Goal: Use online tool/utility: Utilize a website feature to perform a specific function

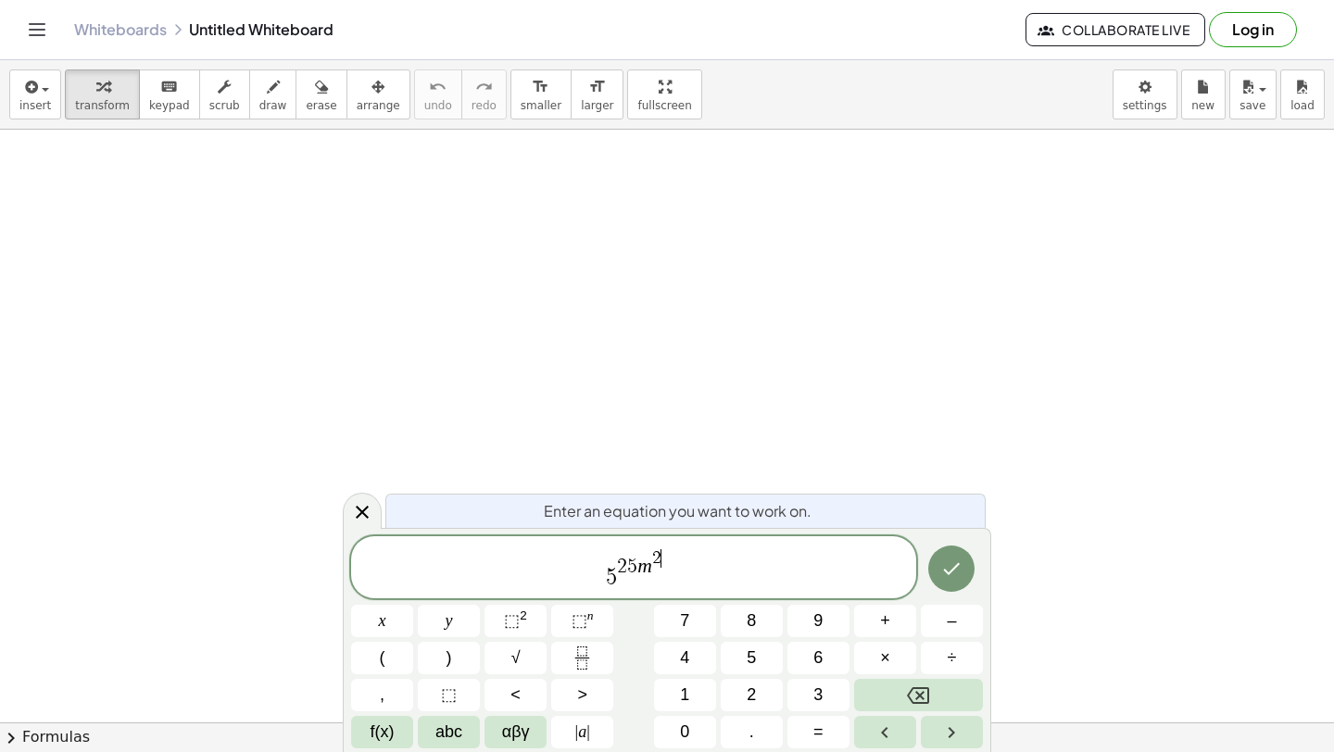
click at [683, 577] on span "5 2 5 m 2 ​" at bounding box center [633, 569] width 565 height 43
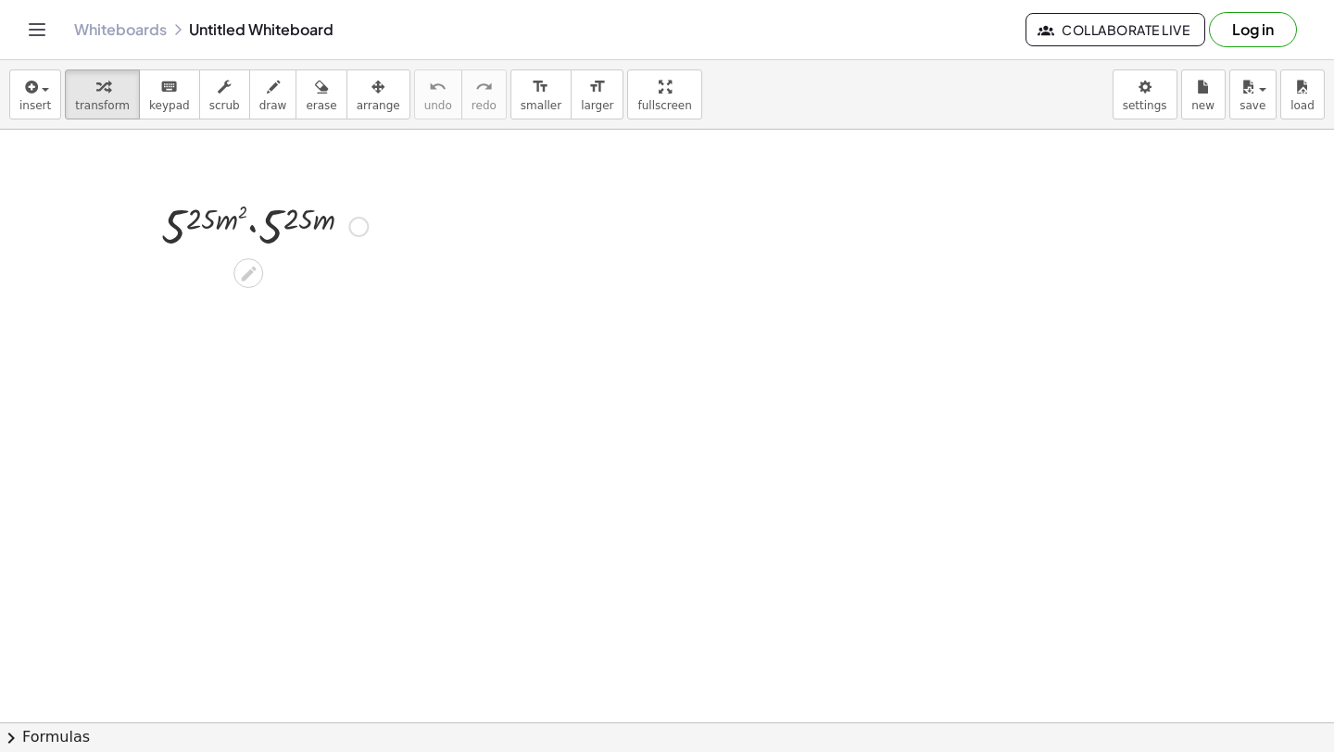
click at [252, 237] on div at bounding box center [264, 225] width 225 height 63
click at [269, 283] on div at bounding box center [264, 287] width 225 height 61
click at [251, 277] on div at bounding box center [264, 287] width 225 height 61
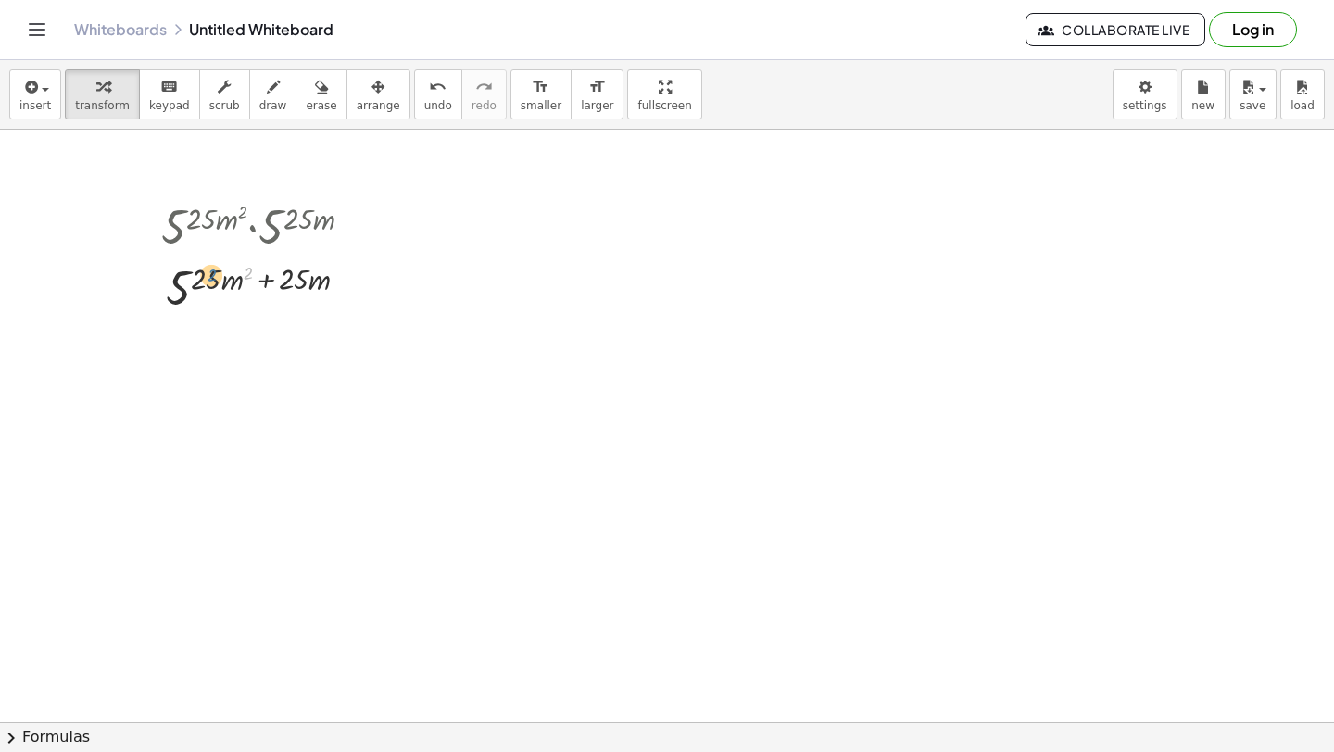
drag, startPoint x: 249, startPoint y: 274, endPoint x: 208, endPoint y: 277, distance: 41.8
click at [208, 277] on div at bounding box center [264, 287] width 225 height 61
click at [266, 283] on div at bounding box center [264, 287] width 225 height 61
drag, startPoint x: 290, startPoint y: 276, endPoint x: 194, endPoint y: 276, distance: 96.4
click at [279, 345] on div at bounding box center [264, 348] width 225 height 61
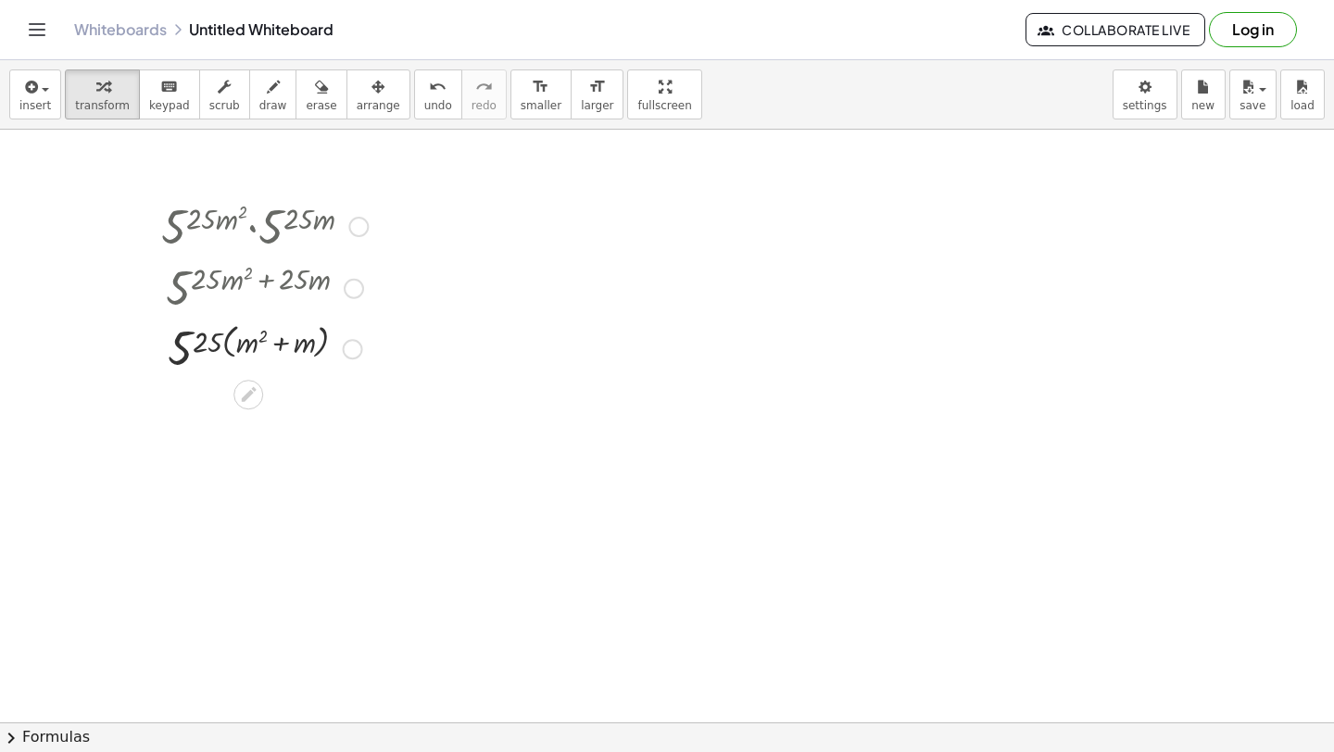
click at [223, 336] on div at bounding box center [264, 348] width 225 height 61
drag, startPoint x: 296, startPoint y: 396, endPoint x: 203, endPoint y: 398, distance: 92.7
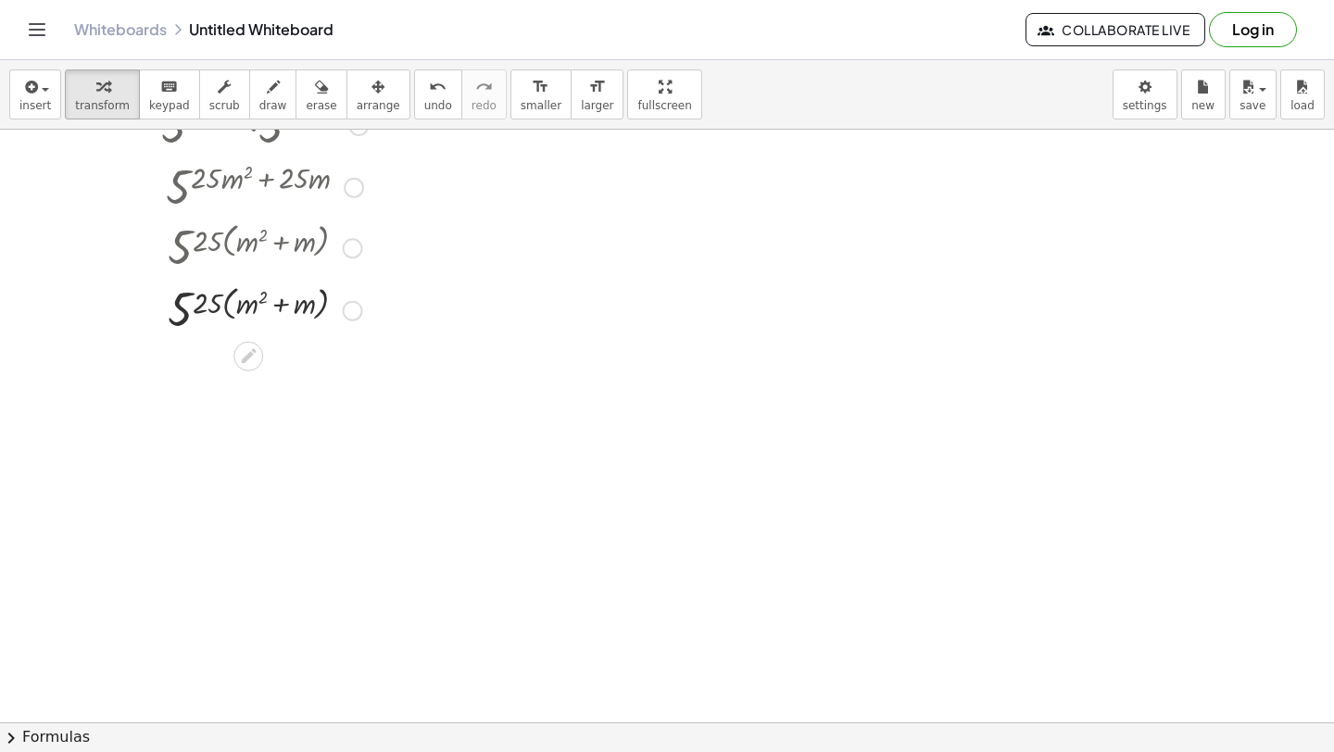
click at [207, 395] on div "· 5 ( · 25 · m 2 ) · 5 ( · 25 · m ) 5 ( + · 25 · m 2 + · 25 · m ) 5 ( · 25 · ( …" at bounding box center [257, 245] width 248 height 315
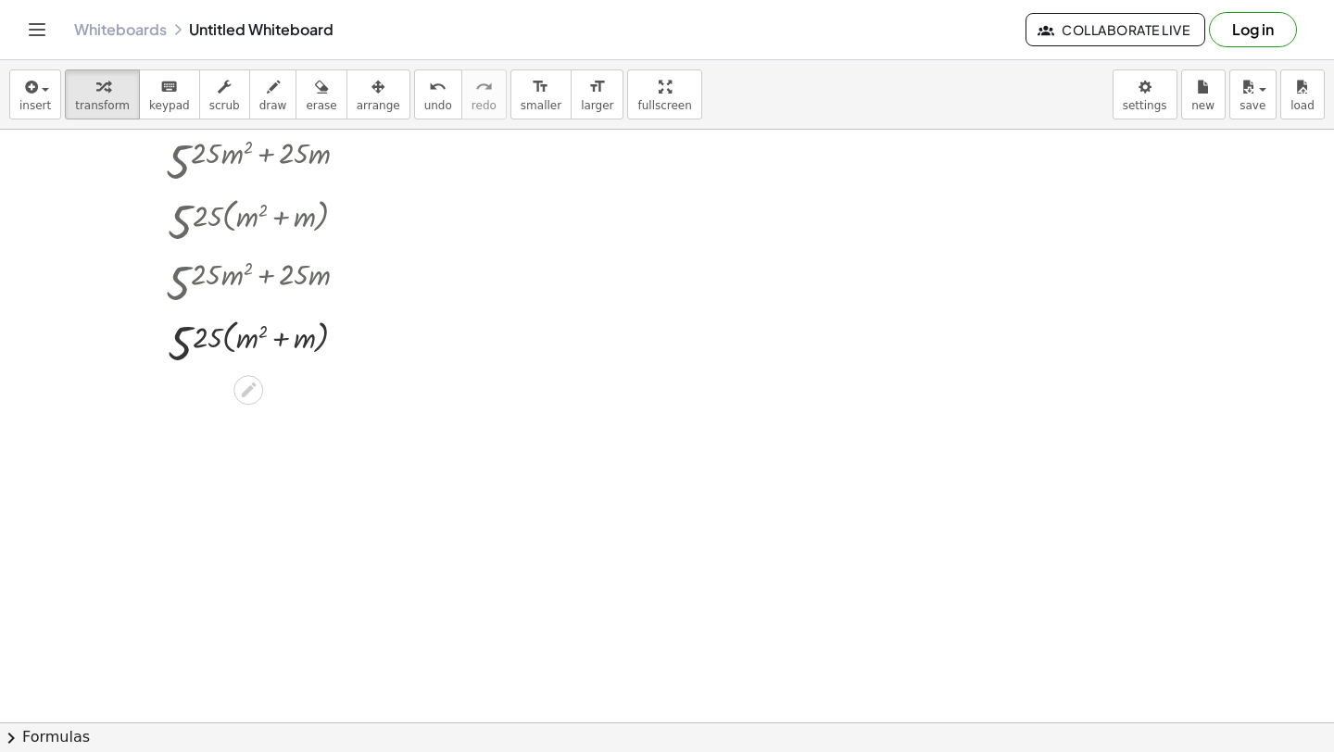
scroll to position [135, 0]
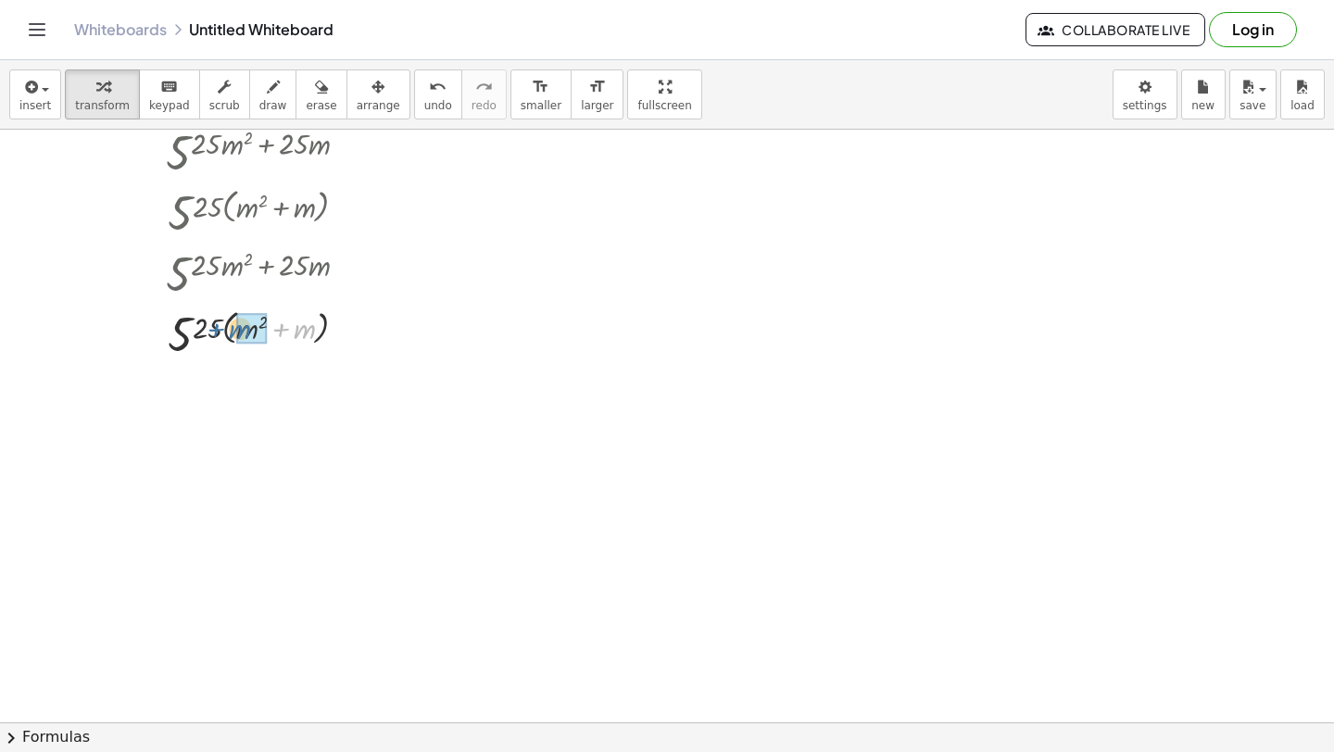
drag, startPoint x: 302, startPoint y: 334, endPoint x: 245, endPoint y: 334, distance: 57.4
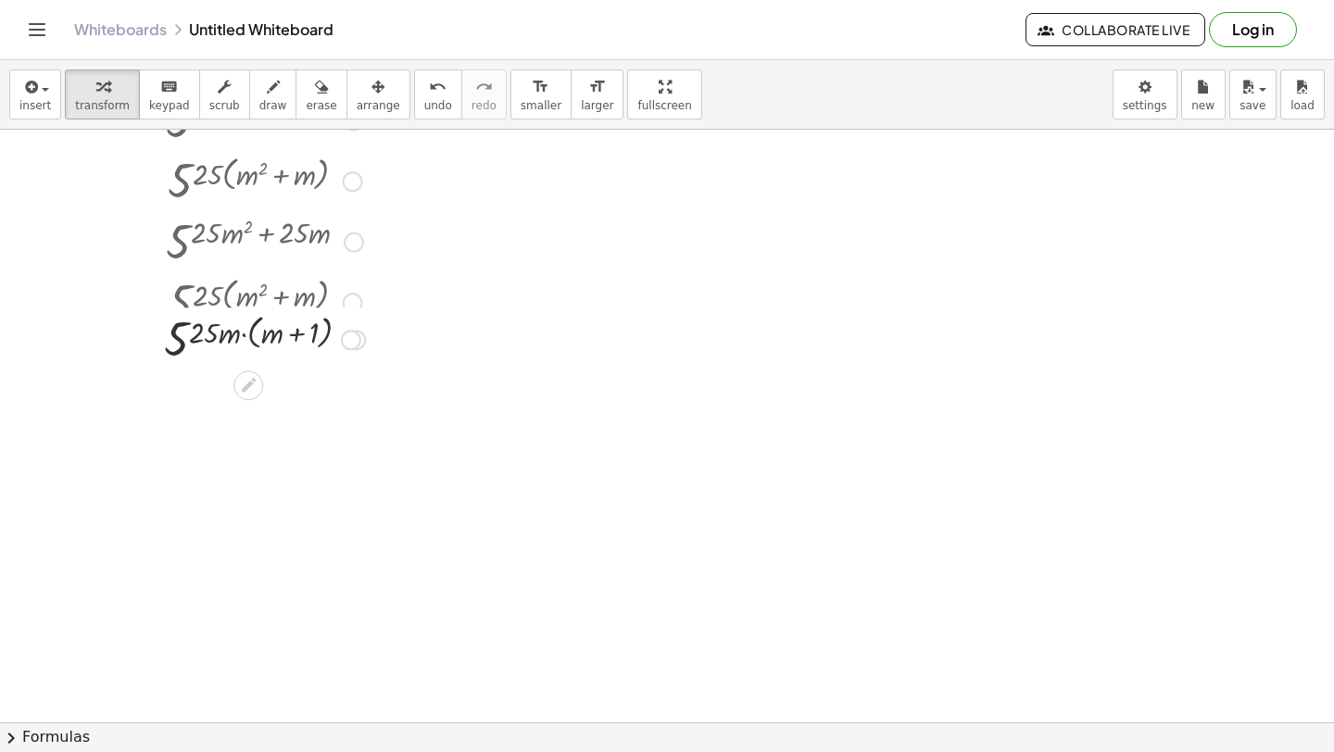
scroll to position [181, 0]
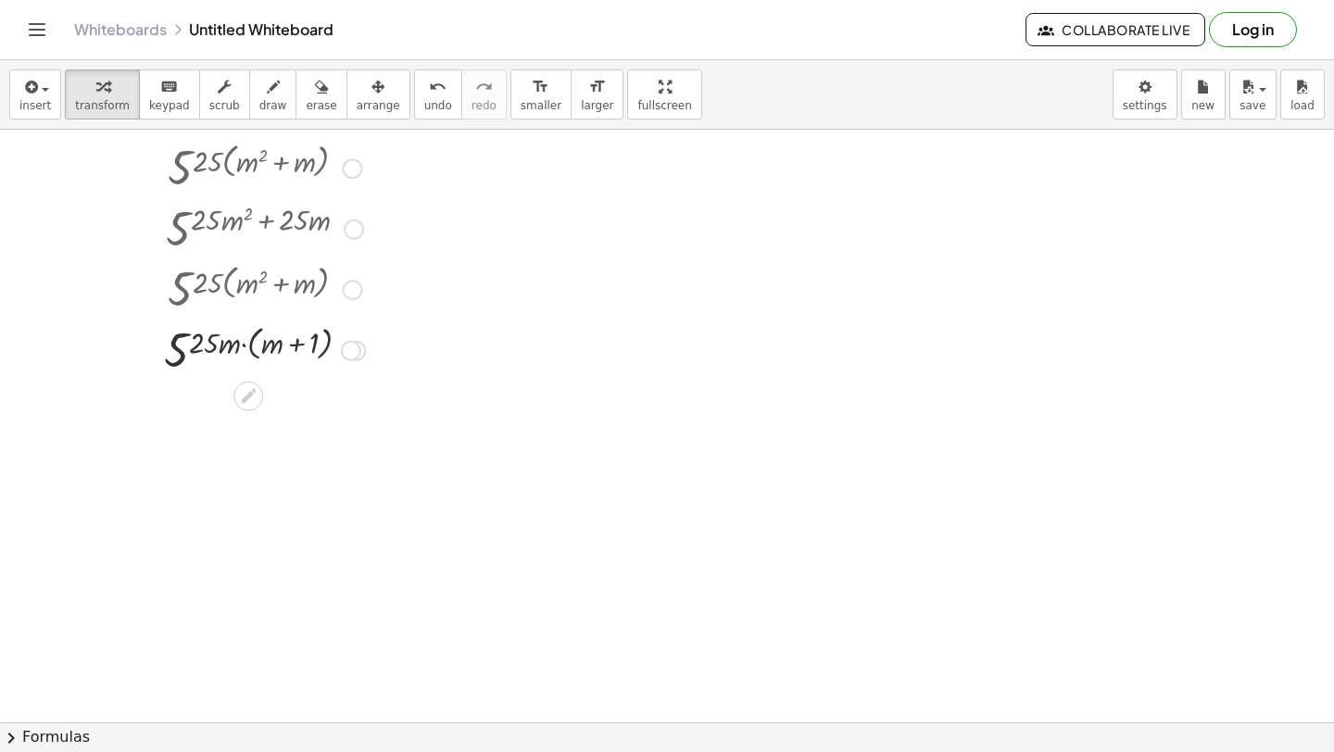
click at [296, 343] on div at bounding box center [264, 349] width 225 height 61
drag, startPoint x: 251, startPoint y: 346, endPoint x: 218, endPoint y: 346, distance: 33.4
click at [218, 346] on div at bounding box center [264, 349] width 225 height 61
click at [237, 345] on div at bounding box center [264, 349] width 225 height 61
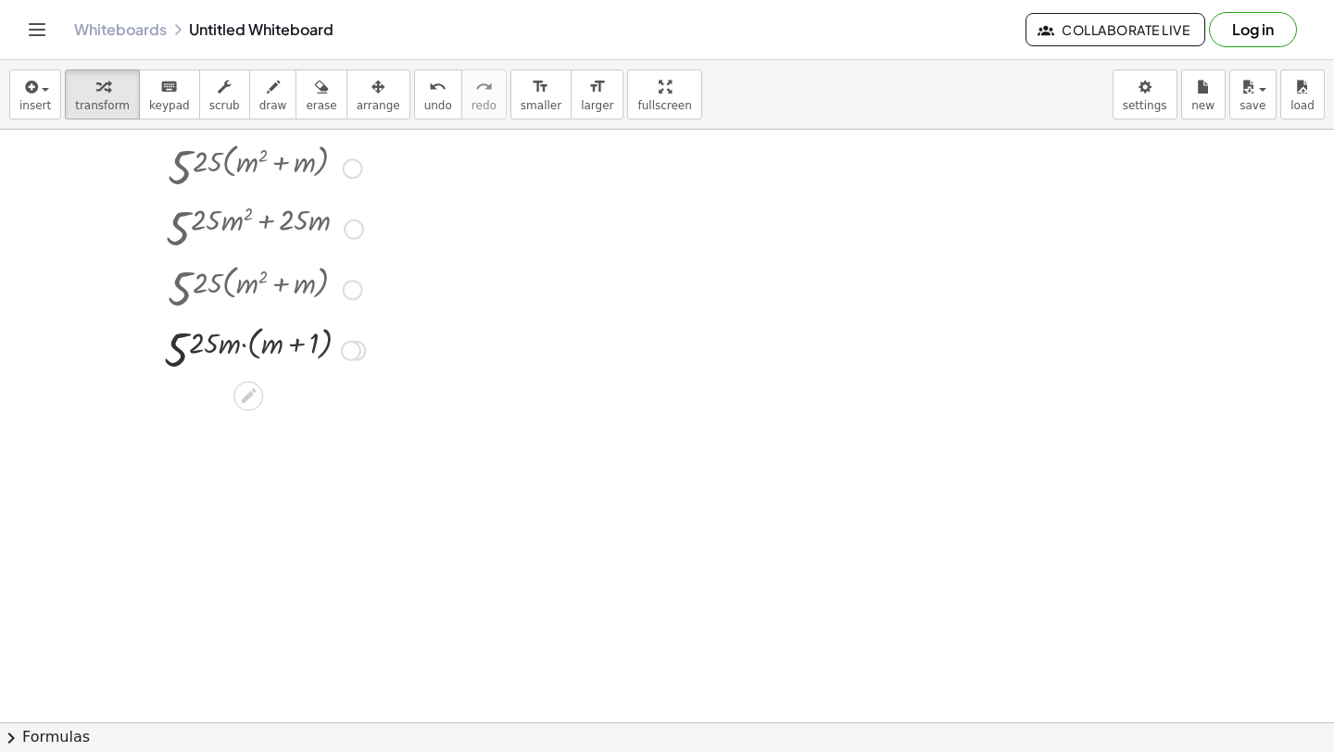
click at [248, 348] on div at bounding box center [264, 349] width 225 height 61
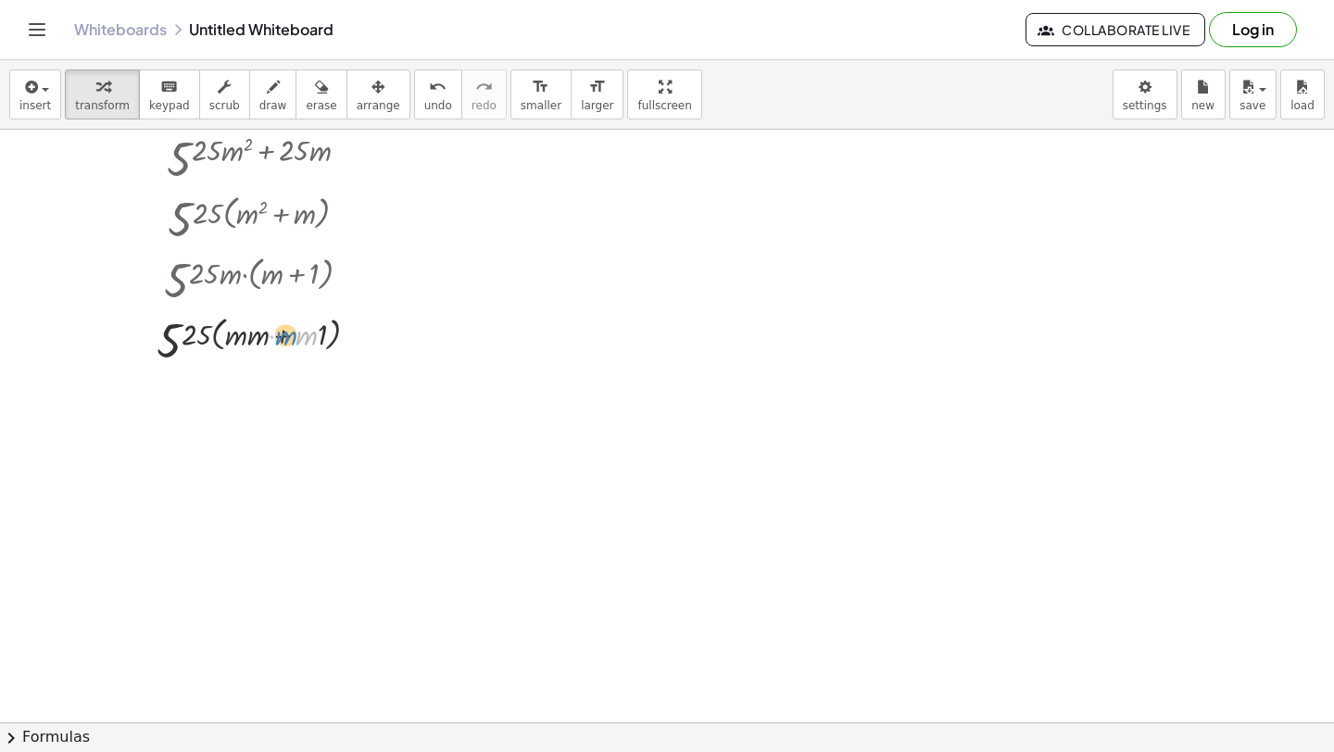
drag, startPoint x: 308, startPoint y: 337, endPoint x: 294, endPoint y: 337, distance: 13.9
click at [296, 337] on div at bounding box center [264, 340] width 235 height 61
click at [282, 337] on div at bounding box center [264, 340] width 235 height 61
click at [266, 336] on div at bounding box center [264, 340] width 235 height 61
click at [257, 336] on div at bounding box center [264, 340] width 225 height 61
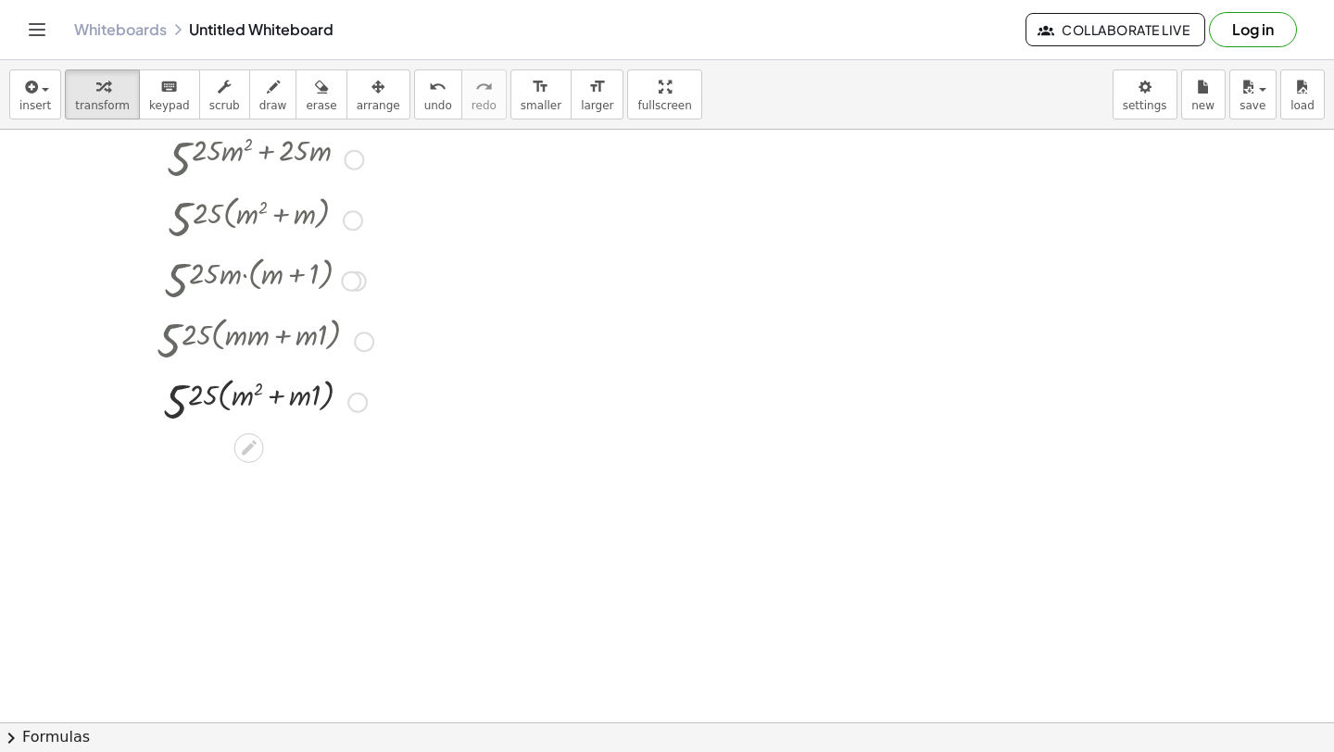
click at [289, 406] on div at bounding box center [264, 401] width 235 height 61
click at [316, 401] on div at bounding box center [264, 401] width 235 height 61
click at [34, 104] on span "insert" at bounding box center [34, 105] width 31 height 13
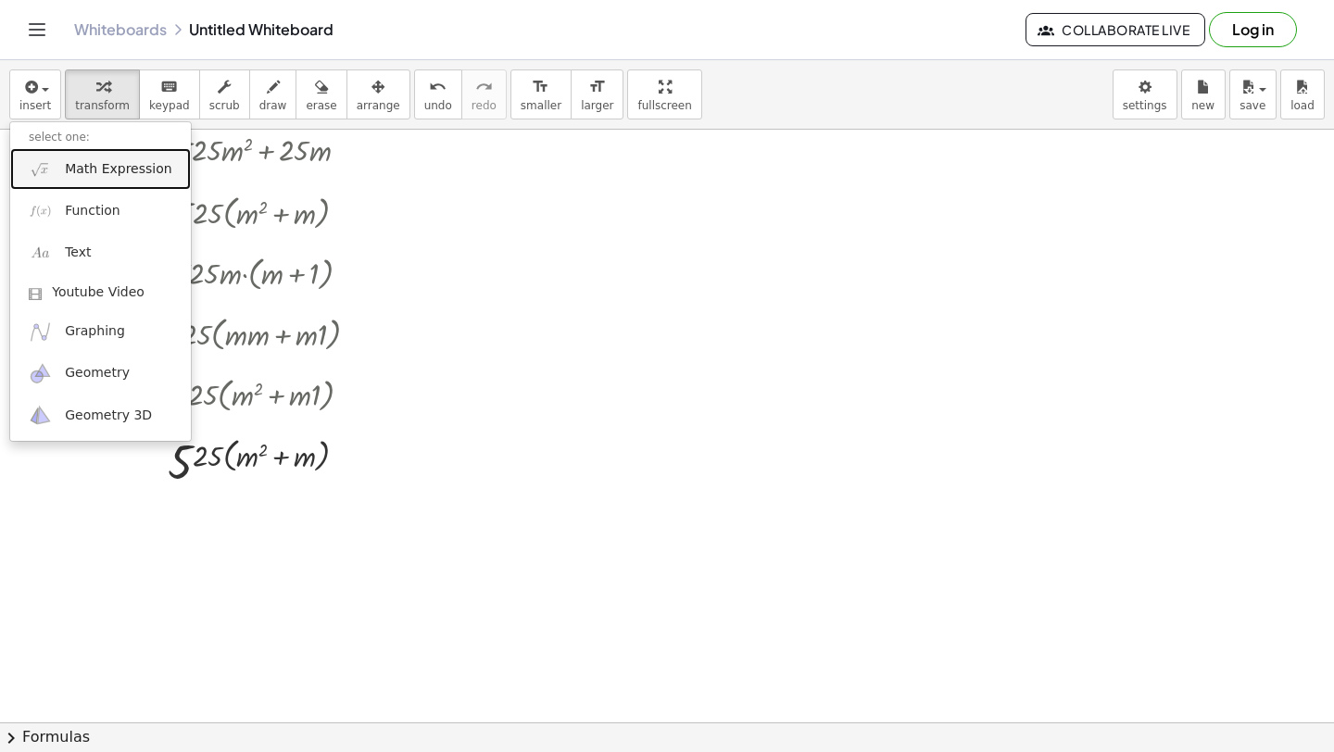
click at [45, 159] on img at bounding box center [40, 168] width 23 height 23
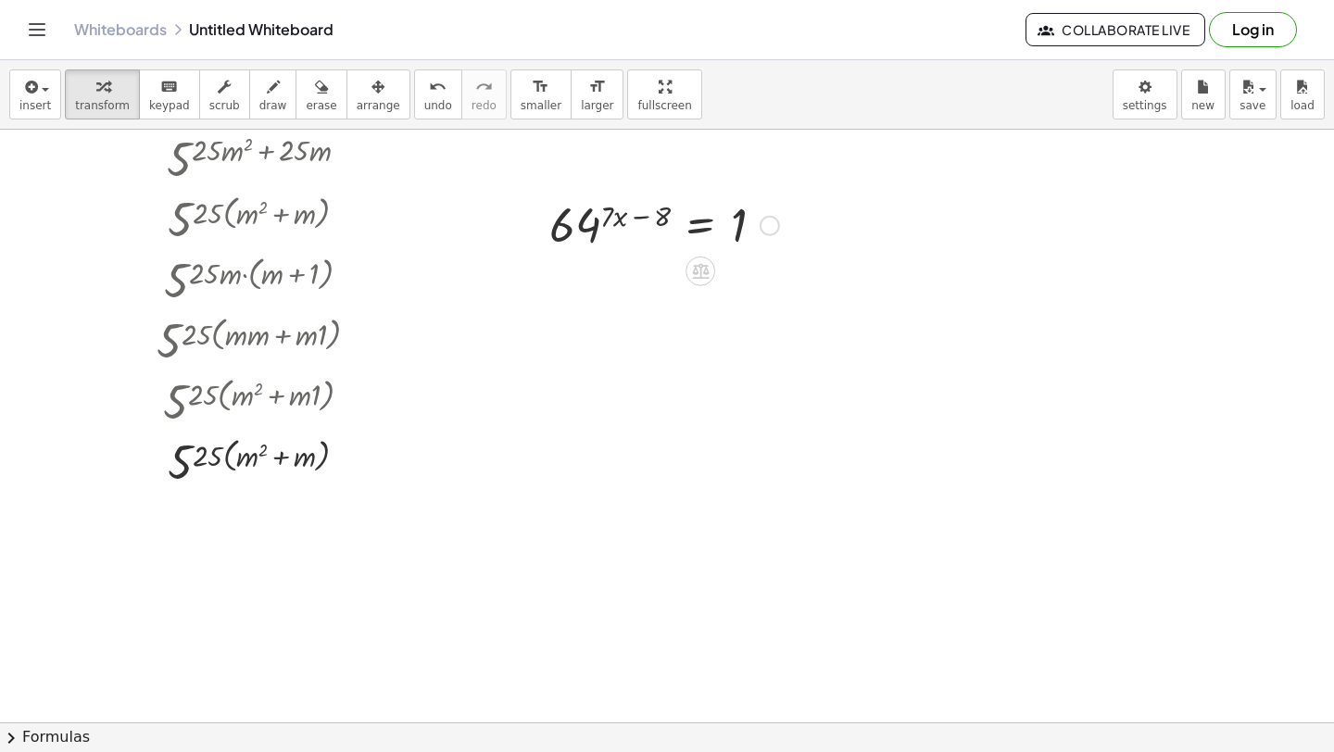
click at [637, 210] on div at bounding box center [664, 224] width 248 height 61
drag, startPoint x: 642, startPoint y: 218, endPoint x: 578, endPoint y: 215, distance: 64.0
click at [578, 215] on div at bounding box center [664, 224] width 248 height 61
drag, startPoint x: 642, startPoint y: 278, endPoint x: 653, endPoint y: 275, distance: 11.5
click at [653, 276] on div at bounding box center [651, 285] width 274 height 61
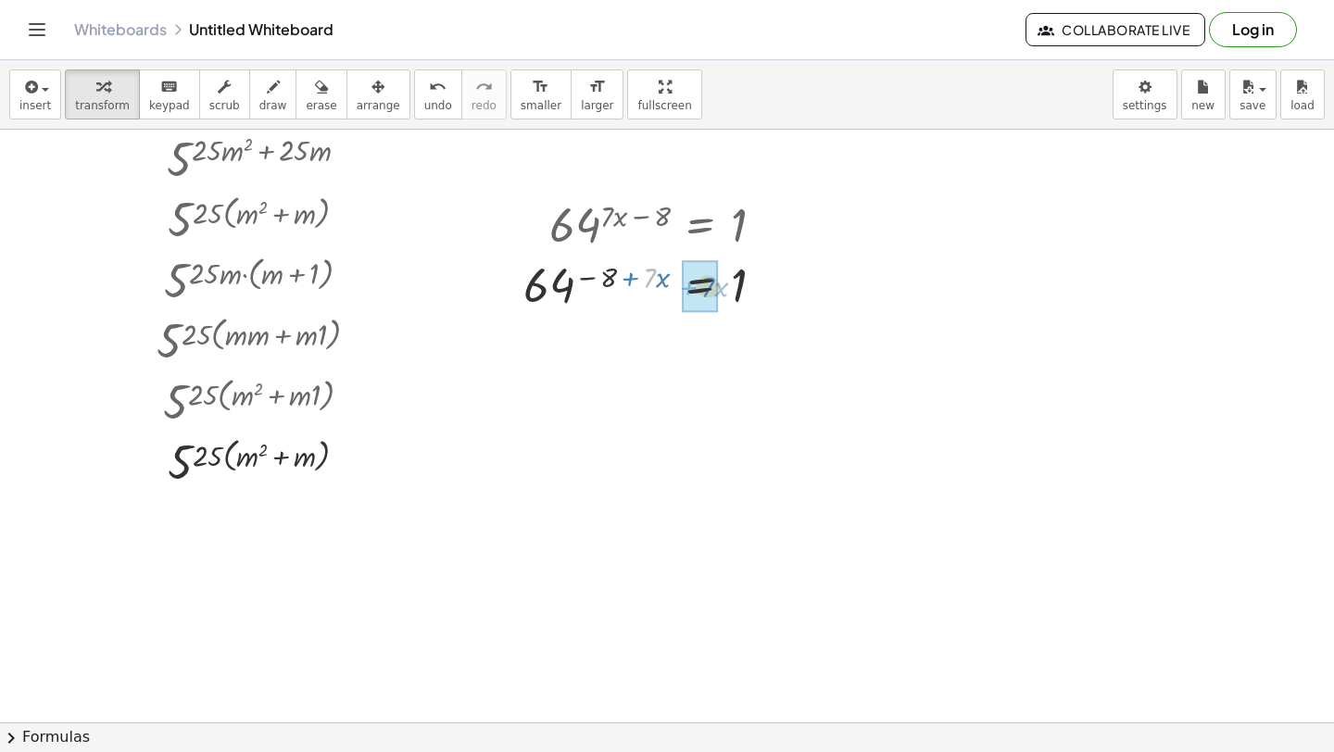
drag, startPoint x: 653, startPoint y: 275, endPoint x: 711, endPoint y: 283, distance: 58.0
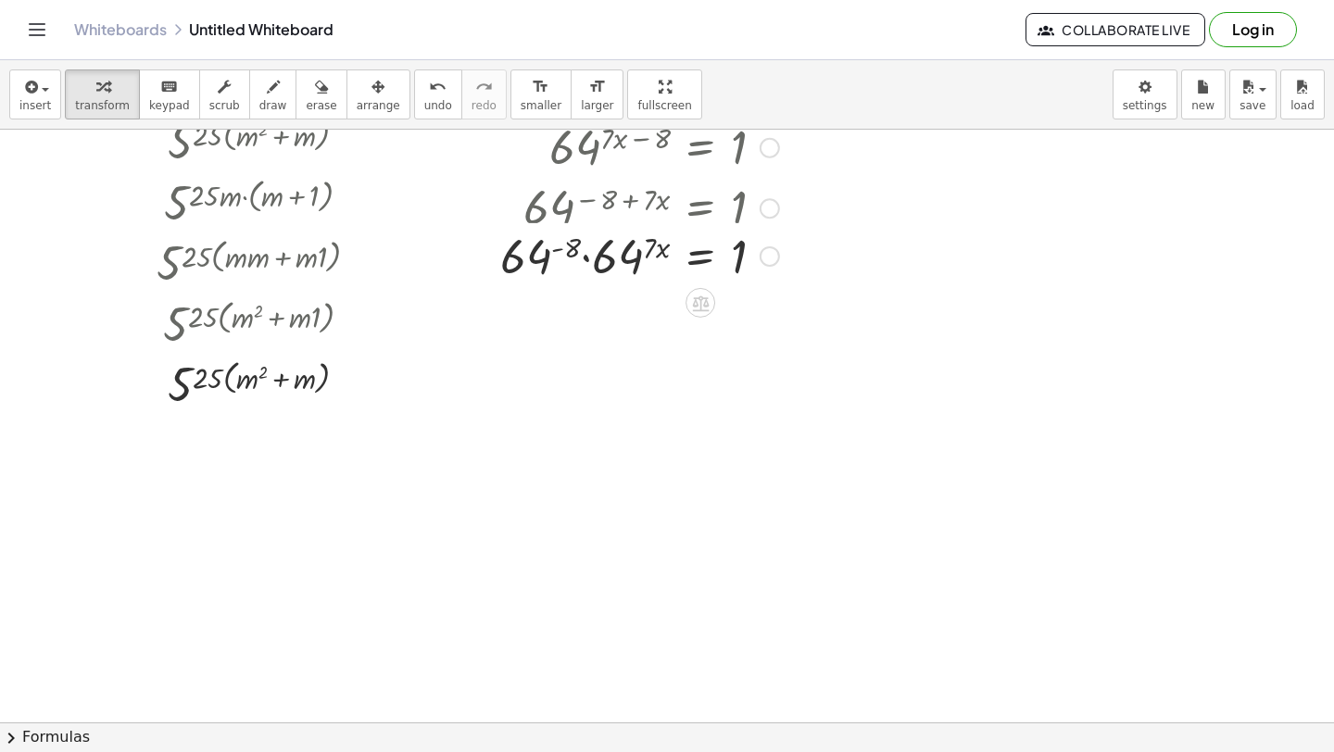
scroll to position [335, 0]
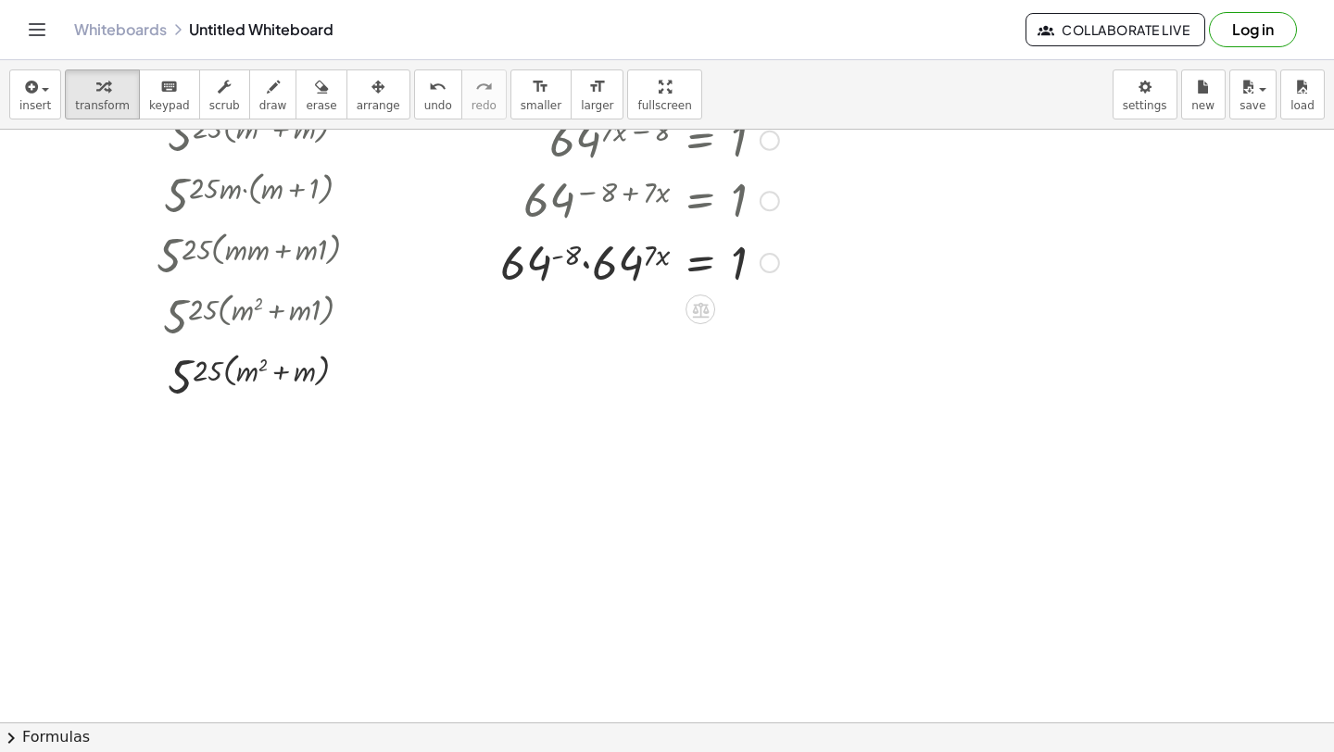
click at [636, 258] on div at bounding box center [639, 261] width 297 height 63
drag, startPoint x: 635, startPoint y: 313, endPoint x: 688, endPoint y: 326, distance: 55.3
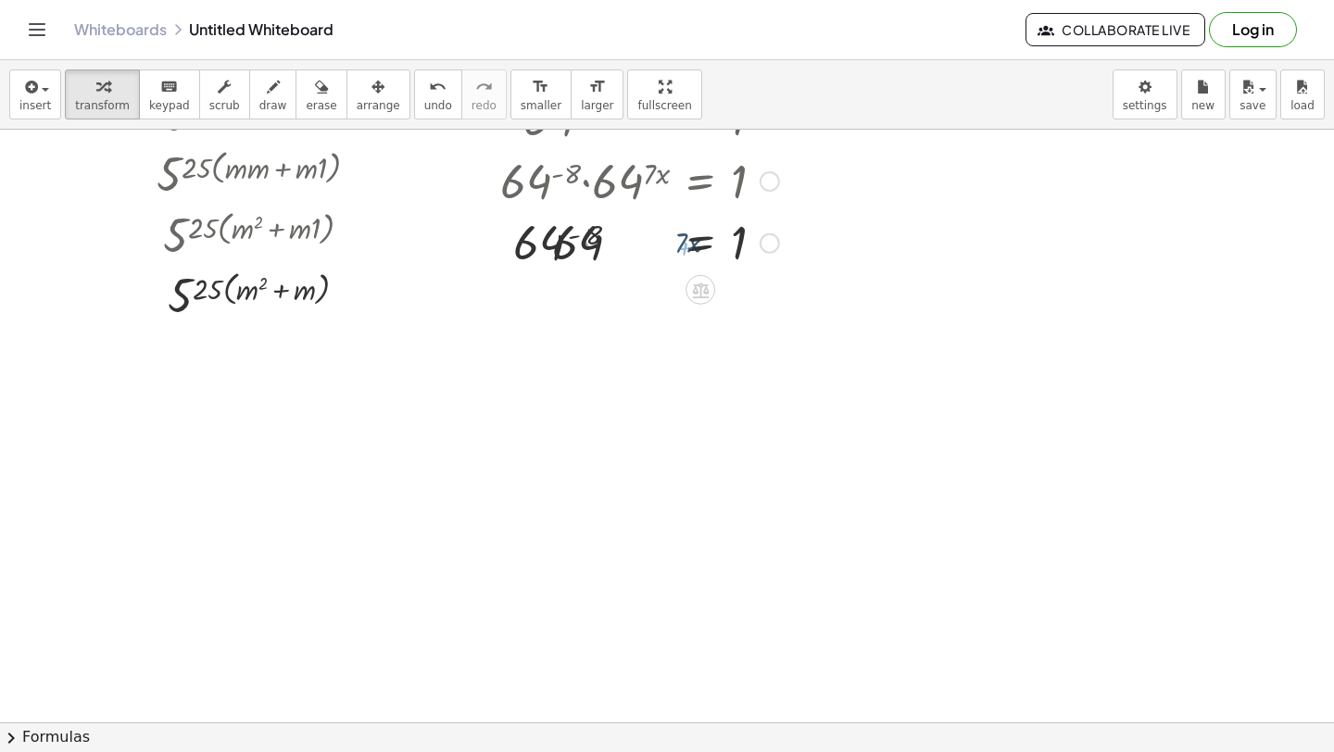
scroll to position [426, 0]
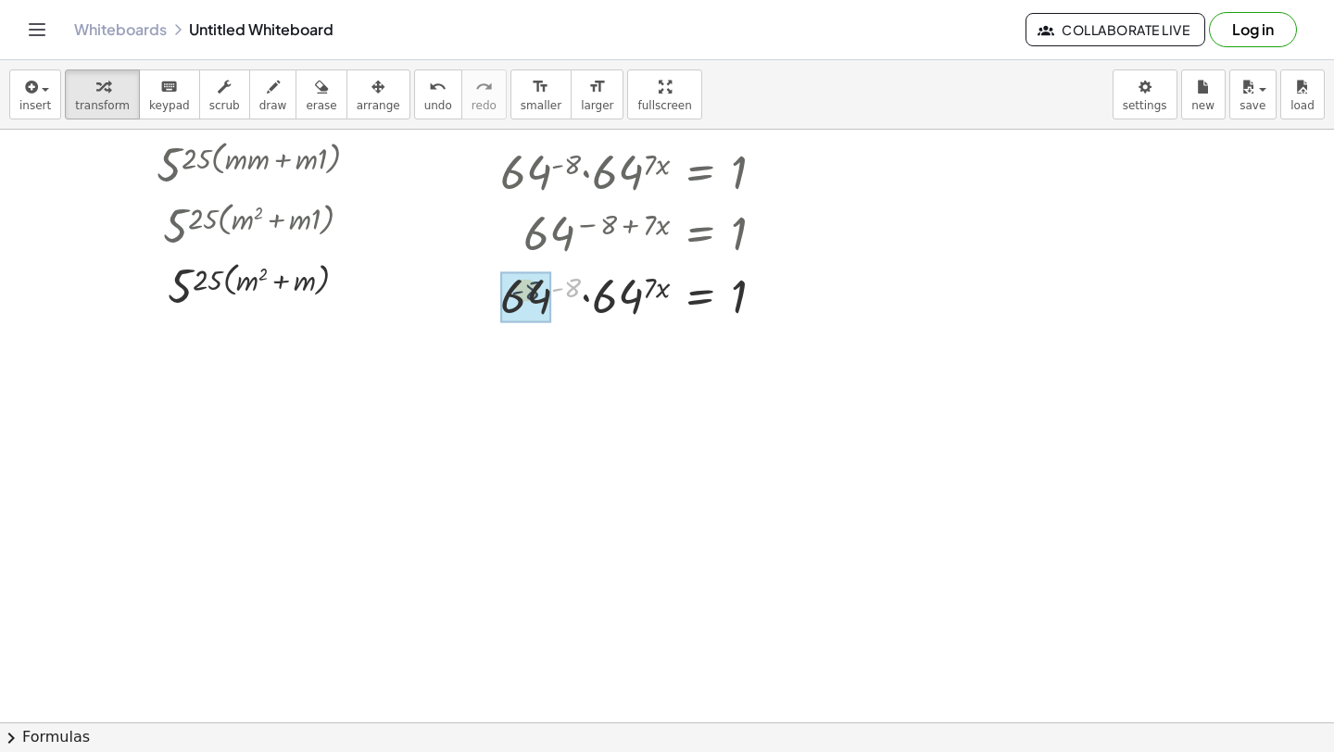
drag, startPoint x: 572, startPoint y: 292, endPoint x: 532, endPoint y: 295, distance: 39.9
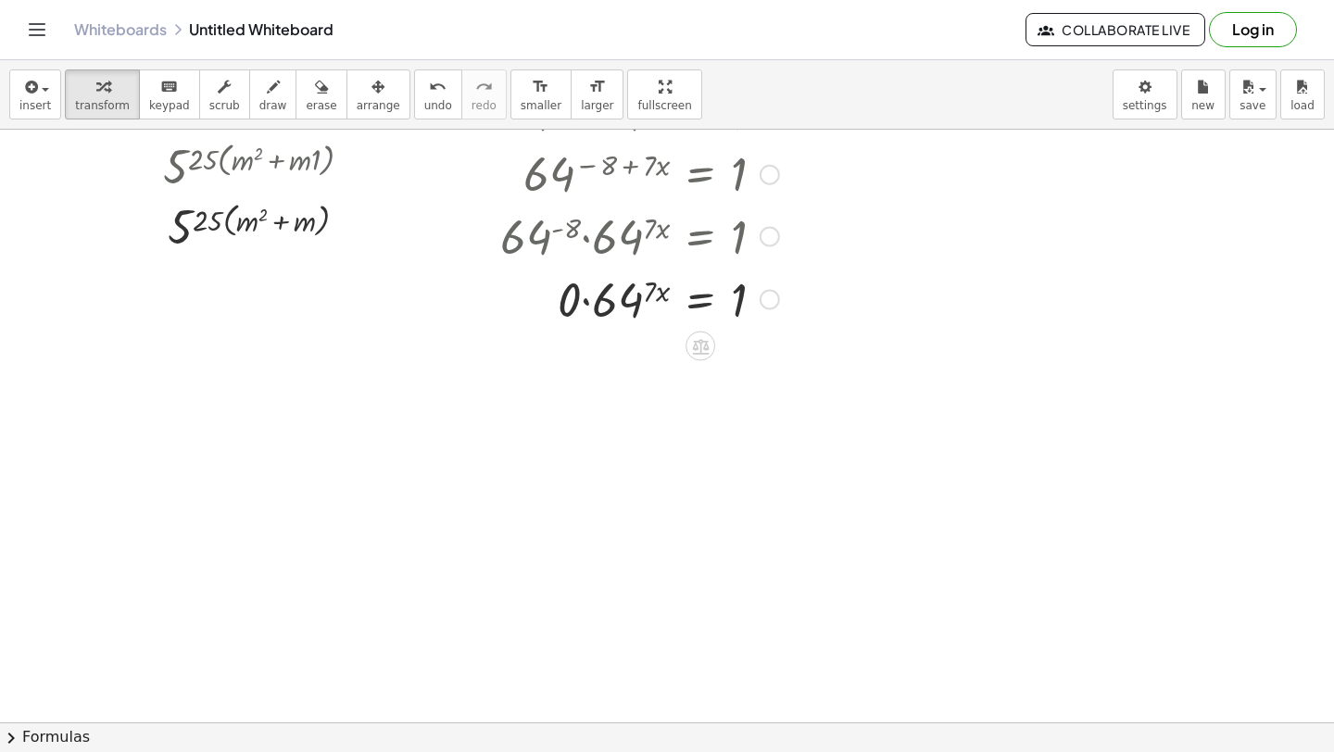
scroll to position [487, 0]
click at [584, 303] on div at bounding box center [639, 296] width 297 height 63
drag, startPoint x: 568, startPoint y: 296, endPoint x: 710, endPoint y: 315, distance: 143.1
click at [710, 315] on div at bounding box center [639, 296] width 297 height 63
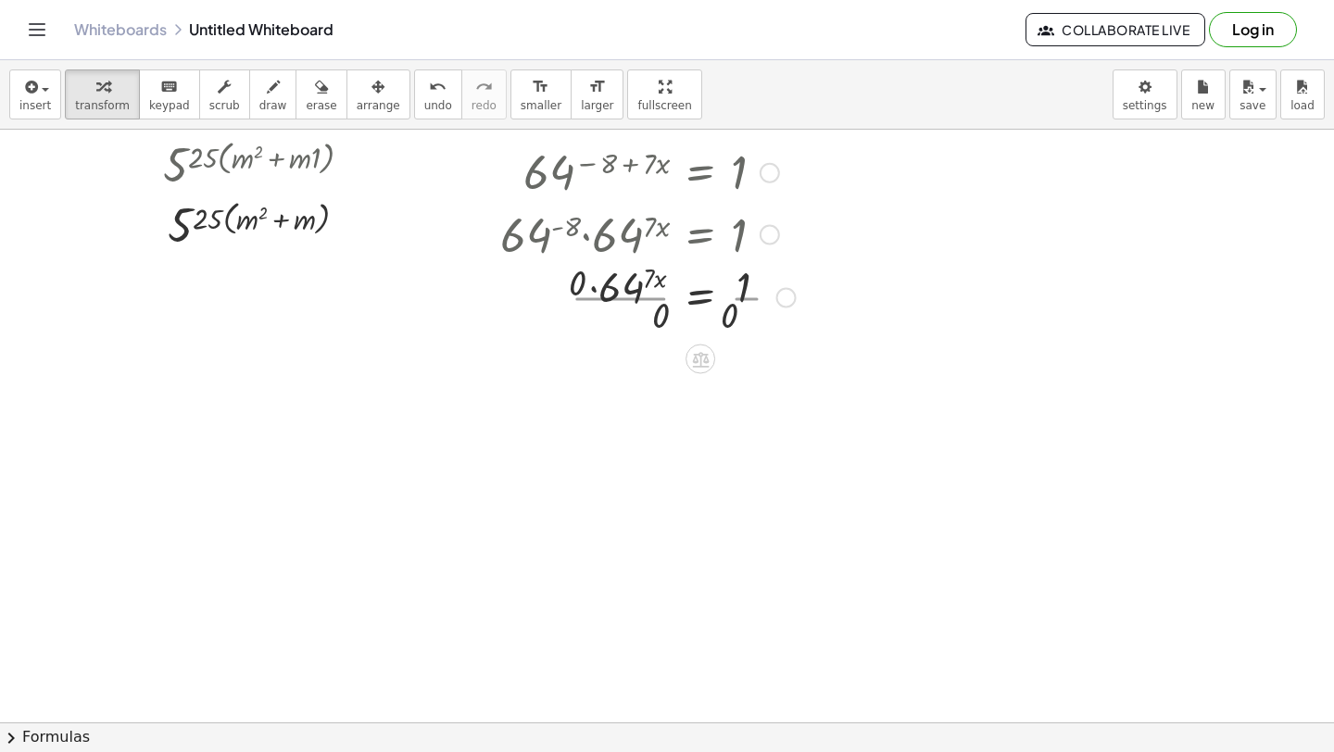
click at [623, 309] on div at bounding box center [648, 295] width 314 height 93
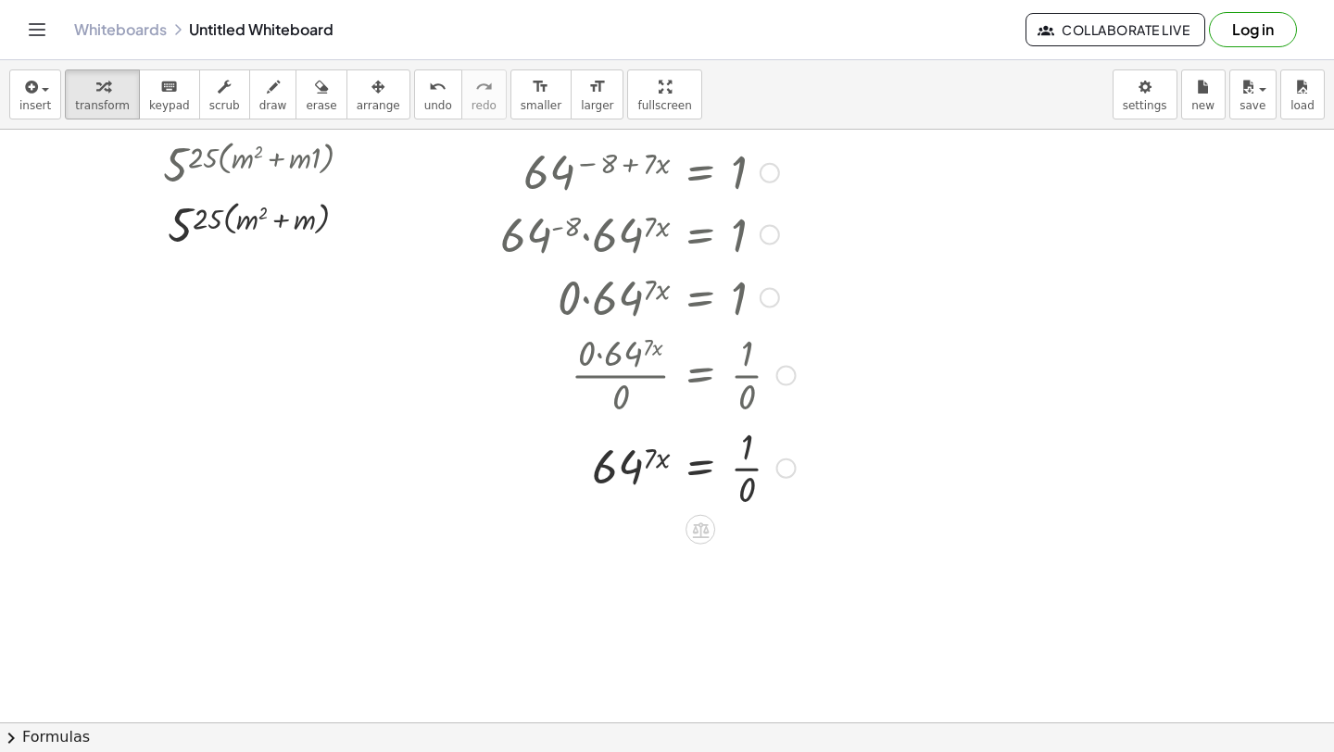
click at [750, 466] on div at bounding box center [648, 467] width 314 height 93
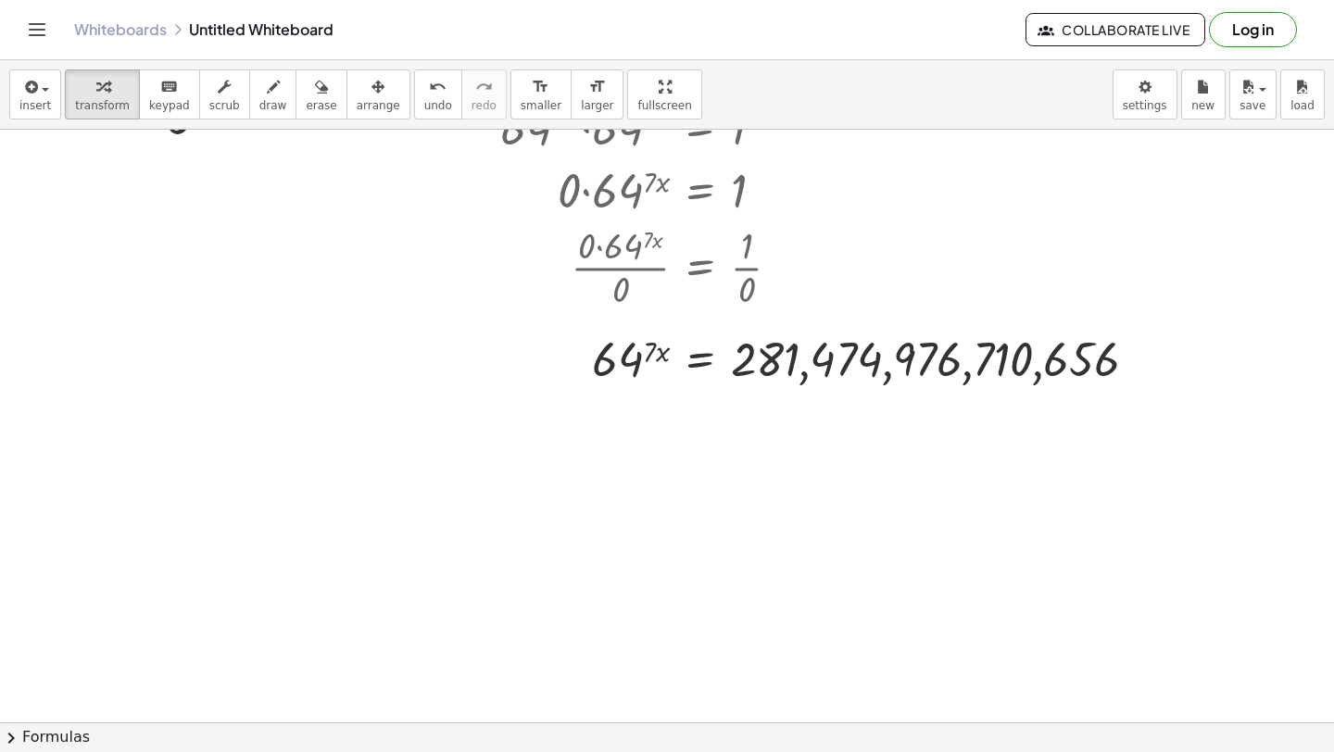
scroll to position [598, 0]
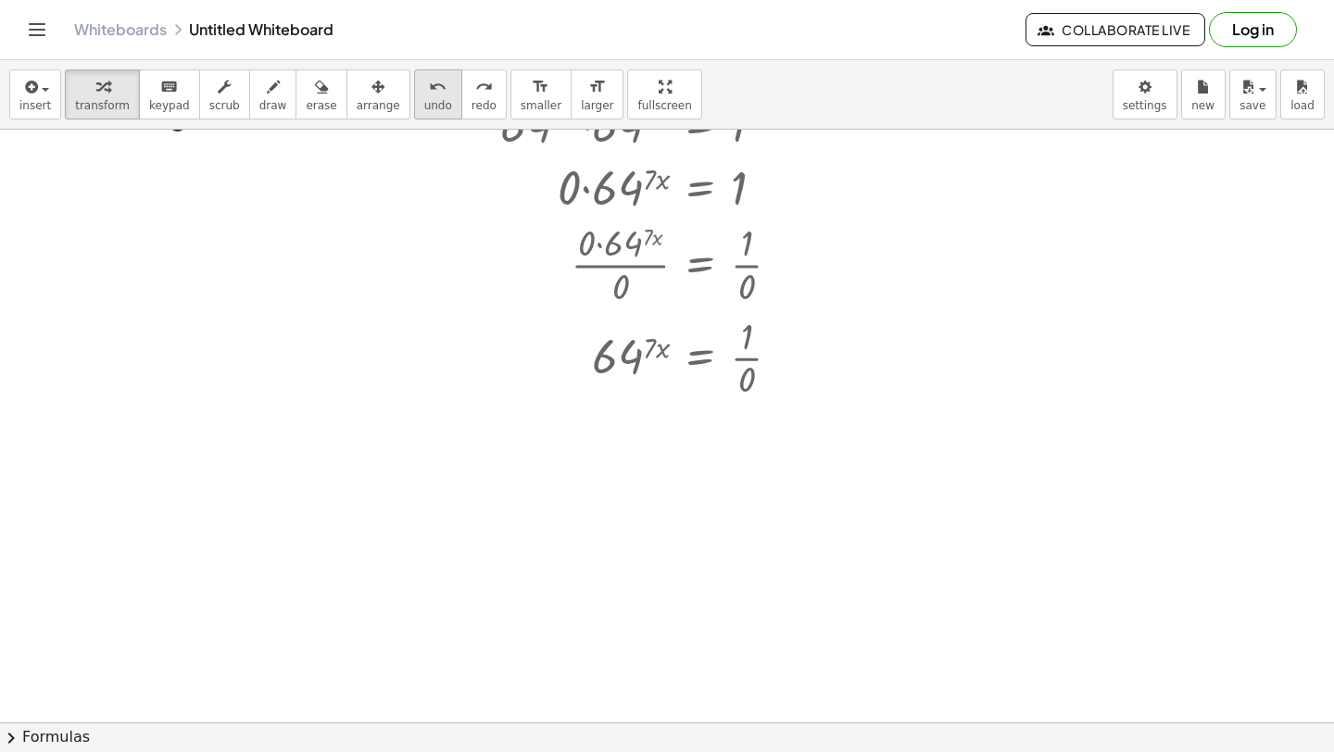
click at [424, 91] on div "undo" at bounding box center [438, 86] width 28 height 22
click at [429, 91] on icon "undo" at bounding box center [438, 87] width 18 height 22
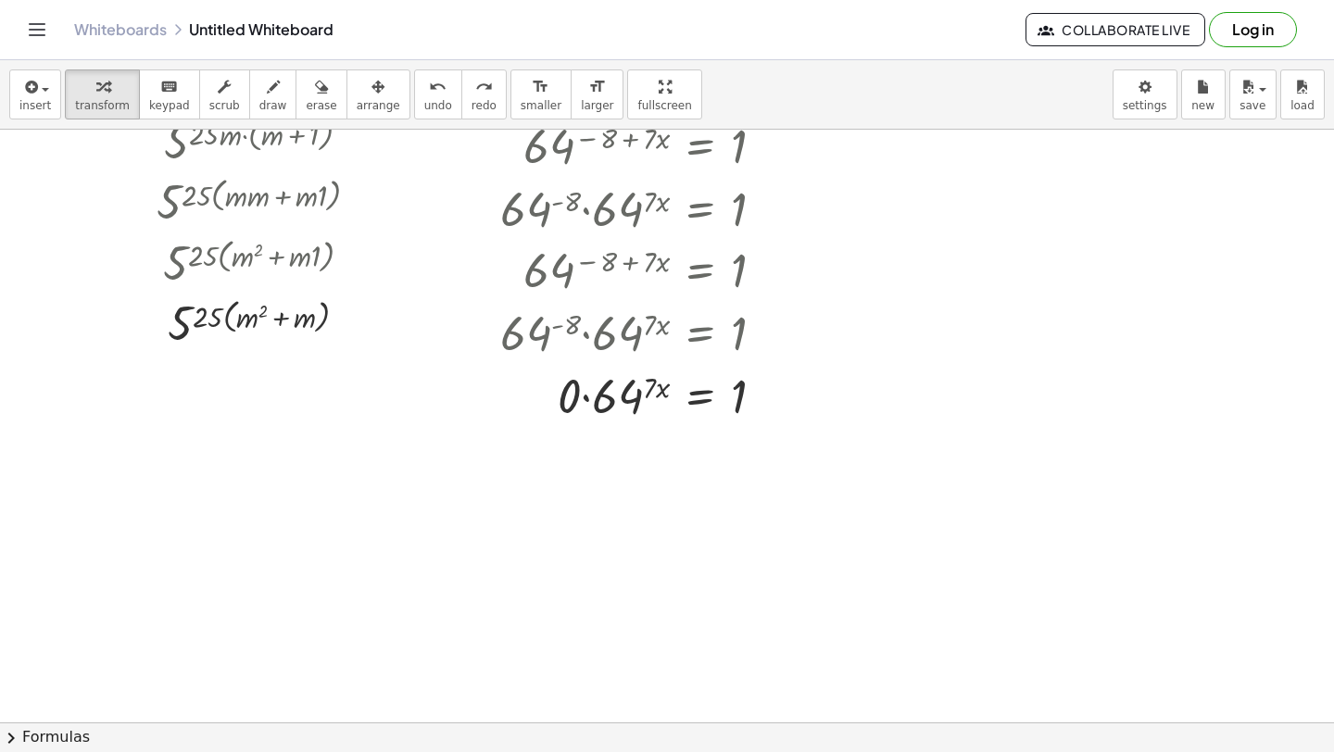
scroll to position [346, 0]
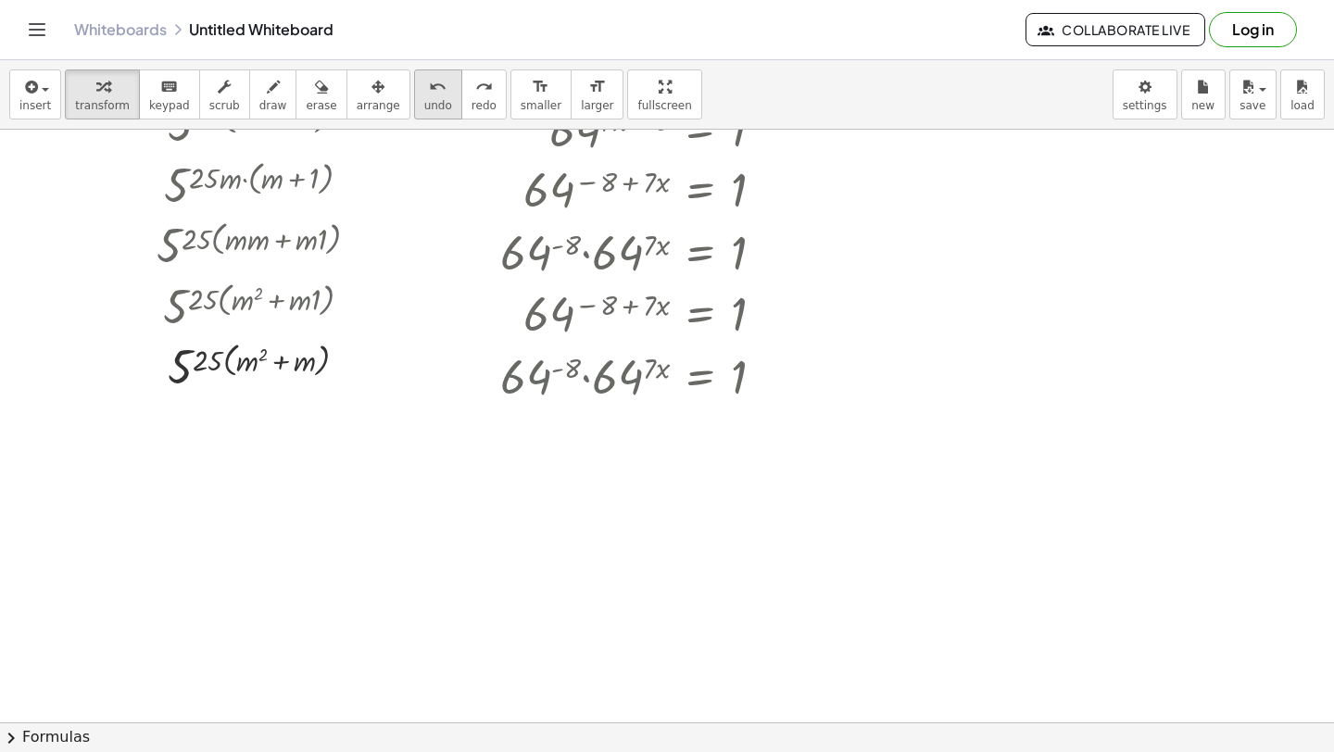
click at [429, 86] on icon "undo" at bounding box center [438, 87] width 18 height 22
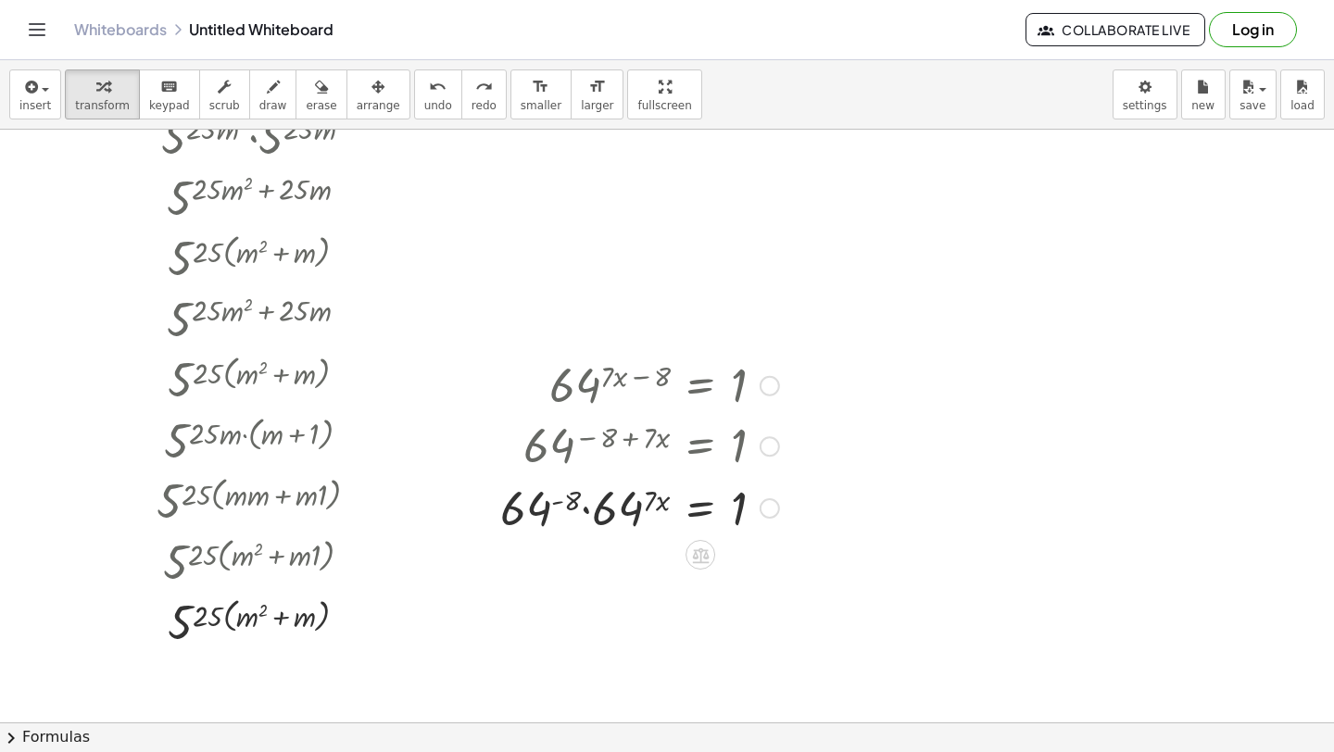
scroll to position [83, 0]
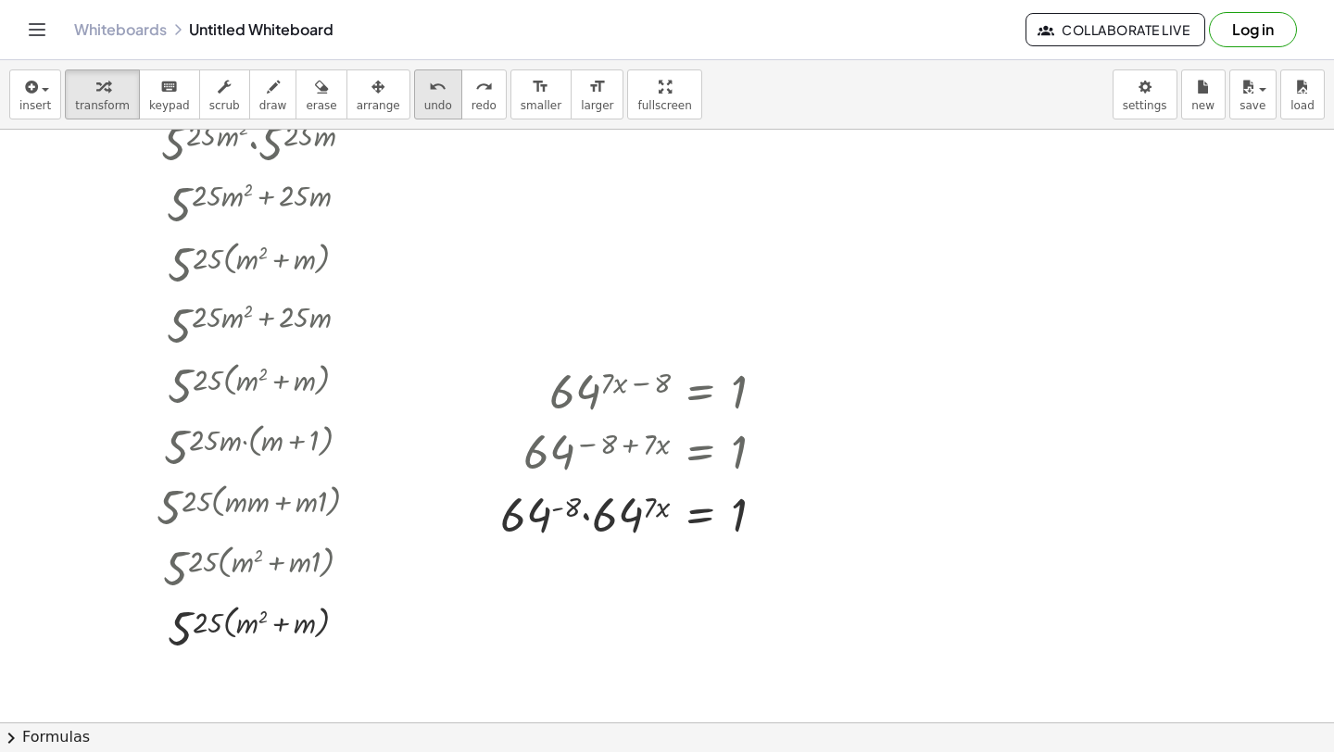
click at [429, 91] on icon "undo" at bounding box center [438, 87] width 18 height 22
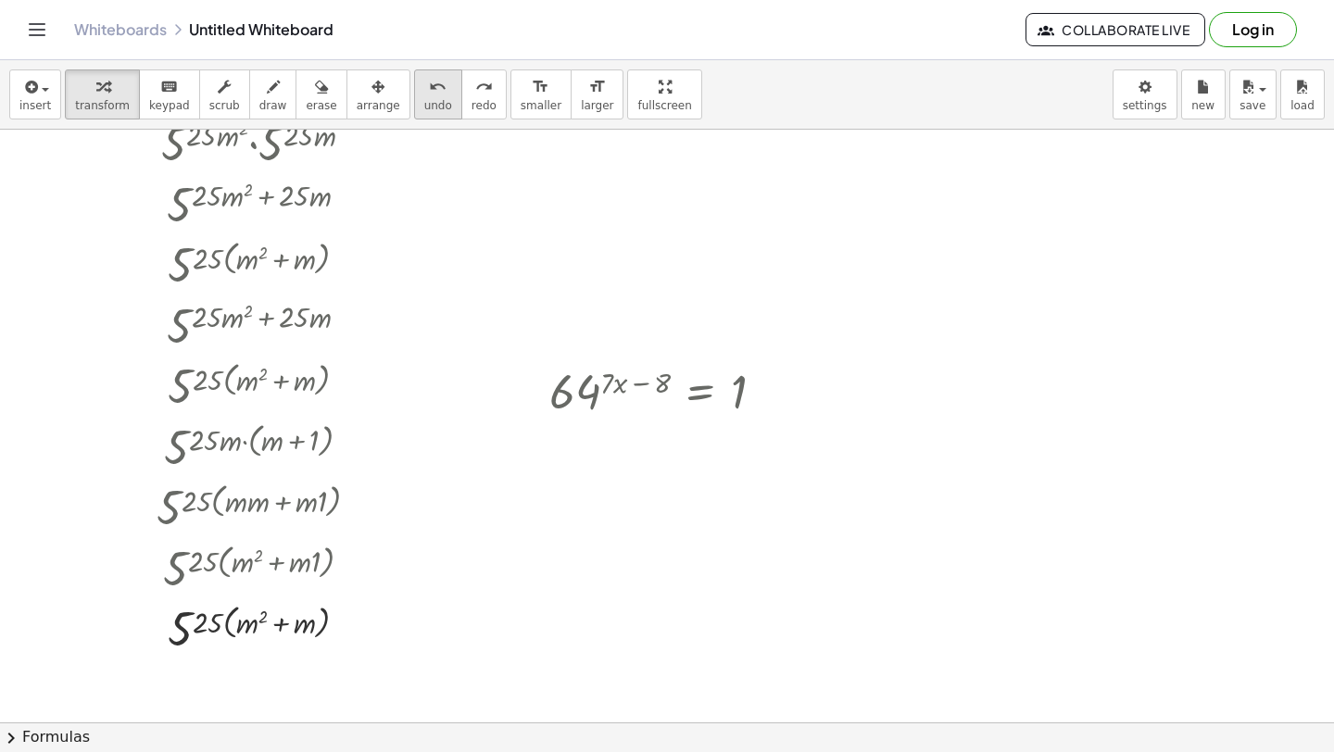
click at [429, 92] on icon "undo" at bounding box center [438, 87] width 18 height 22
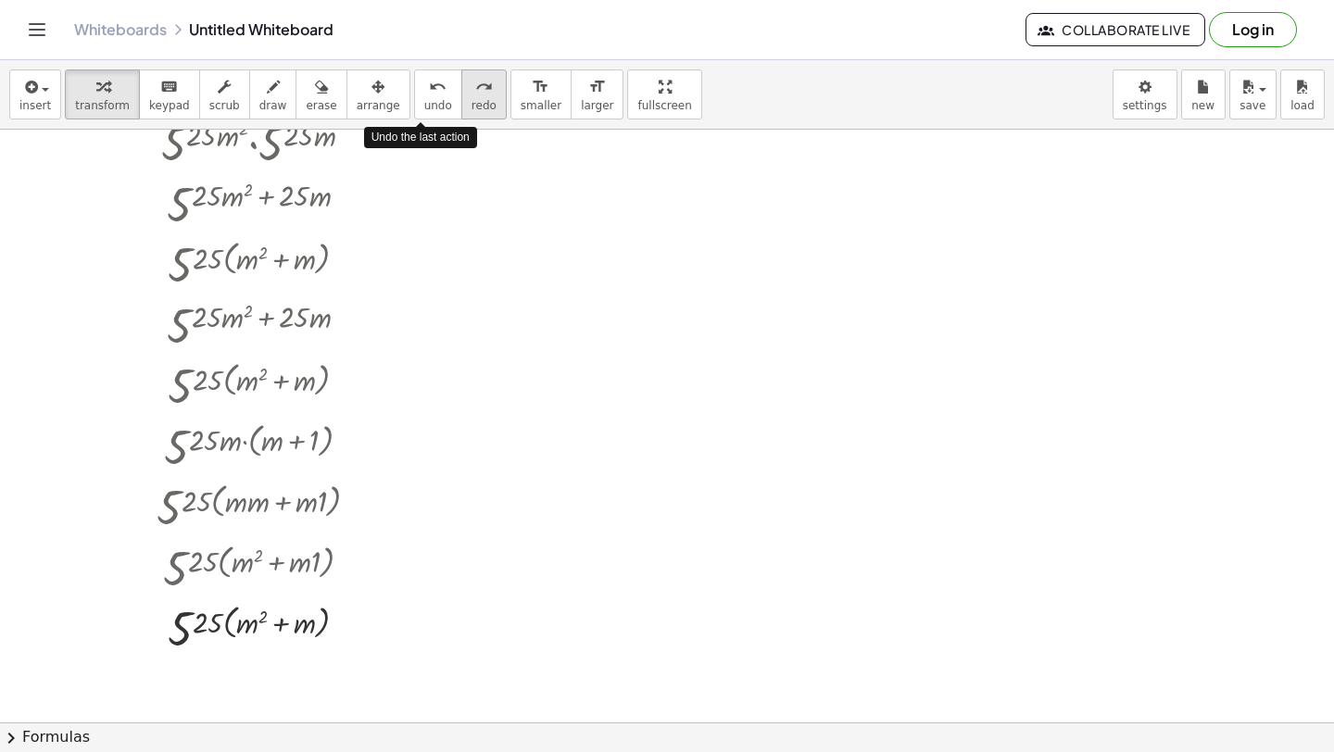
click at [475, 92] on icon "redo" at bounding box center [484, 87] width 18 height 22
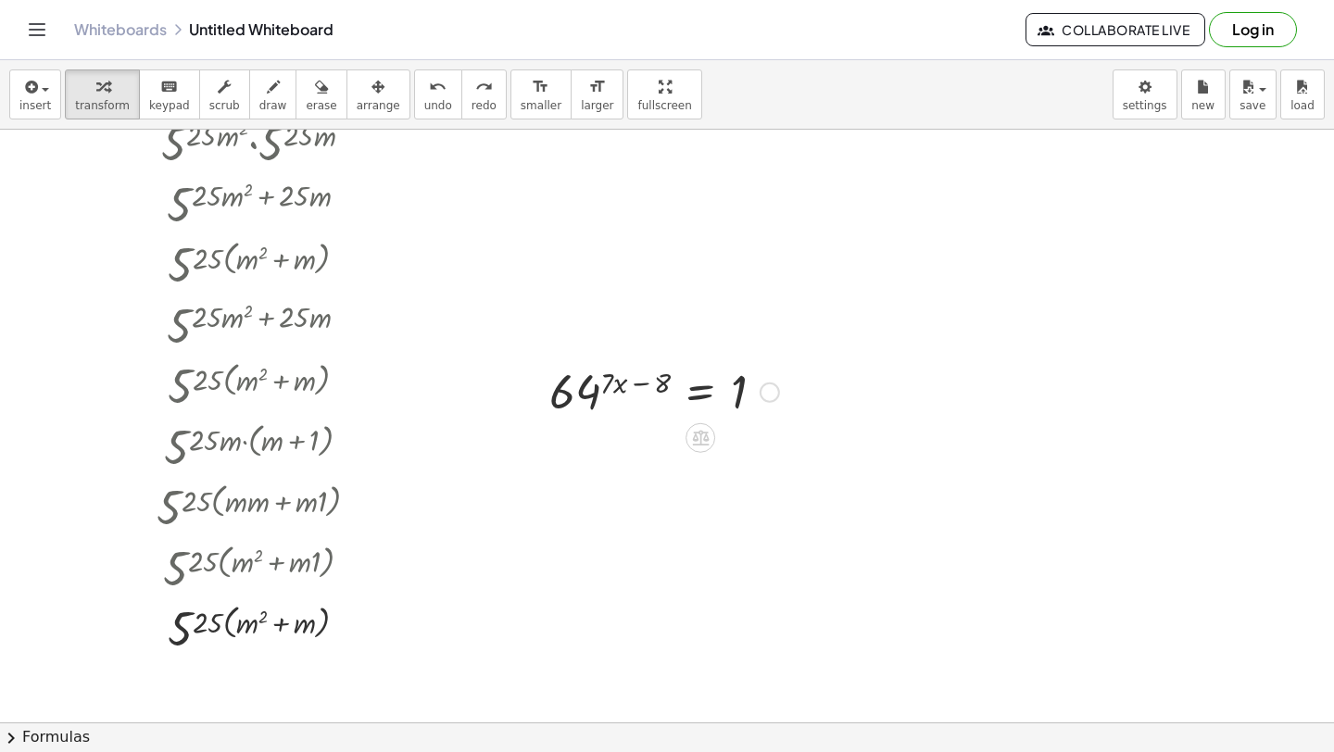
click at [692, 390] on div at bounding box center [664, 390] width 248 height 61
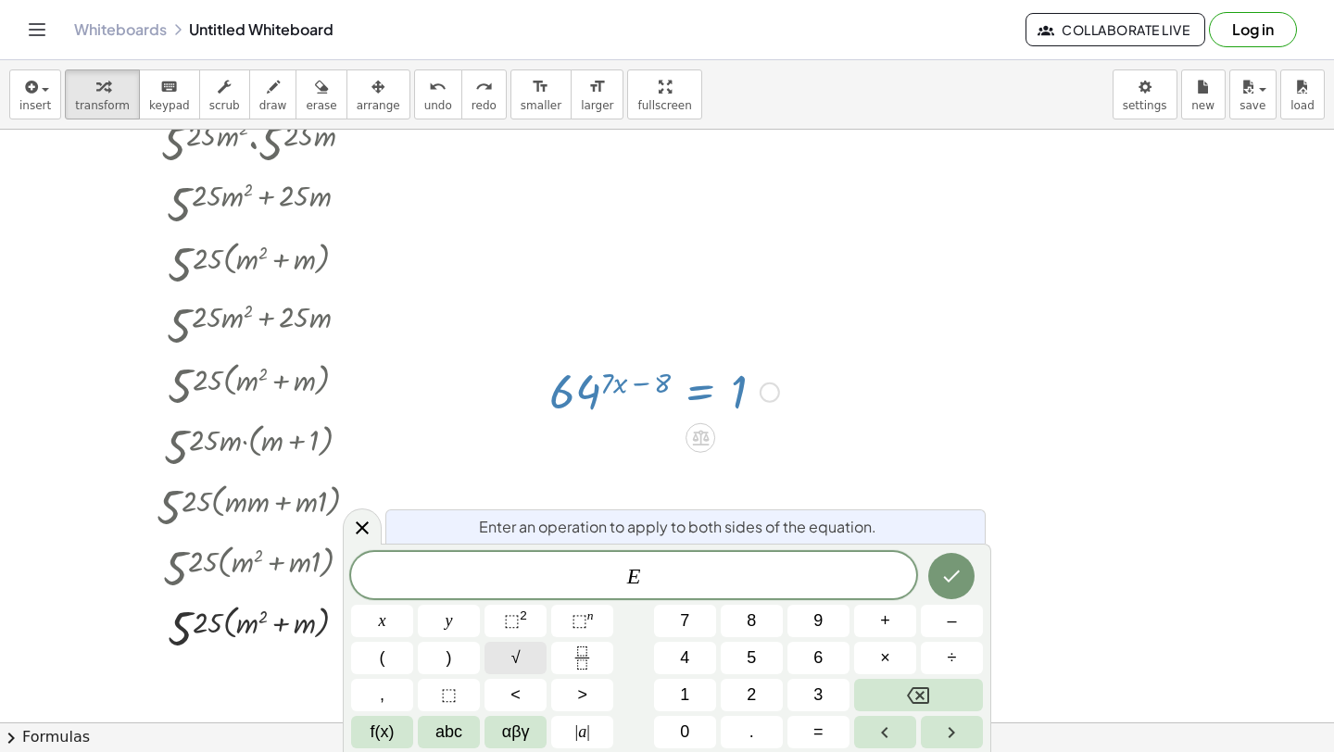
click at [510, 654] on button "√" at bounding box center [516, 658] width 62 height 32
click at [634, 572] on span "√" at bounding box center [630, 575] width 19 height 21
click at [358, 538] on div at bounding box center [362, 525] width 39 height 36
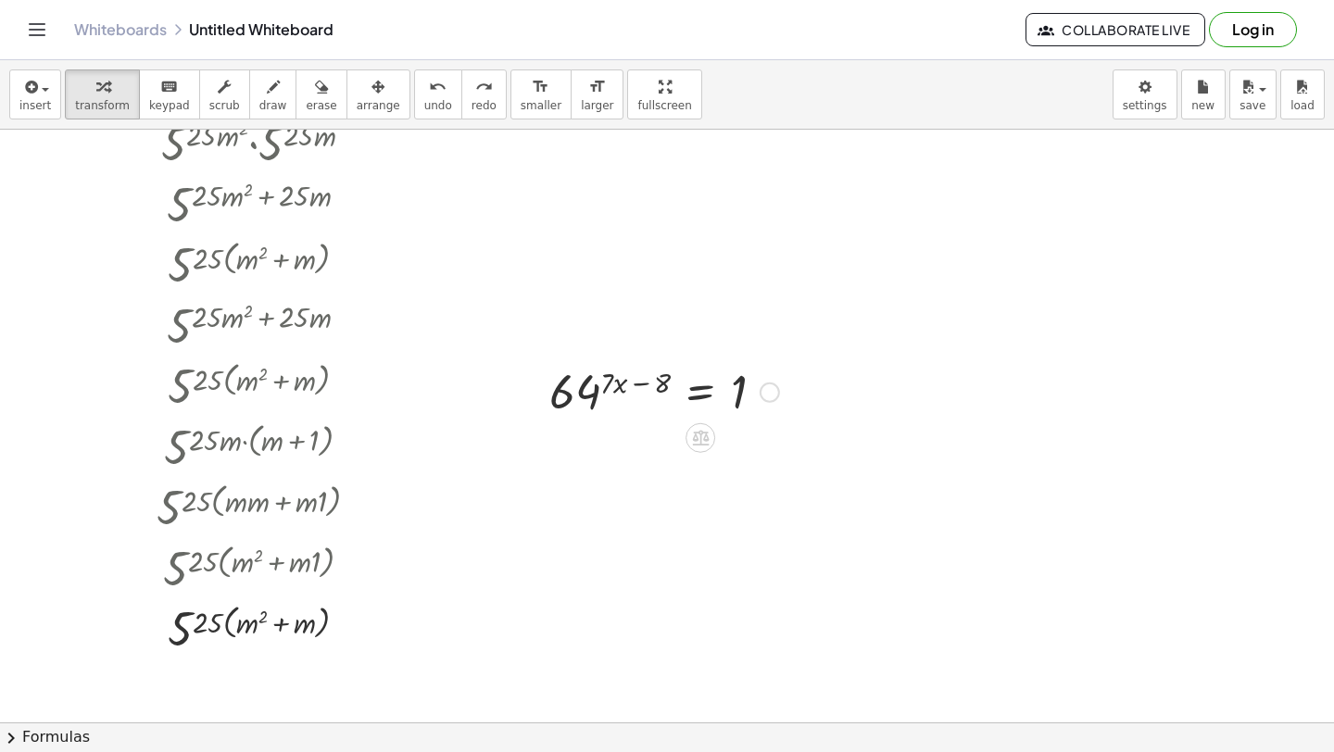
click at [601, 381] on div at bounding box center [664, 390] width 248 height 61
drag, startPoint x: 645, startPoint y: 385, endPoint x: 572, endPoint y: 398, distance: 74.3
click at [571, 399] on div at bounding box center [664, 390] width 248 height 61
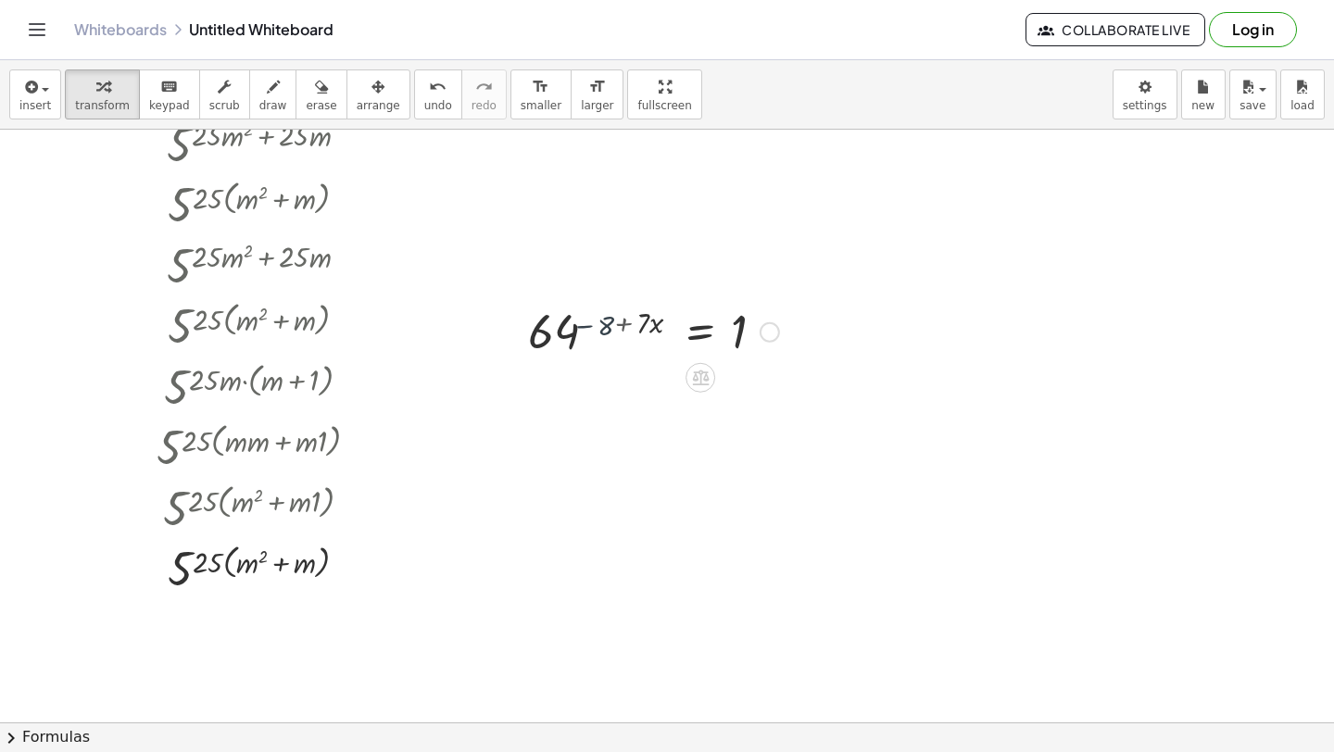
scroll to position [156, 0]
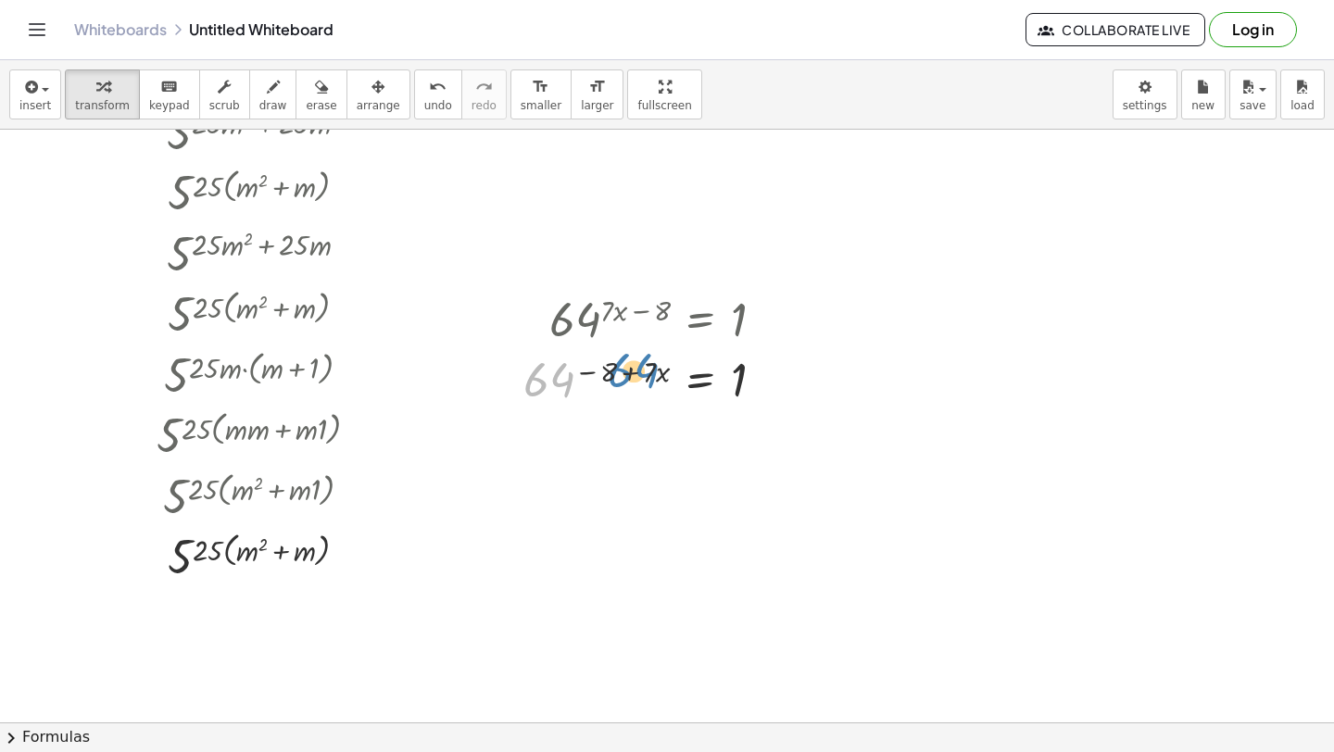
drag, startPoint x: 553, startPoint y: 381, endPoint x: 650, endPoint y: 368, distance: 98.1
click at [650, 371] on div at bounding box center [651, 379] width 274 height 61
drag, startPoint x: 650, startPoint y: 368, endPoint x: 700, endPoint y: 376, distance: 50.7
click at [574, 439] on div at bounding box center [639, 440] width 297 height 63
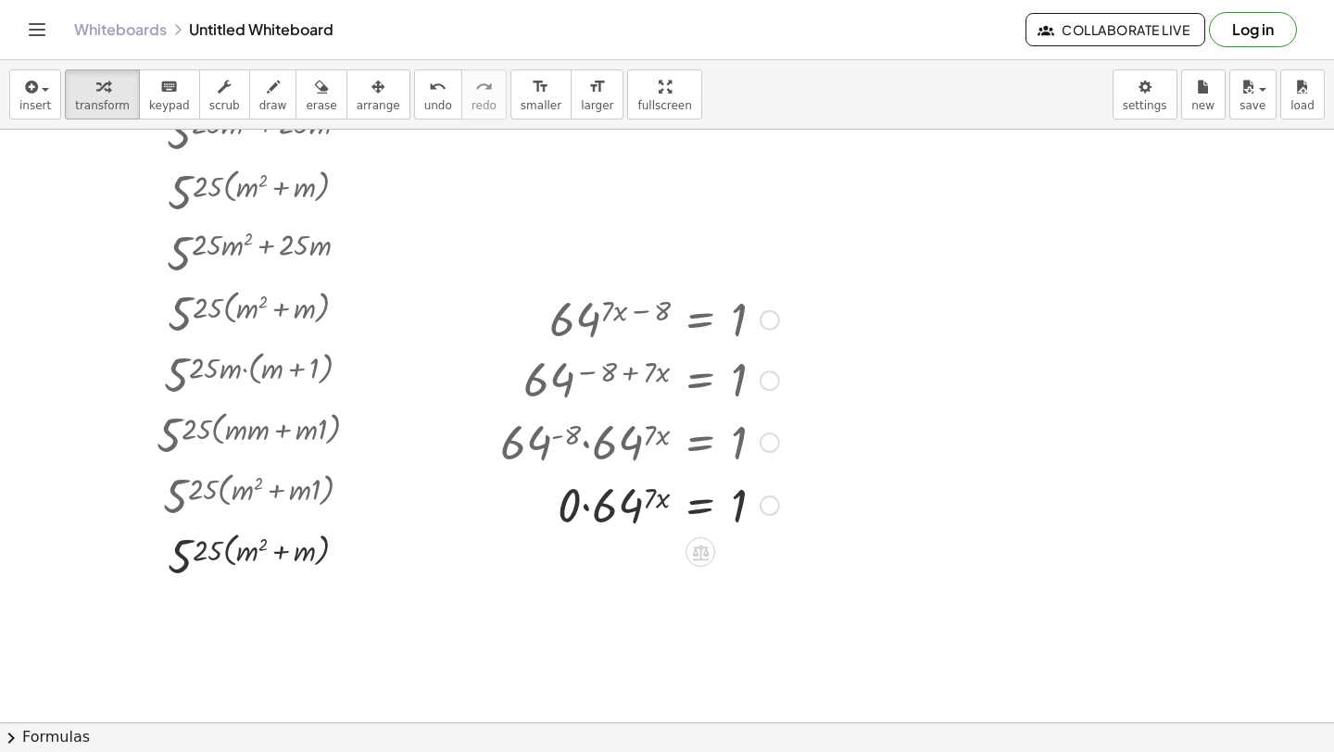
click at [586, 510] on div at bounding box center [639, 503] width 297 height 63
drag, startPoint x: 562, startPoint y: 510, endPoint x: 669, endPoint y: 496, distance: 107.4
click at [669, 496] on div at bounding box center [639, 503] width 297 height 63
drag, startPoint x: 616, startPoint y: 554, endPoint x: 582, endPoint y: 572, distance: 38.5
click at [582, 572] on div at bounding box center [639, 566] width 297 height 63
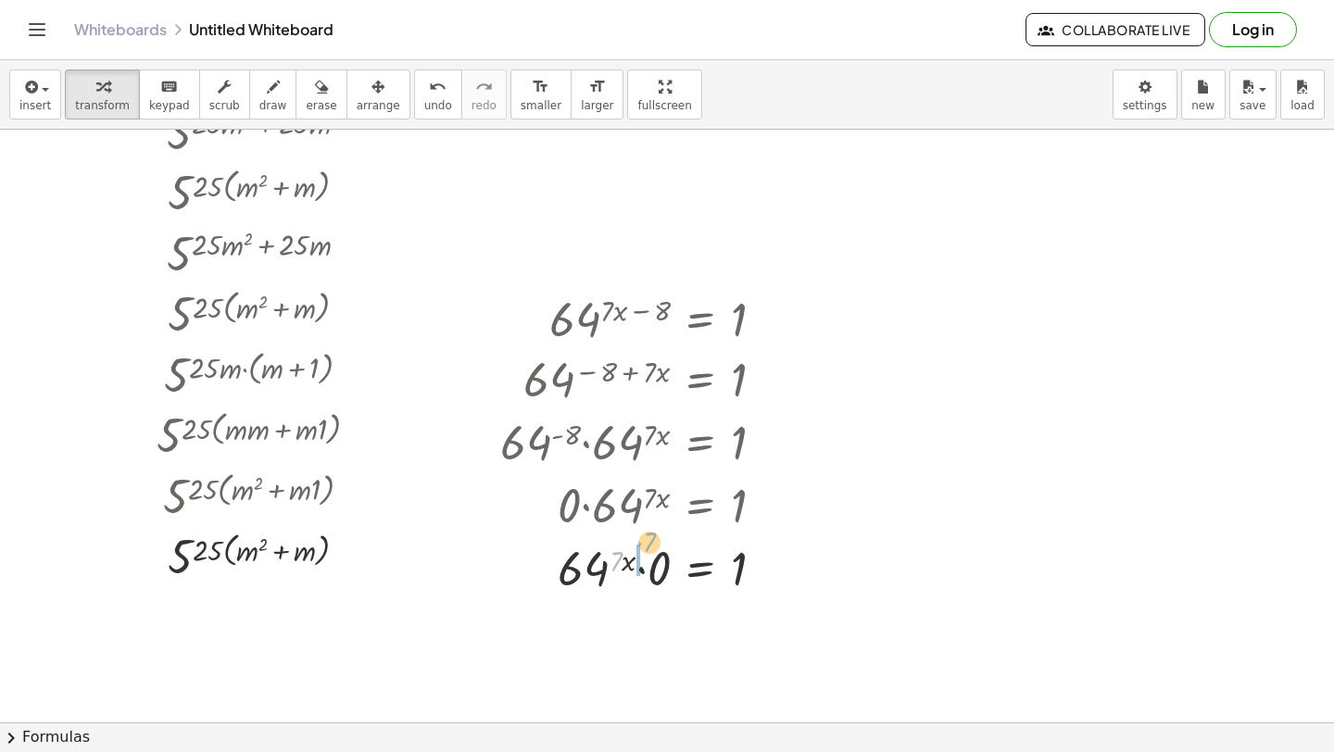
drag, startPoint x: 619, startPoint y: 560, endPoint x: 650, endPoint y: 542, distance: 36.1
click at [649, 542] on div at bounding box center [639, 566] width 297 height 63
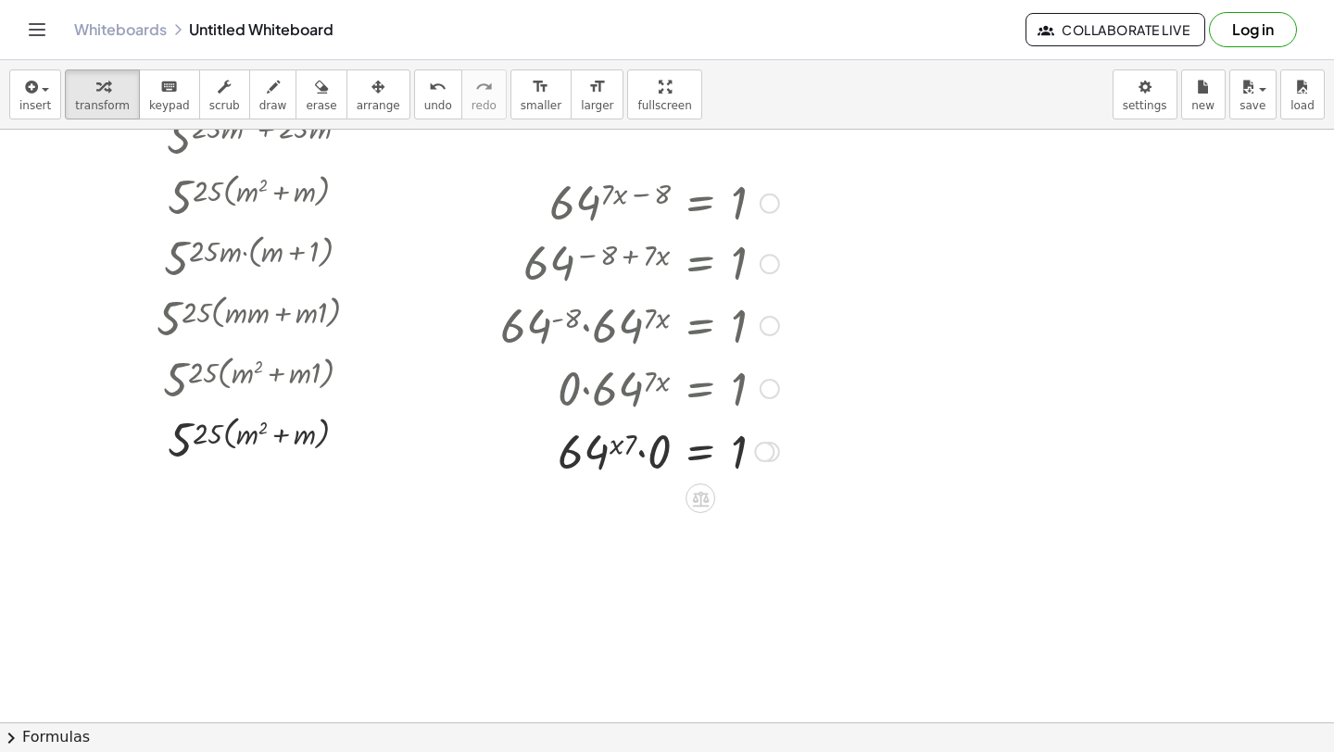
scroll to position [334, 0]
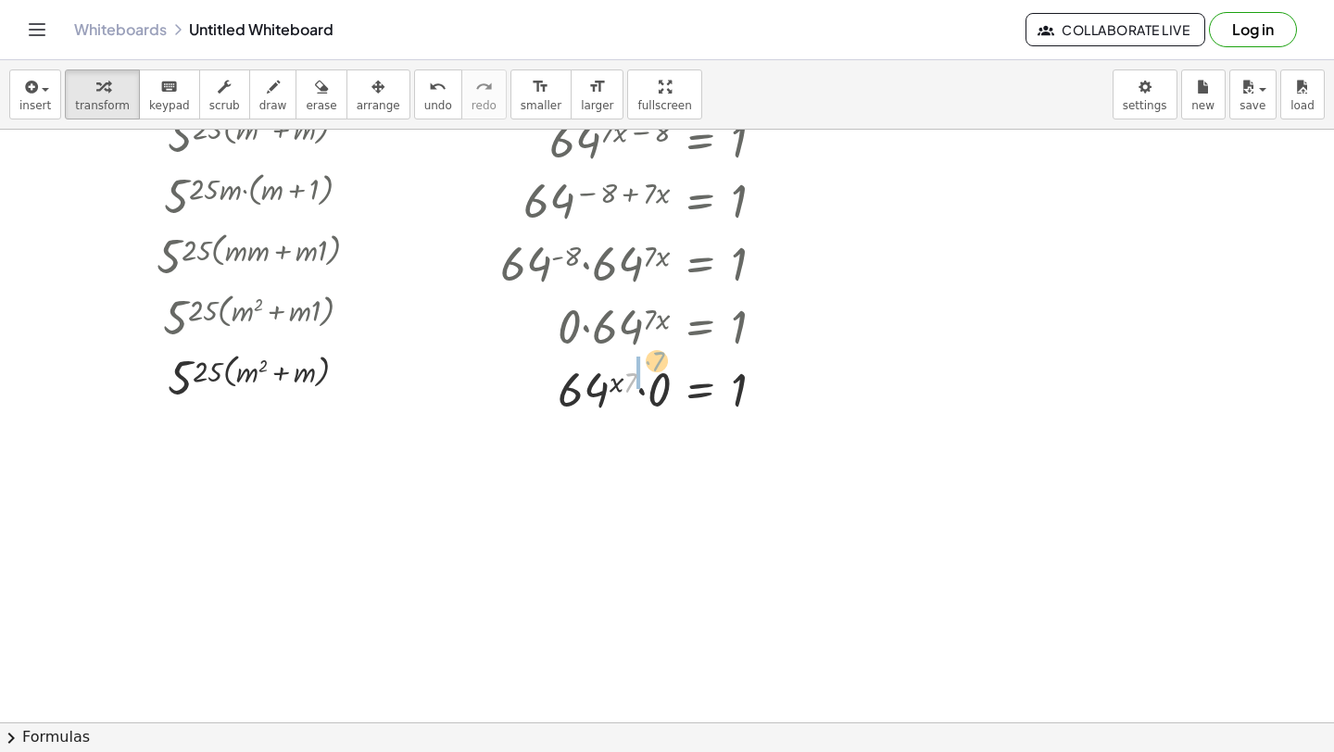
drag, startPoint x: 631, startPoint y: 384, endPoint x: 656, endPoint y: 362, distance: 32.9
click at [657, 362] on div at bounding box center [639, 388] width 297 height 63
click at [598, 449] on div at bounding box center [639, 454] width 297 height 68
click at [624, 448] on div at bounding box center [639, 454] width 297 height 68
click at [624, 449] on div at bounding box center [639, 454] width 297 height 68
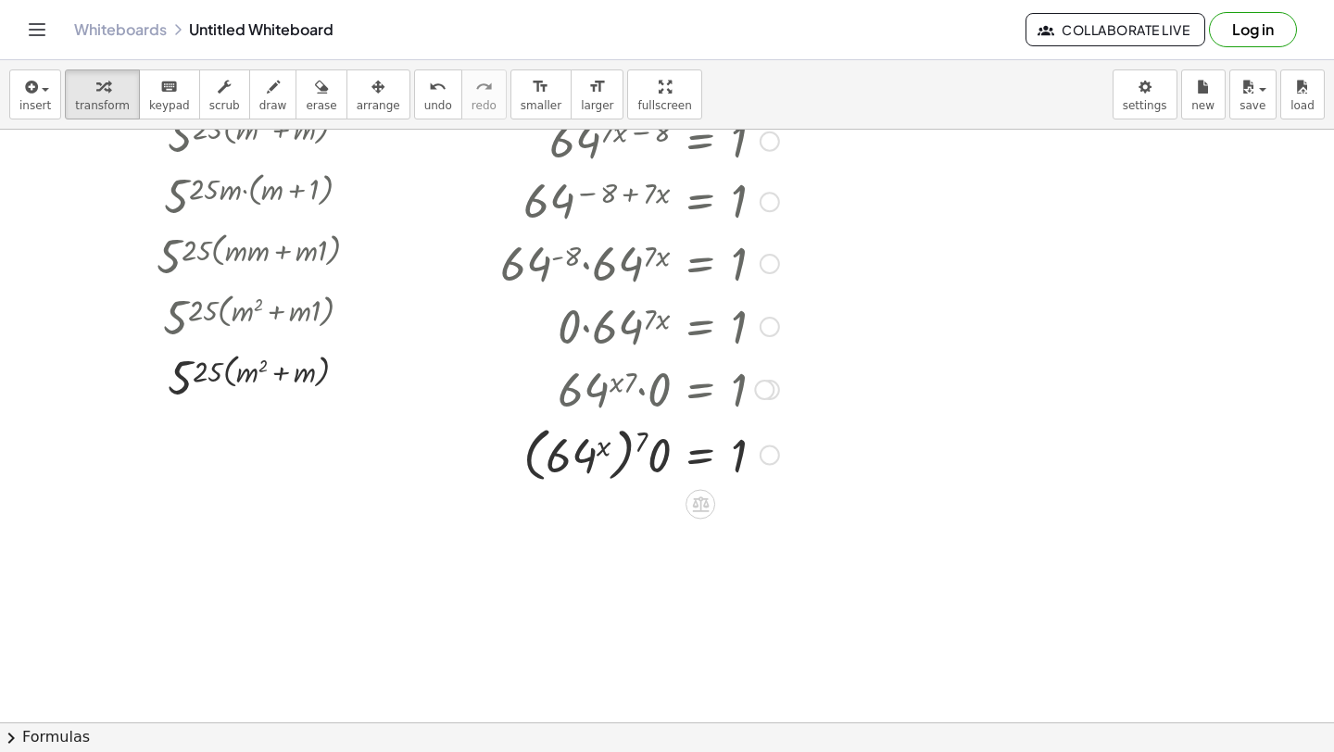
click at [626, 454] on div at bounding box center [639, 454] width 297 height 68
click at [626, 455] on div at bounding box center [639, 454] width 297 height 68
drag, startPoint x: 661, startPoint y: 455, endPoint x: 530, endPoint y: 462, distance: 130.8
click at [531, 461] on div at bounding box center [639, 454] width 297 height 68
click at [748, 450] on div at bounding box center [639, 454] width 297 height 68
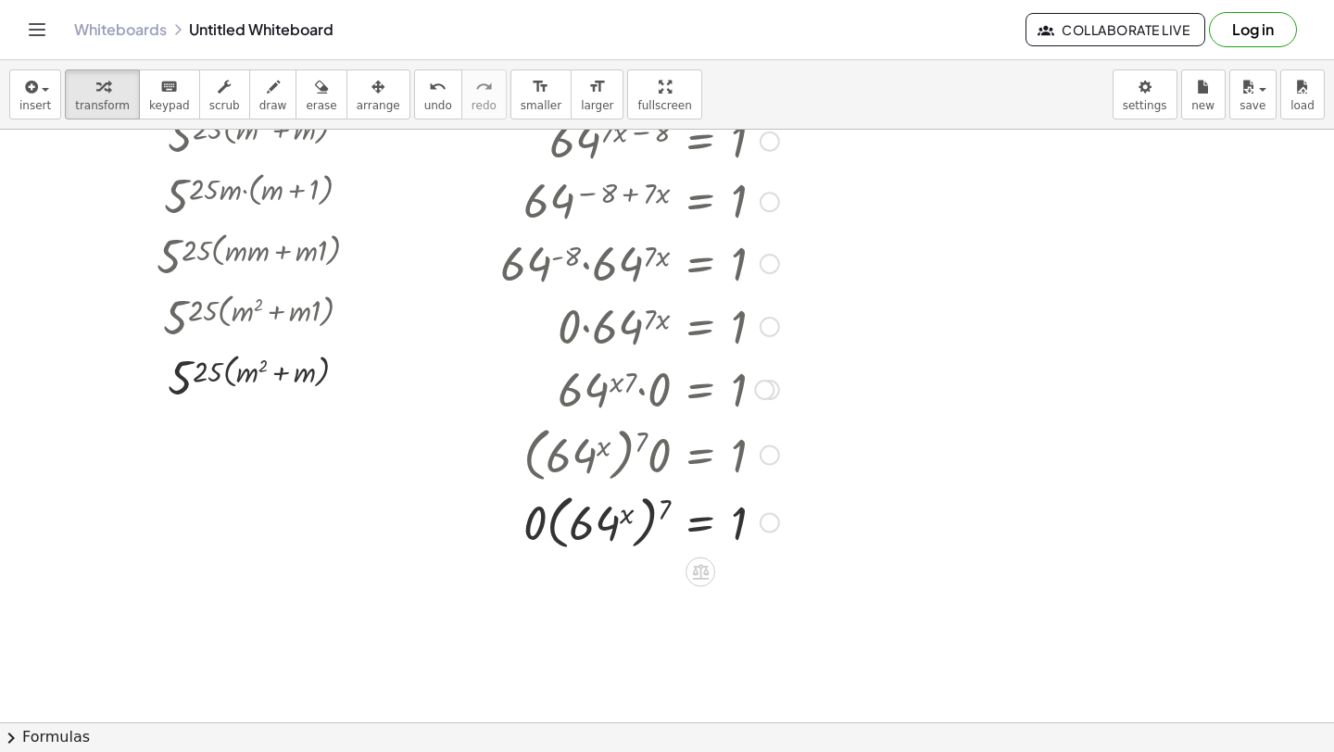
click at [651, 523] on div at bounding box center [639, 521] width 297 height 68
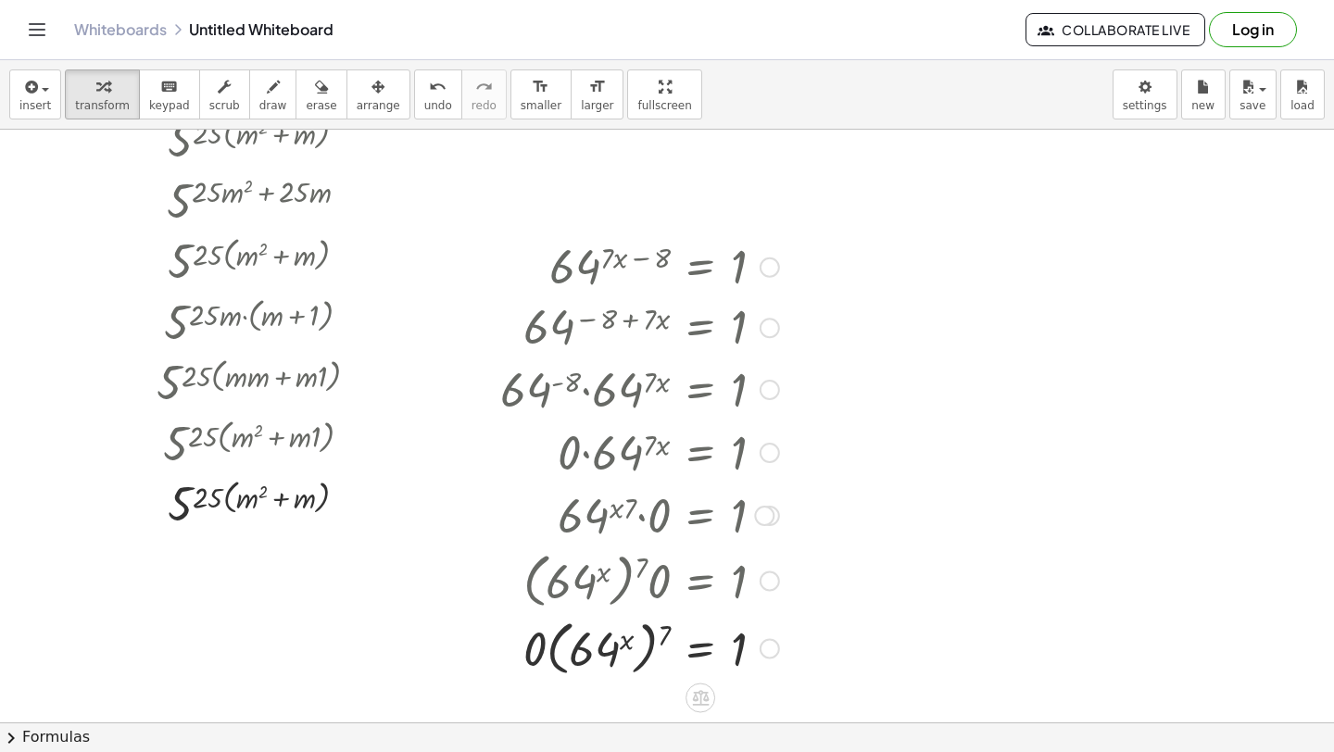
scroll to position [126, 0]
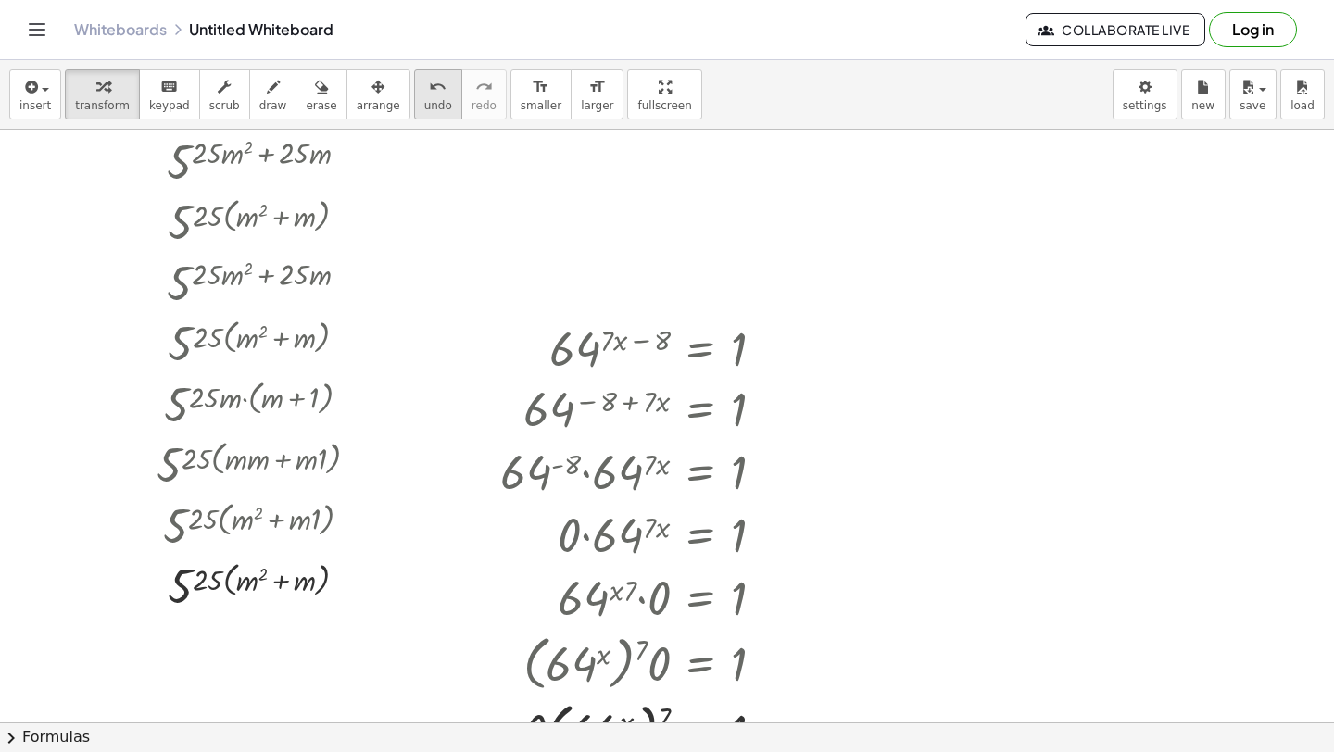
click at [429, 83] on icon "undo" at bounding box center [438, 87] width 18 height 22
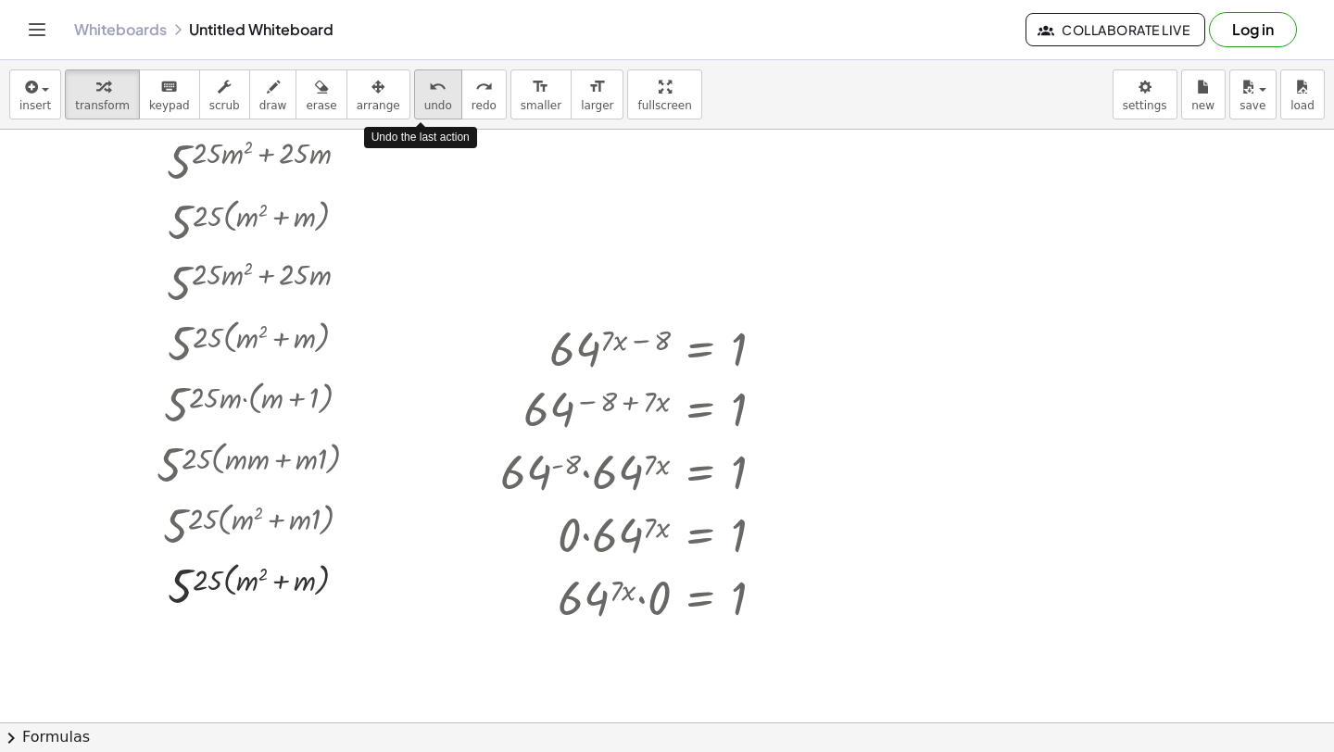
click at [429, 83] on icon "undo" at bounding box center [438, 87] width 18 height 22
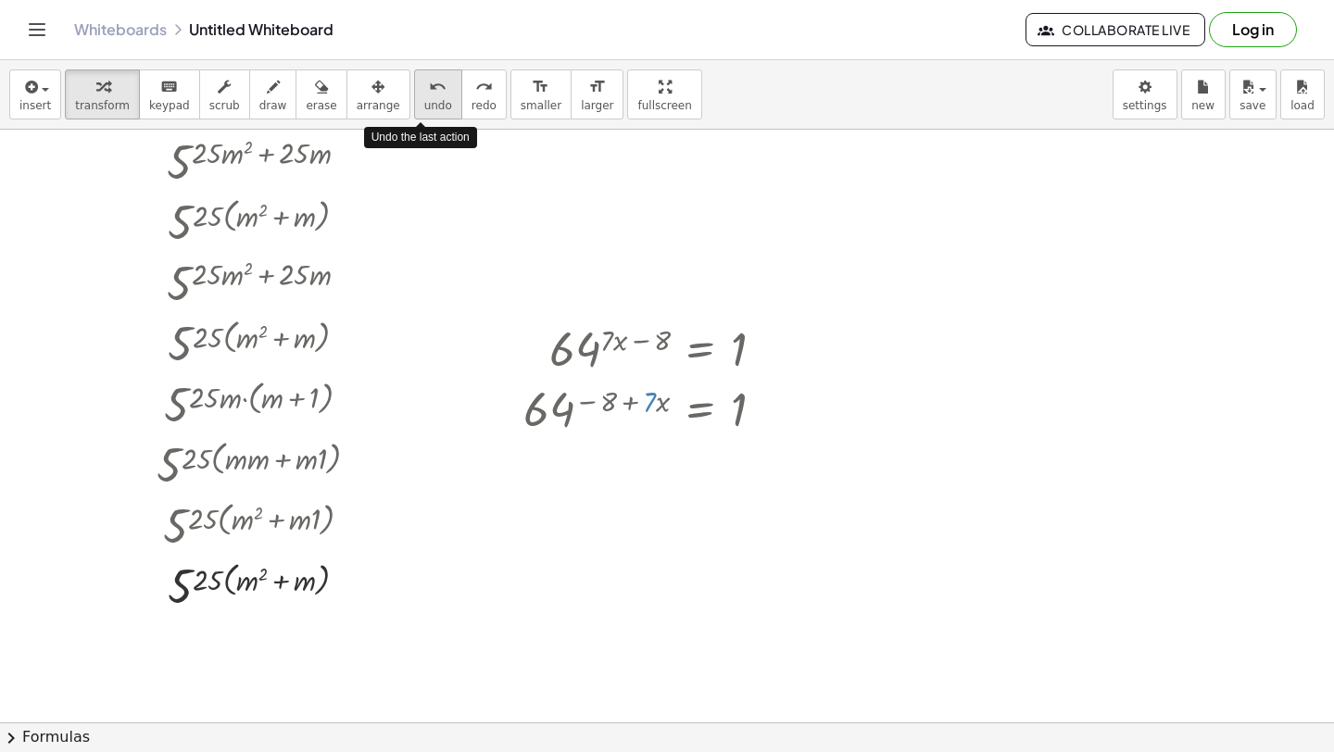
click at [429, 83] on icon "undo" at bounding box center [438, 87] width 18 height 22
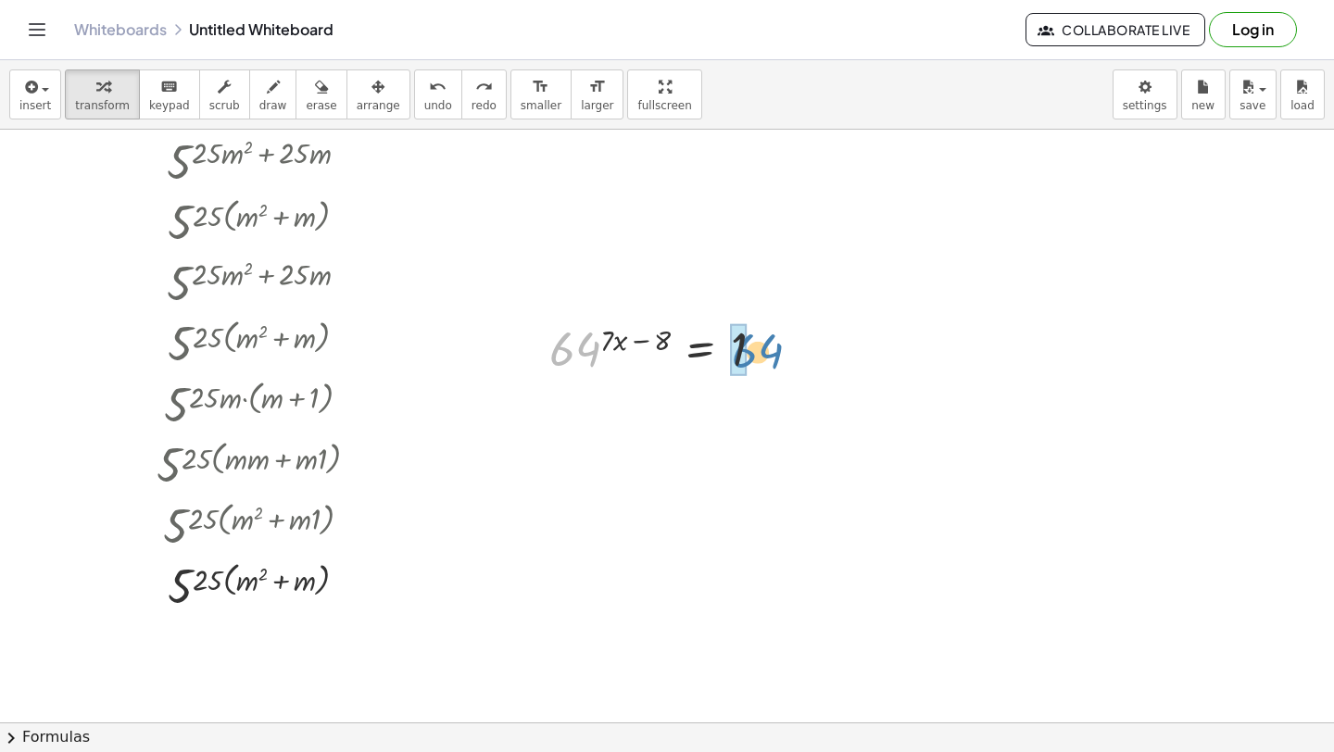
drag, startPoint x: 557, startPoint y: 350, endPoint x: 741, endPoint y: 353, distance: 184.4
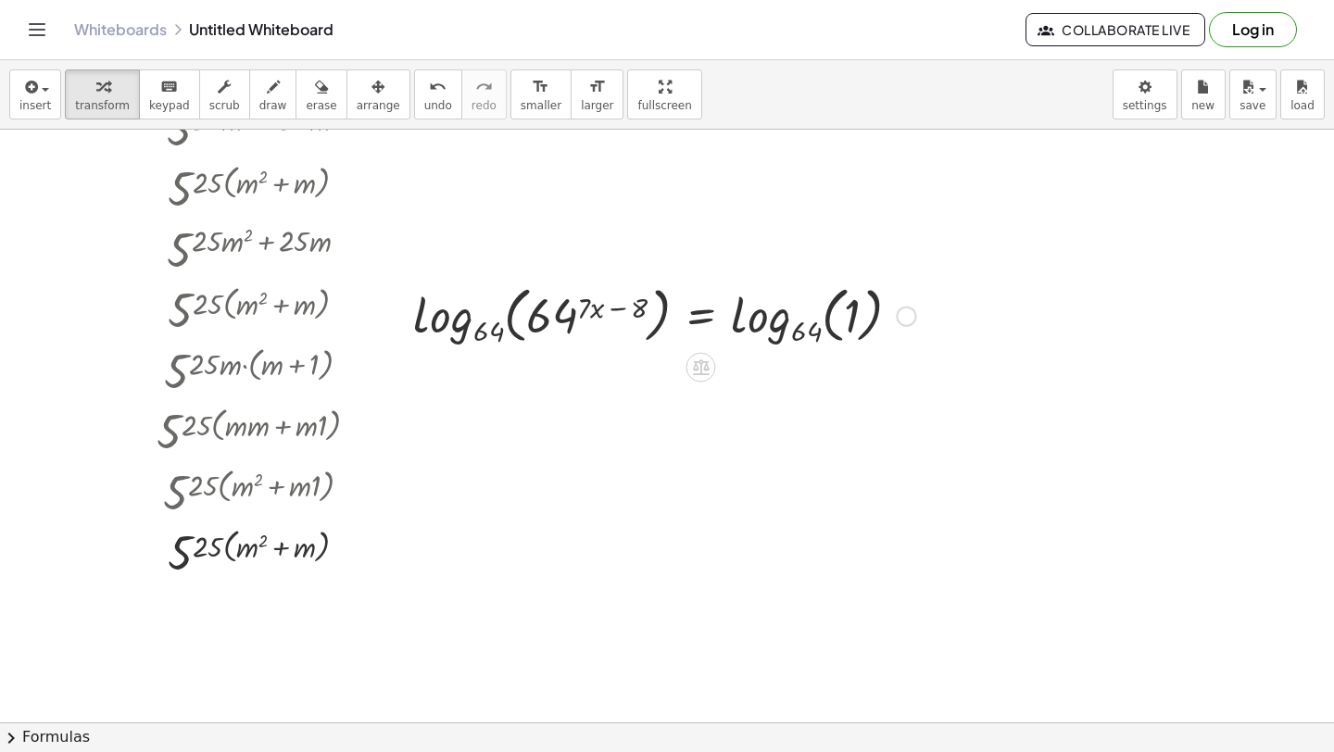
scroll to position [160, 0]
click at [829, 305] on div at bounding box center [664, 313] width 521 height 71
click at [812, 334] on div at bounding box center [664, 313] width 521 height 71
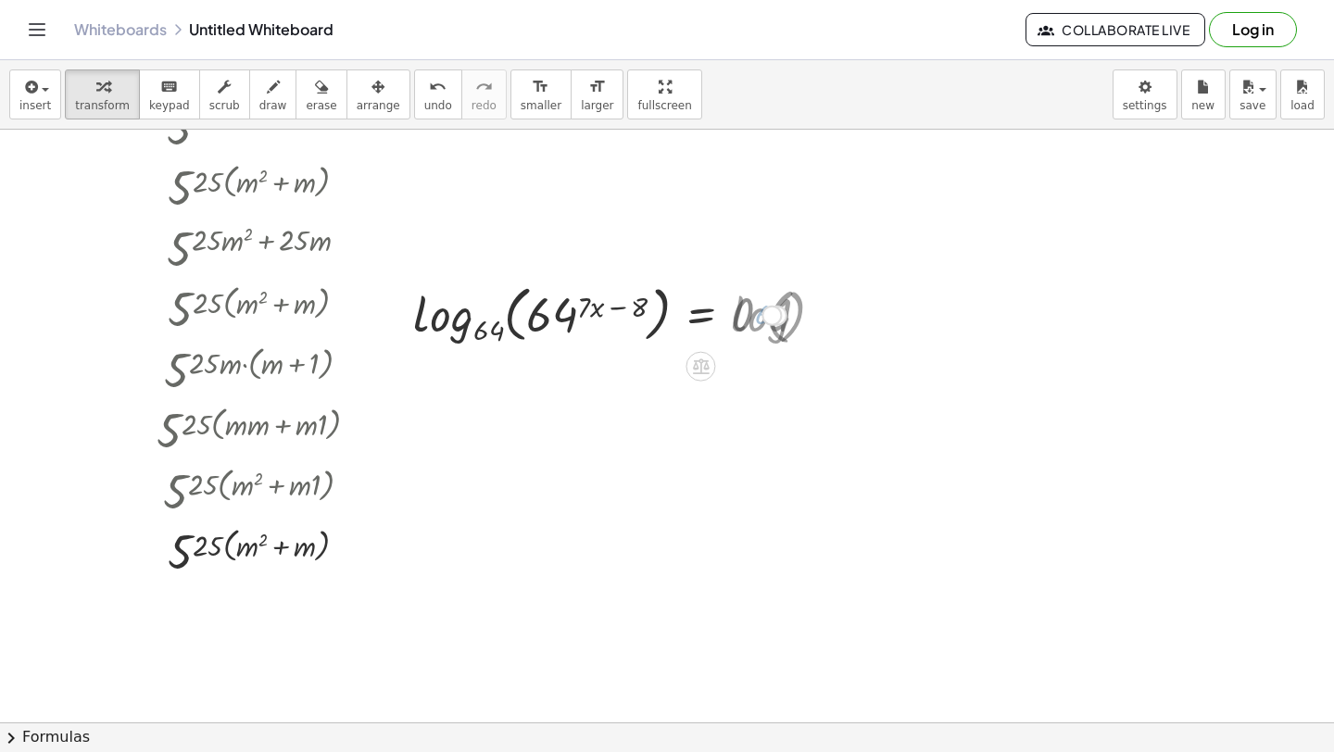
click at [763, 327] on div at bounding box center [600, 313] width 392 height 71
click at [512, 316] on div at bounding box center [600, 313] width 392 height 71
click at [488, 334] on div at bounding box center [600, 313] width 392 height 71
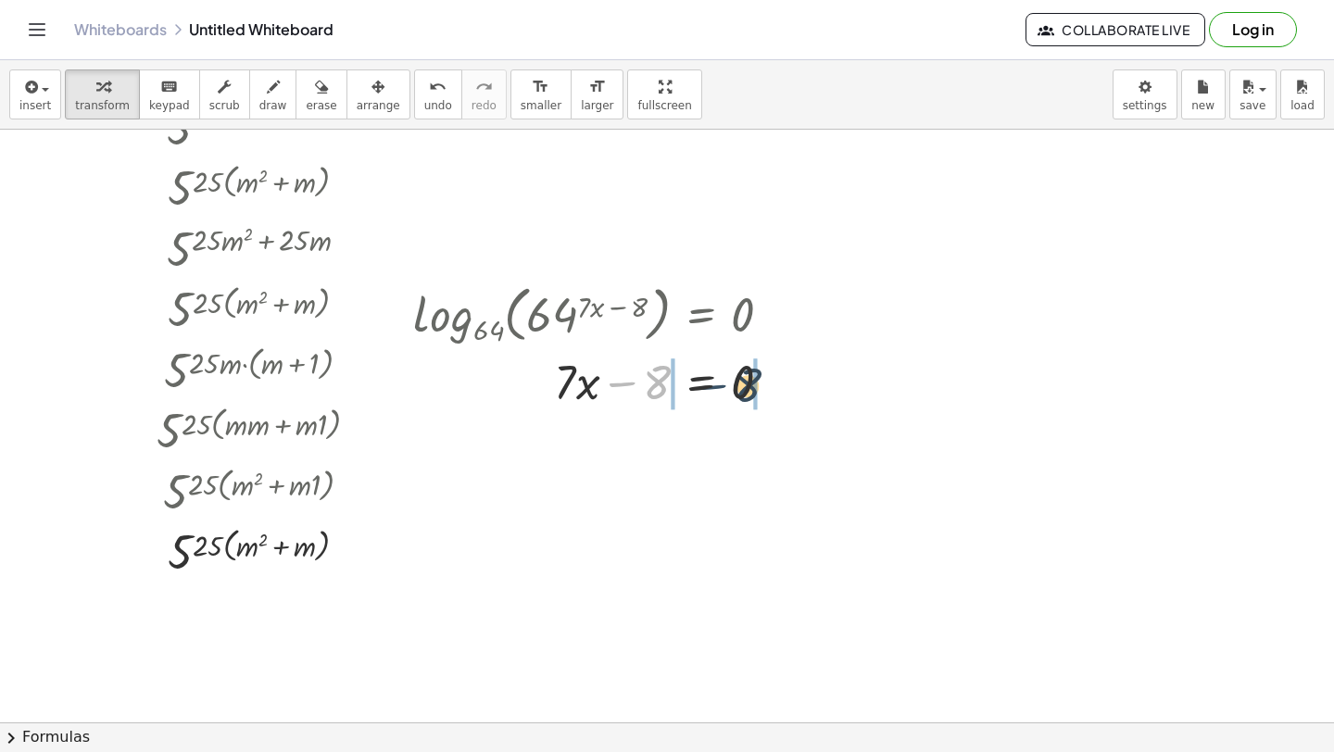
drag, startPoint x: 628, startPoint y: 384, endPoint x: 726, endPoint y: 386, distance: 98.2
click at [726, 386] on div at bounding box center [600, 380] width 392 height 63
click at [622, 394] on div at bounding box center [602, 380] width 397 height 63
click at [697, 394] on div at bounding box center [602, 380] width 397 height 63
click at [650, 391] on div at bounding box center [606, 380] width 405 height 93
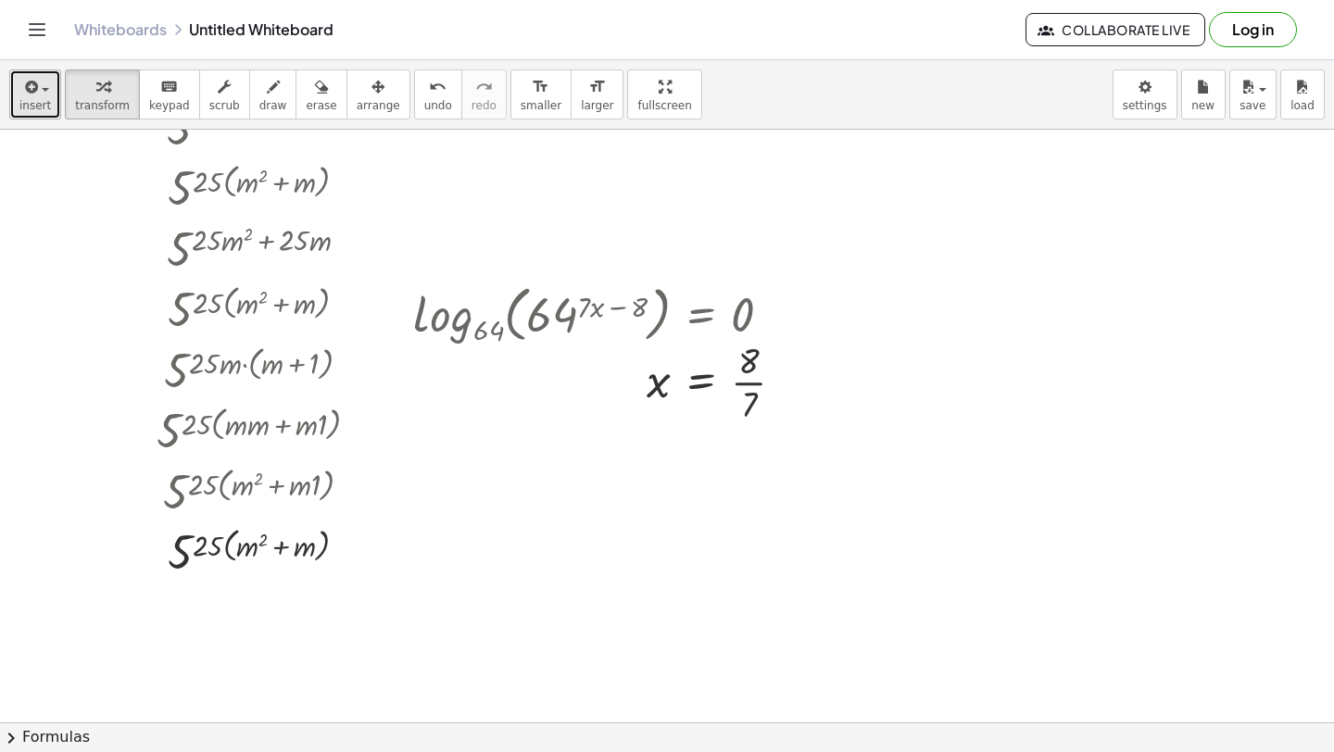
click at [35, 97] on button "insert" at bounding box center [35, 94] width 52 height 50
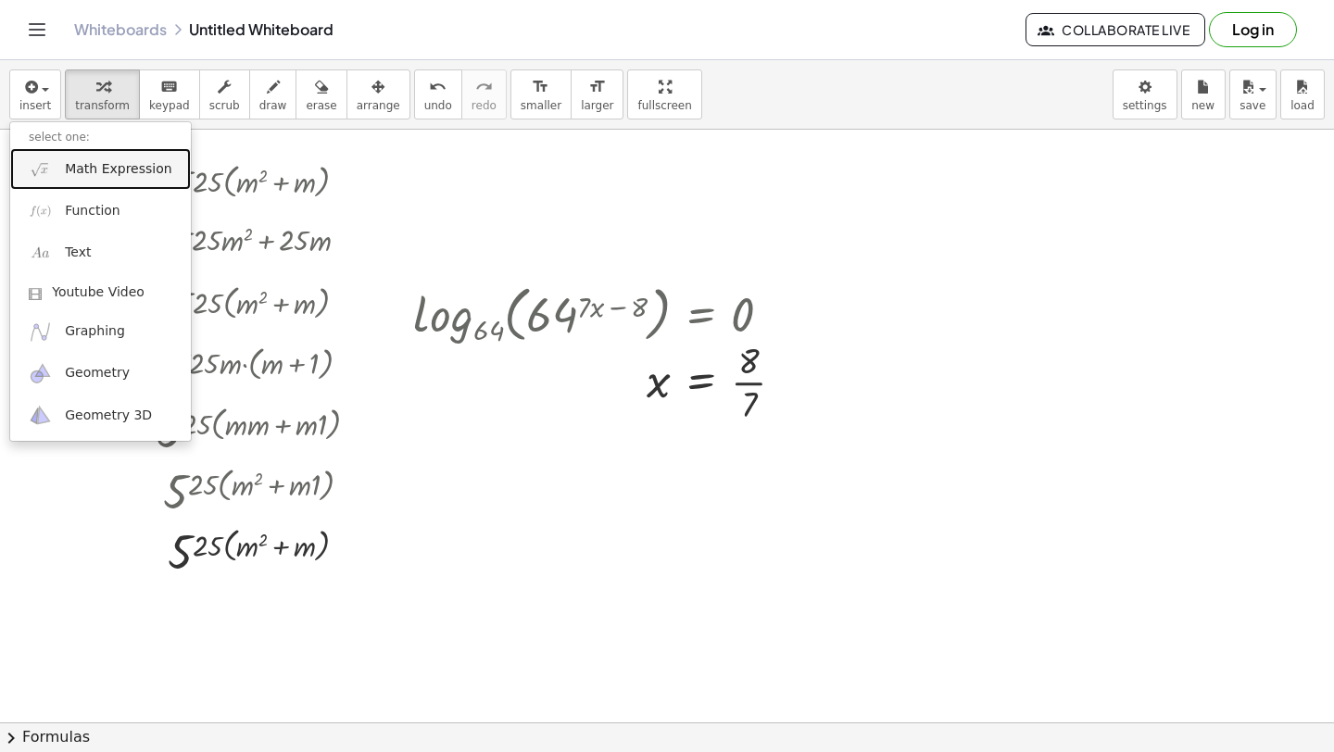
click at [70, 162] on span "Math Expression" at bounding box center [118, 169] width 107 height 19
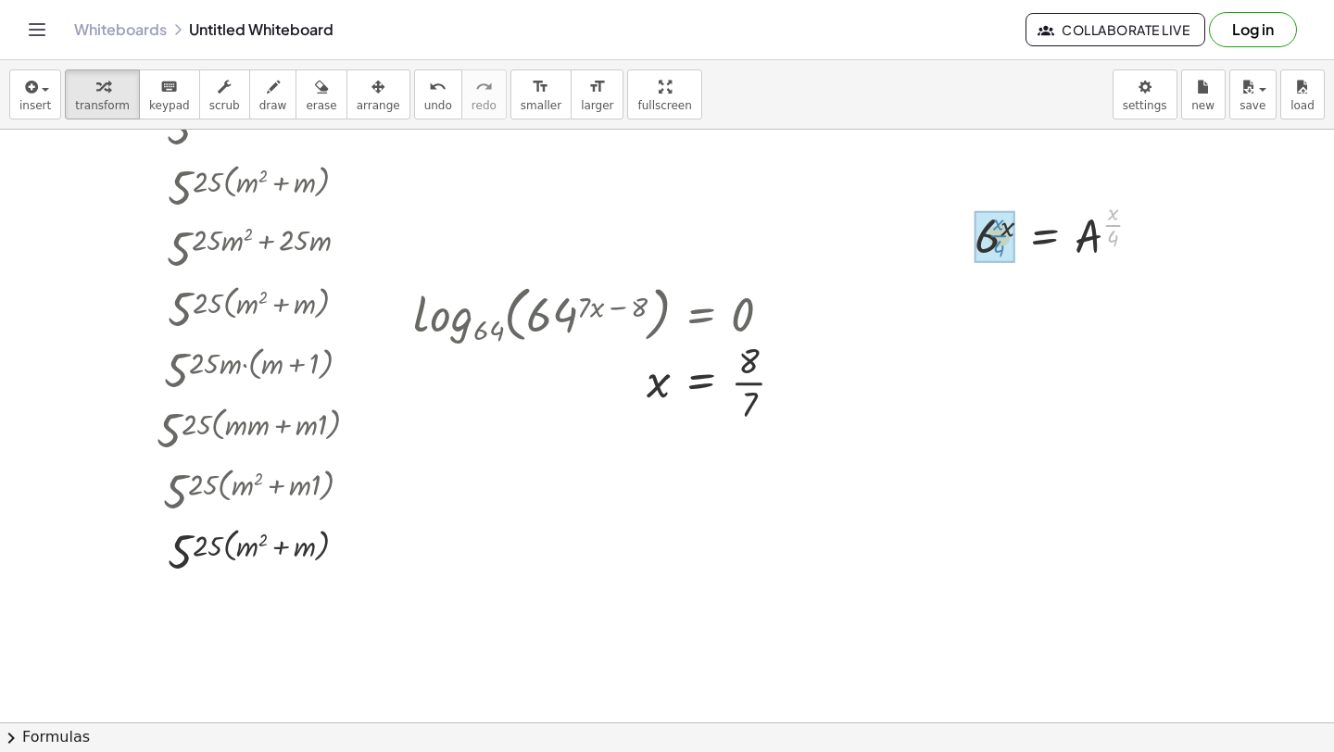
drag, startPoint x: 1111, startPoint y: 217, endPoint x: 996, endPoint y: 228, distance: 115.4
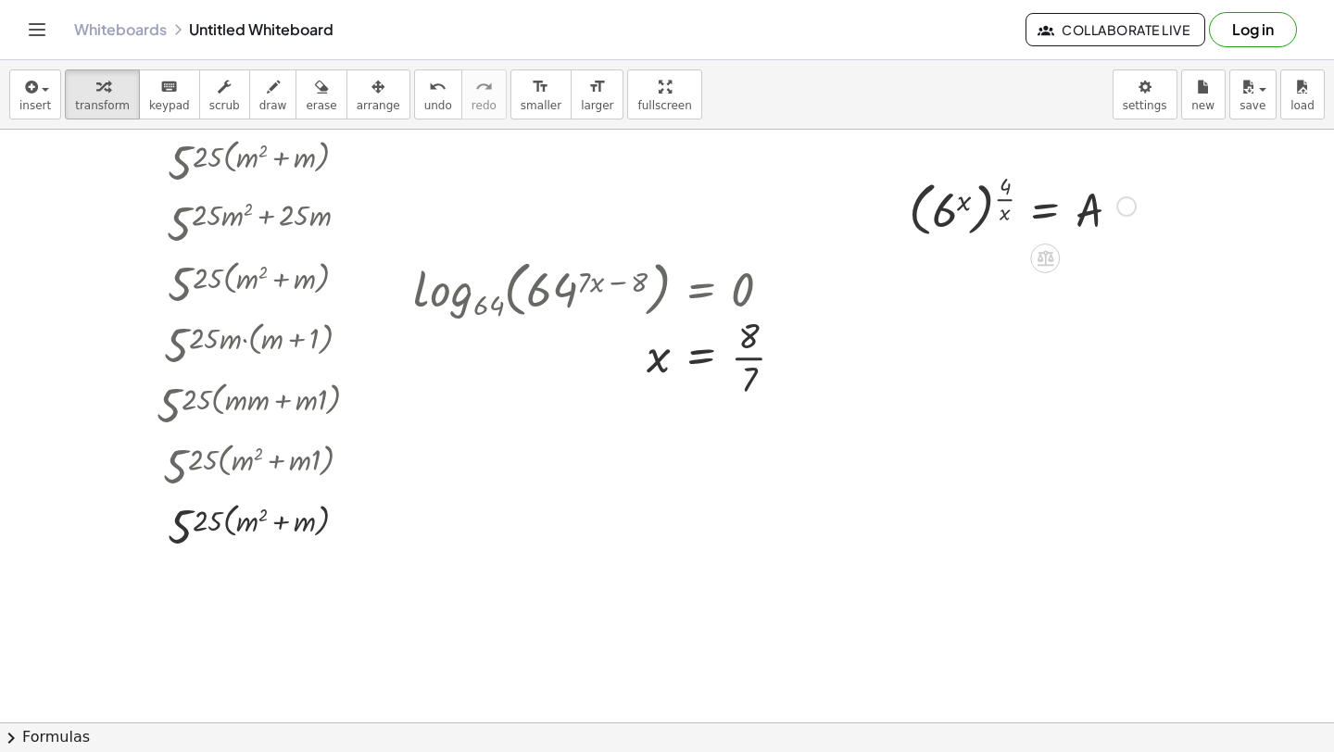
scroll to position [195, 0]
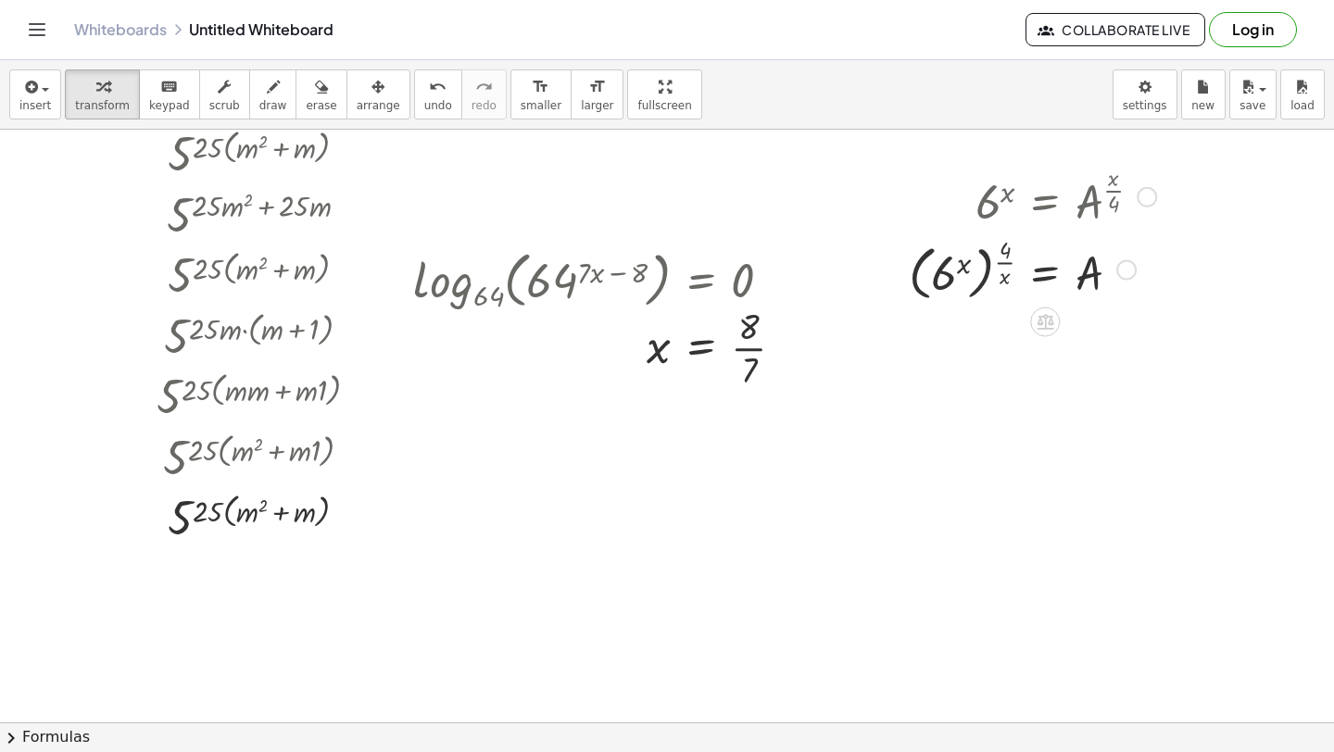
click at [996, 228] on div at bounding box center [1033, 195] width 266 height 72
click at [987, 265] on div at bounding box center [1033, 269] width 266 height 74
click at [986, 265] on div at bounding box center [1033, 269] width 266 height 74
click at [995, 268] on div at bounding box center [1033, 269] width 266 height 74
click at [988, 268] on div at bounding box center [1033, 269] width 266 height 74
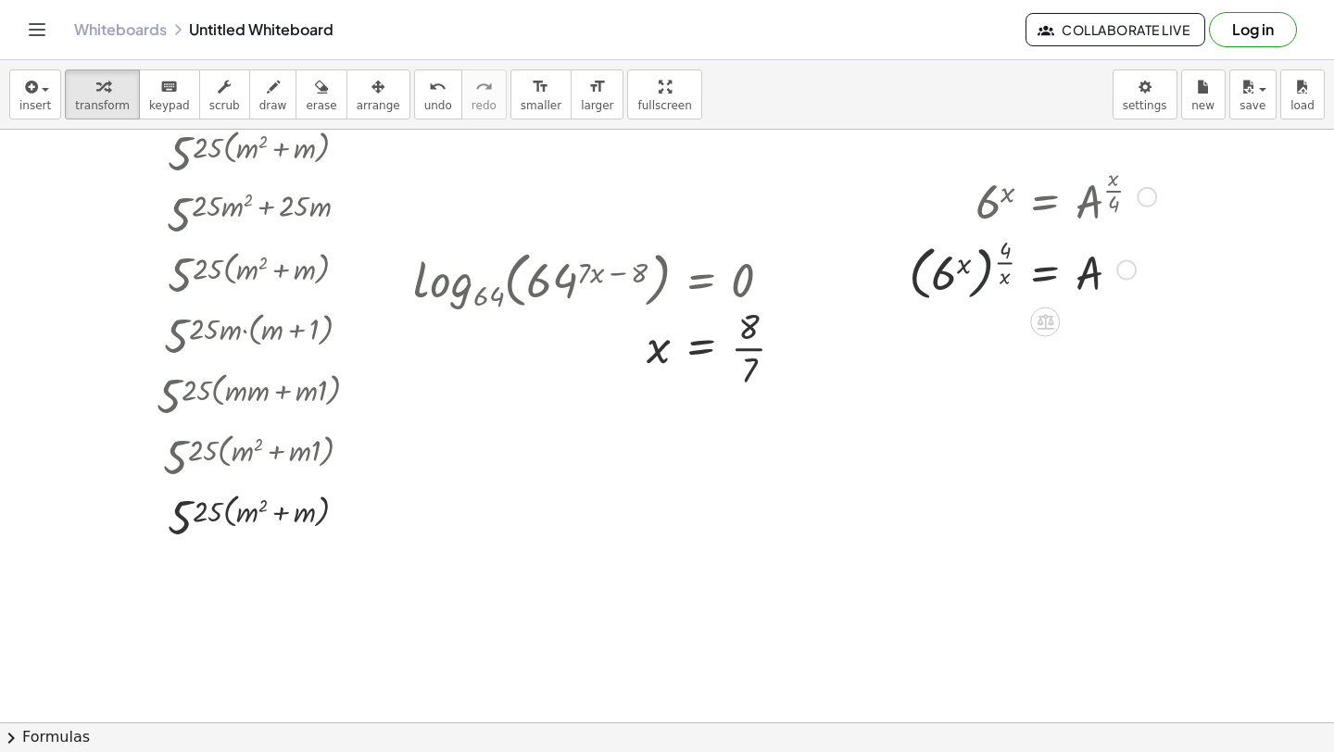
click at [995, 268] on div at bounding box center [1033, 269] width 266 height 74
click at [986, 268] on div at bounding box center [1033, 269] width 266 height 74
drag, startPoint x: 944, startPoint y: 275, endPoint x: 929, endPoint y: 305, distance: 33.1
click at [929, 305] on div at bounding box center [1033, 269] width 266 height 74
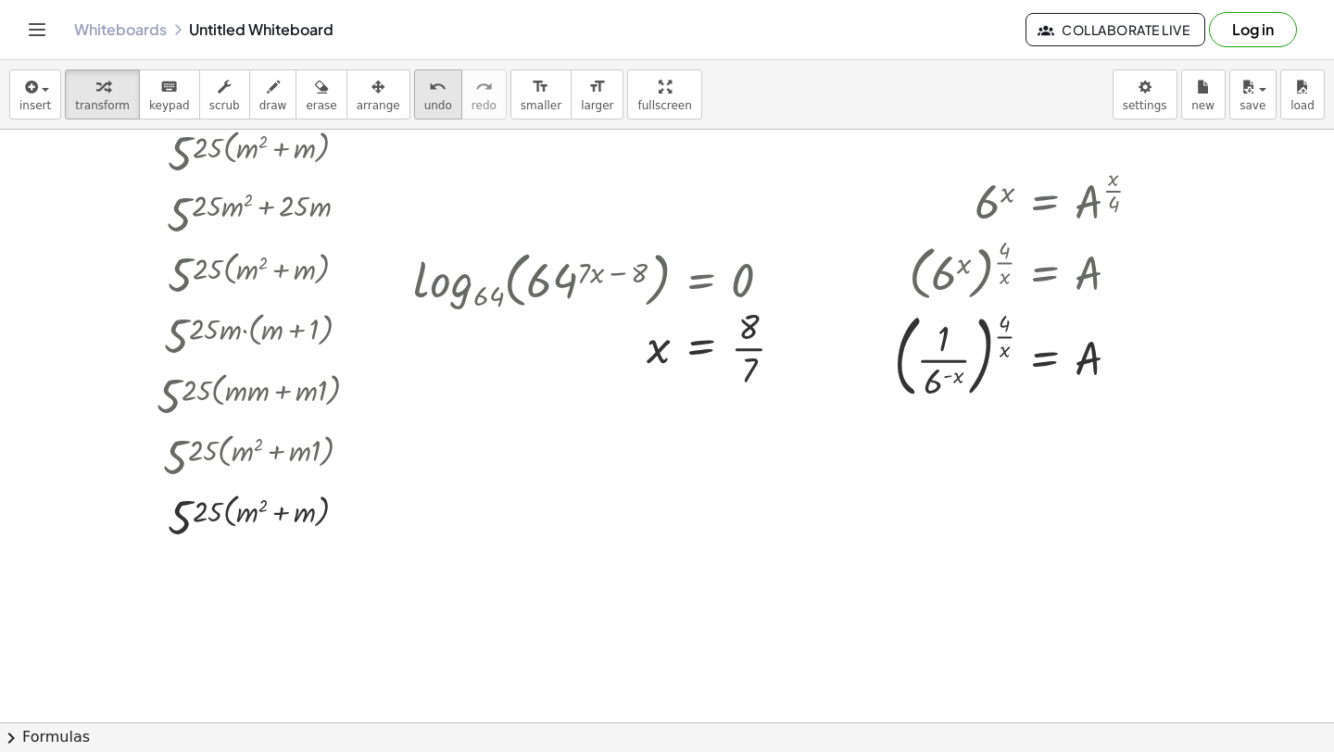
click at [414, 75] on button "undo undo" at bounding box center [438, 94] width 48 height 50
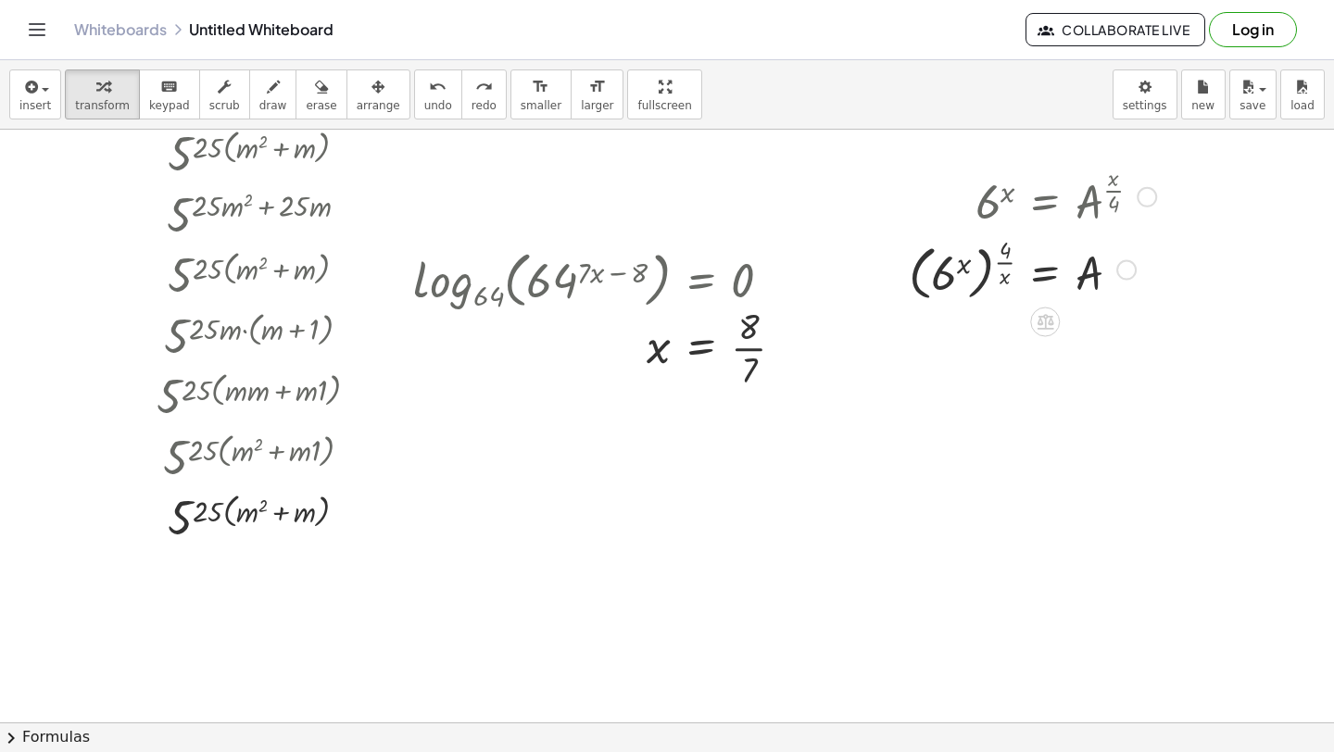
click at [980, 275] on div at bounding box center [1033, 269] width 266 height 74
click at [984, 276] on div at bounding box center [1033, 269] width 266 height 74
click at [1003, 261] on div at bounding box center [1033, 269] width 266 height 74
click at [981, 266] on div at bounding box center [1033, 269] width 266 height 74
drag, startPoint x: 962, startPoint y: 266, endPoint x: 999, endPoint y: 271, distance: 37.5
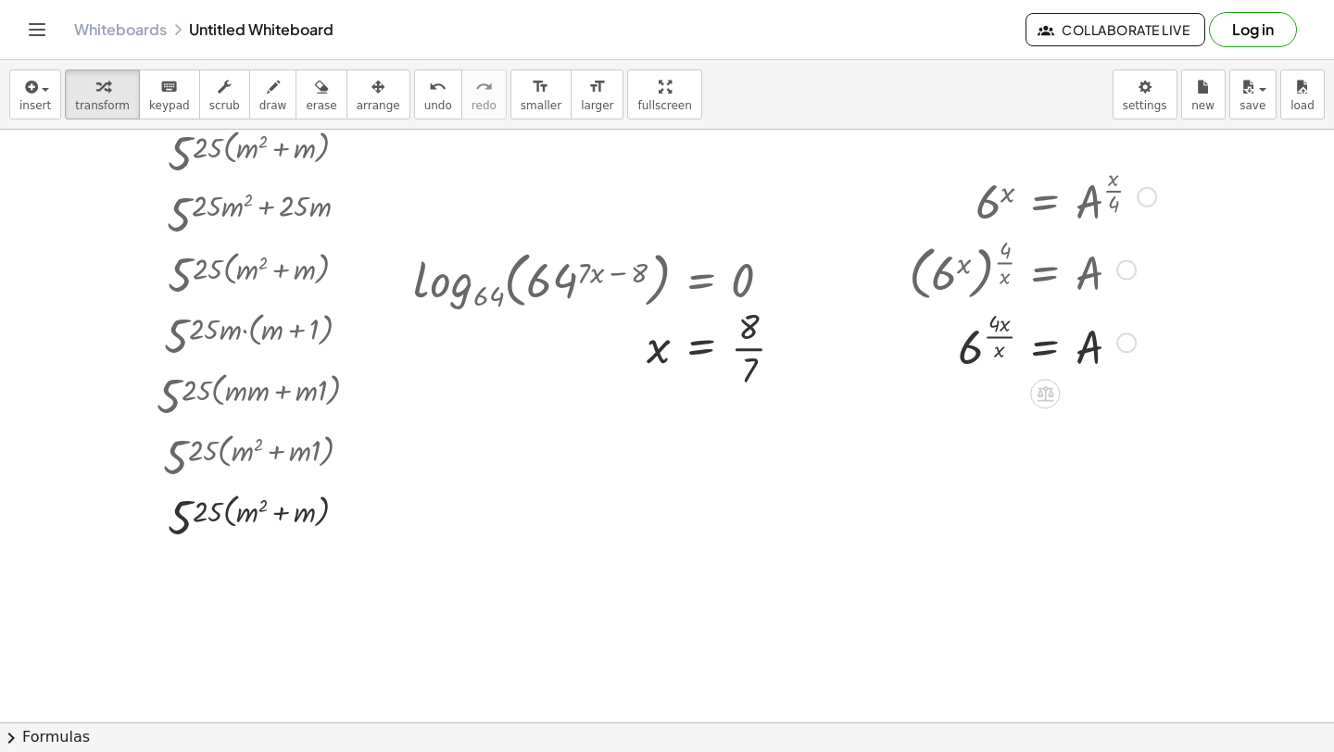
click at [1000, 340] on div at bounding box center [1033, 341] width 266 height 72
click at [998, 334] on div at bounding box center [1033, 341] width 266 height 72
drag, startPoint x: 1006, startPoint y: 321, endPoint x: 998, endPoint y: 346, distance: 26.4
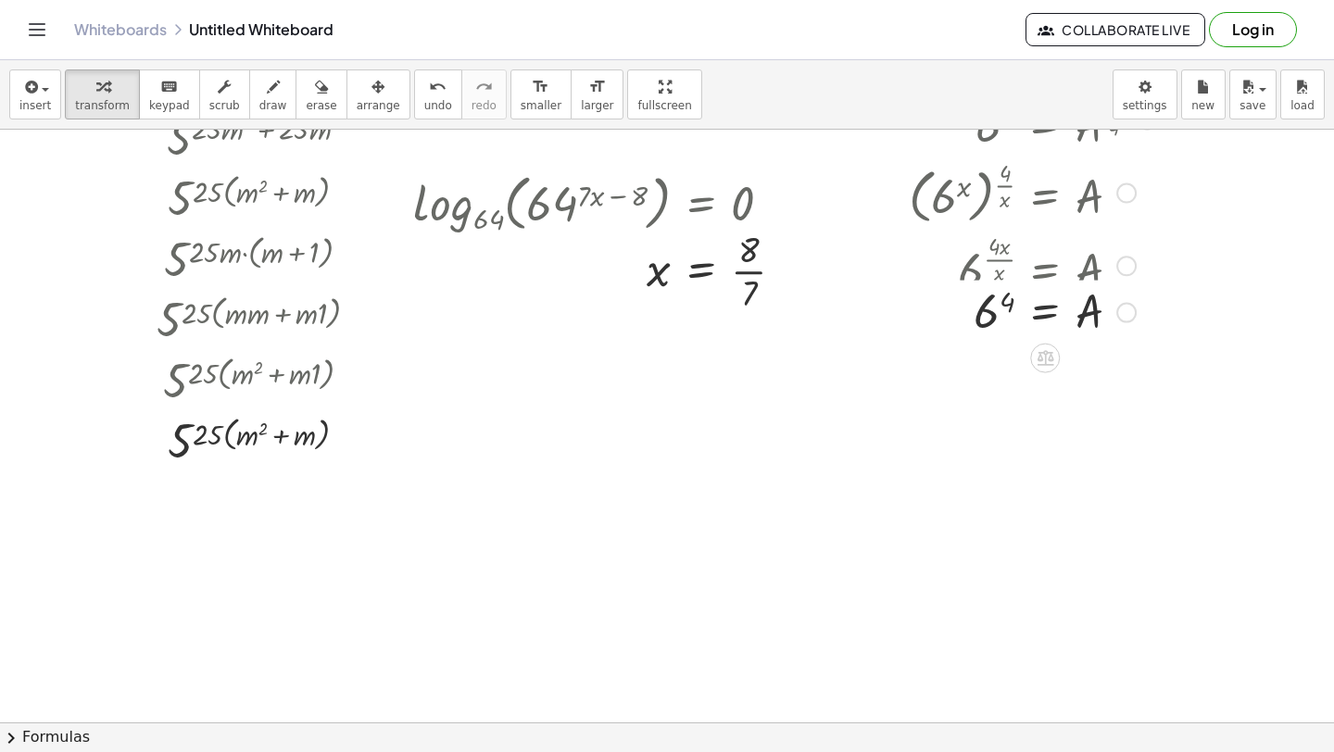
scroll to position [271, 0]
click at [1009, 324] on div at bounding box center [1033, 331] width 266 height 61
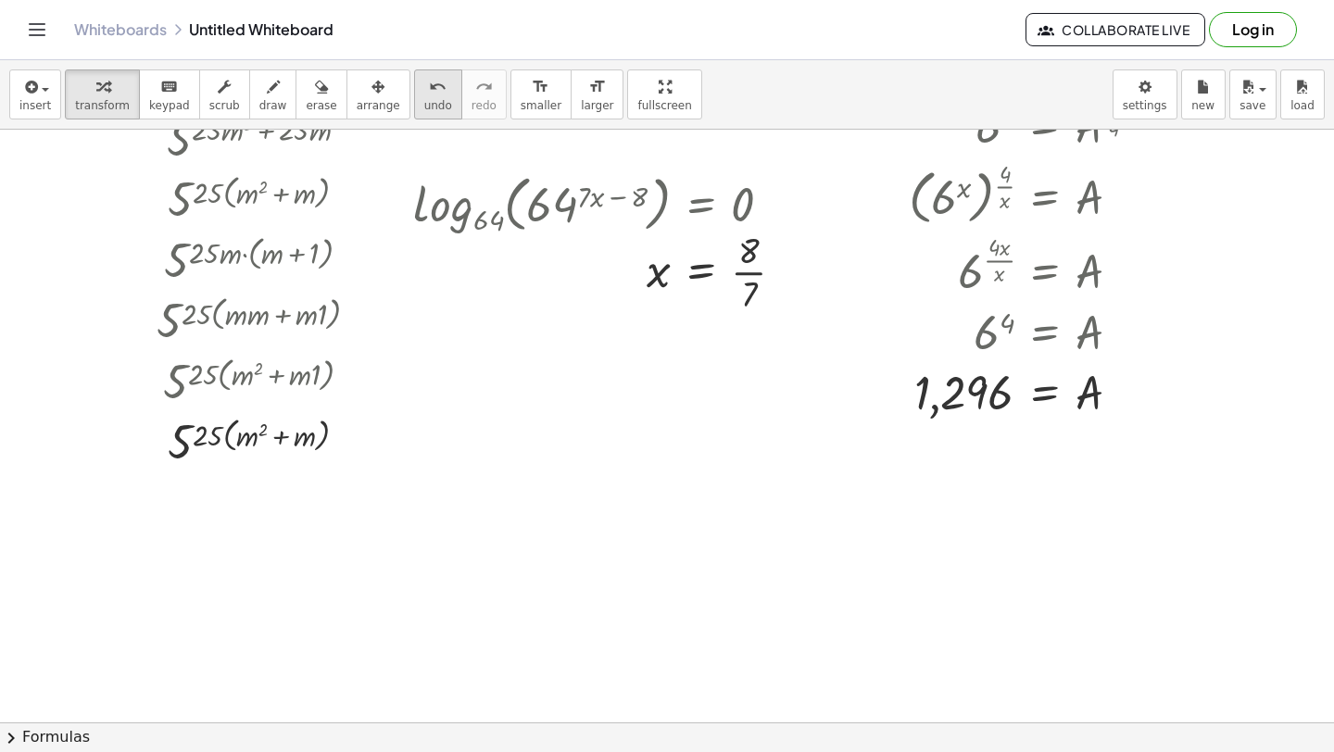
click at [429, 78] on icon "undo" at bounding box center [438, 87] width 18 height 22
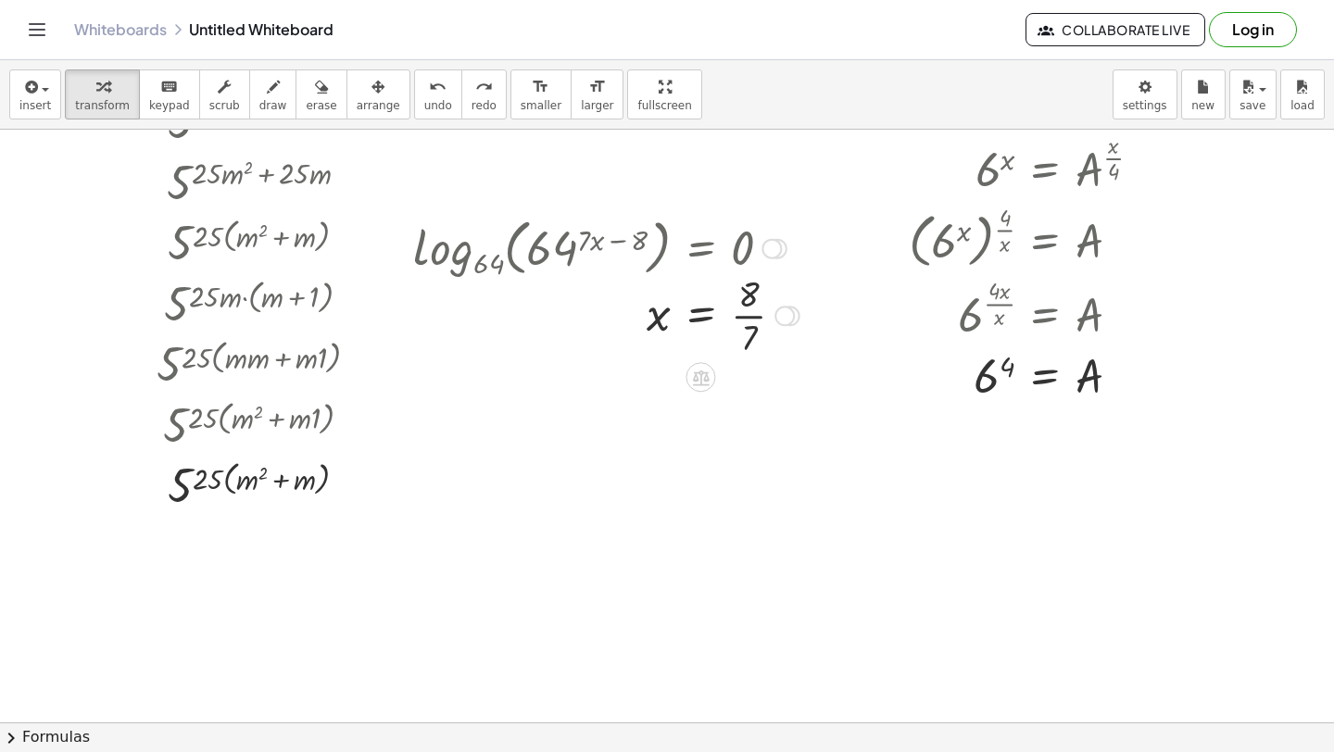
scroll to position [186, 0]
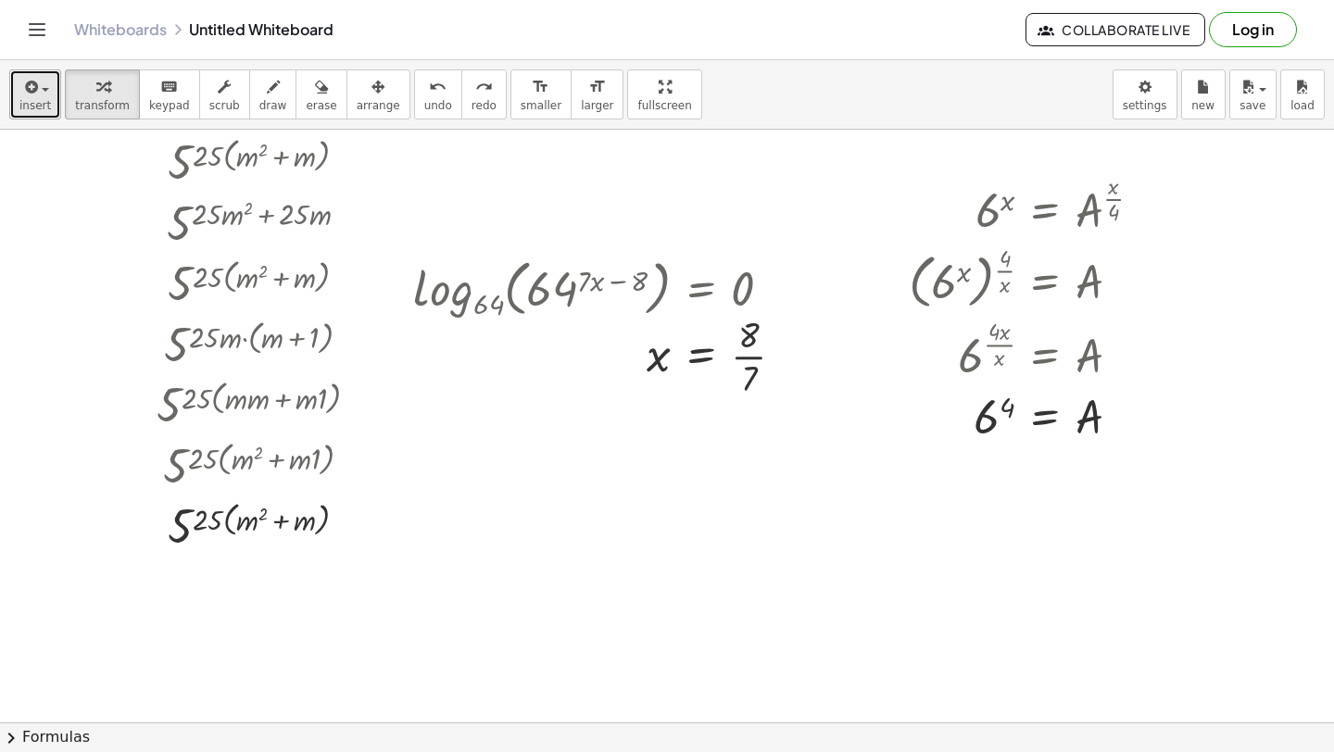
click at [10, 93] on button "insert" at bounding box center [35, 94] width 52 height 50
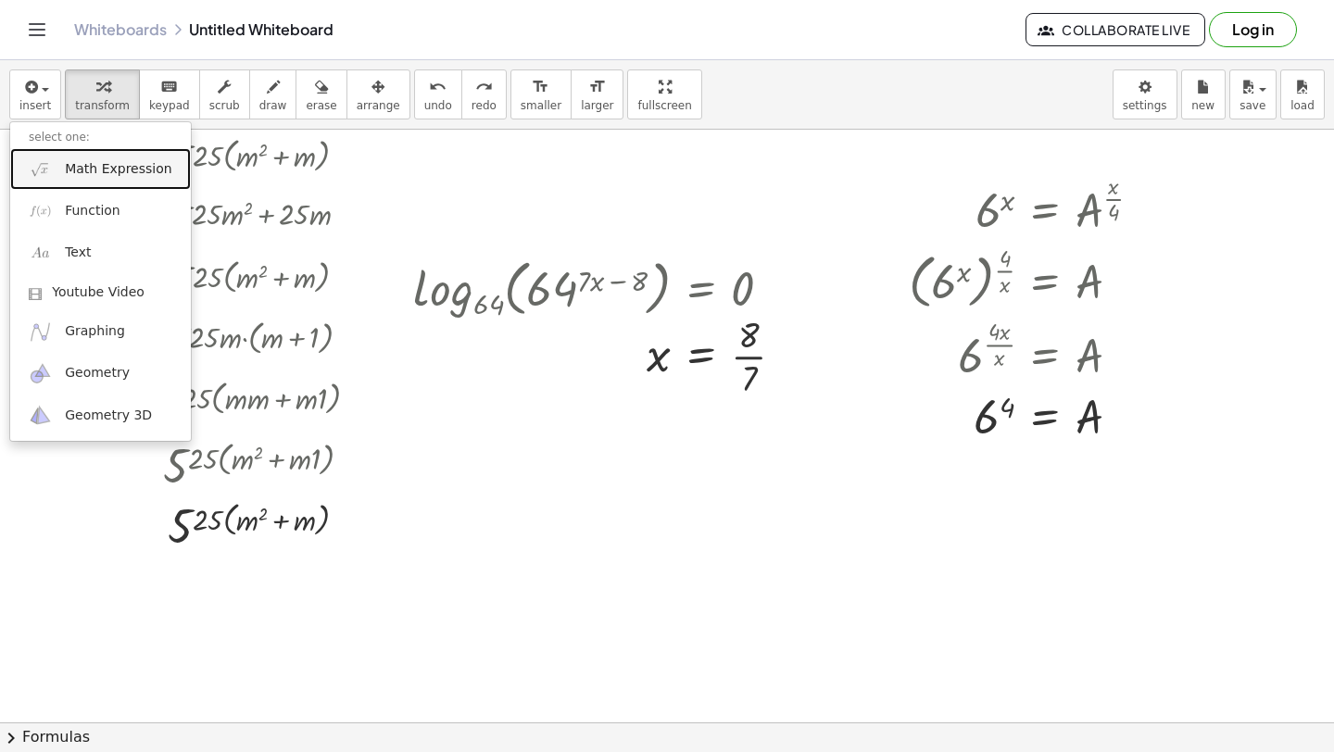
click at [80, 166] on span "Math Expression" at bounding box center [118, 169] width 107 height 19
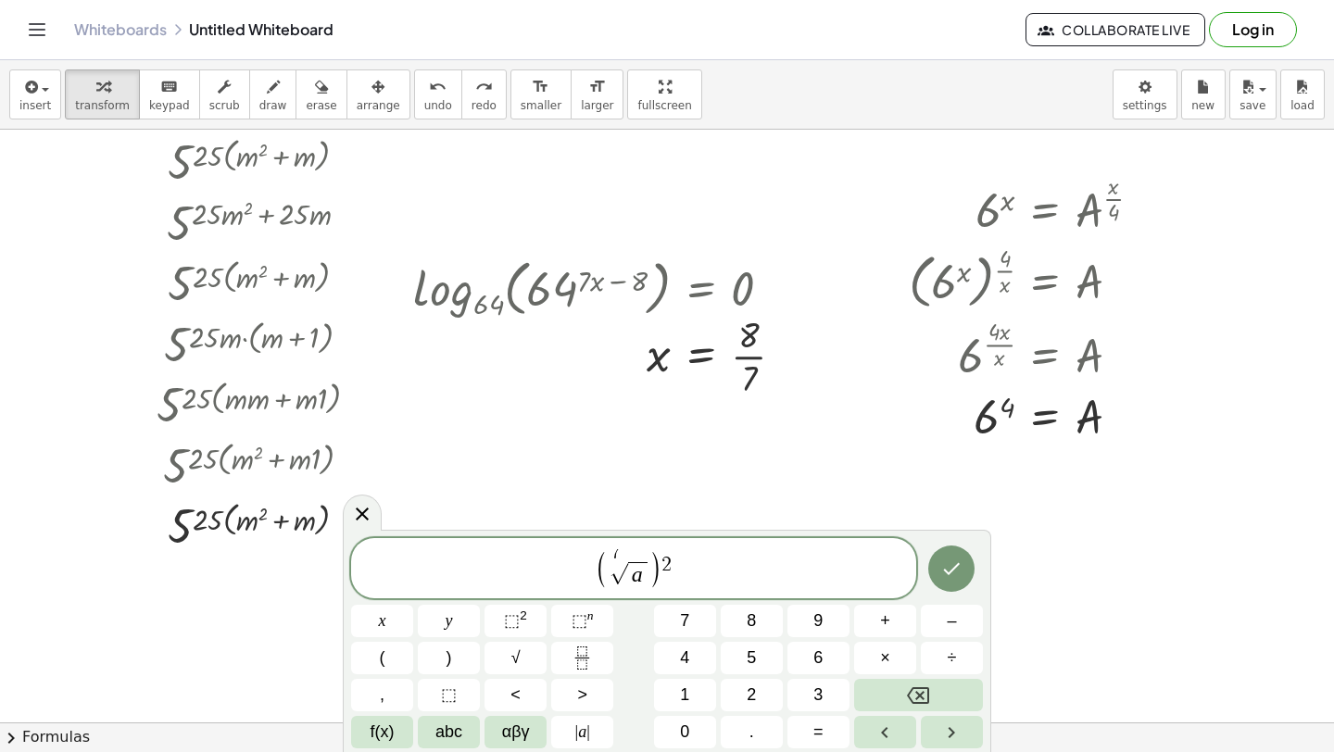
click at [621, 551] on span "( 7 √ a )" at bounding box center [629, 569] width 66 height 37
click at [621, 551] on span "( 7 √ a ​ )" at bounding box center [629, 569] width 66 height 37
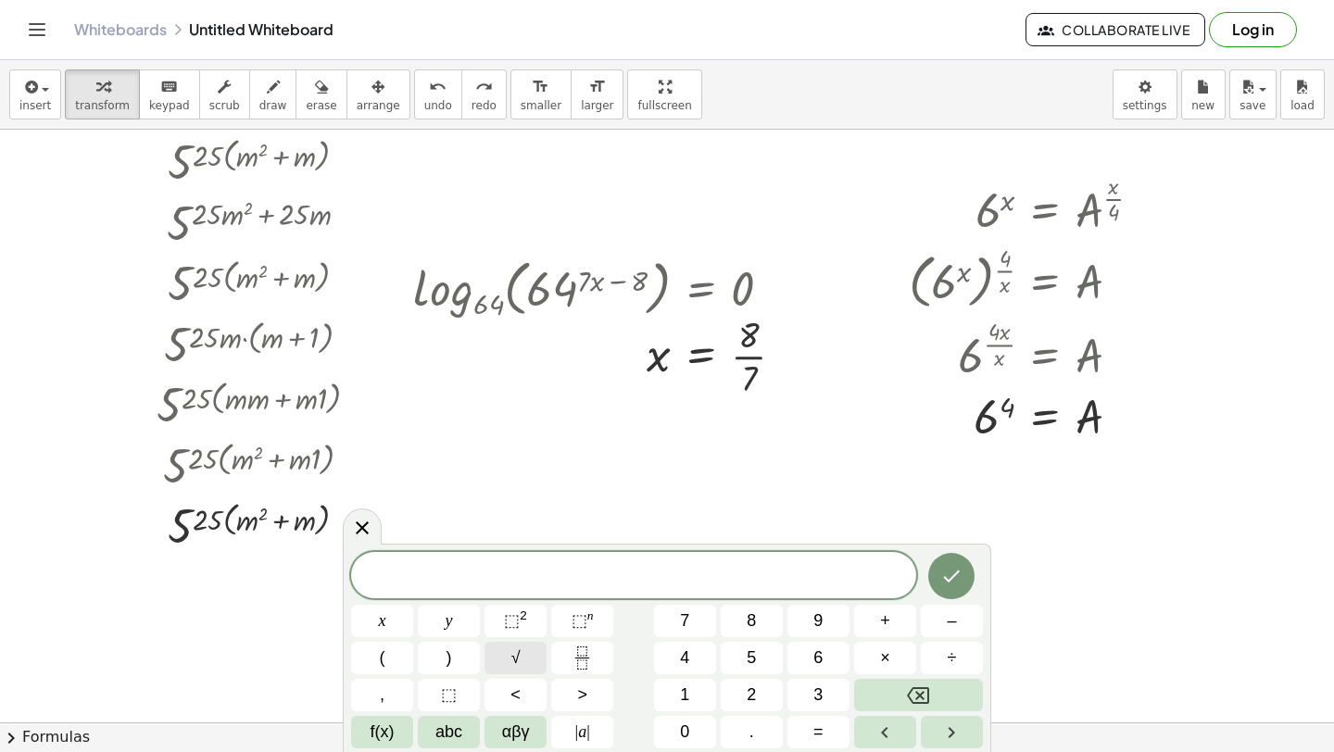
click at [511, 667] on span "√" at bounding box center [515, 658] width 9 height 25
click at [449, 695] on span "⬚" at bounding box center [449, 695] width 16 height 25
click at [523, 659] on button "√" at bounding box center [516, 658] width 62 height 32
click at [619, 577] on span "⬚" at bounding box center [615, 577] width 18 height 22
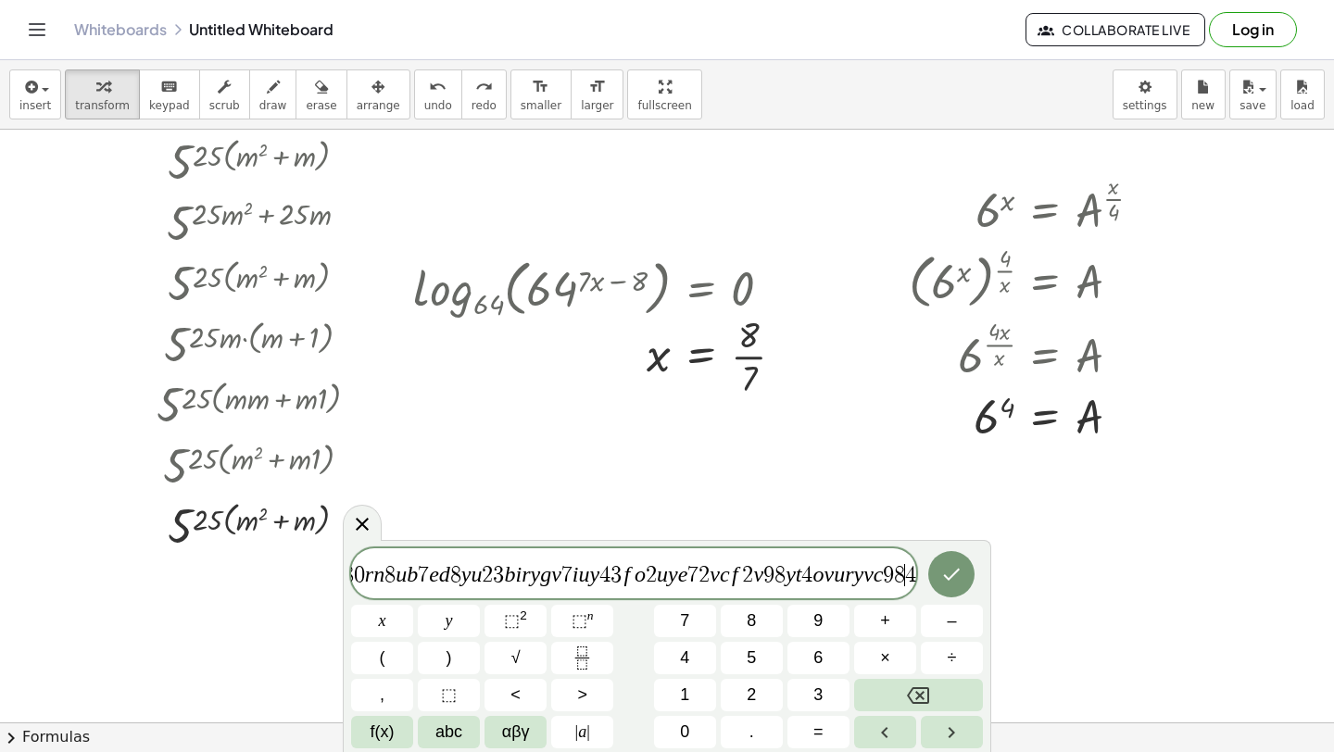
scroll to position [0, 1617]
click at [867, 561] on span "[ 2 2 3 2 3 2 1 2 4 4 = ] p w f n 0 i u f r b i 0 u 2 r 3 b 0 i v f e b − i p 2…" at bounding box center [633, 575] width 565 height 31
click at [891, 575] on span "4" at bounding box center [885, 575] width 11 height 22
click at [891, 574] on span "4" at bounding box center [885, 575] width 11 height 22
click at [848, 573] on span "9" at bounding box center [842, 575] width 11 height 22
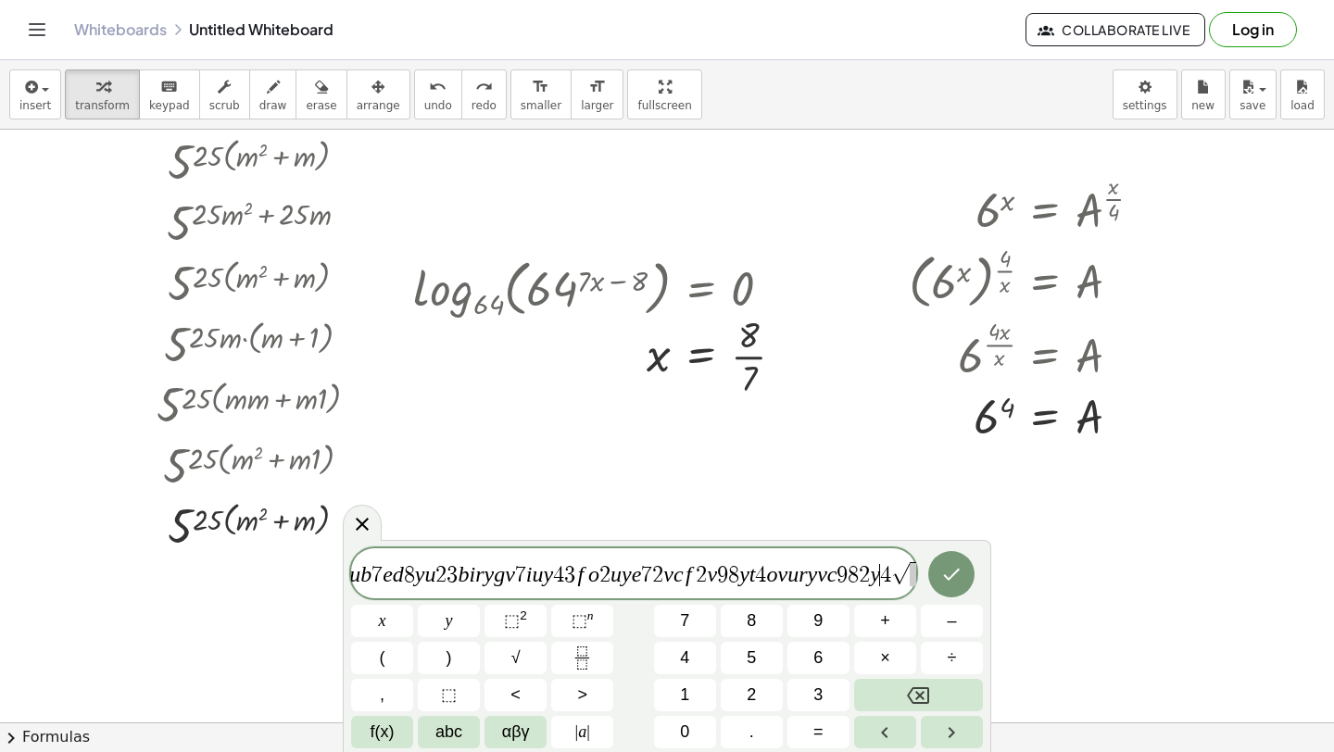
click at [748, 508] on div at bounding box center [667, 596] width 1334 height 1306
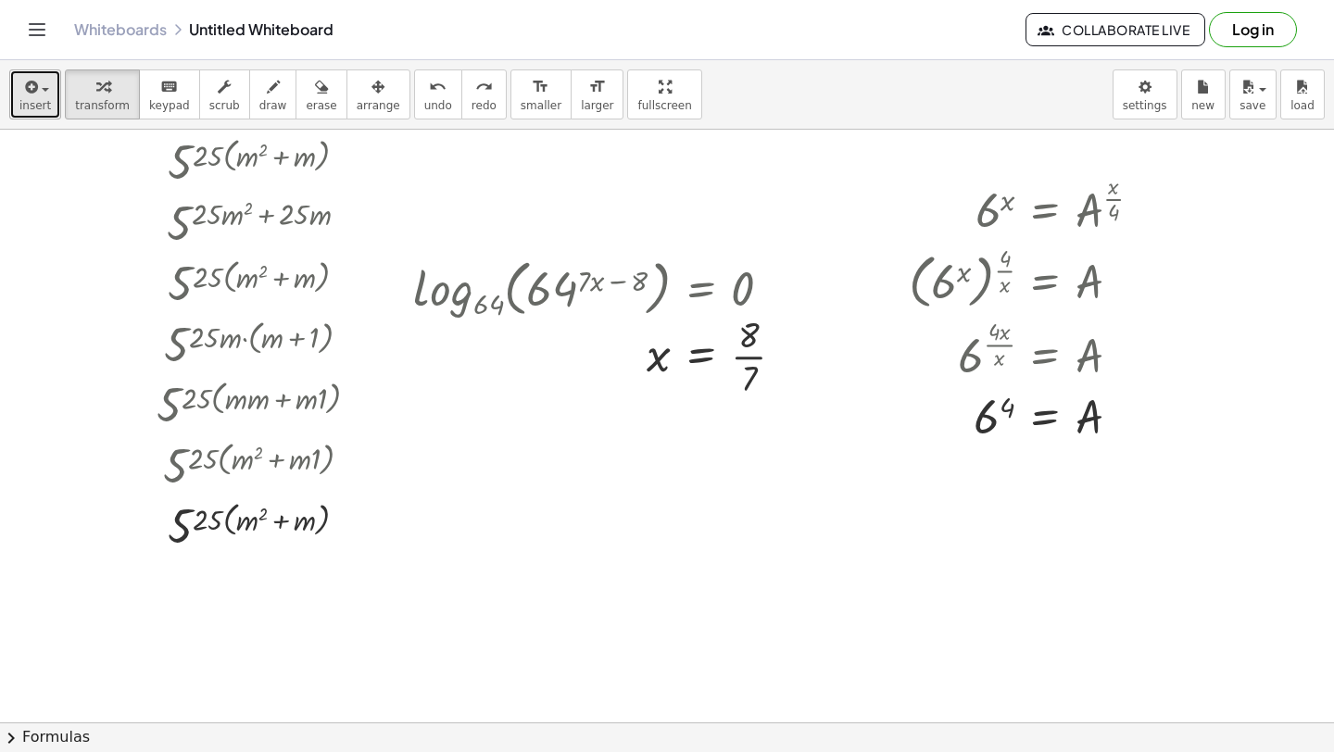
click at [27, 86] on icon "button" at bounding box center [29, 87] width 17 height 22
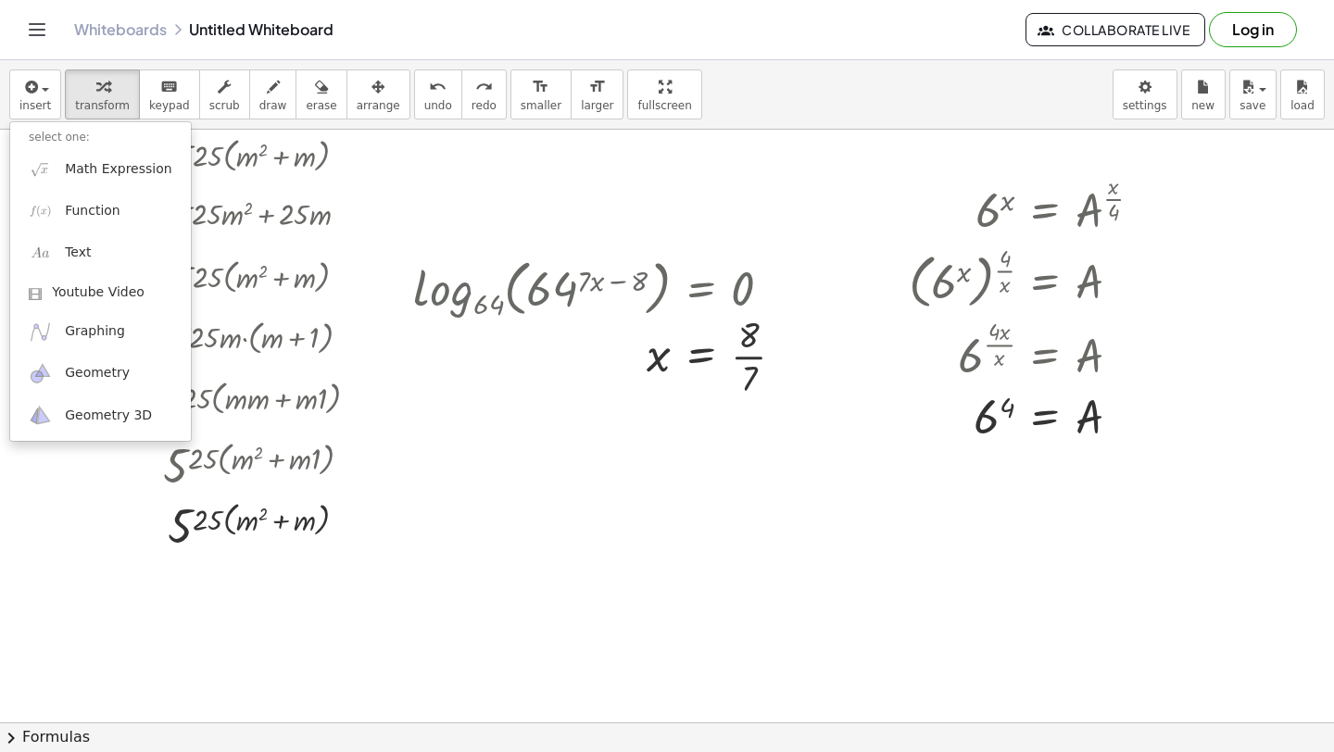
click at [45, 145] on li "select one:" at bounding box center [100, 137] width 181 height 21
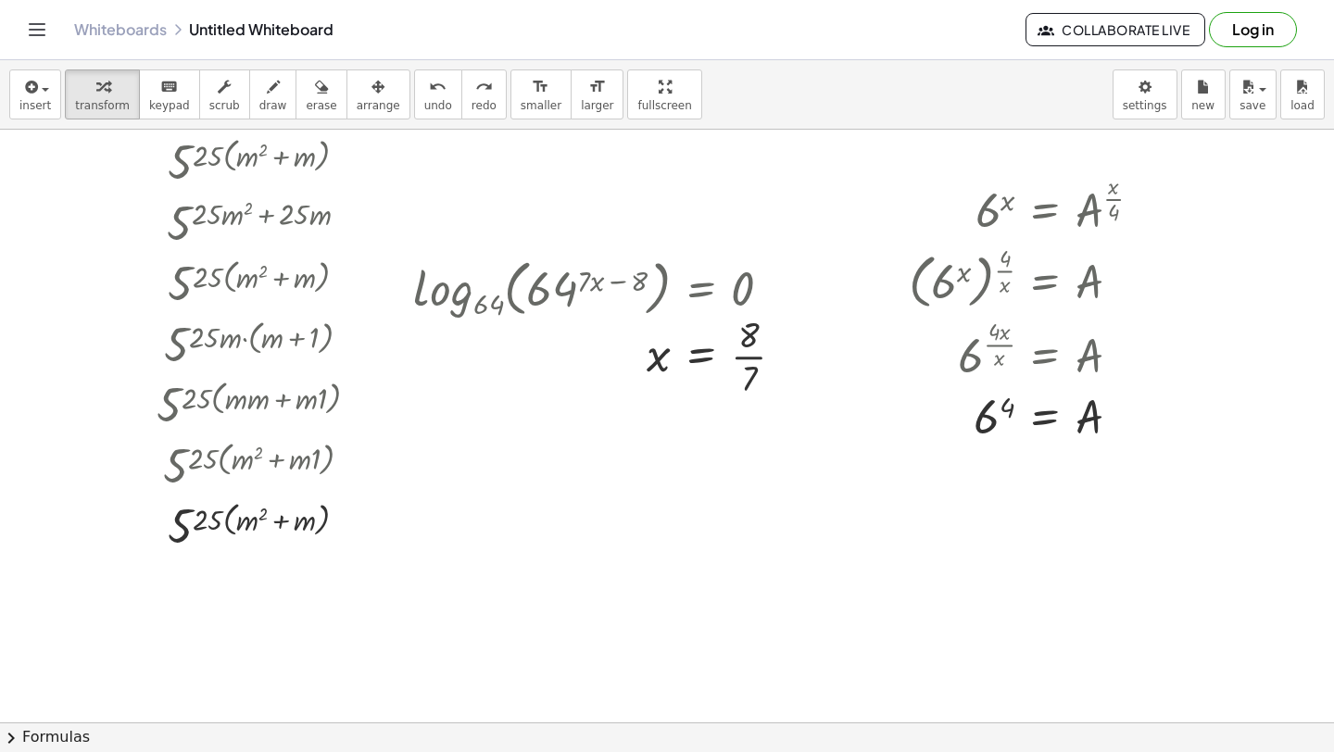
click at [28, 17] on button "Toggle navigation" at bounding box center [37, 30] width 30 height 30
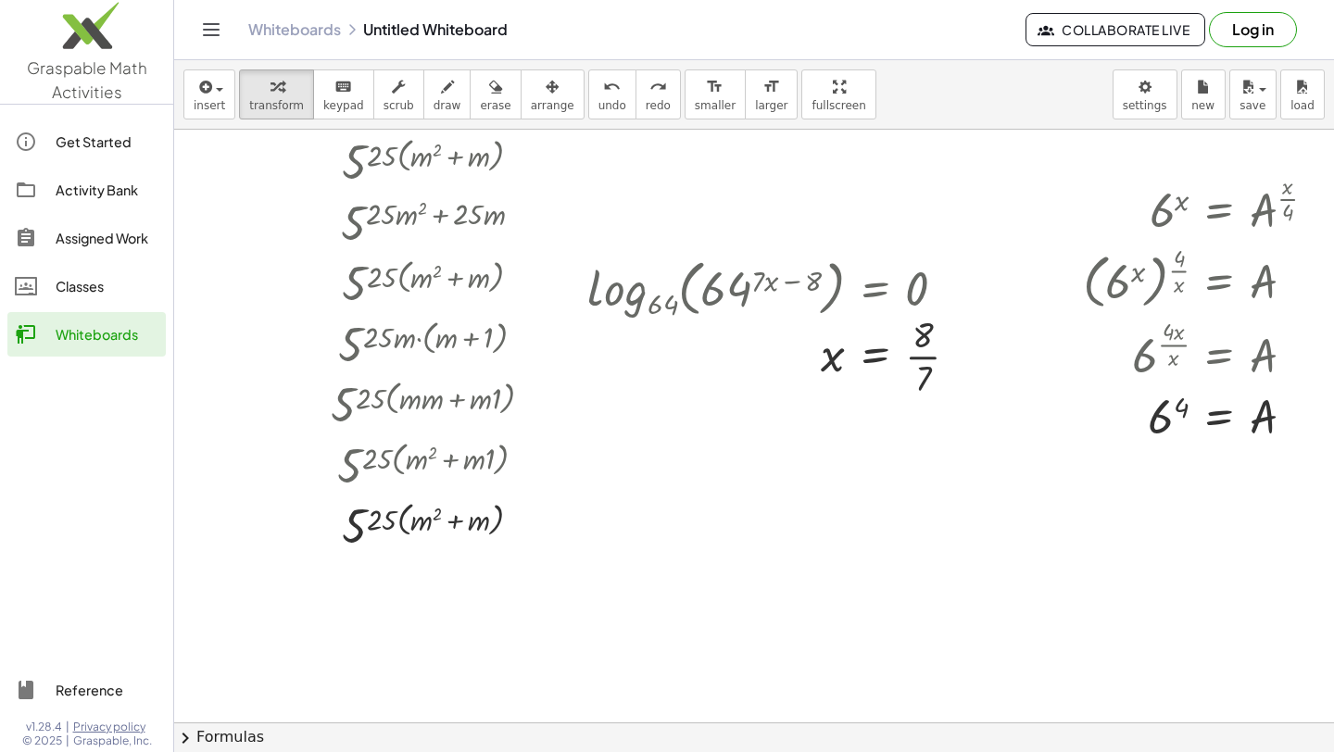
click at [184, 31] on header "Whiteboards Untitled Whiteboard Collaborate Live Log in" at bounding box center [754, 30] width 1160 height 60
click at [196, 31] on button "Toggle navigation" at bounding box center [211, 30] width 30 height 30
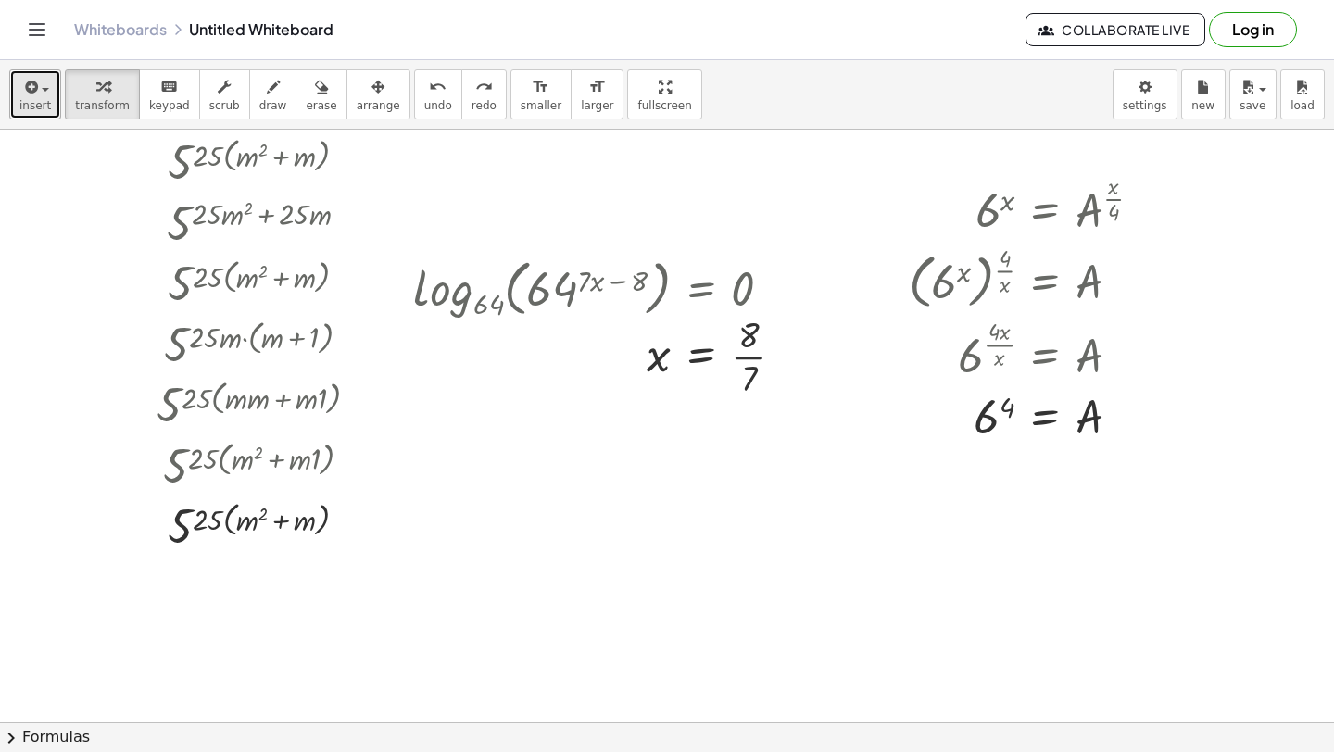
click at [43, 101] on span "insert" at bounding box center [34, 105] width 31 height 13
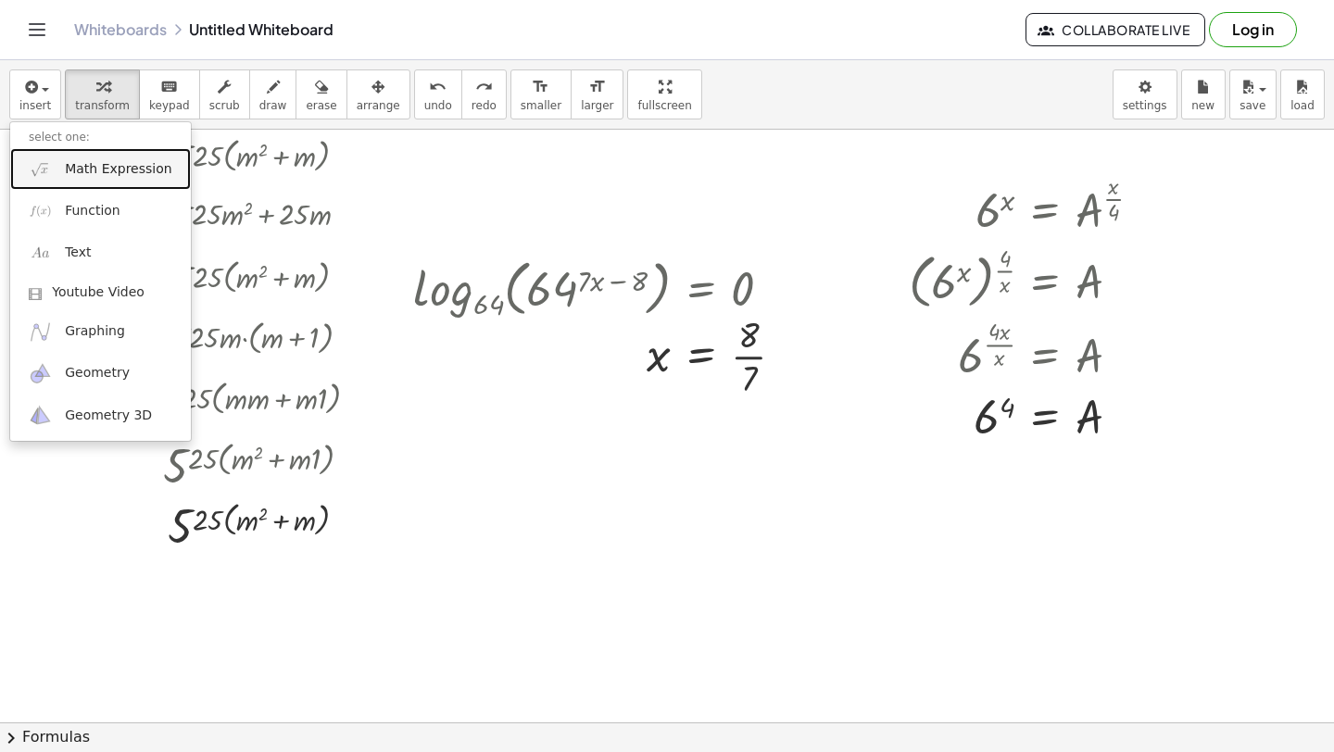
click at [62, 154] on link "Math Expression" at bounding box center [100, 169] width 181 height 42
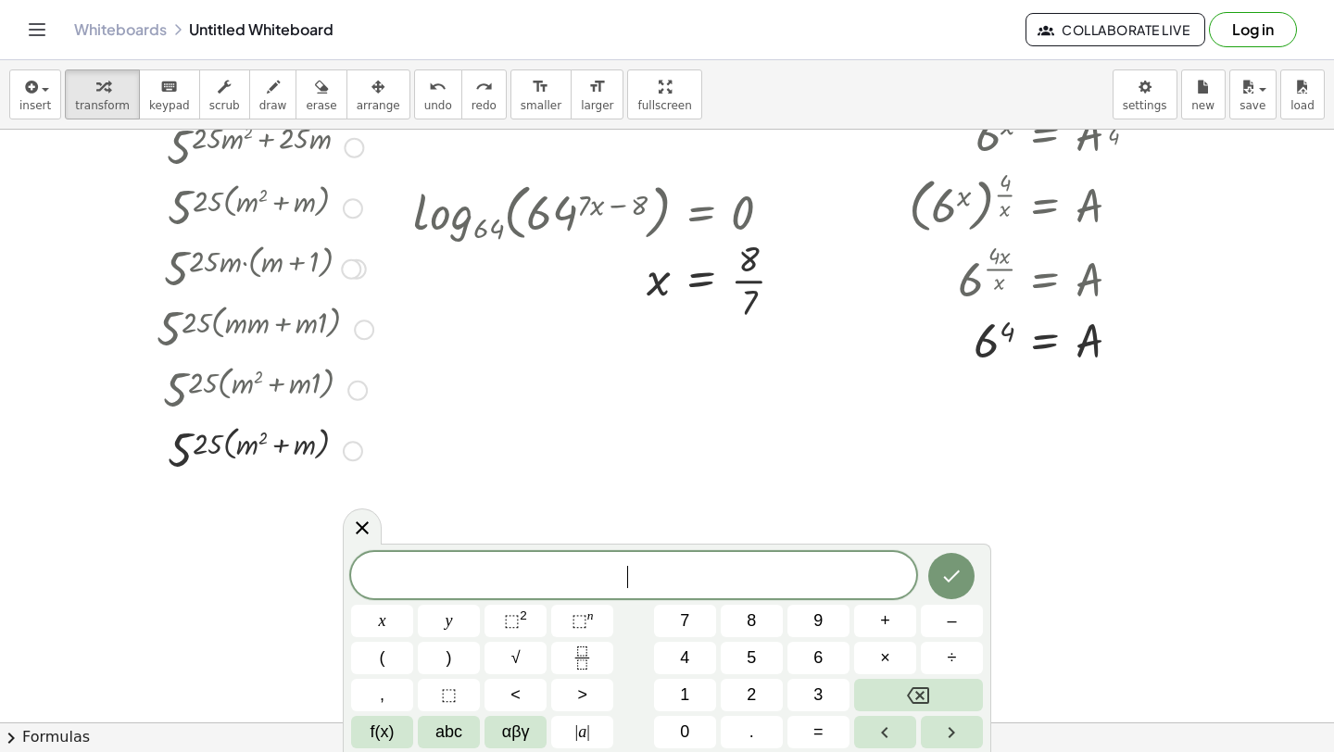
scroll to position [269, 0]
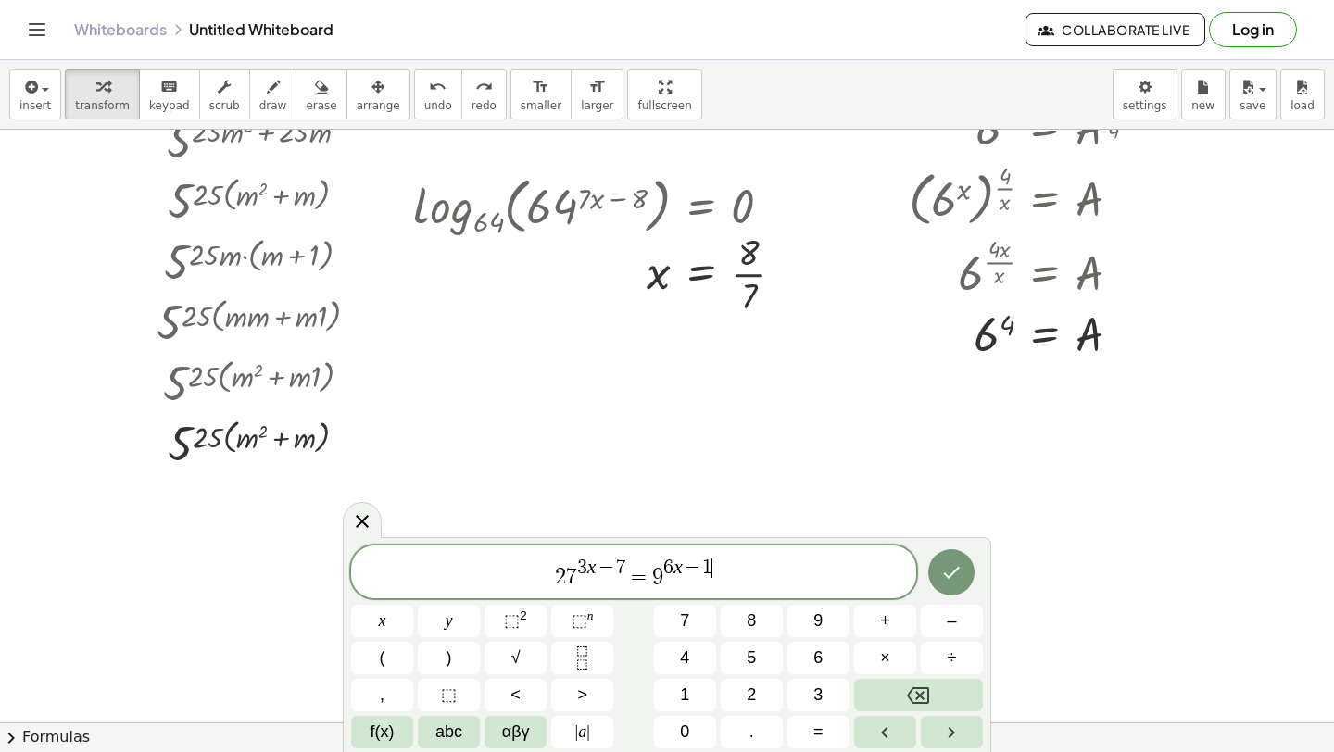
click at [947, 573] on icon "Done" at bounding box center [951, 572] width 22 height 22
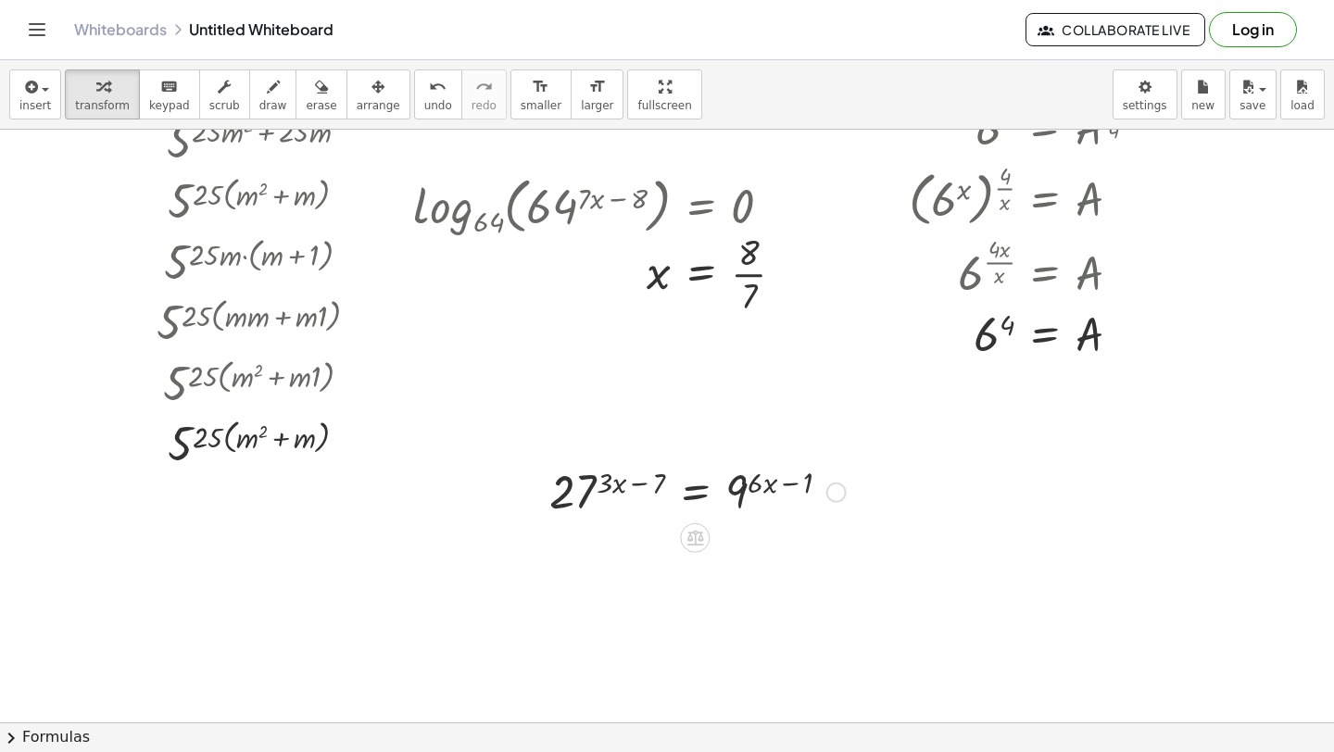
click at [616, 484] on div at bounding box center [697, 490] width 315 height 61
drag, startPoint x: 564, startPoint y: 491, endPoint x: 718, endPoint y: 489, distance: 153.8
click at [721, 491] on div at bounding box center [697, 490] width 315 height 61
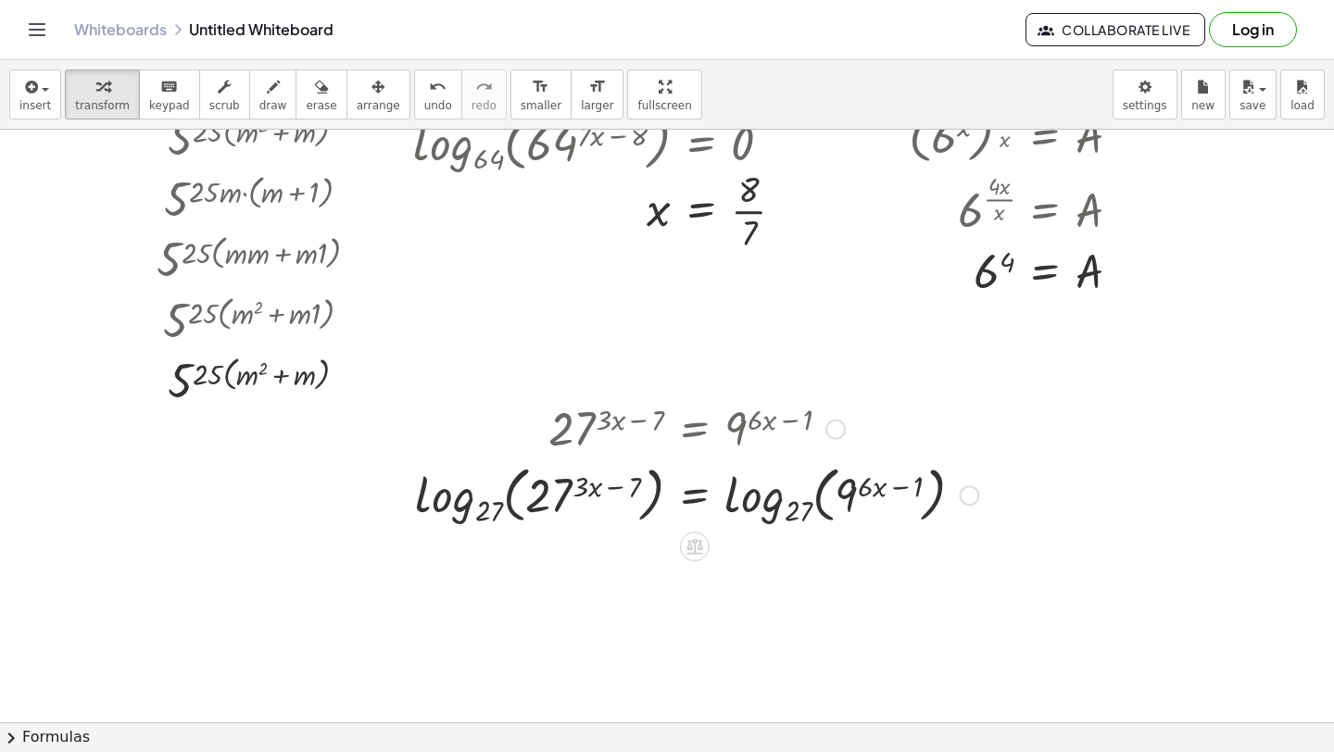
scroll to position [324, 0]
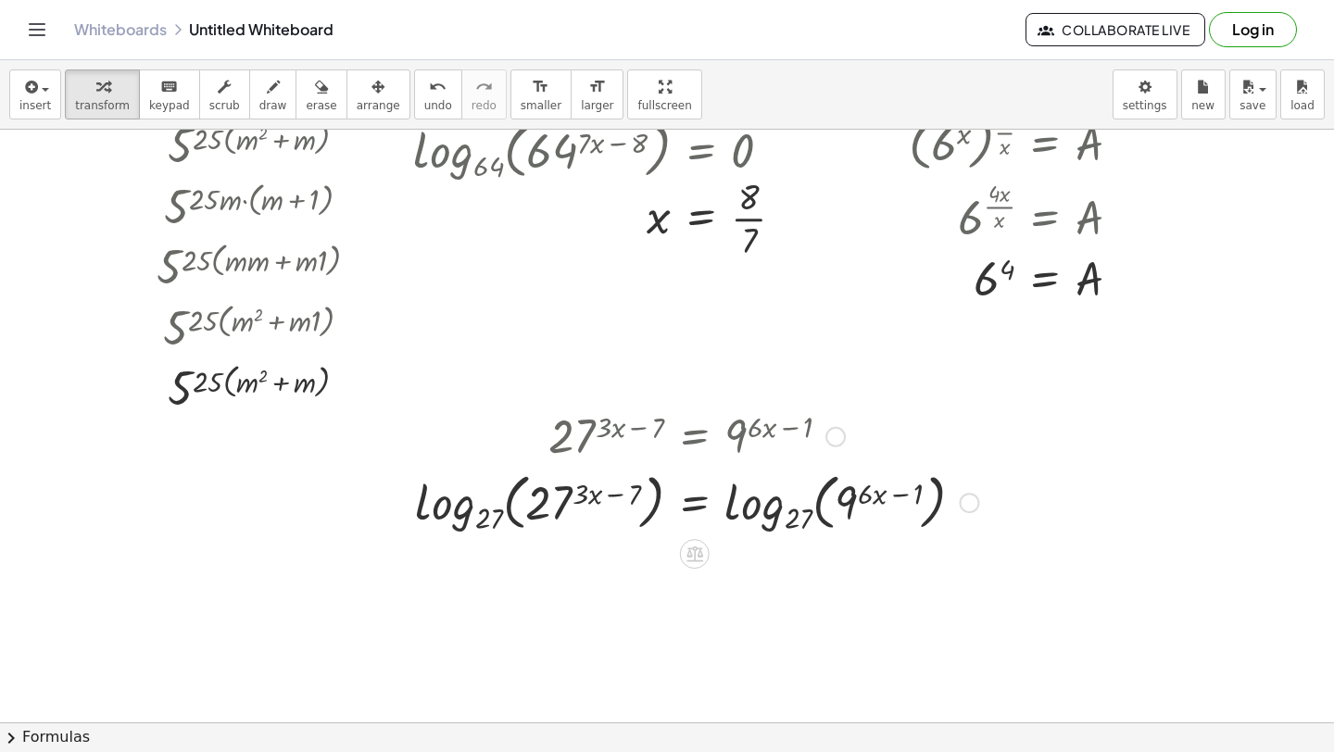
click at [744, 512] on div at bounding box center [697, 501] width 582 height 71
click at [447, 503] on div at bounding box center [697, 501] width 582 height 71
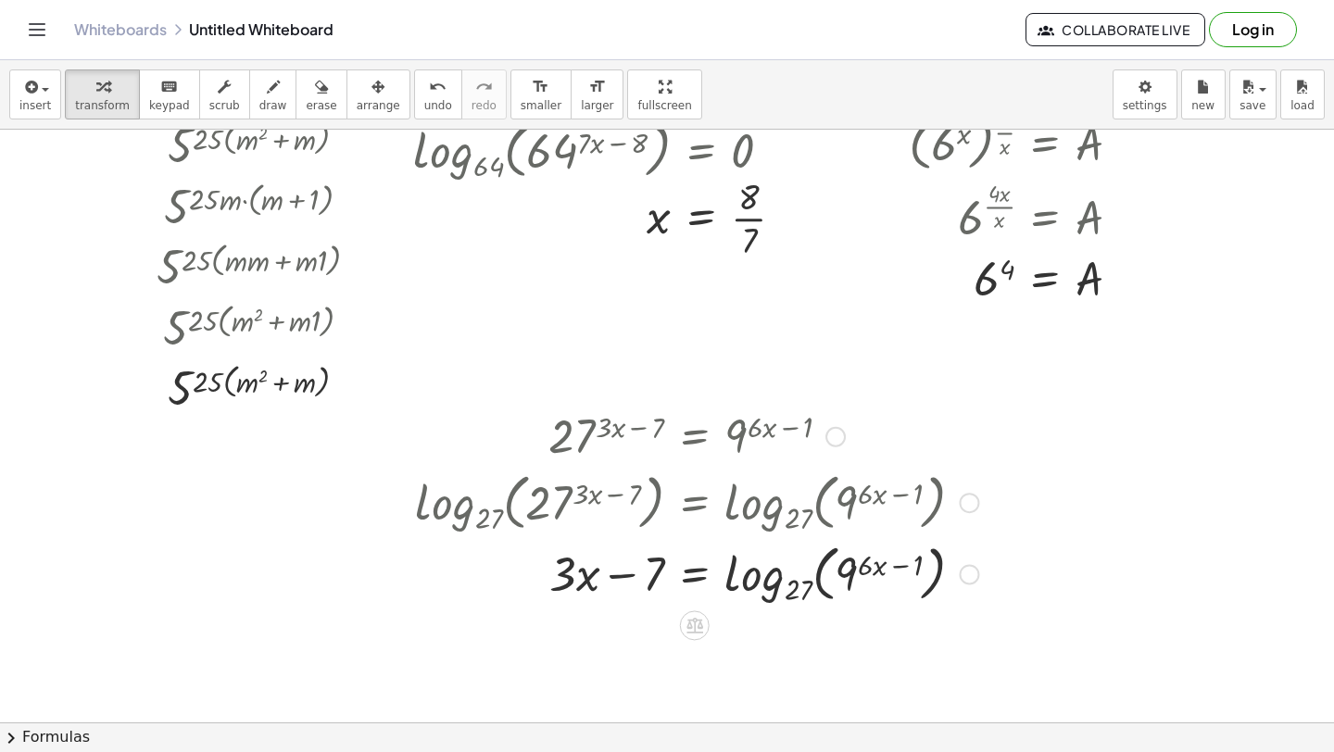
click at [750, 569] on div at bounding box center [697, 572] width 582 height 71
click at [814, 580] on div at bounding box center [697, 572] width 582 height 71
click at [800, 583] on div at bounding box center [697, 572] width 582 height 71
drag, startPoint x: 848, startPoint y: 570, endPoint x: 739, endPoint y: 571, distance: 108.4
click at [739, 572] on div at bounding box center [697, 572] width 582 height 71
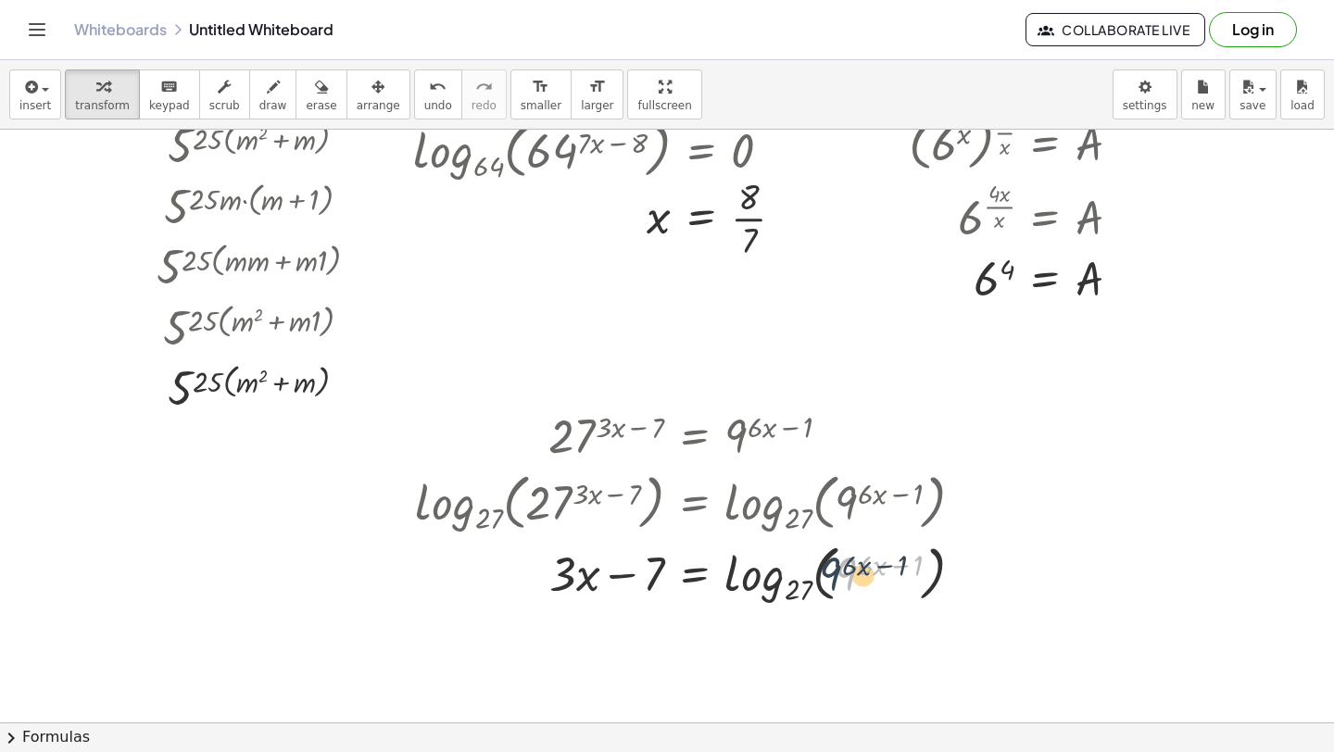
drag, startPoint x: 836, startPoint y: 571, endPoint x: 825, endPoint y: 572, distance: 11.2
click at [825, 572] on div at bounding box center [697, 572] width 582 height 71
click at [757, 592] on div at bounding box center [697, 572] width 582 height 71
click at [800, 582] on div at bounding box center [697, 572] width 582 height 71
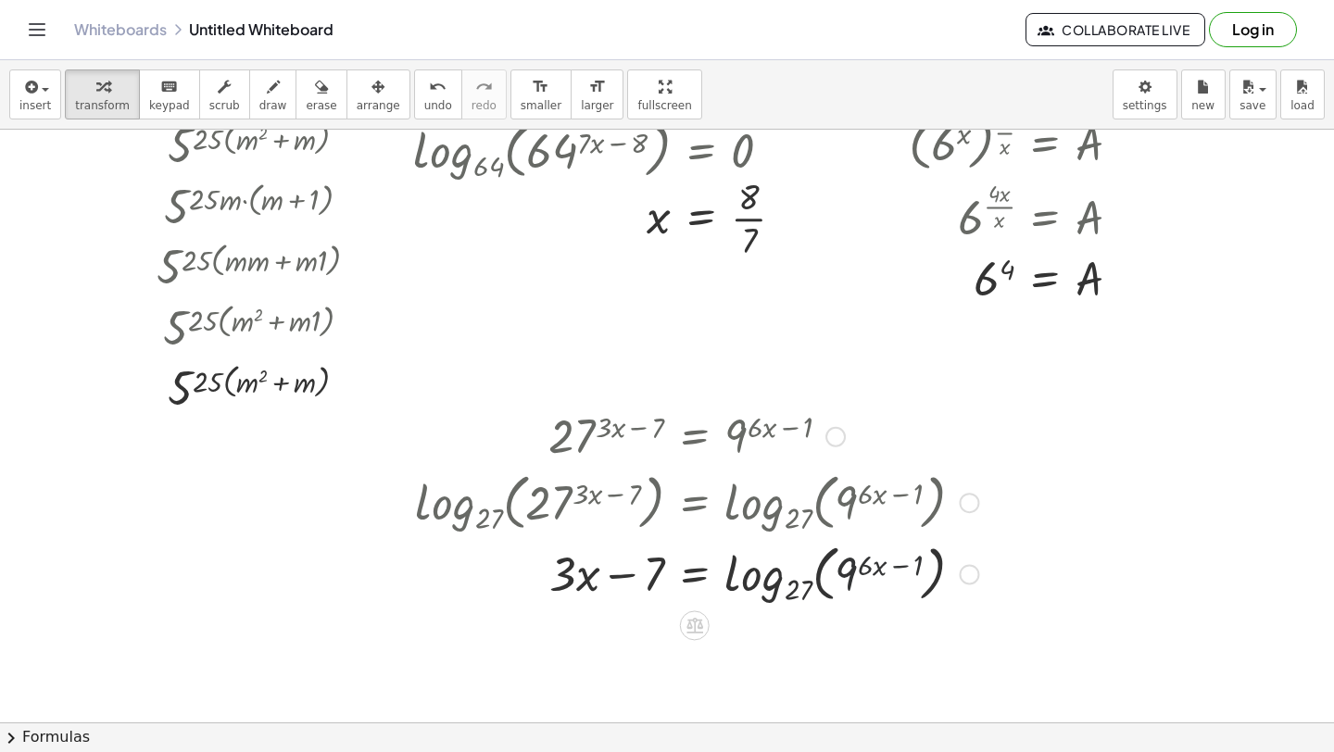
click at [826, 580] on div at bounding box center [697, 572] width 582 height 71
click at [808, 580] on div at bounding box center [697, 572] width 582 height 71
click at [825, 580] on div at bounding box center [697, 572] width 582 height 71
click at [750, 572] on div at bounding box center [697, 572] width 582 height 71
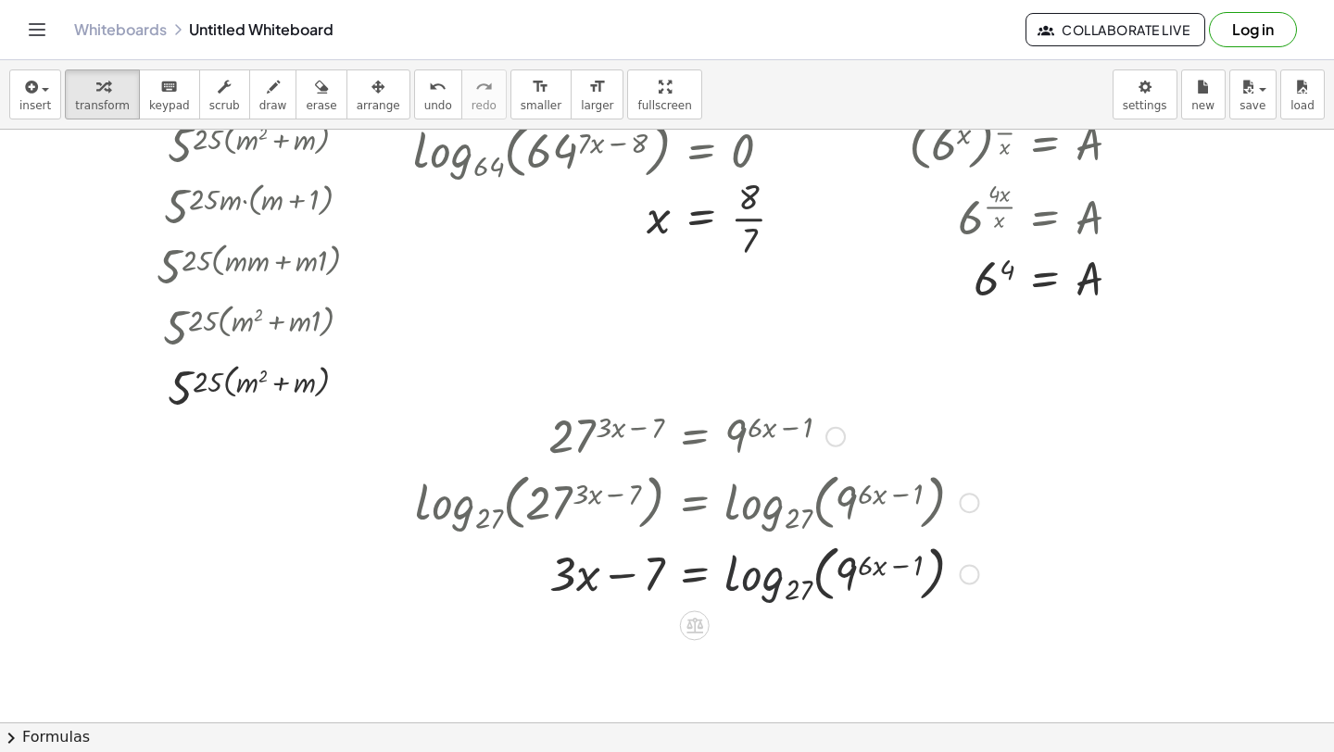
click at [720, 578] on div at bounding box center [697, 572] width 582 height 71
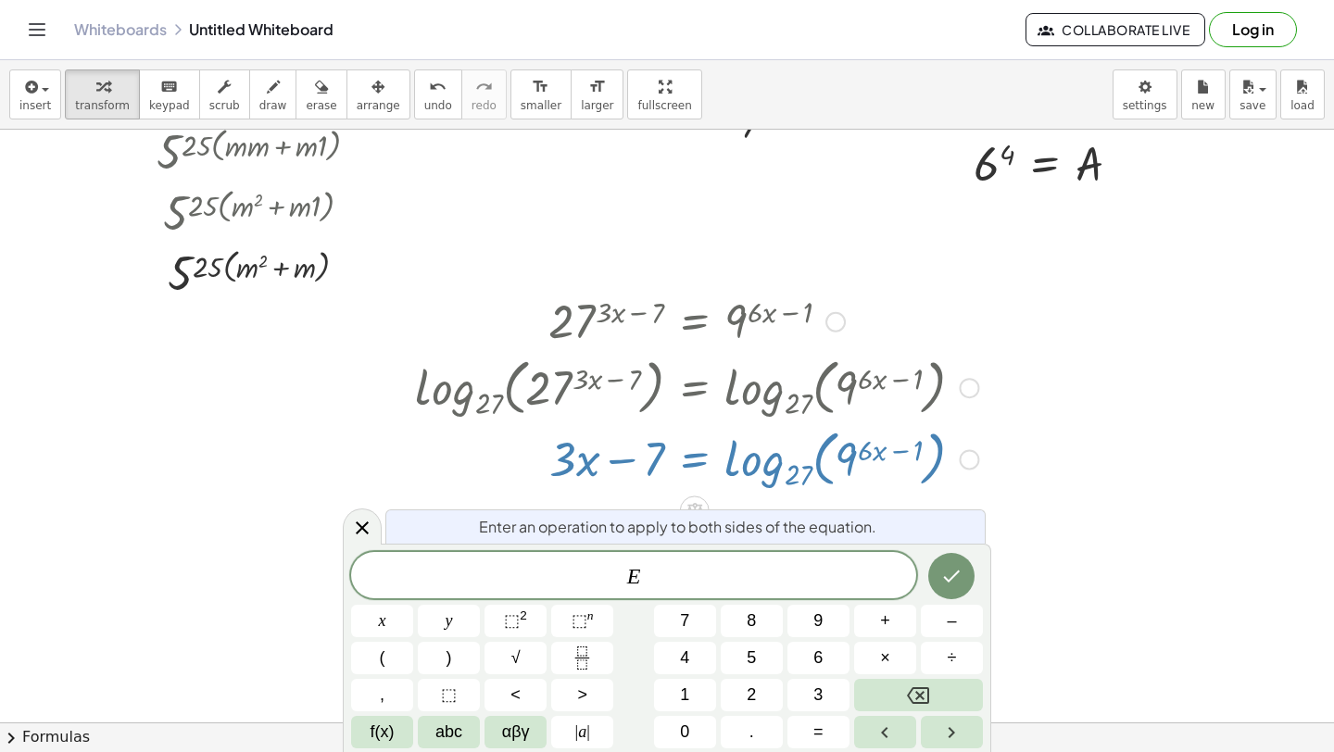
scroll to position [440, 0]
click at [355, 520] on icon at bounding box center [362, 528] width 22 height 22
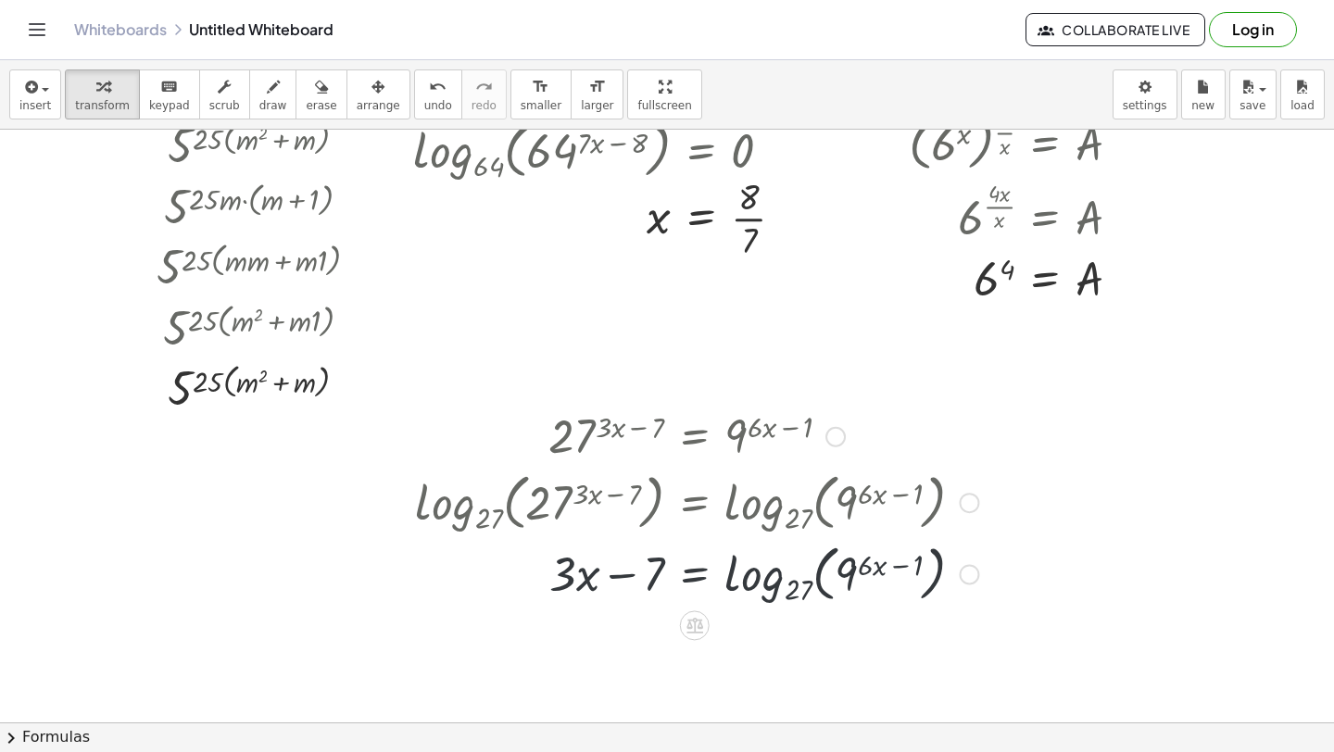
scroll to position [324, 0]
drag, startPoint x: 849, startPoint y: 555, endPoint x: 849, endPoint y: 596, distance: 40.8
click at [849, 596] on div at bounding box center [697, 572] width 582 height 71
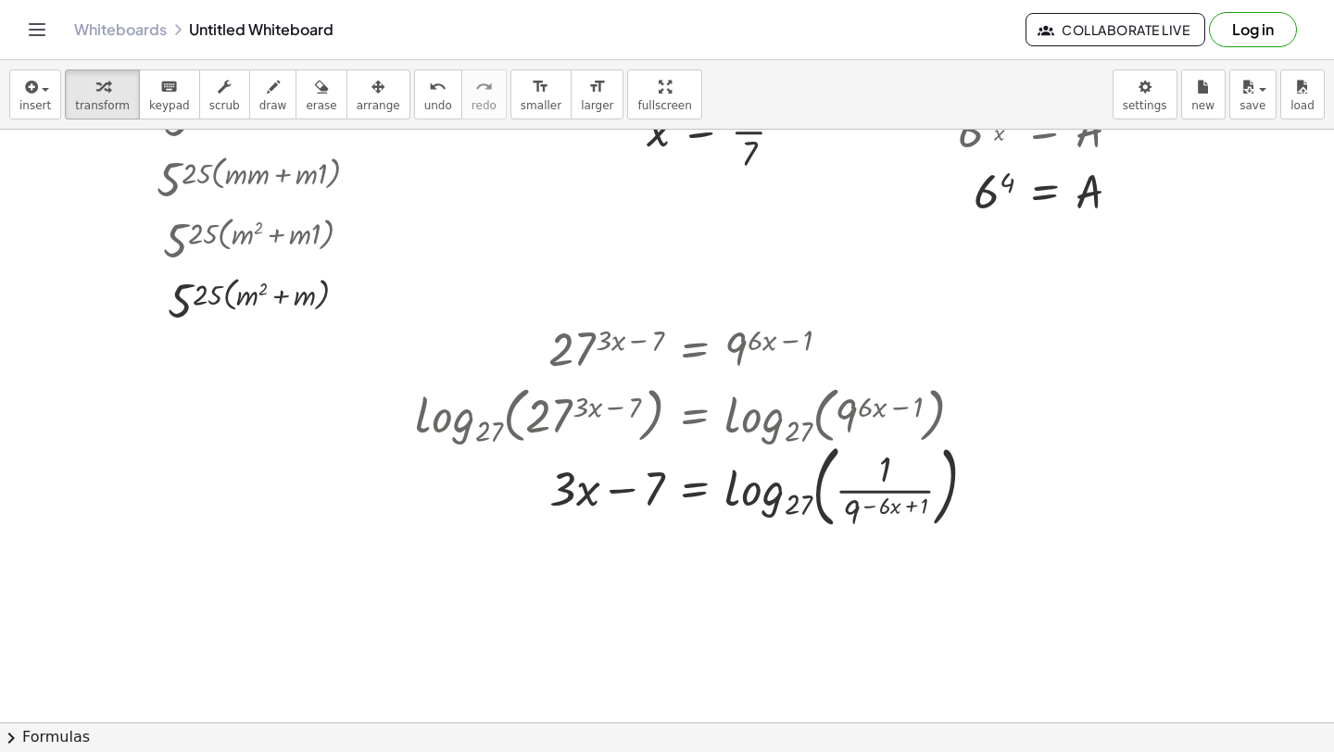
scroll to position [417, 0]
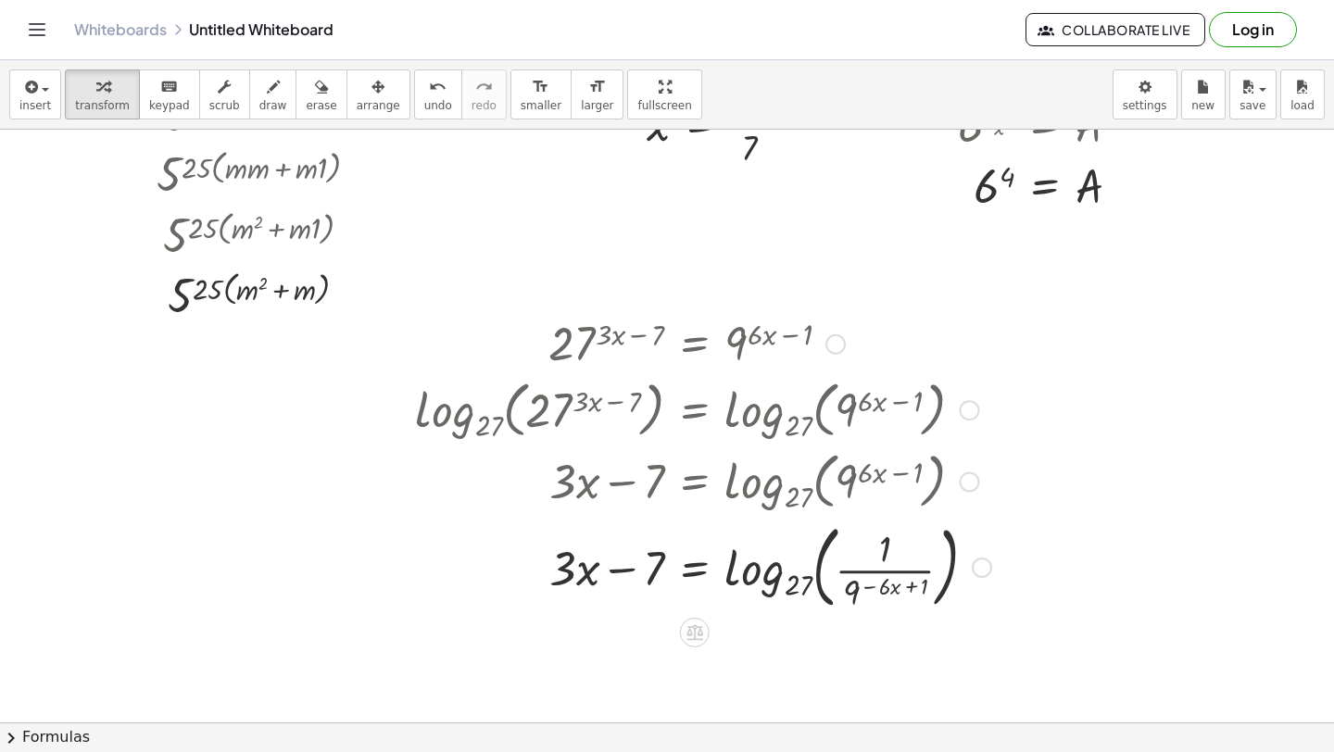
click at [881, 574] on div at bounding box center [703, 566] width 595 height 100
click at [814, 570] on div at bounding box center [703, 566] width 595 height 100
click at [854, 588] on div at bounding box center [703, 566] width 595 height 100
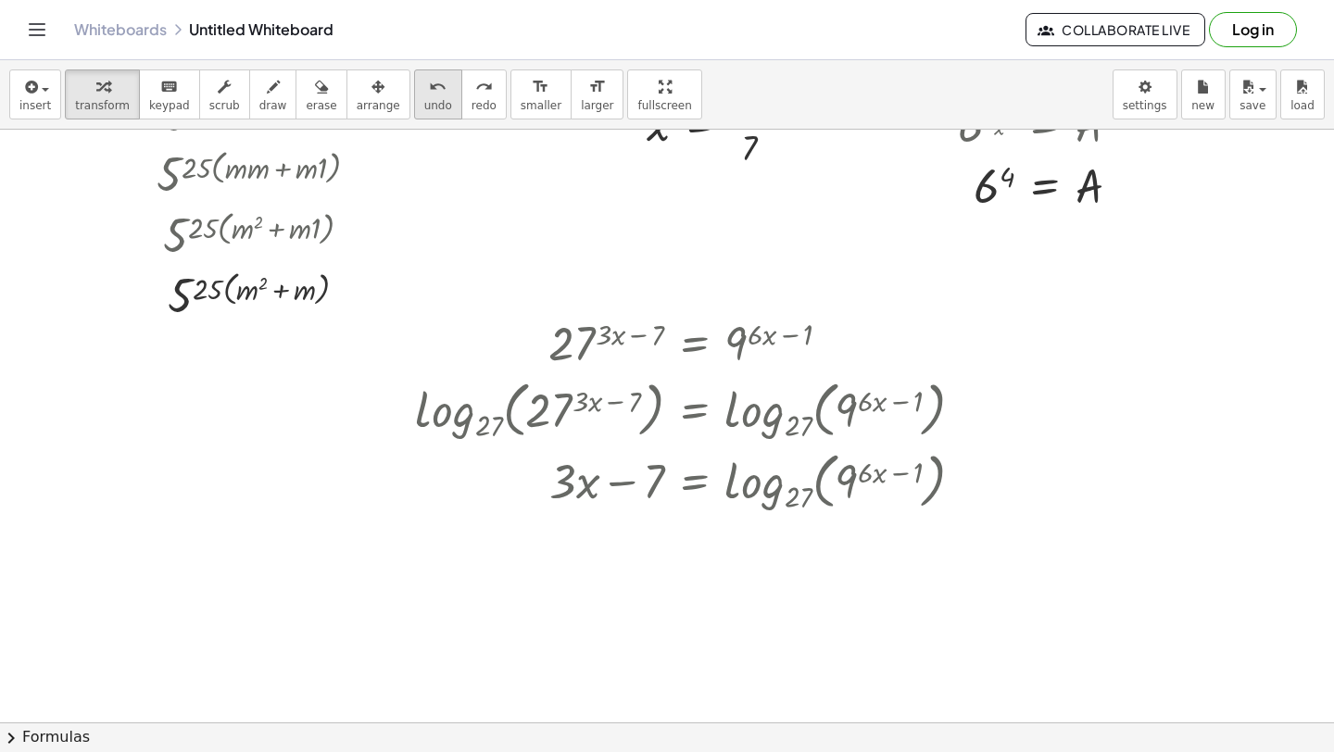
click at [431, 103] on span "undo" at bounding box center [438, 105] width 28 height 13
click at [751, 485] on div at bounding box center [697, 480] width 582 height 71
click at [767, 487] on div at bounding box center [697, 480] width 582 height 71
click at [768, 488] on div at bounding box center [697, 480] width 582 height 71
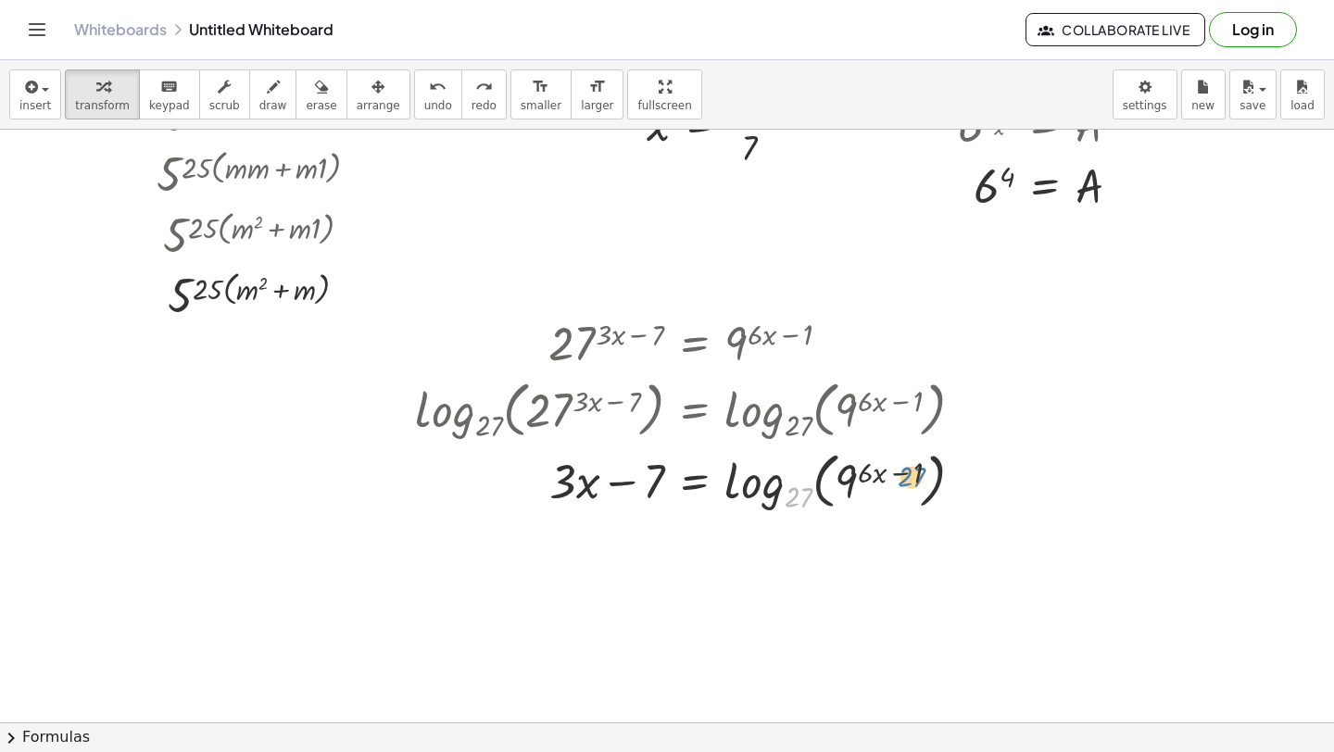
drag, startPoint x: 791, startPoint y: 494, endPoint x: 915, endPoint y: 471, distance: 126.3
click at [919, 472] on div at bounding box center [697, 480] width 582 height 71
click at [811, 460] on div at bounding box center [697, 480] width 582 height 71
click at [822, 471] on div at bounding box center [697, 480] width 582 height 71
click at [863, 472] on div at bounding box center [697, 480] width 582 height 71
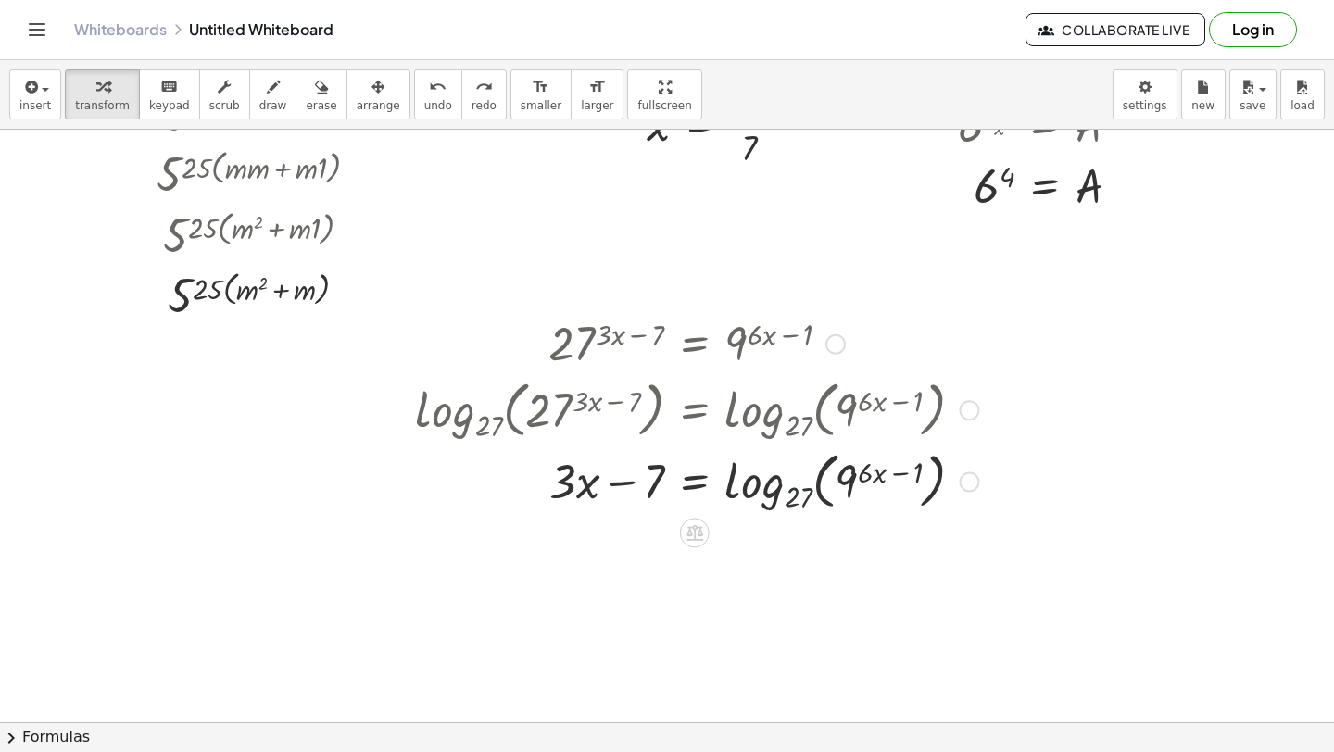
click at [863, 472] on div at bounding box center [697, 480] width 582 height 71
click at [784, 472] on div at bounding box center [697, 480] width 582 height 71
click at [782, 472] on div at bounding box center [697, 480] width 582 height 71
click at [722, 472] on div at bounding box center [697, 480] width 582 height 71
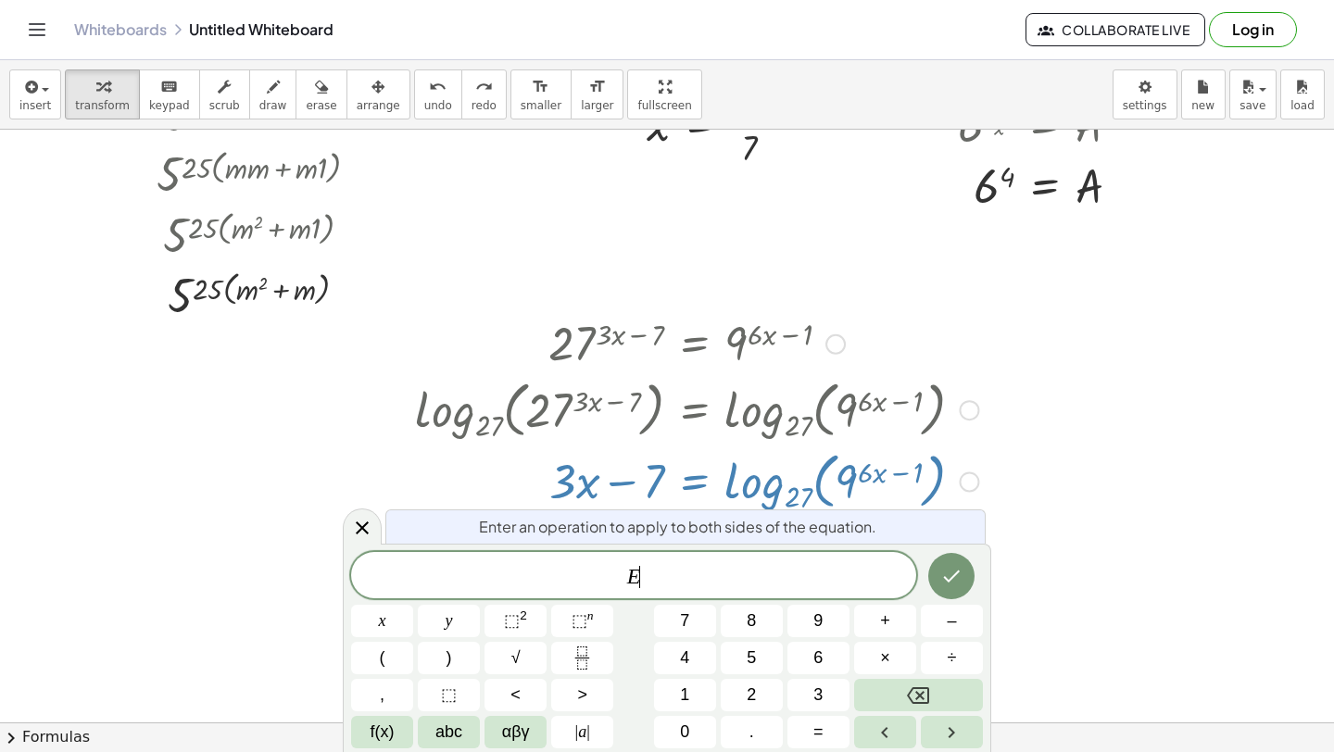
click at [355, 523] on icon at bounding box center [362, 528] width 22 height 22
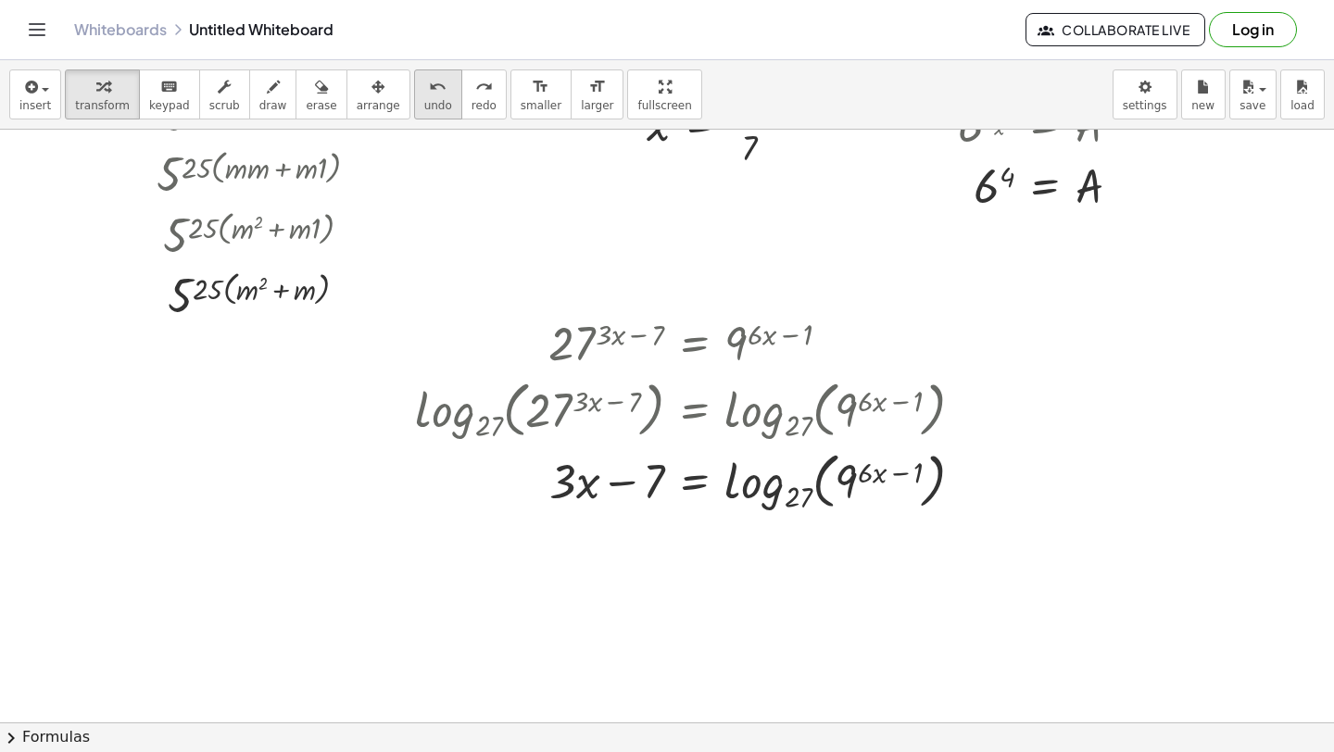
click at [429, 92] on icon "undo" at bounding box center [438, 87] width 18 height 22
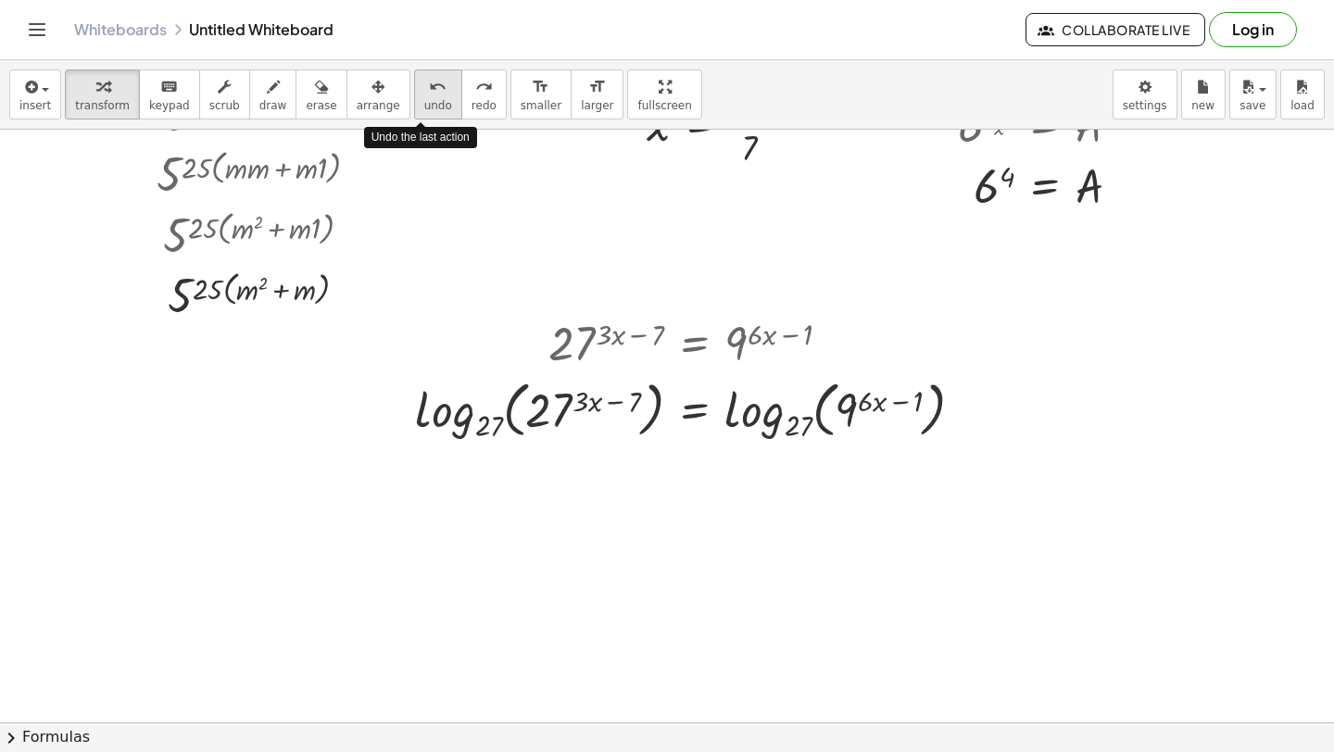
click at [429, 92] on icon "undo" at bounding box center [438, 87] width 18 height 22
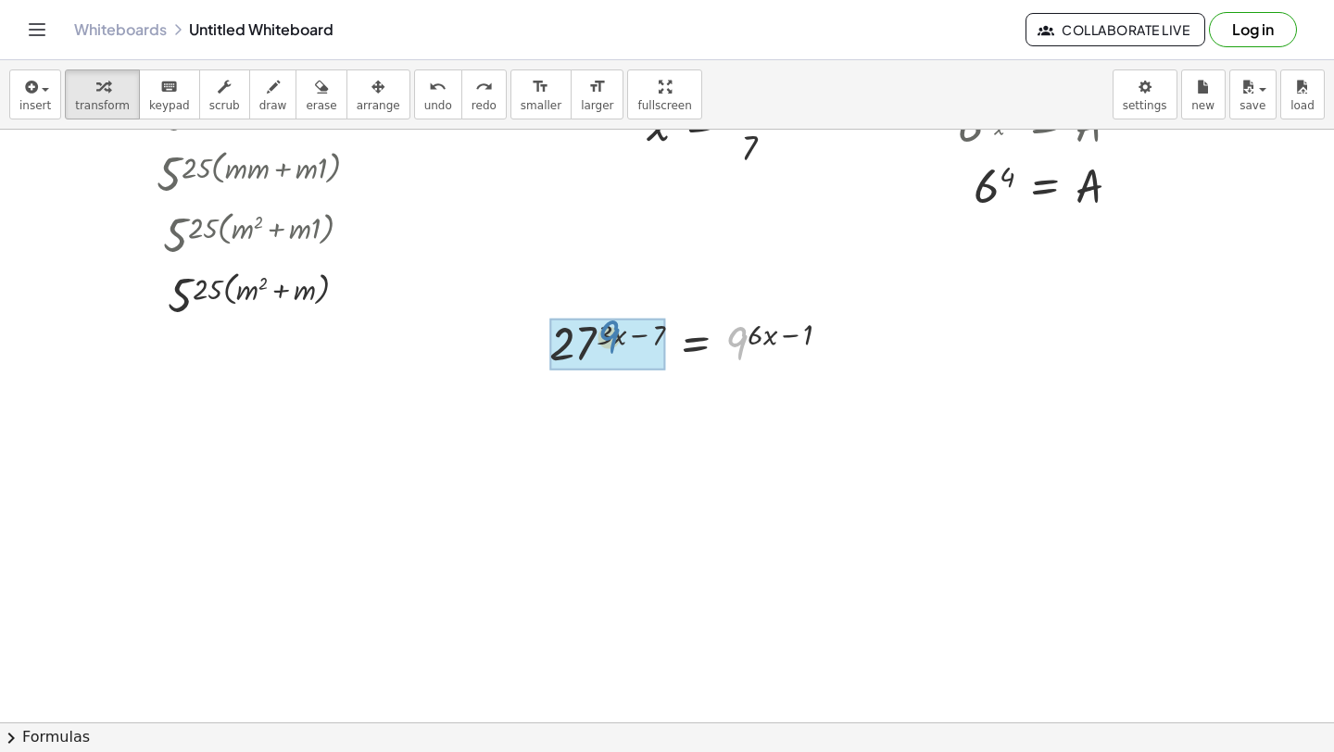
drag, startPoint x: 739, startPoint y: 345, endPoint x: 608, endPoint y: 338, distance: 131.7
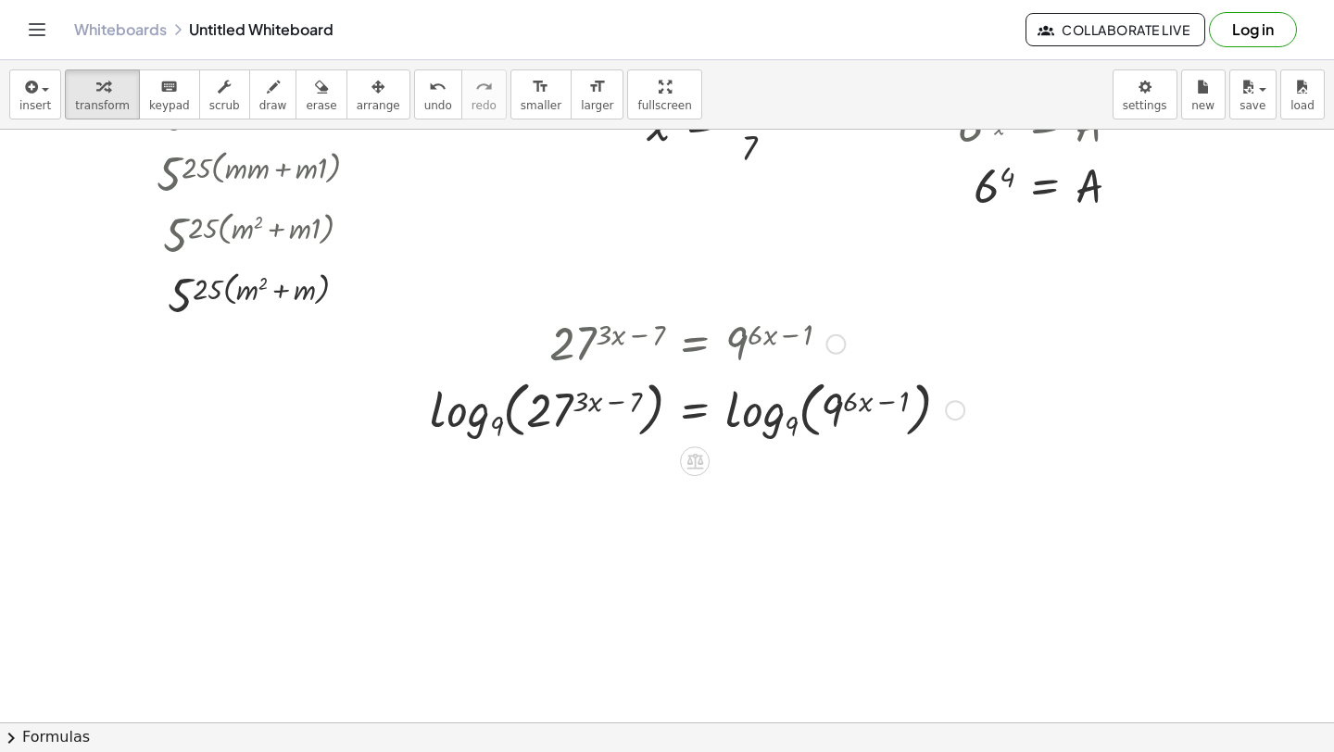
click at [756, 419] on div at bounding box center [697, 408] width 553 height 71
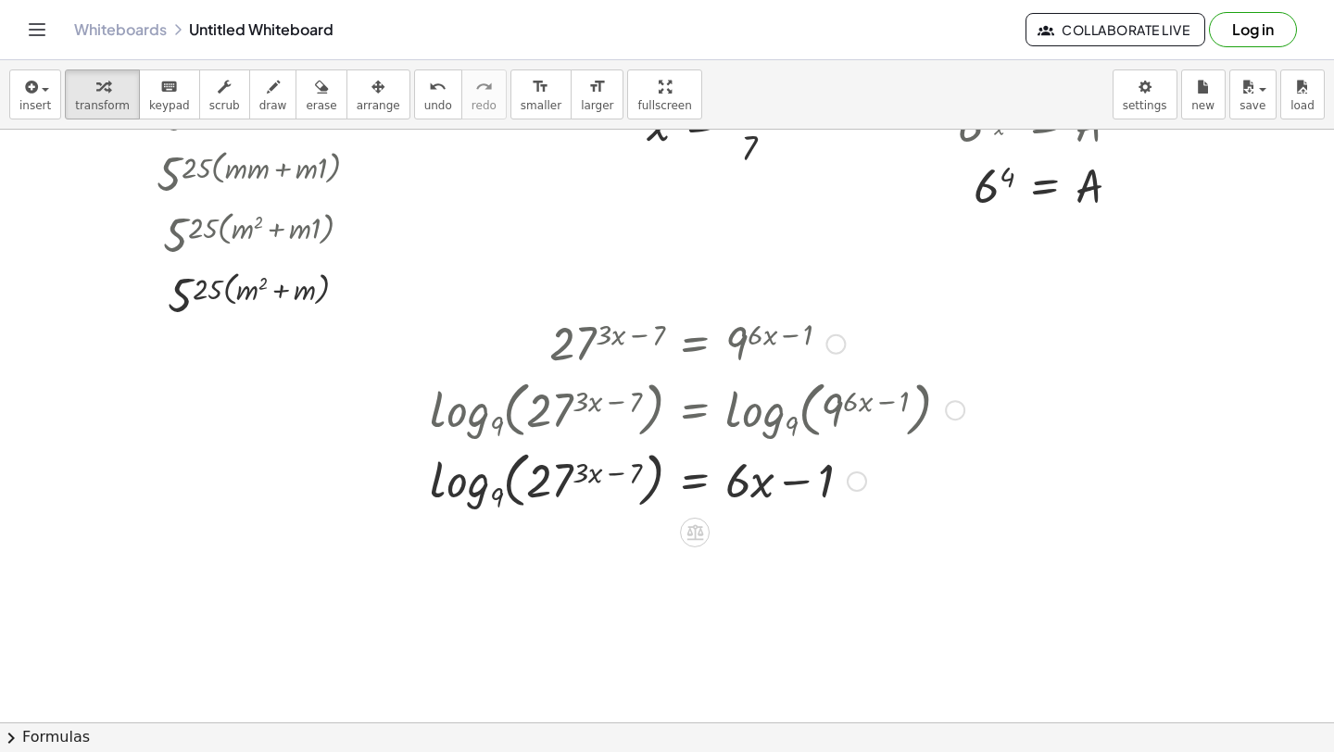
click at [410, 434] on div at bounding box center [416, 414] width 28 height 213
click at [515, 479] on div at bounding box center [696, 480] width 553 height 71
click at [466, 497] on div at bounding box center [696, 480] width 553 height 71
click at [465, 497] on div at bounding box center [696, 480] width 553 height 71
drag, startPoint x: 539, startPoint y: 474, endPoint x: 548, endPoint y: 488, distance: 16.2
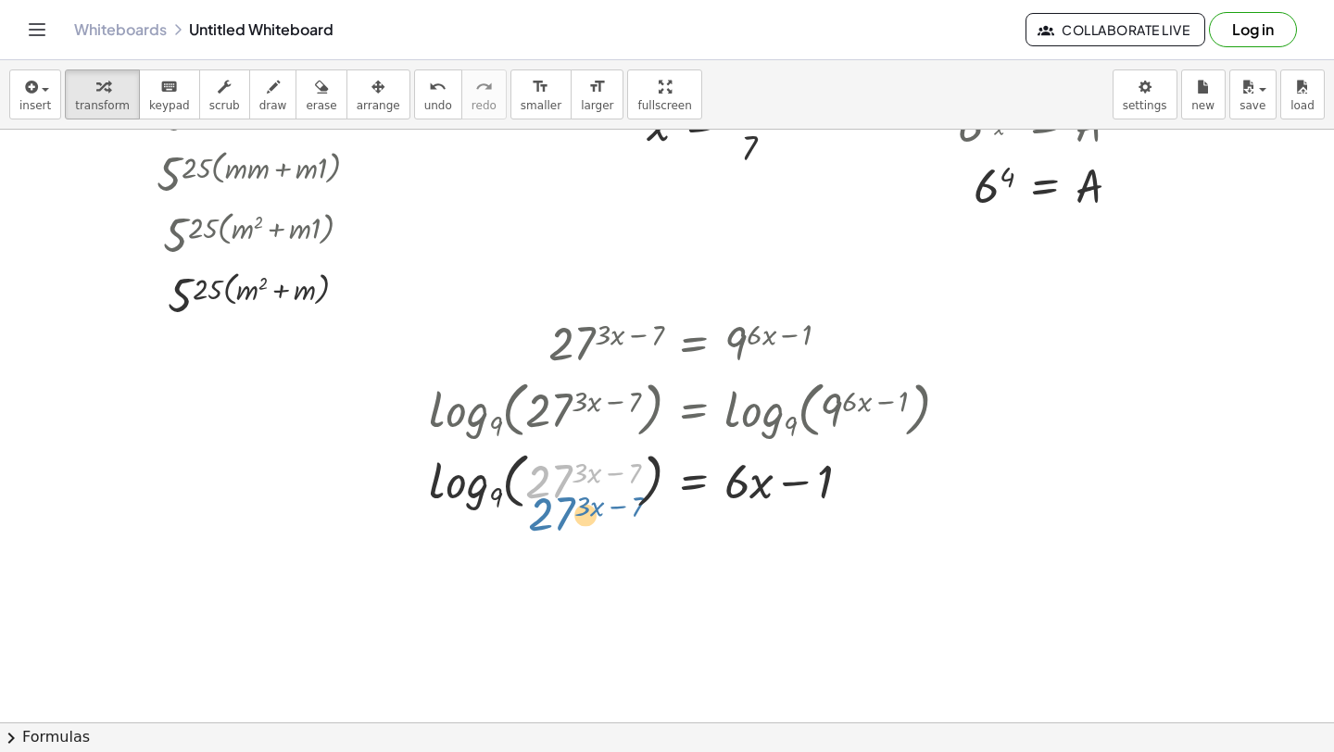
click at [548, 488] on div at bounding box center [696, 480] width 553 height 71
click at [422, 117] on button "undo undo" at bounding box center [438, 94] width 48 height 50
click at [417, 96] on button "undo undo" at bounding box center [438, 94] width 48 height 50
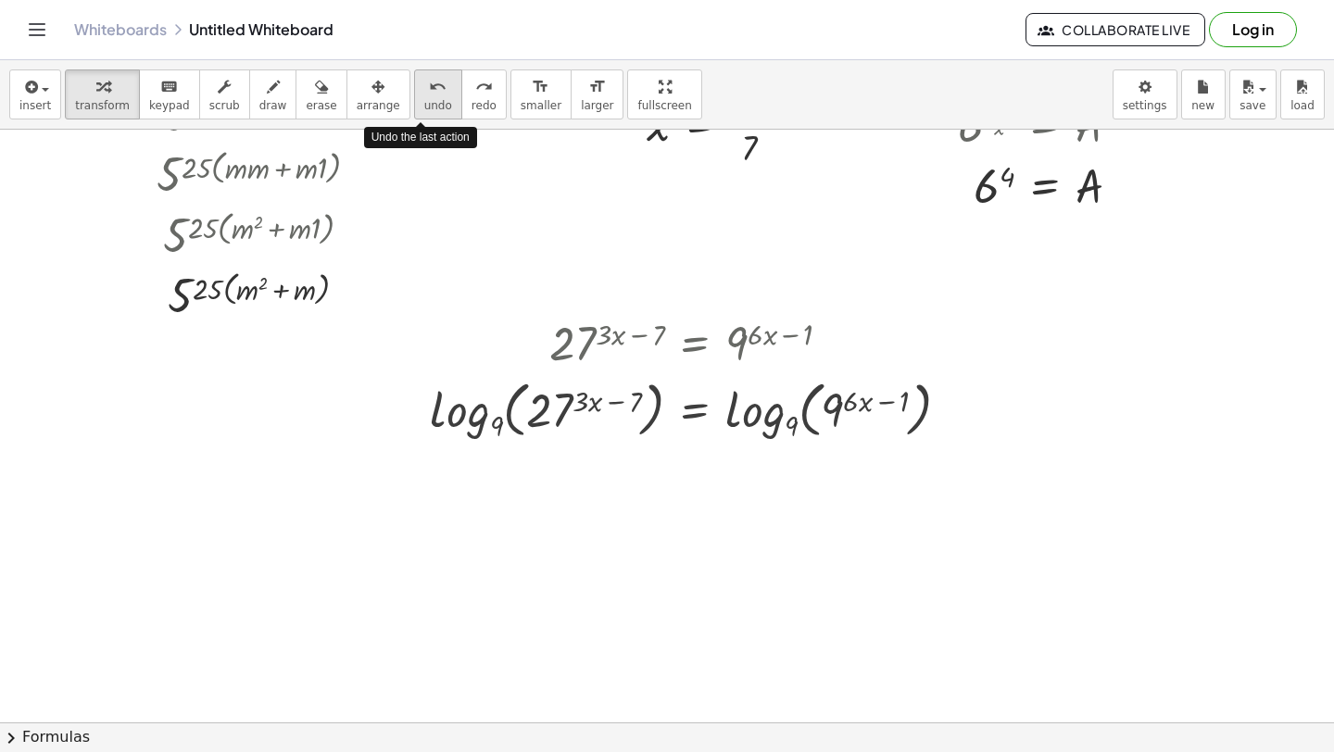
click at [429, 95] on icon "undo" at bounding box center [438, 87] width 18 height 22
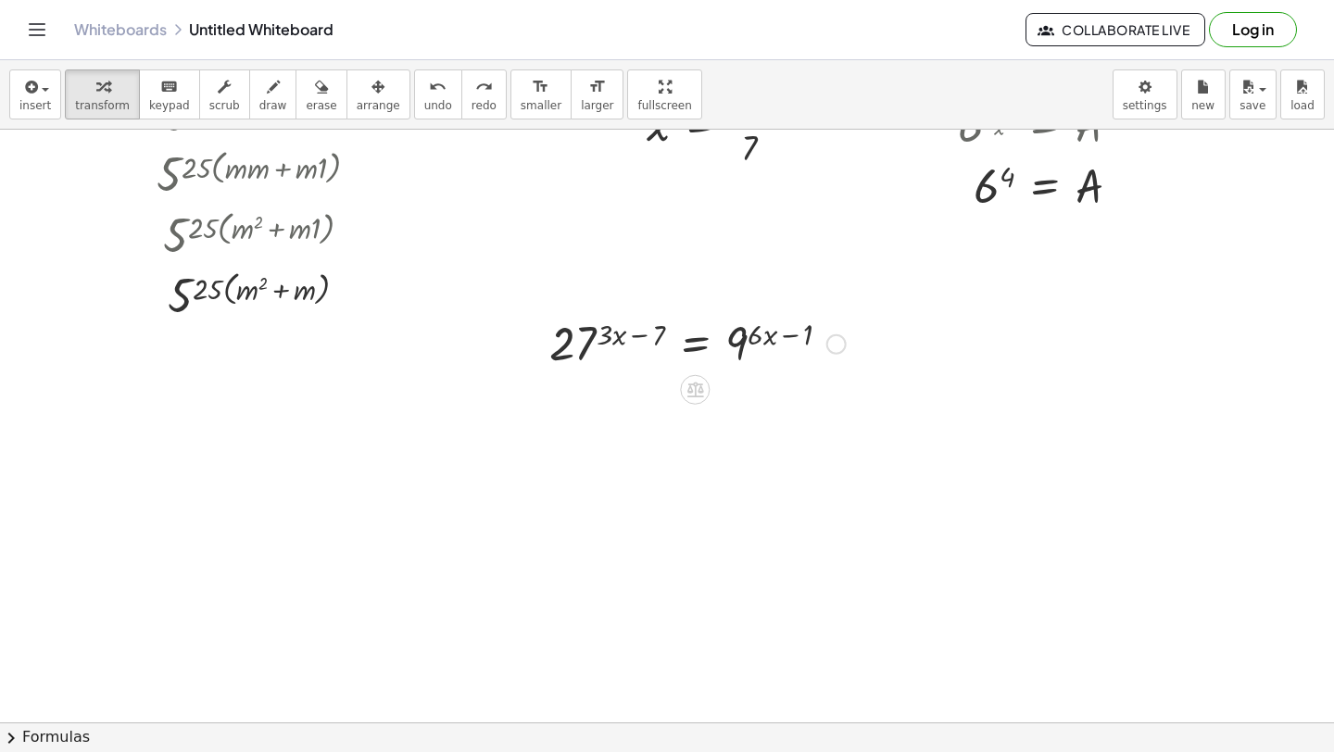
click at [686, 341] on div at bounding box center [697, 342] width 315 height 61
click at [608, 397] on div at bounding box center [697, 419] width 315 height 93
click at [607, 433] on div at bounding box center [697, 419] width 315 height 93
click at [611, 433] on div at bounding box center [697, 419] width 315 height 93
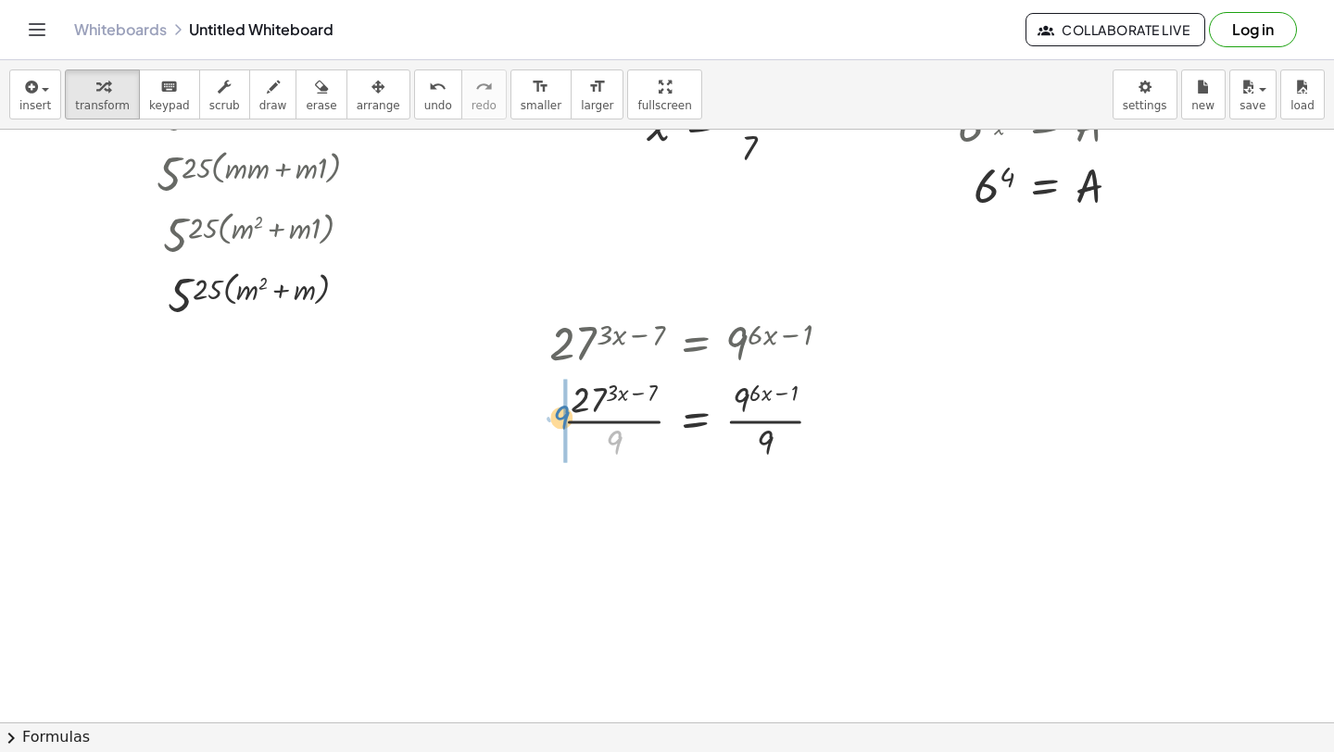
drag, startPoint x: 617, startPoint y: 435, endPoint x: 540, endPoint y: 434, distance: 76.9
click at [537, 434] on div "27 ( + · 3 · x − 7 ) = 9 ( + · 6 · x − 1 ) · 9 27 ( + · 3 · x − 7 ) = 9 ( + · 6…" at bounding box center [691, 389] width 338 height 163
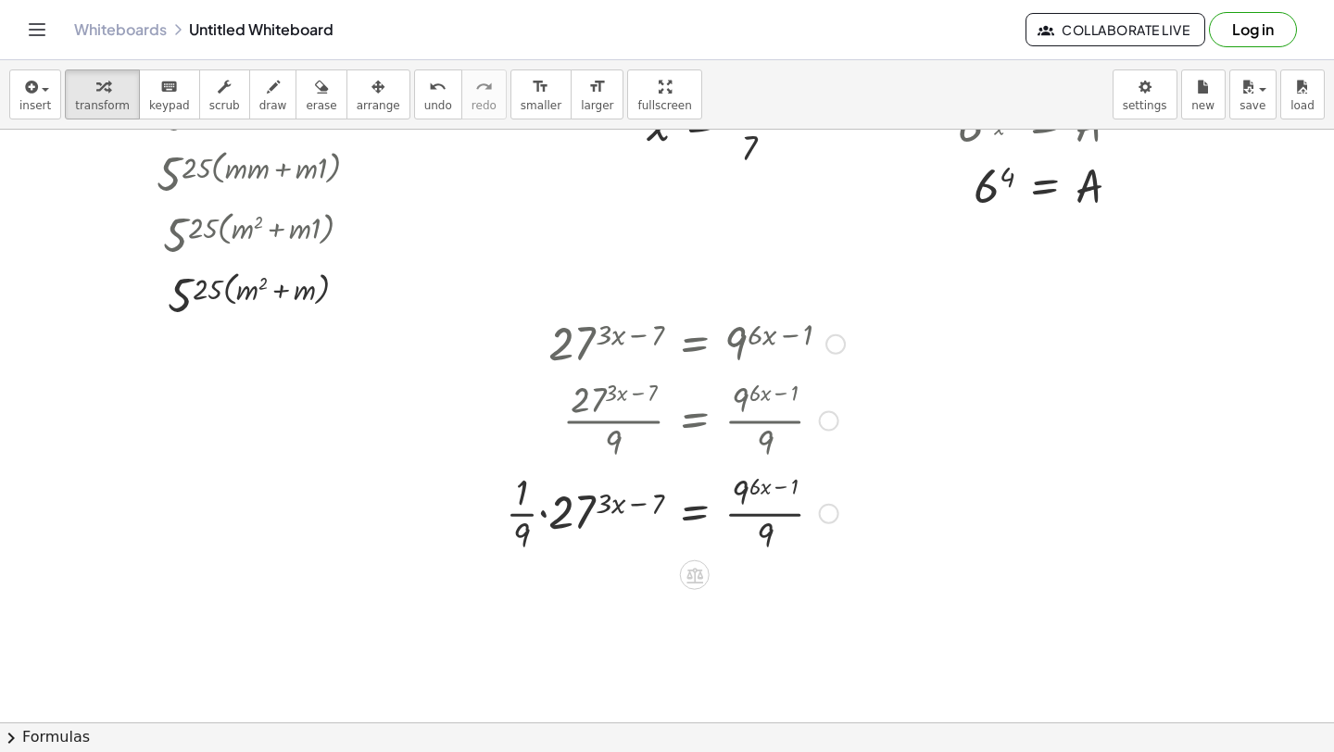
click at [545, 510] on div at bounding box center [676, 512] width 358 height 93
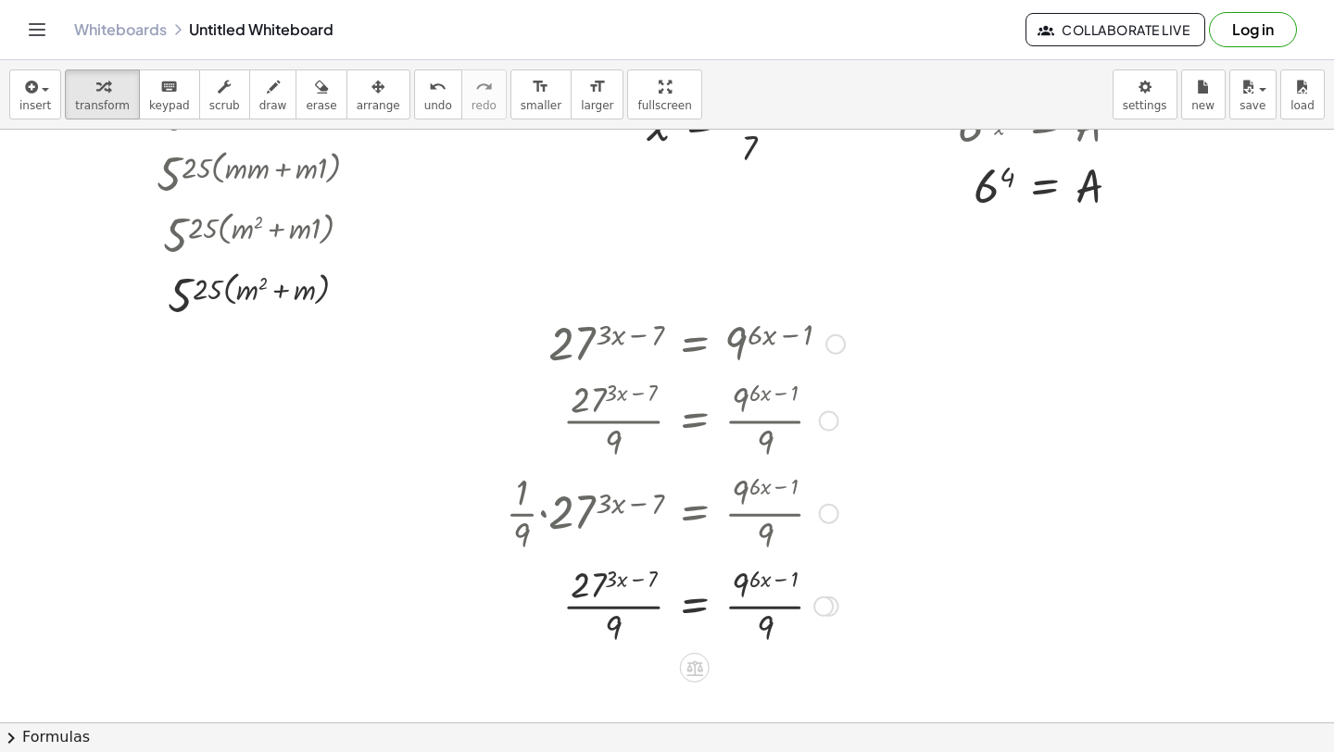
click at [756, 608] on div at bounding box center [676, 605] width 358 height 93
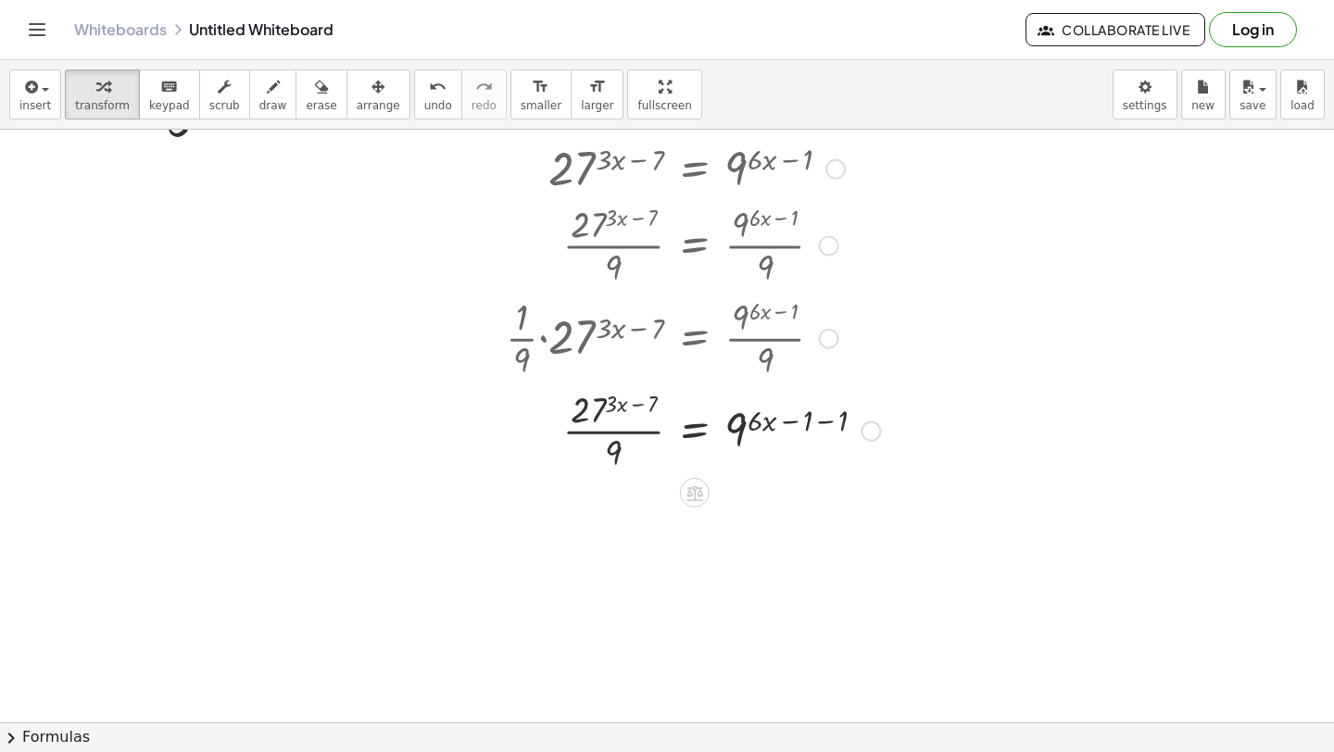
scroll to position [598, 0]
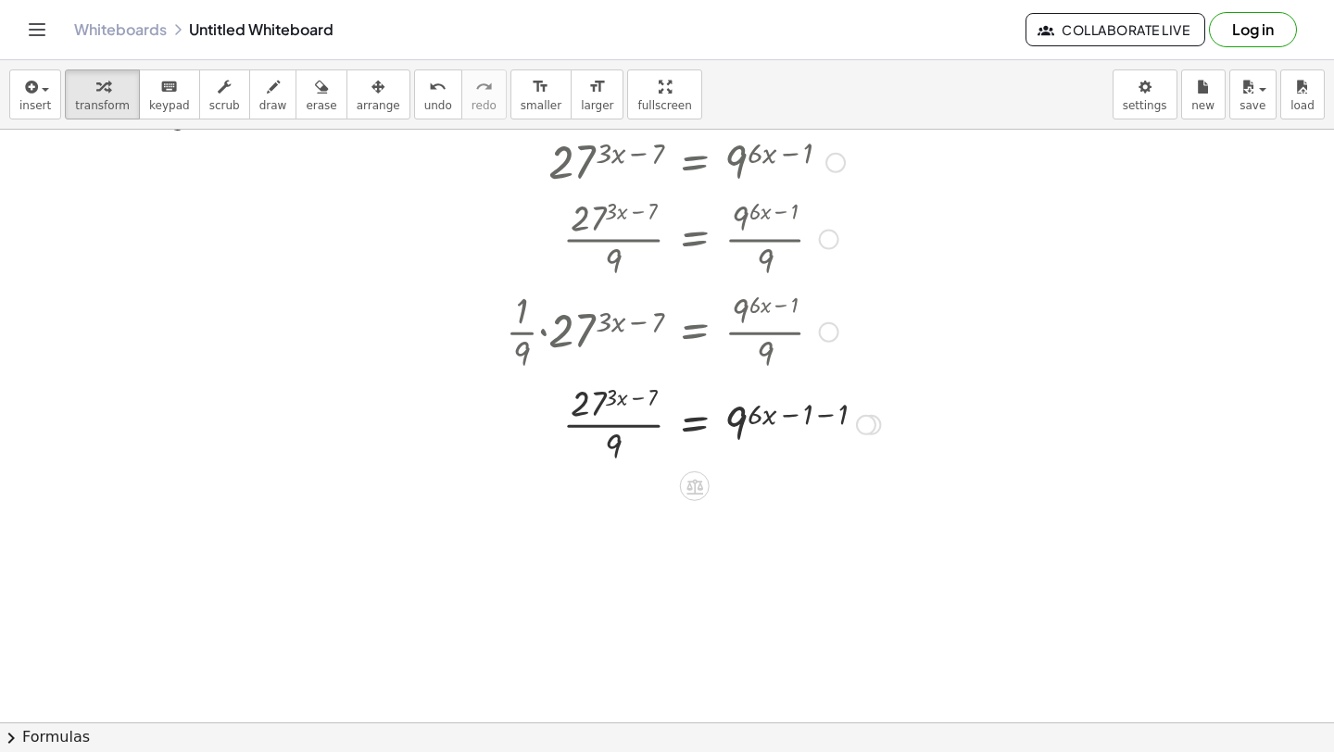
click at [817, 401] on div at bounding box center [693, 423] width 393 height 93
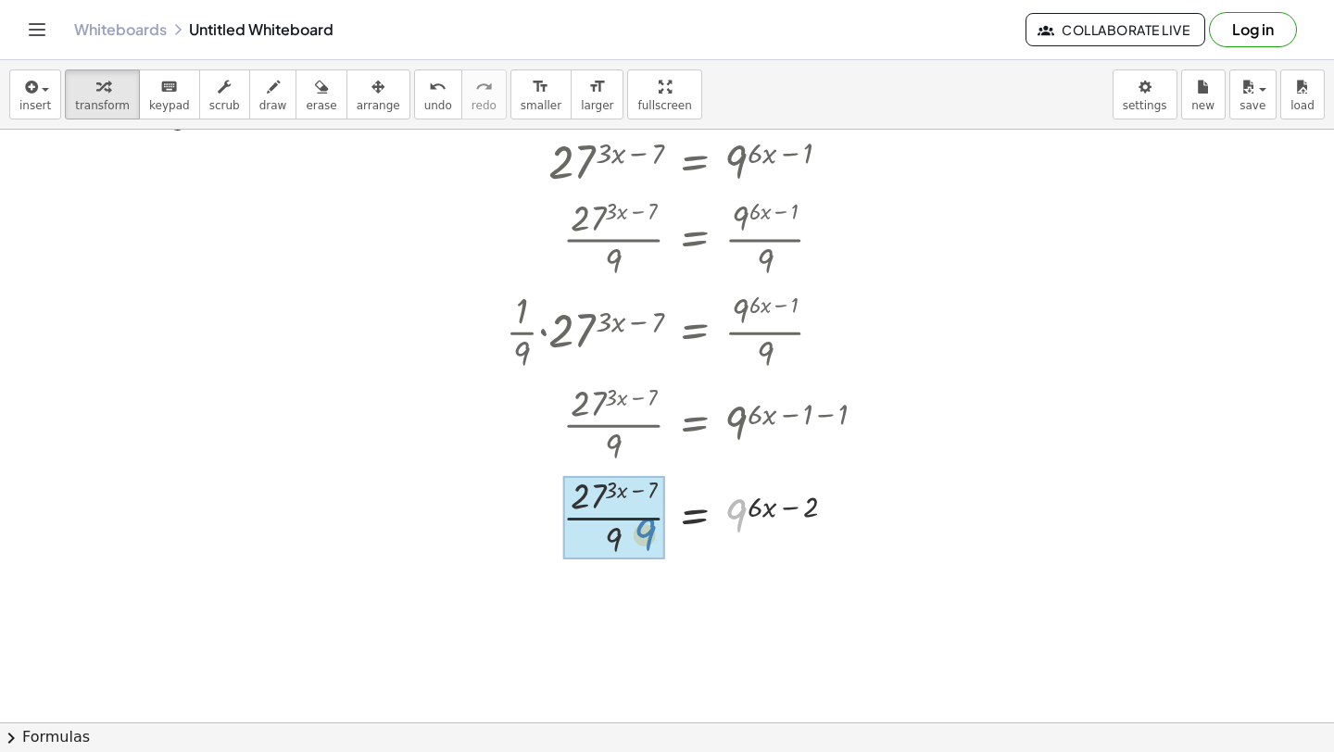
drag, startPoint x: 736, startPoint y: 525, endPoint x: 641, endPoint y: 544, distance: 96.3
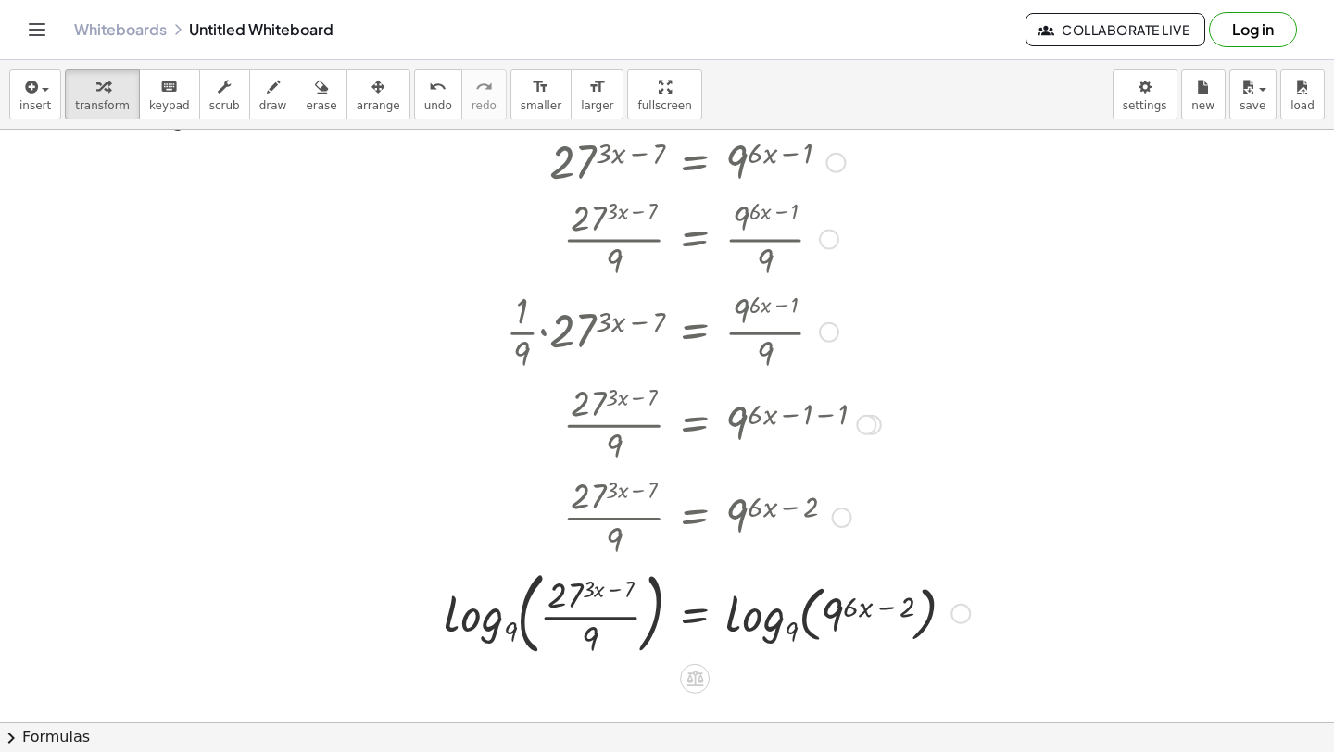
click at [505, 606] on div at bounding box center [707, 612] width 545 height 100
click at [496, 624] on div at bounding box center [707, 612] width 545 height 100
click at [591, 636] on div at bounding box center [707, 612] width 545 height 100
drag, startPoint x: 592, startPoint y: 636, endPoint x: 542, endPoint y: 610, distance: 56.8
click at [536, 614] on div at bounding box center [707, 612] width 545 height 100
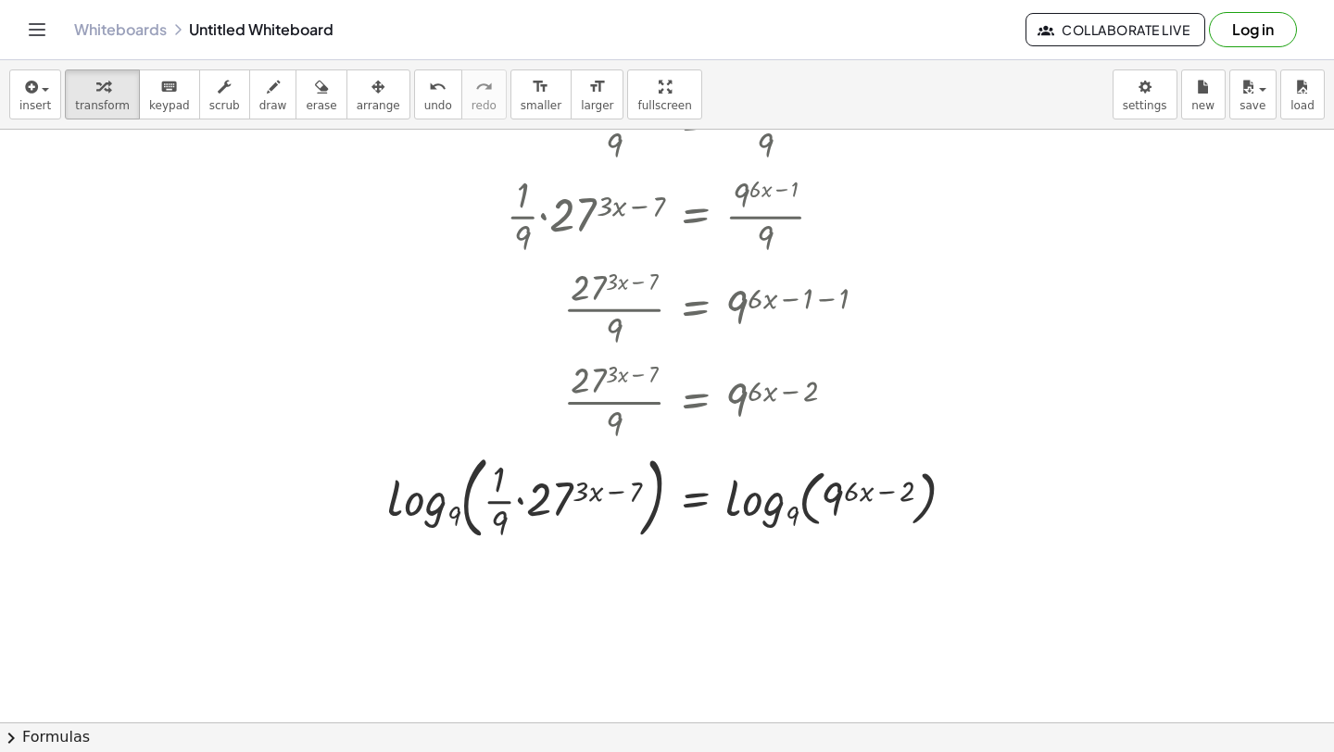
scroll to position [722, 0]
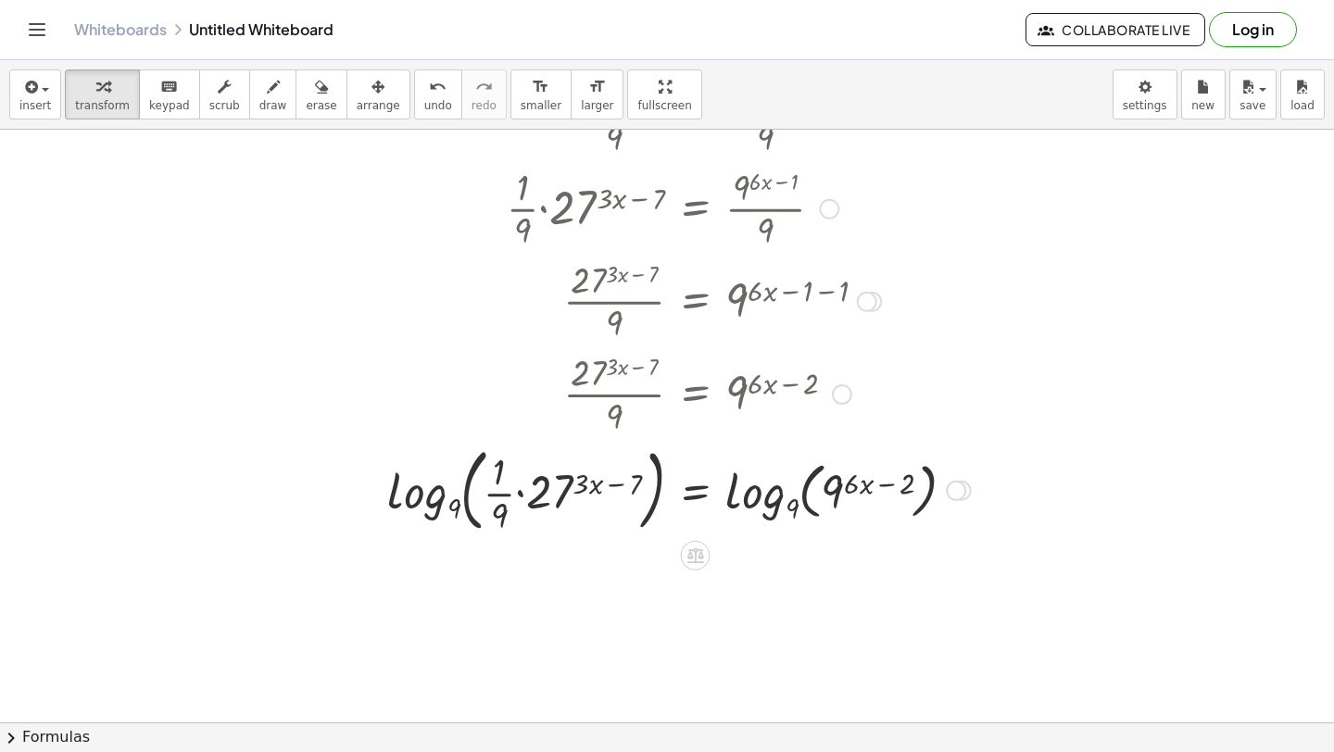
click at [402, 497] on div at bounding box center [679, 489] width 602 height 100
click at [470, 497] on div at bounding box center [679, 489] width 602 height 100
click at [786, 514] on div at bounding box center [679, 489] width 602 height 100
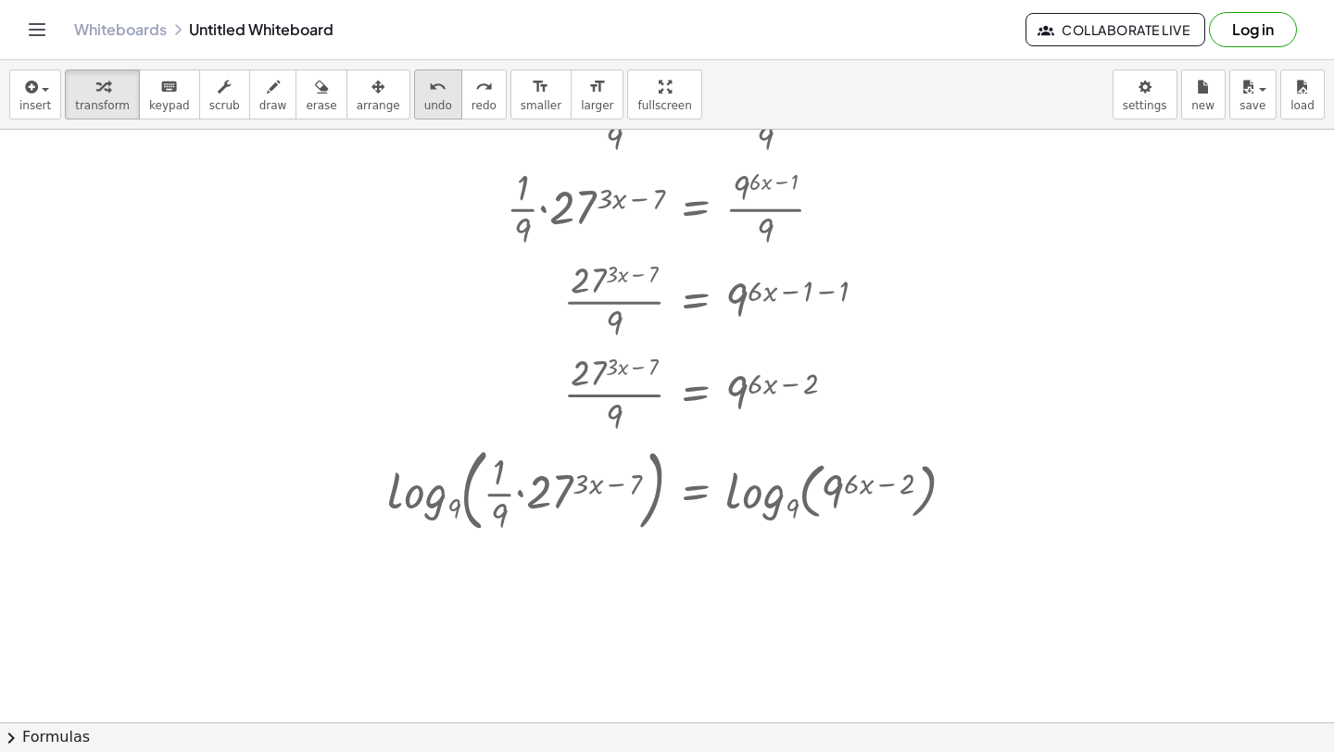
click at [430, 92] on div "undo" at bounding box center [438, 86] width 28 height 22
click at [429, 92] on icon "undo" at bounding box center [438, 87] width 18 height 22
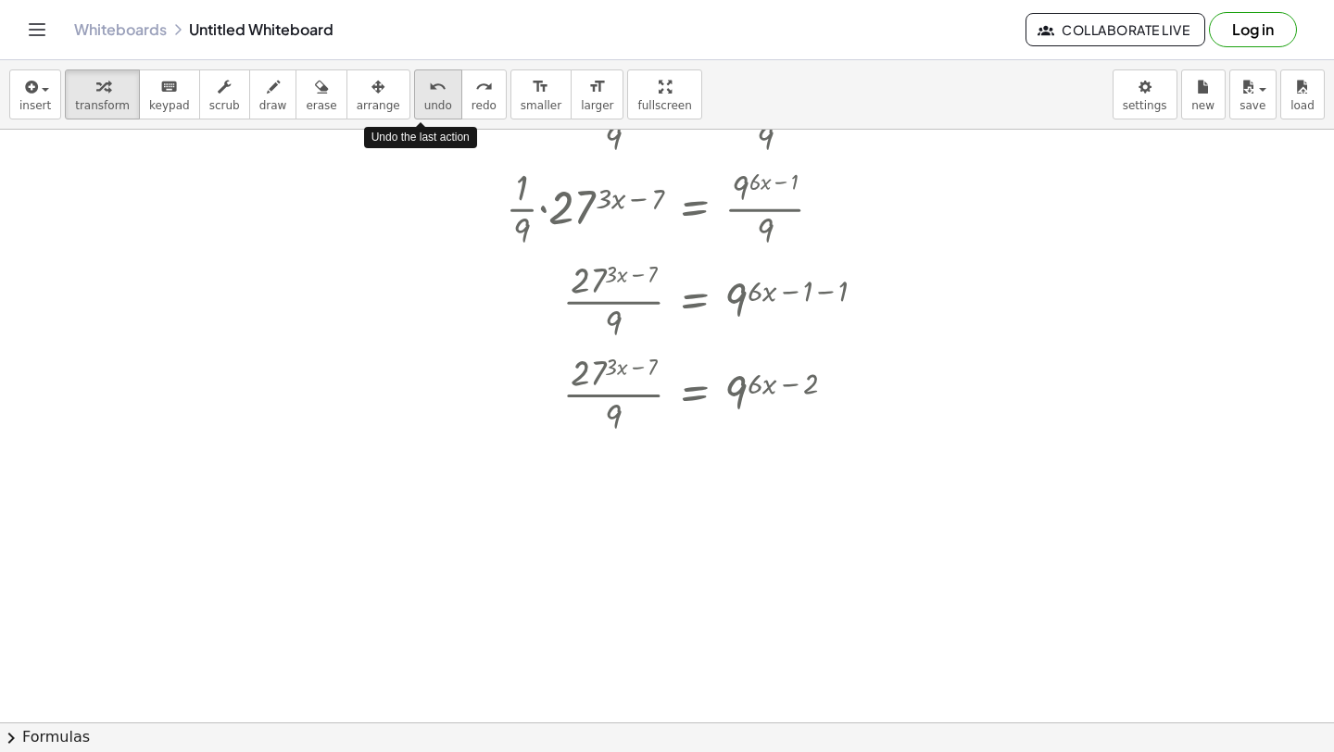
click at [429, 92] on icon "undo" at bounding box center [438, 87] width 18 height 22
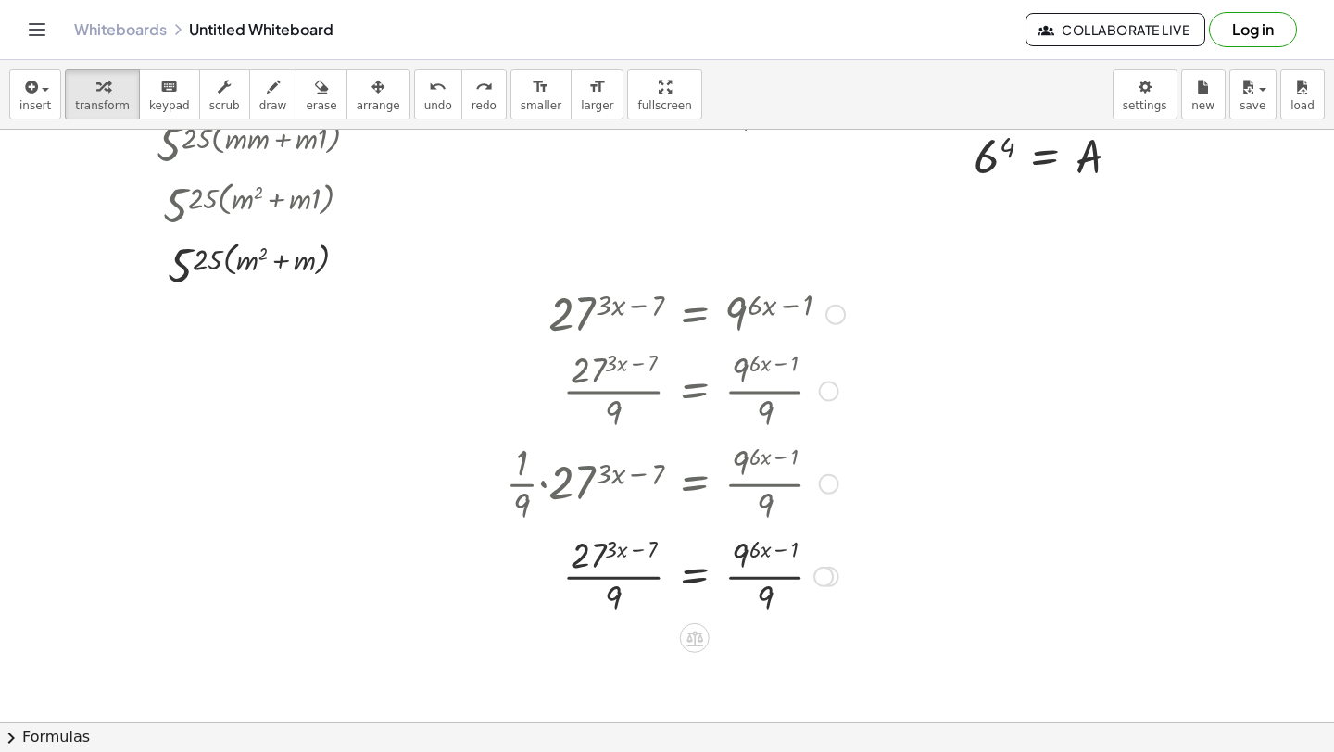
scroll to position [447, 0]
click at [414, 98] on button "undo undo" at bounding box center [438, 94] width 48 height 50
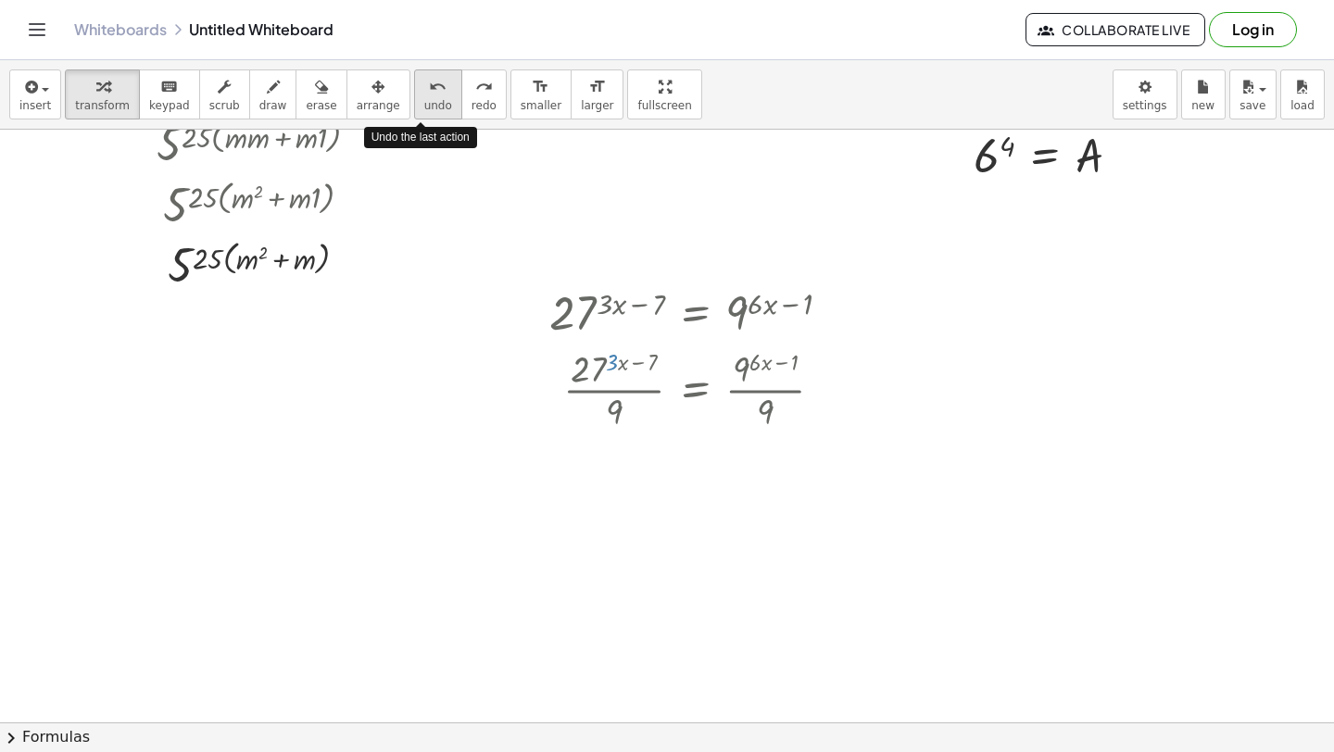
click at [414, 98] on button "undo undo" at bounding box center [438, 94] width 48 height 50
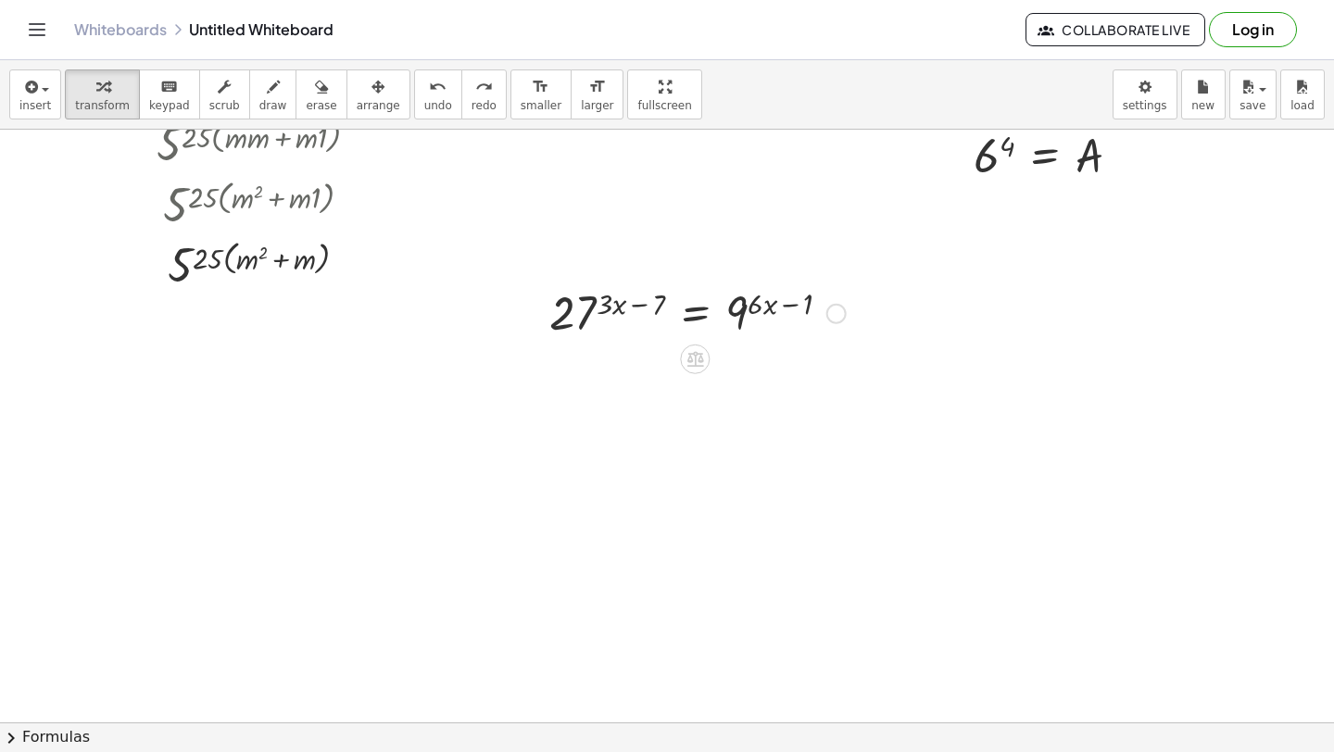
click at [640, 308] on div at bounding box center [697, 312] width 315 height 61
drag, startPoint x: 640, startPoint y: 309, endPoint x: 784, endPoint y: 310, distance: 143.6
click at [784, 311] on div at bounding box center [697, 312] width 315 height 61
drag, startPoint x: 609, startPoint y: 290, endPoint x: 705, endPoint y: 296, distance: 96.6
click at [708, 299] on div at bounding box center [697, 312] width 315 height 61
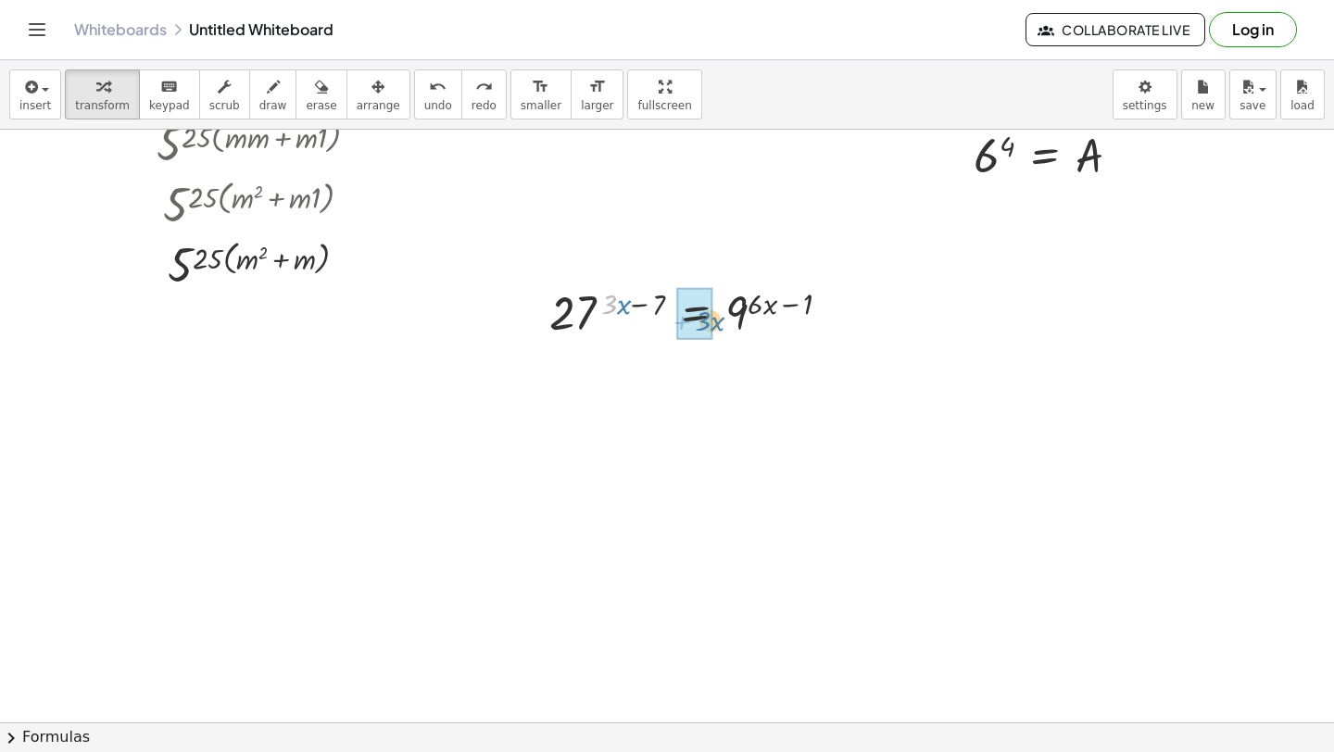
drag, startPoint x: 610, startPoint y: 304, endPoint x: 700, endPoint y: 313, distance: 91.3
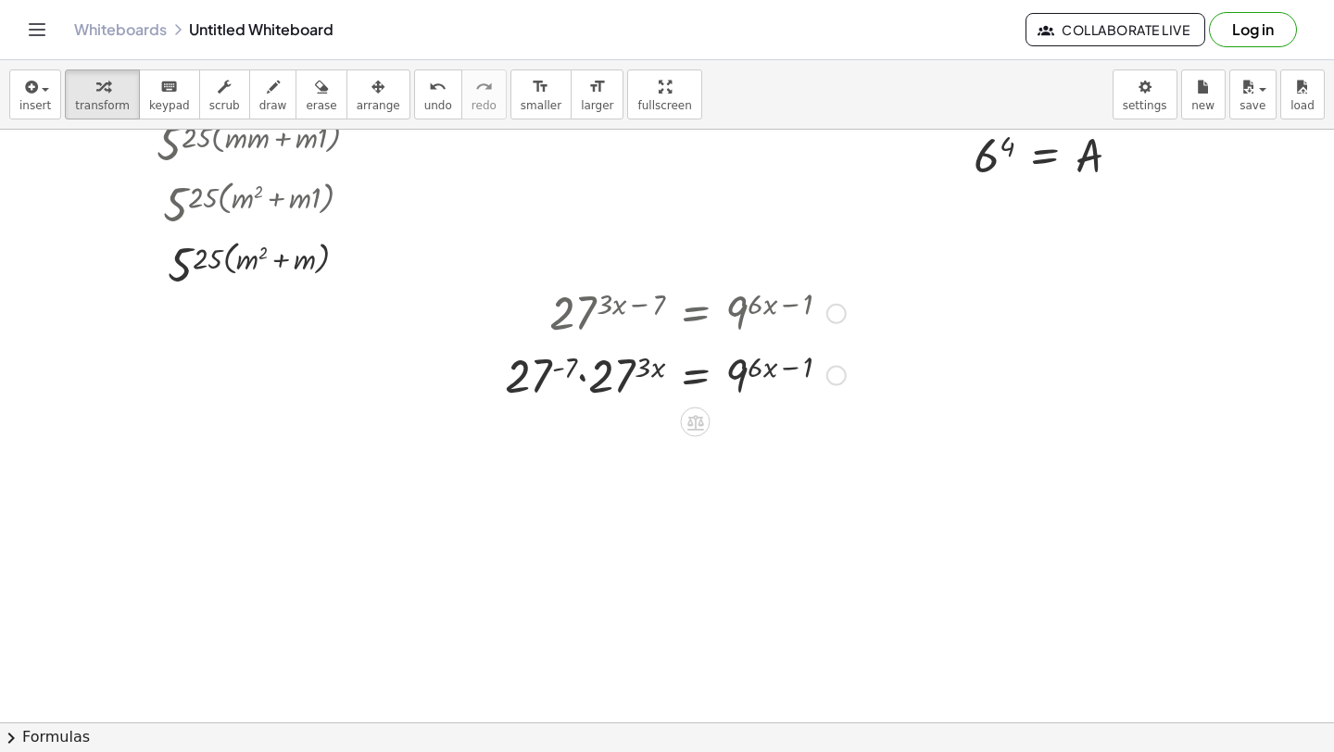
click at [560, 367] on div at bounding box center [675, 374] width 359 height 63
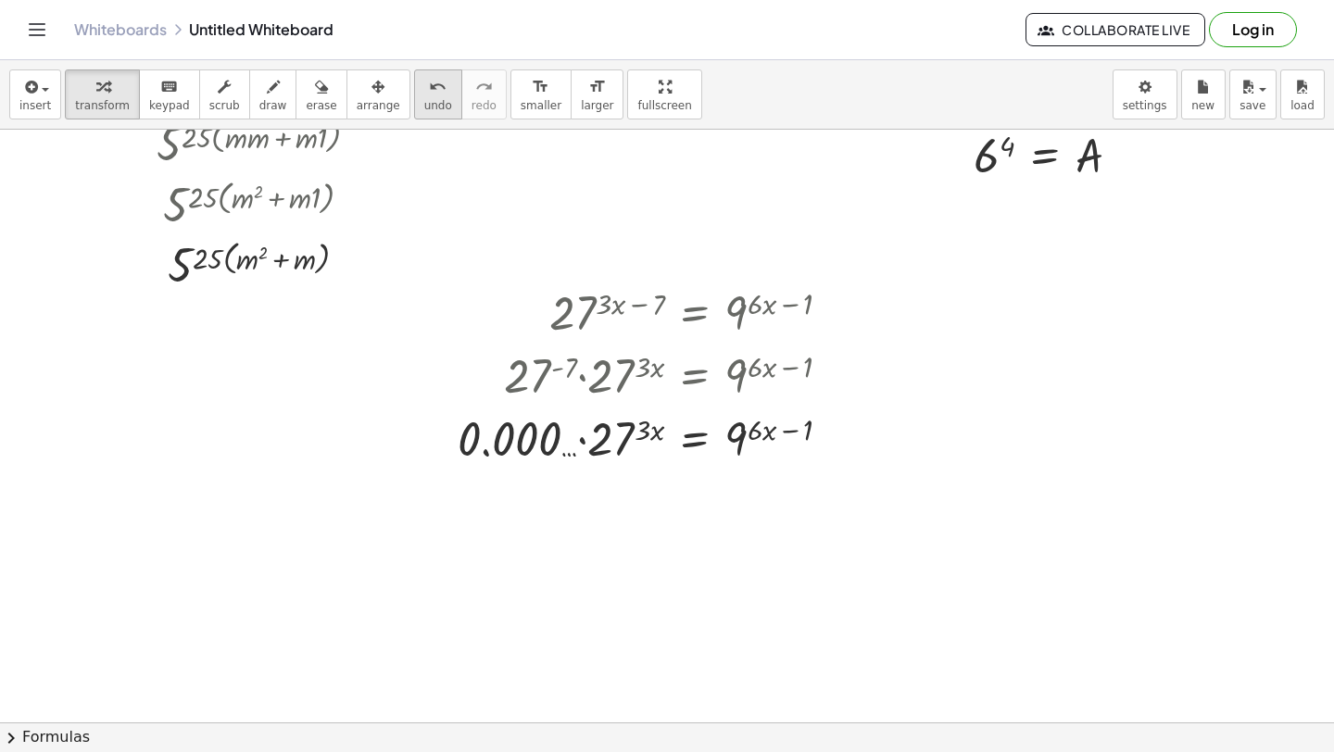
click at [429, 89] on icon "undo" at bounding box center [438, 87] width 18 height 22
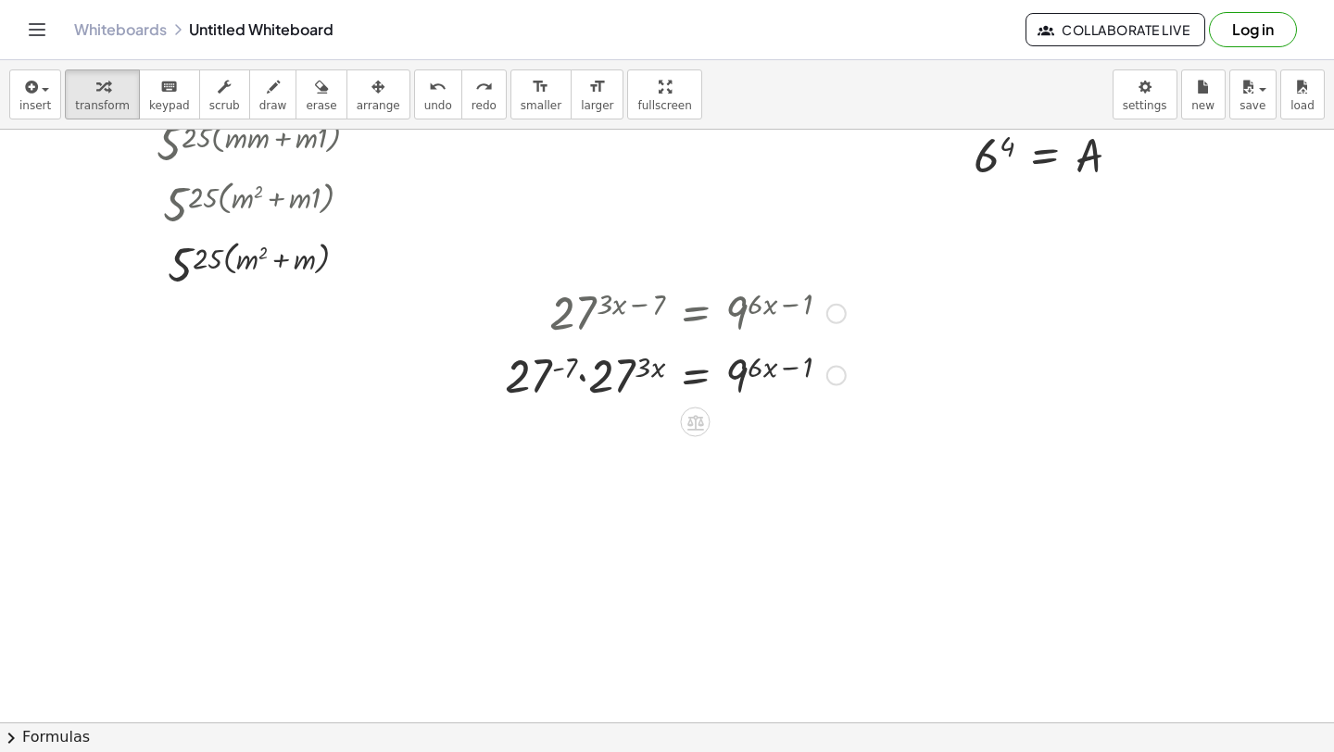
click at [644, 367] on div at bounding box center [675, 374] width 359 height 63
drag, startPoint x: 752, startPoint y: 369, endPoint x: 843, endPoint y: 392, distance: 93.7
click at [761, 364] on div at bounding box center [686, 374] width 380 height 63
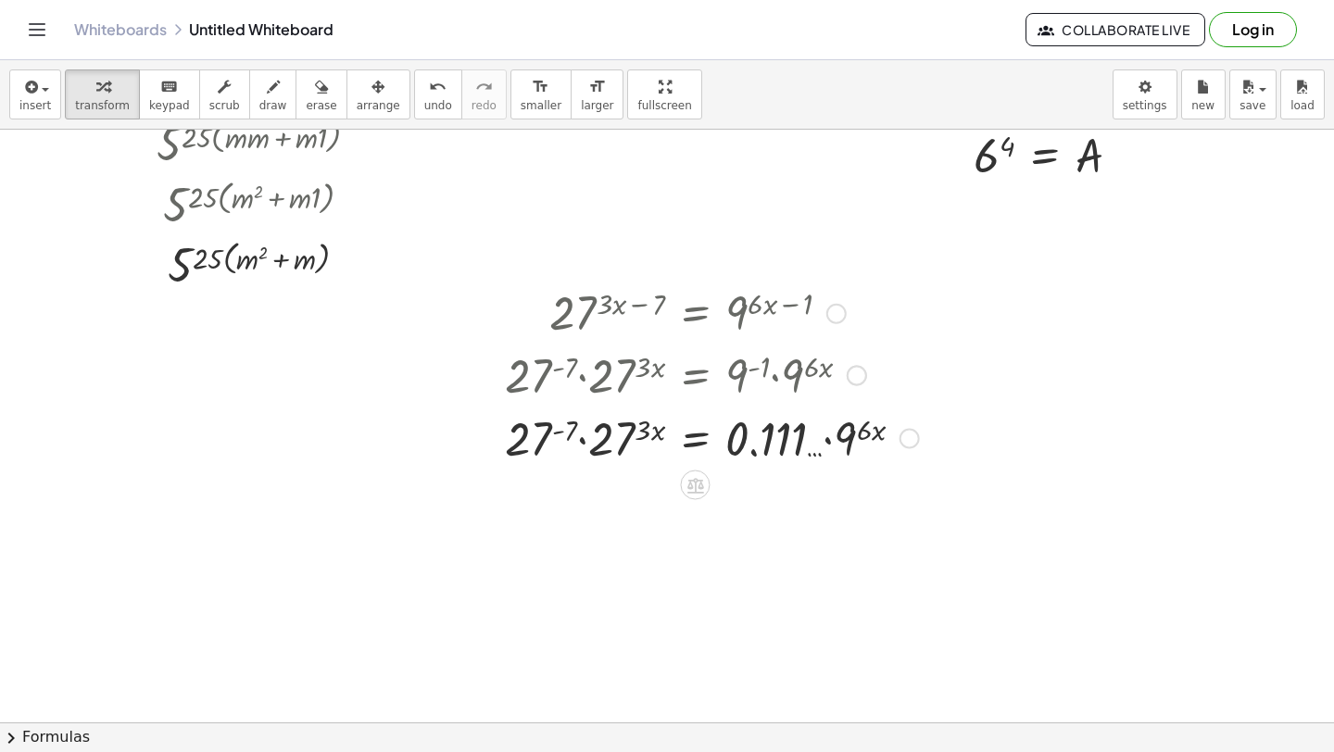
click at [561, 429] on div at bounding box center [712, 437] width 433 height 63
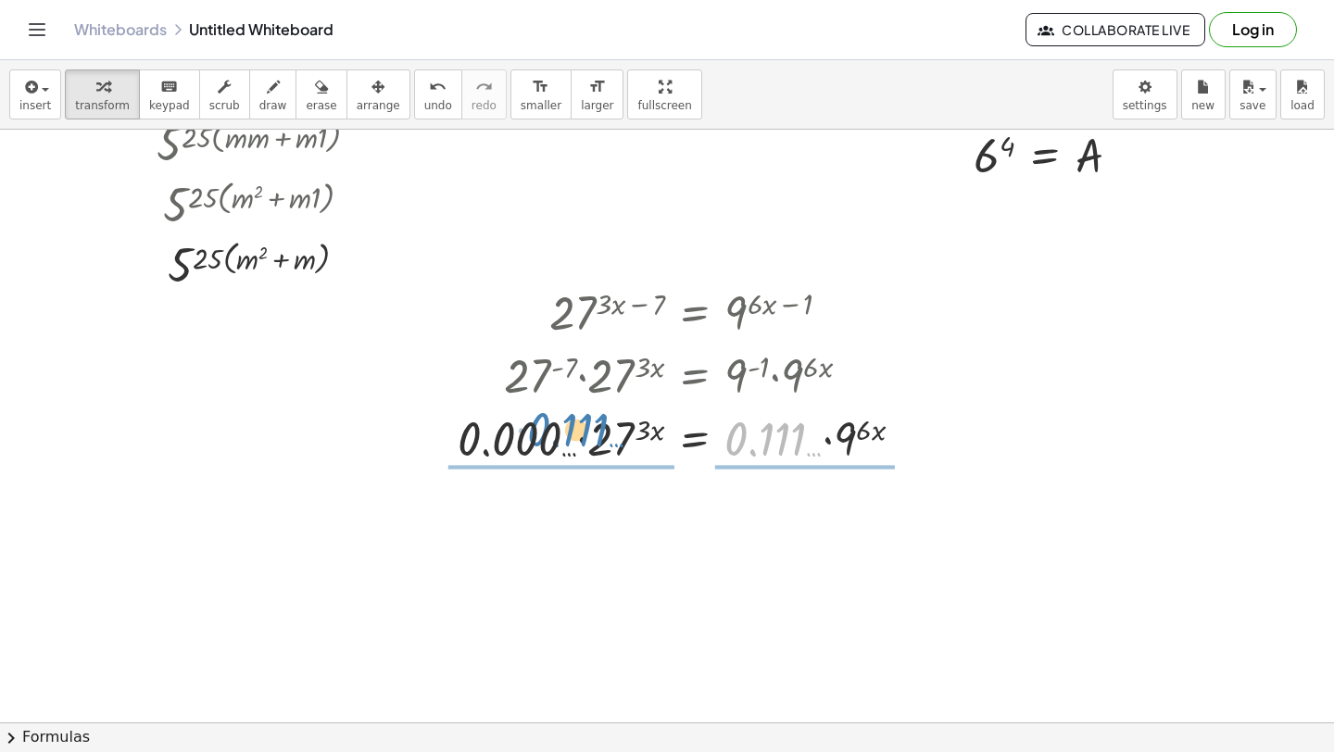
drag, startPoint x: 740, startPoint y: 443, endPoint x: 543, endPoint y: 439, distance: 197.4
click at [543, 437] on div at bounding box center [687, 437] width 479 height 63
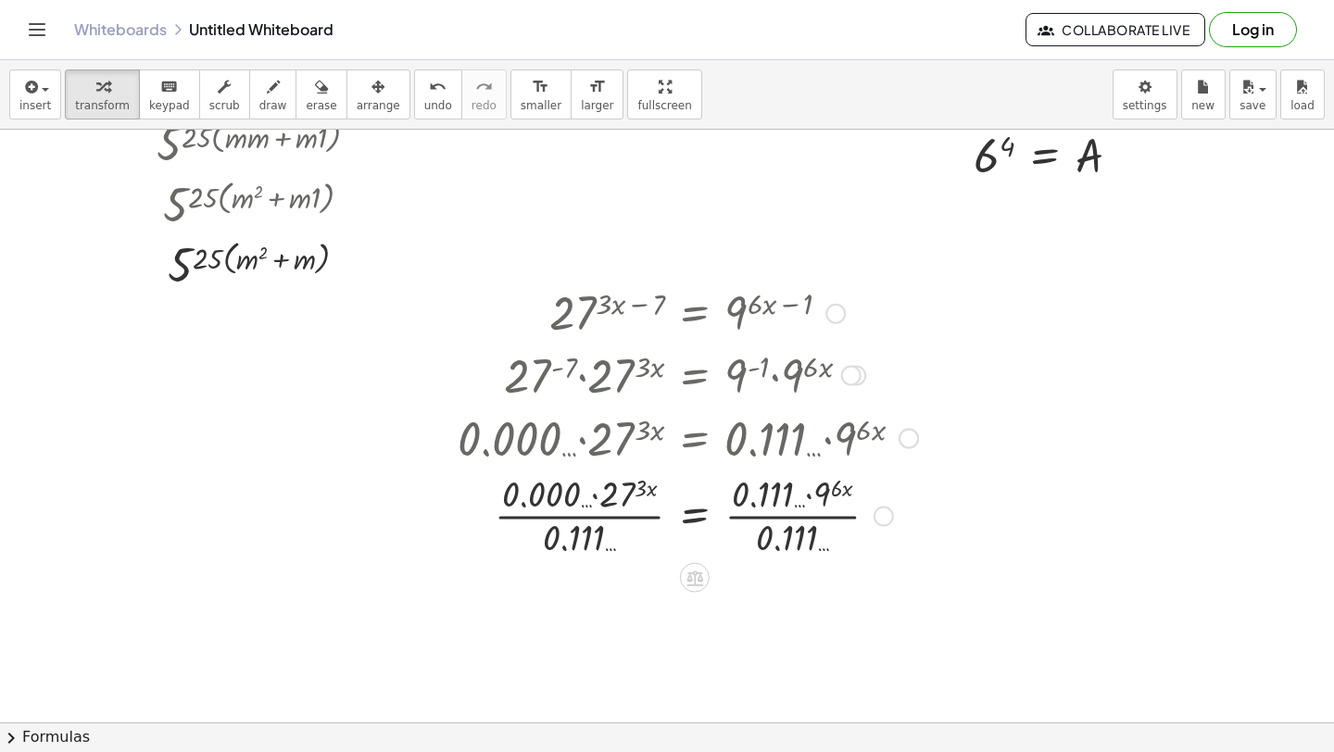
click at [584, 526] on div at bounding box center [687, 514] width 479 height 93
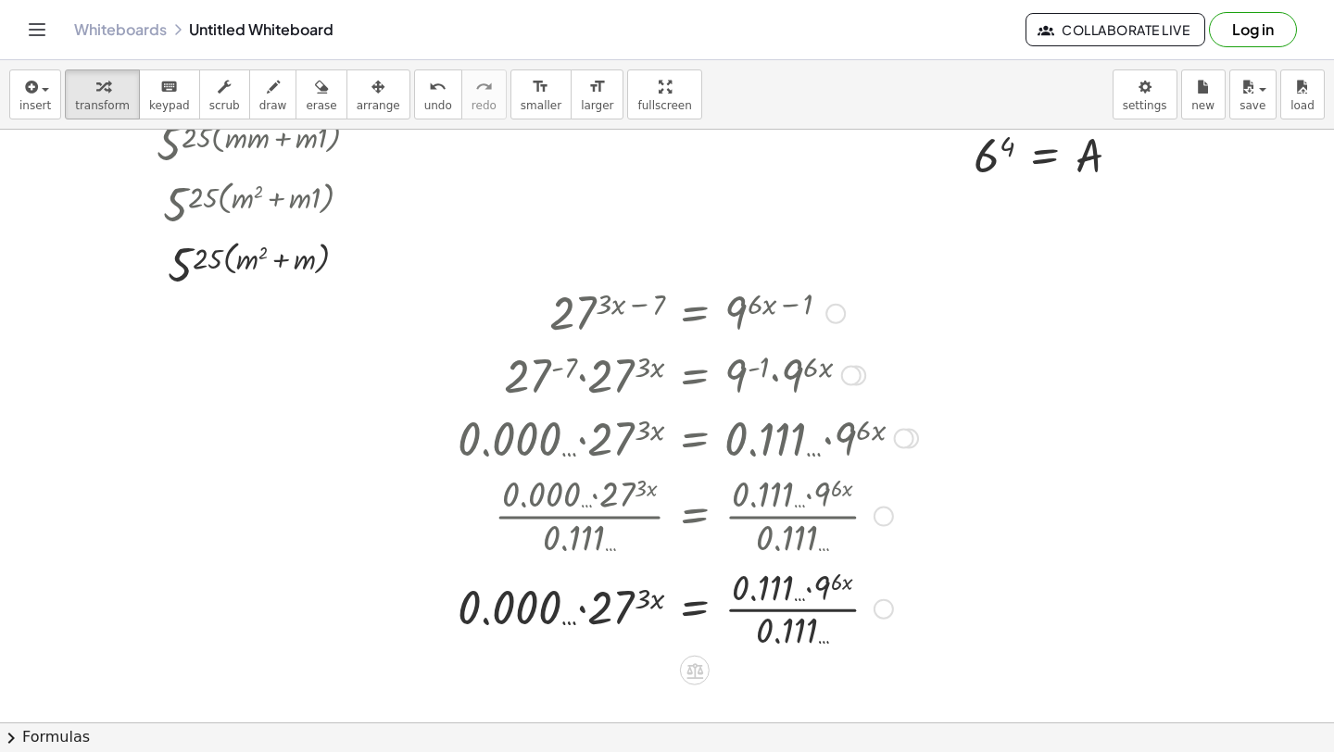
click at [748, 611] on div at bounding box center [687, 607] width 479 height 93
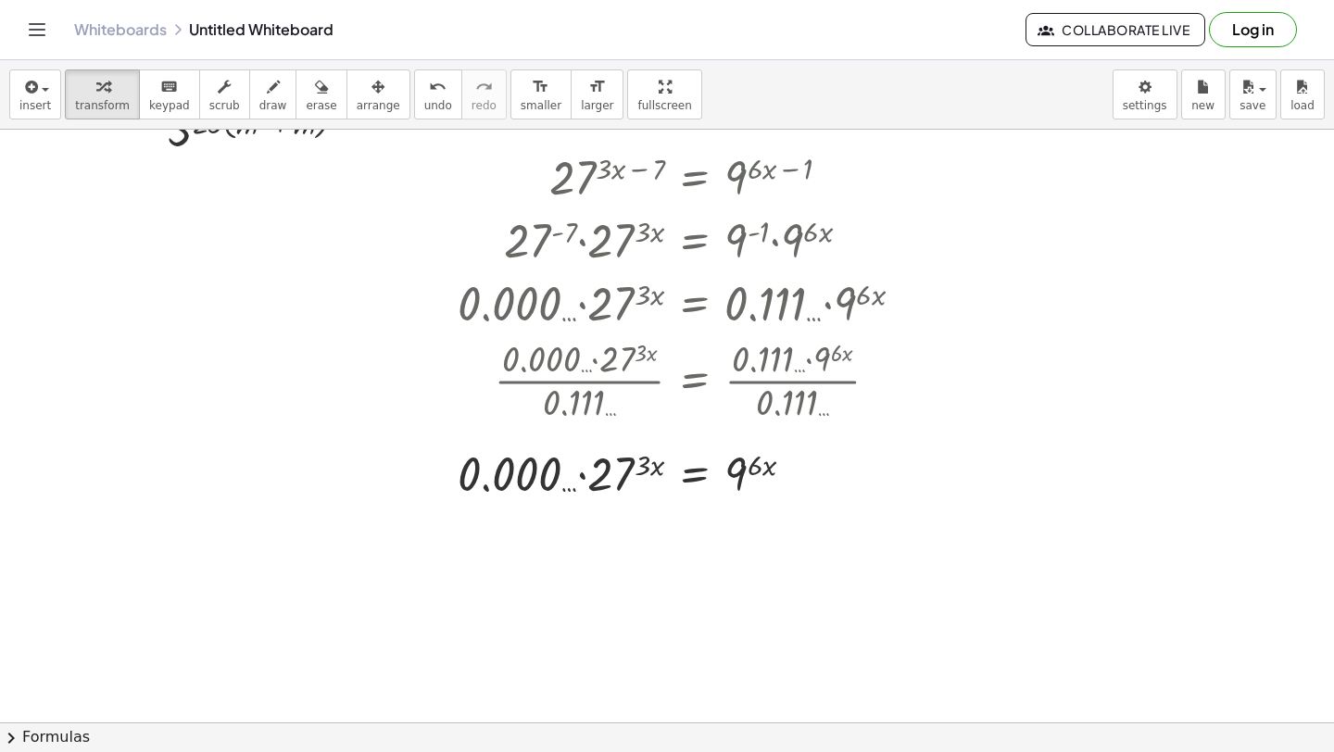
scroll to position [582, 0]
click at [757, 467] on div at bounding box center [687, 473] width 479 height 63
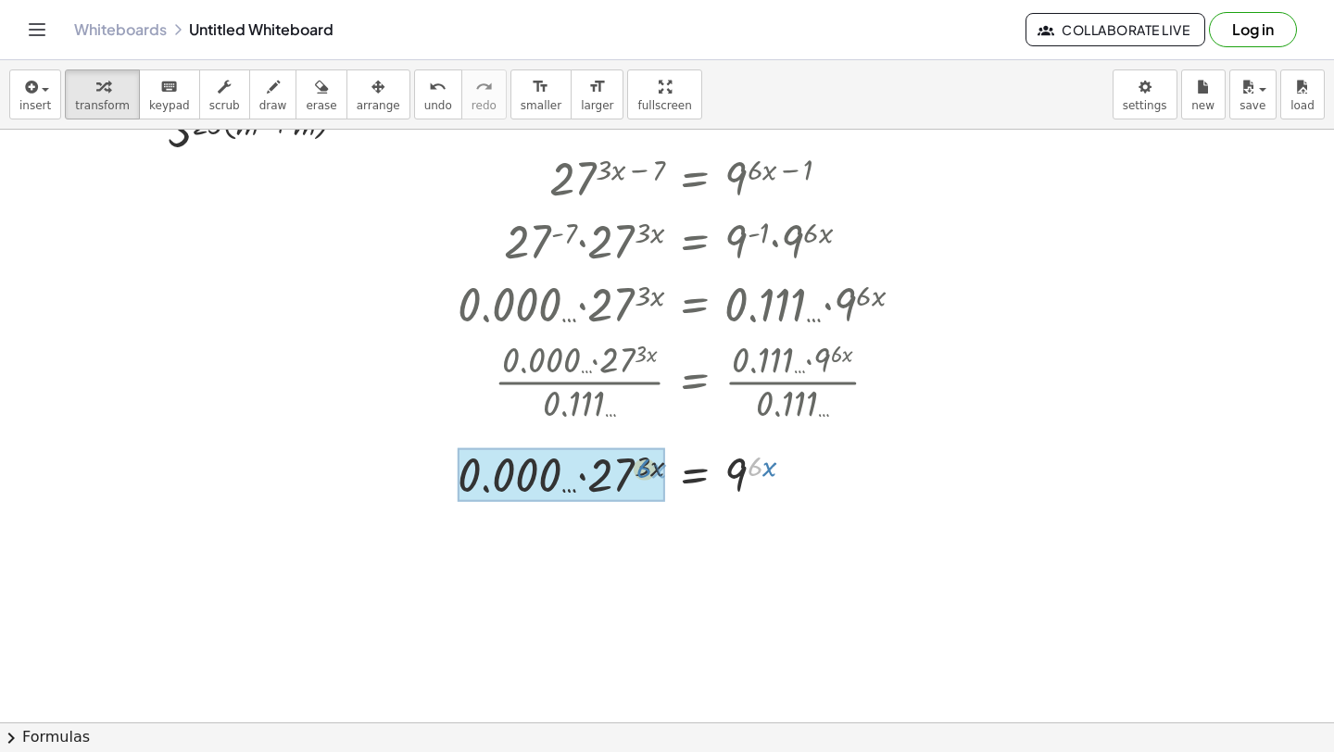
drag, startPoint x: 757, startPoint y: 466, endPoint x: 648, endPoint y: 467, distance: 109.3
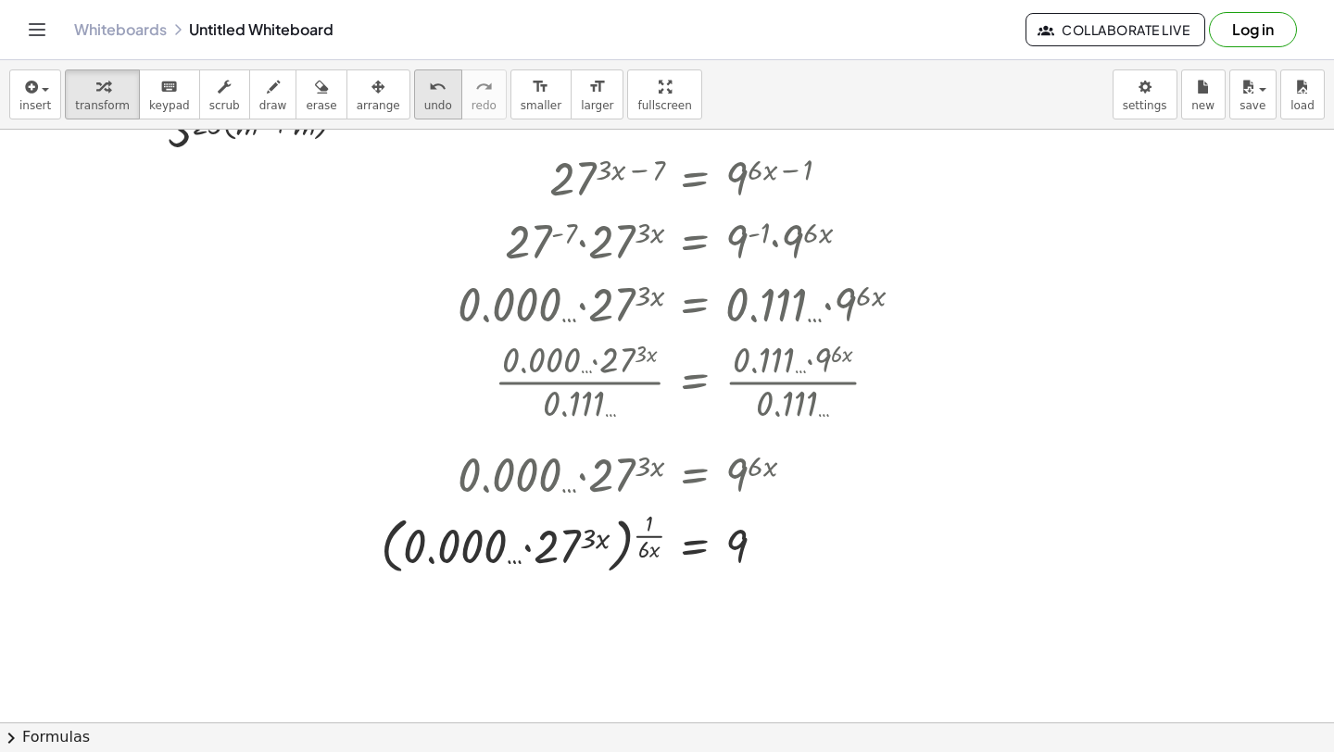
click at [429, 94] on icon "undo" at bounding box center [438, 87] width 18 height 22
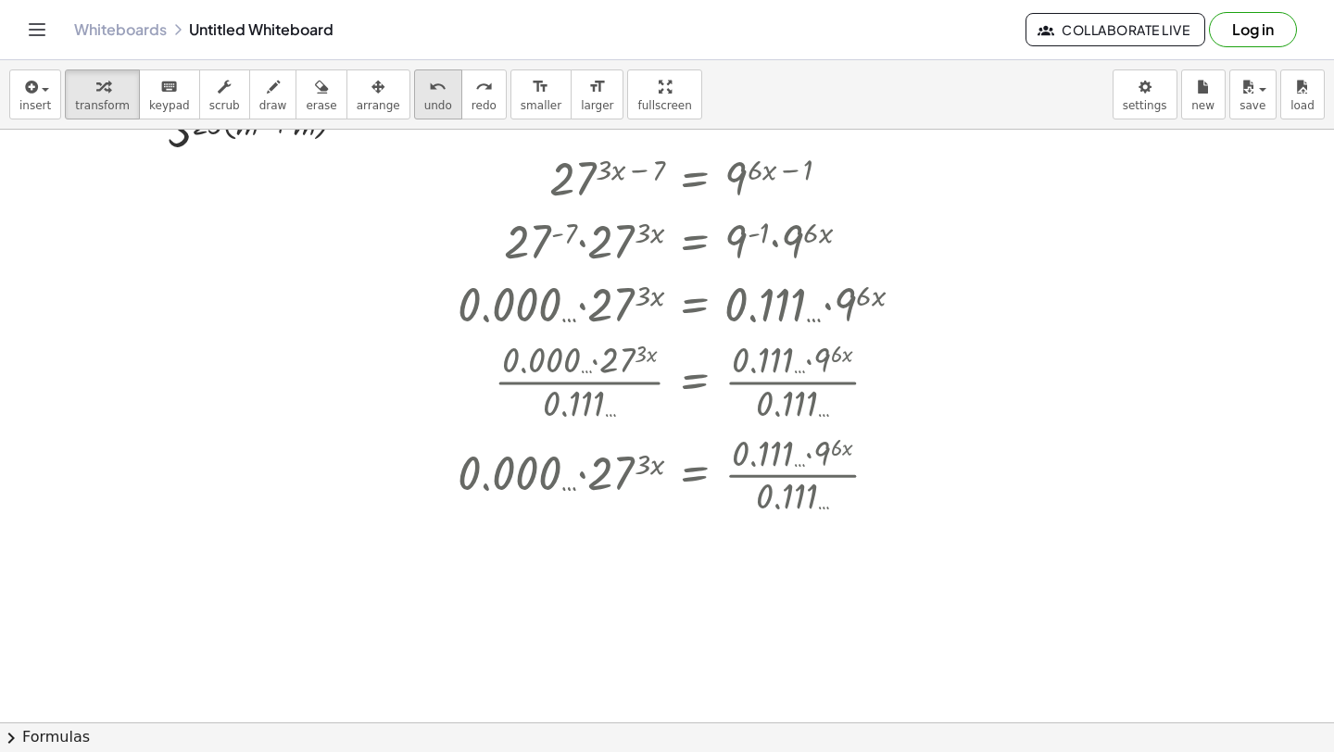
click at [429, 95] on icon "undo" at bounding box center [438, 87] width 18 height 22
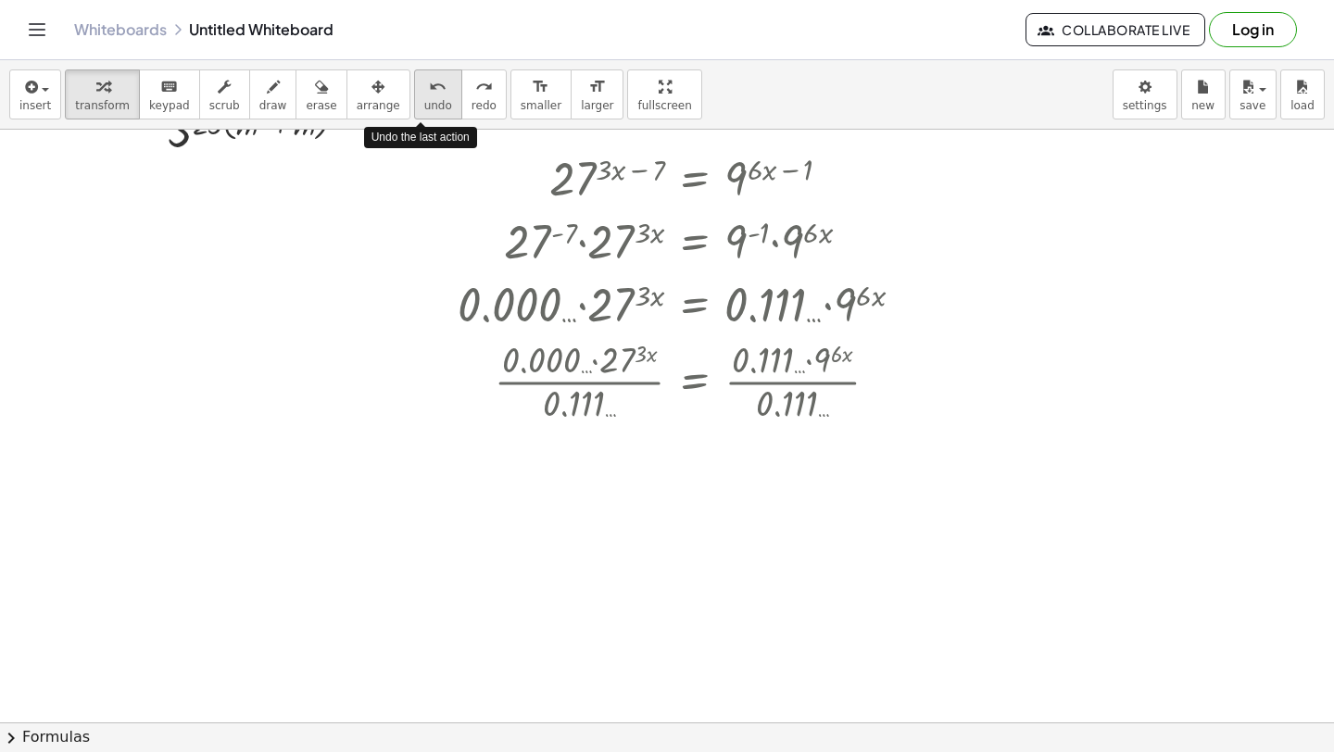
click at [429, 95] on icon "undo" at bounding box center [438, 87] width 18 height 22
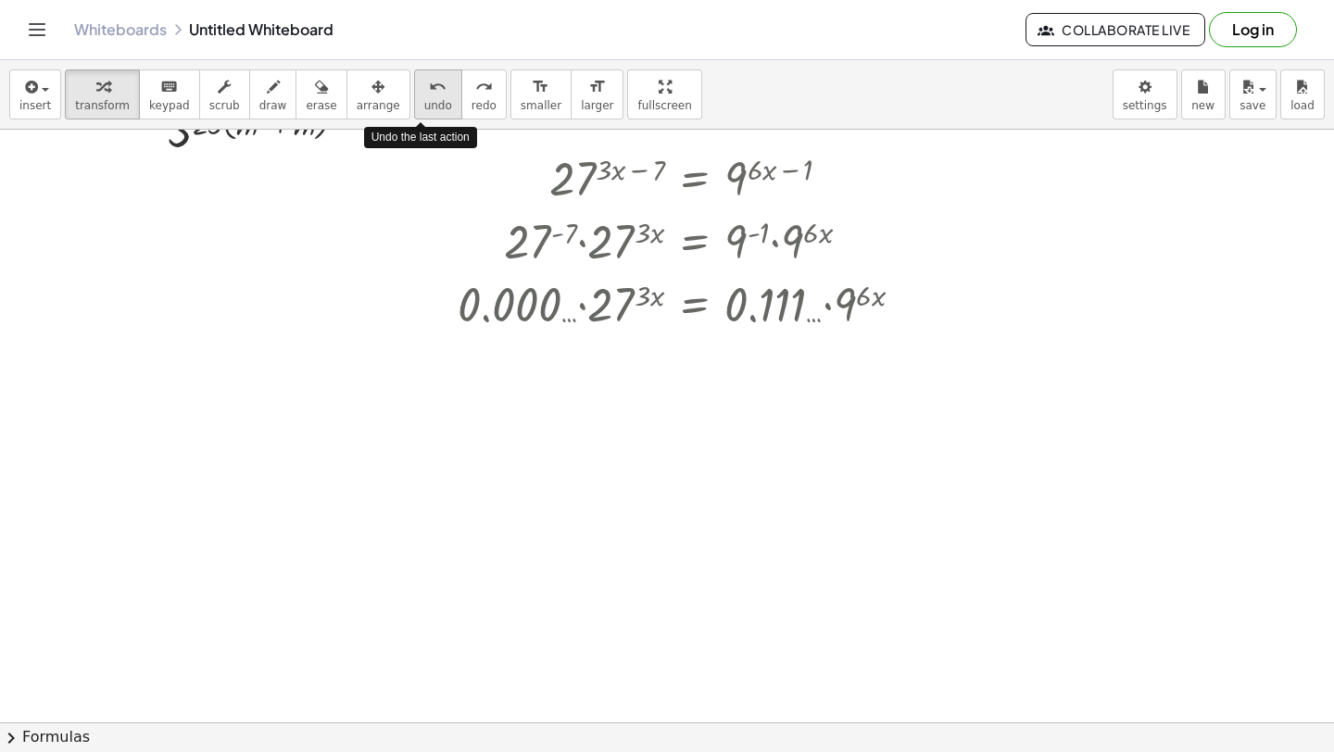
click at [429, 95] on icon "undo" at bounding box center [438, 87] width 18 height 22
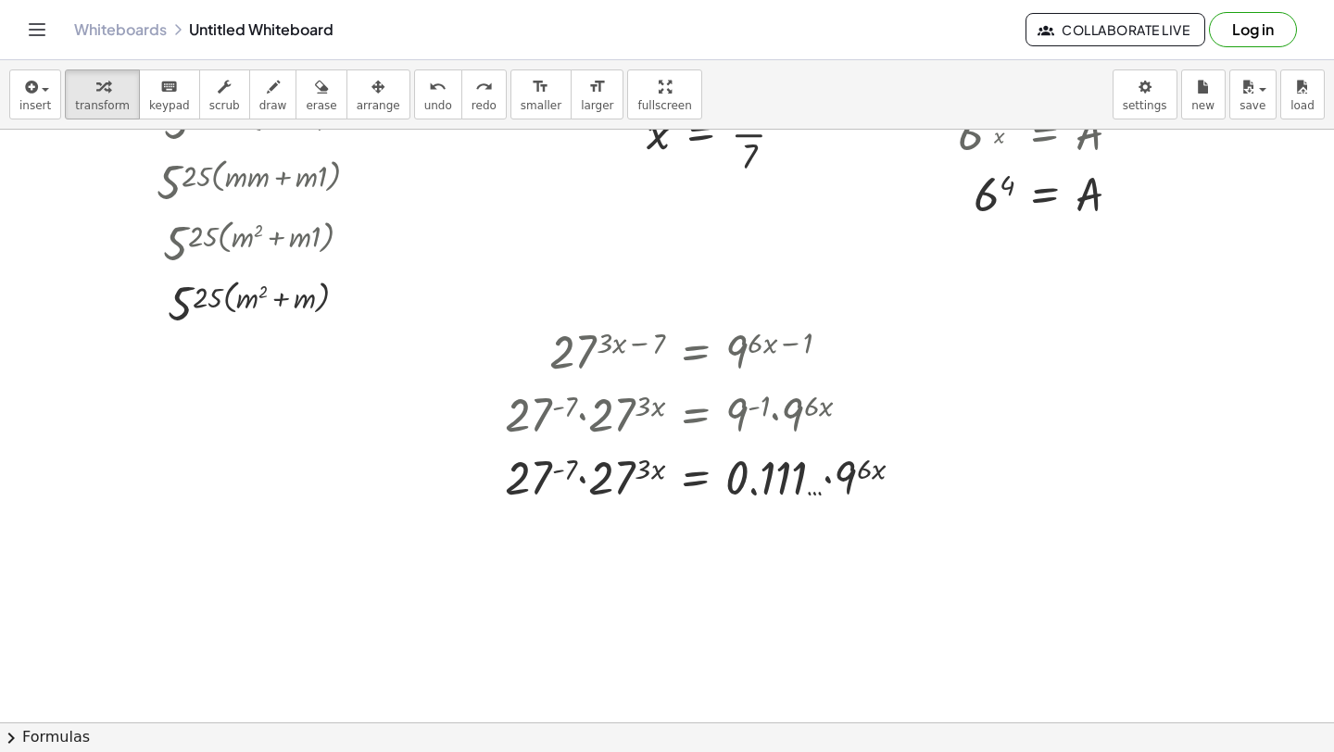
scroll to position [378, 0]
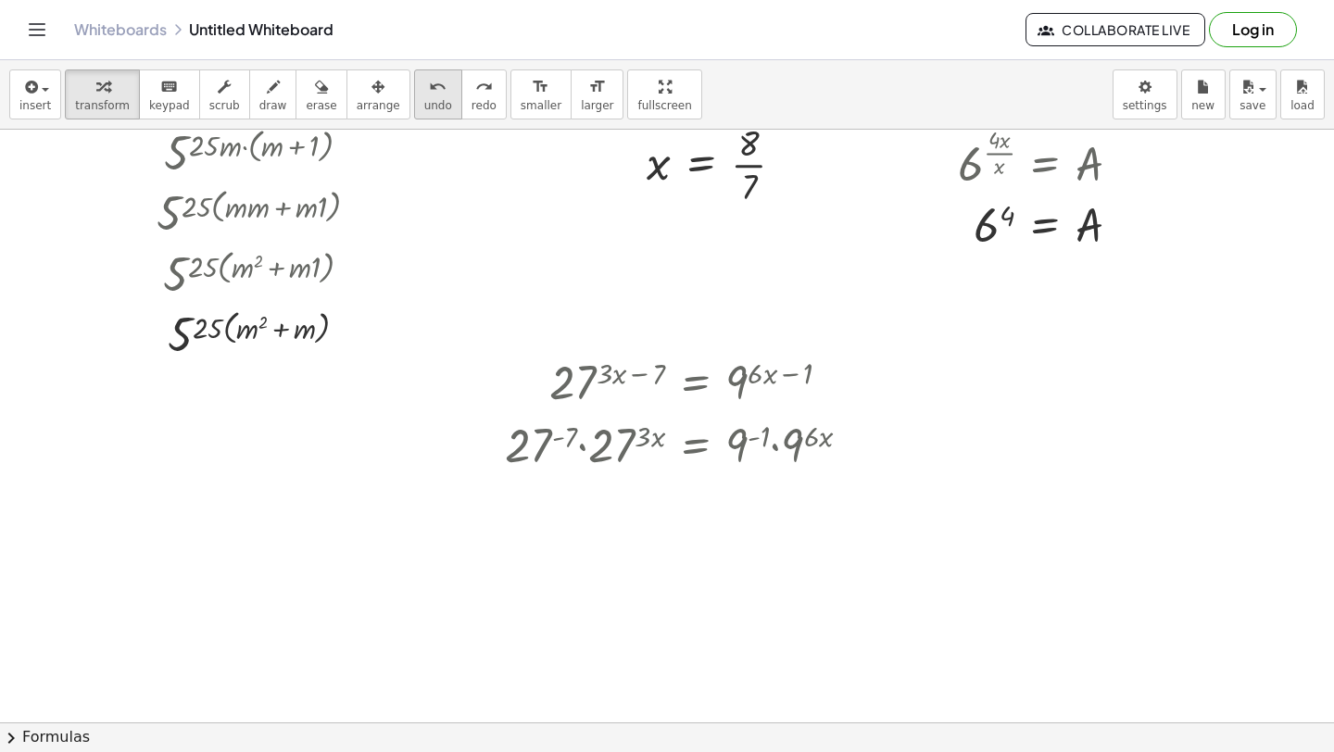
click at [432, 95] on div "undo" at bounding box center [438, 86] width 28 height 22
click at [431, 95] on div "undo" at bounding box center [438, 86] width 28 height 22
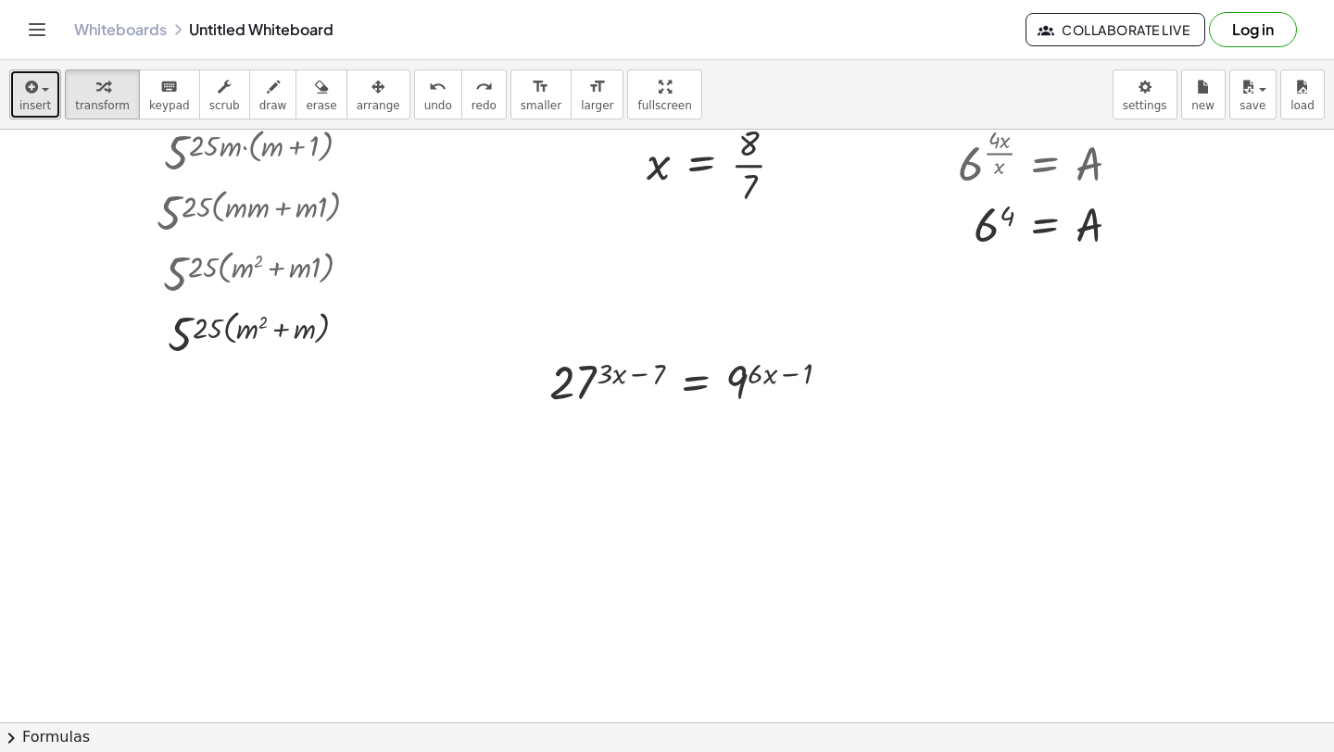
click at [29, 107] on span "insert" at bounding box center [34, 105] width 31 height 13
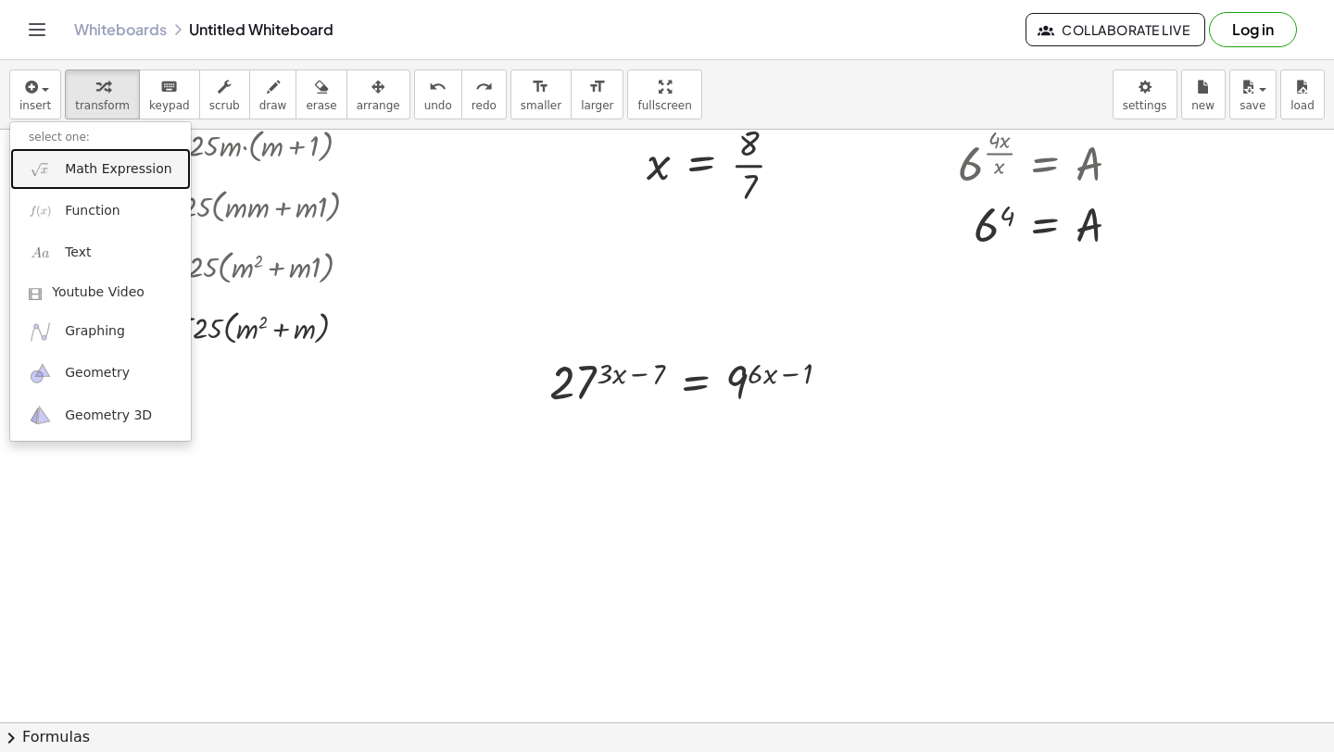
click at [65, 177] on span "Math Expression" at bounding box center [118, 169] width 107 height 19
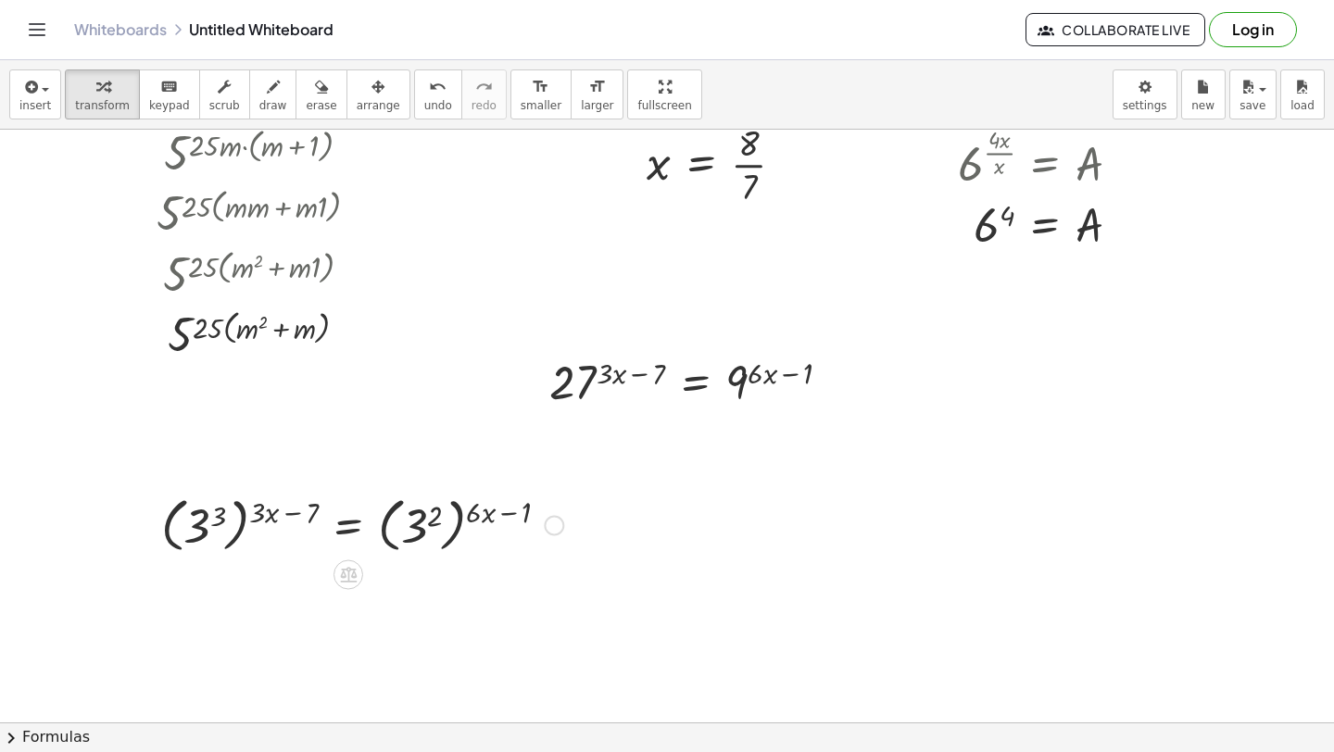
click at [246, 534] on div at bounding box center [362, 524] width 421 height 68
click at [238, 533] on div at bounding box center [362, 524] width 421 height 68
click at [237, 533] on div at bounding box center [362, 524] width 421 height 68
drag, startPoint x: 210, startPoint y: 508, endPoint x: 253, endPoint y: 508, distance: 42.6
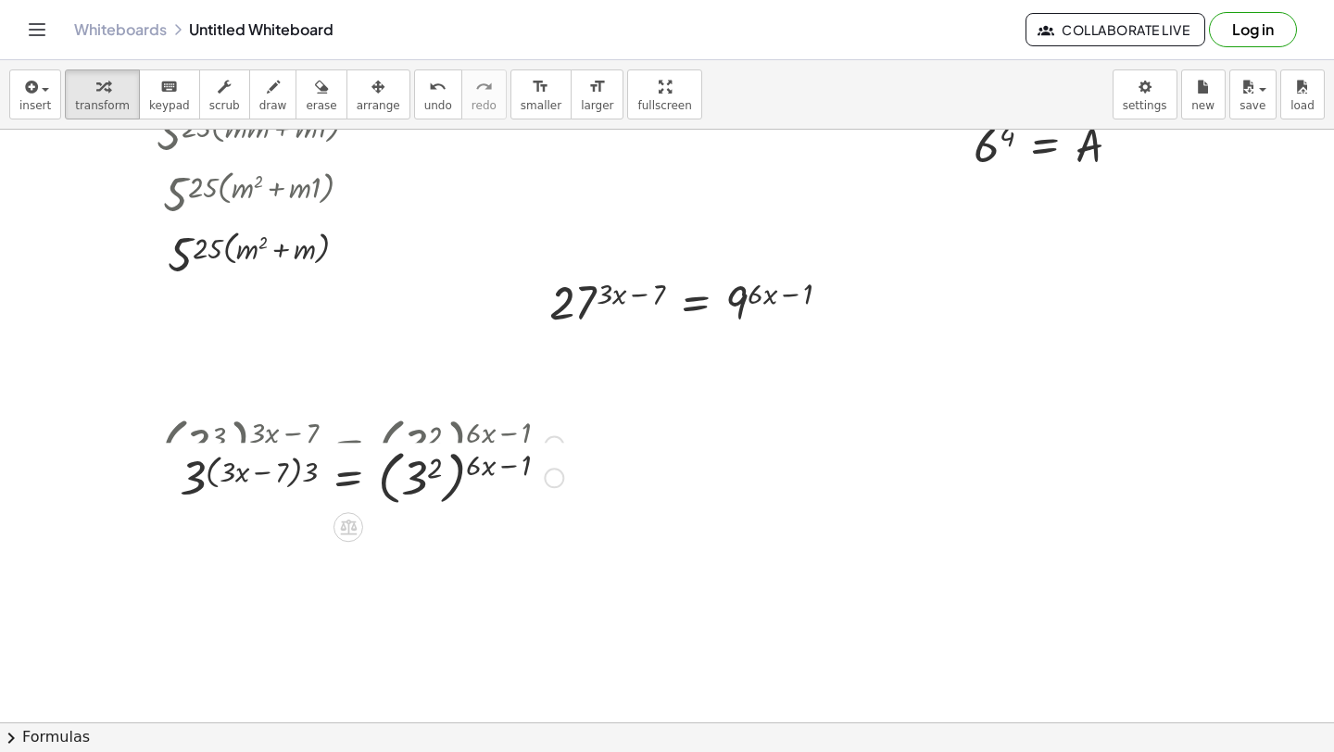
scroll to position [463, 0]
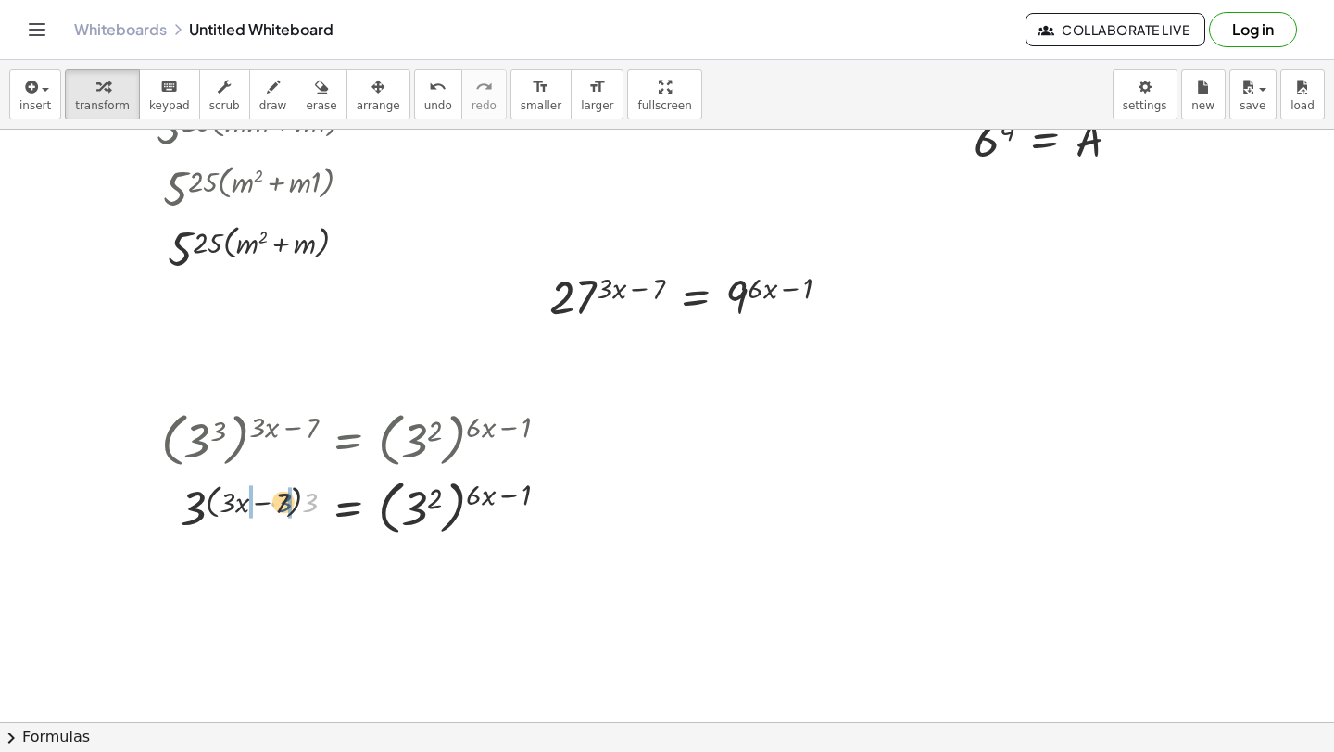
drag, startPoint x: 309, startPoint y: 498, endPoint x: 273, endPoint y: 497, distance: 35.2
click at [273, 497] on div at bounding box center [362, 506] width 421 height 68
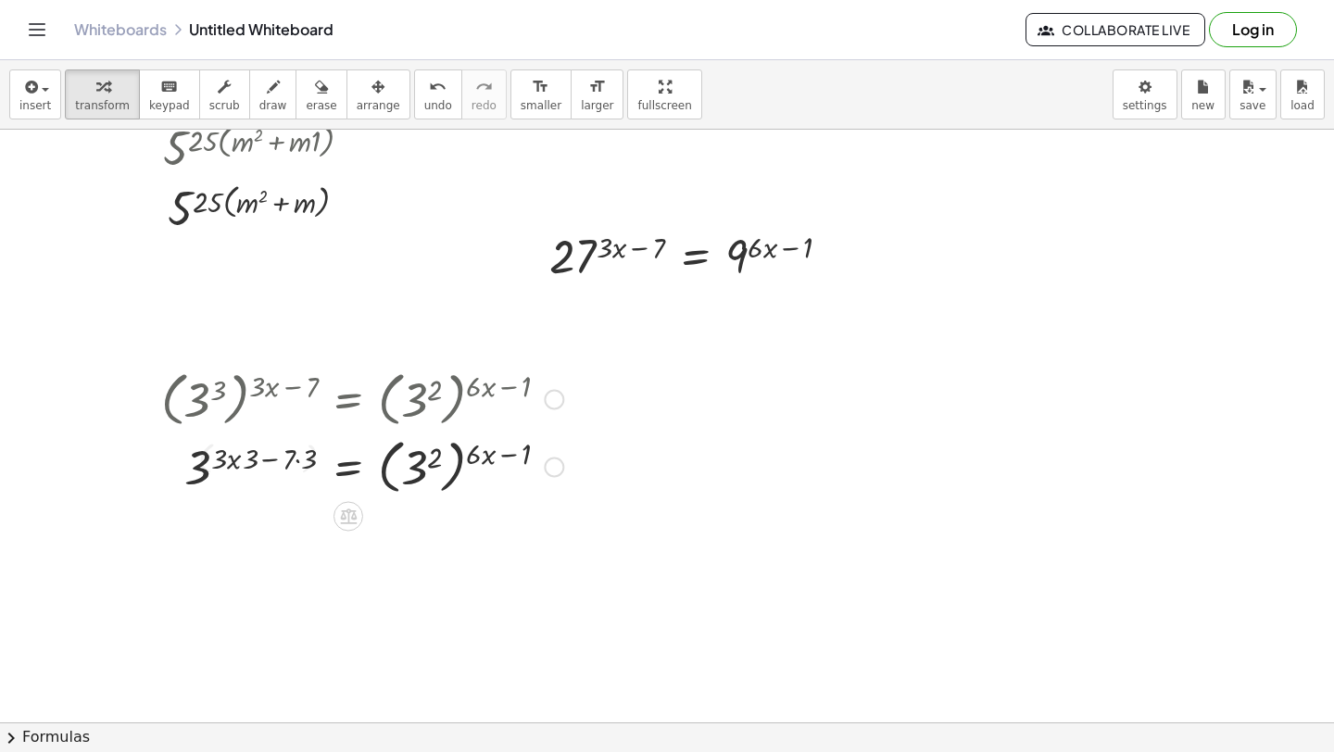
scroll to position [505, 0]
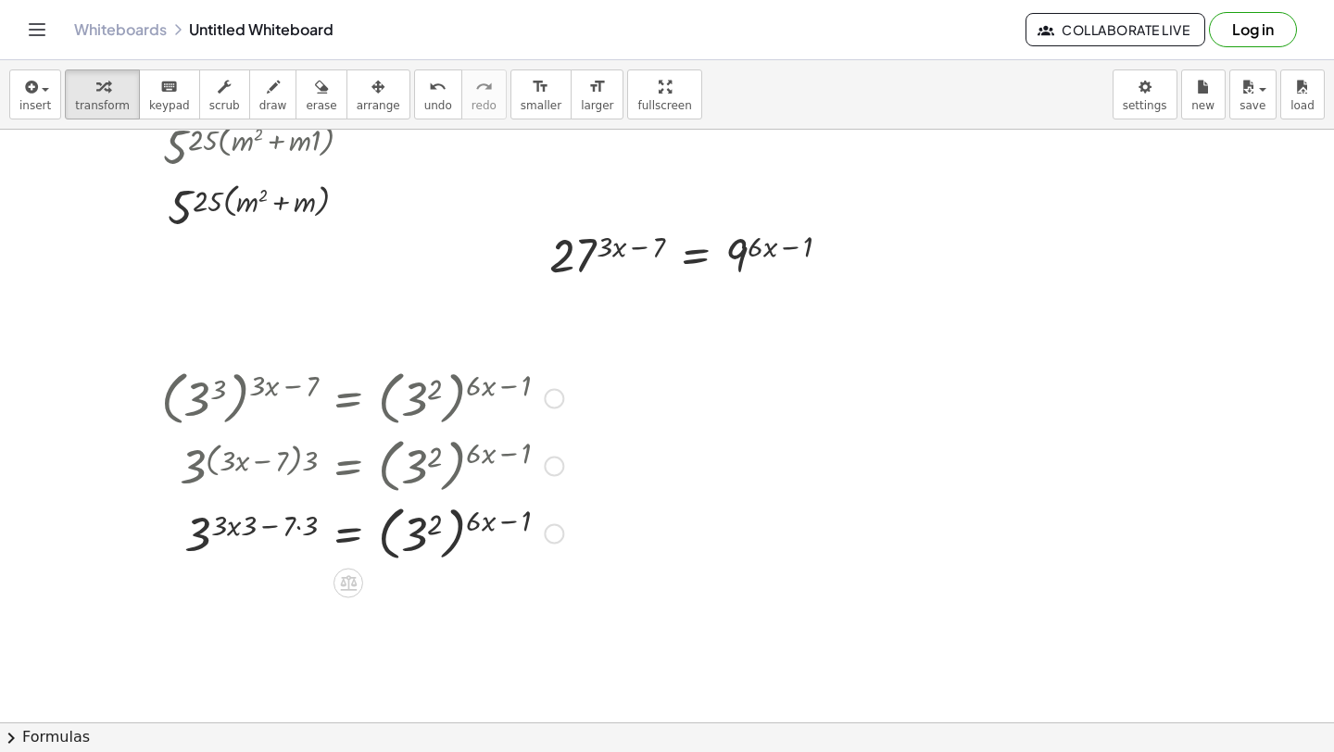
click at [298, 526] on div at bounding box center [362, 532] width 421 height 68
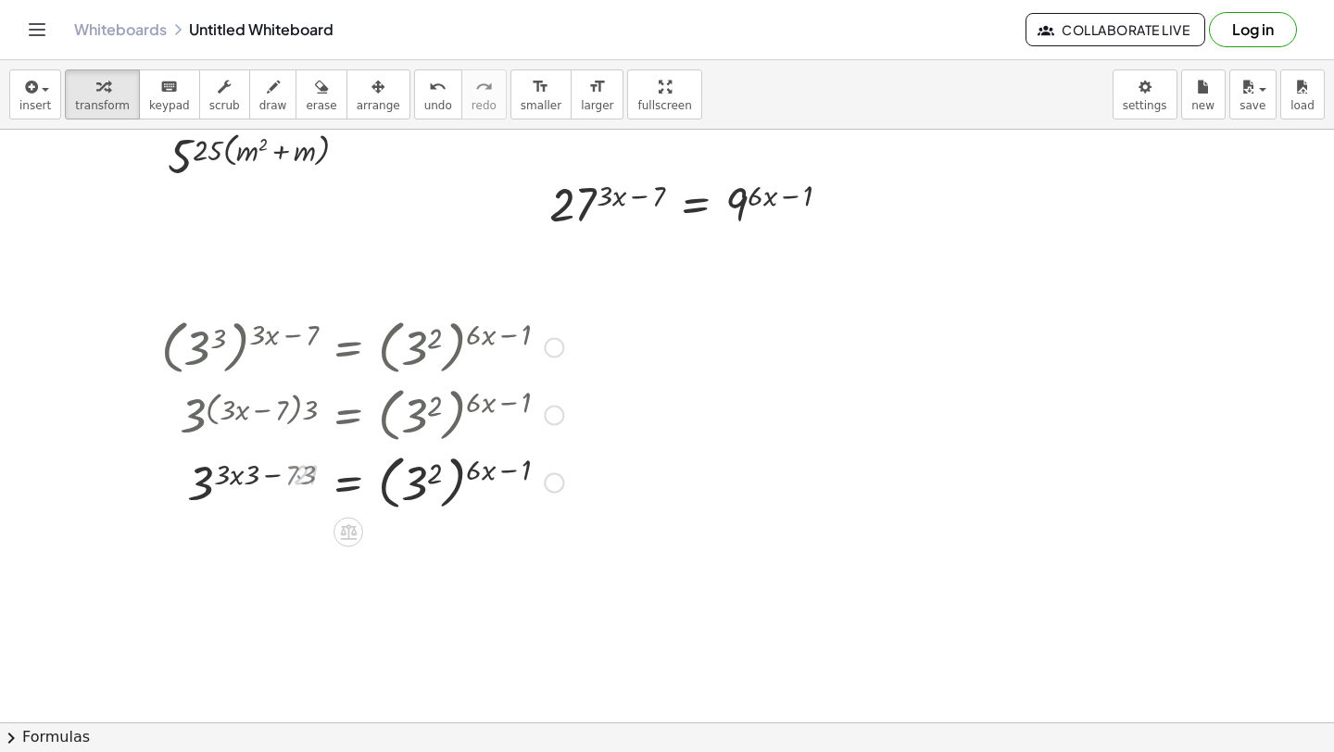
scroll to position [567, 0]
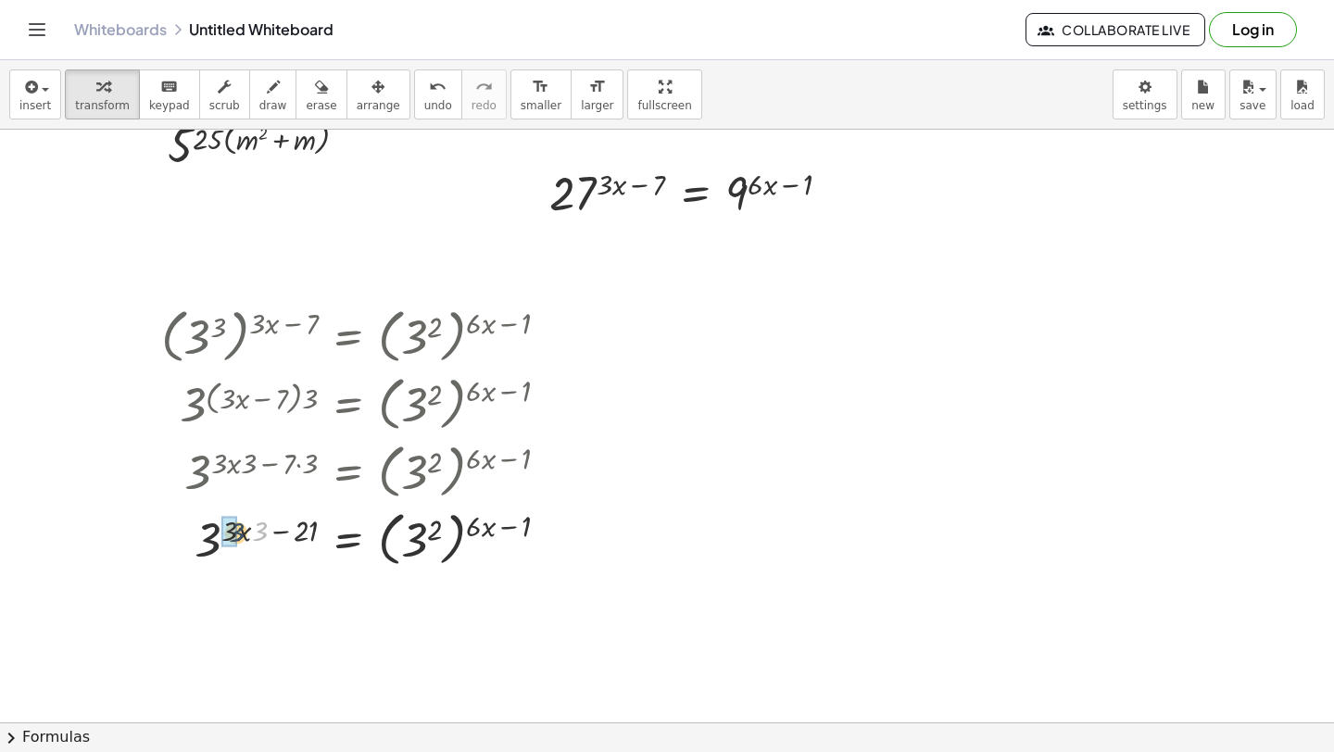
drag, startPoint x: 257, startPoint y: 529, endPoint x: 235, endPoint y: 530, distance: 21.3
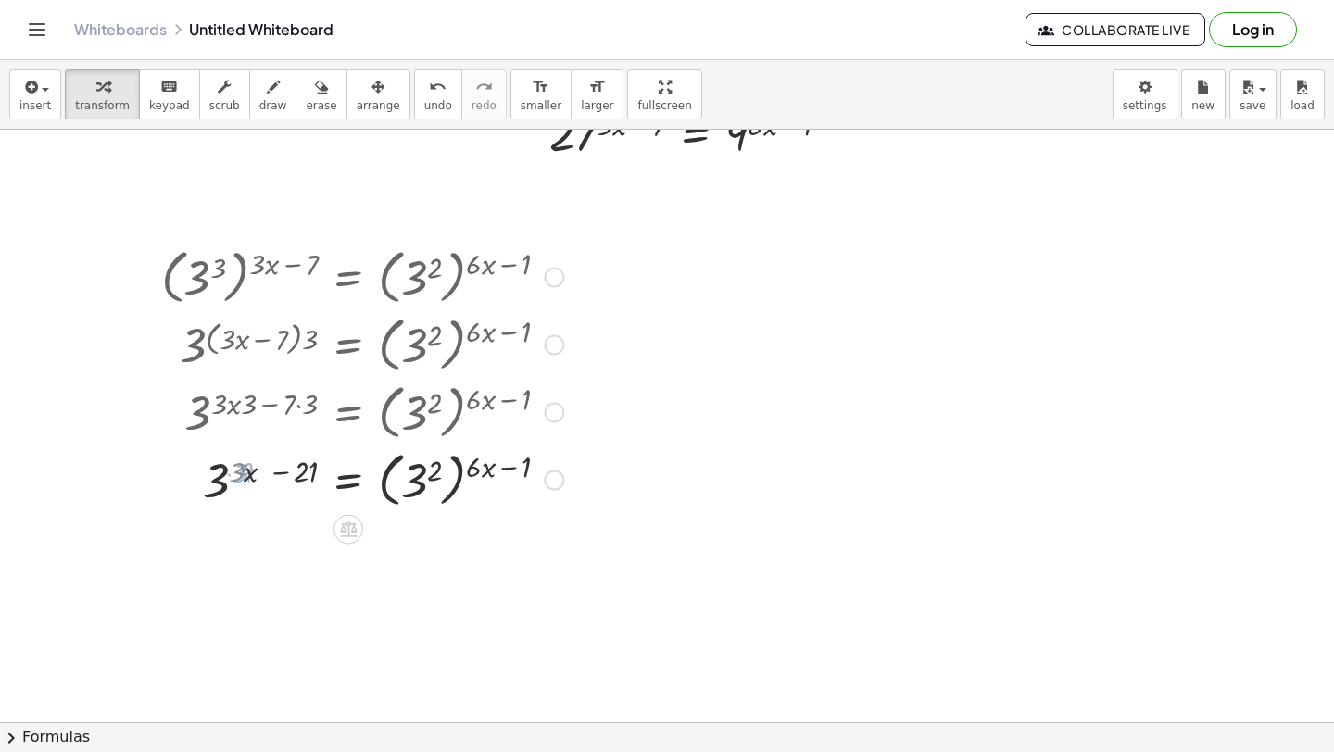
scroll to position [632, 0]
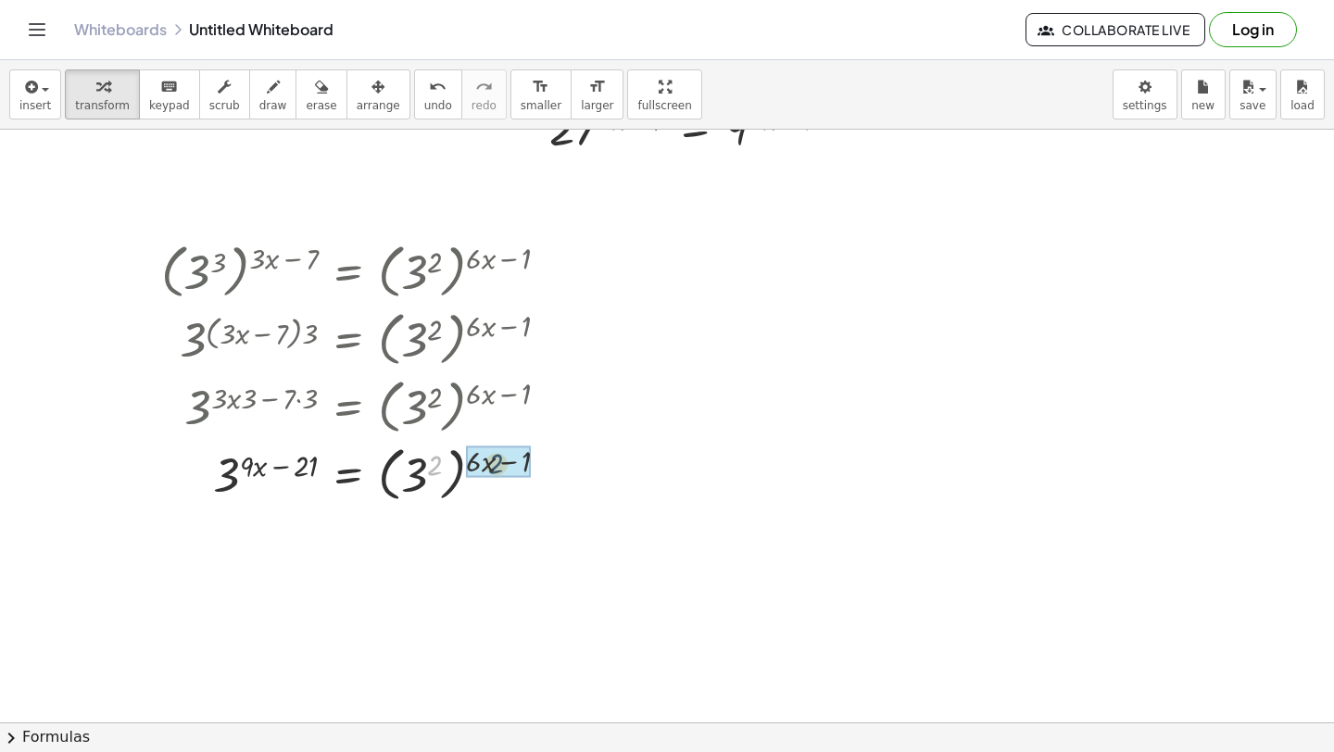
drag, startPoint x: 432, startPoint y: 468, endPoint x: 499, endPoint y: 465, distance: 67.7
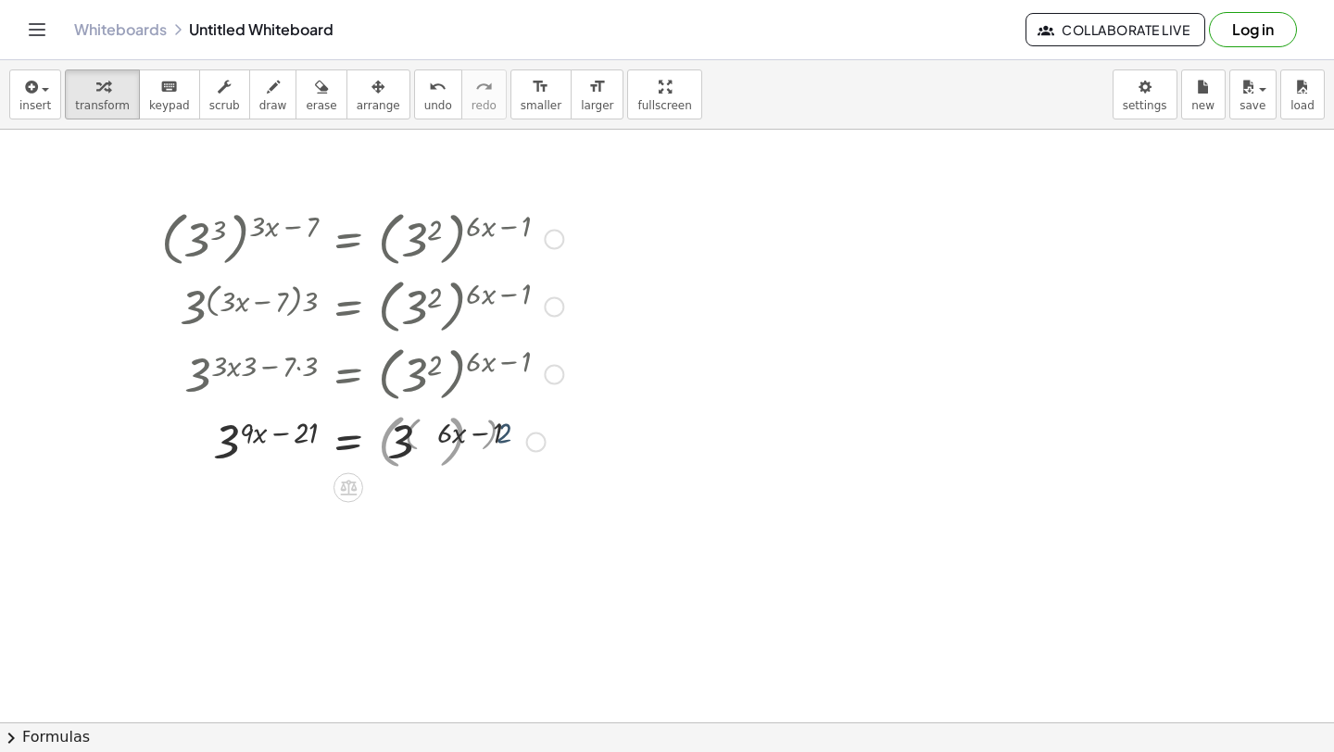
scroll to position [666, 0]
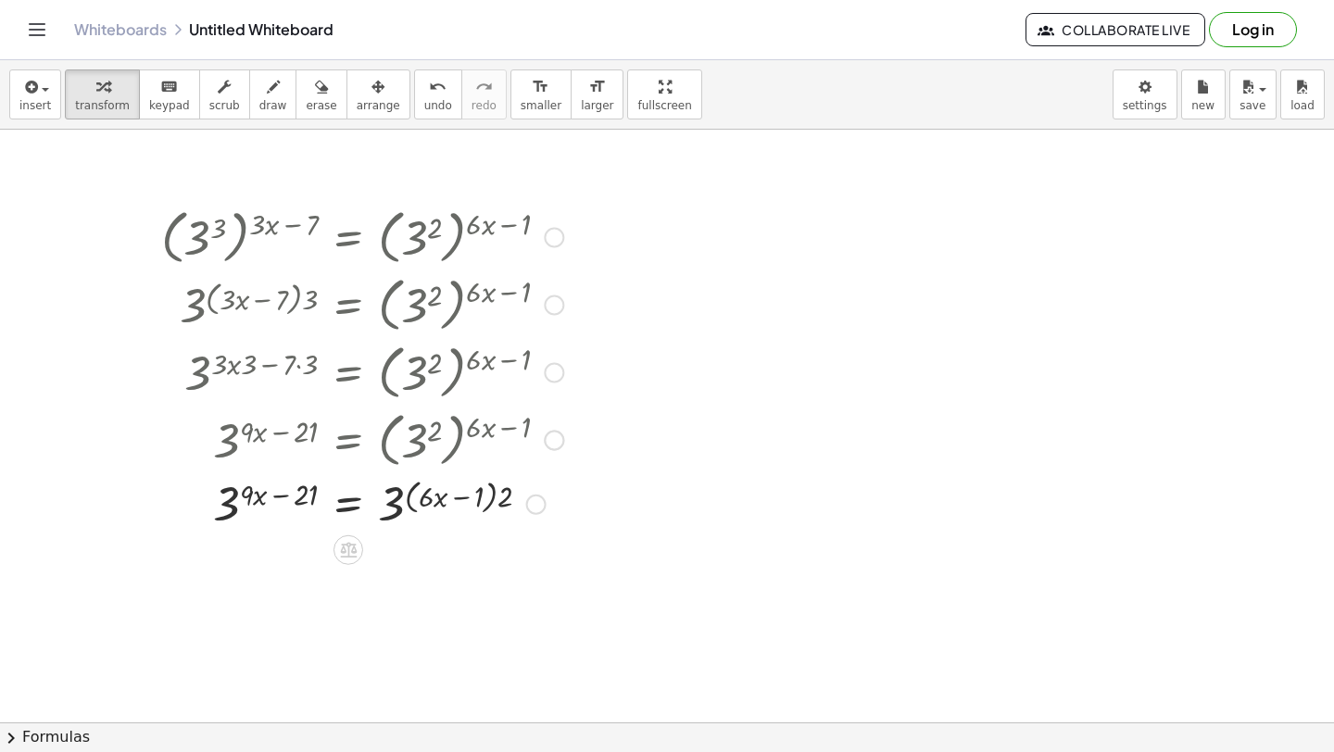
click at [494, 487] on div at bounding box center [362, 502] width 421 height 61
click at [494, 502] on div at bounding box center [362, 502] width 421 height 61
click at [493, 503] on div at bounding box center [362, 502] width 421 height 61
drag, startPoint x: 507, startPoint y: 499, endPoint x: 483, endPoint y: 499, distance: 24.1
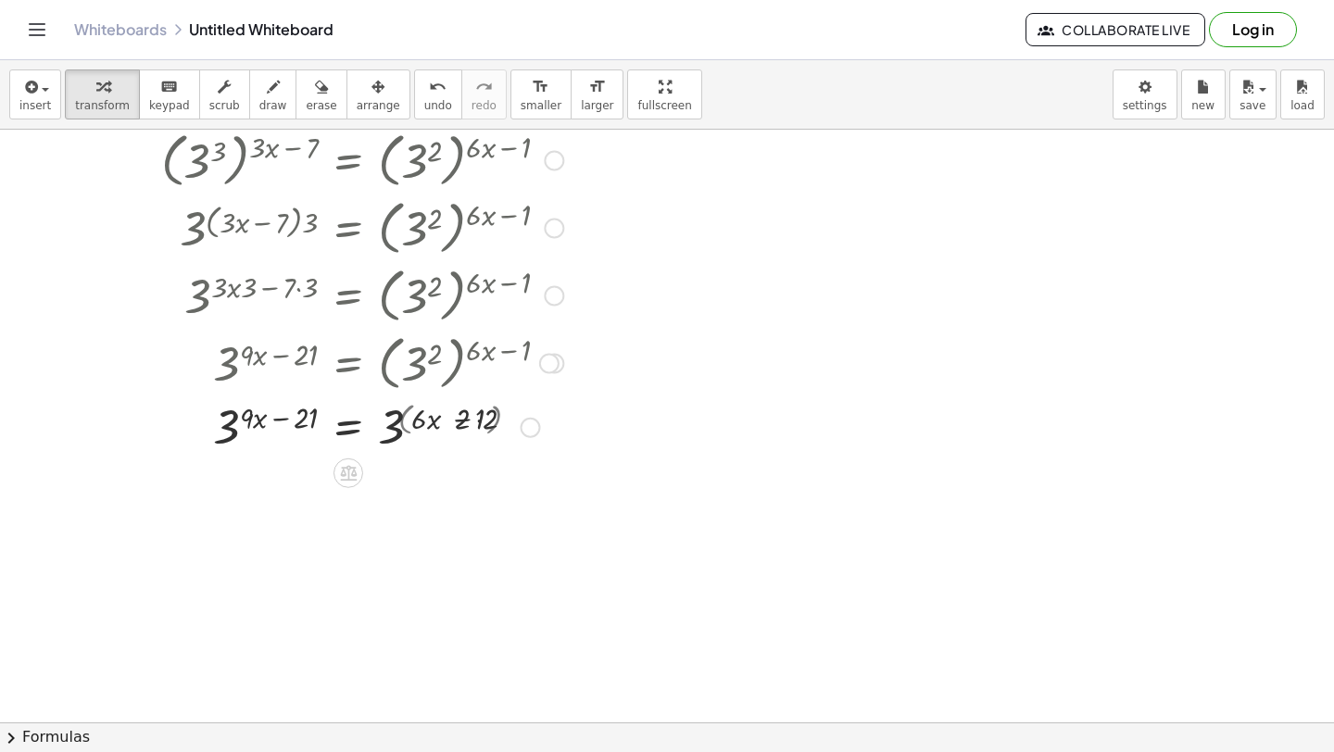
scroll to position [745, 0]
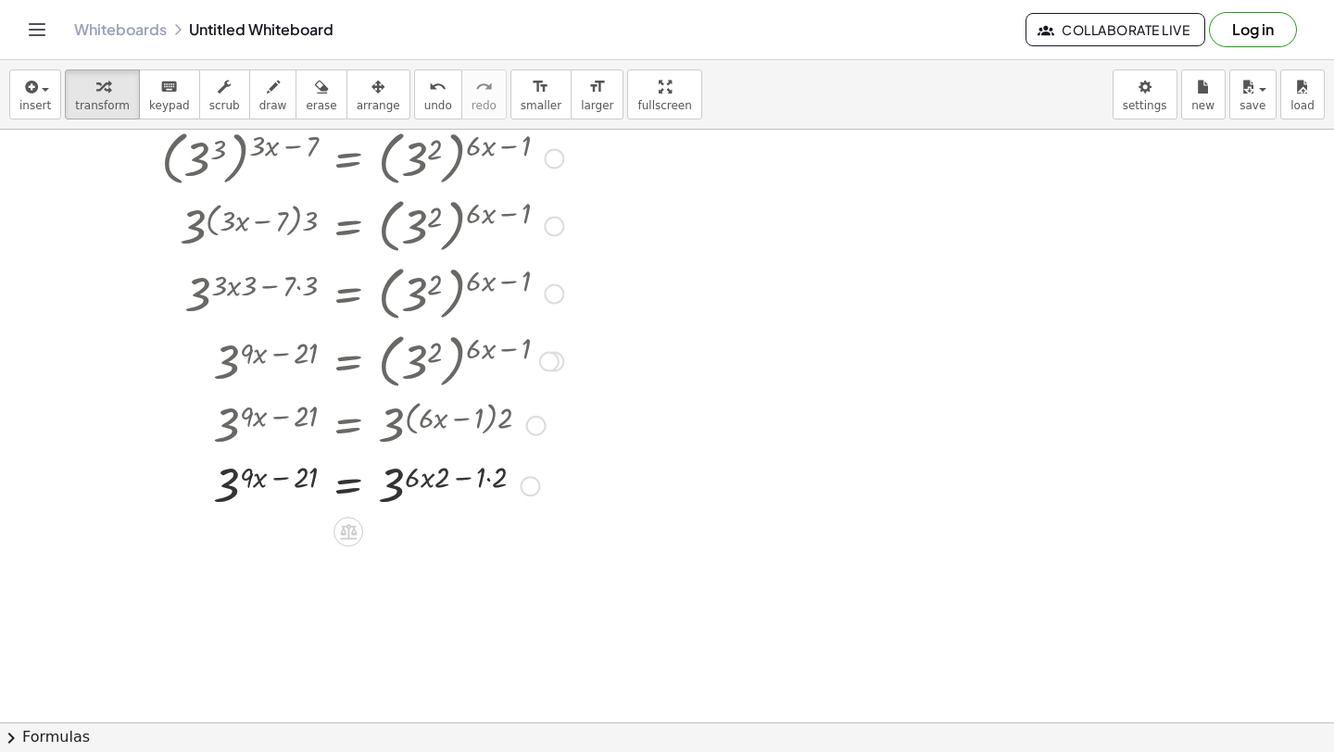
click at [489, 480] on div at bounding box center [362, 485] width 421 height 61
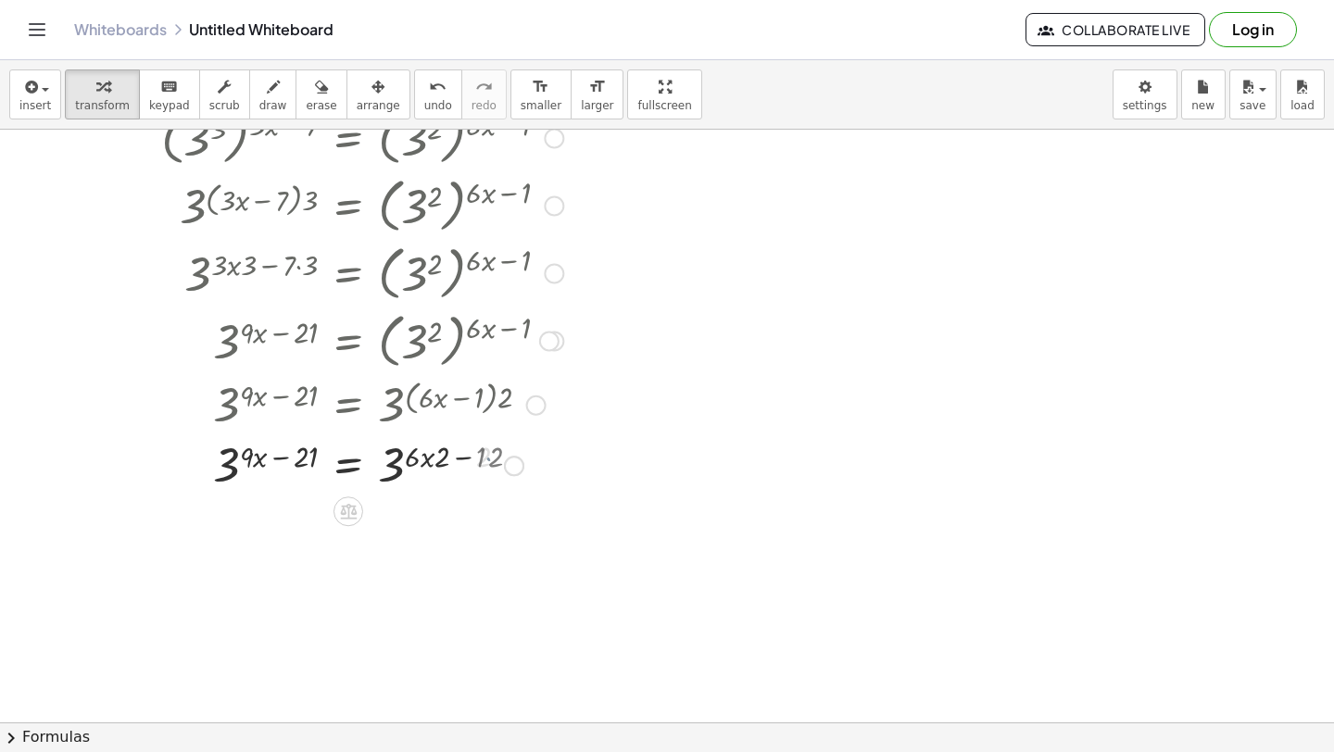
scroll to position [767, 0]
drag, startPoint x: 444, startPoint y: 511, endPoint x: 416, endPoint y: 515, distance: 28.0
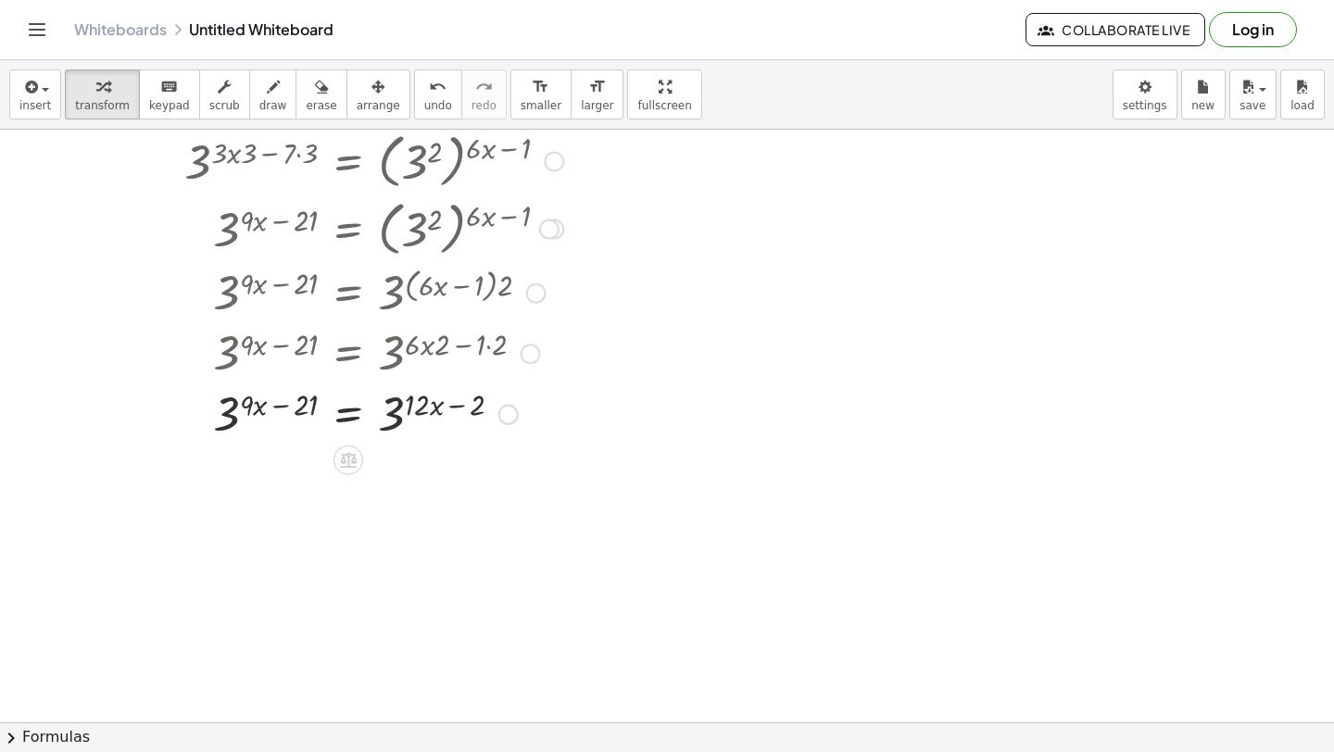
scroll to position [879, 0]
drag, startPoint x: 398, startPoint y: 414, endPoint x: 279, endPoint y: 413, distance: 119.5
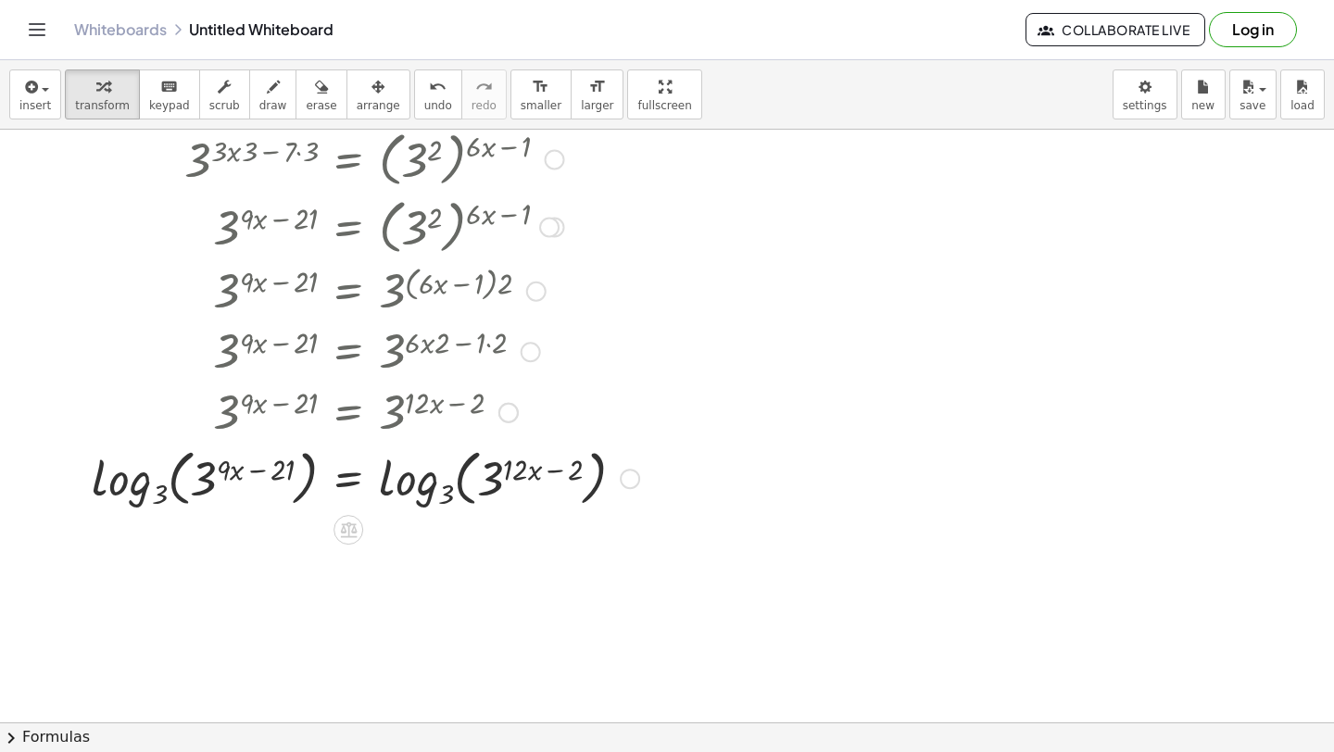
click at [179, 478] on div at bounding box center [365, 477] width 566 height 71
click at [124, 494] on div at bounding box center [365, 477] width 566 height 71
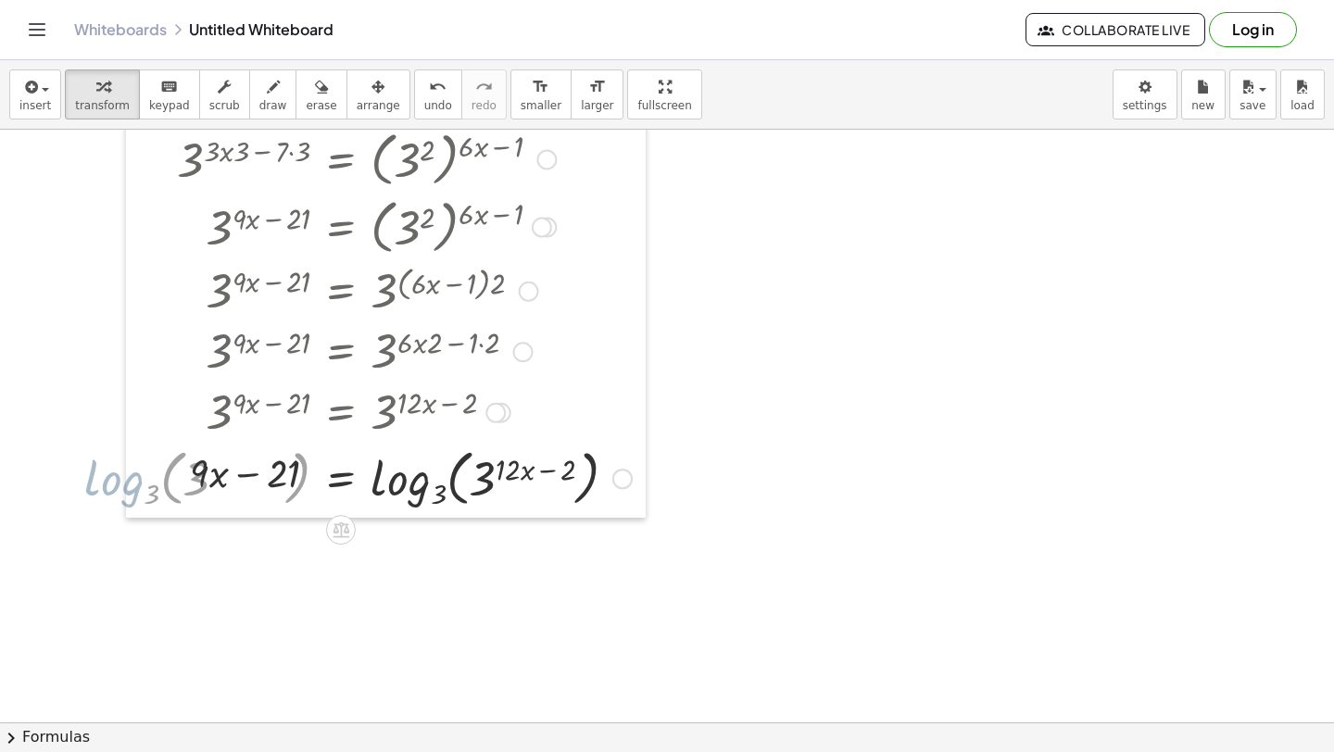
drag, startPoint x: 157, startPoint y: 495, endPoint x: 123, endPoint y: 495, distance: 33.4
click at [126, 495] on div at bounding box center [140, 251] width 28 height 534
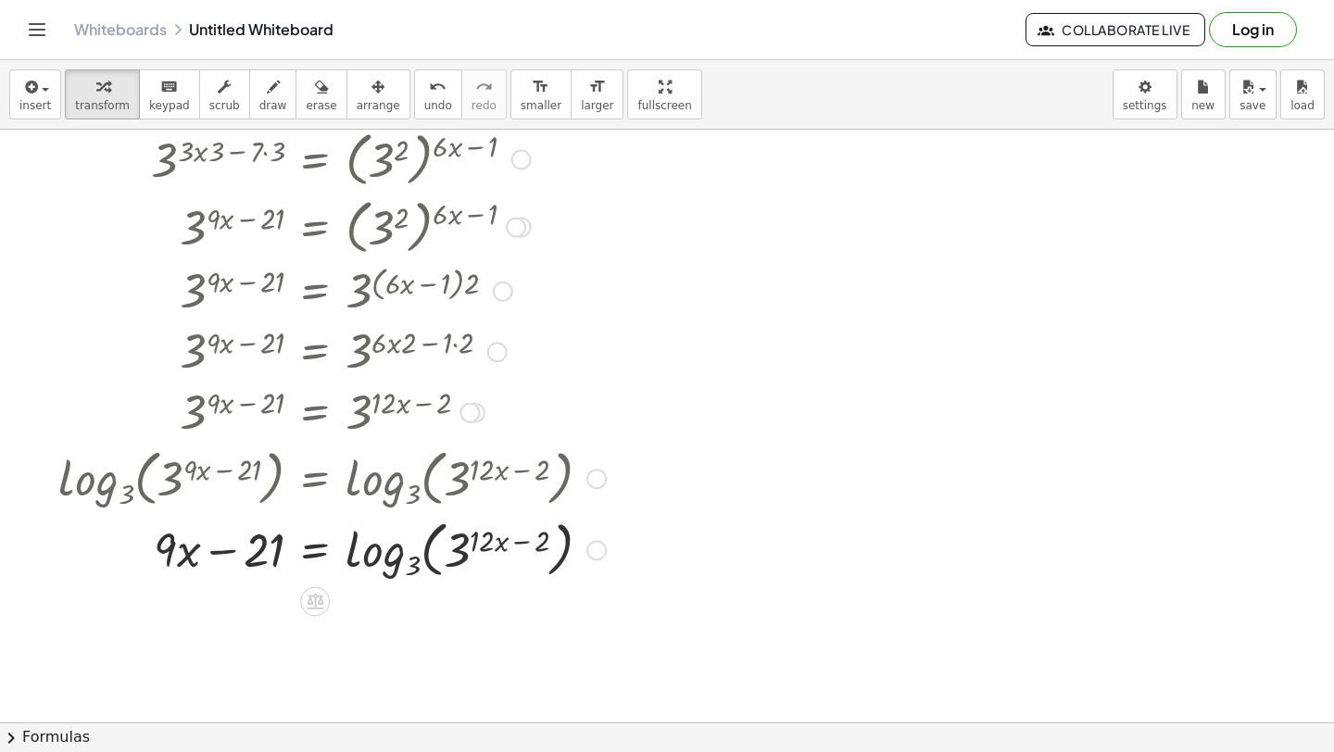
click at [413, 567] on div at bounding box center [332, 548] width 566 height 71
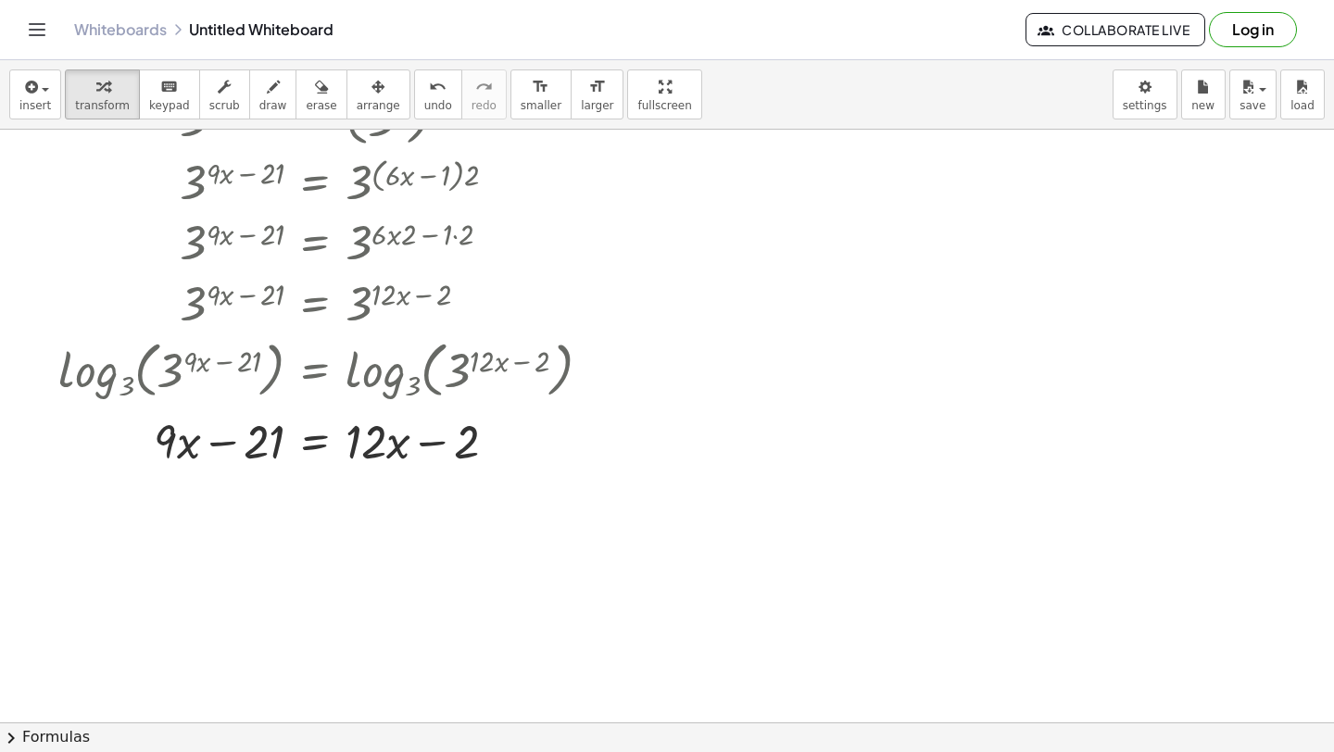
scroll to position [990, 0]
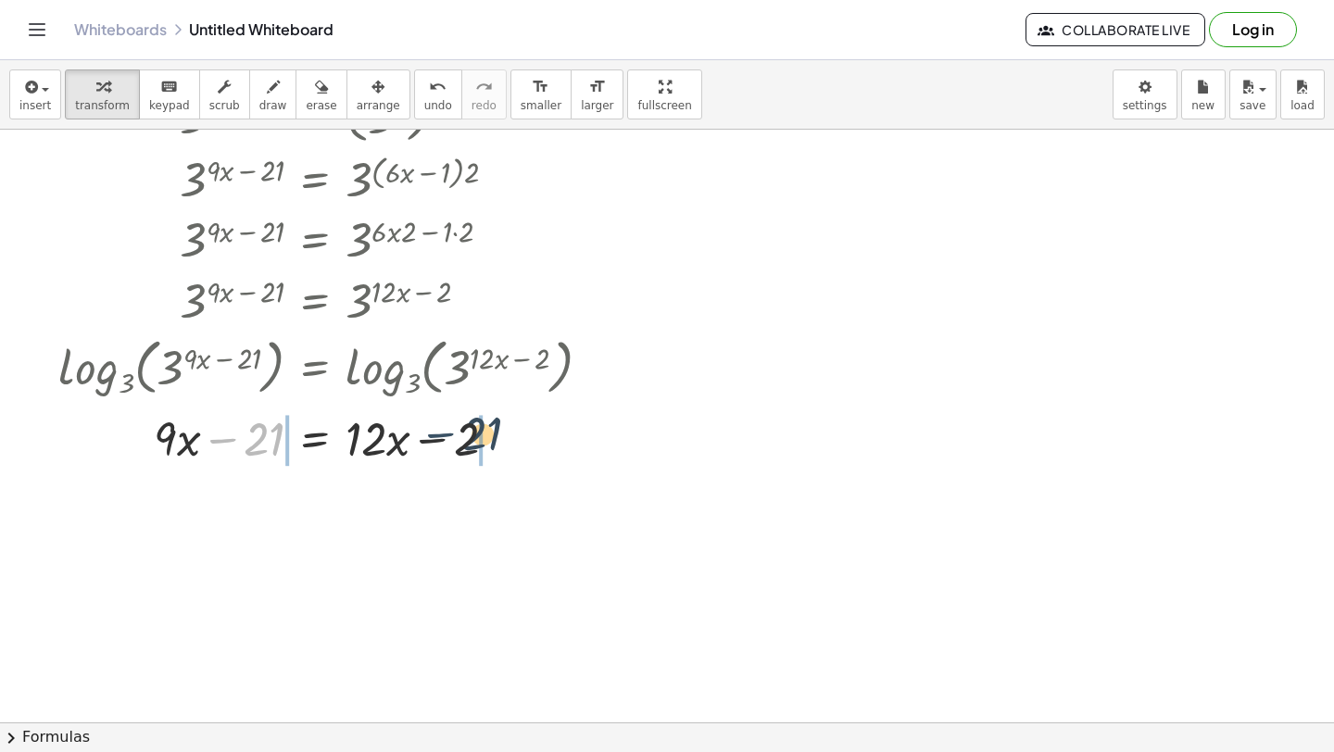
drag, startPoint x: 220, startPoint y: 441, endPoint x: 463, endPoint y: 434, distance: 242.8
click at [463, 434] on div at bounding box center [332, 437] width 566 height 63
click at [502, 443] on div at bounding box center [332, 437] width 566 height 63
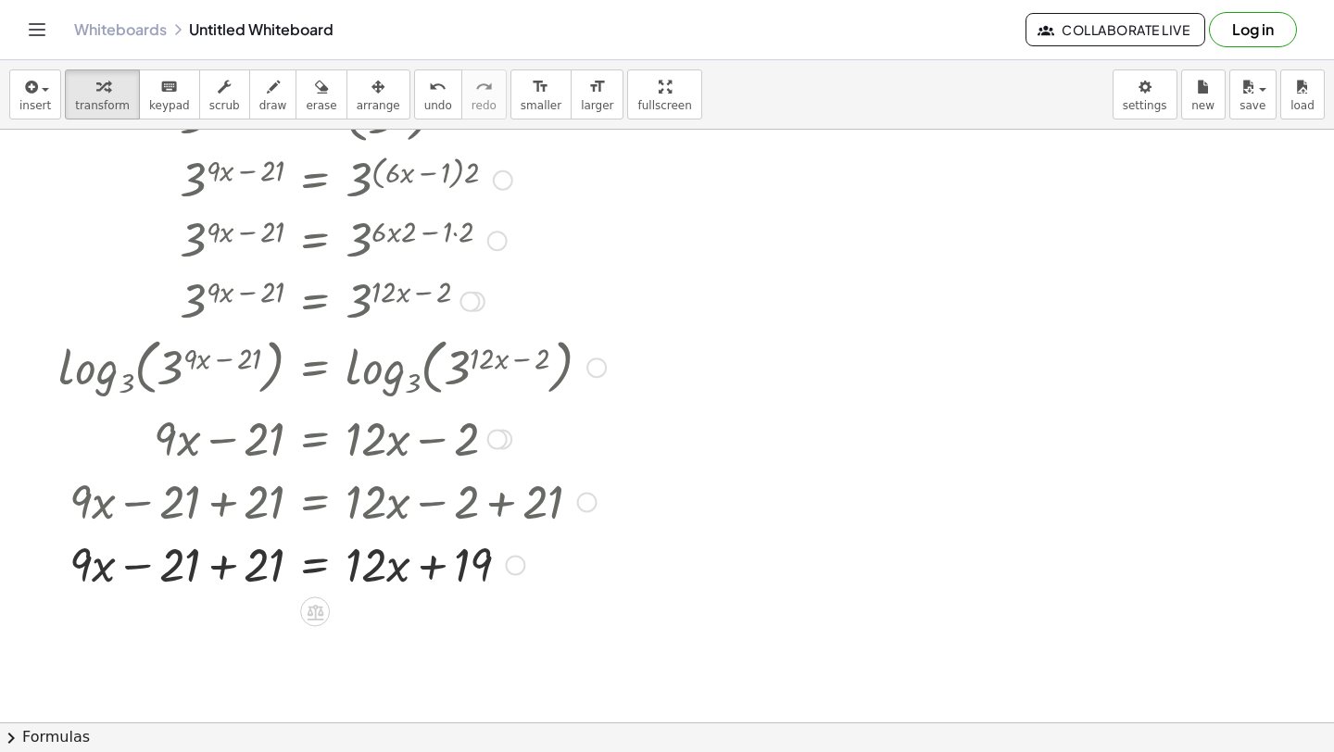
click at [233, 557] on div at bounding box center [332, 563] width 566 height 63
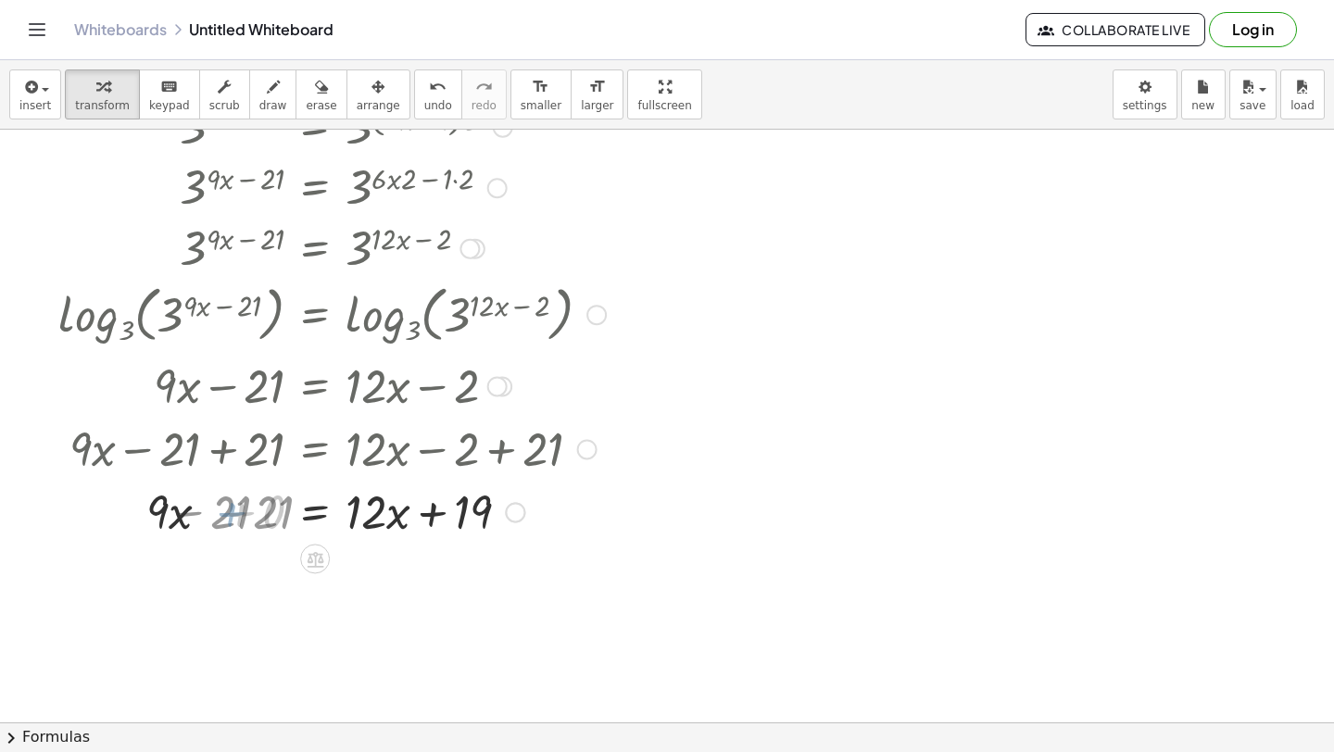
scroll to position [1046, 0]
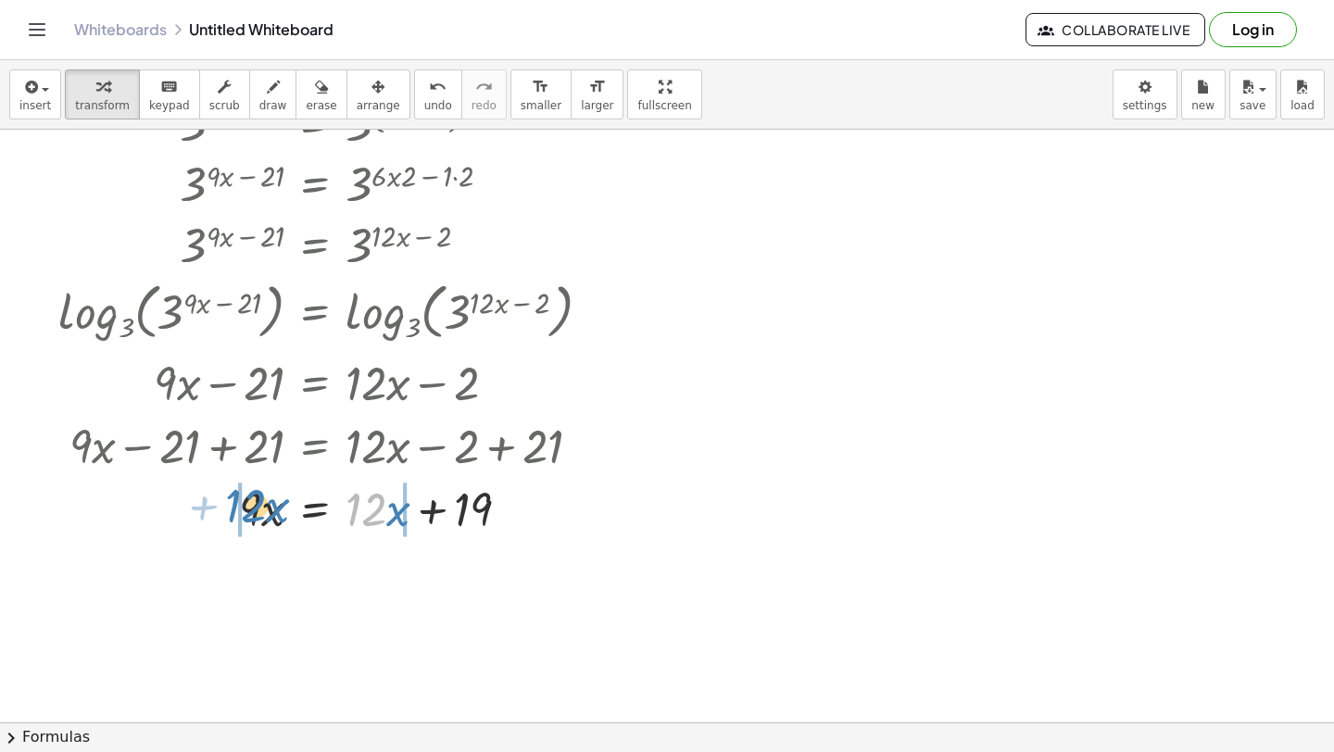
drag, startPoint x: 351, startPoint y: 523, endPoint x: 228, endPoint y: 518, distance: 123.3
click at [229, 518] on div at bounding box center [328, 507] width 559 height 63
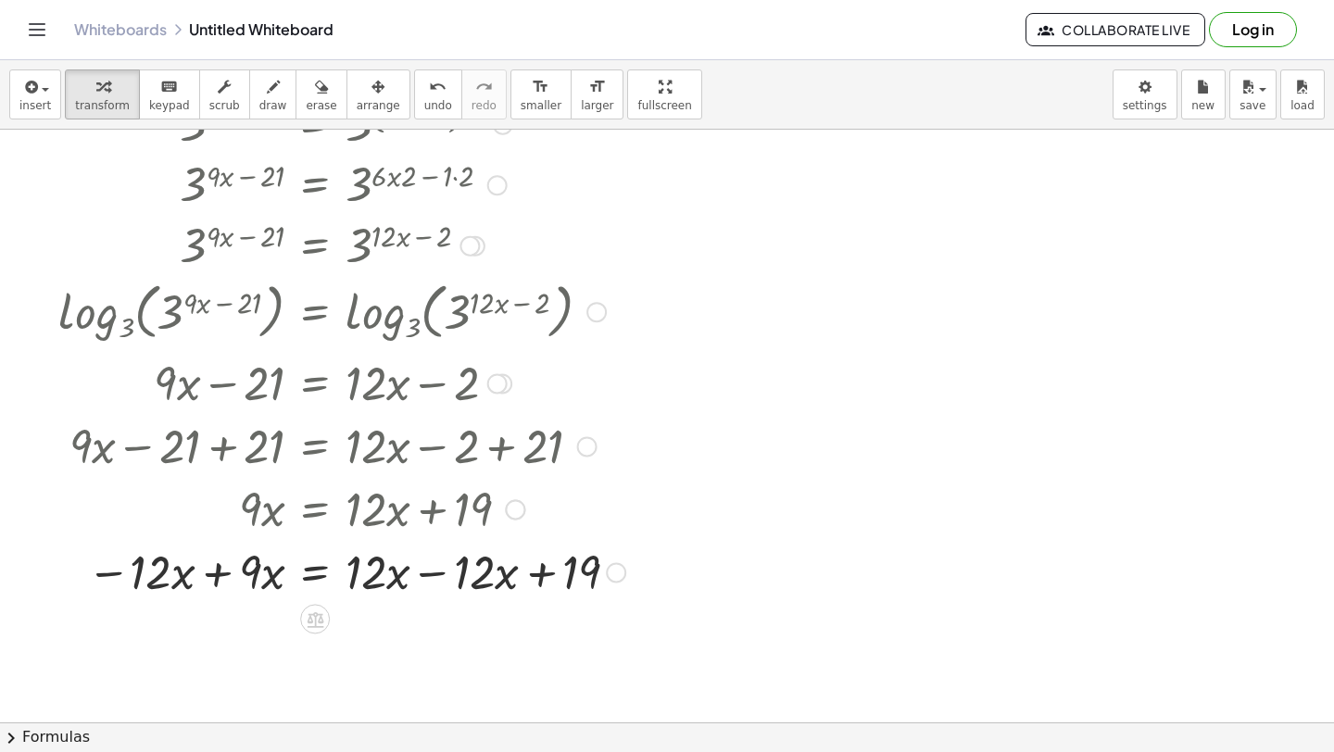
click at [217, 584] on div at bounding box center [342, 570] width 586 height 63
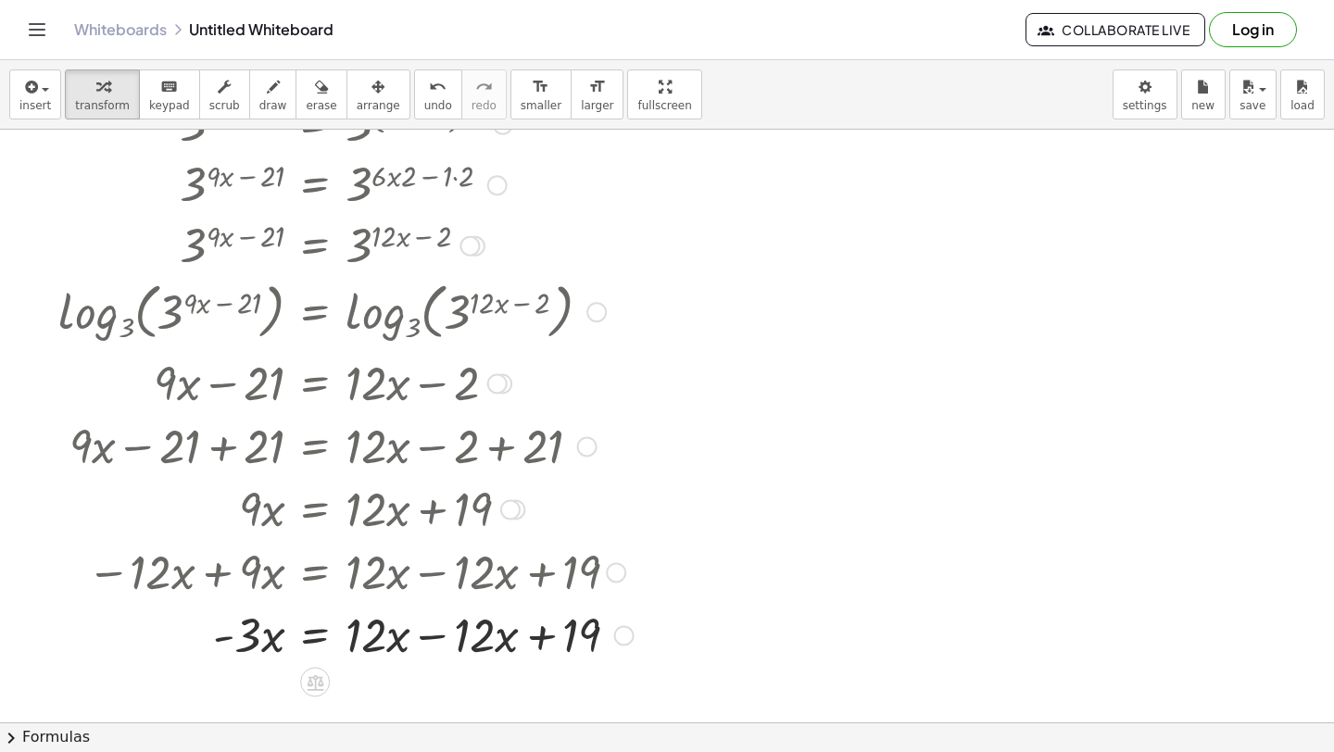
click at [431, 645] on div at bounding box center [346, 633] width 594 height 63
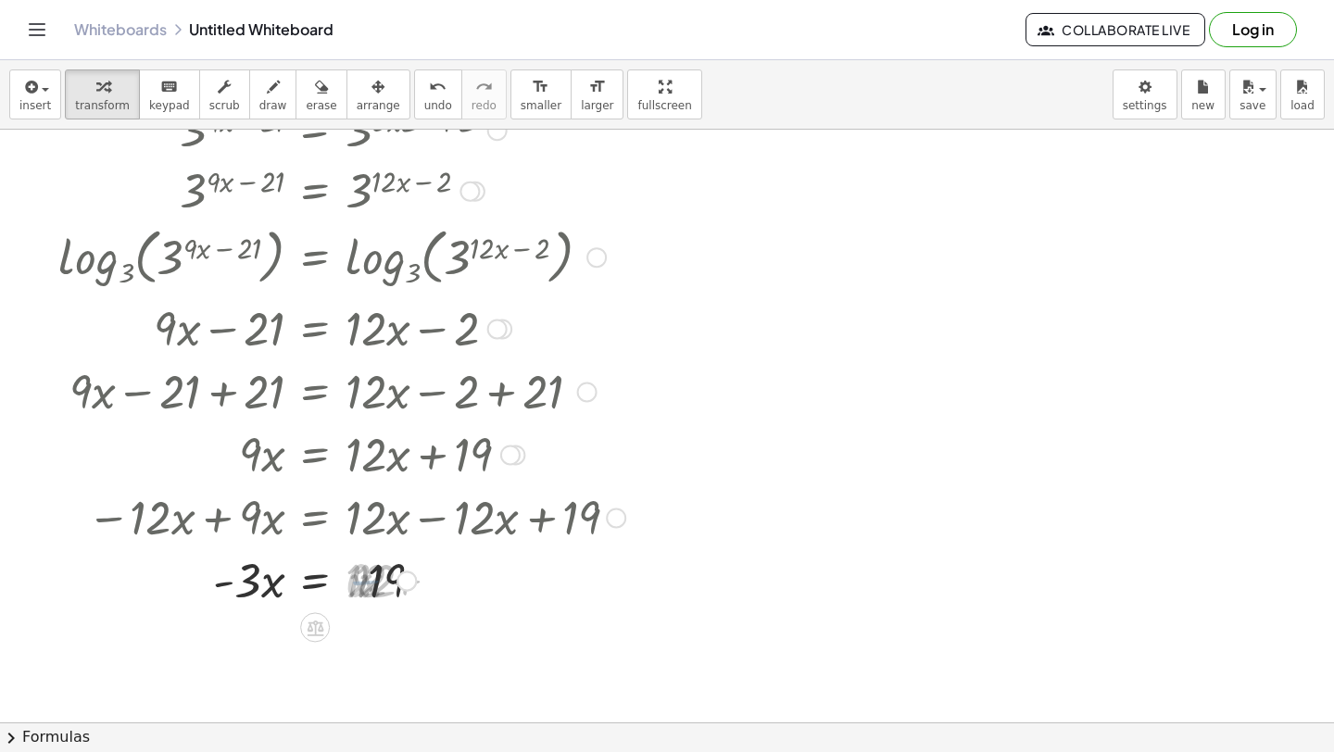
scroll to position [1104, 0]
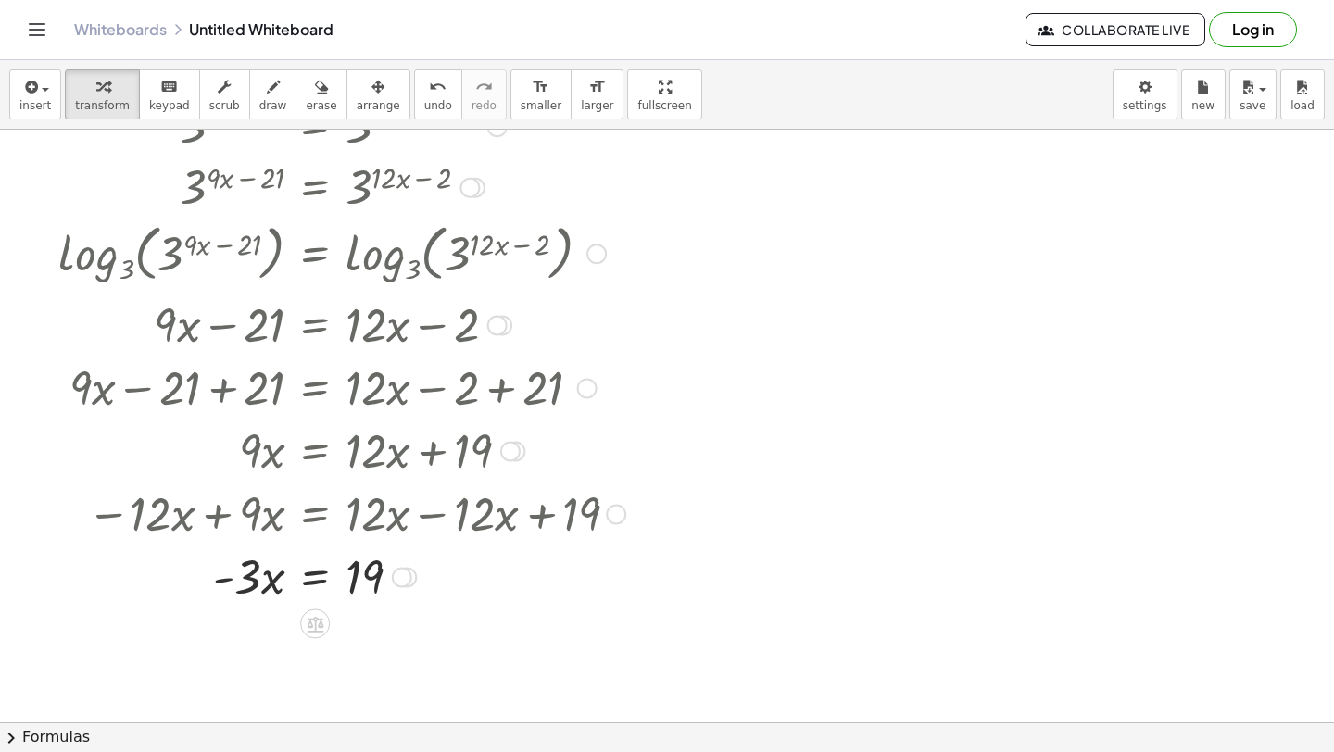
click at [306, 584] on div at bounding box center [342, 575] width 586 height 63
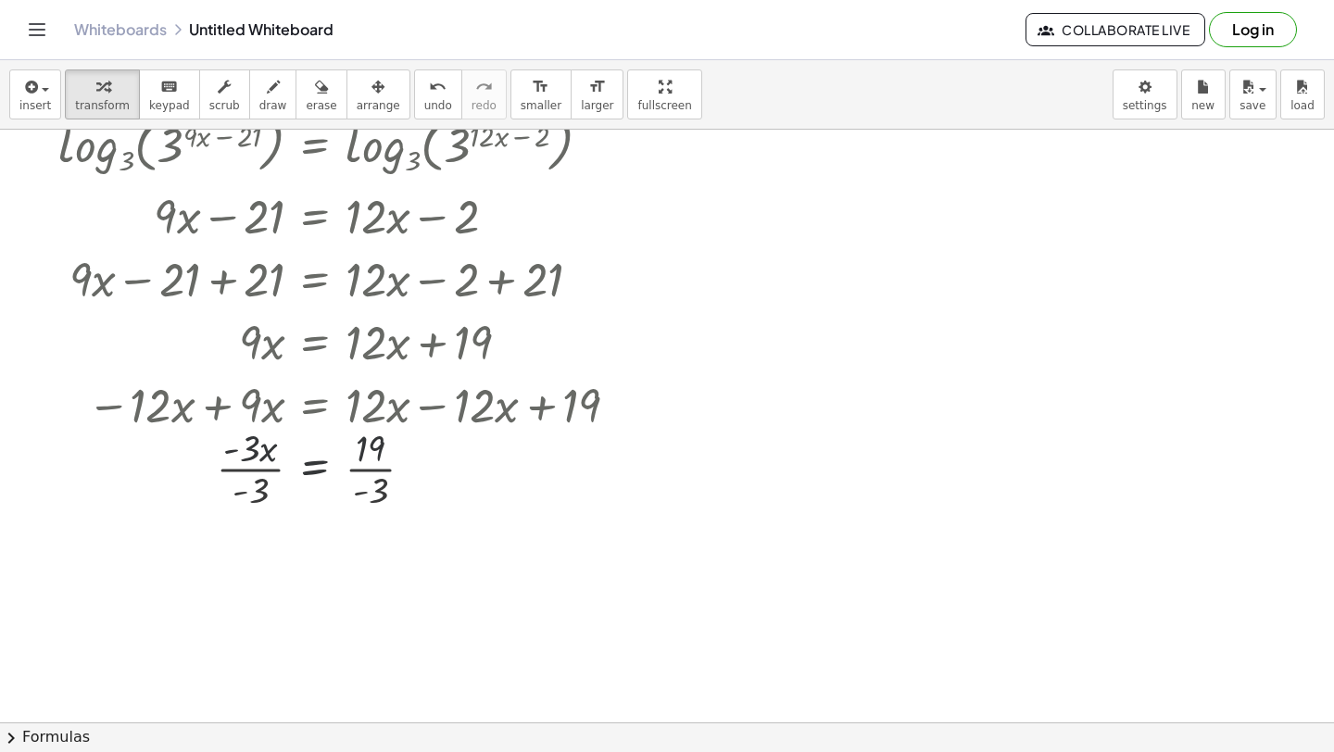
scroll to position [1229, 0]
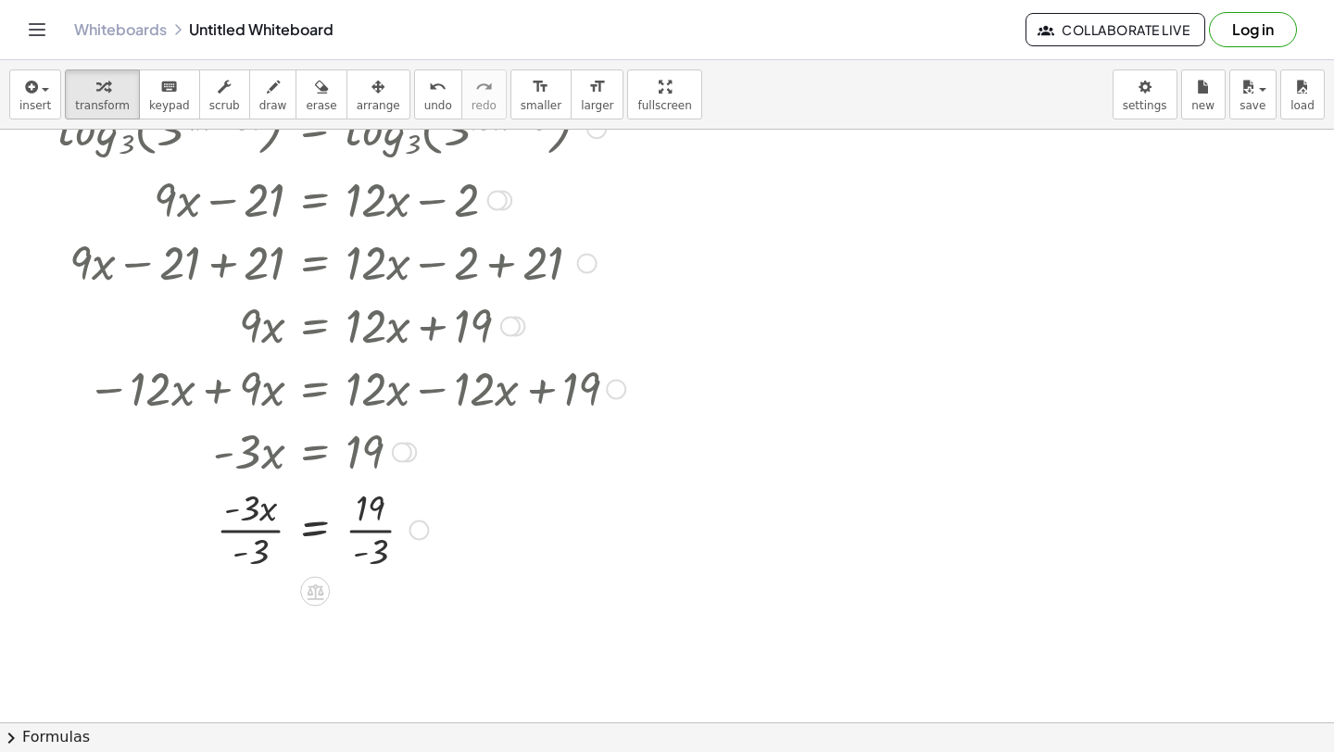
click at [238, 533] on div at bounding box center [342, 528] width 586 height 93
click at [39, 89] on span "button" at bounding box center [40, 88] width 4 height 13
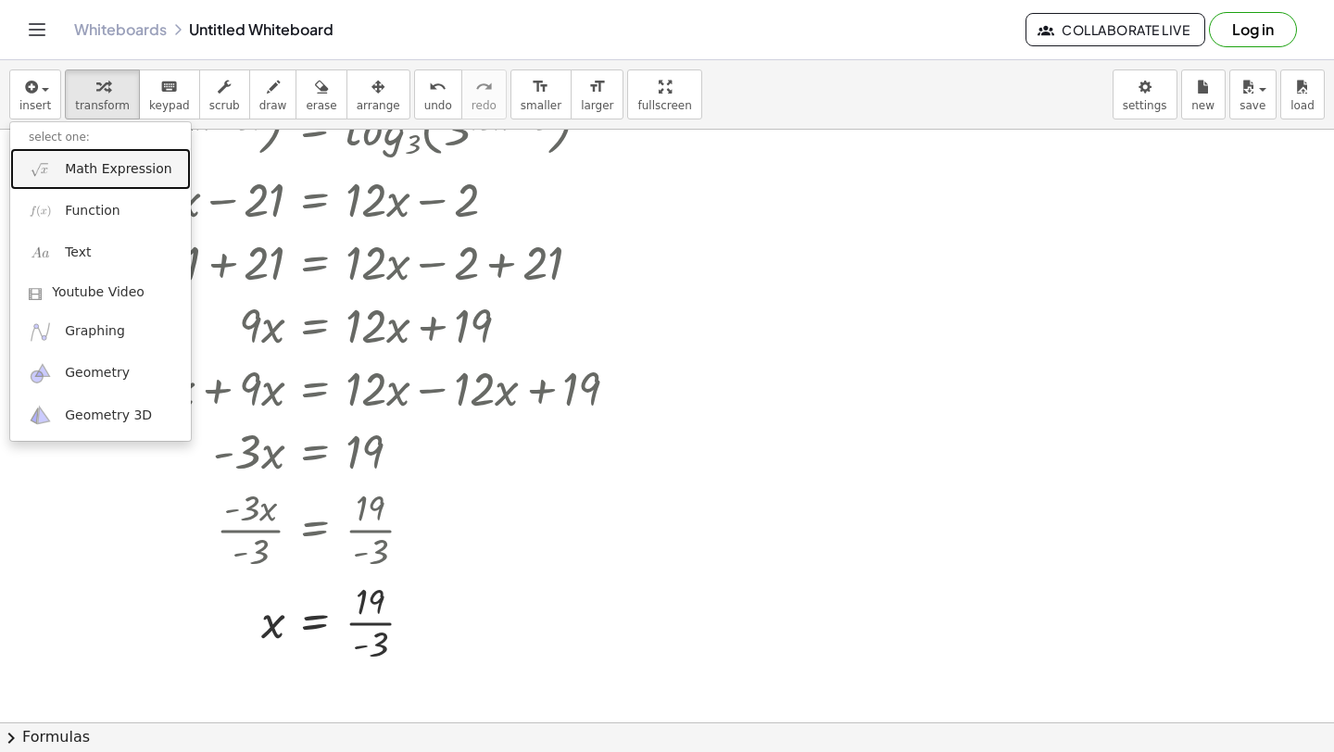
click at [50, 169] on img at bounding box center [40, 168] width 23 height 23
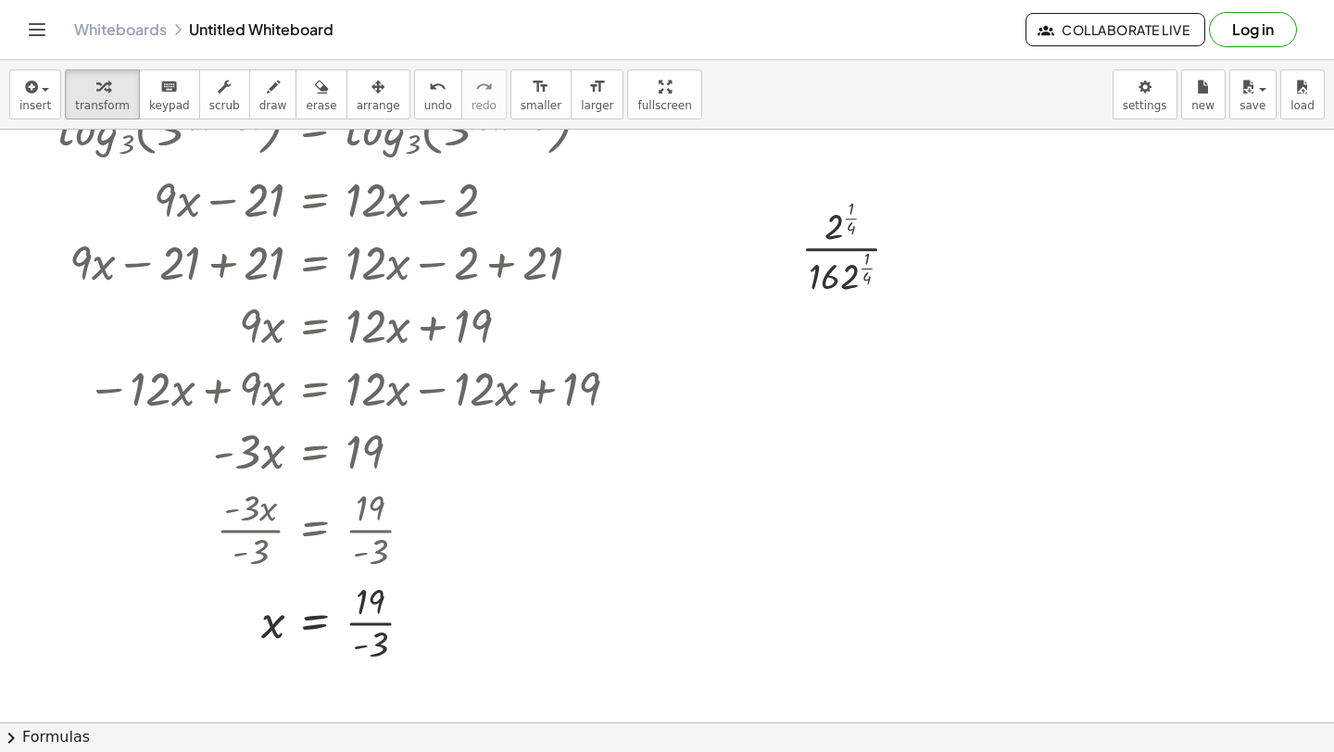
click at [865, 274] on div at bounding box center [858, 247] width 132 height 106
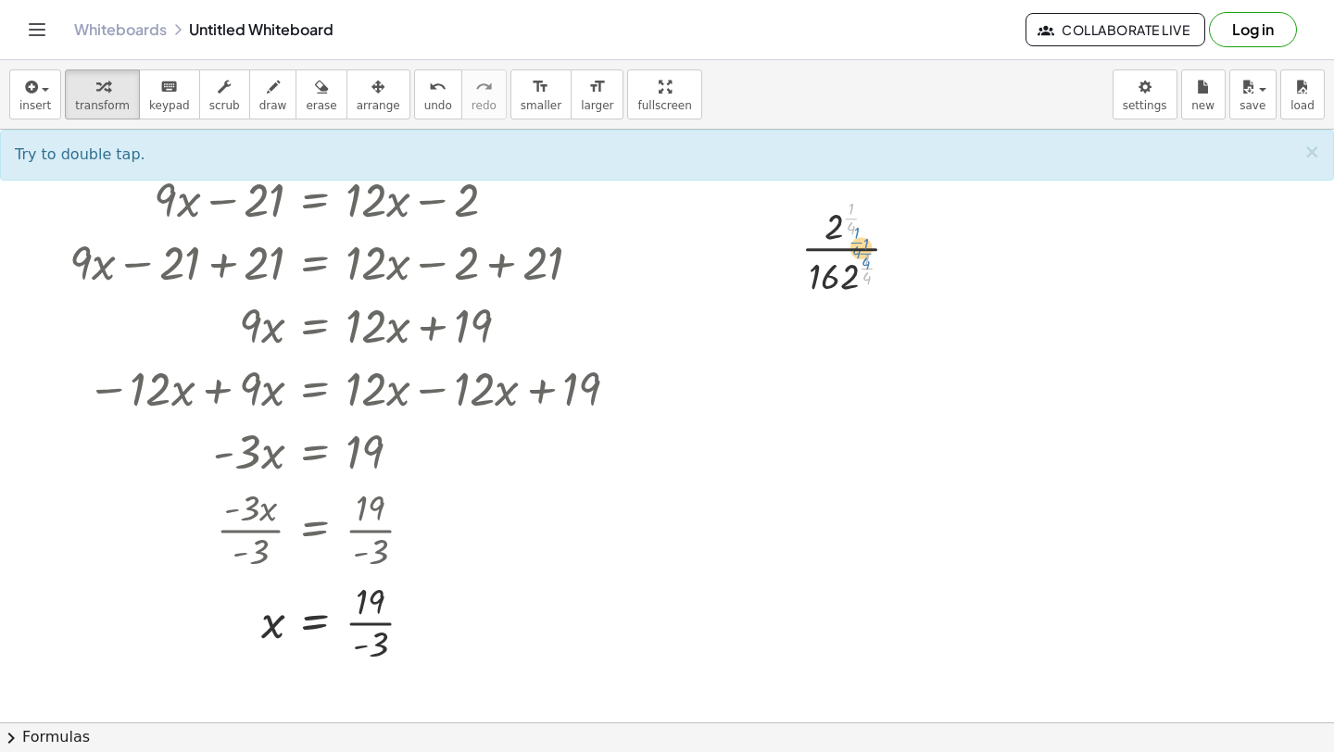
drag, startPoint x: 866, startPoint y: 267, endPoint x: 872, endPoint y: 279, distance: 13.3
click at [872, 277] on div at bounding box center [858, 247] width 132 height 106
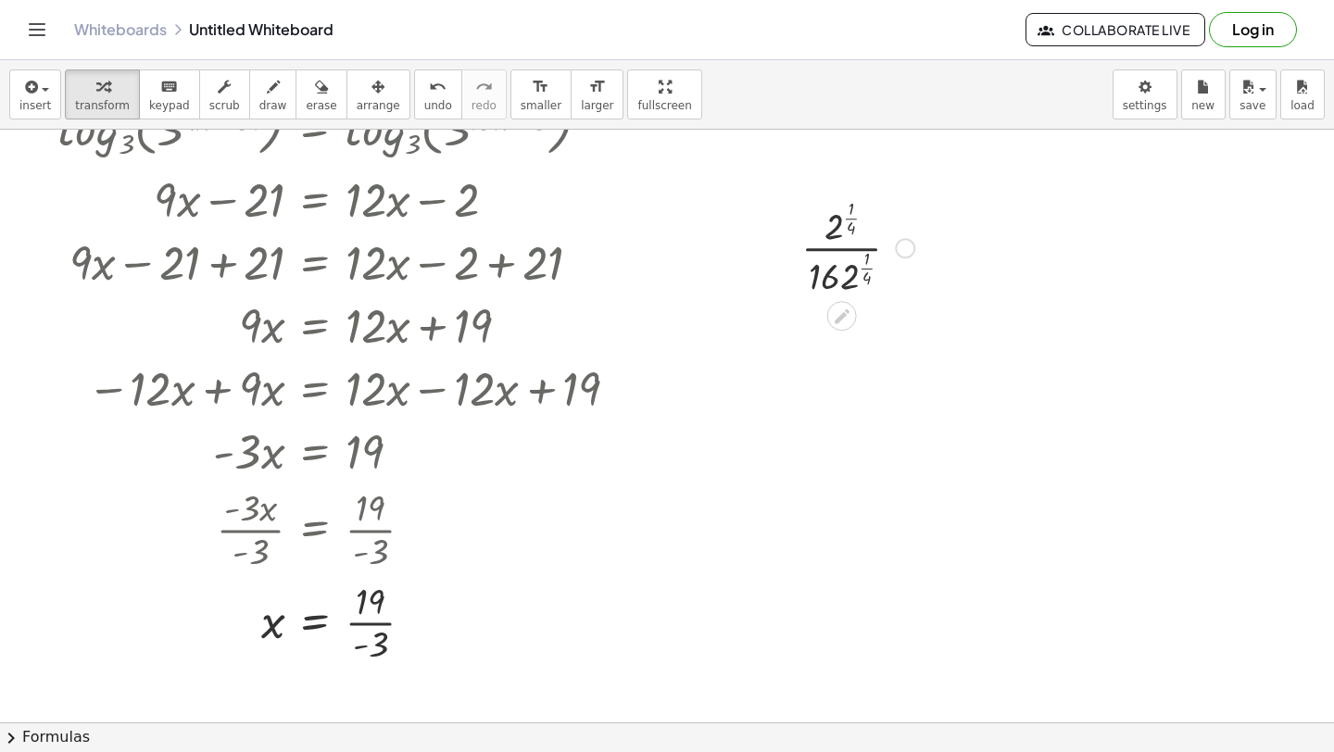
click at [864, 270] on div at bounding box center [858, 247] width 132 height 106
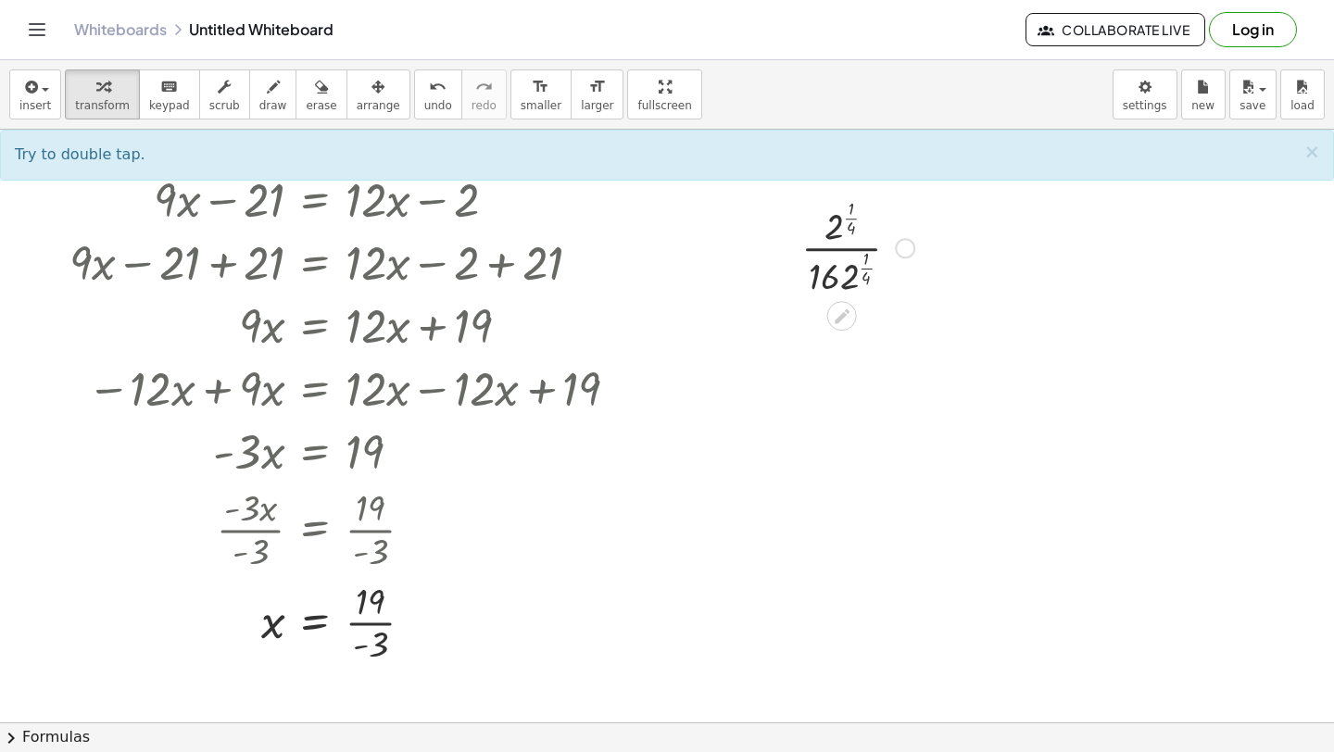
click at [831, 246] on div at bounding box center [858, 247] width 132 height 106
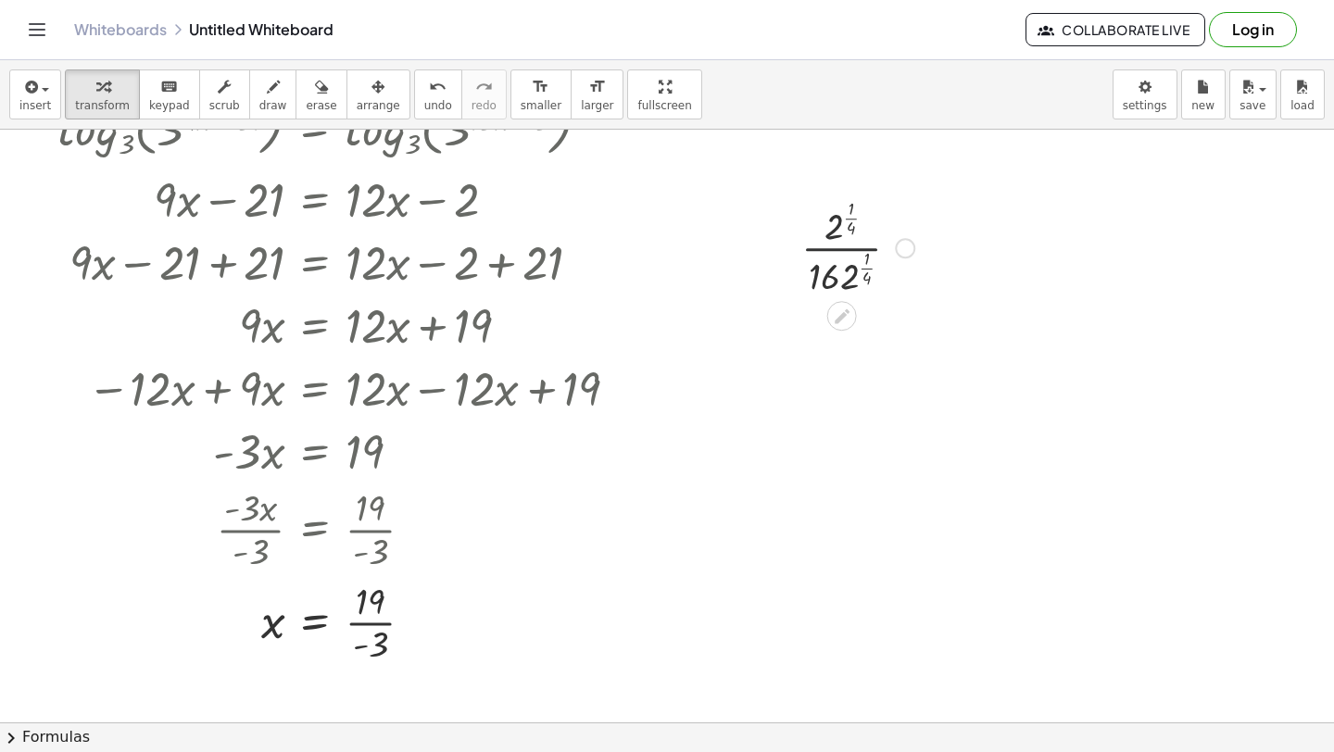
click at [834, 251] on div at bounding box center [858, 247] width 132 height 106
click at [835, 252] on div at bounding box center [858, 247] width 132 height 106
drag, startPoint x: 838, startPoint y: 282, endPoint x: 824, endPoint y: 229, distance: 54.6
click at [824, 229] on div at bounding box center [858, 247] width 132 height 106
click at [866, 345] on div at bounding box center [858, 335] width 208 height 72
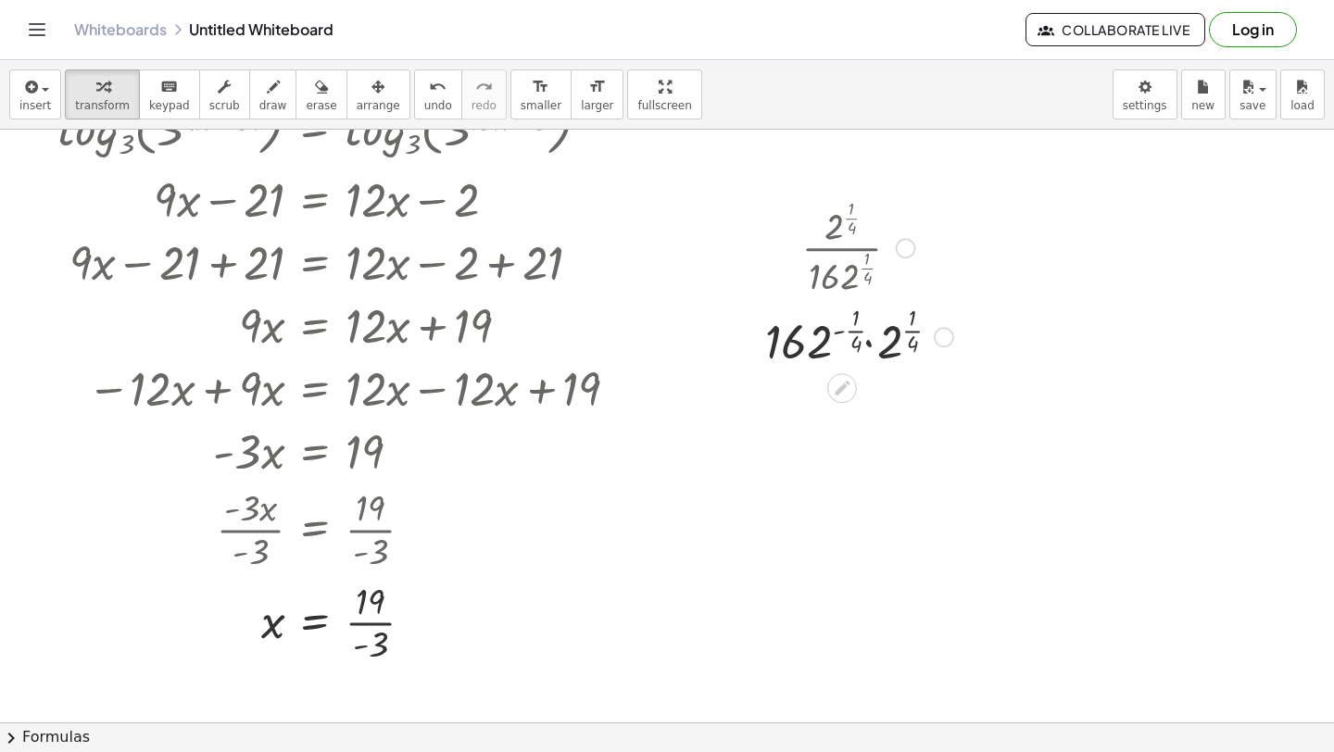
click at [867, 346] on div at bounding box center [858, 335] width 208 height 72
drag, startPoint x: 909, startPoint y: 336, endPoint x: 860, endPoint y: 340, distance: 49.2
click at [860, 343] on div at bounding box center [858, 335] width 208 height 72
drag, startPoint x: 906, startPoint y: 331, endPoint x: 869, endPoint y: 325, distance: 37.5
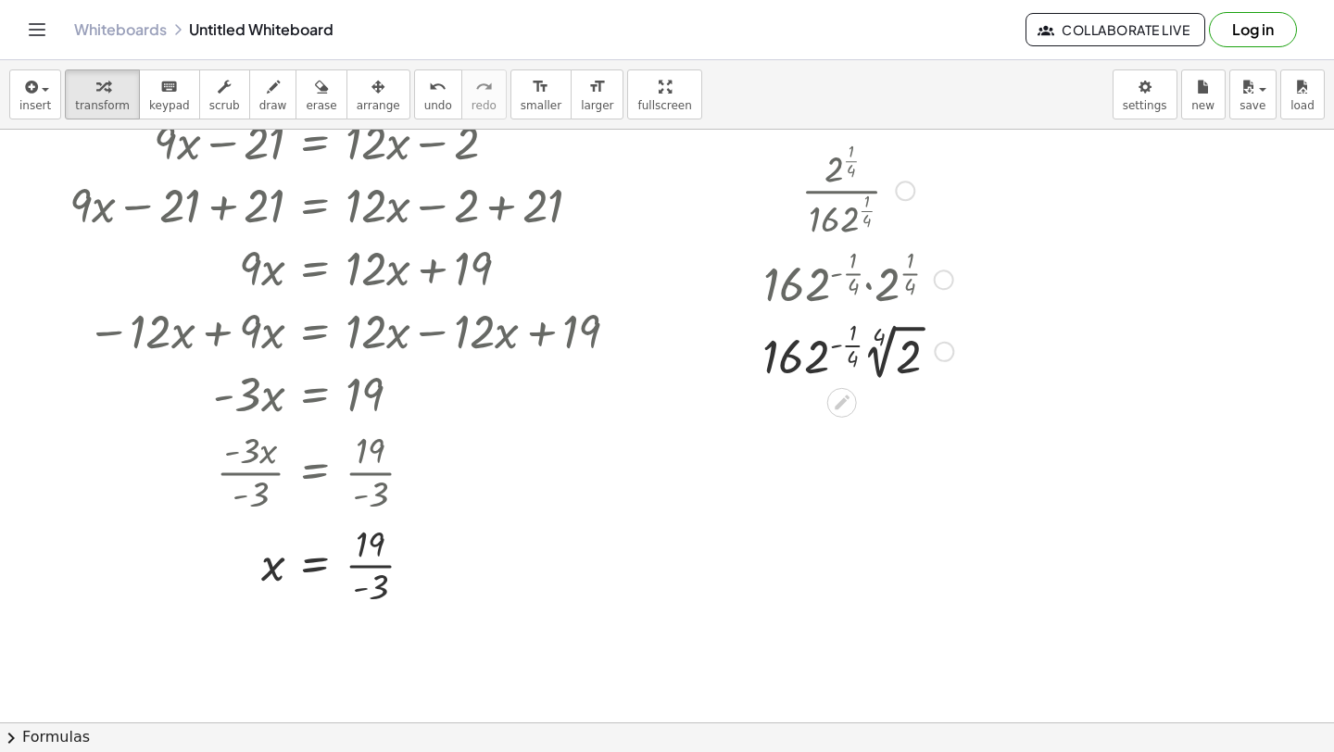
scroll to position [1288, 0]
click at [874, 359] on div at bounding box center [857, 349] width 209 height 72
click at [429, 95] on icon "undo" at bounding box center [438, 87] width 18 height 22
click at [429, 94] on icon "undo" at bounding box center [438, 87] width 18 height 22
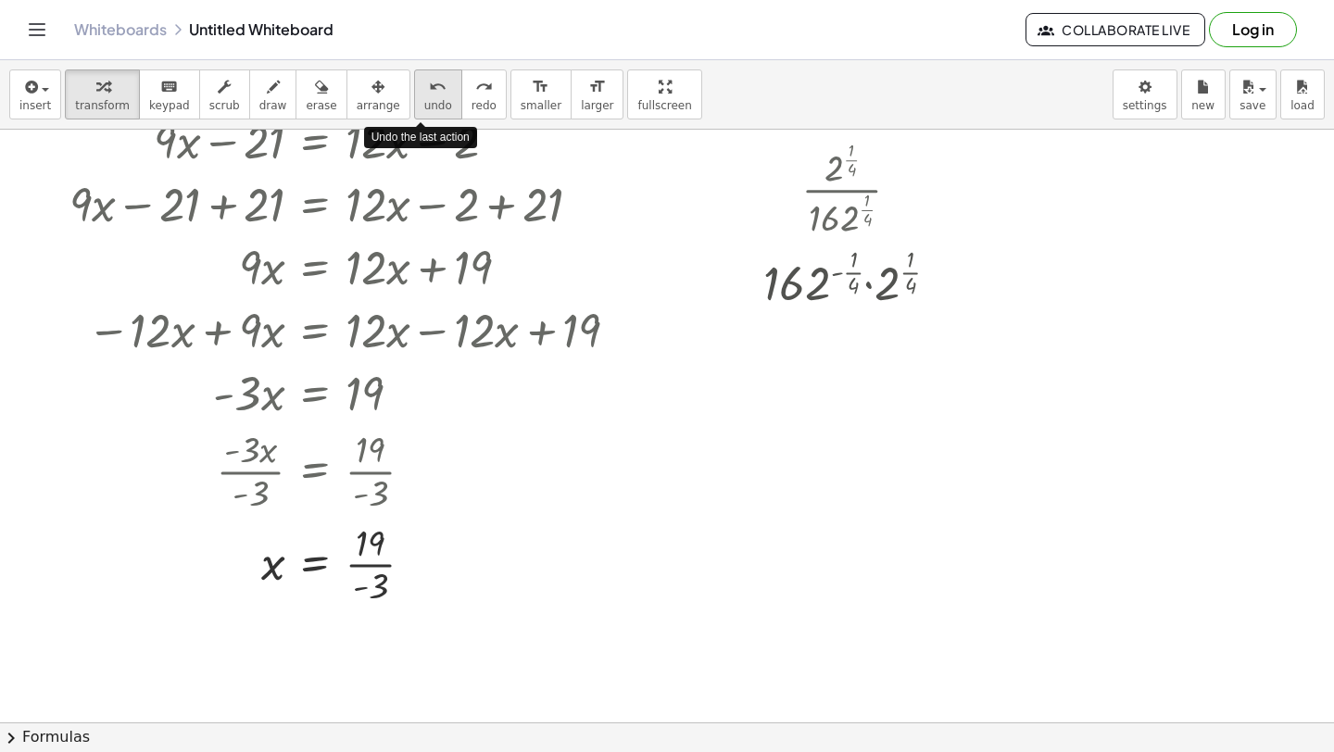
click at [429, 94] on icon "undo" at bounding box center [438, 87] width 18 height 22
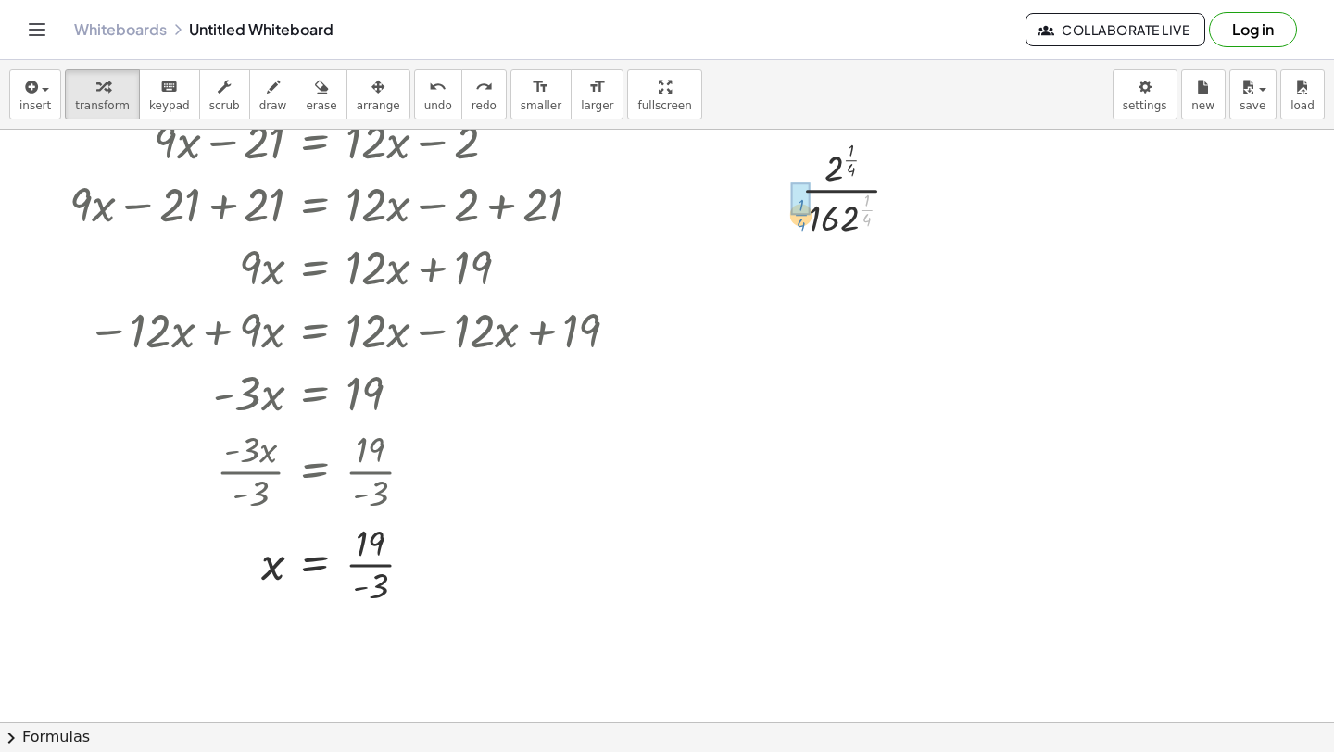
drag, startPoint x: 866, startPoint y: 211, endPoint x: 801, endPoint y: 215, distance: 65.0
click at [821, 321] on div at bounding box center [857, 293] width 141 height 103
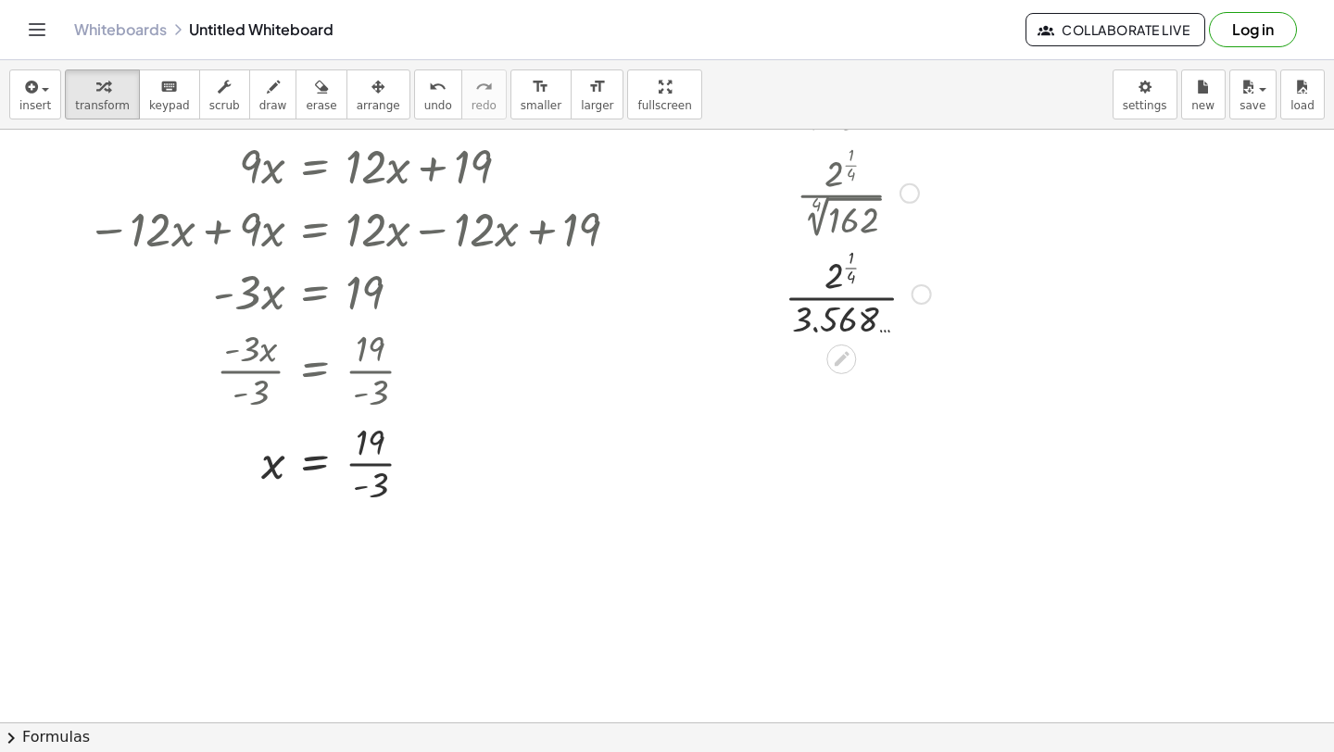
scroll to position [1392, 0]
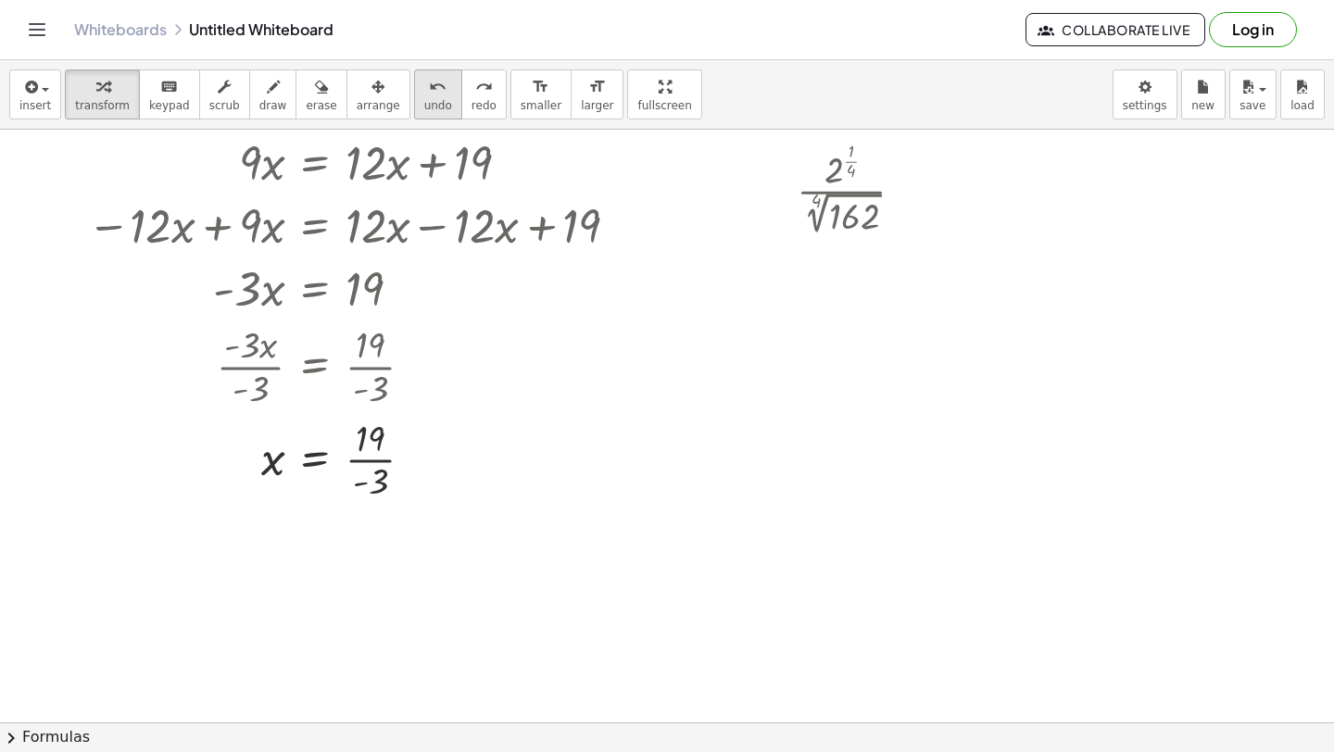
click at [429, 98] on button "undo undo" at bounding box center [438, 94] width 48 height 50
click at [429, 99] on span "undo" at bounding box center [438, 105] width 28 height 13
click at [445, 98] on div "undo undo redo redo" at bounding box center [460, 94] width 93 height 50
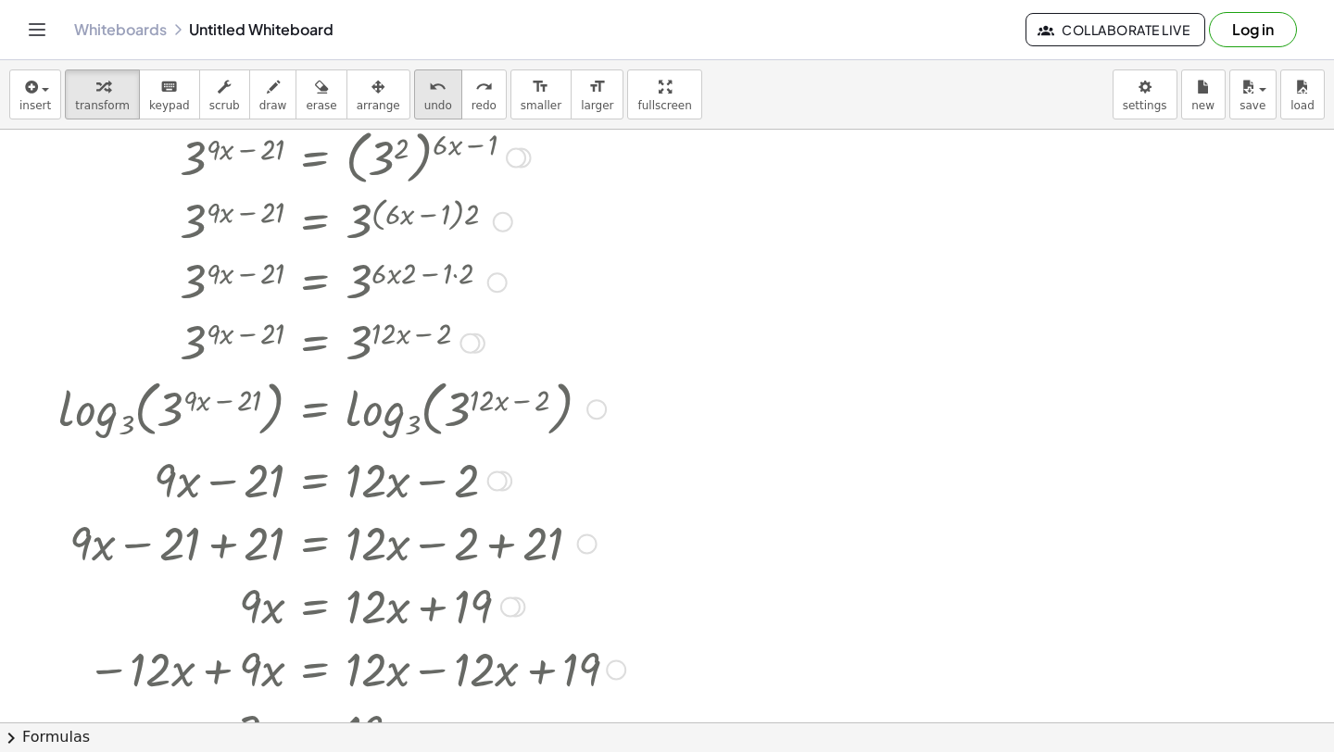
scroll to position [902, 0]
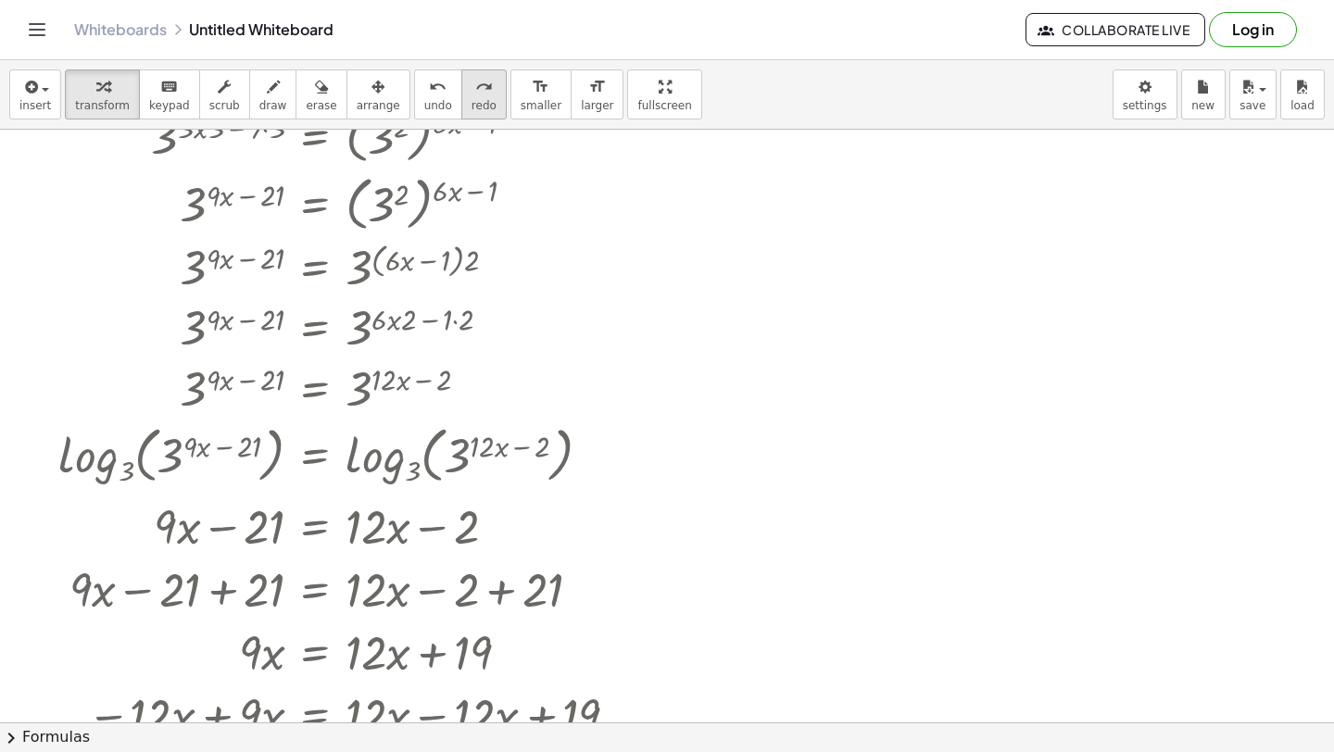
click at [472, 83] on div "redo" at bounding box center [484, 86] width 25 height 22
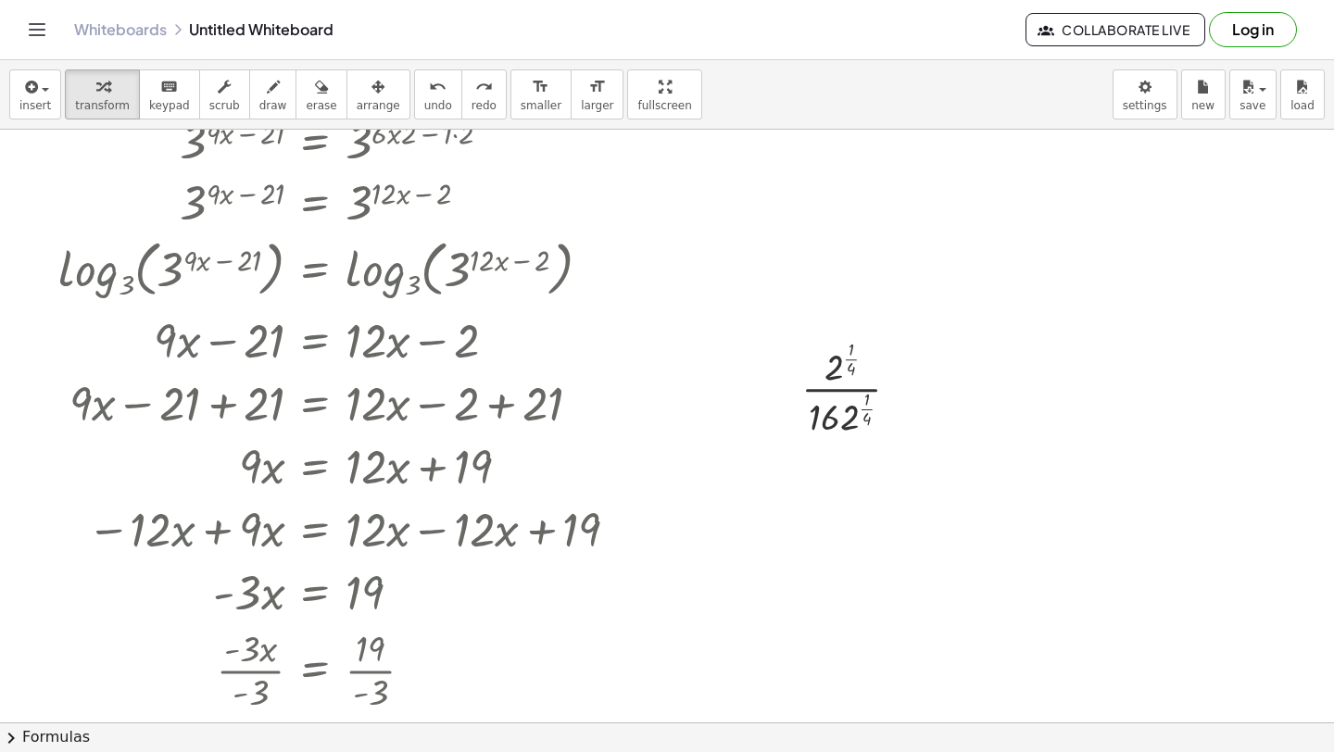
scroll to position [1087, 0]
click at [850, 392] on div at bounding box center [858, 389] width 132 height 106
drag, startPoint x: 865, startPoint y: 413, endPoint x: 887, endPoint y: 390, distance: 31.5
click at [887, 390] on div at bounding box center [858, 389] width 132 height 106
drag, startPoint x: 852, startPoint y: 360, endPoint x: 840, endPoint y: 435, distance: 76.0
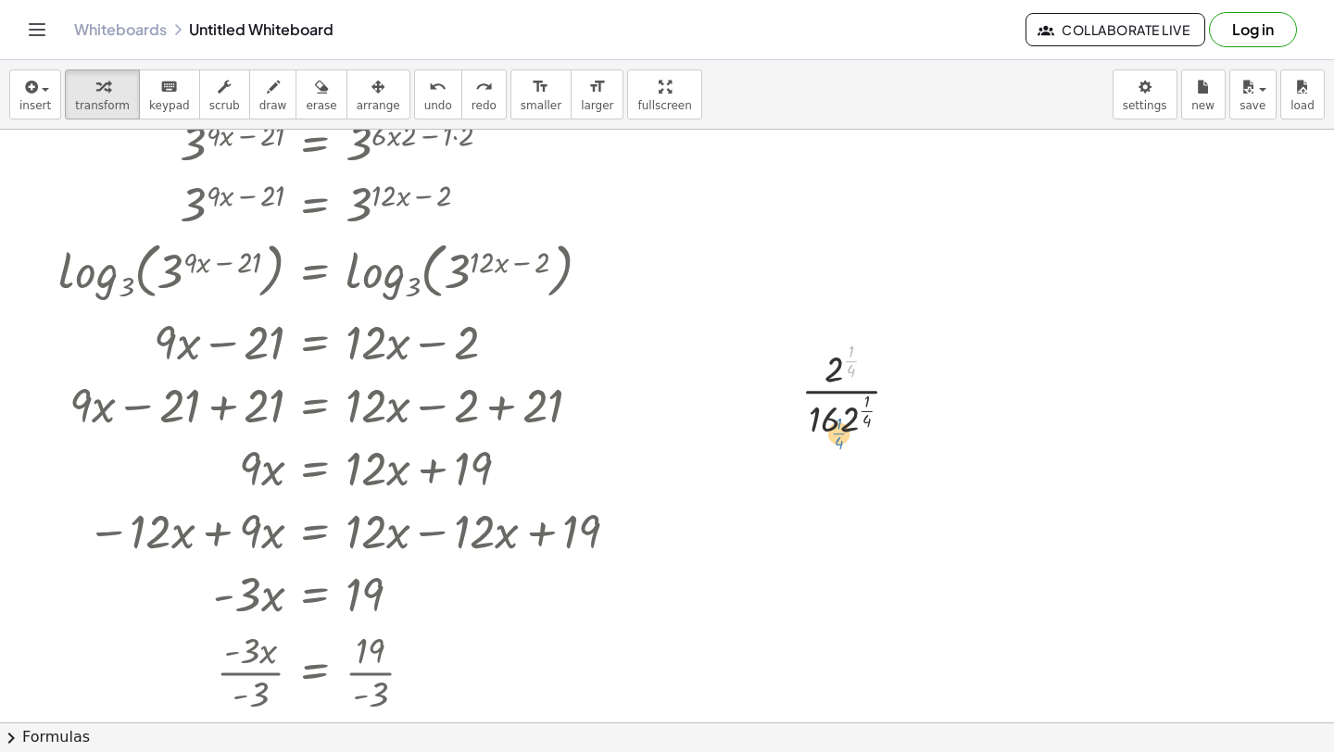
click at [840, 435] on div at bounding box center [858, 389] width 132 height 106
click at [832, 380] on div at bounding box center [858, 389] width 132 height 106
drag, startPoint x: 832, startPoint y: 380, endPoint x: 827, endPoint y: 429, distance: 49.3
click at [827, 433] on div at bounding box center [858, 389] width 132 height 106
click at [831, 528] on div at bounding box center [858, 492] width 184 height 99
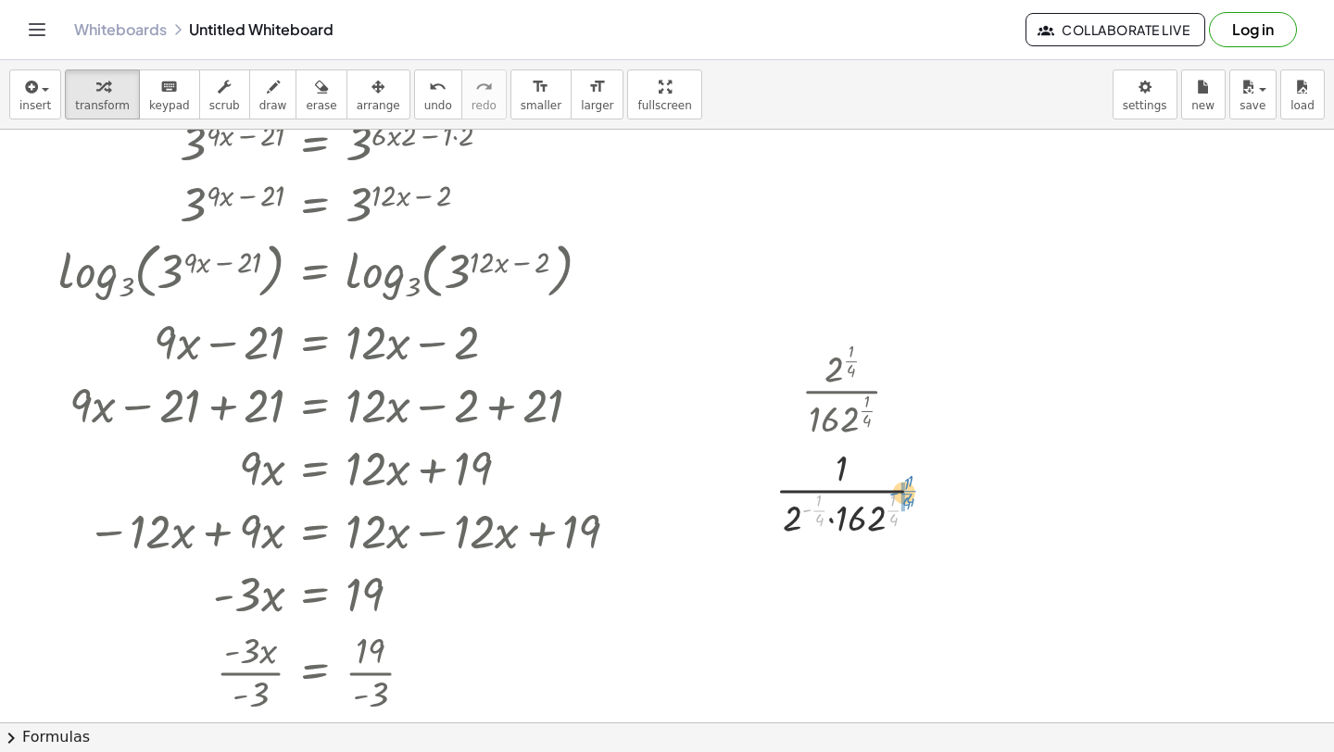
drag, startPoint x: 894, startPoint y: 511, endPoint x: 909, endPoint y: 488, distance: 27.5
click at [911, 490] on div at bounding box center [858, 492] width 184 height 99
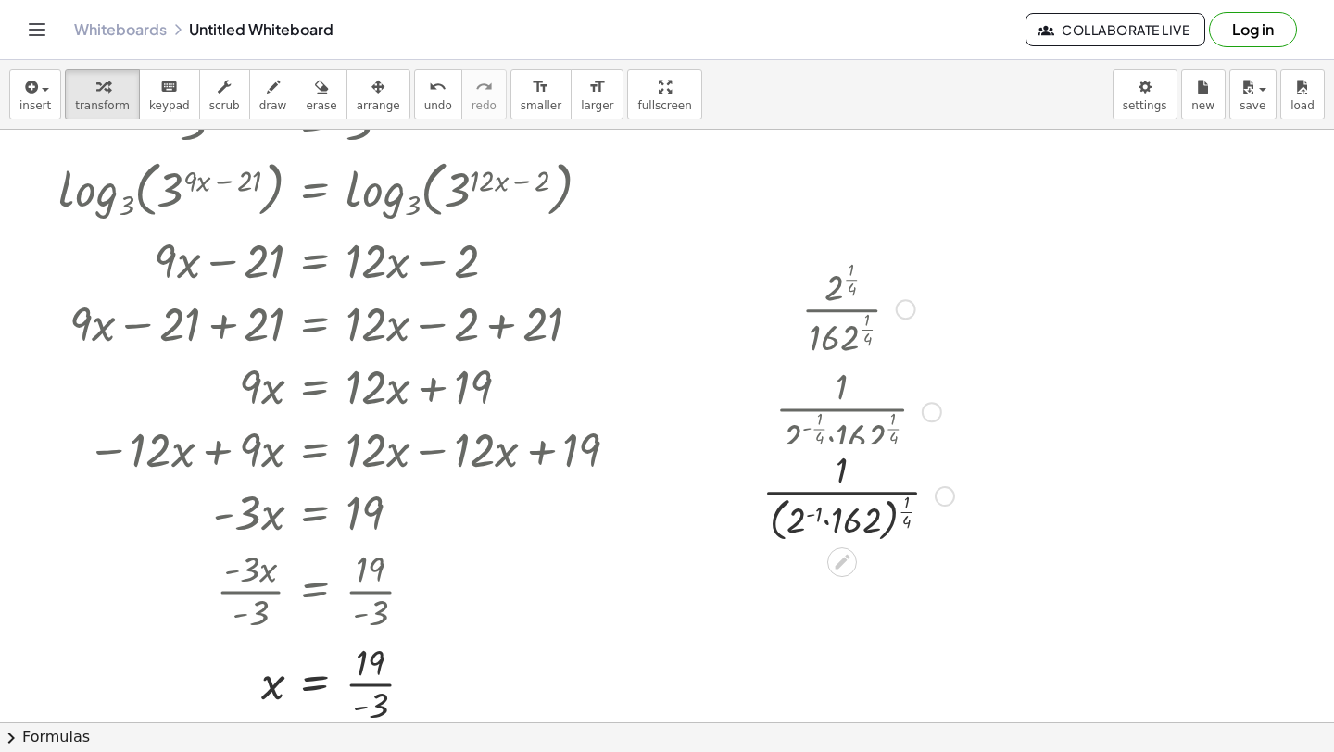
scroll to position [1182, 0]
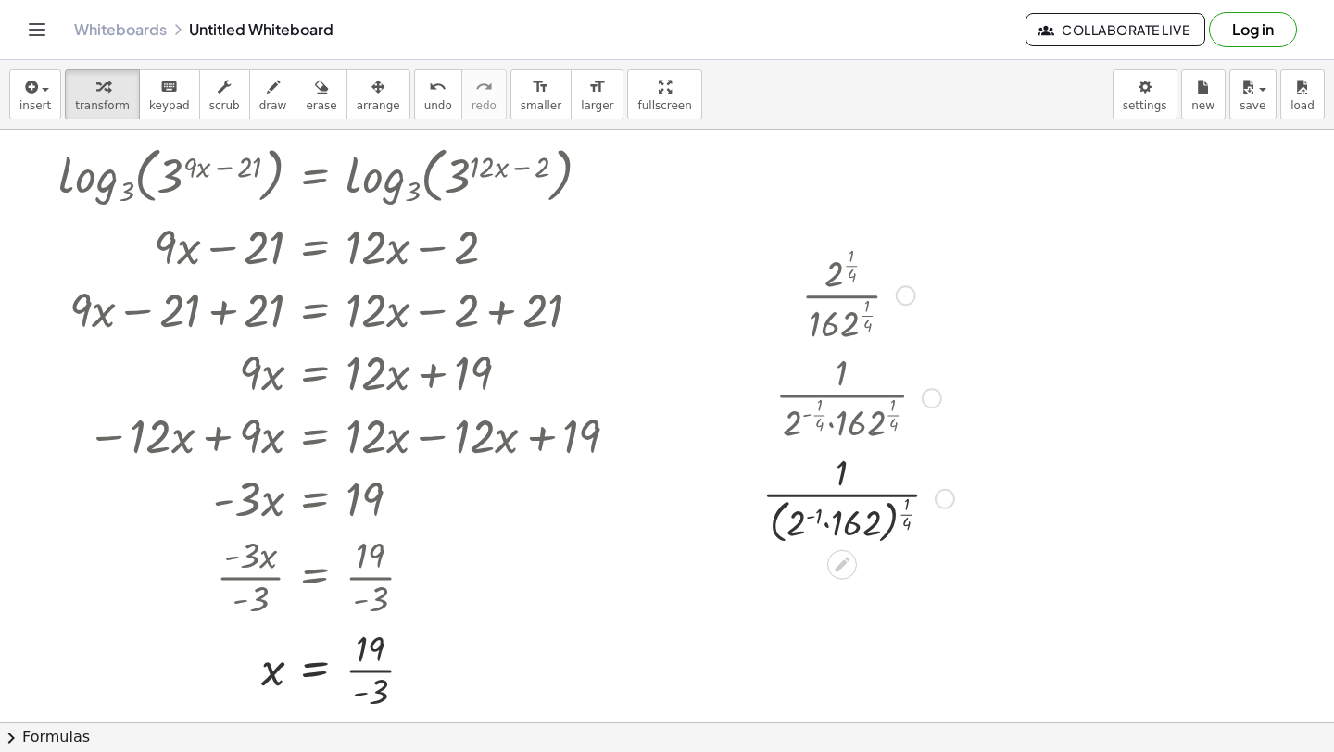
click at [803, 519] on div at bounding box center [858, 498] width 210 height 102
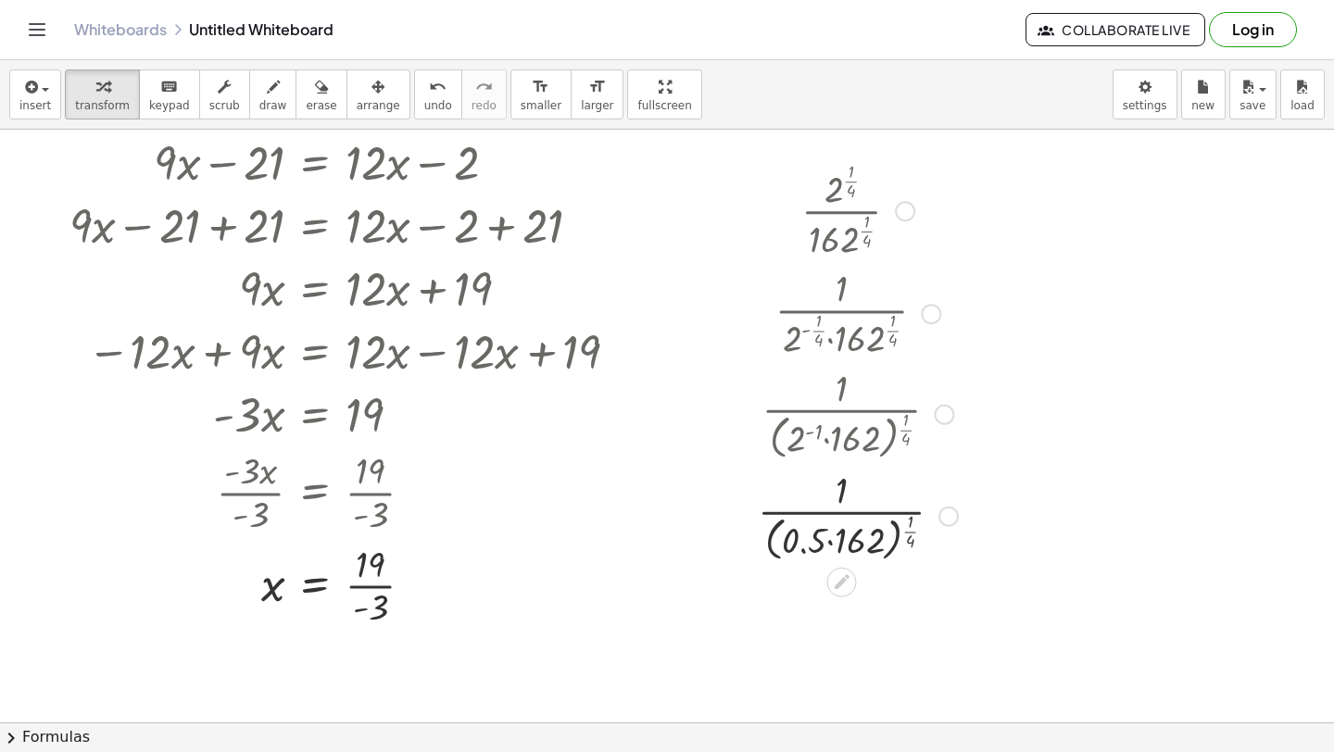
scroll to position [1275, 0]
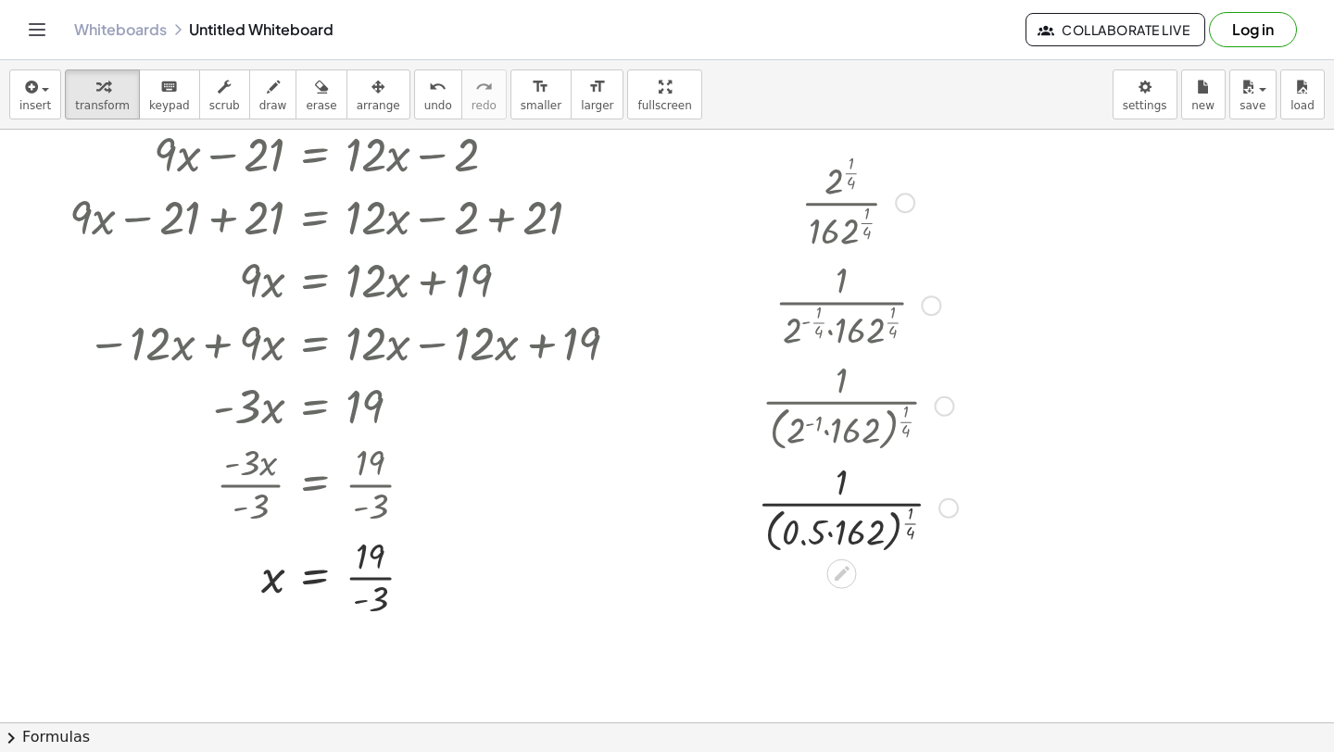
click at [831, 536] on div at bounding box center [858, 507] width 219 height 102
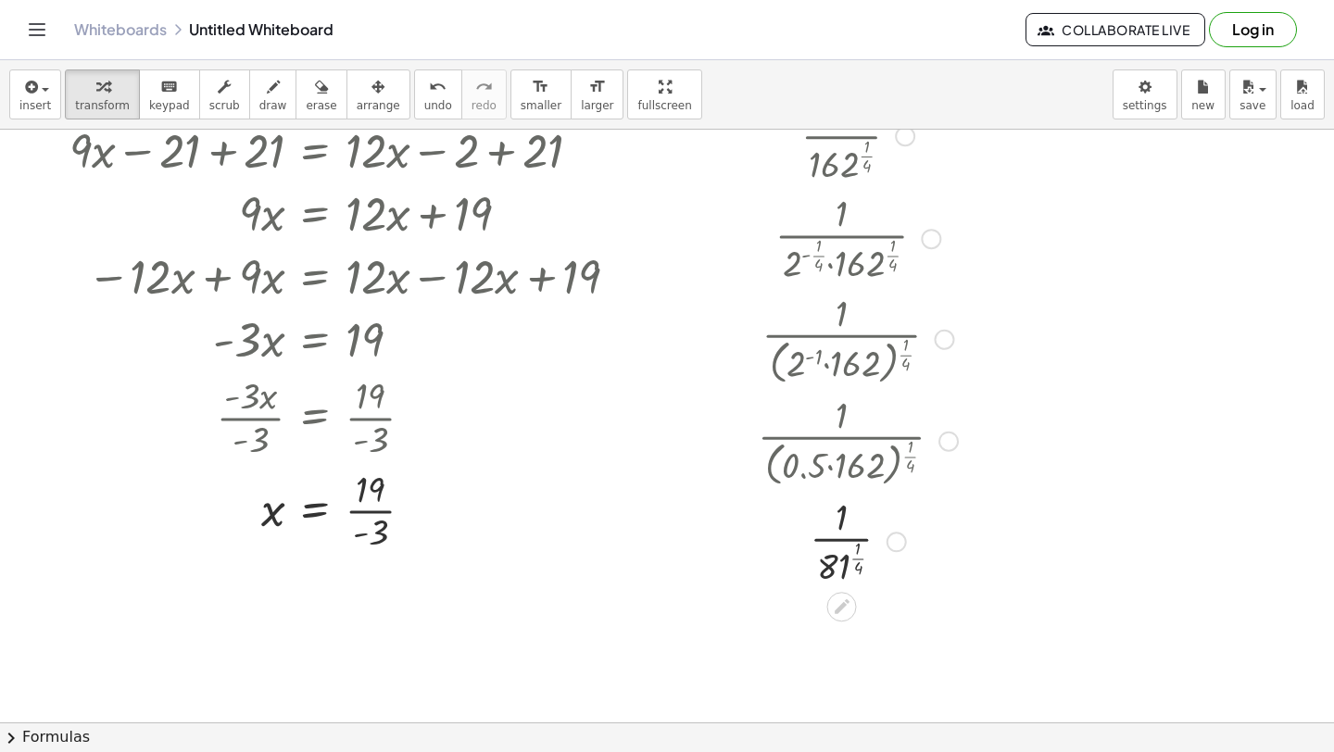
scroll to position [1359, 0]
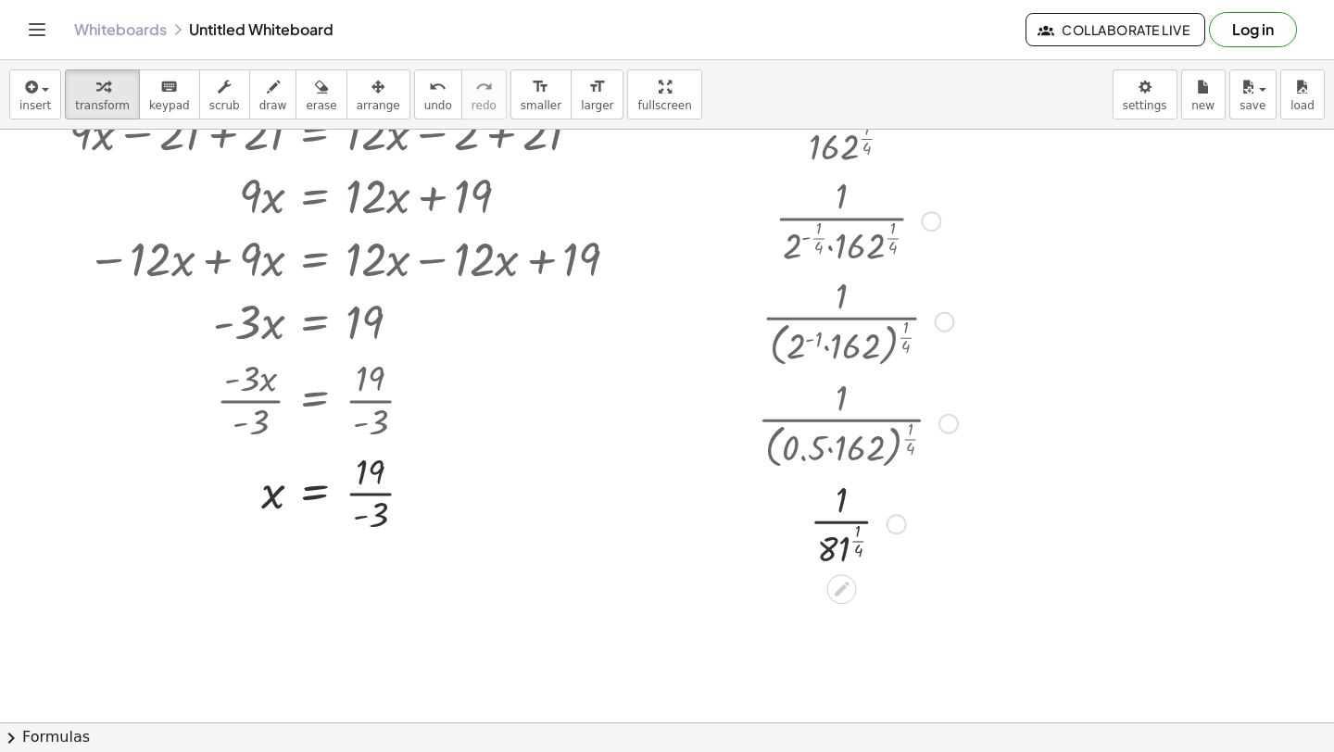
click at [861, 545] on div at bounding box center [858, 522] width 219 height 99
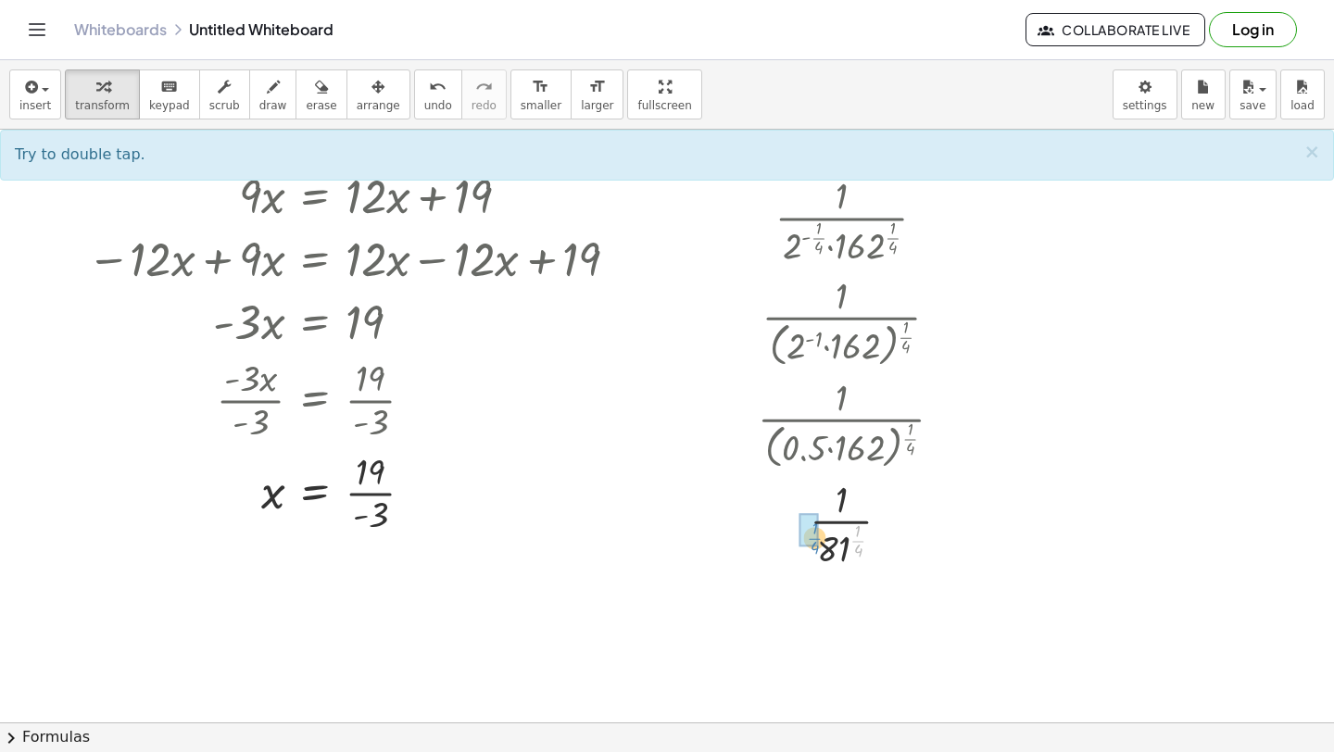
drag, startPoint x: 860, startPoint y: 542, endPoint x: 809, endPoint y: 538, distance: 51.1
click at [830, 647] on div at bounding box center [858, 621] width 219 height 96
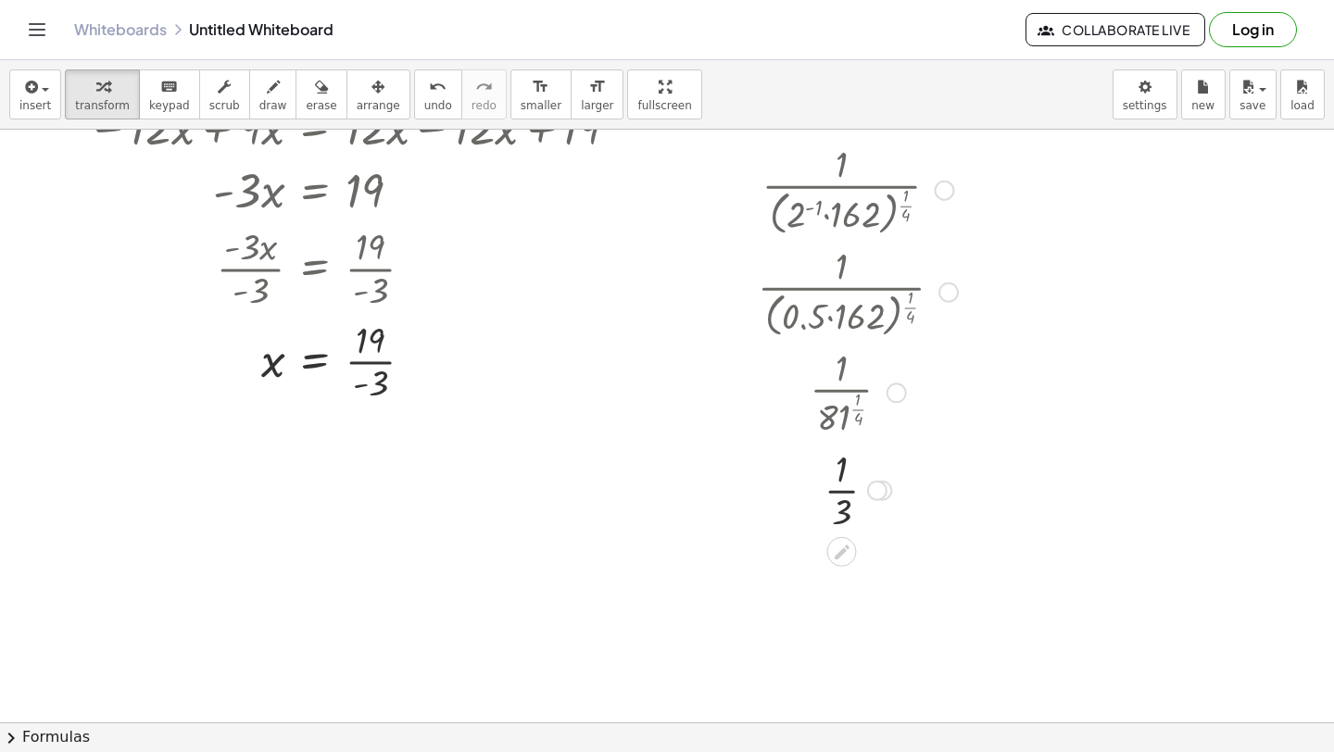
scroll to position [1492, 0]
click at [846, 489] on div at bounding box center [858, 488] width 219 height 93
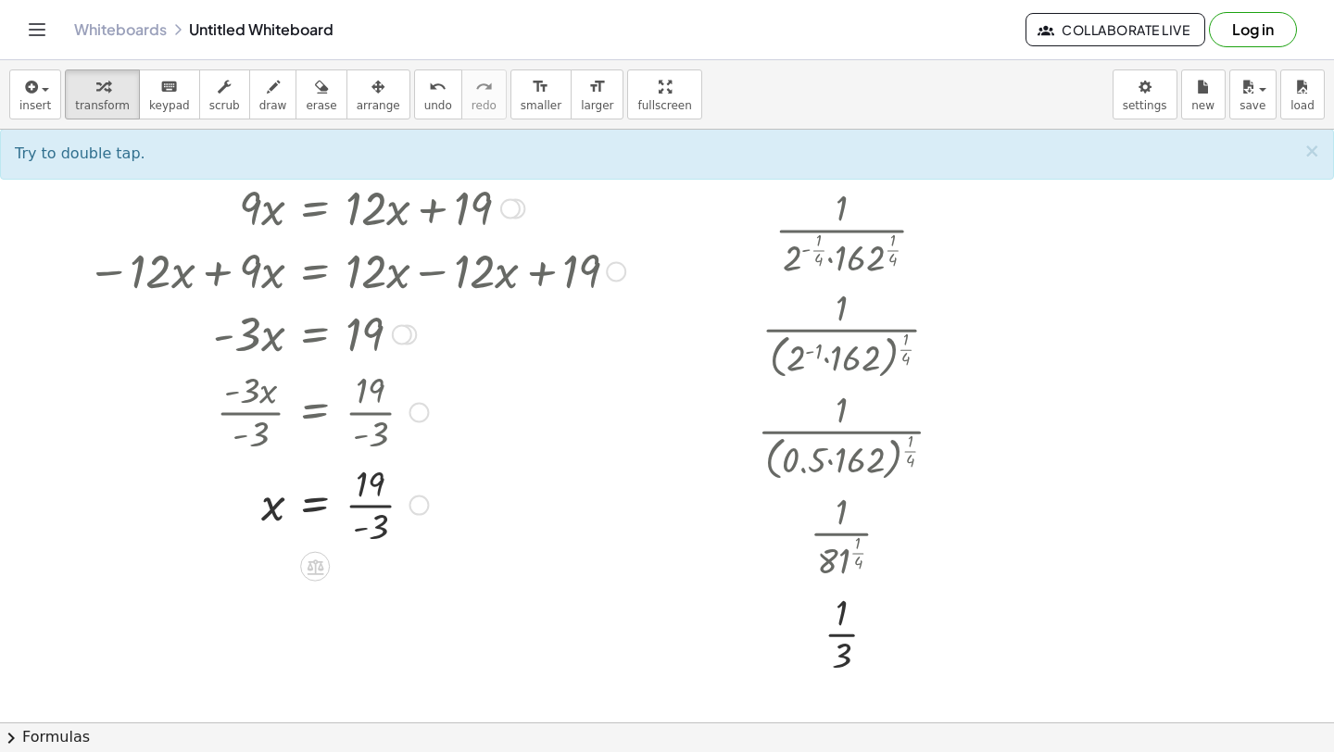
scroll to position [1346, 0]
click at [34, 87] on icon "button" at bounding box center [29, 87] width 17 height 22
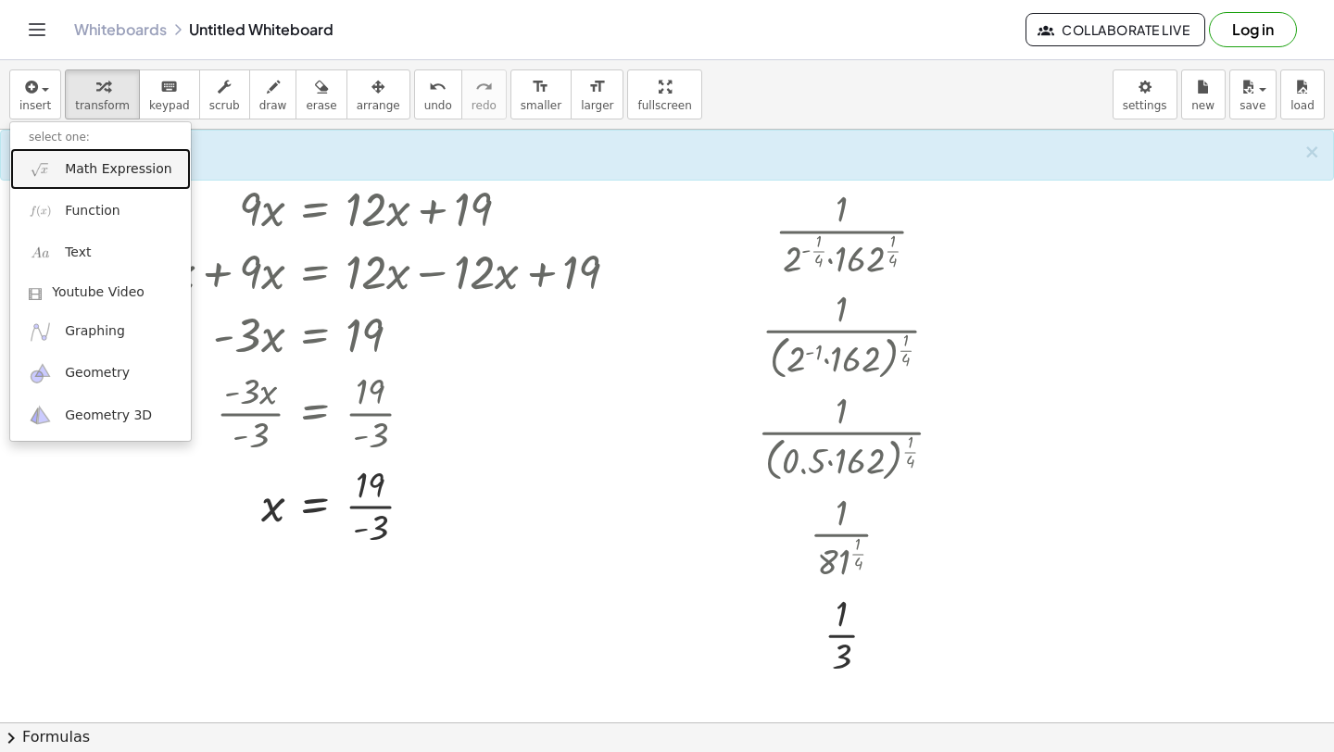
click at [83, 182] on link "Math Expression" at bounding box center [100, 169] width 181 height 42
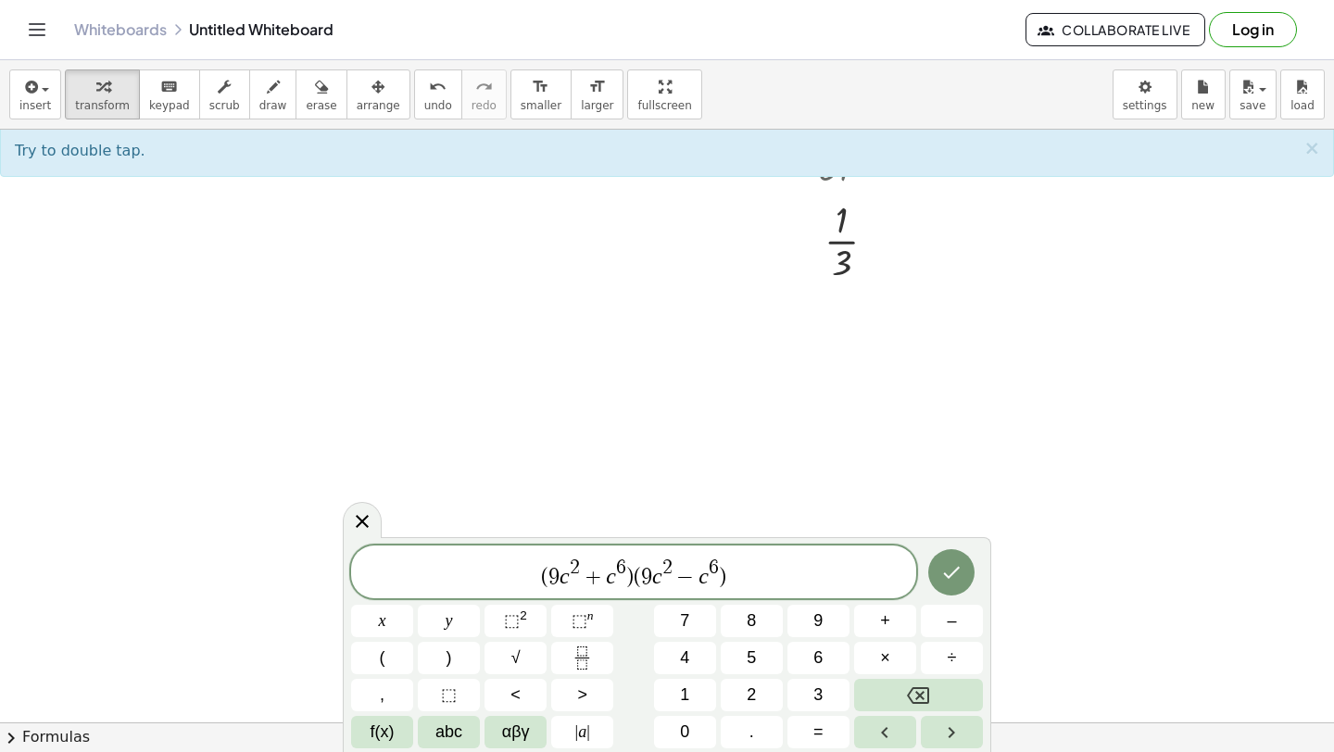
scroll to position [1736, 0]
click at [954, 573] on icon "Done" at bounding box center [952, 573] width 17 height 12
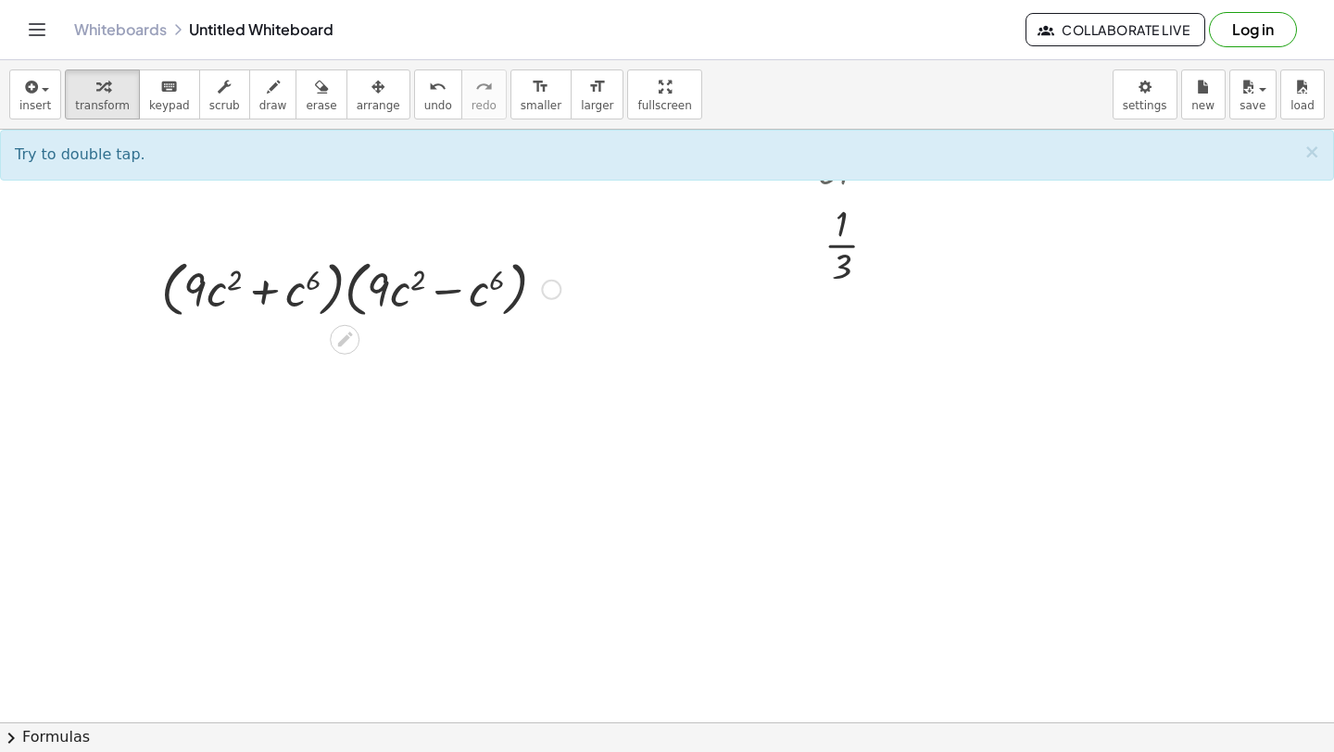
click at [355, 287] on div at bounding box center [361, 288] width 418 height 70
click at [345, 287] on div at bounding box center [361, 288] width 418 height 70
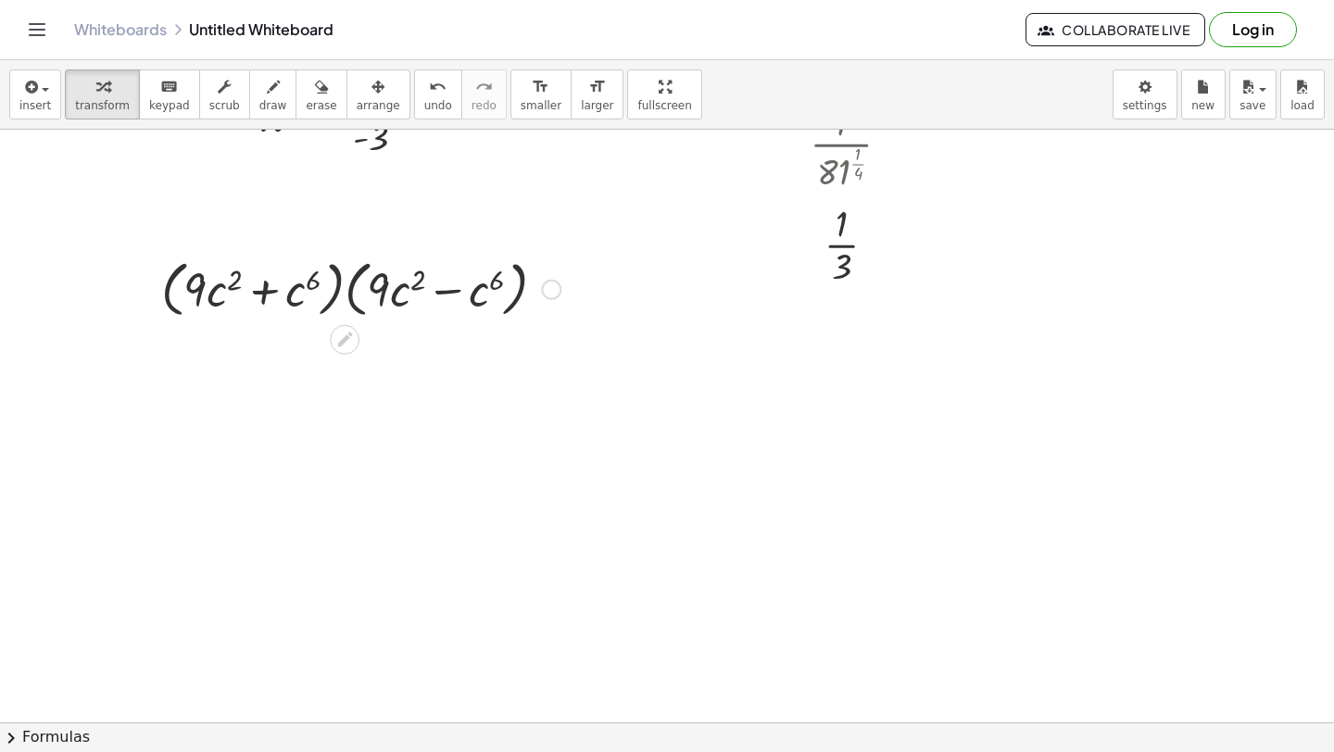
click at [345, 287] on div at bounding box center [361, 288] width 418 height 70
click at [352, 293] on div at bounding box center [361, 288] width 418 height 70
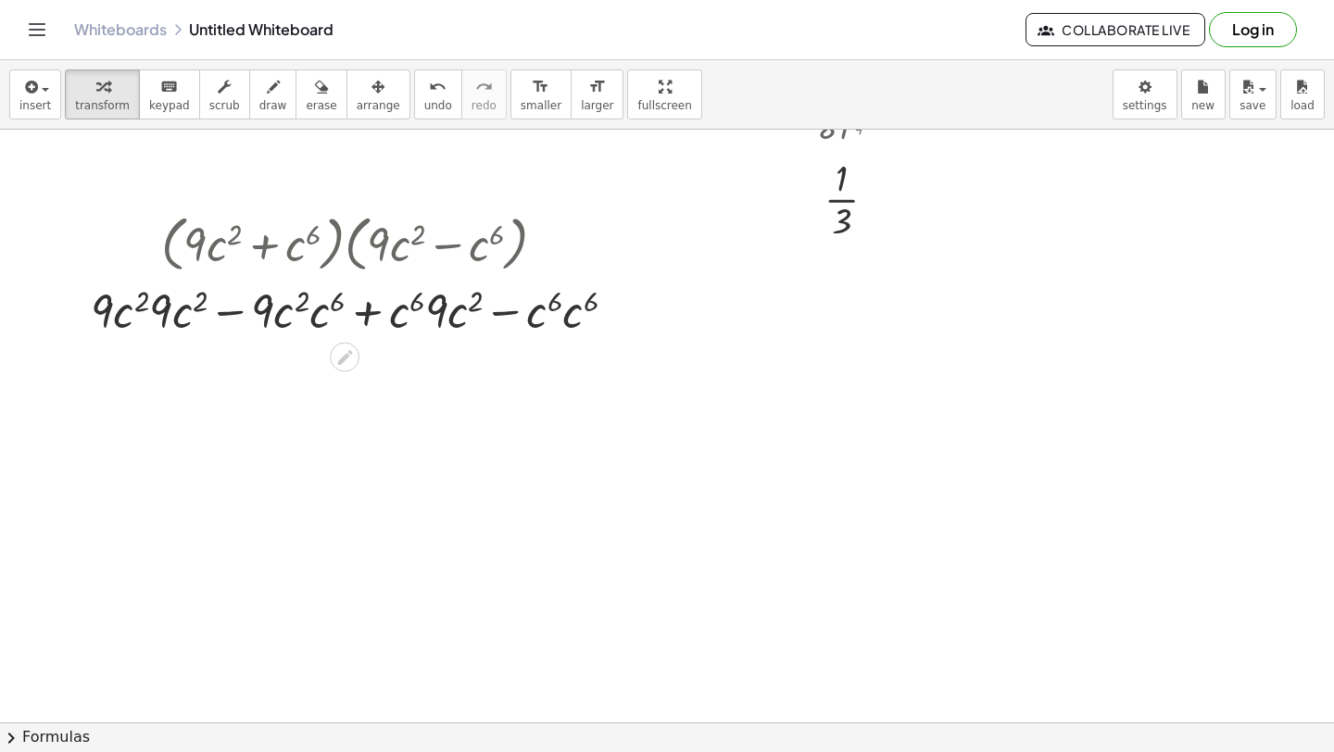
scroll to position [1783, 0]
drag, startPoint x: 319, startPoint y: 316, endPoint x: 334, endPoint y: 315, distance: 14.9
click at [334, 315] on div at bounding box center [361, 308] width 559 height 63
click at [380, 310] on div at bounding box center [361, 308] width 559 height 63
click at [369, 312] on div at bounding box center [361, 308] width 559 height 63
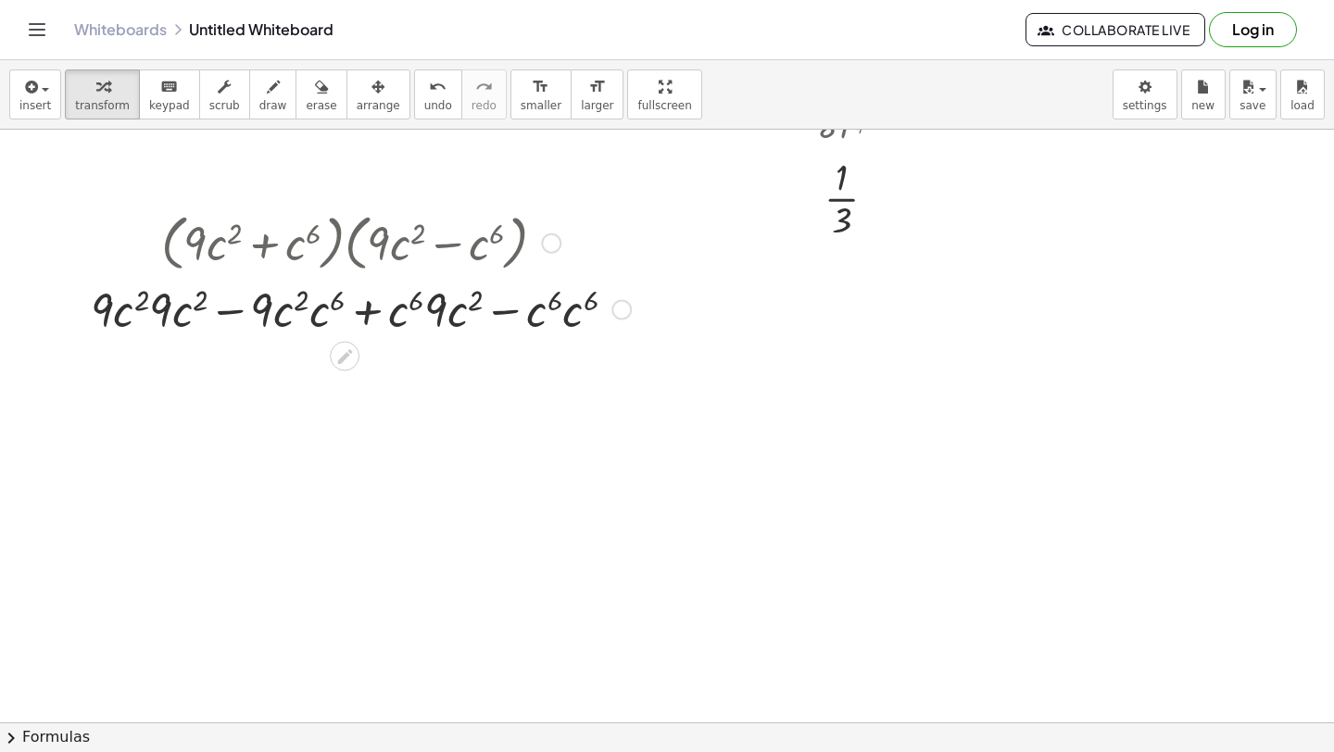
click at [368, 313] on div at bounding box center [361, 308] width 559 height 63
drag, startPoint x: 572, startPoint y: 312, endPoint x: 538, endPoint y: 311, distance: 33.4
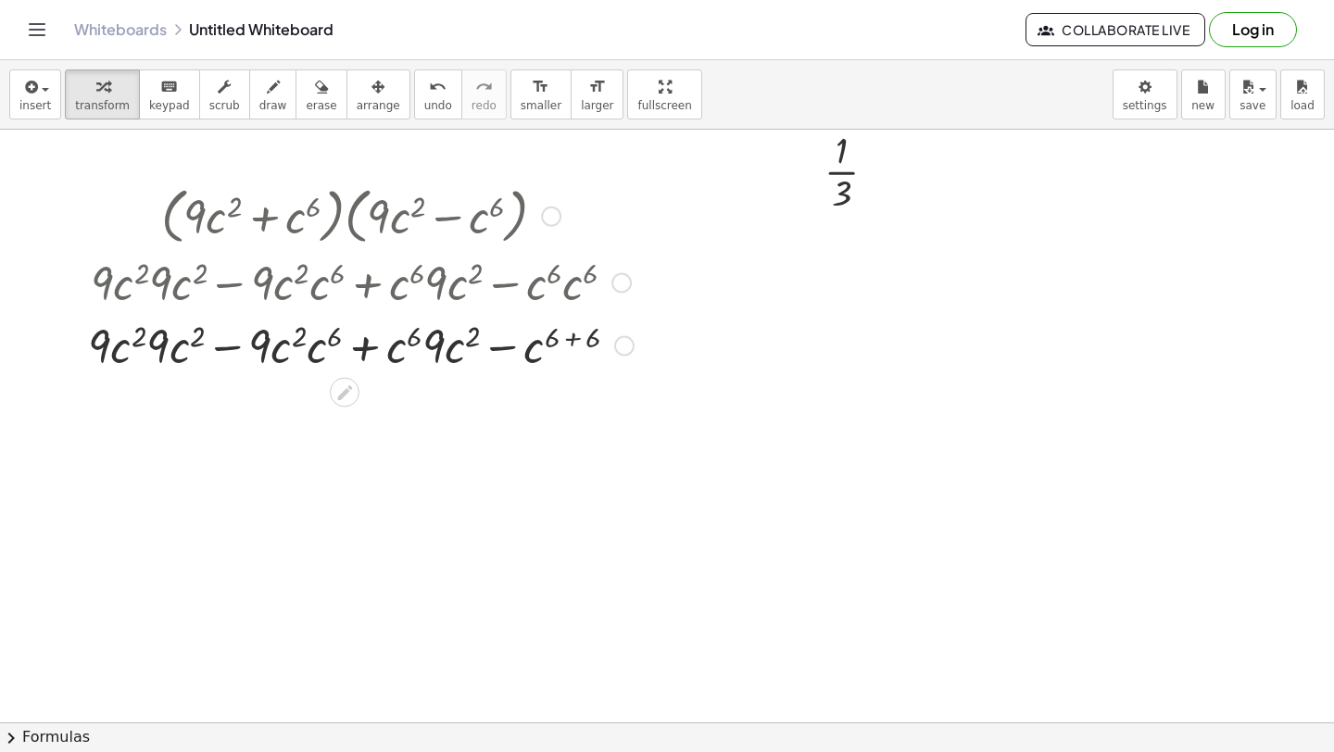
scroll to position [1817, 0]
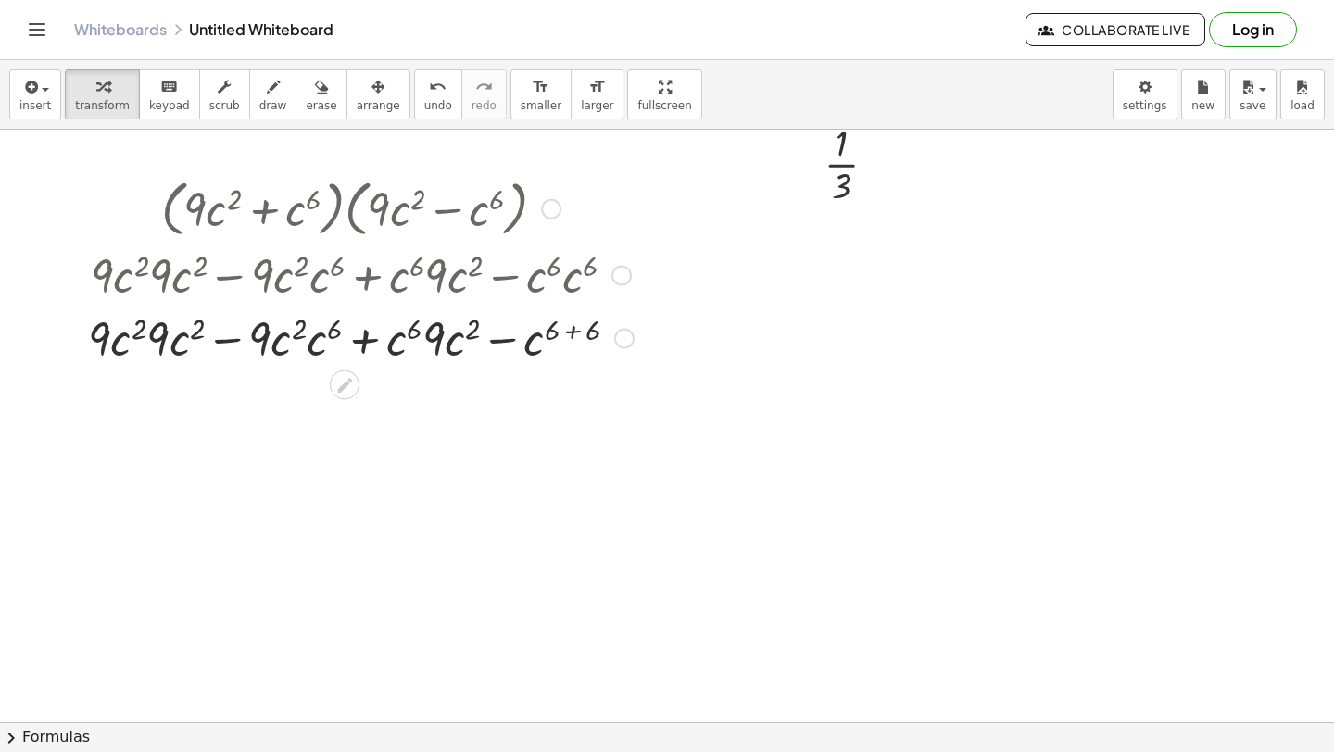
click at [576, 334] on div at bounding box center [361, 337] width 564 height 63
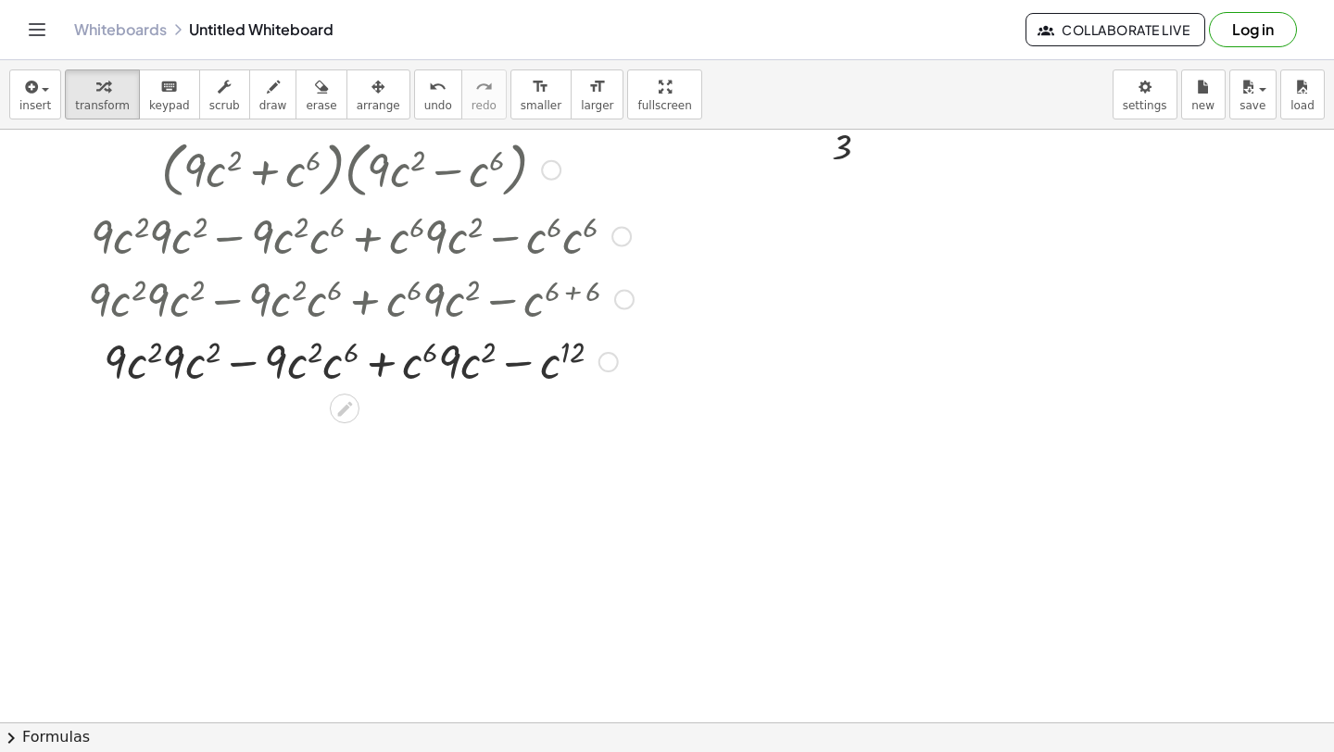
scroll to position [1860, 0]
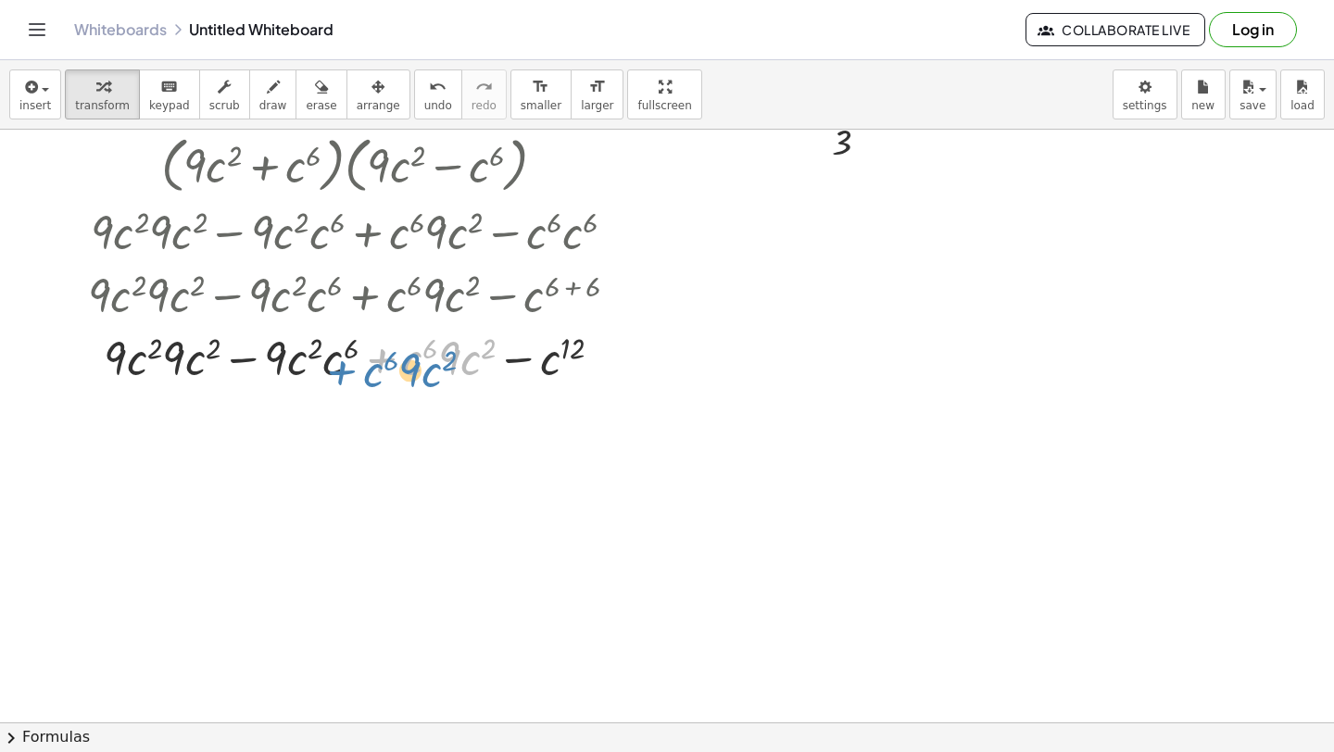
drag, startPoint x: 453, startPoint y: 359, endPoint x: 416, endPoint y: 369, distance: 38.4
click at [416, 369] on div at bounding box center [361, 356] width 564 height 63
click at [475, 367] on div at bounding box center [361, 356] width 564 height 63
drag, startPoint x: 449, startPoint y: 360, endPoint x: 402, endPoint y: 359, distance: 47.3
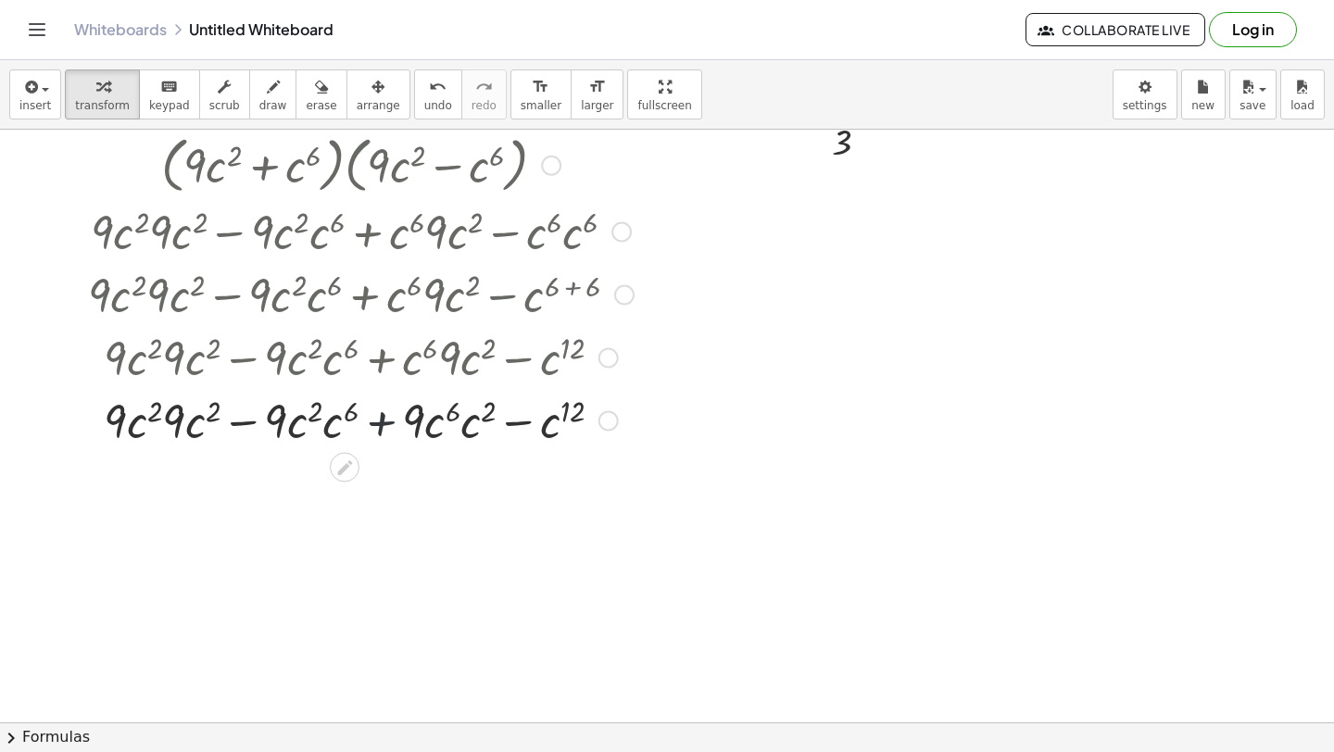
click at [381, 417] on div at bounding box center [361, 419] width 564 height 63
drag, startPoint x: 330, startPoint y: 426, endPoint x: 281, endPoint y: 423, distance: 49.2
click at [281, 423] on div at bounding box center [361, 419] width 564 height 63
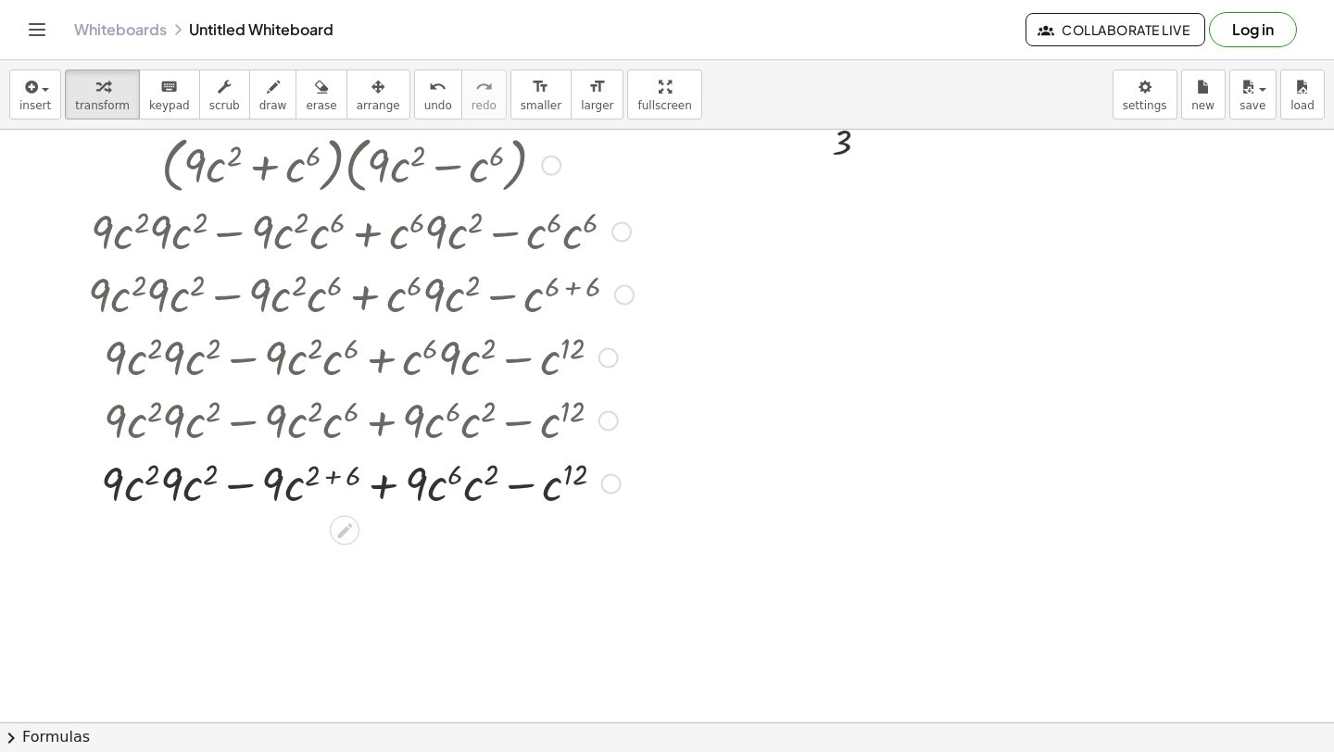
click at [329, 478] on div at bounding box center [361, 482] width 564 height 63
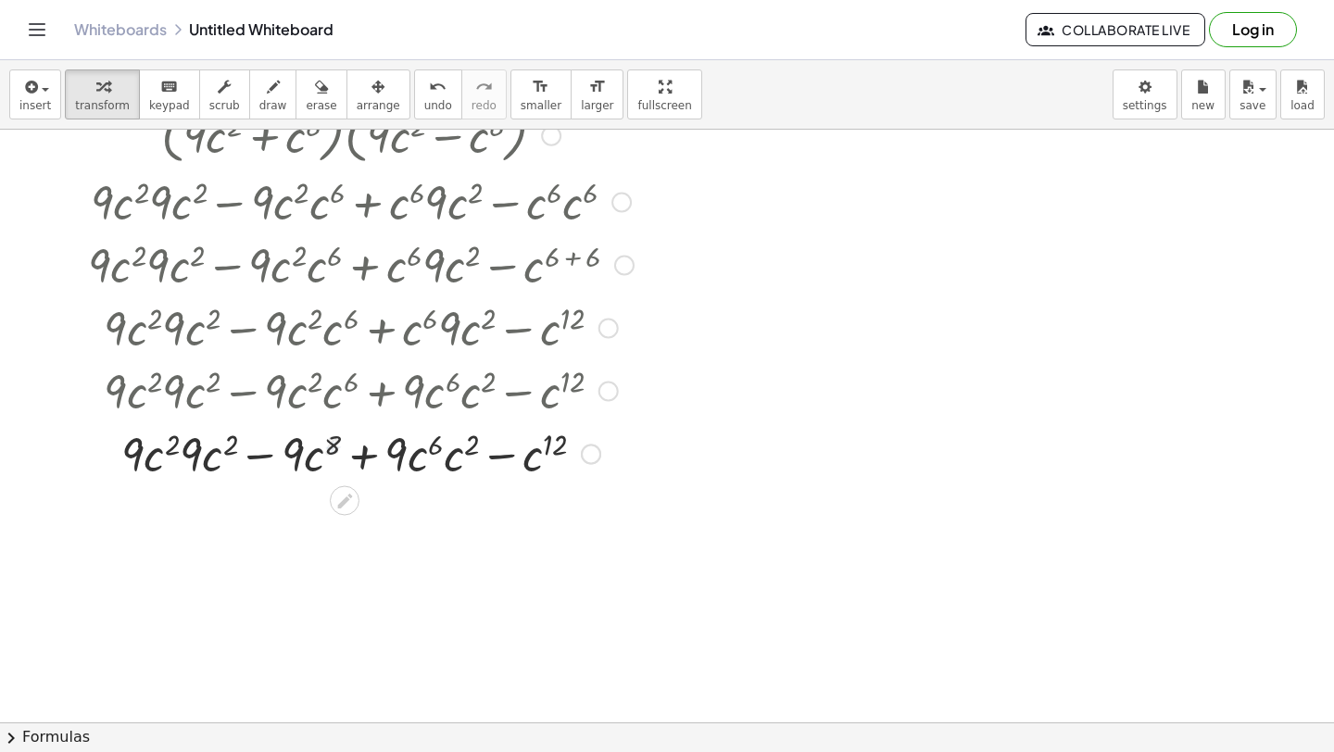
scroll to position [1916, 0]
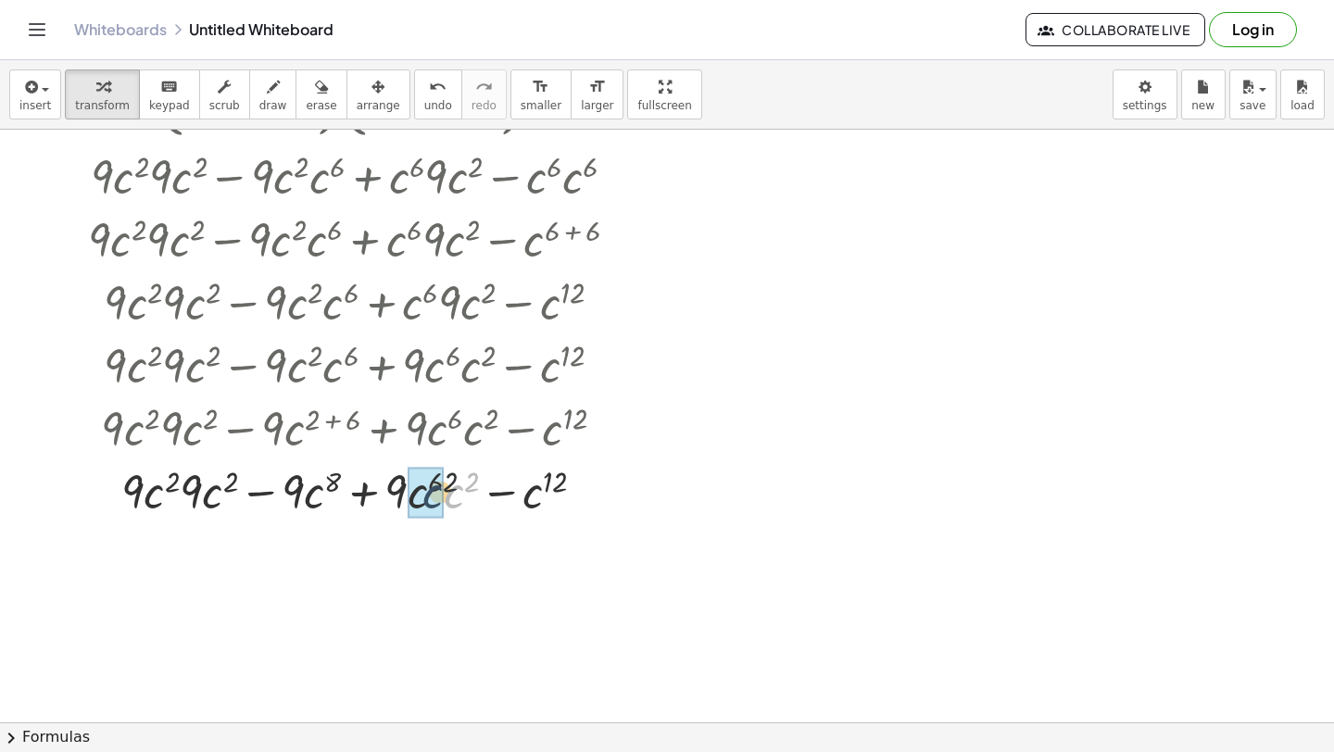
drag, startPoint x: 452, startPoint y: 503, endPoint x: 422, endPoint y: 502, distance: 29.7
click at [454, 482] on div at bounding box center [361, 490] width 564 height 63
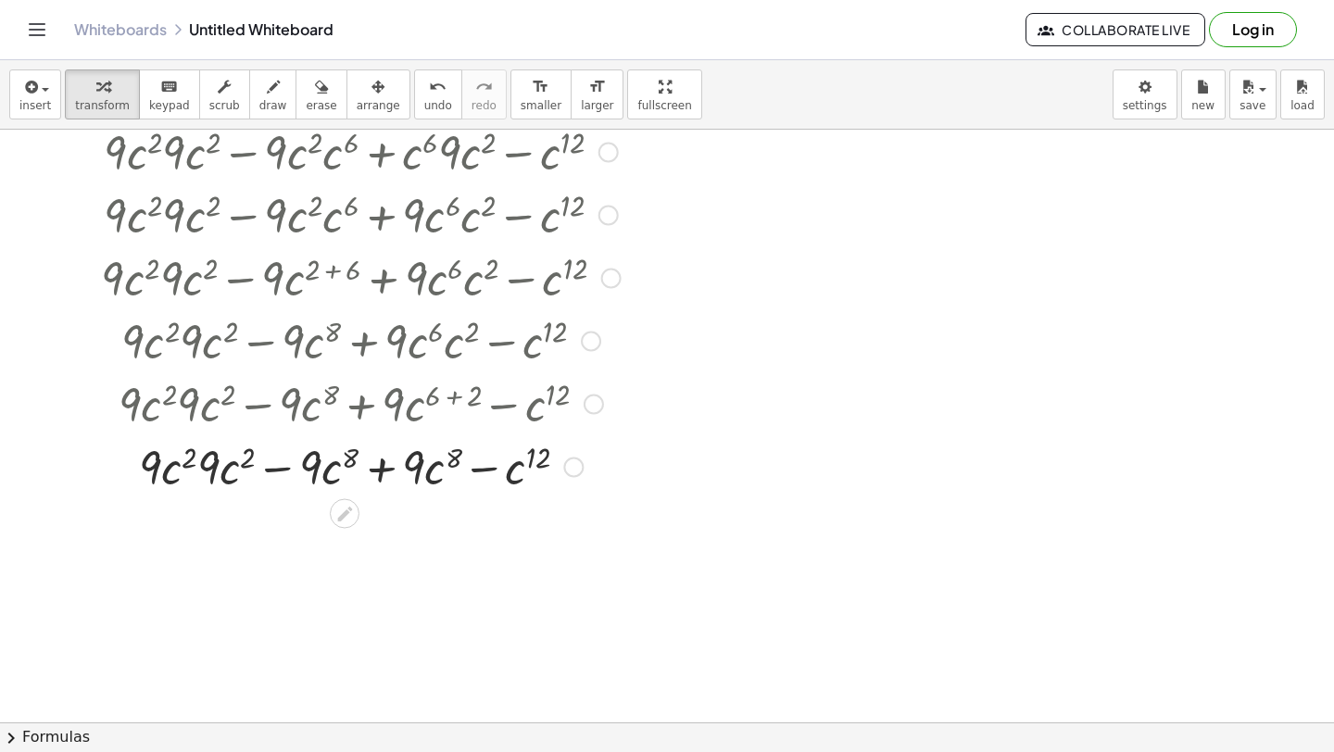
scroll to position [2081, 0]
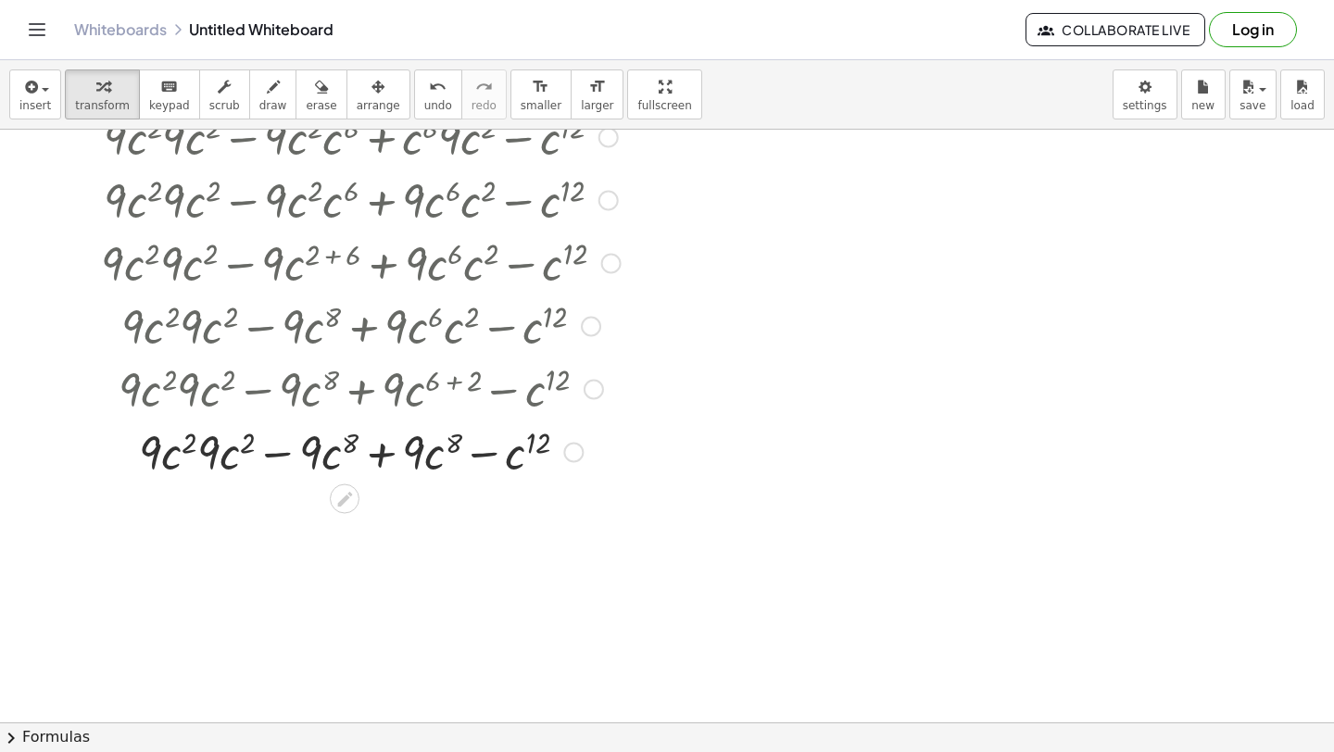
click at [416, 448] on div at bounding box center [361, 451] width 564 height 63
click at [377, 453] on div at bounding box center [361, 451] width 564 height 63
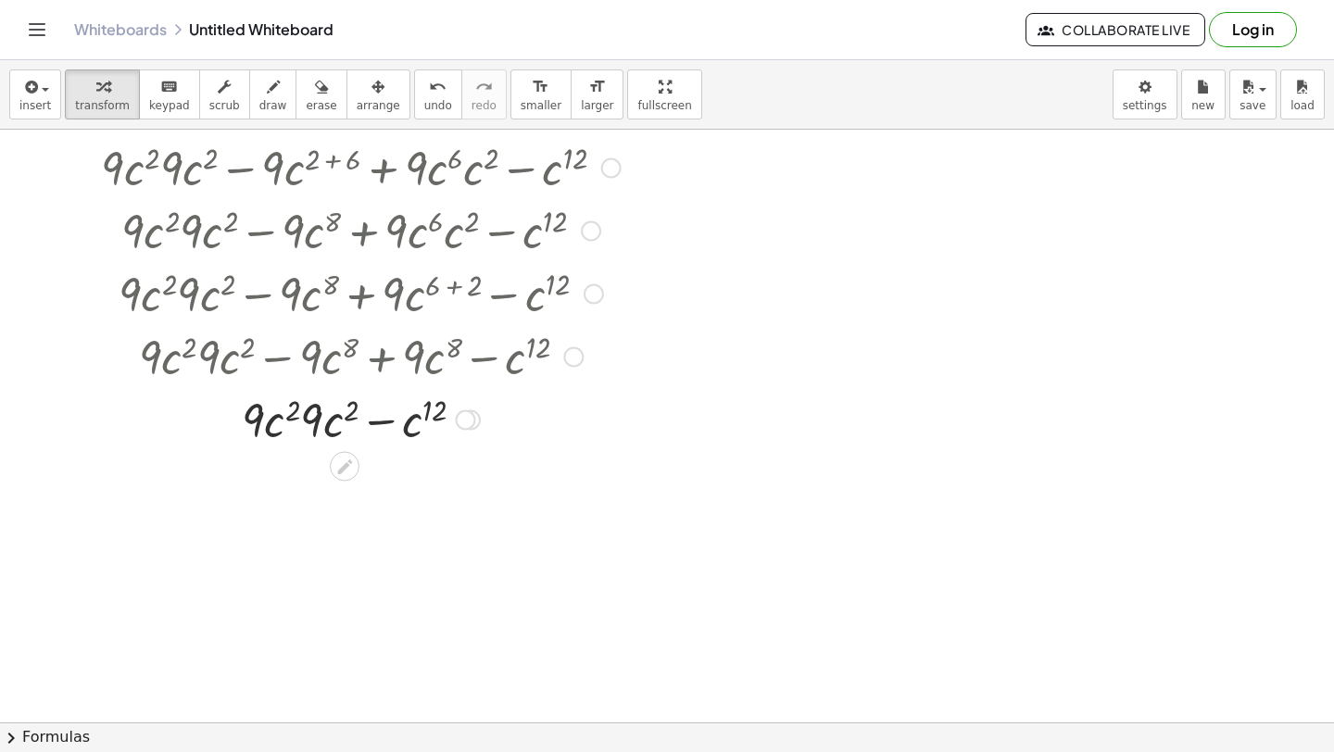
scroll to position [2180, 0]
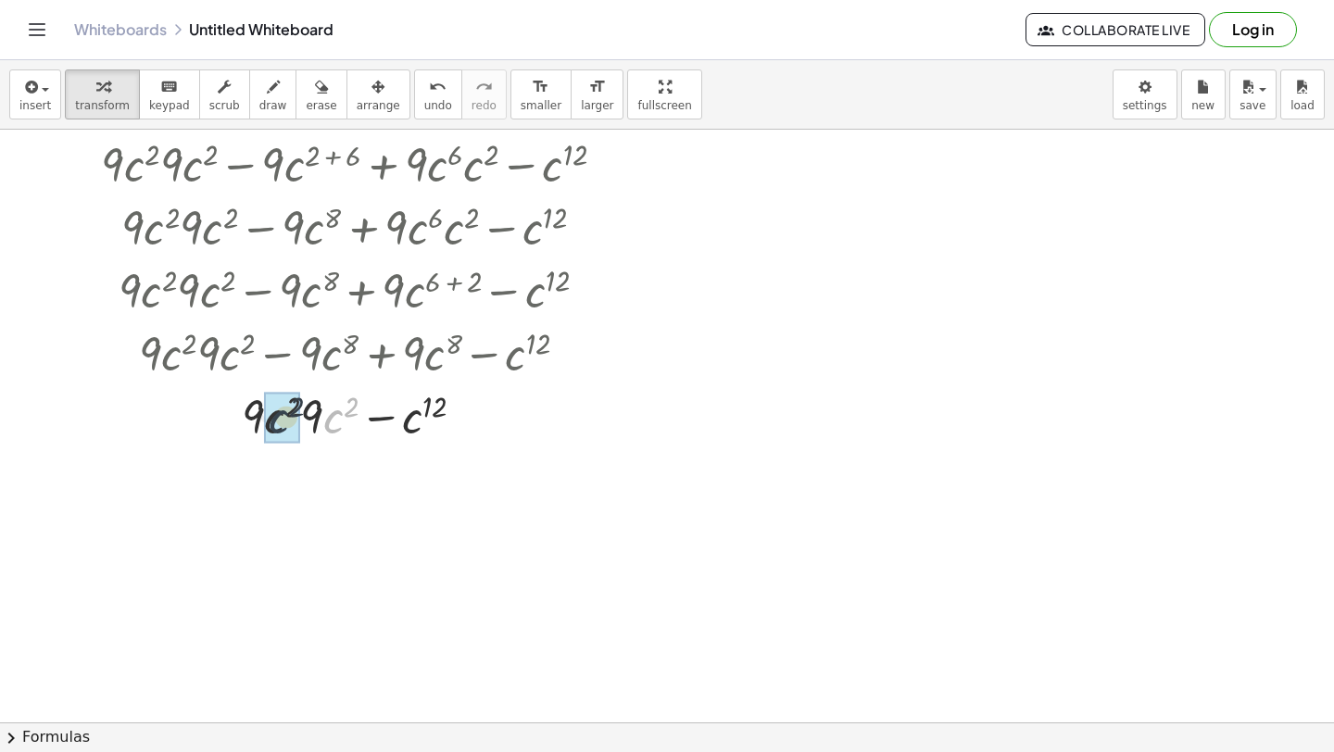
drag, startPoint x: 327, startPoint y: 419, endPoint x: 271, endPoint y: 416, distance: 56.6
click at [307, 470] on div at bounding box center [361, 478] width 564 height 63
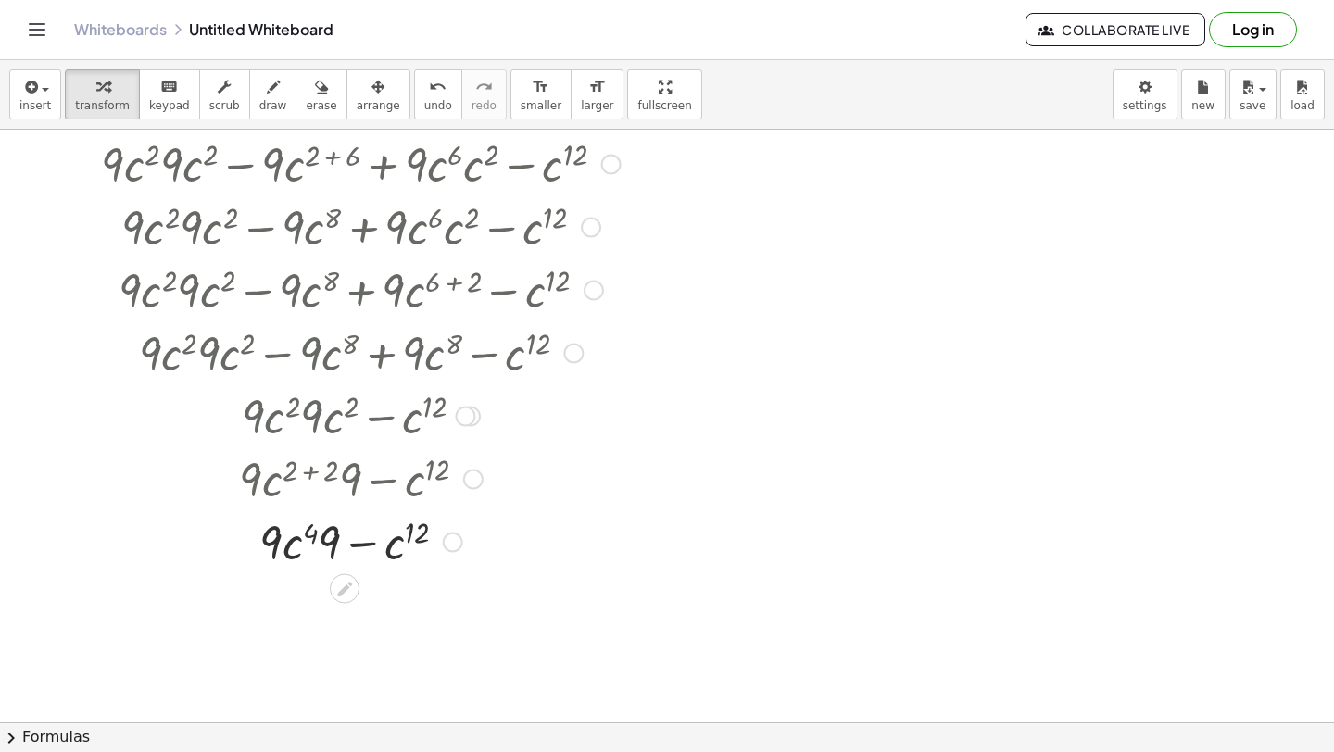
click at [338, 547] on div at bounding box center [361, 541] width 564 height 63
drag, startPoint x: 324, startPoint y: 546, endPoint x: 277, endPoint y: 543, distance: 47.3
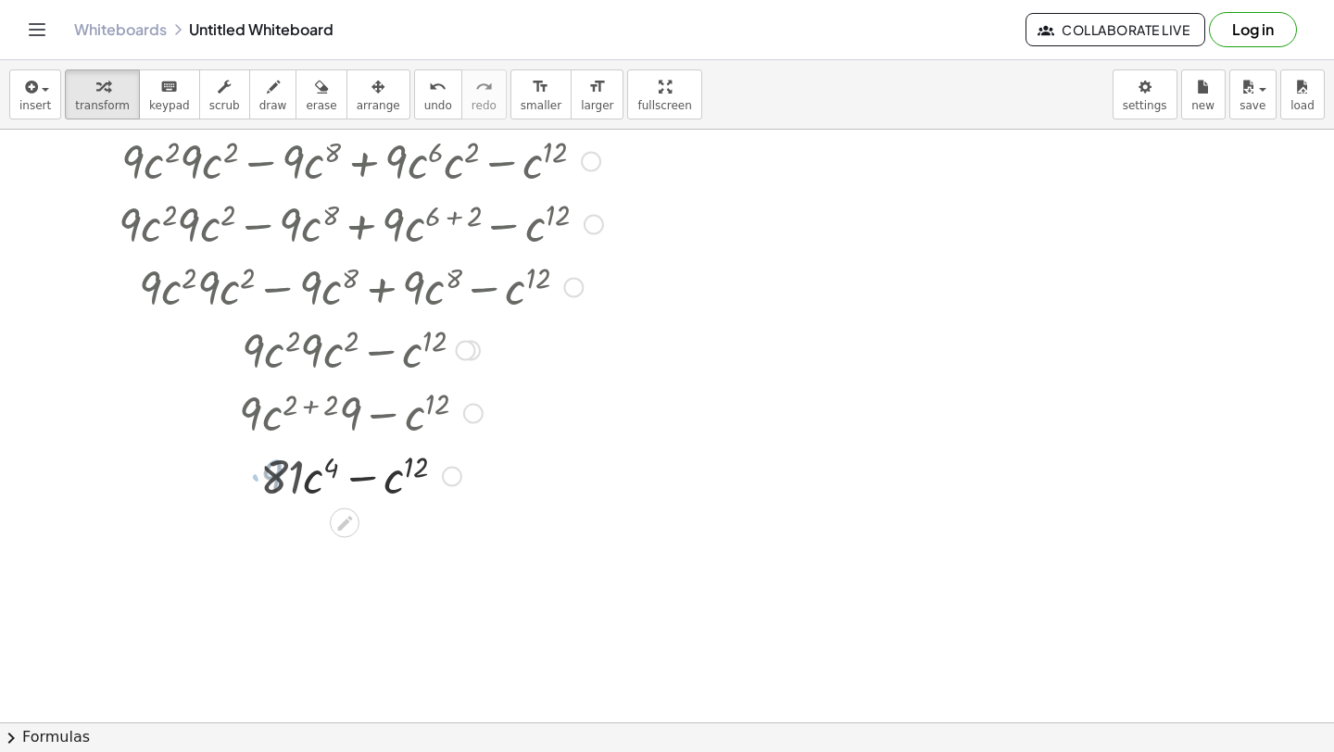
scroll to position [2247, 0]
click at [352, 542] on div at bounding box center [361, 537] width 564 height 63
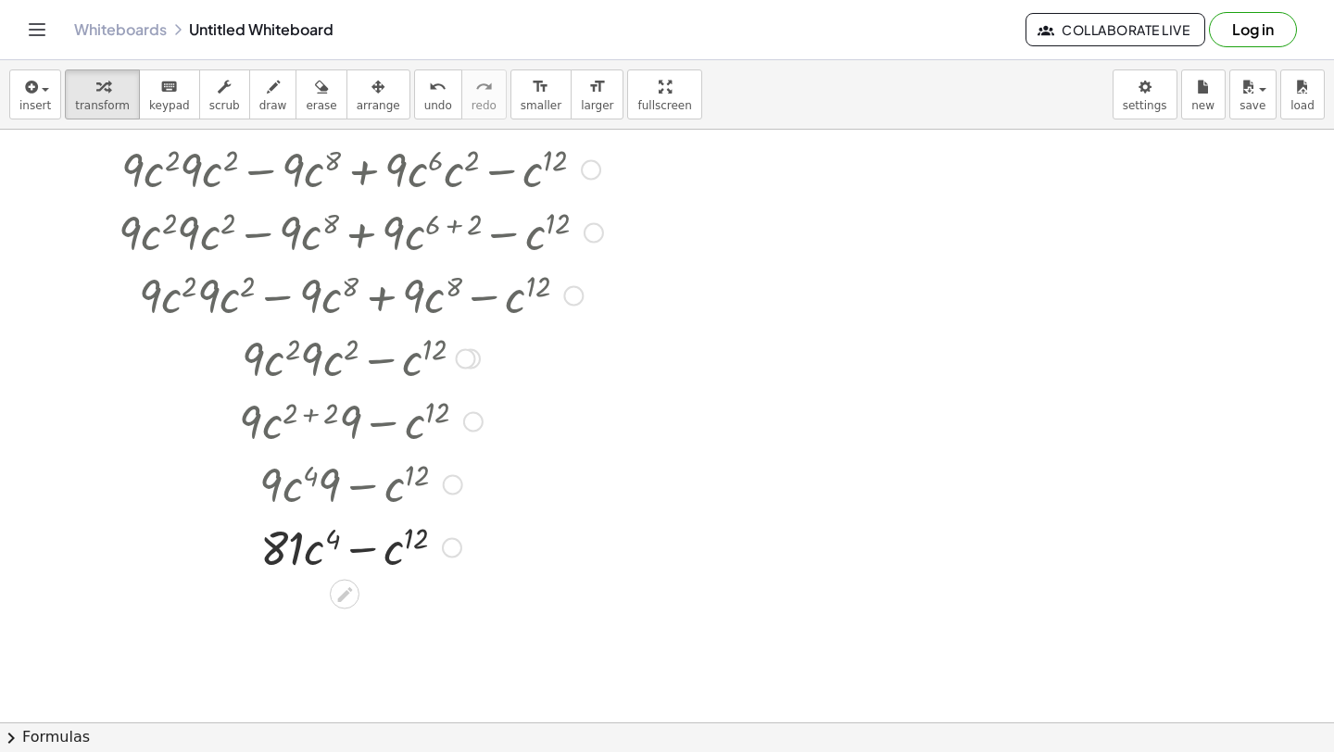
scroll to position [2241, 0]
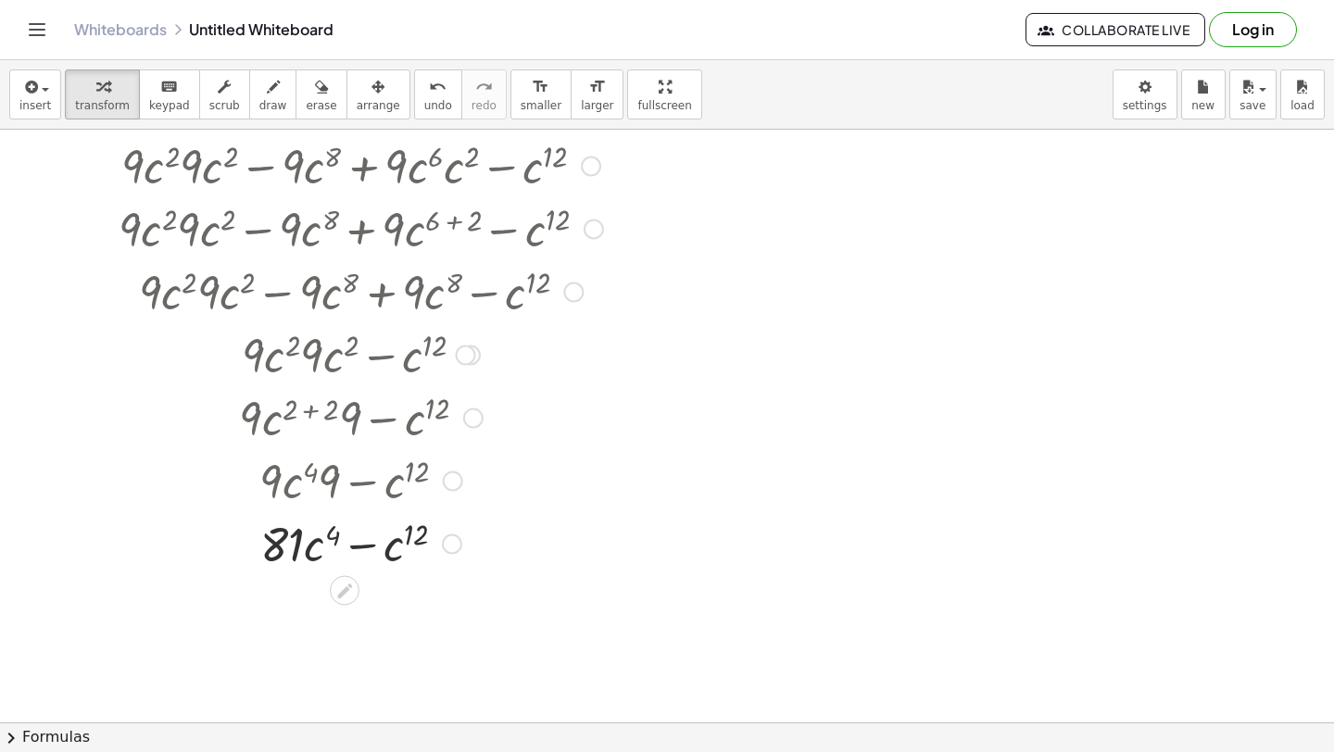
click at [364, 541] on div at bounding box center [361, 542] width 564 height 63
drag, startPoint x: 321, startPoint y: 540, endPoint x: 382, endPoint y: 540, distance: 60.2
click at [382, 540] on div at bounding box center [361, 542] width 564 height 63
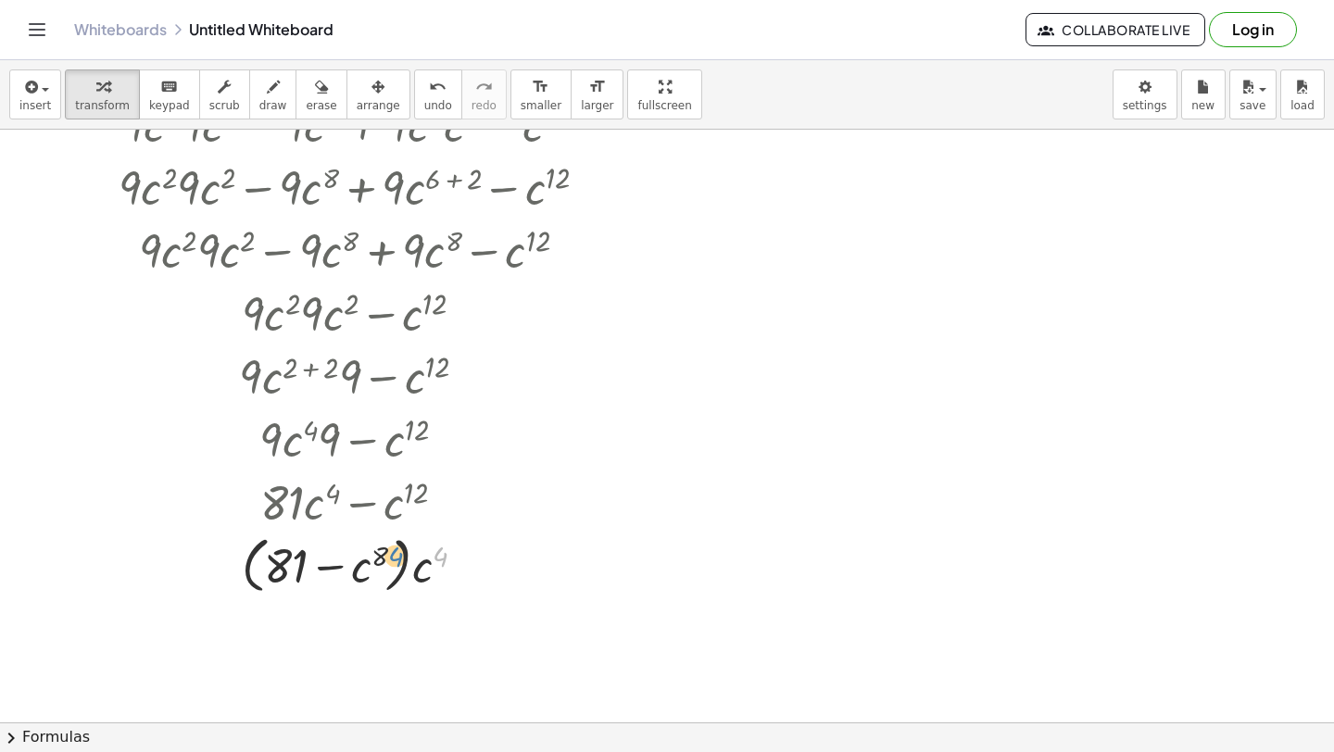
drag, startPoint x: 435, startPoint y: 553, endPoint x: 447, endPoint y: 556, distance: 11.5
click at [444, 556] on div at bounding box center [361, 564] width 564 height 70
click at [409, 565] on div at bounding box center [361, 564] width 564 height 70
click at [401, 565] on div at bounding box center [361, 564] width 564 height 70
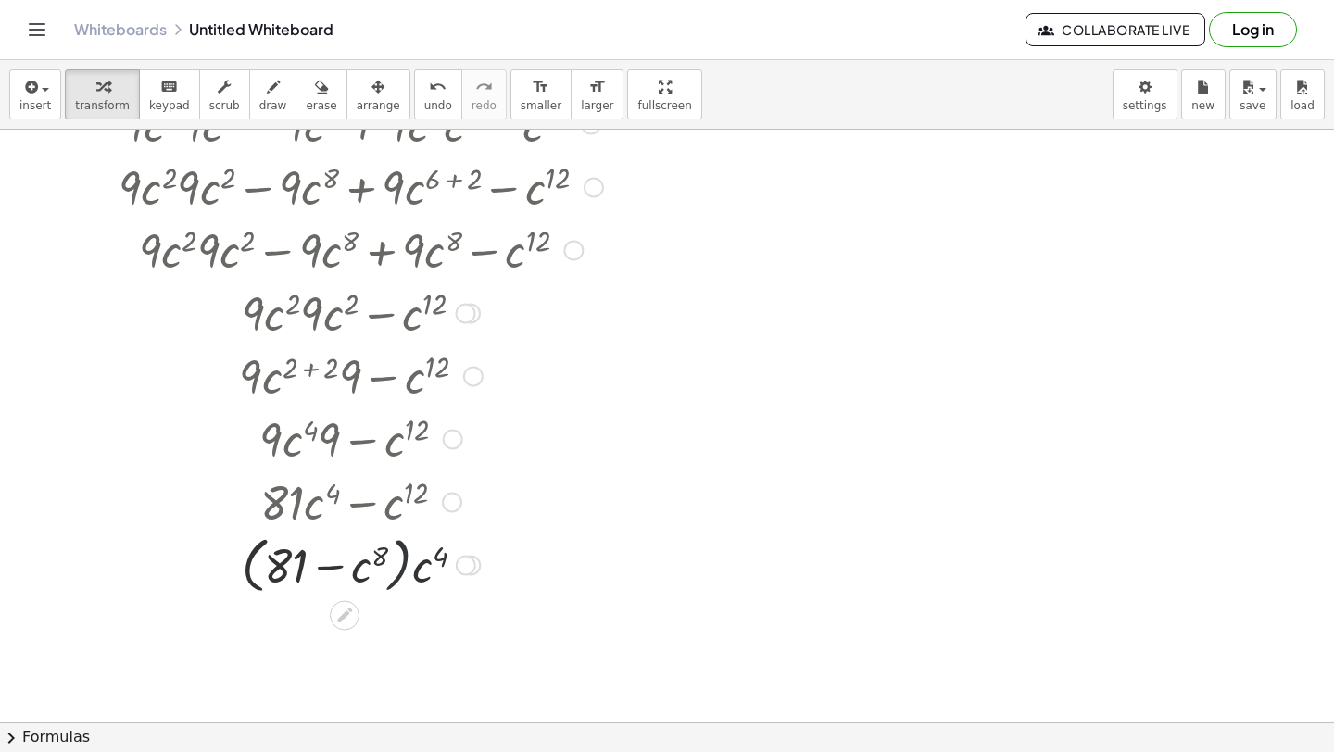
click at [401, 566] on div at bounding box center [361, 564] width 564 height 70
drag, startPoint x: 420, startPoint y: 570, endPoint x: 370, endPoint y: 563, distance: 50.4
click at [370, 563] on div at bounding box center [361, 564] width 564 height 70
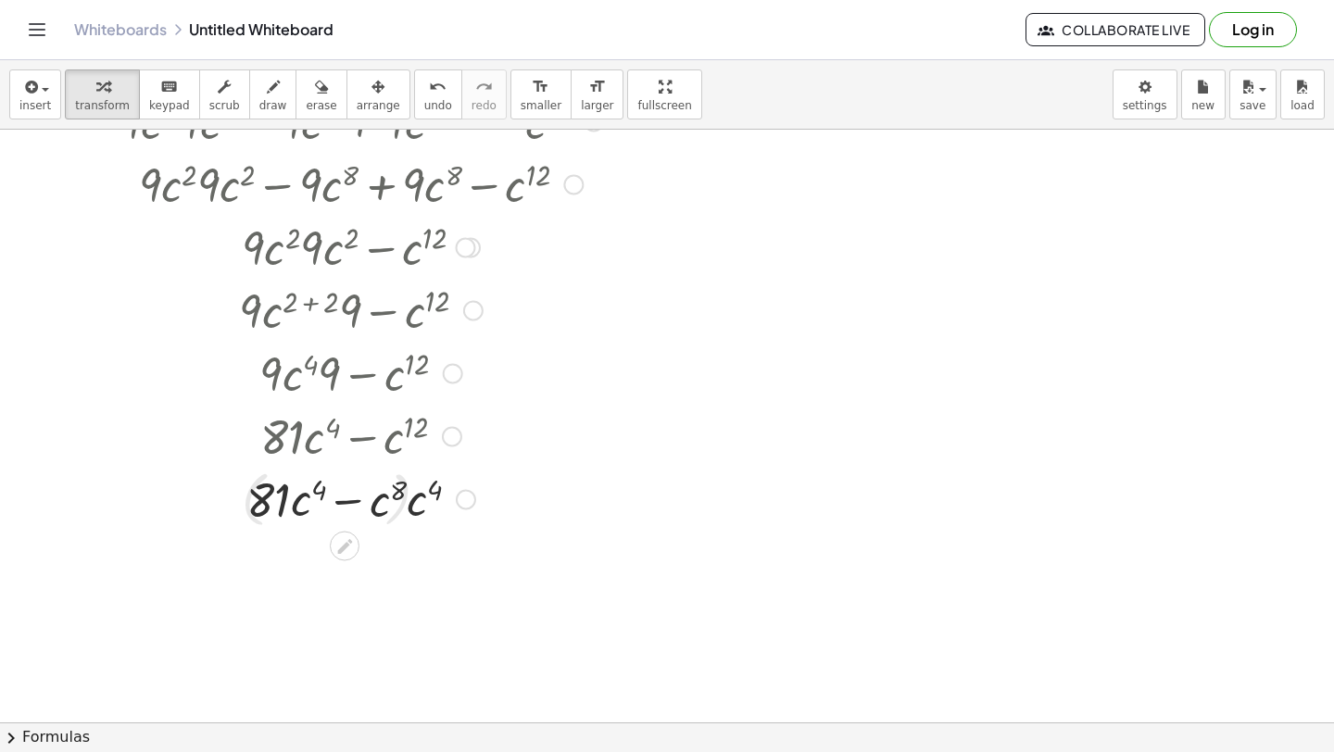
scroll to position [2350, 0]
drag, startPoint x: 429, startPoint y: 553, endPoint x: 395, endPoint y: 553, distance: 34.3
click at [395, 553] on div at bounding box center [361, 562] width 564 height 63
click at [411, 579] on div at bounding box center [361, 562] width 564 height 63
click at [416, 578] on div at bounding box center [361, 562] width 564 height 63
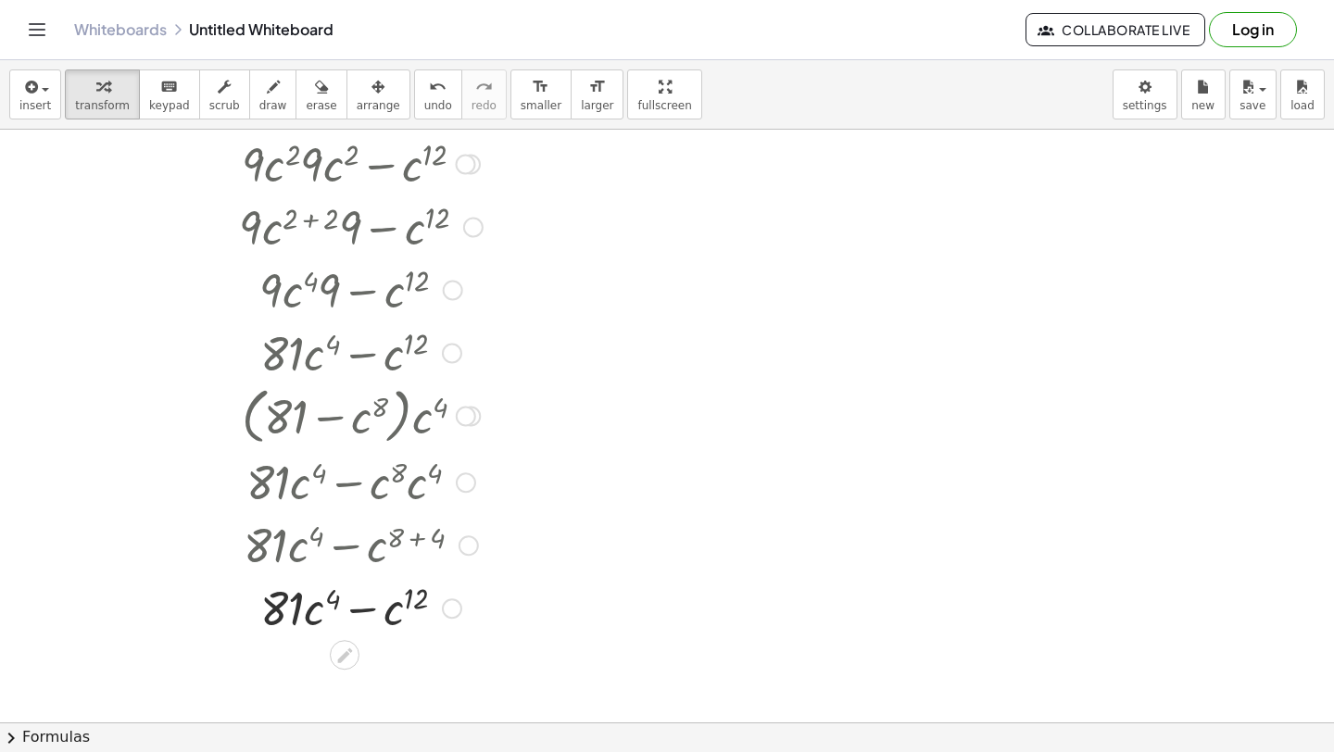
scroll to position [2471, 0]
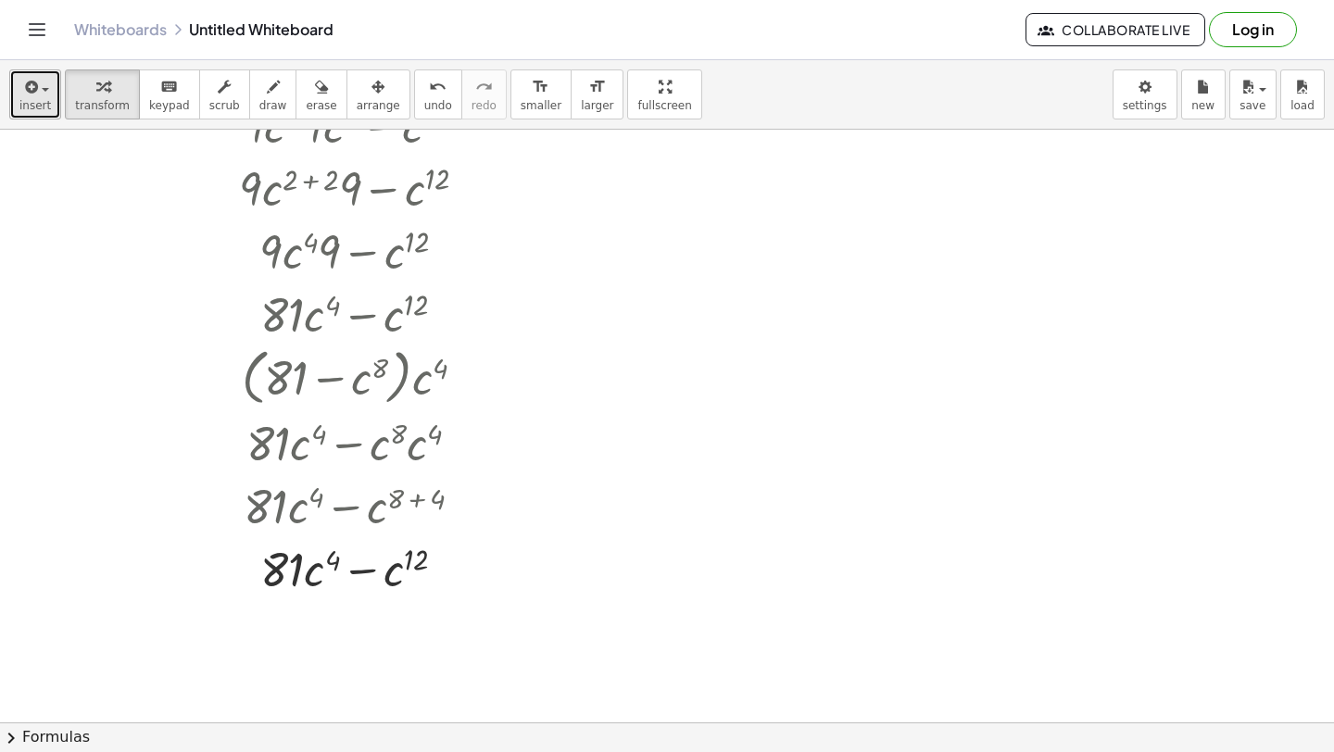
click at [40, 81] on div "button" at bounding box center [34, 86] width 31 height 22
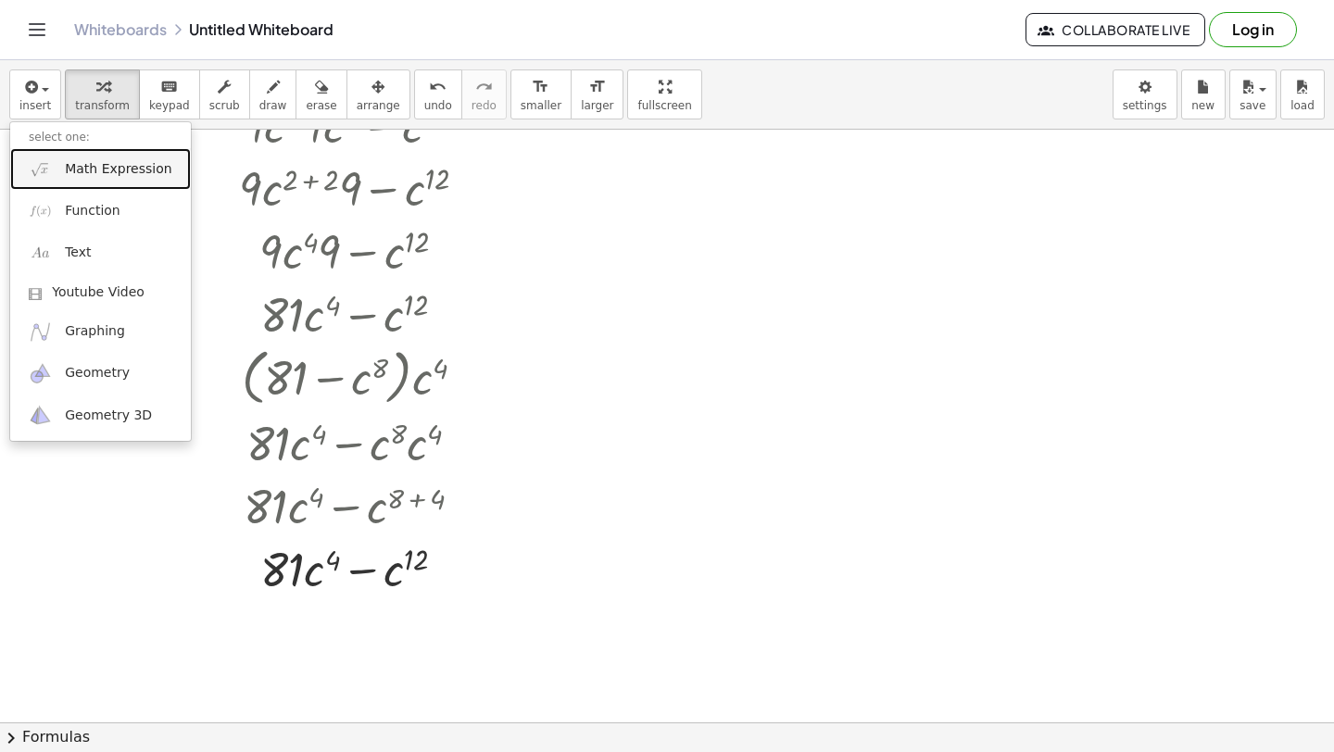
click at [77, 160] on span "Math Expression" at bounding box center [118, 169] width 107 height 19
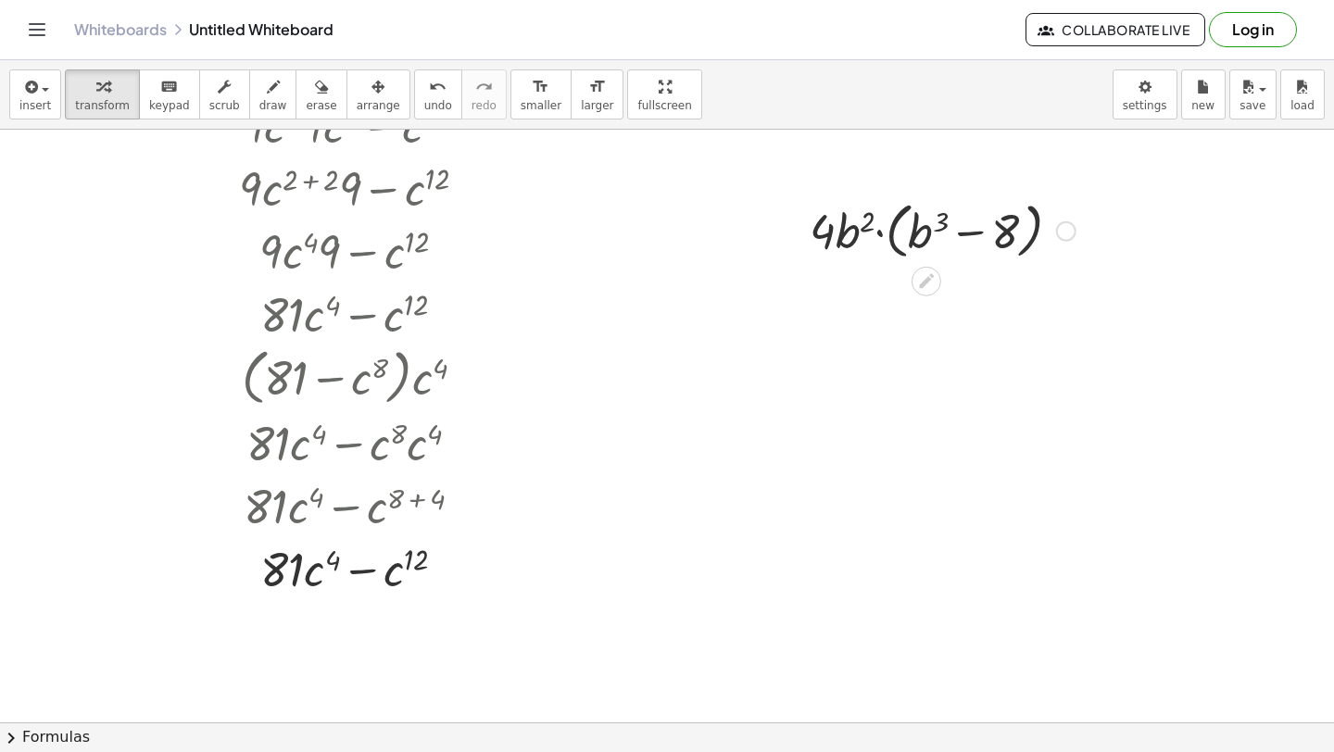
click at [878, 233] on div at bounding box center [942, 230] width 284 height 70
click at [879, 233] on div at bounding box center [942, 230] width 284 height 70
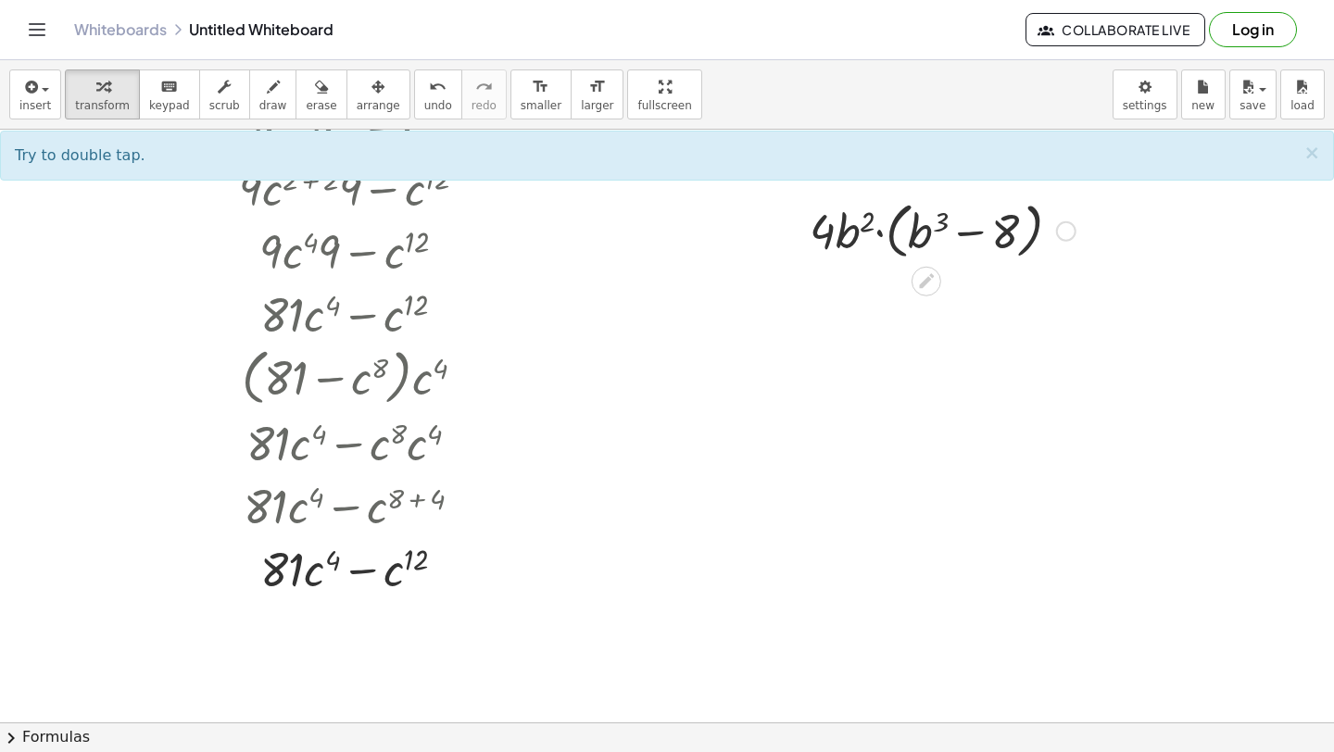
click at [879, 233] on div at bounding box center [942, 230] width 284 height 70
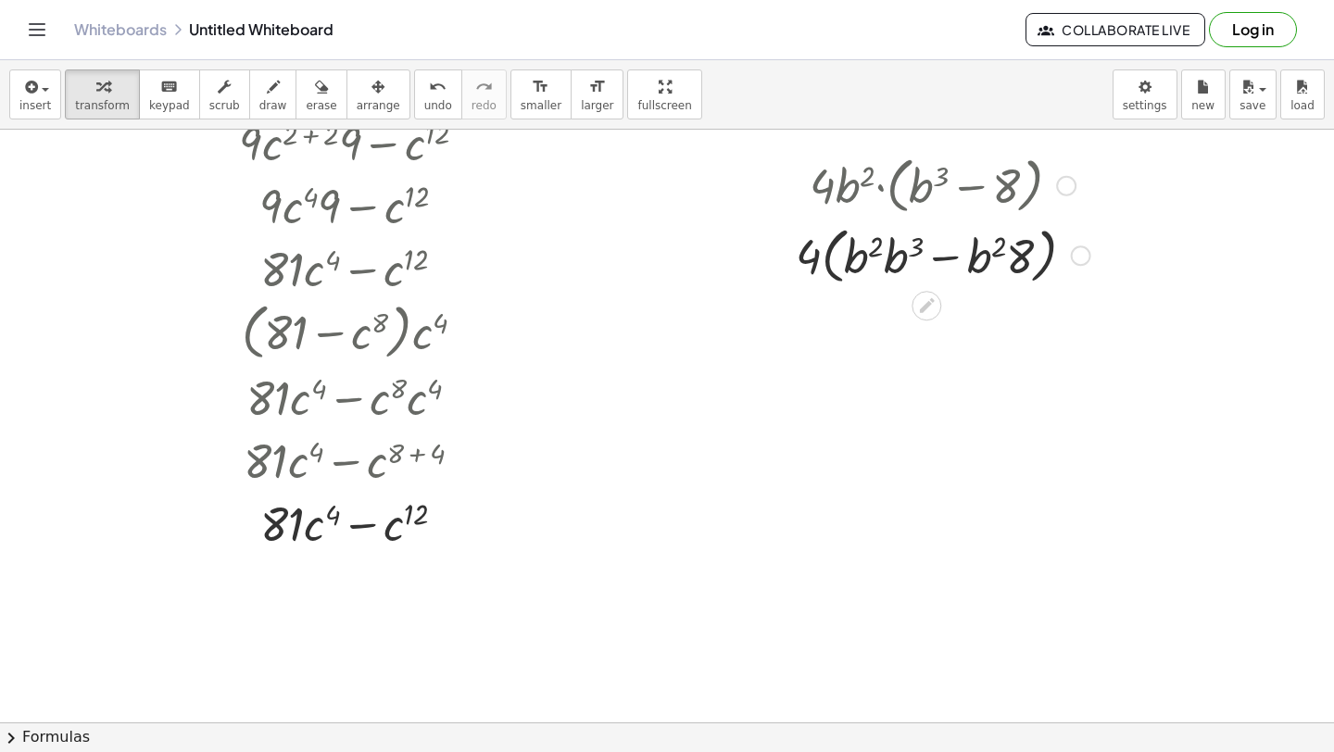
scroll to position [2521, 0]
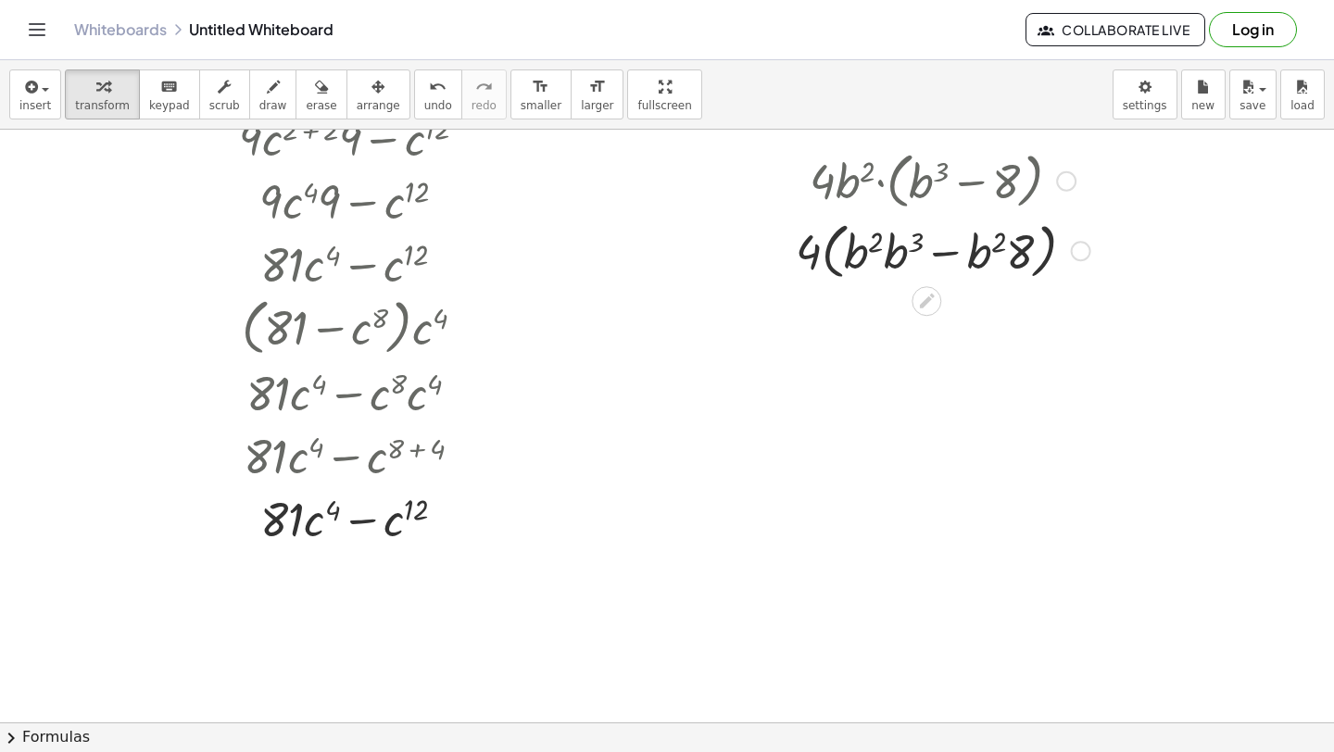
click at [902, 258] on div at bounding box center [943, 250] width 313 height 70
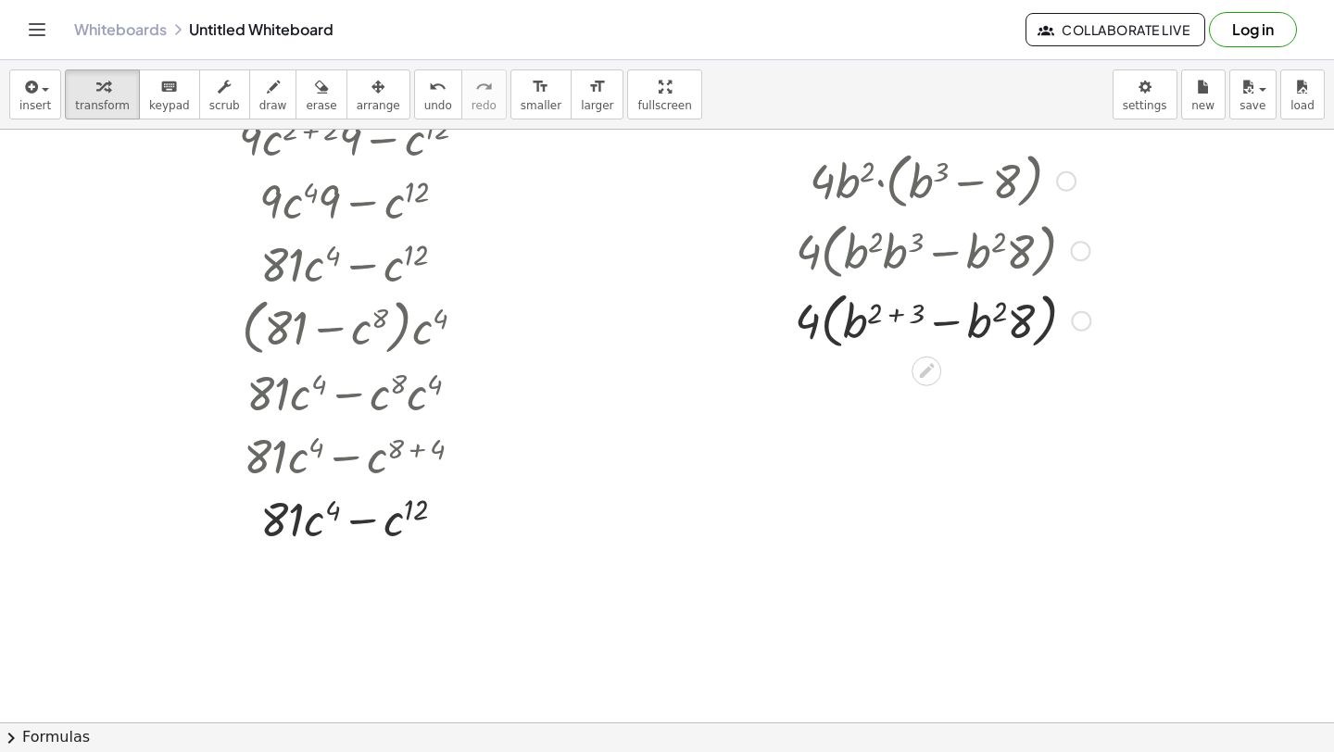
click at [897, 258] on div at bounding box center [943, 250] width 314 height 70
click at [896, 319] on div at bounding box center [943, 319] width 314 height 70
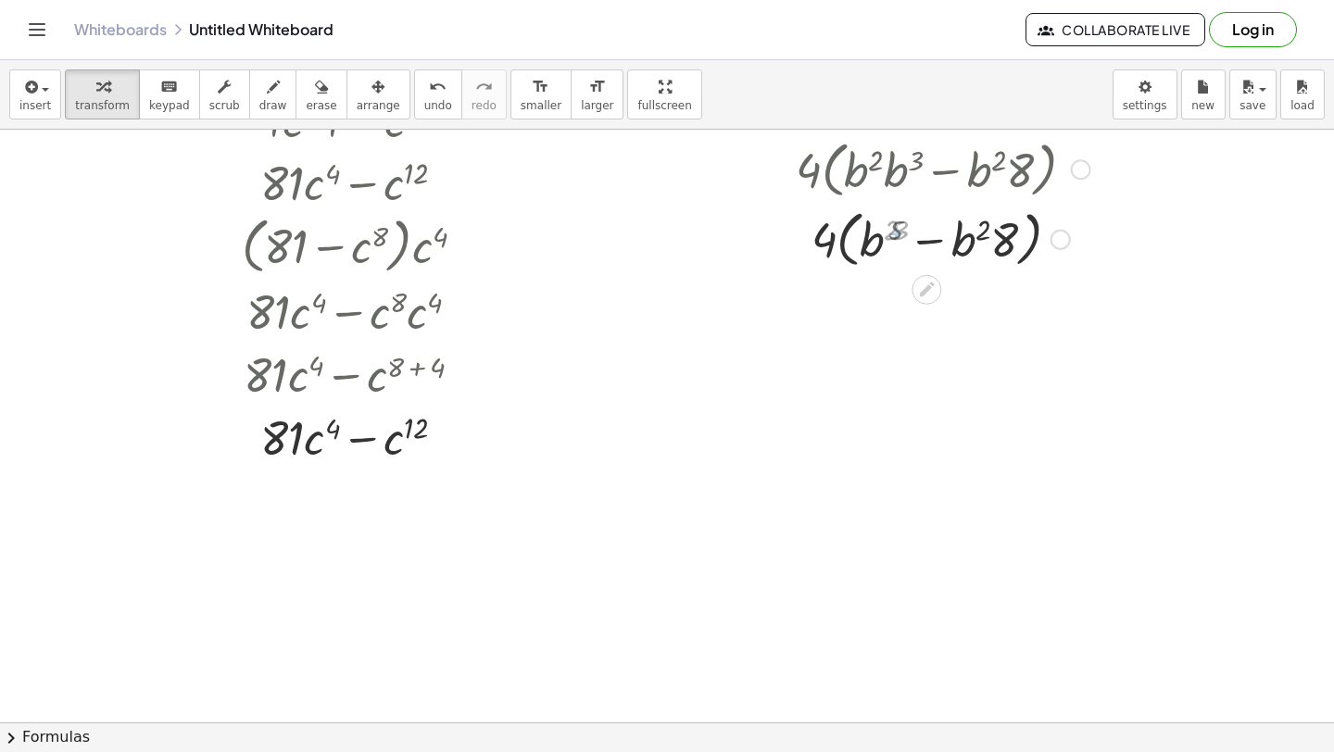
scroll to position [2608, 0]
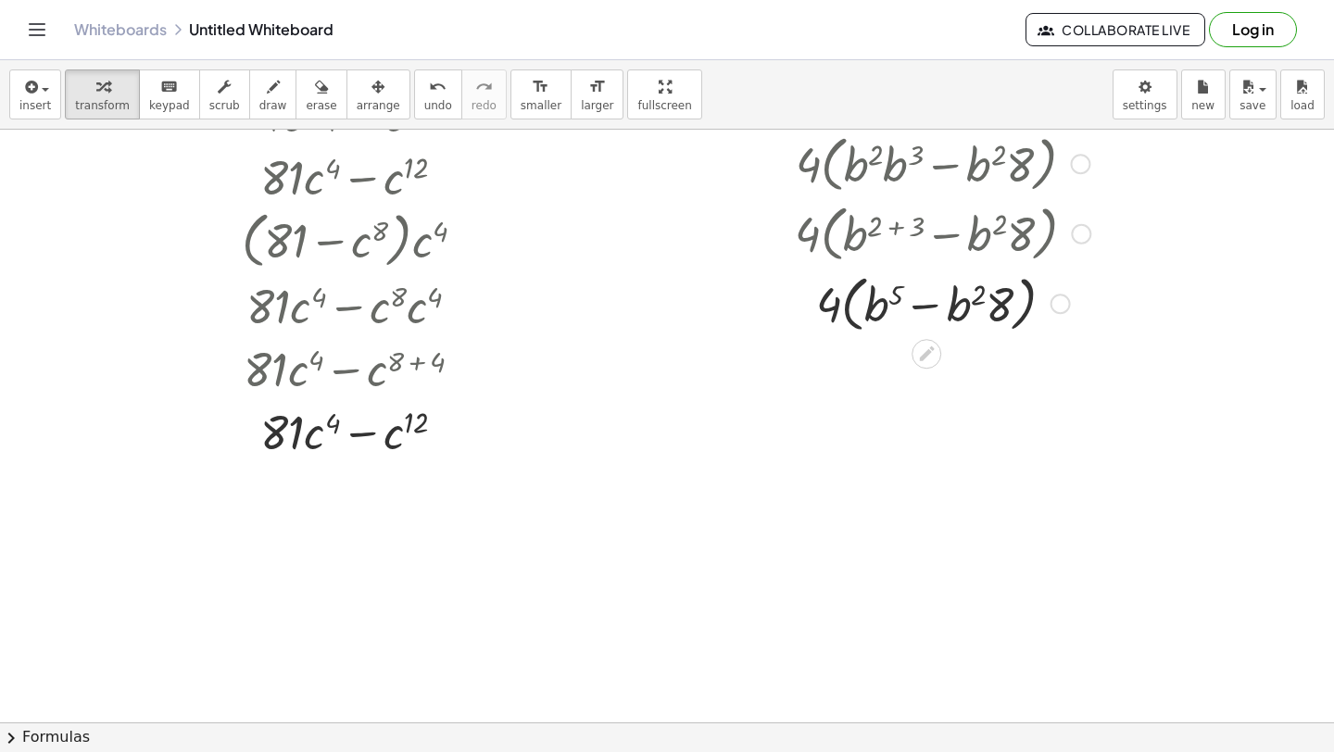
drag, startPoint x: 960, startPoint y: 311, endPoint x: 938, endPoint y: 311, distance: 22.2
click at [941, 311] on div at bounding box center [943, 303] width 314 height 70
click at [923, 305] on div at bounding box center [943, 303] width 314 height 70
drag, startPoint x: 951, startPoint y: 311, endPoint x: 872, endPoint y: 310, distance: 78.8
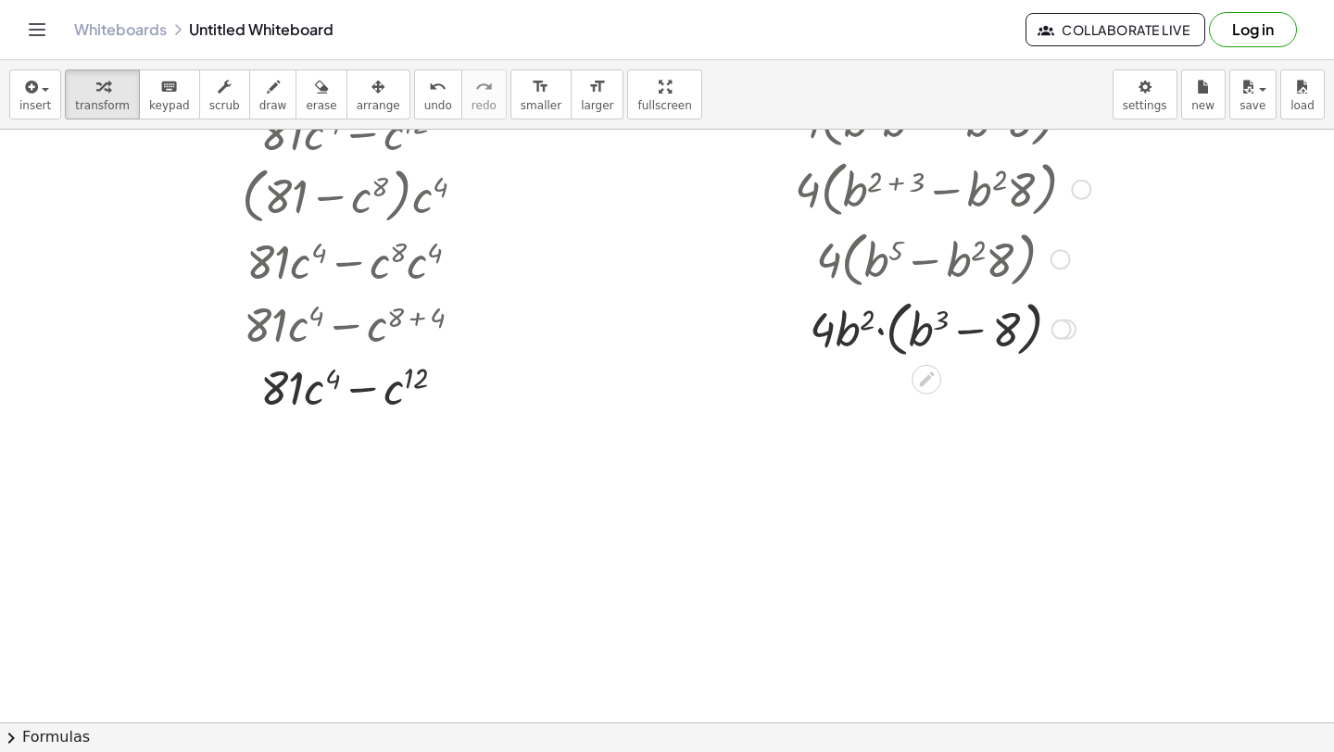
scroll to position [2649, 0]
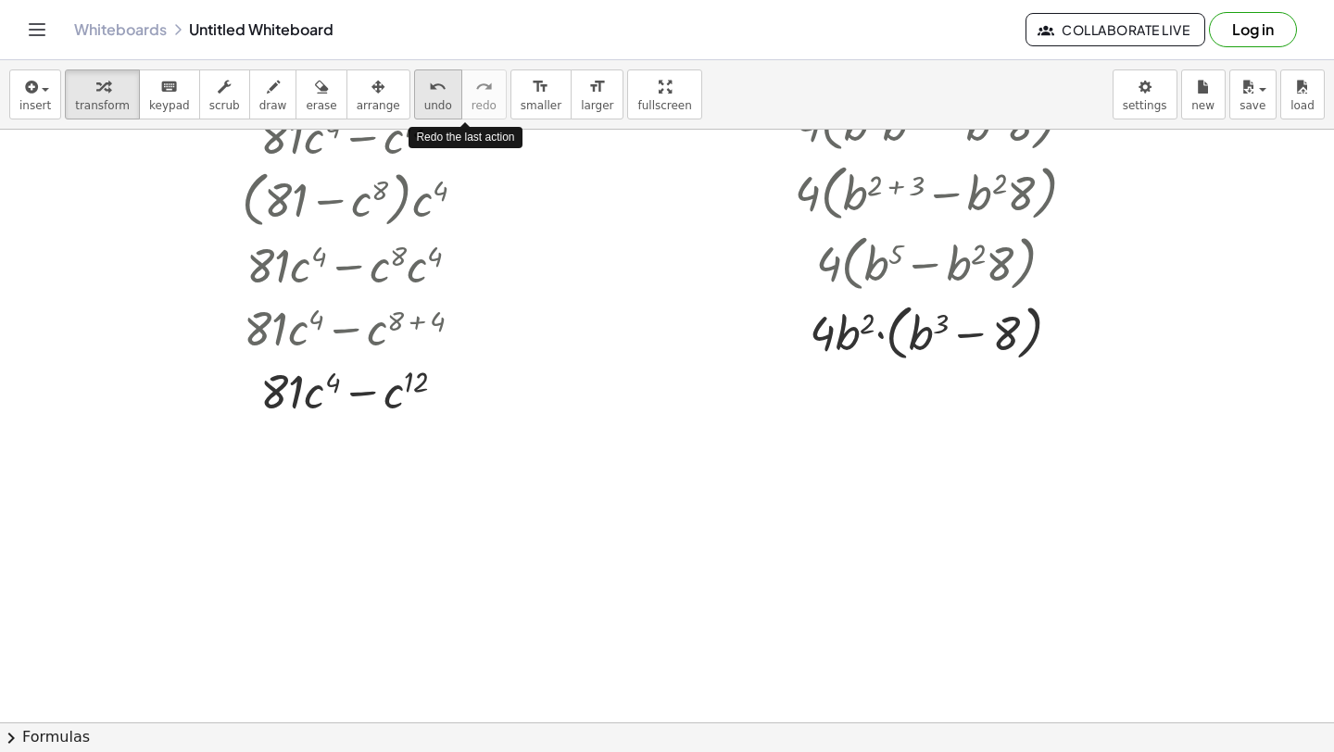
click at [440, 100] on button "undo undo" at bounding box center [438, 94] width 48 height 50
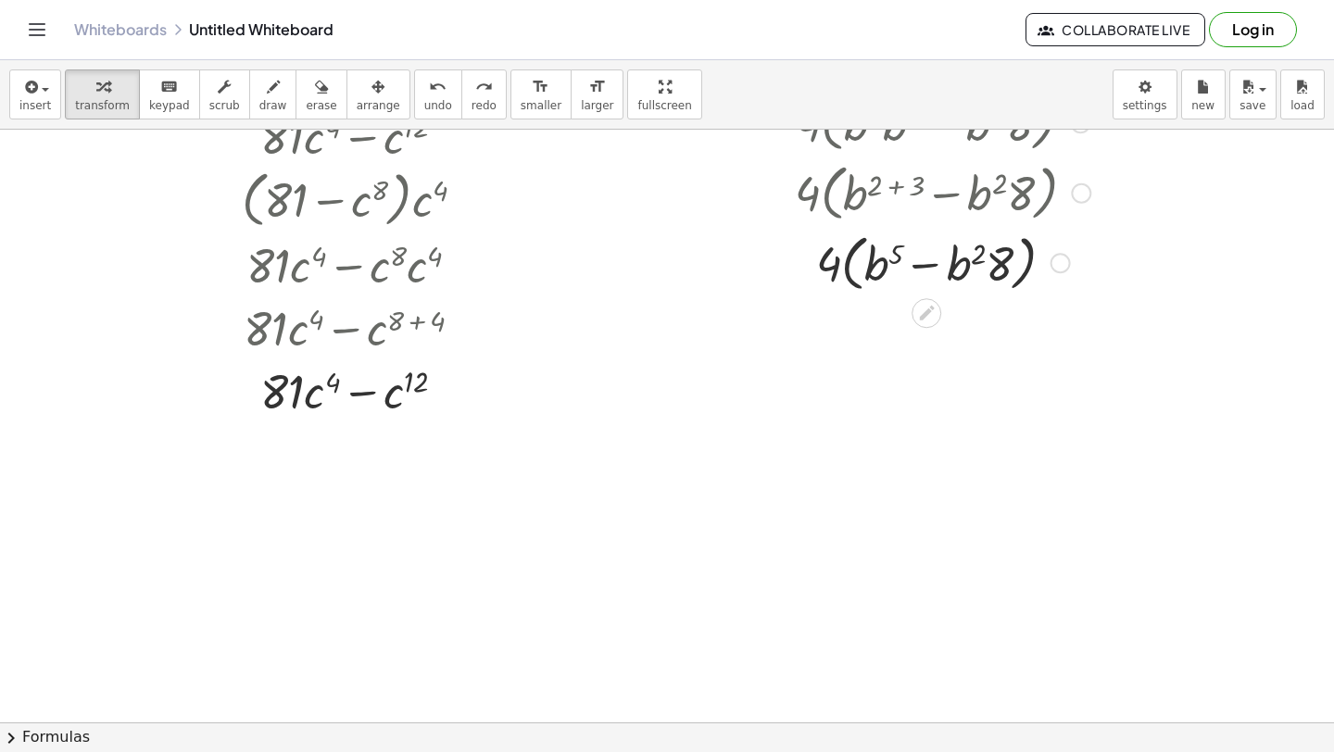
click at [848, 275] on div at bounding box center [943, 262] width 274 height 70
click at [848, 276] on div at bounding box center [943, 262] width 274 height 70
drag, startPoint x: 943, startPoint y: 334, endPoint x: 1012, endPoint y: 332, distance: 68.6
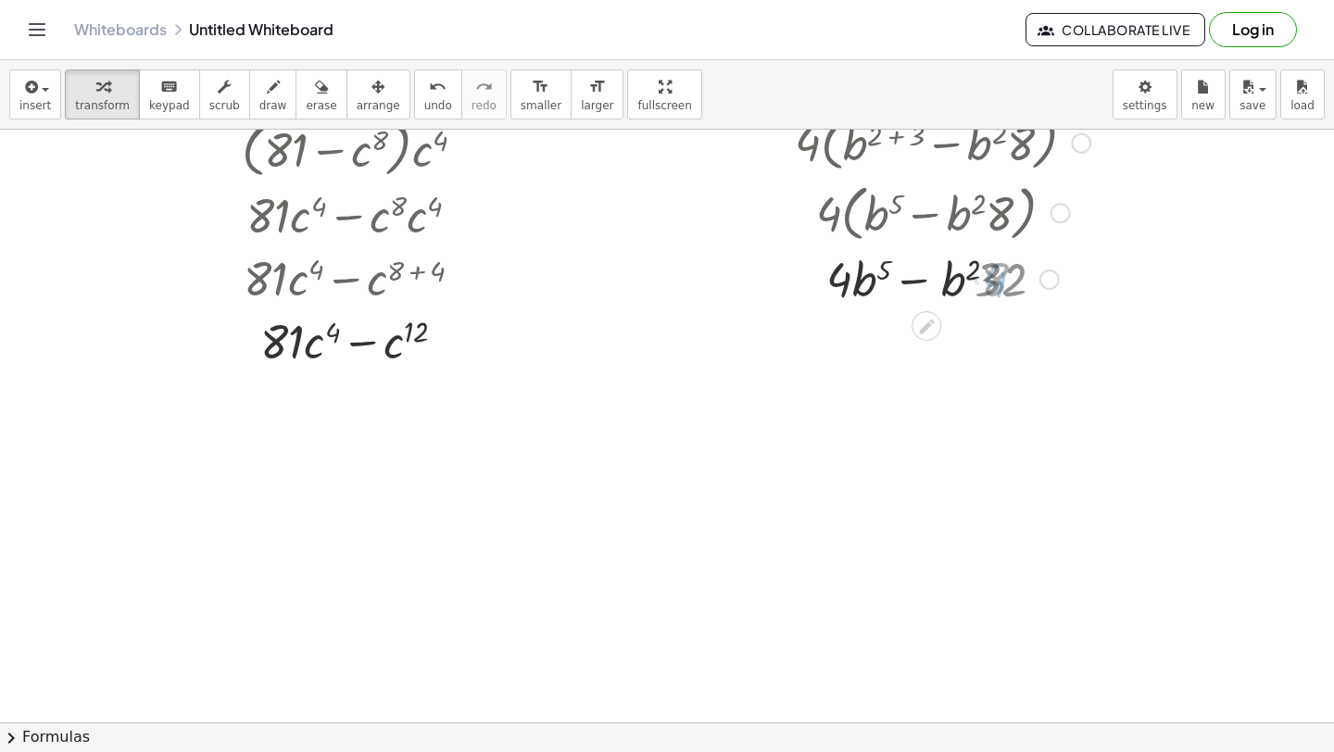
scroll to position [2703, 0]
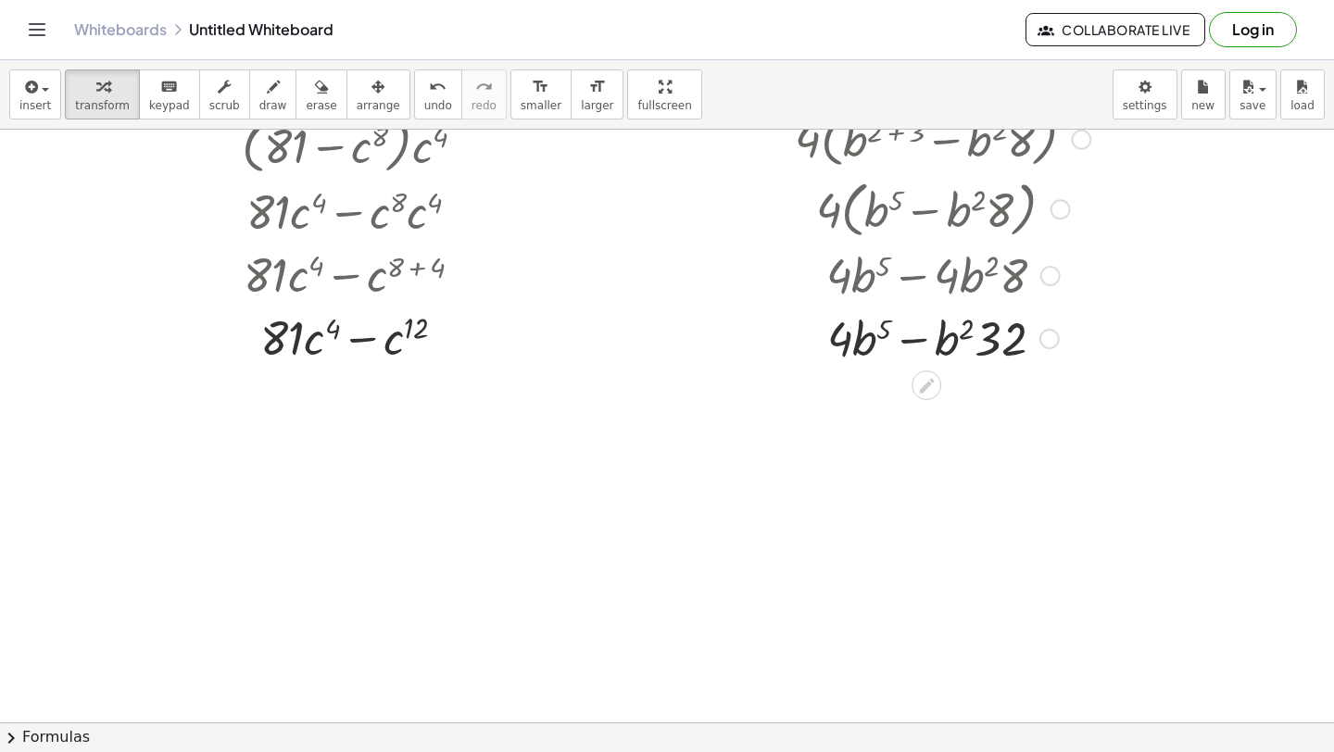
click at [835, 339] on div at bounding box center [943, 337] width 314 height 63
drag, startPoint x: 835, startPoint y: 340, endPoint x: 989, endPoint y: 339, distance: 154.7
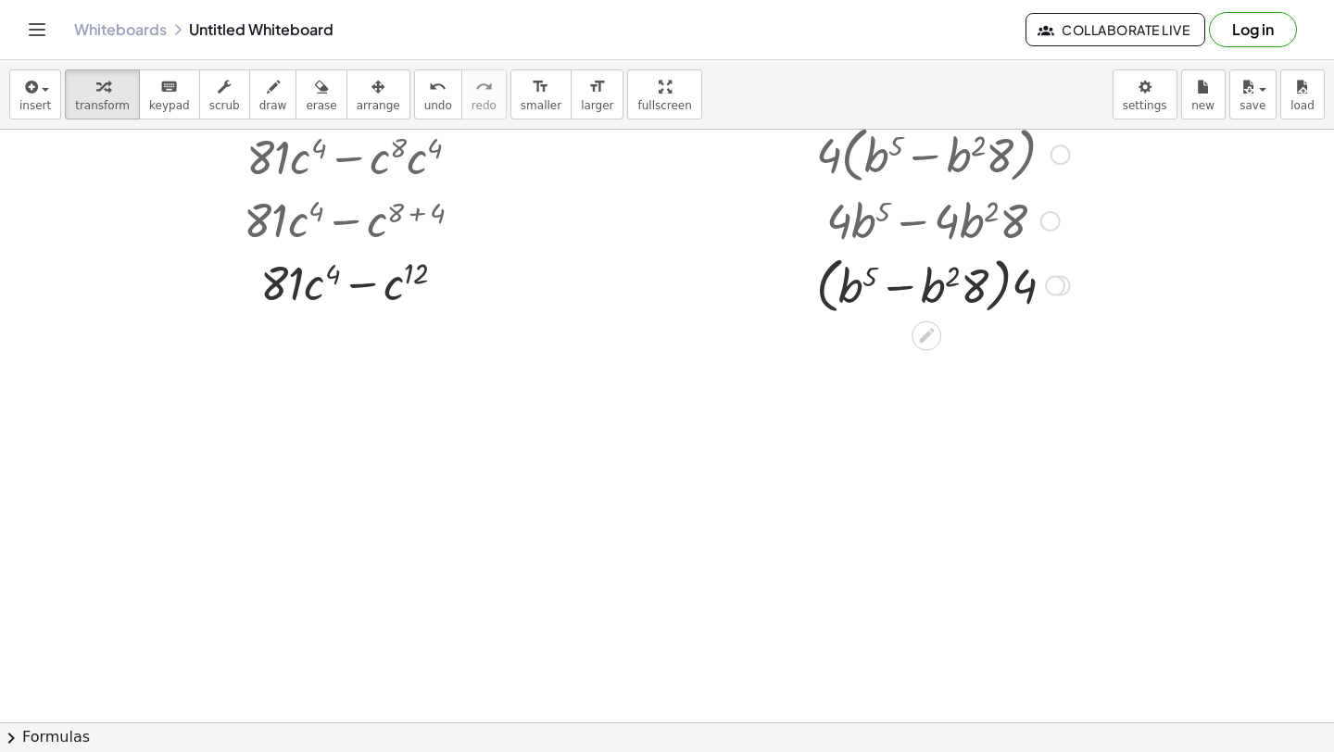
scroll to position [2758, 0]
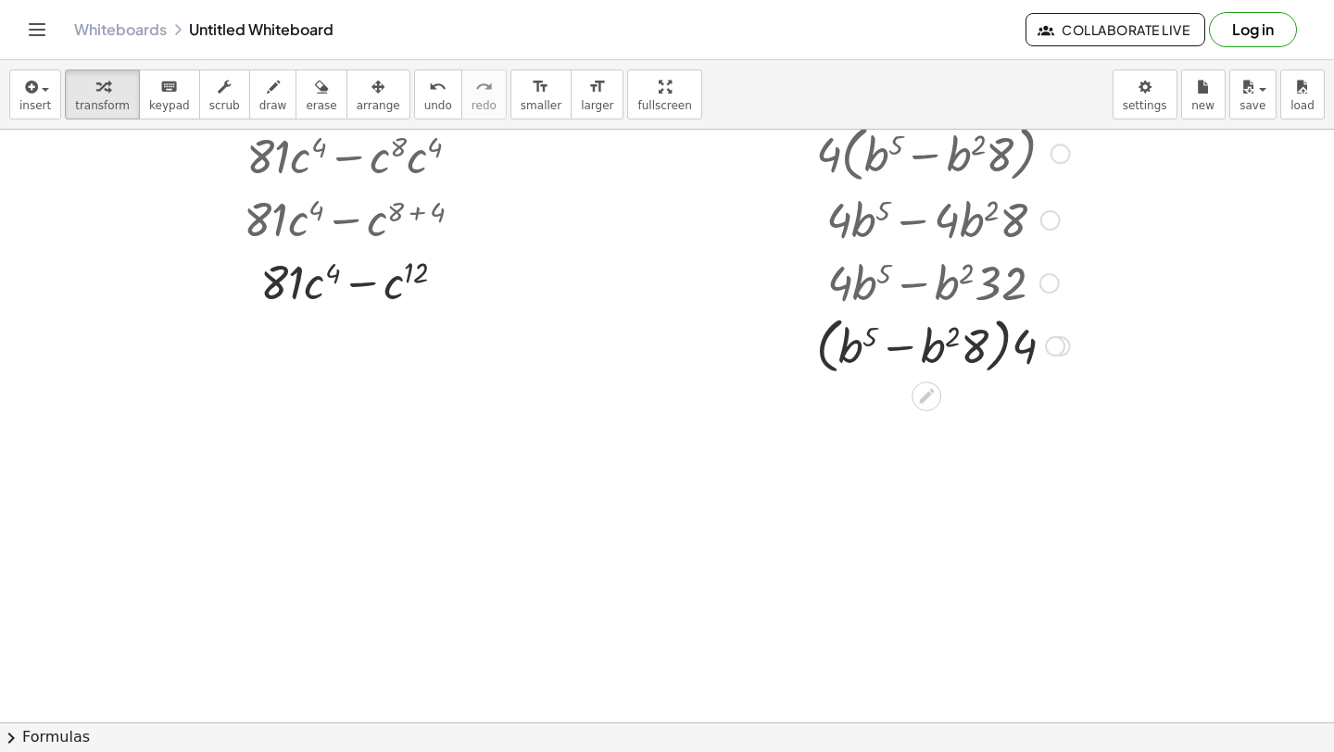
click at [1015, 346] on div at bounding box center [943, 344] width 314 height 70
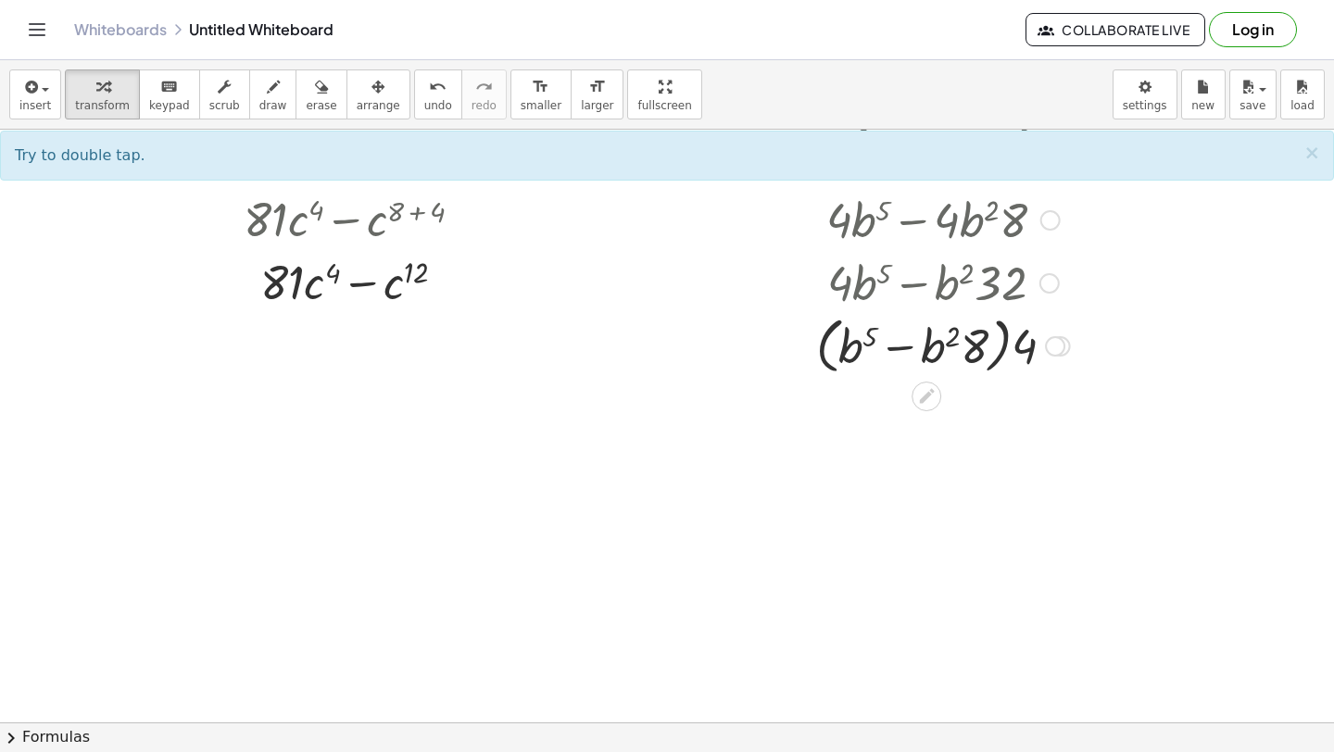
click at [1006, 348] on div at bounding box center [943, 344] width 314 height 70
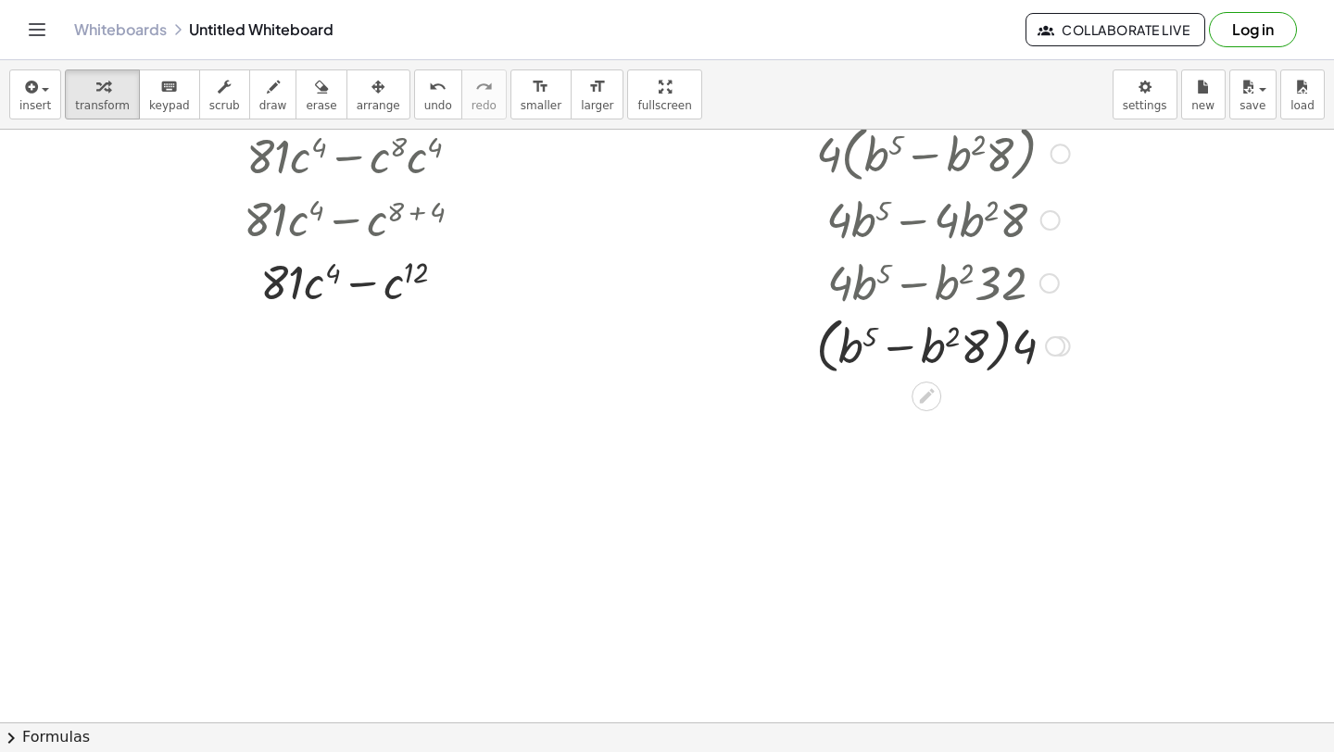
click at [1019, 346] on div at bounding box center [943, 344] width 314 height 70
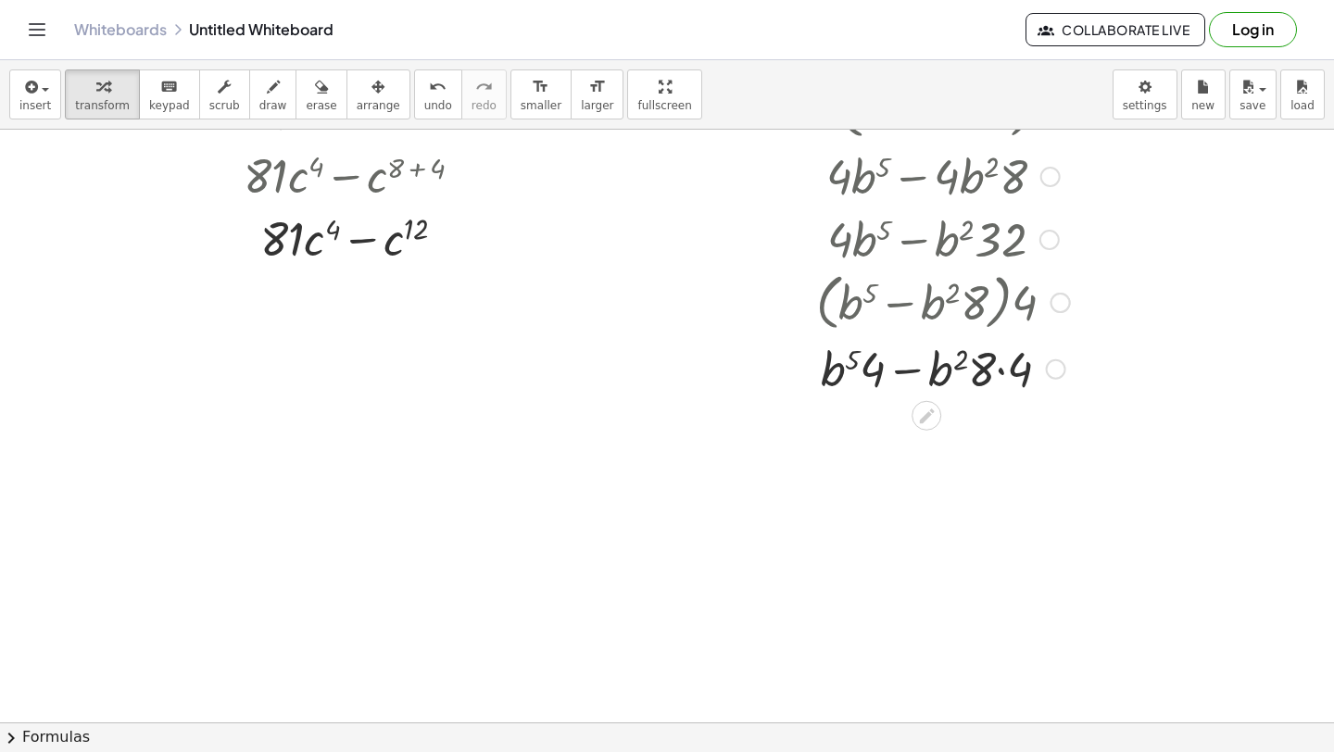
scroll to position [2814, 0]
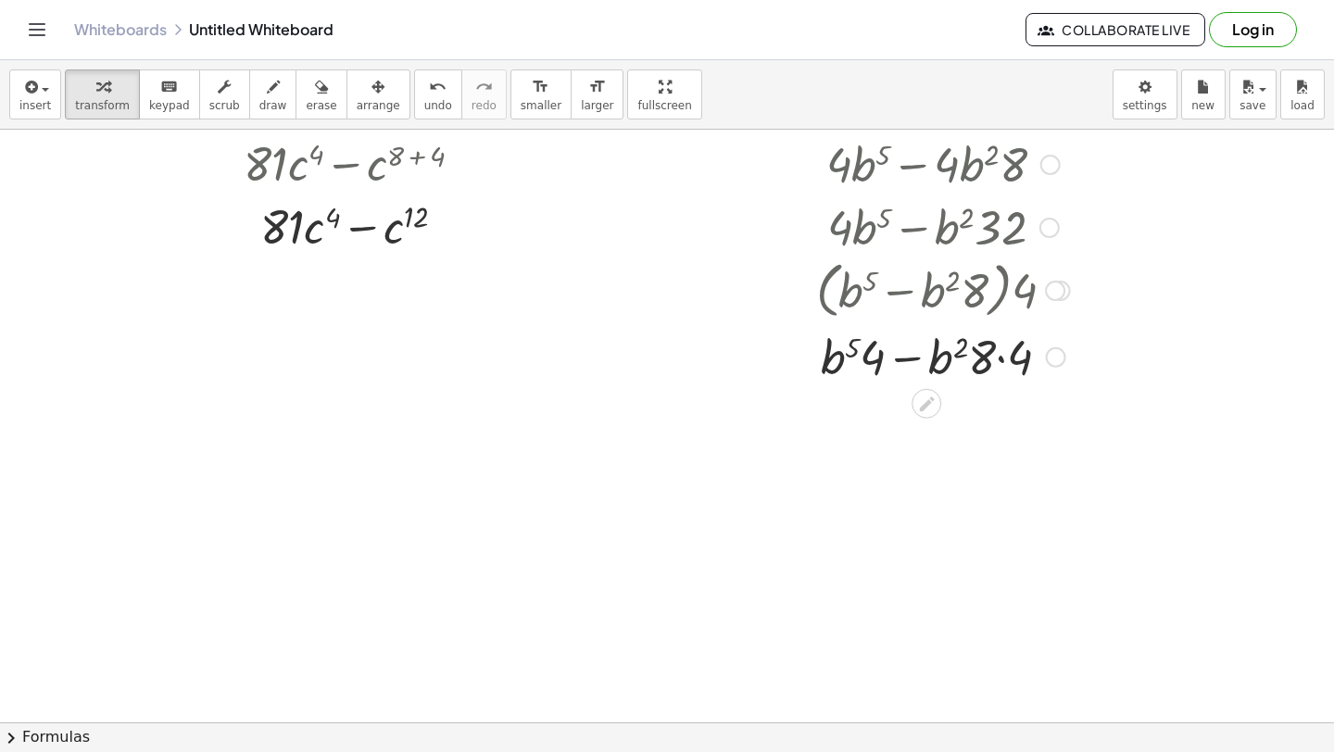
click at [1005, 365] on div at bounding box center [943, 355] width 314 height 63
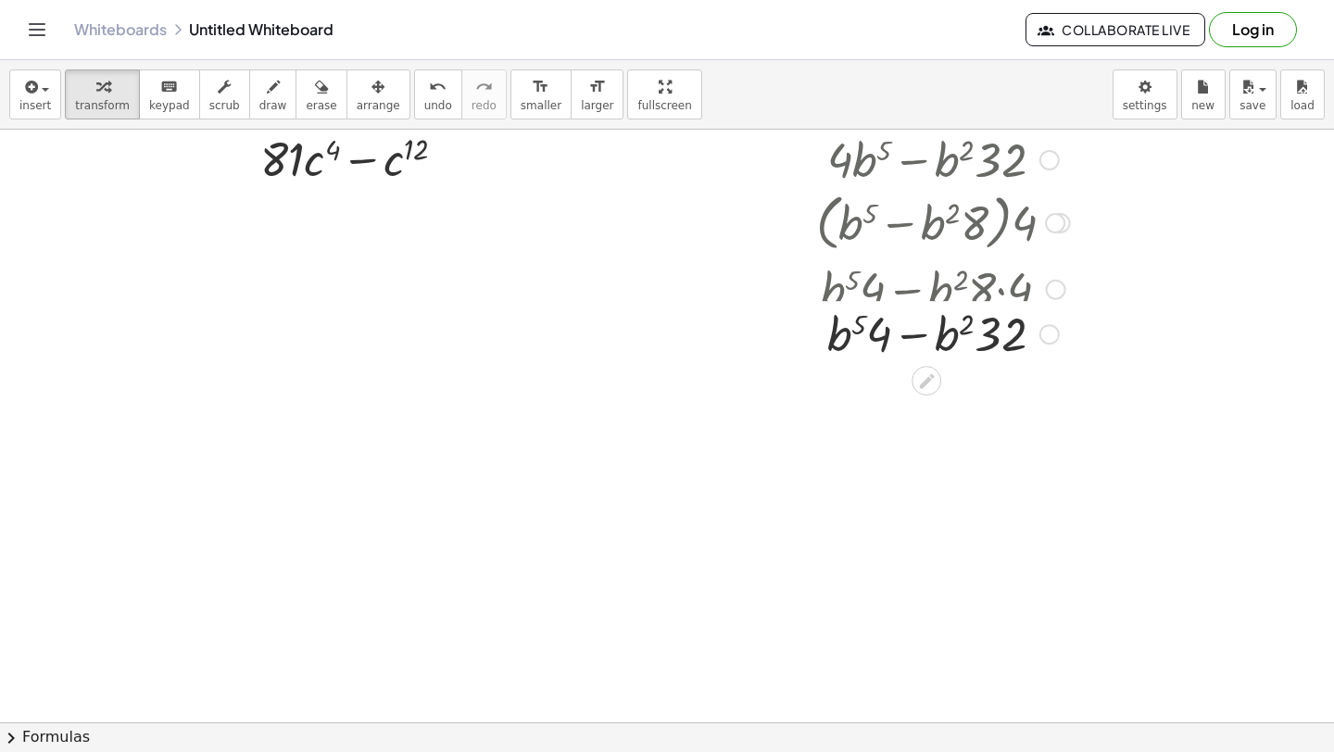
scroll to position [2882, 0]
drag, startPoint x: 876, startPoint y: 345, endPoint x: 824, endPoint y: 346, distance: 51.9
click at [824, 347] on div at bounding box center [943, 350] width 314 height 63
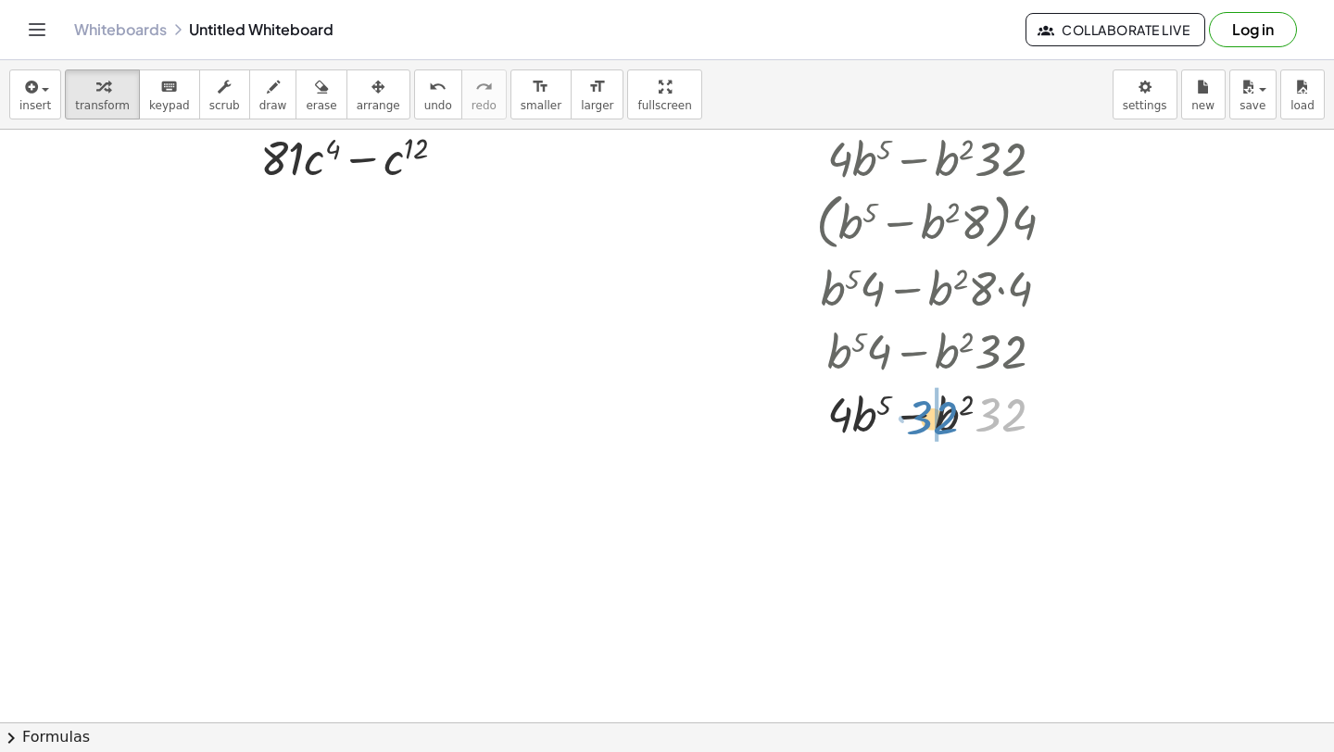
drag, startPoint x: 990, startPoint y: 355, endPoint x: 925, endPoint y: 358, distance: 65.8
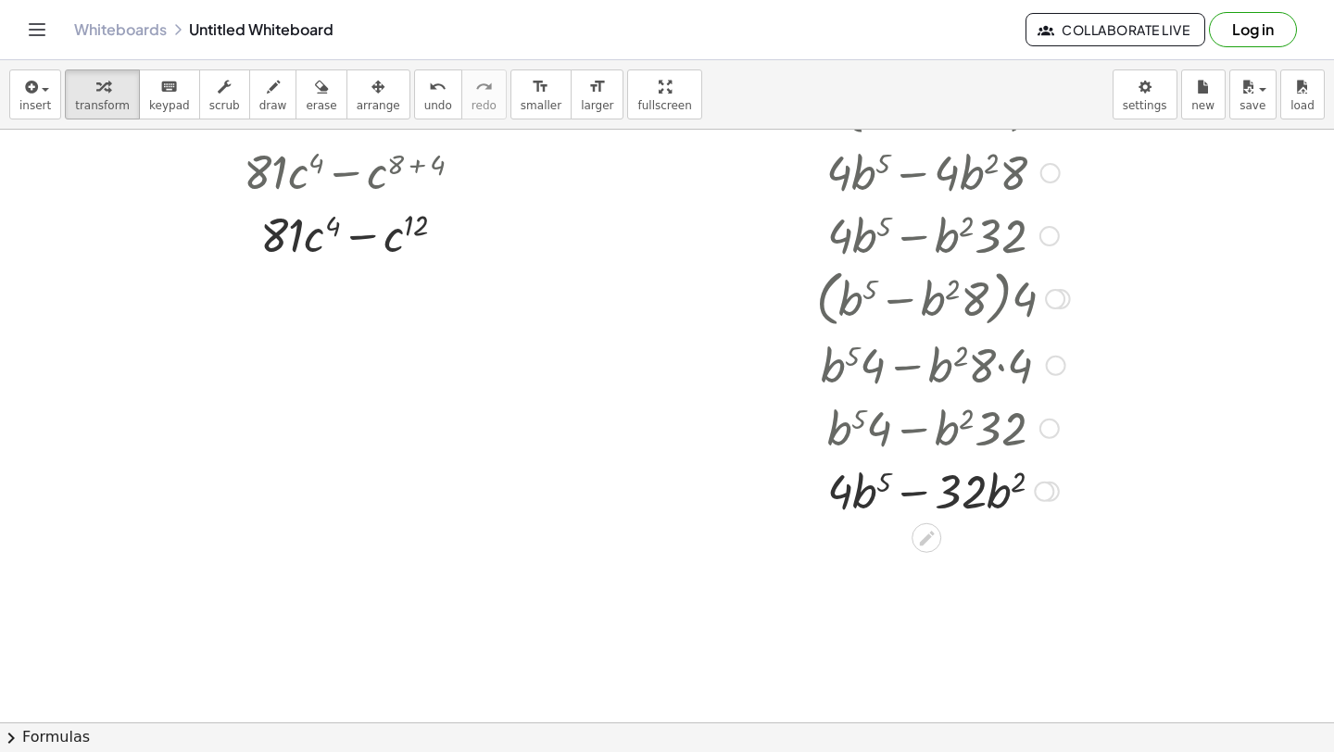
scroll to position [2804, 0]
click at [37, 102] on span "insert" at bounding box center [34, 105] width 31 height 13
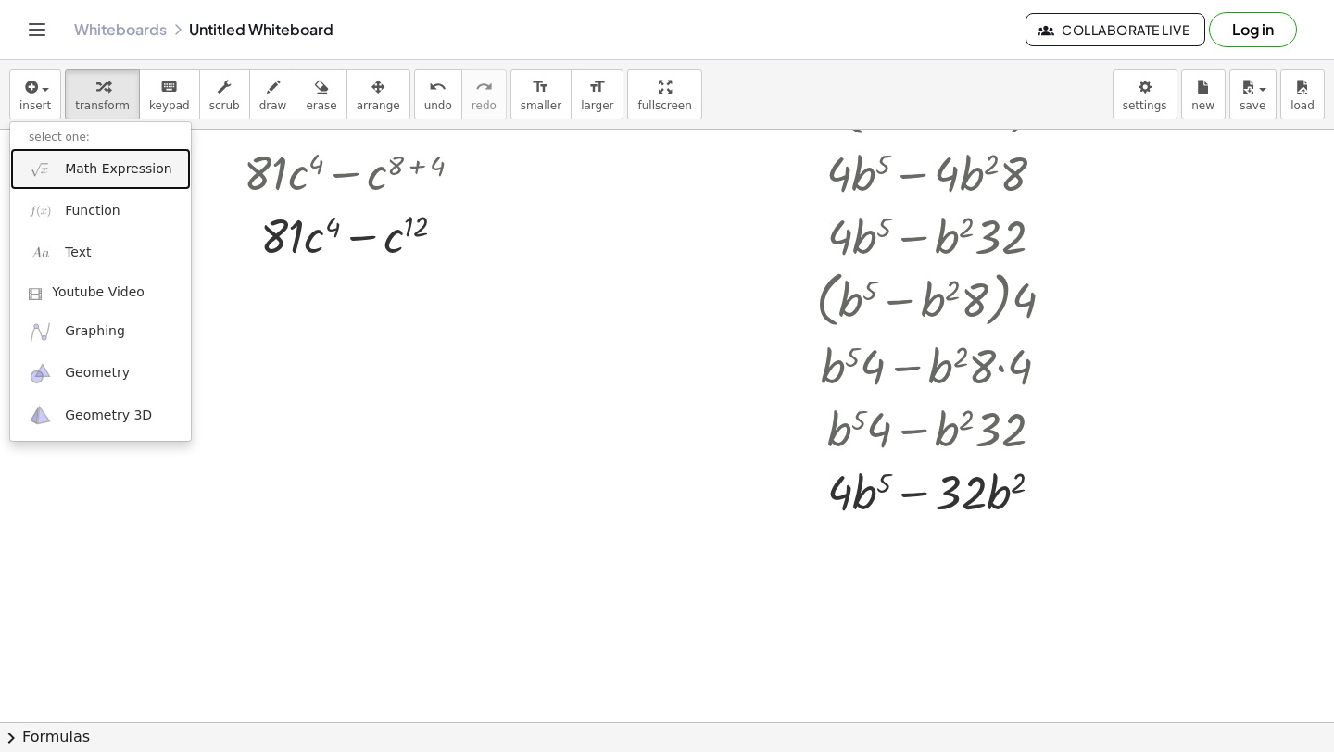
click at [59, 169] on link "Math Expression" at bounding box center [100, 169] width 181 height 42
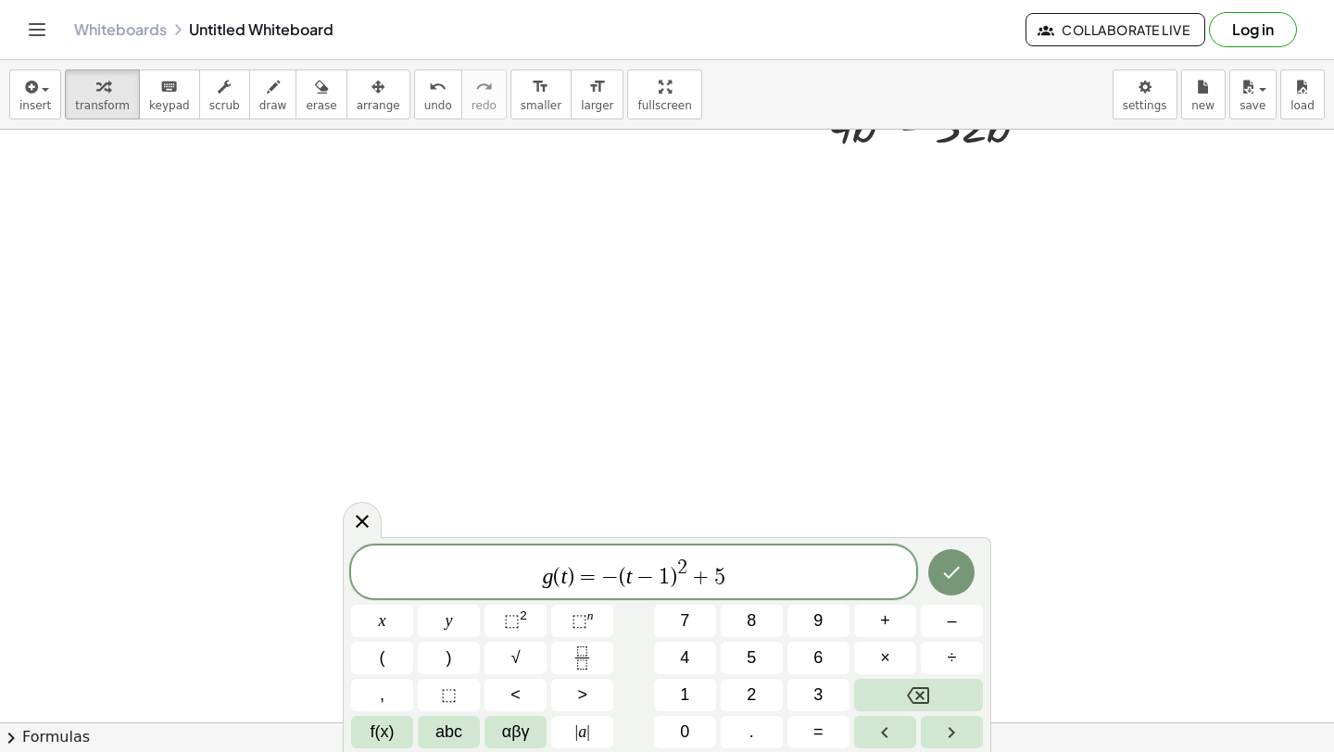
scroll to position [3179, 0]
click at [629, 572] on var "t" at bounding box center [629, 576] width 6 height 24
click at [611, 573] on span "−" at bounding box center [624, 575] width 27 height 22
click at [540, 576] on span ")" at bounding box center [542, 575] width 7 height 22
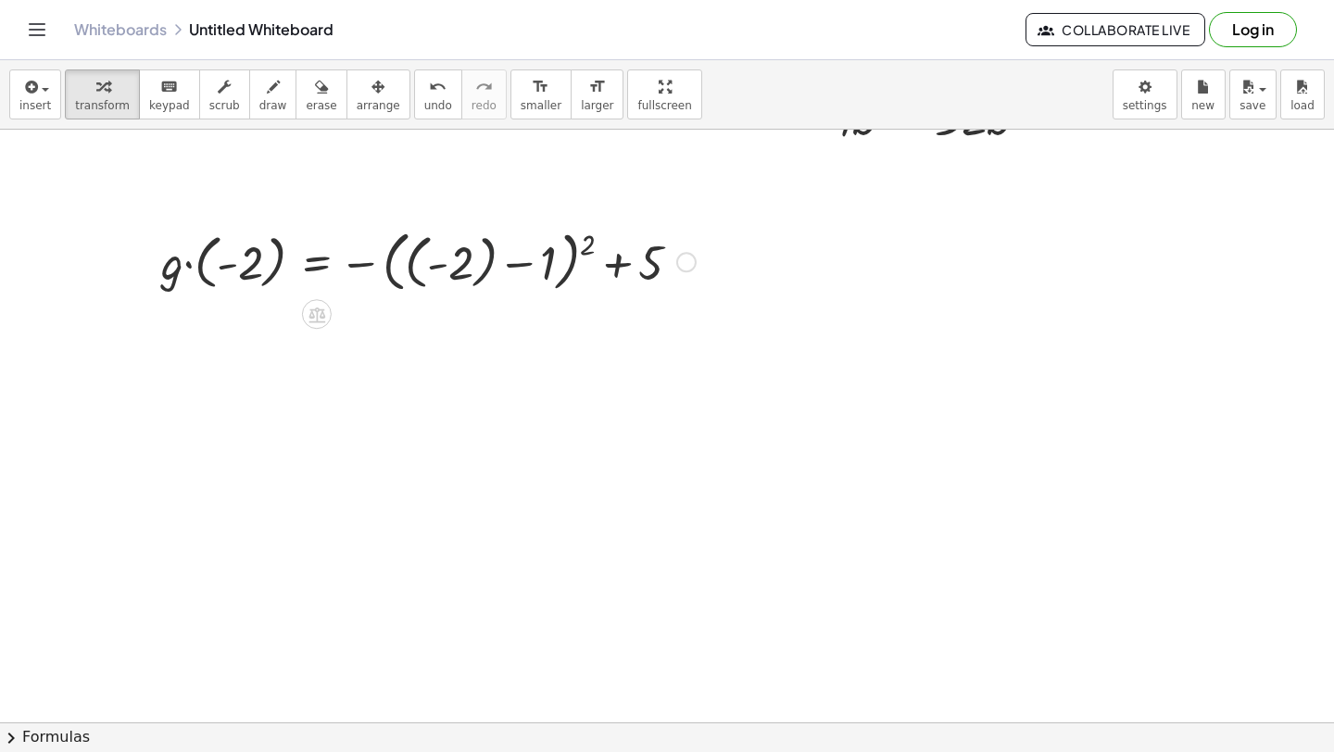
click at [484, 265] on div at bounding box center [428, 260] width 553 height 75
click at [494, 266] on div at bounding box center [416, 261] width 529 height 68
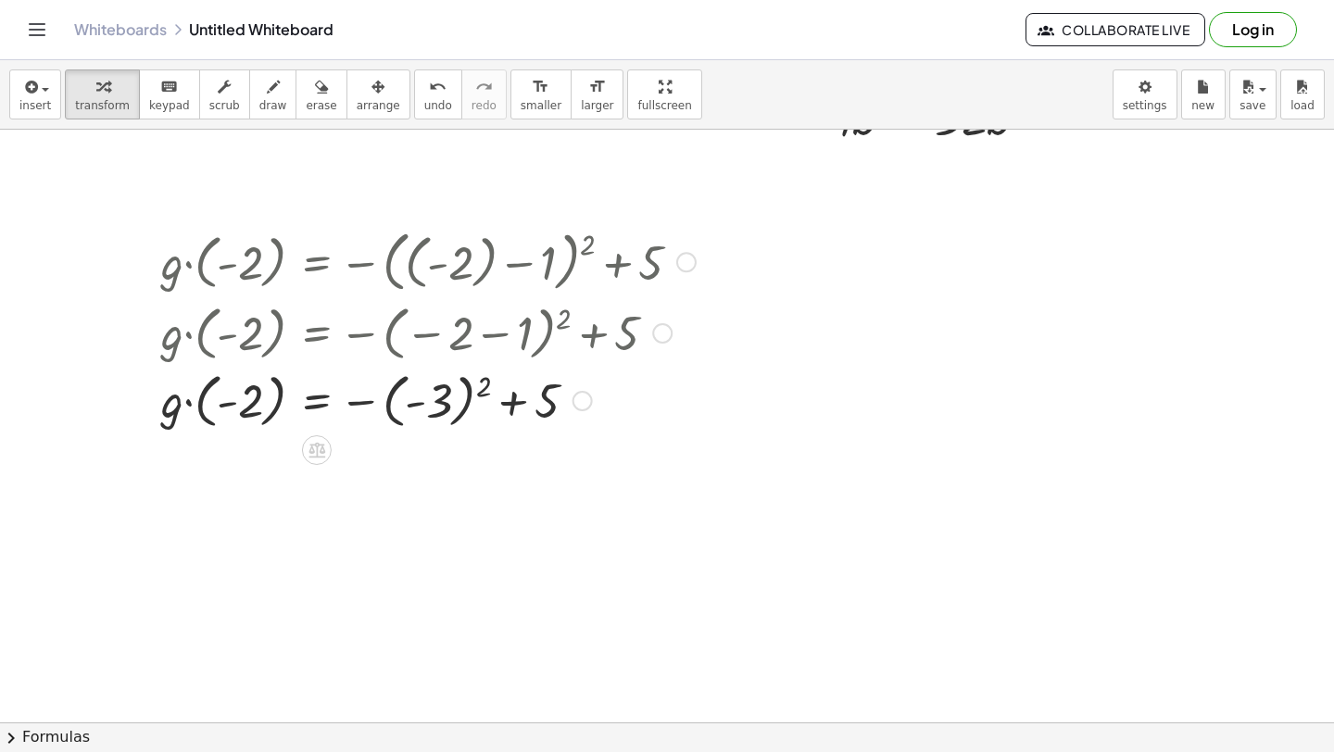
click at [470, 395] on div at bounding box center [428, 400] width 553 height 68
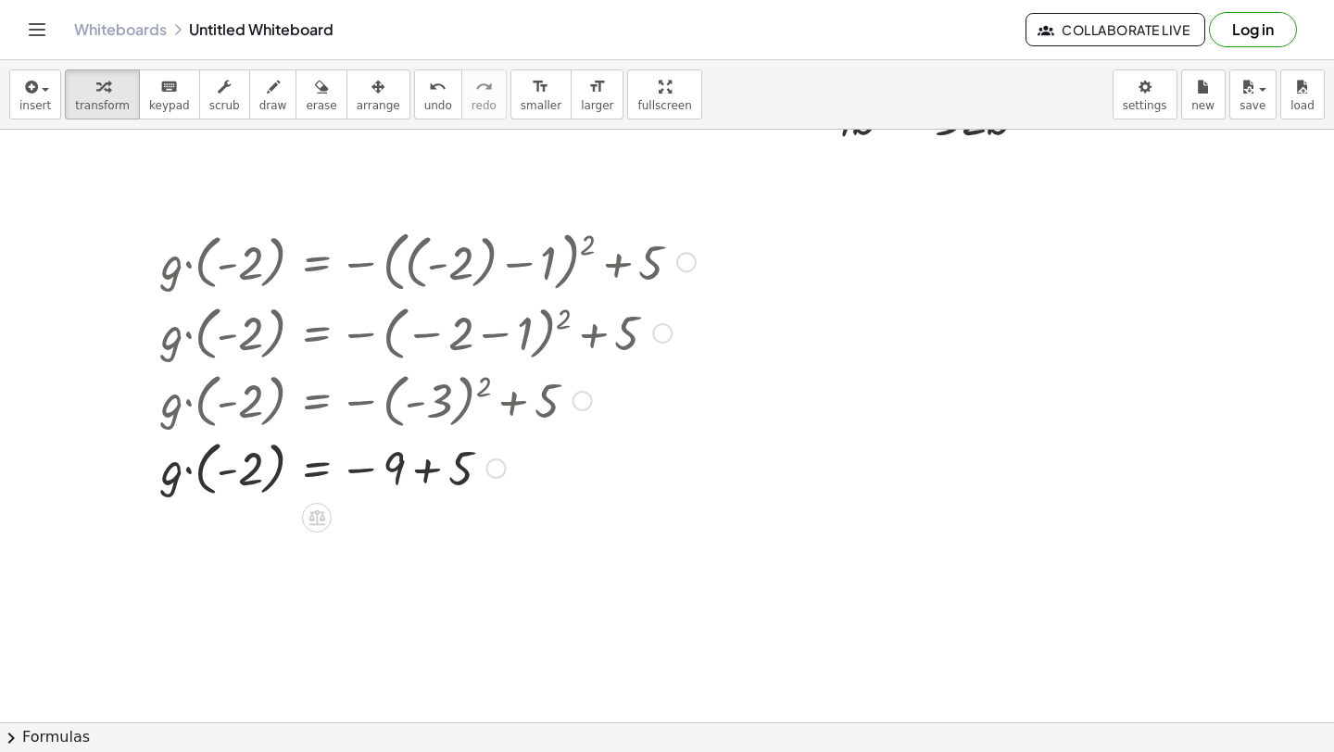
click at [430, 476] on div at bounding box center [428, 468] width 553 height 68
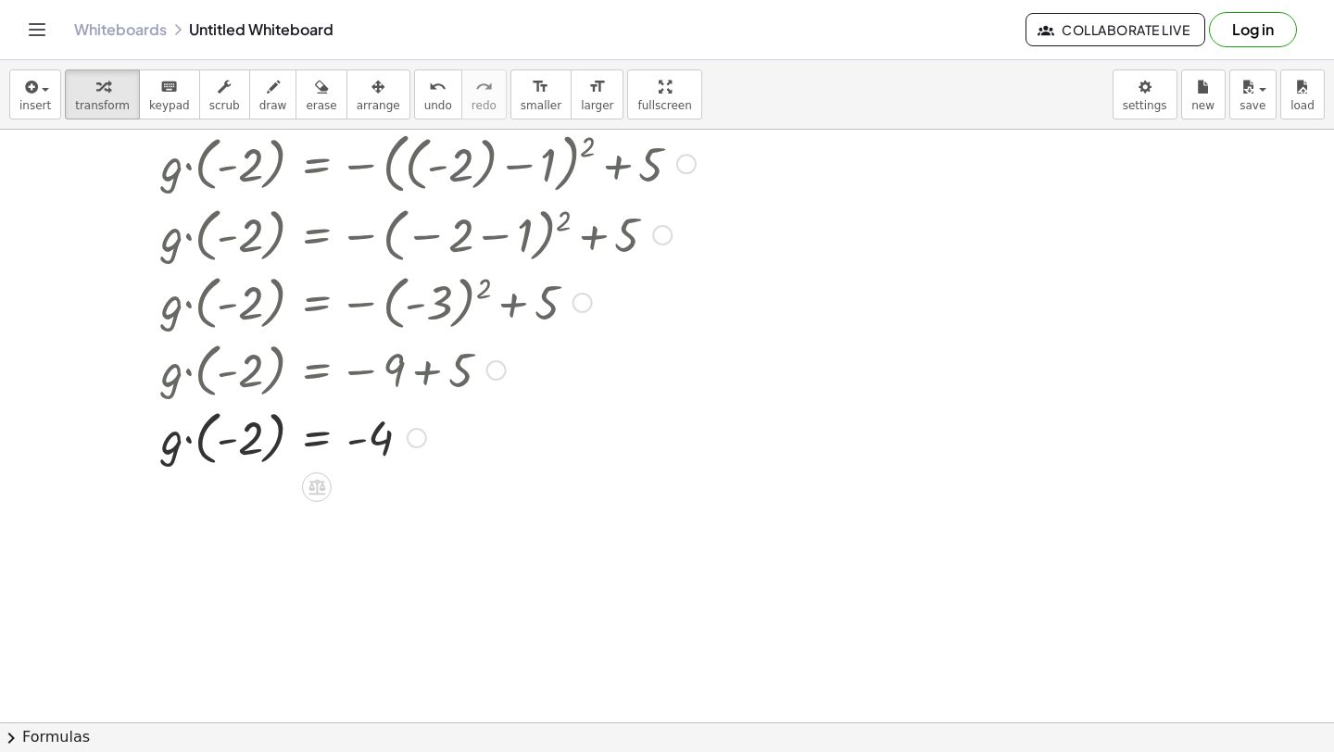
scroll to position [3284, 0]
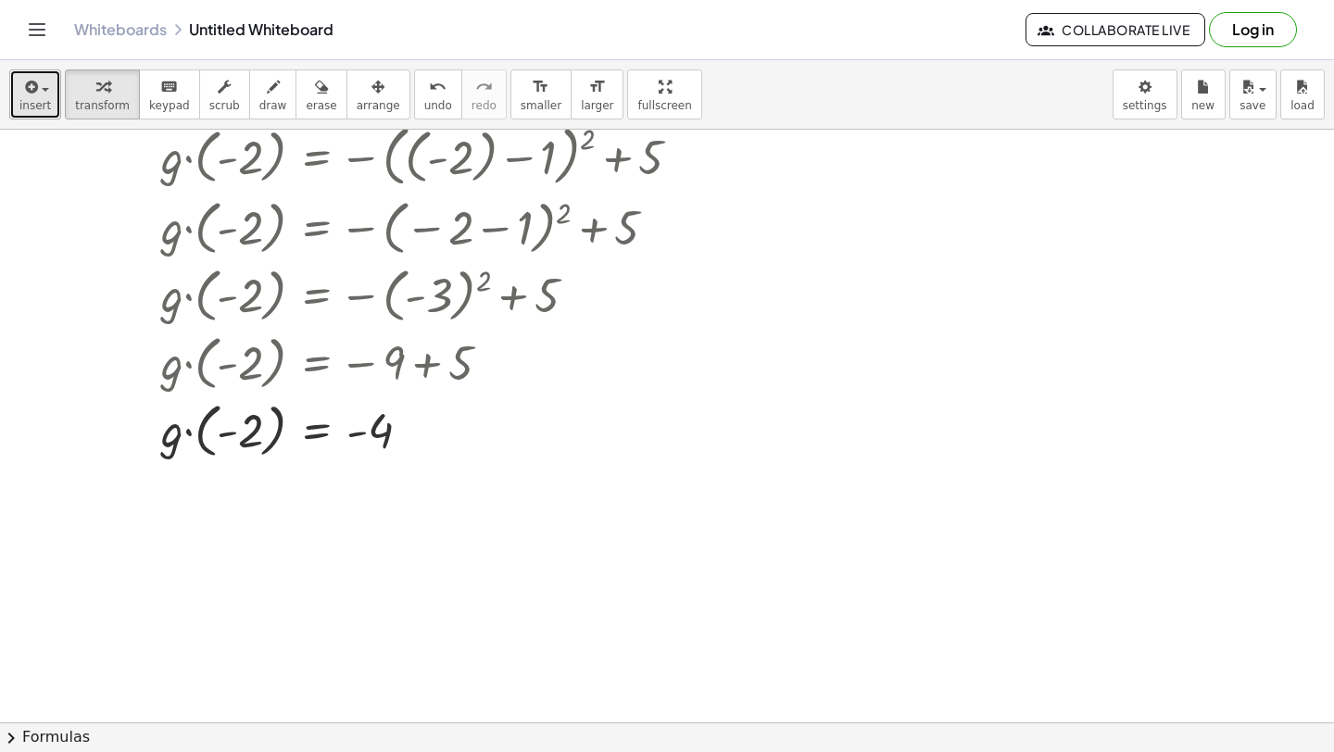
click at [41, 92] on div "button" at bounding box center [34, 86] width 31 height 22
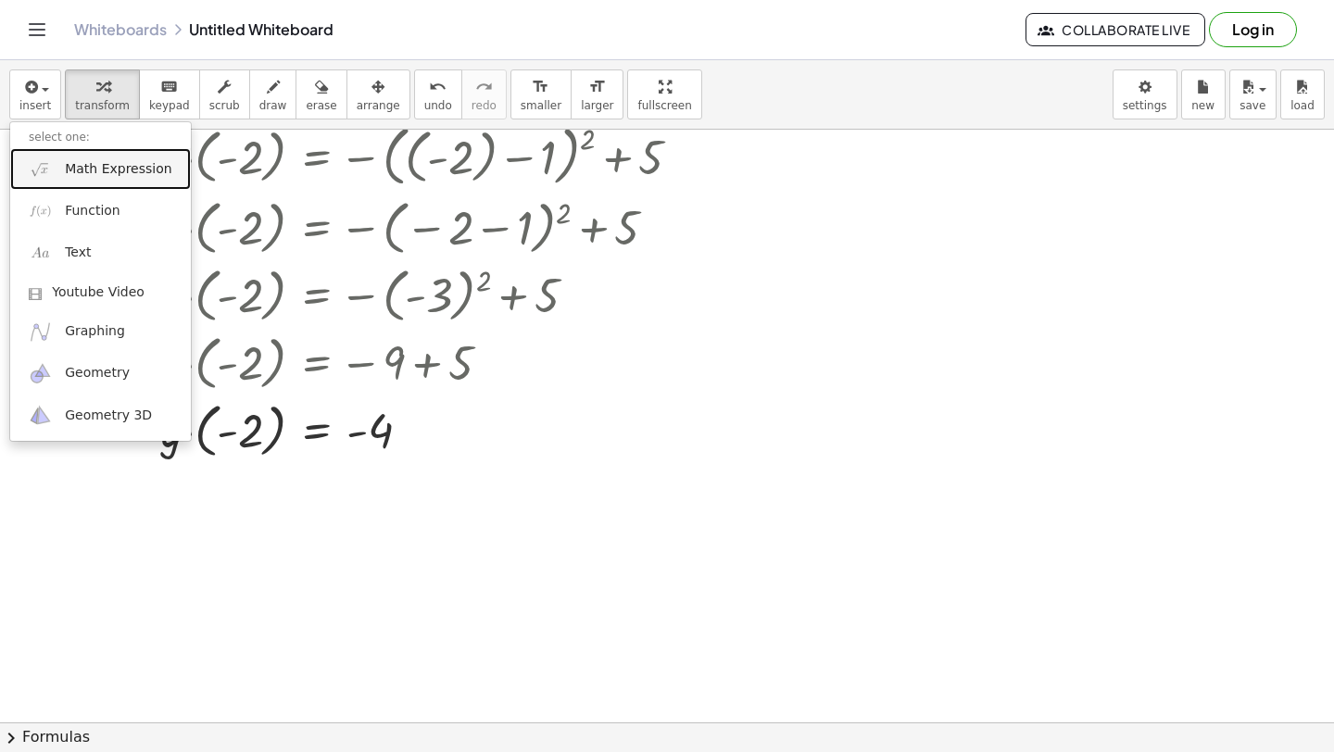
click at [71, 173] on span "Math Expression" at bounding box center [118, 169] width 107 height 19
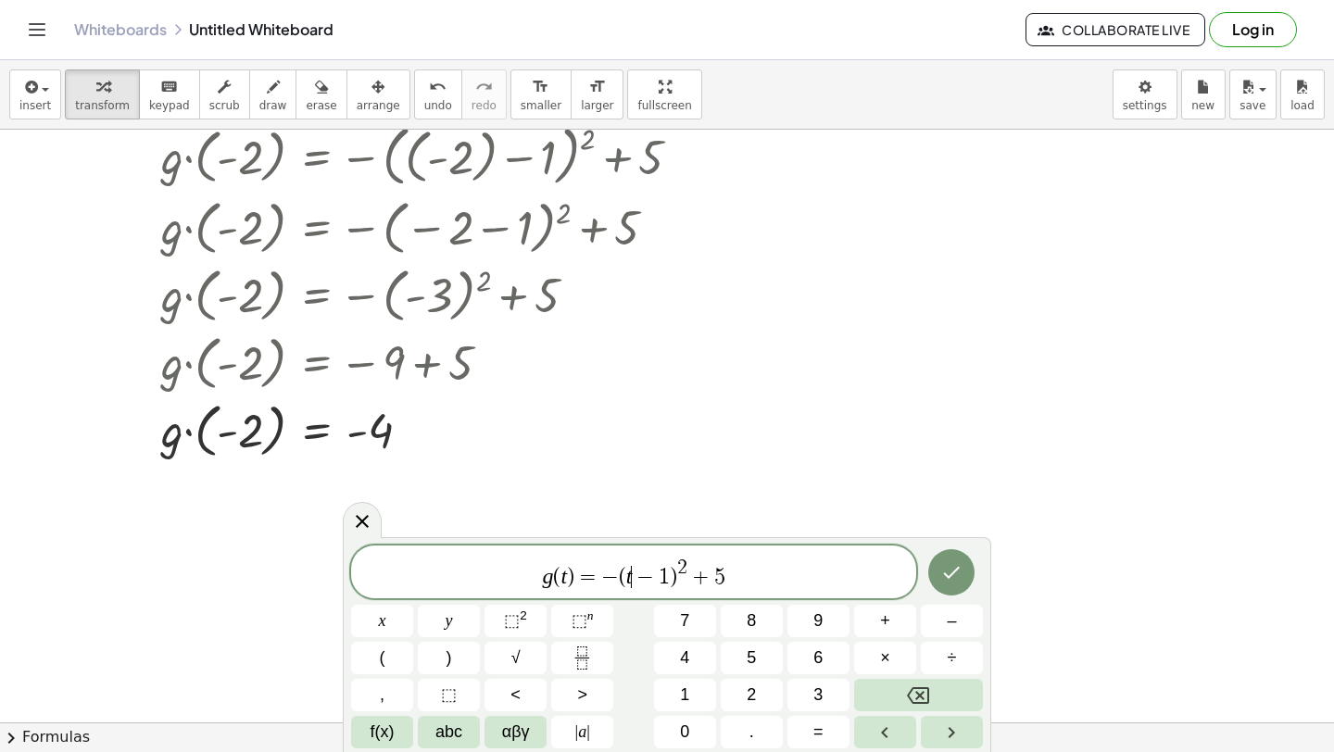
click at [636, 575] on span "−" at bounding box center [645, 577] width 27 height 22
click at [929, 577] on button "Done" at bounding box center [951, 571] width 46 height 46
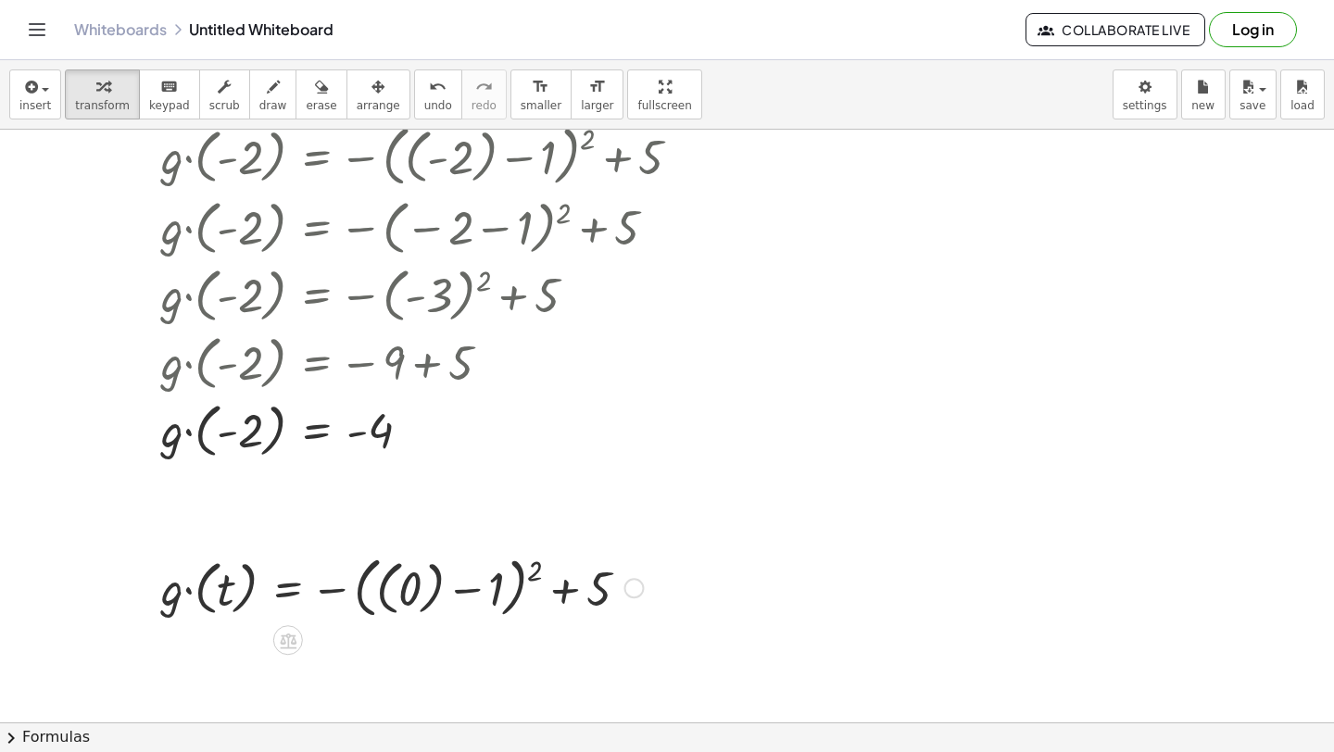
click at [436, 592] on div at bounding box center [402, 586] width 500 height 75
click at [439, 592] on div at bounding box center [379, 587] width 455 height 70
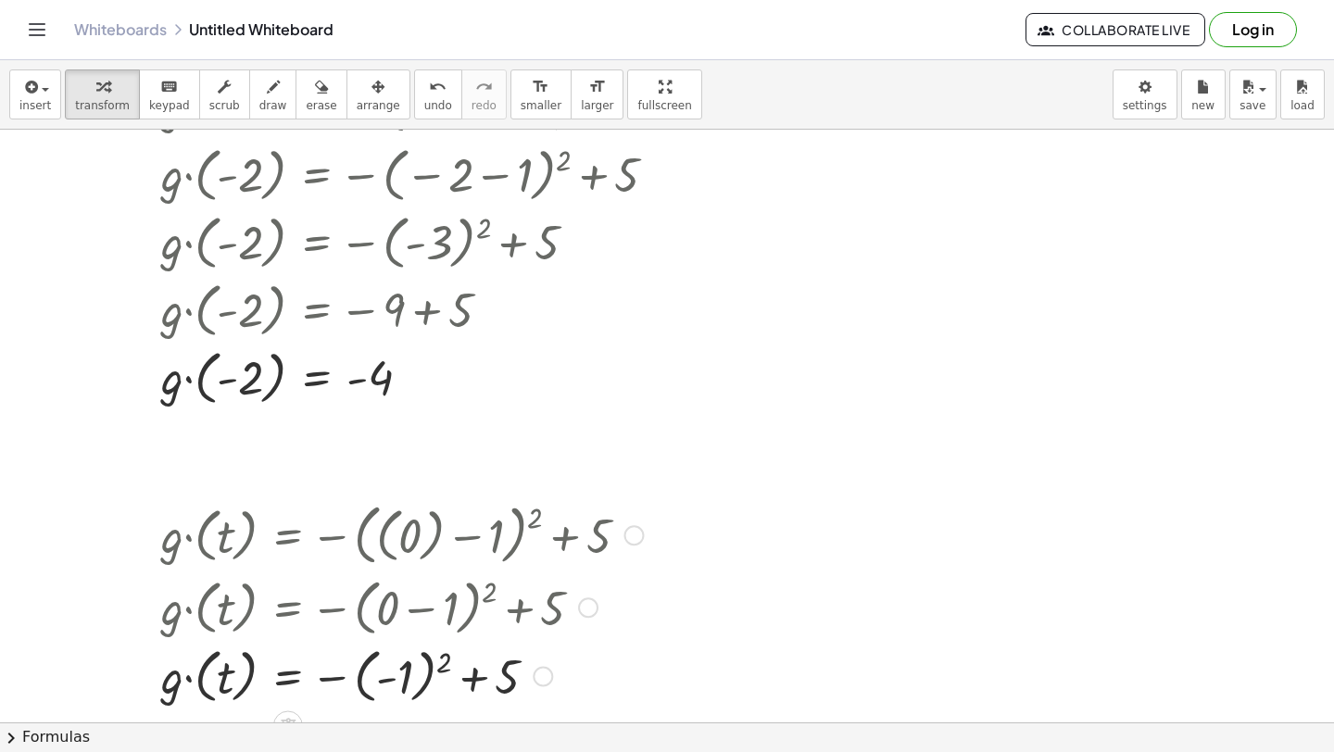
click at [441, 664] on div at bounding box center [402, 675] width 500 height 68
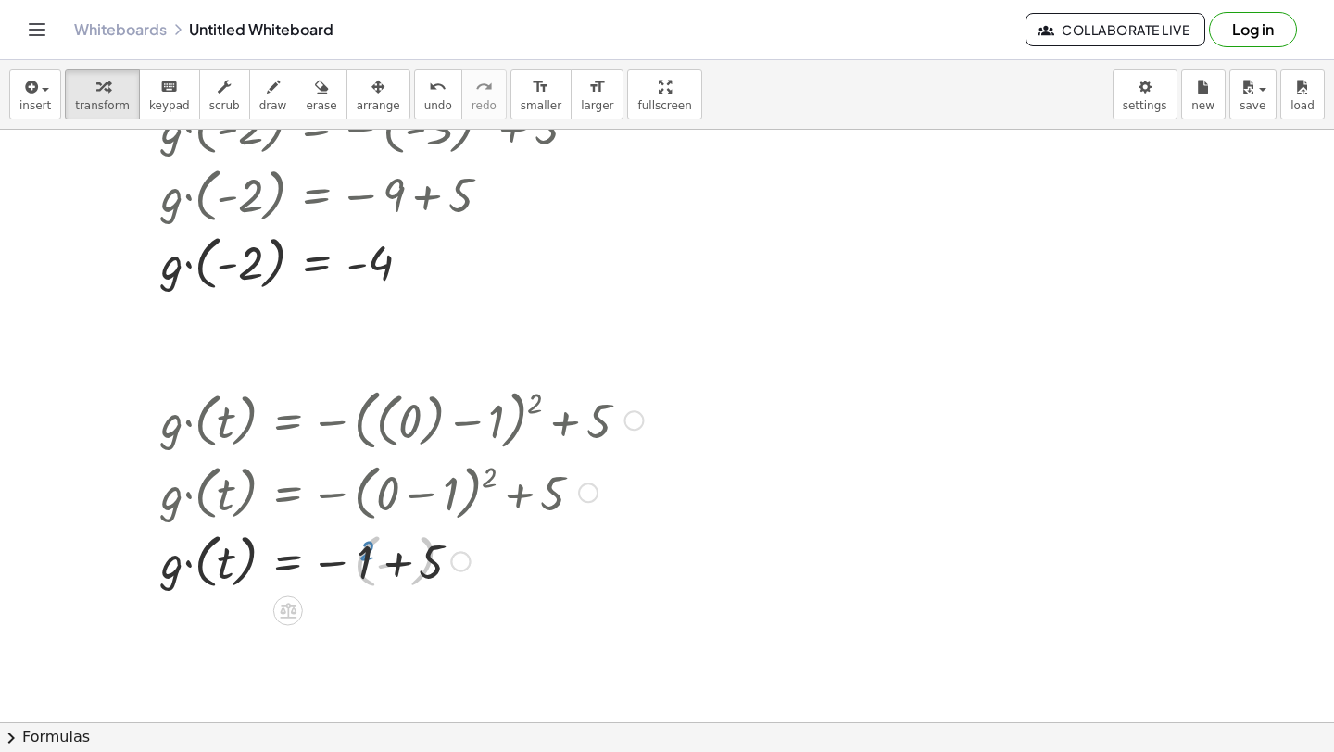
scroll to position [3453, 0]
click at [393, 563] on div at bounding box center [402, 559] width 500 height 68
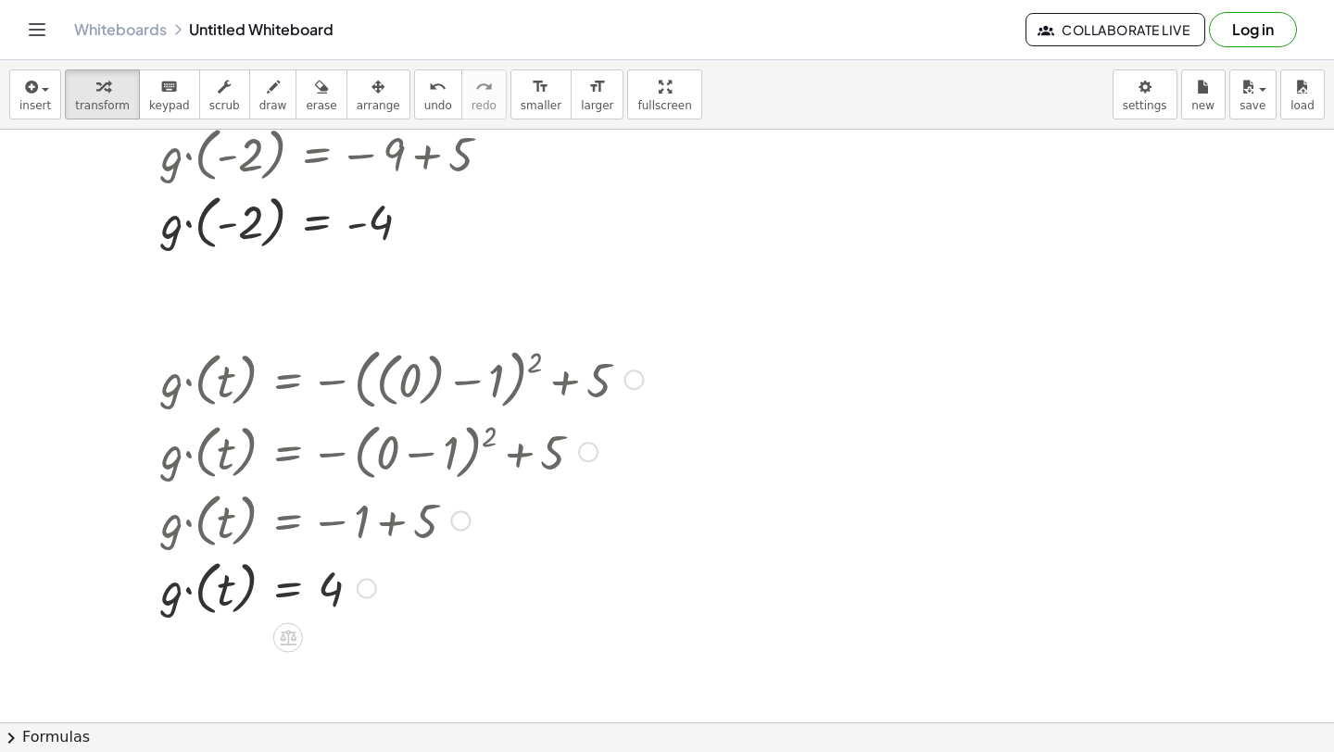
scroll to position [3491, 0]
click at [33, 84] on icon "button" at bounding box center [29, 87] width 17 height 22
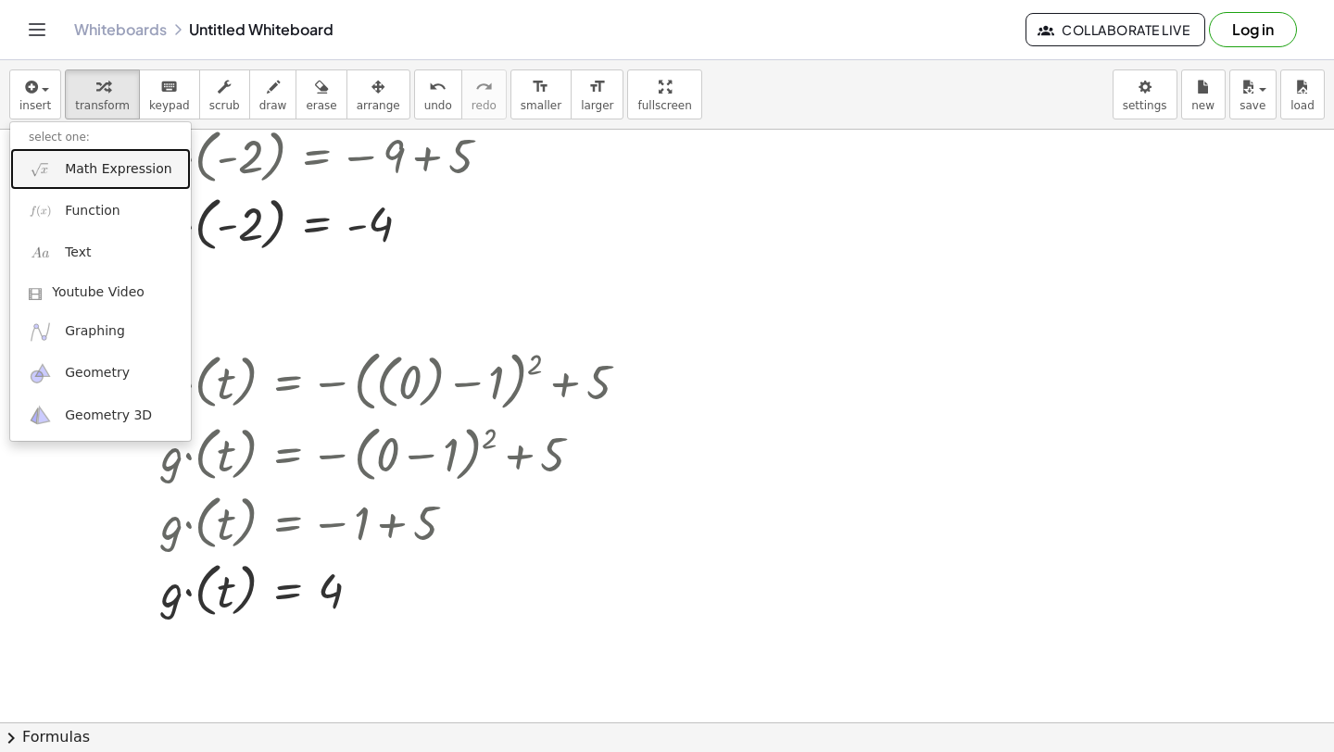
click at [67, 175] on span "Math Expression" at bounding box center [118, 169] width 107 height 19
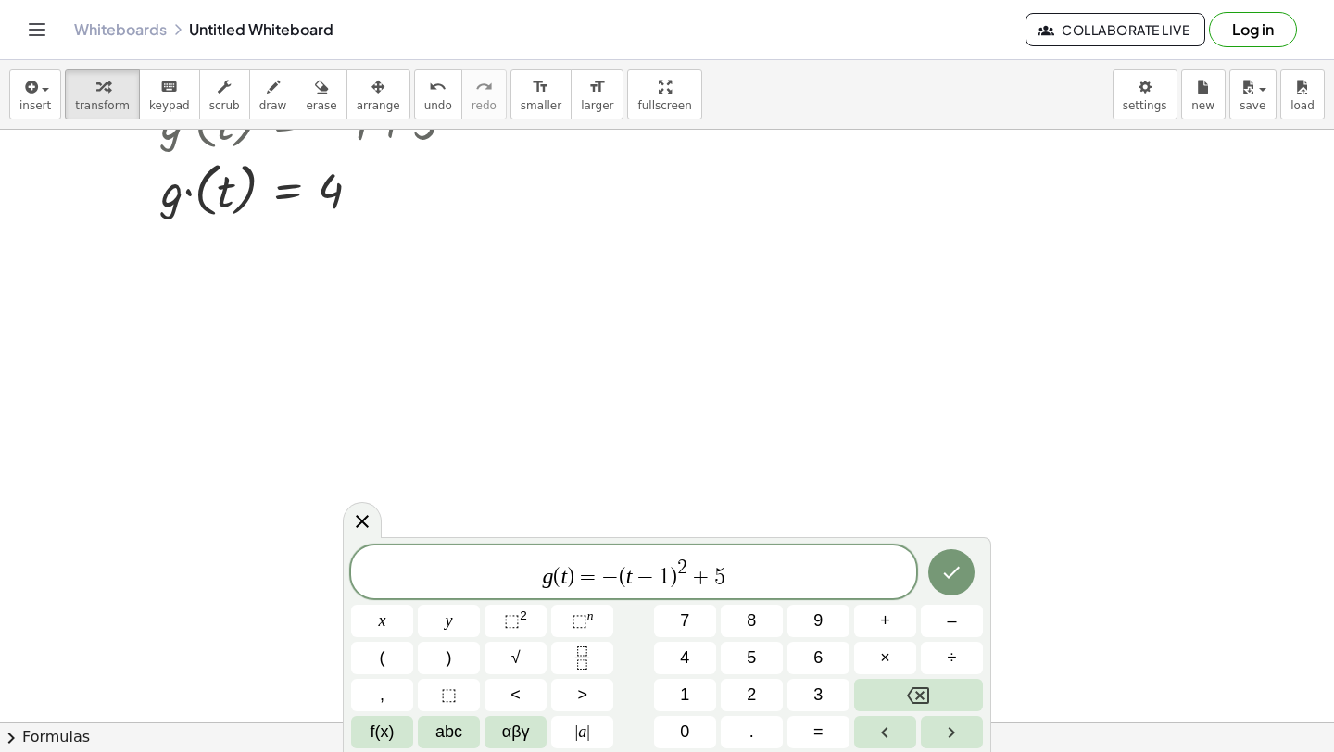
scroll to position [3904, 0]
click at [628, 581] on var "t" at bounding box center [629, 576] width 6 height 24
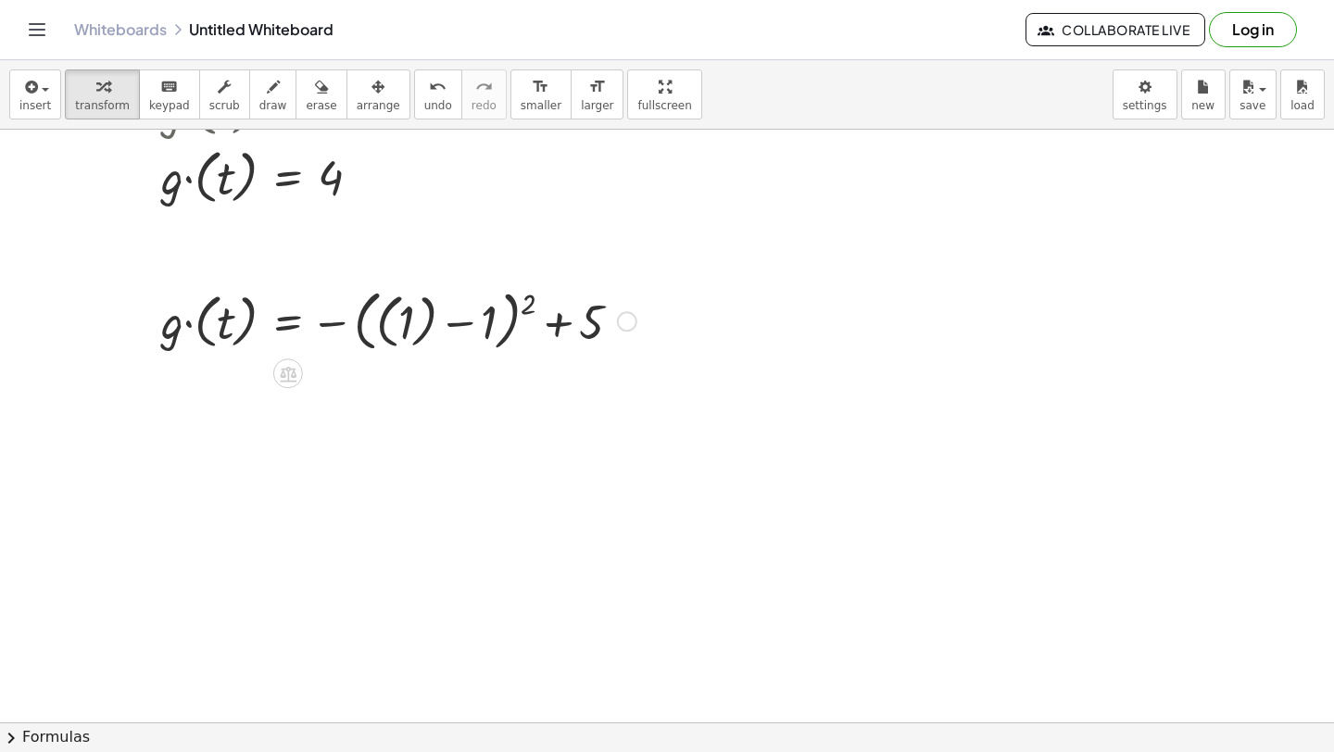
click at [423, 319] on div at bounding box center [399, 320] width 494 height 75
click at [423, 323] on div at bounding box center [375, 320] width 447 height 70
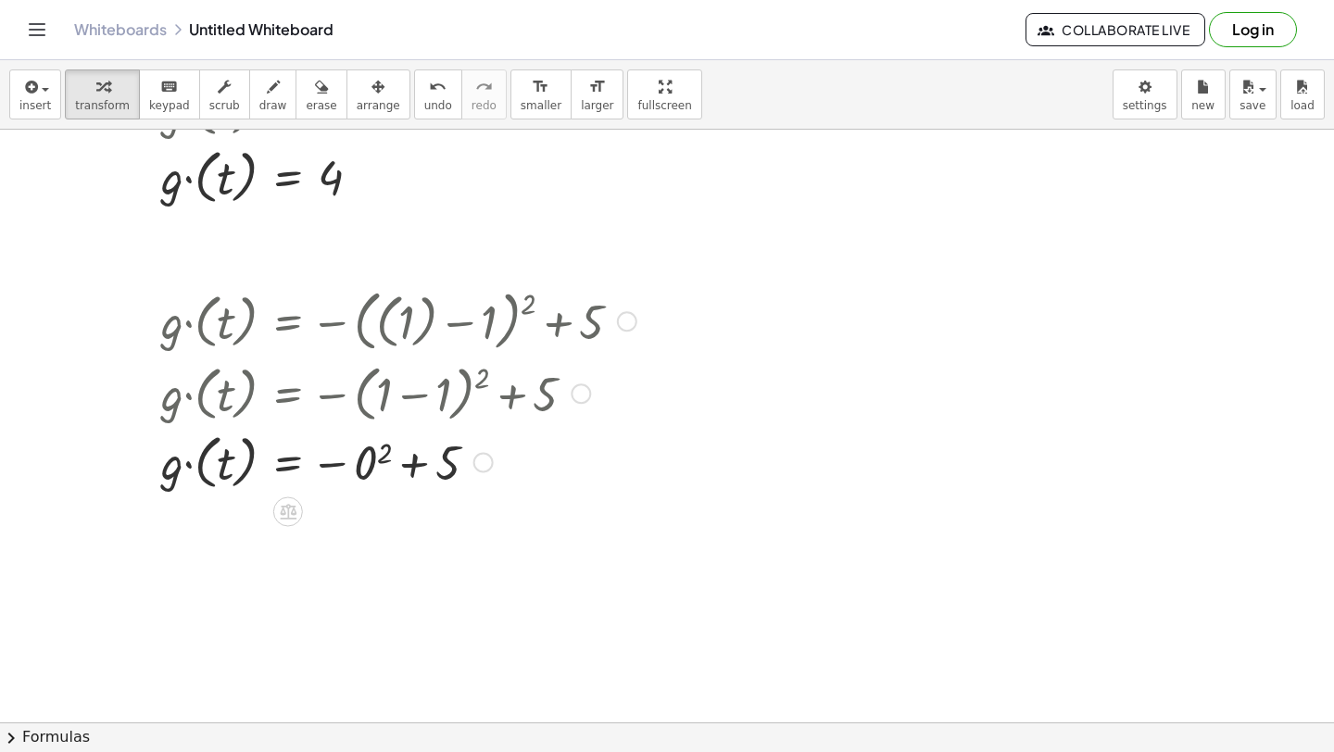
click at [389, 437] on div at bounding box center [399, 461] width 494 height 68
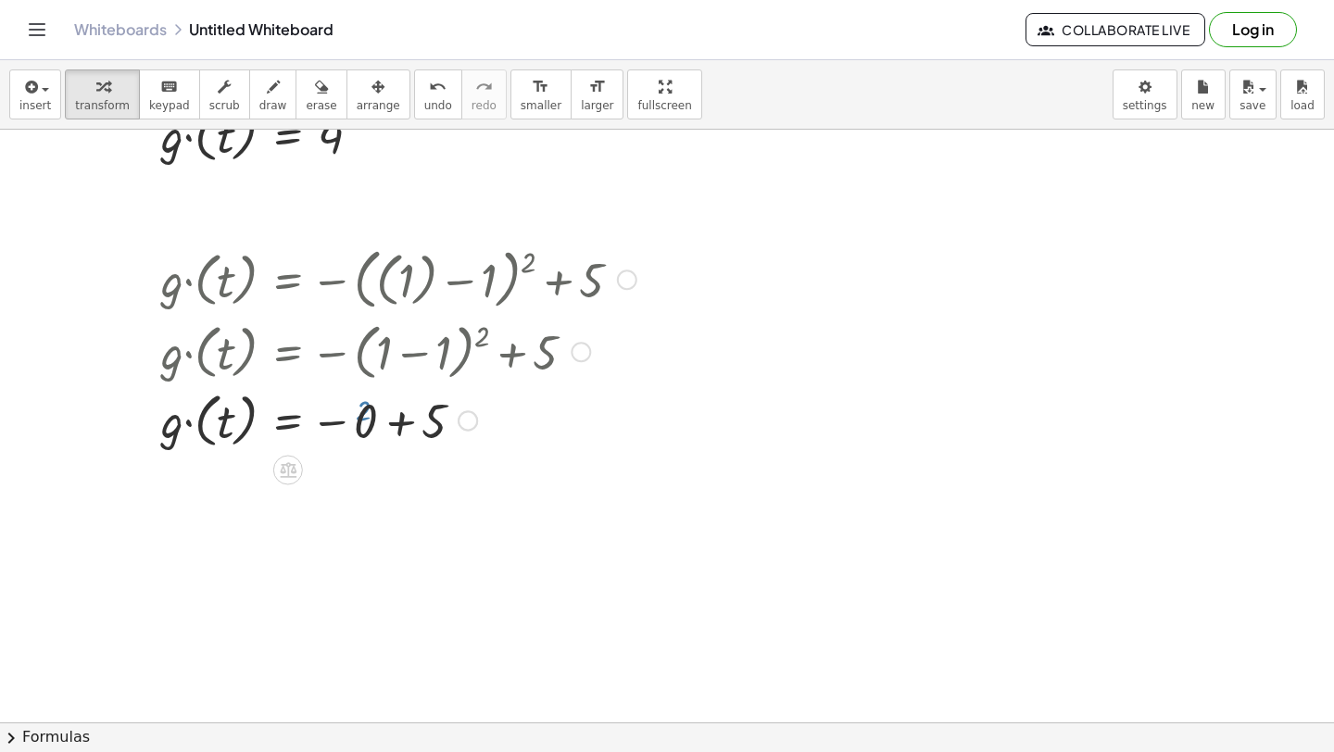
scroll to position [3970, 0]
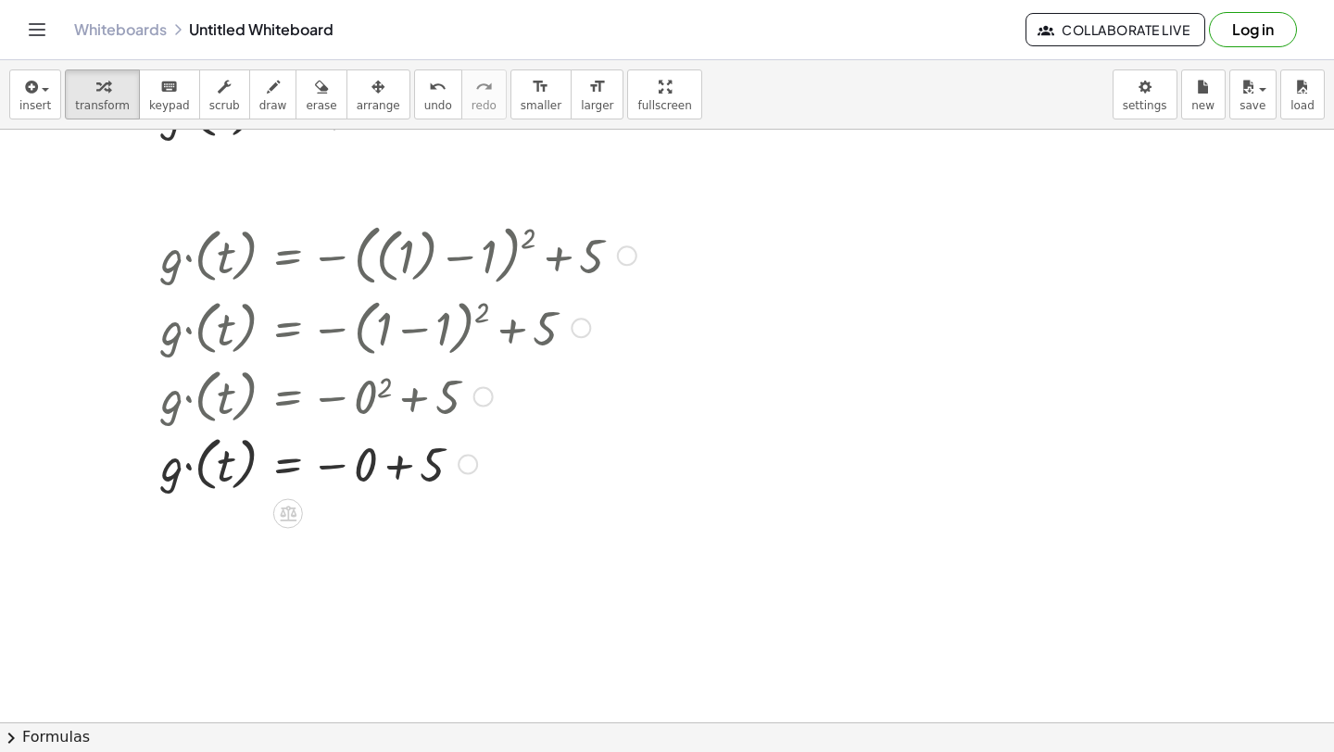
click at [405, 485] on div at bounding box center [399, 463] width 494 height 68
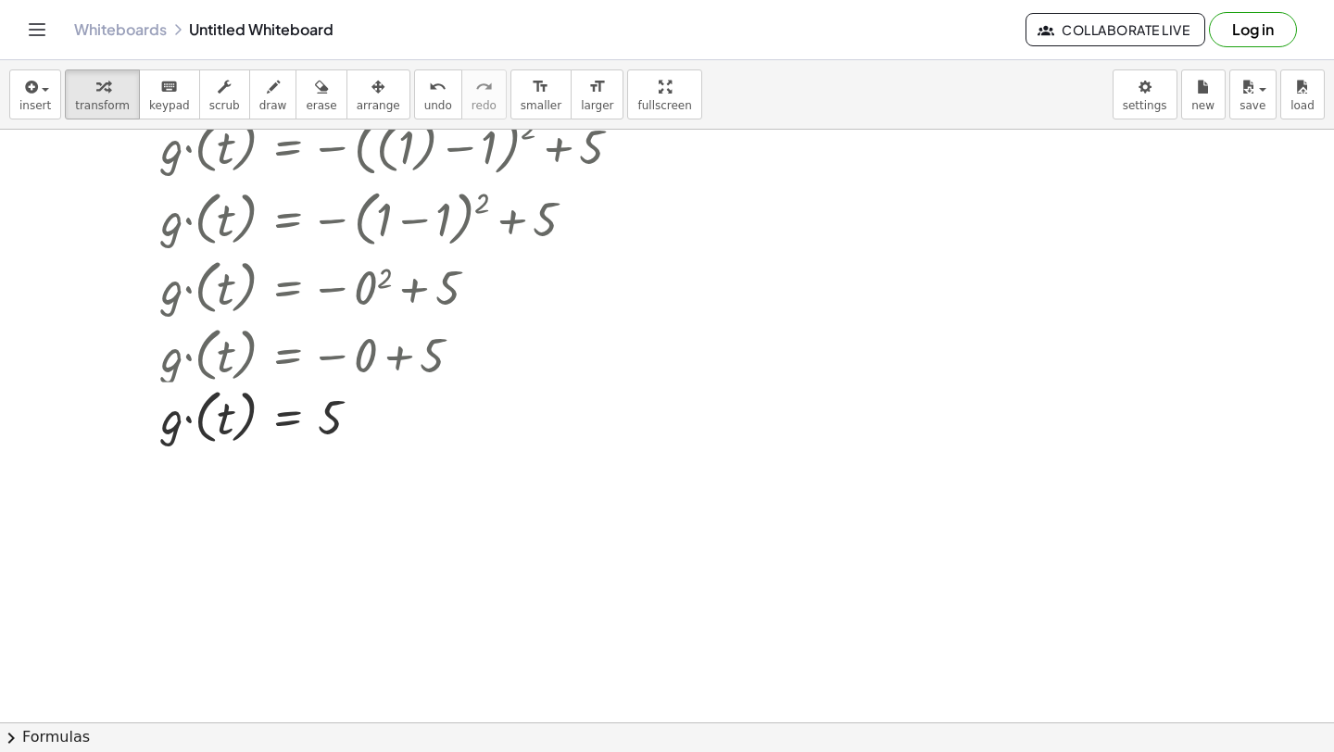
scroll to position [4086, 0]
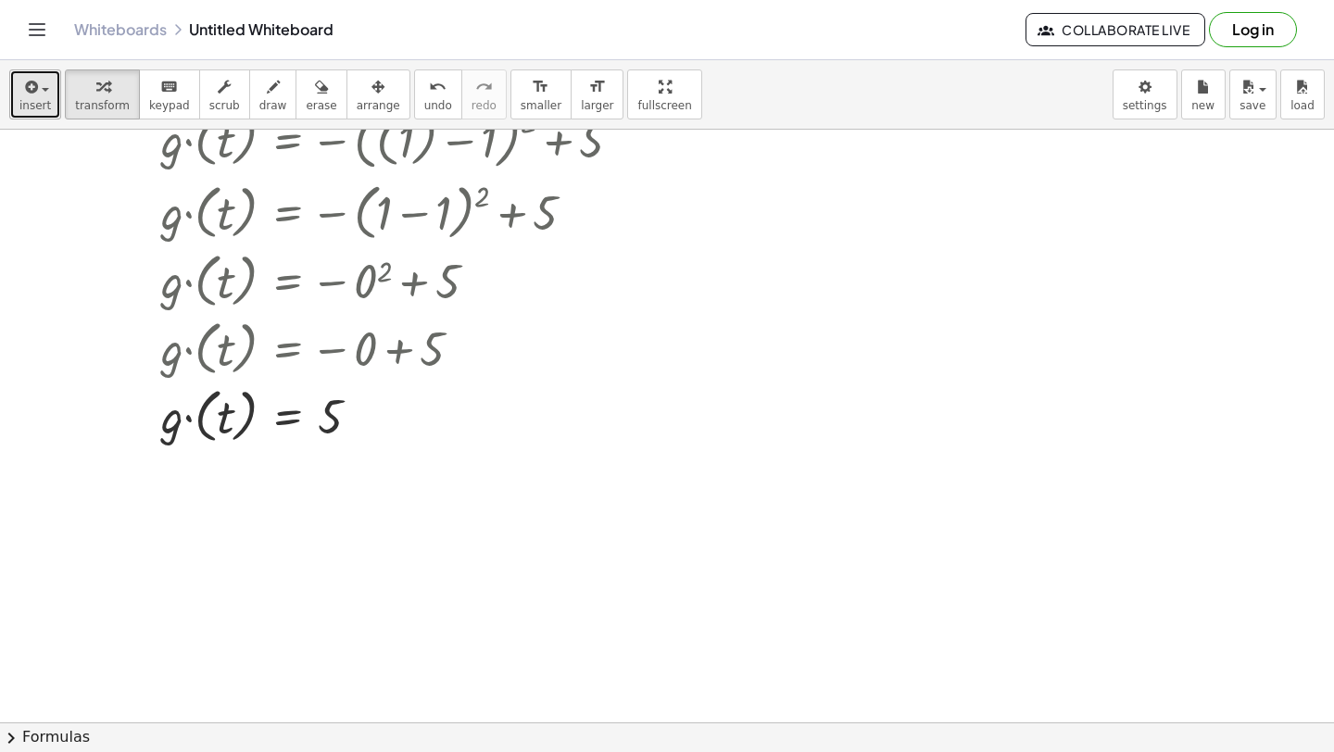
click at [13, 82] on button "insert" at bounding box center [35, 94] width 52 height 50
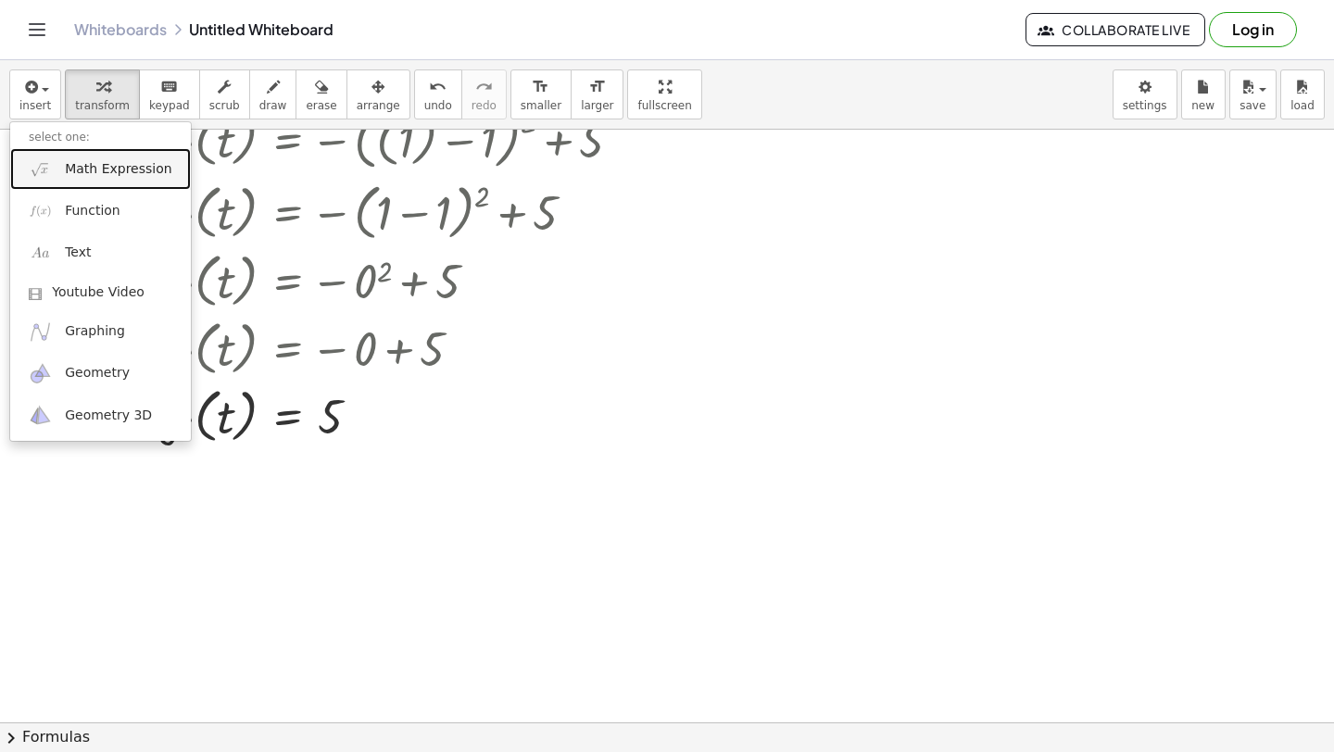
click at [59, 169] on link "Math Expression" at bounding box center [100, 169] width 181 height 42
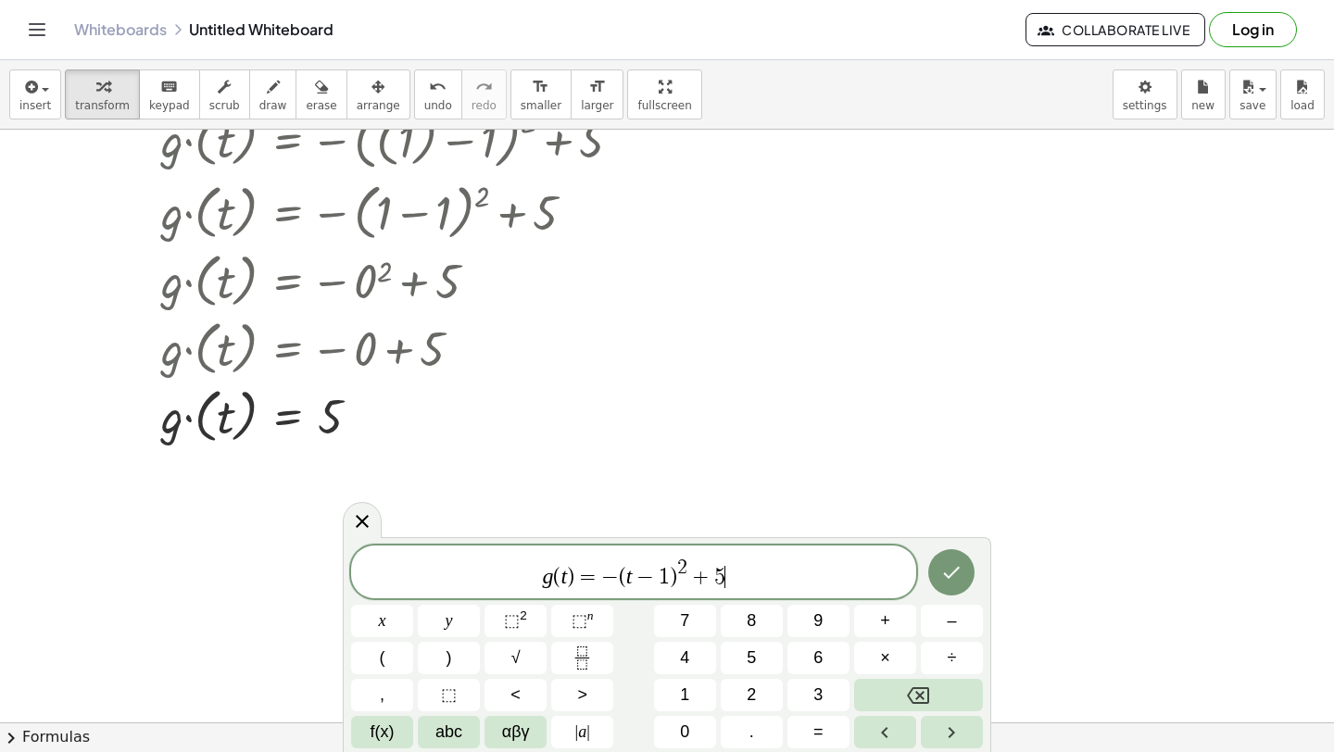
click at [632, 586] on span "−" at bounding box center [645, 577] width 27 height 22
click at [936, 566] on button "Done" at bounding box center [951, 572] width 46 height 46
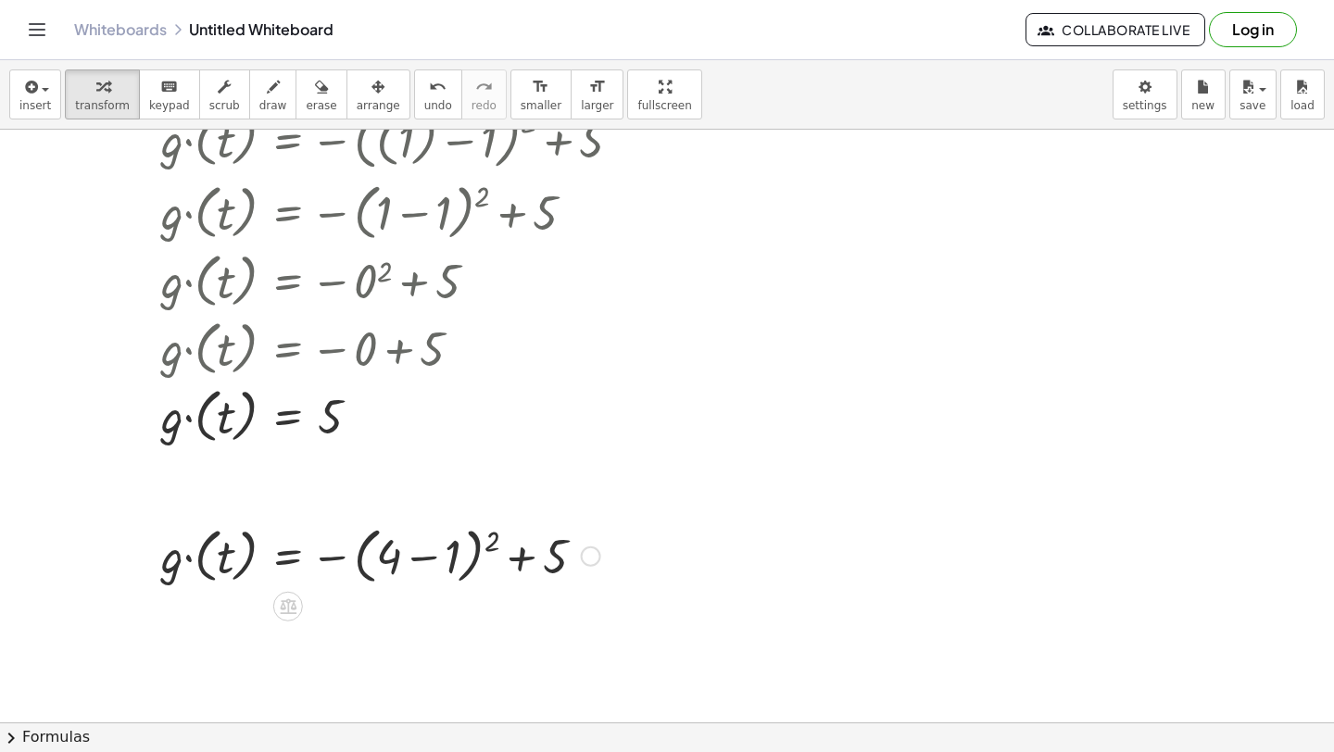
click at [430, 563] on div at bounding box center [381, 555] width 458 height 70
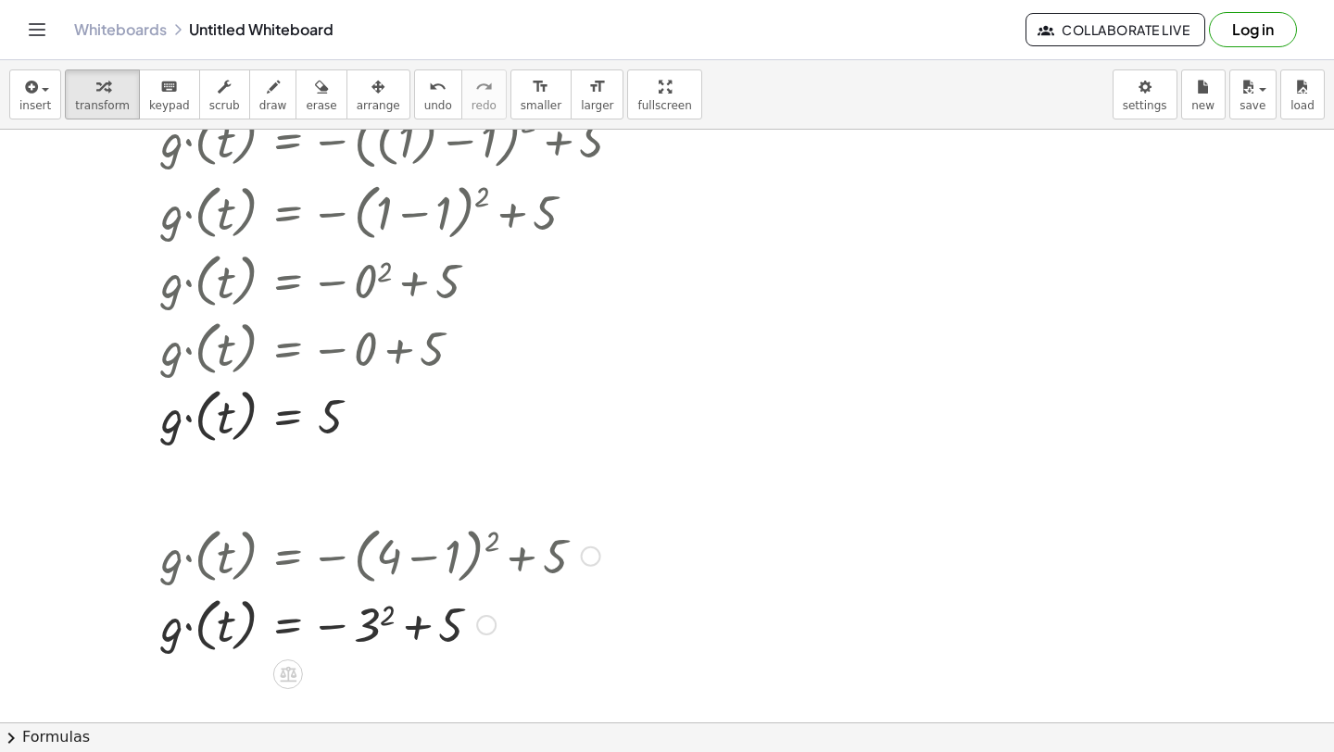
click at [389, 624] on div at bounding box center [381, 624] width 458 height 68
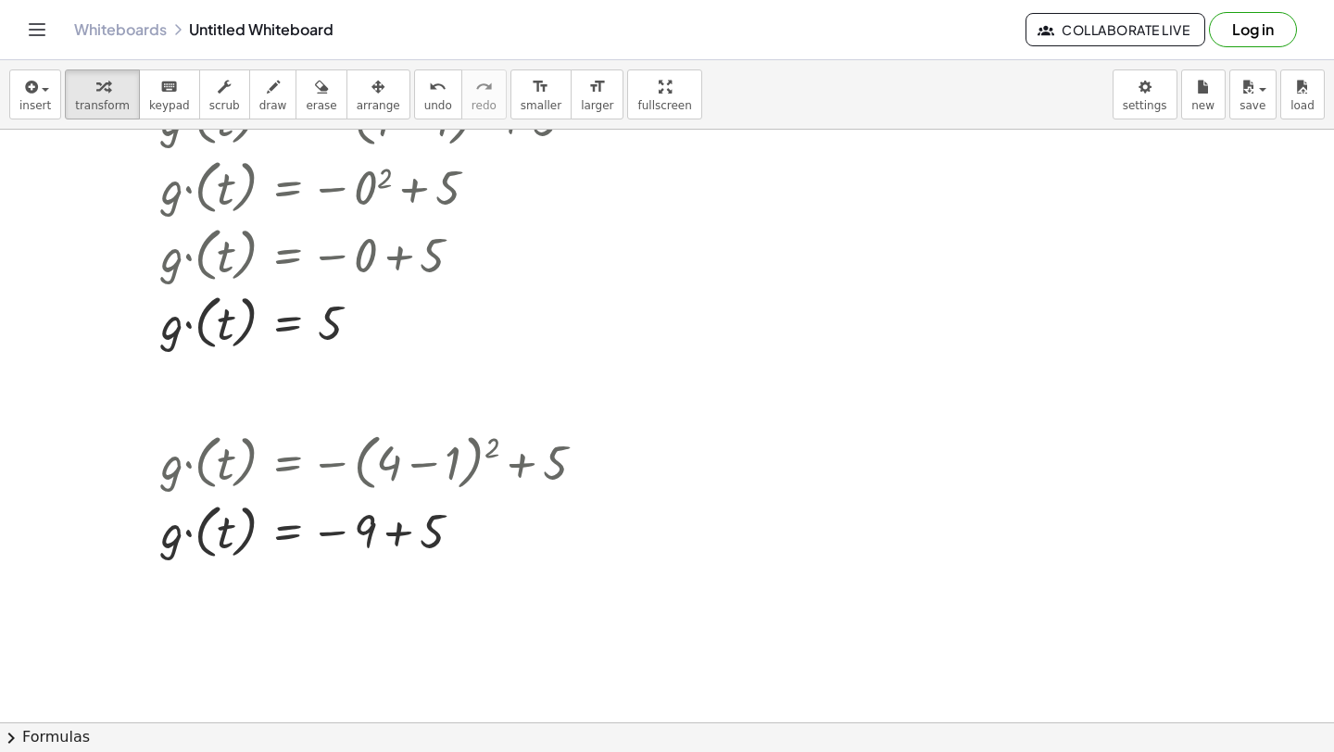
scroll to position [4180, 0]
click at [387, 518] on div at bounding box center [381, 530] width 458 height 68
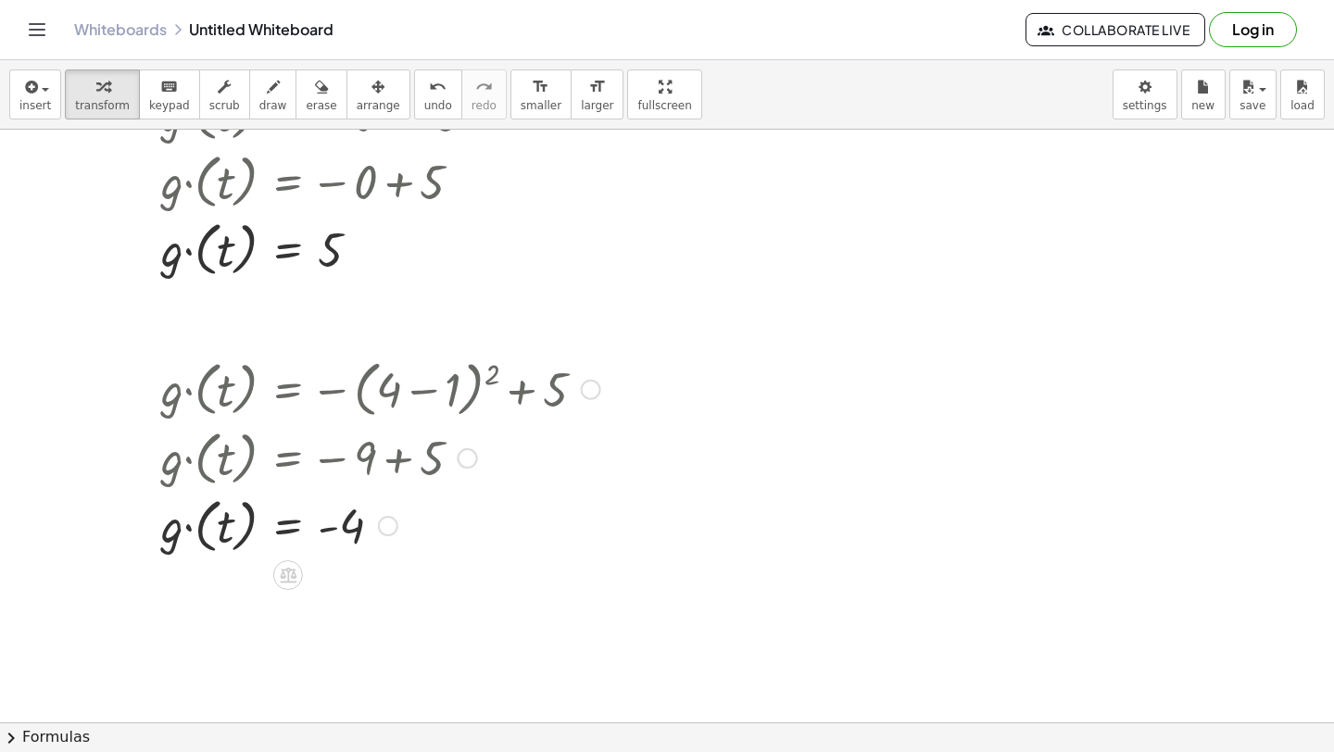
scroll to position [4251, 0]
click at [35, 92] on icon "button" at bounding box center [29, 87] width 17 height 22
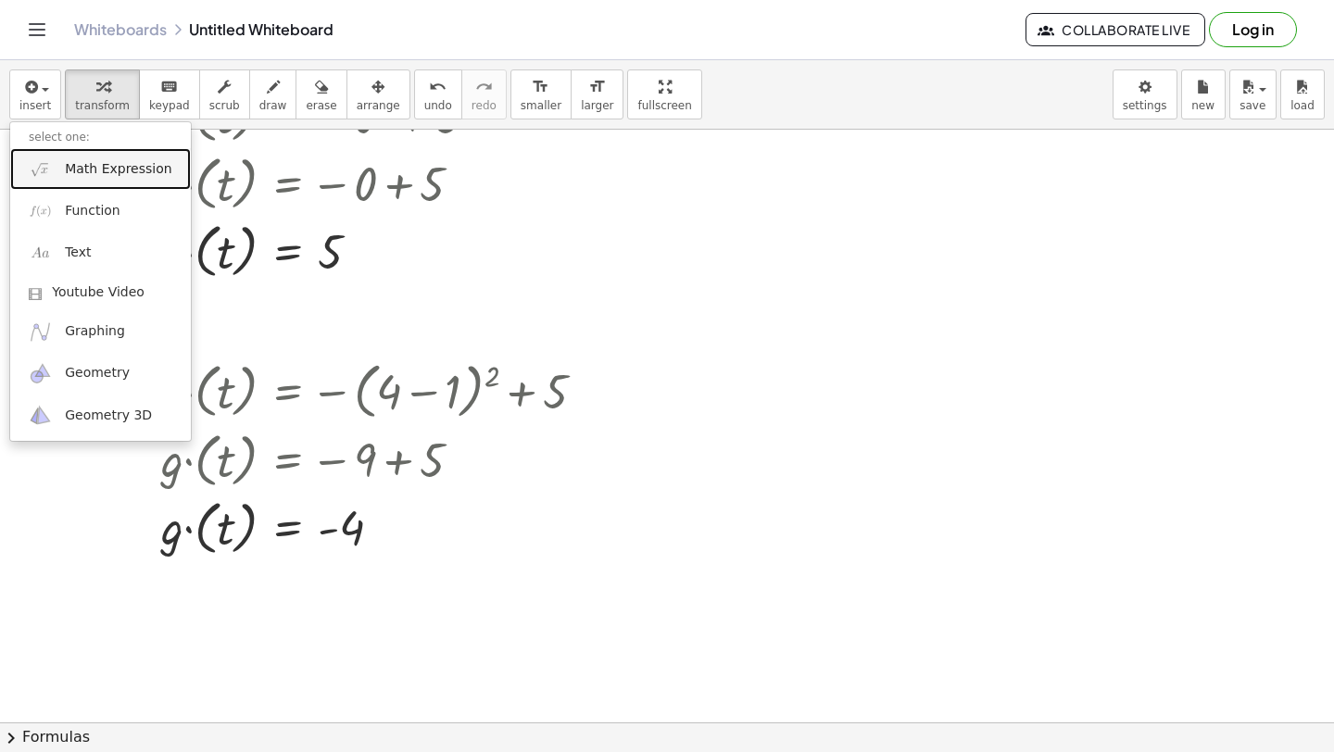
click at [66, 170] on span "Math Expression" at bounding box center [118, 169] width 107 height 19
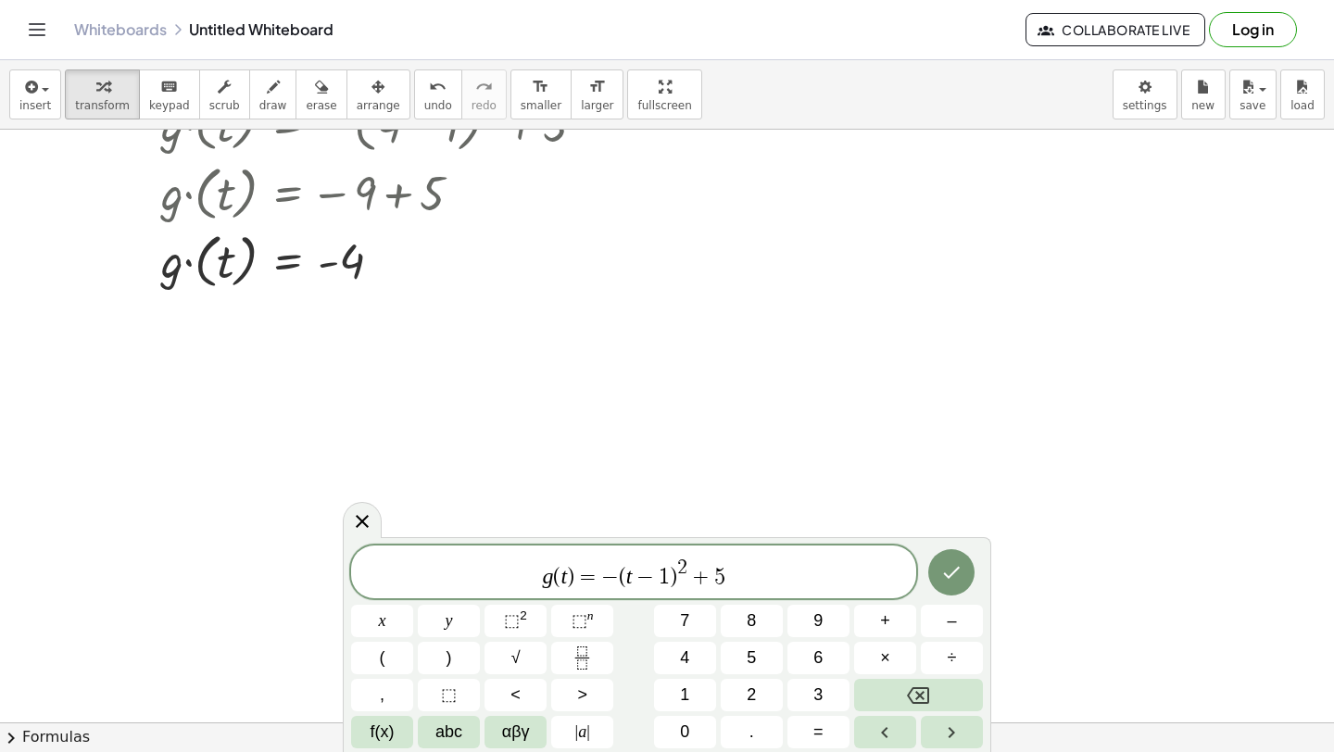
scroll to position [4517, 0]
click at [633, 578] on span "−" at bounding box center [645, 577] width 27 height 22
click at [620, 576] on span "−" at bounding box center [624, 575] width 27 height 22
click at [954, 582] on icon "Done" at bounding box center [951, 572] width 22 height 22
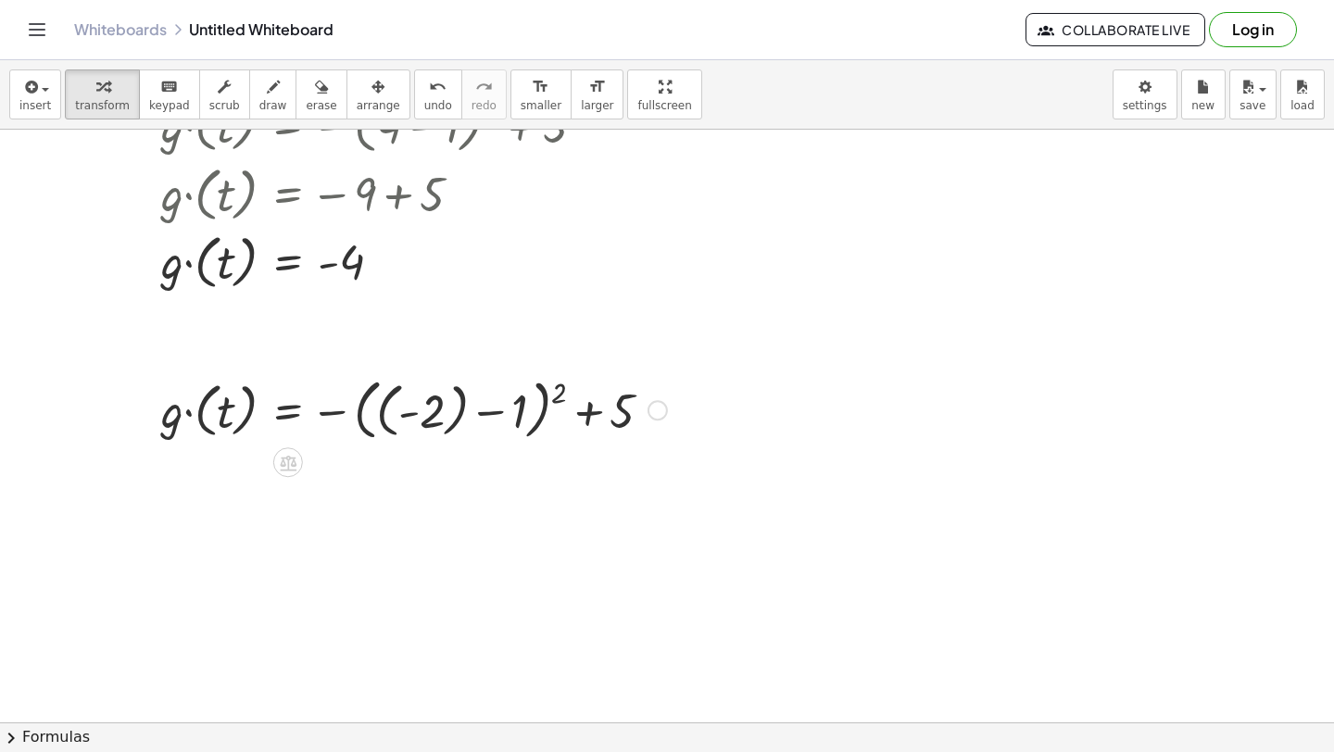
click at [472, 410] on div at bounding box center [414, 409] width 524 height 75
click at [449, 414] on div at bounding box center [414, 409] width 524 height 75
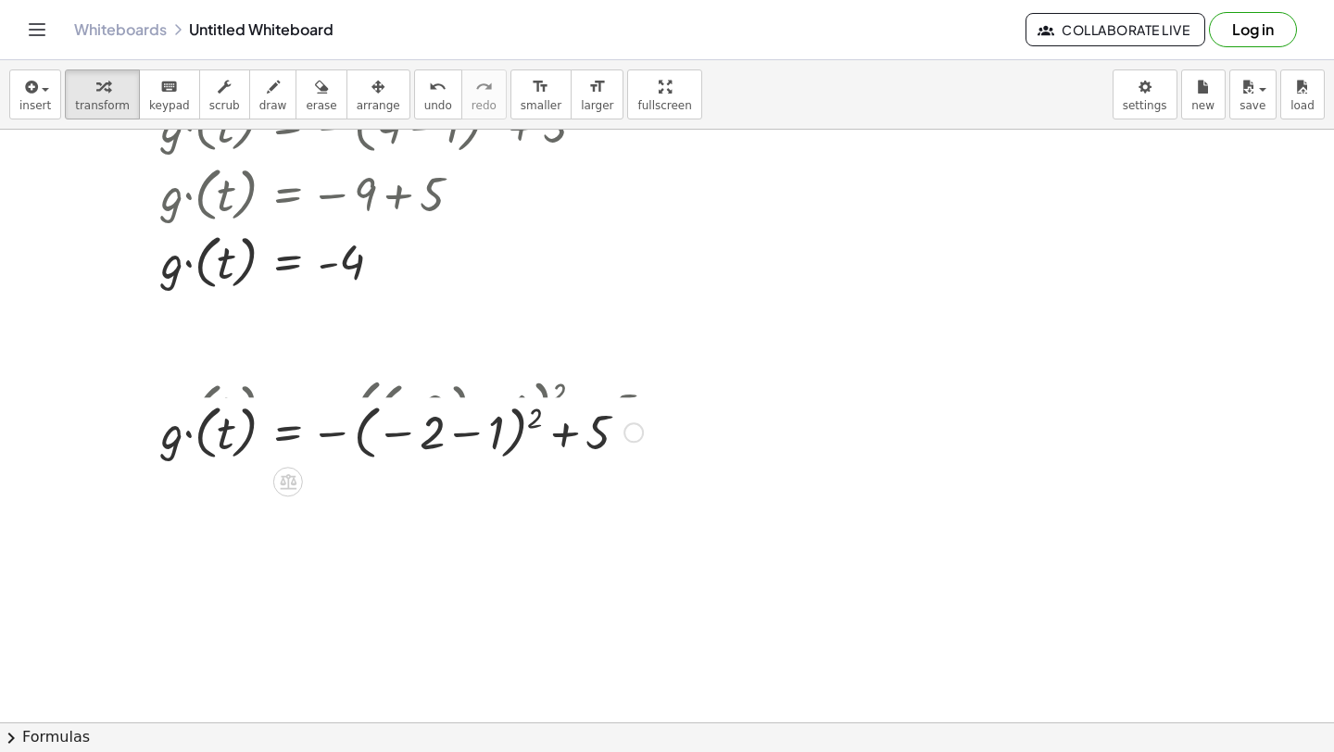
click at [438, 414] on div at bounding box center [414, 431] width 524 height 68
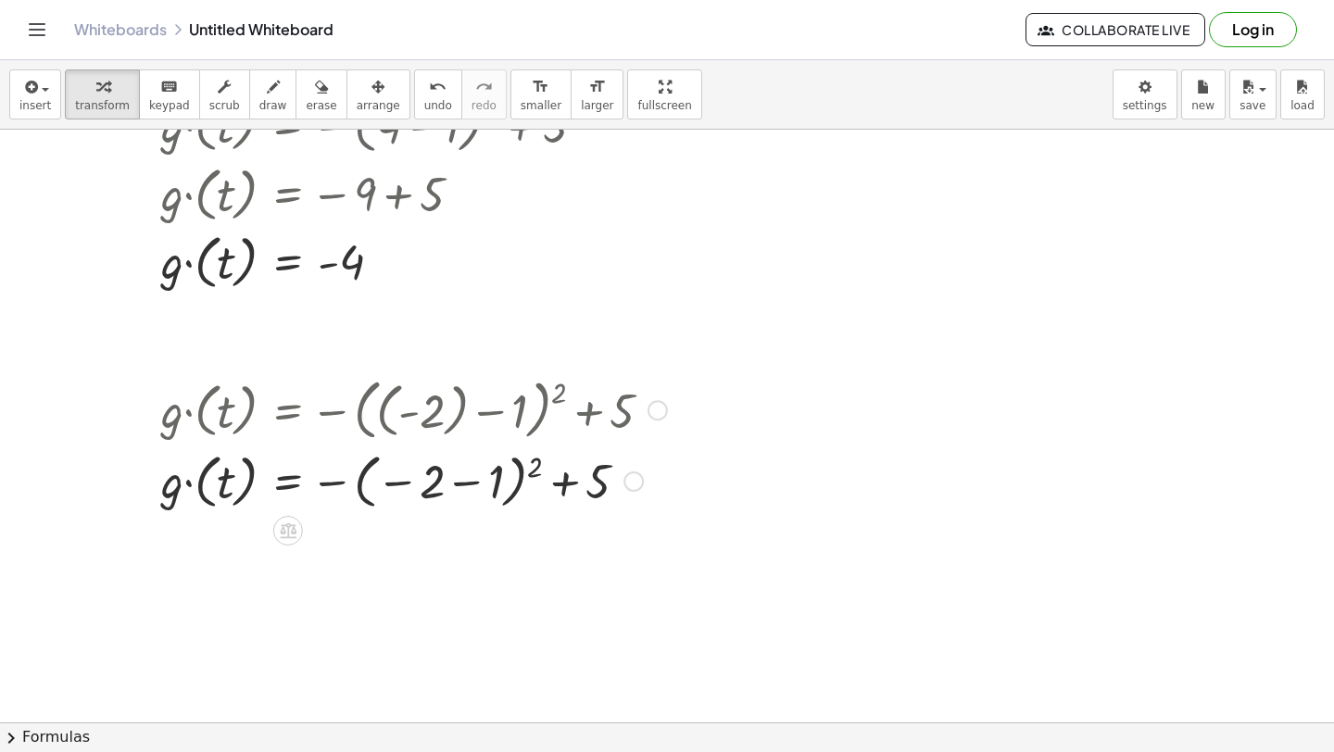
click at [472, 478] on div at bounding box center [414, 481] width 524 height 68
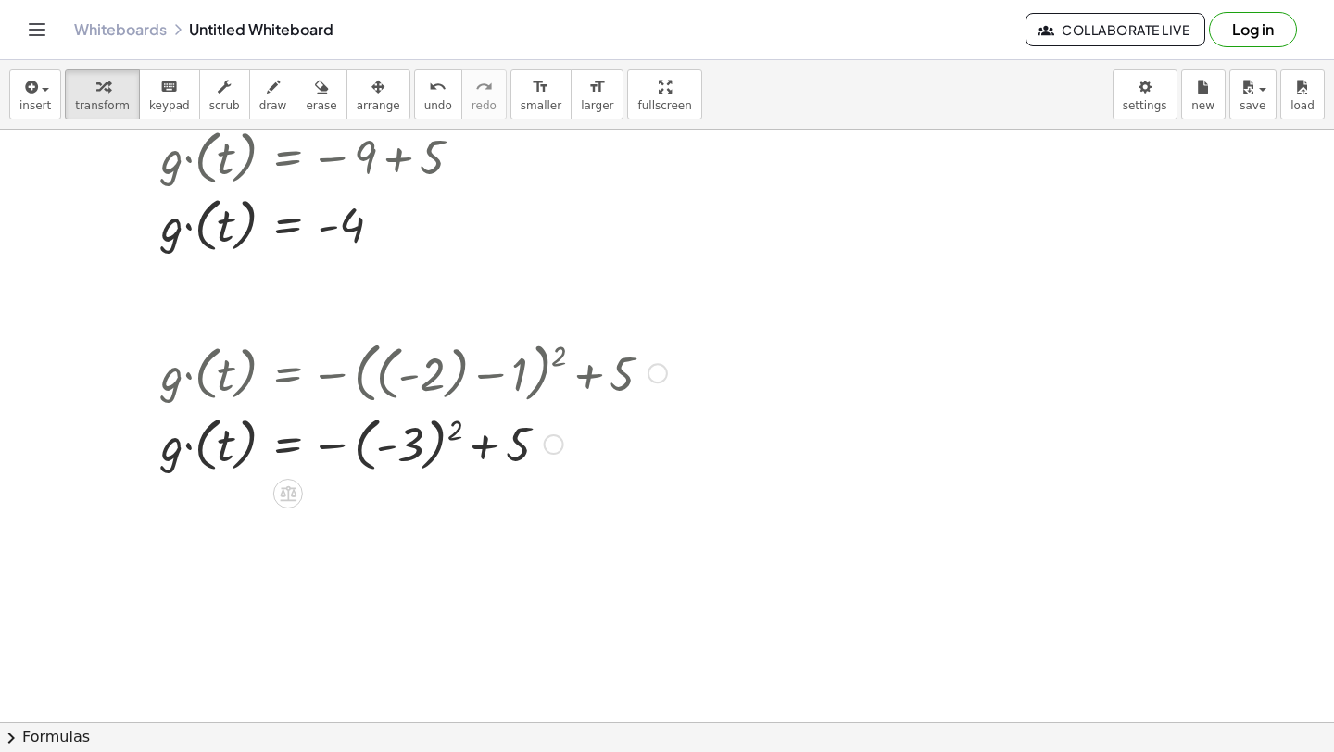
scroll to position [4553, 0]
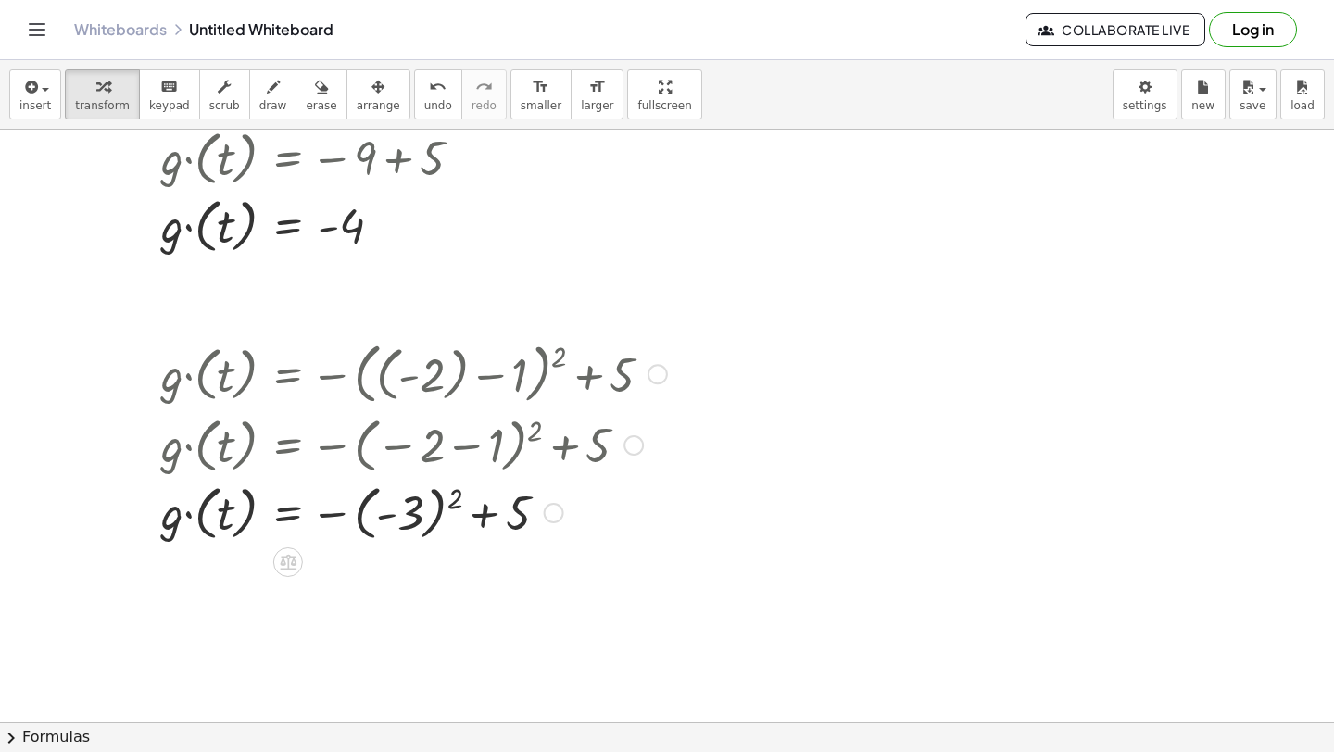
click at [459, 496] on div at bounding box center [414, 512] width 524 height 68
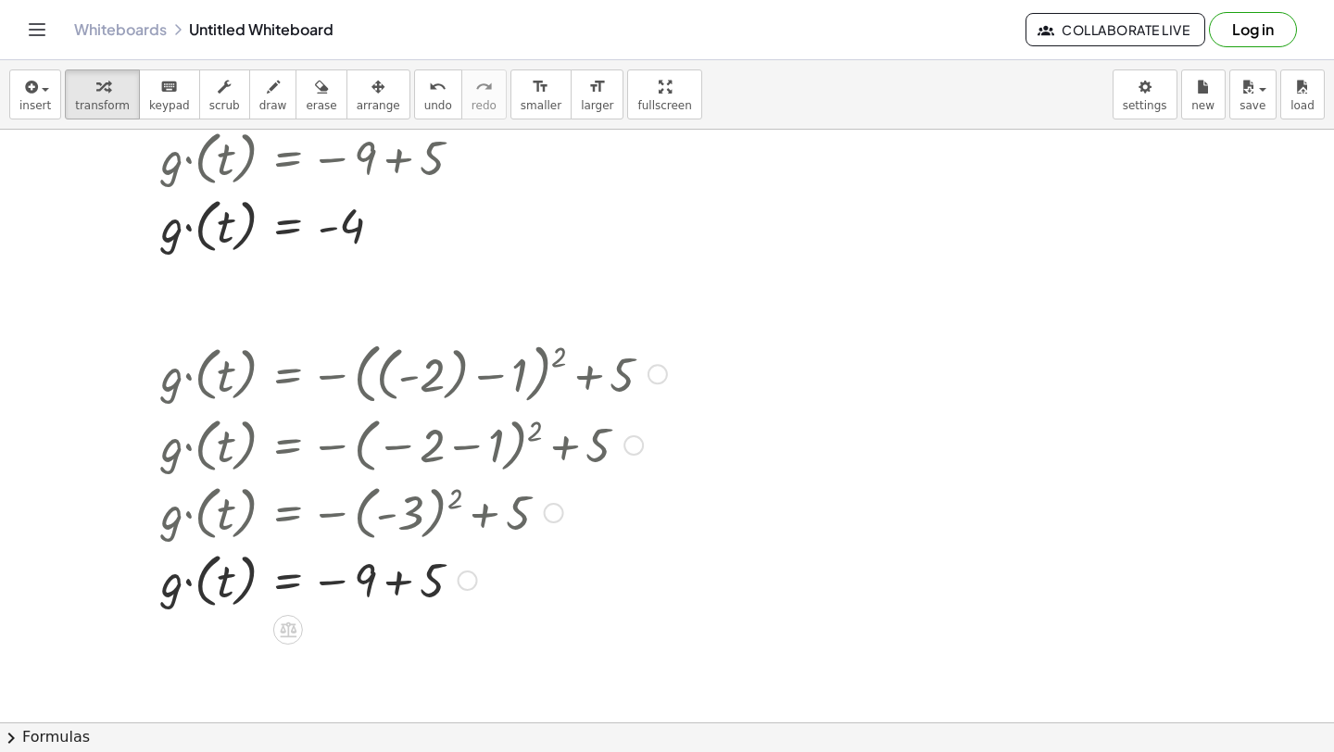
click at [397, 581] on div at bounding box center [414, 580] width 524 height 68
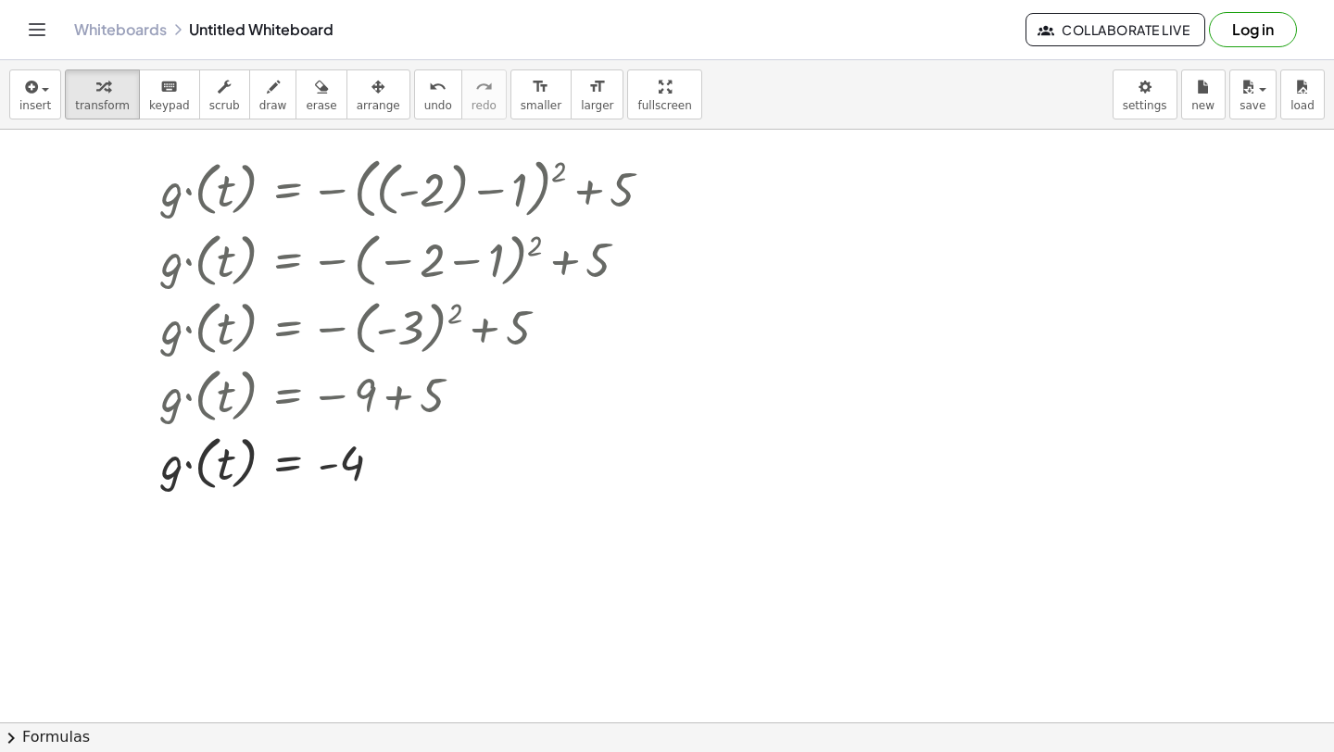
scroll to position [4742, 0]
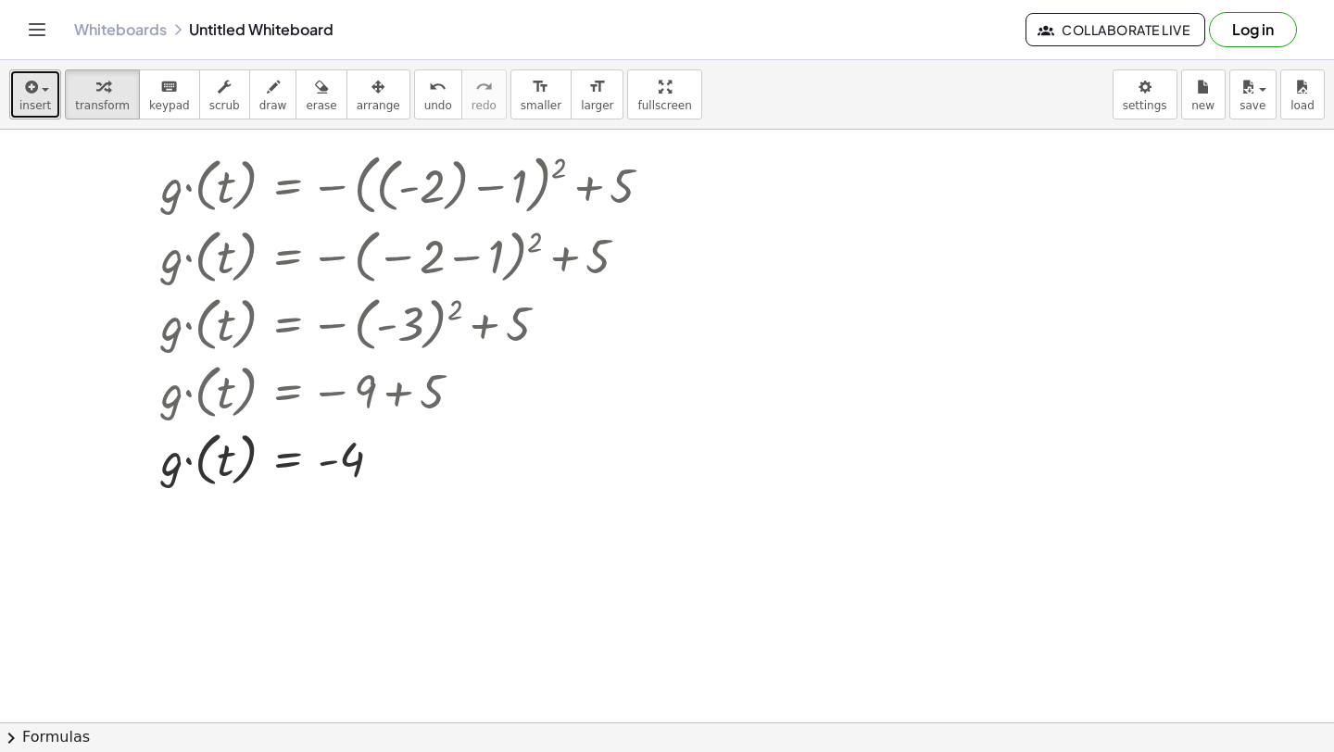
click at [27, 104] on span "insert" at bounding box center [34, 105] width 31 height 13
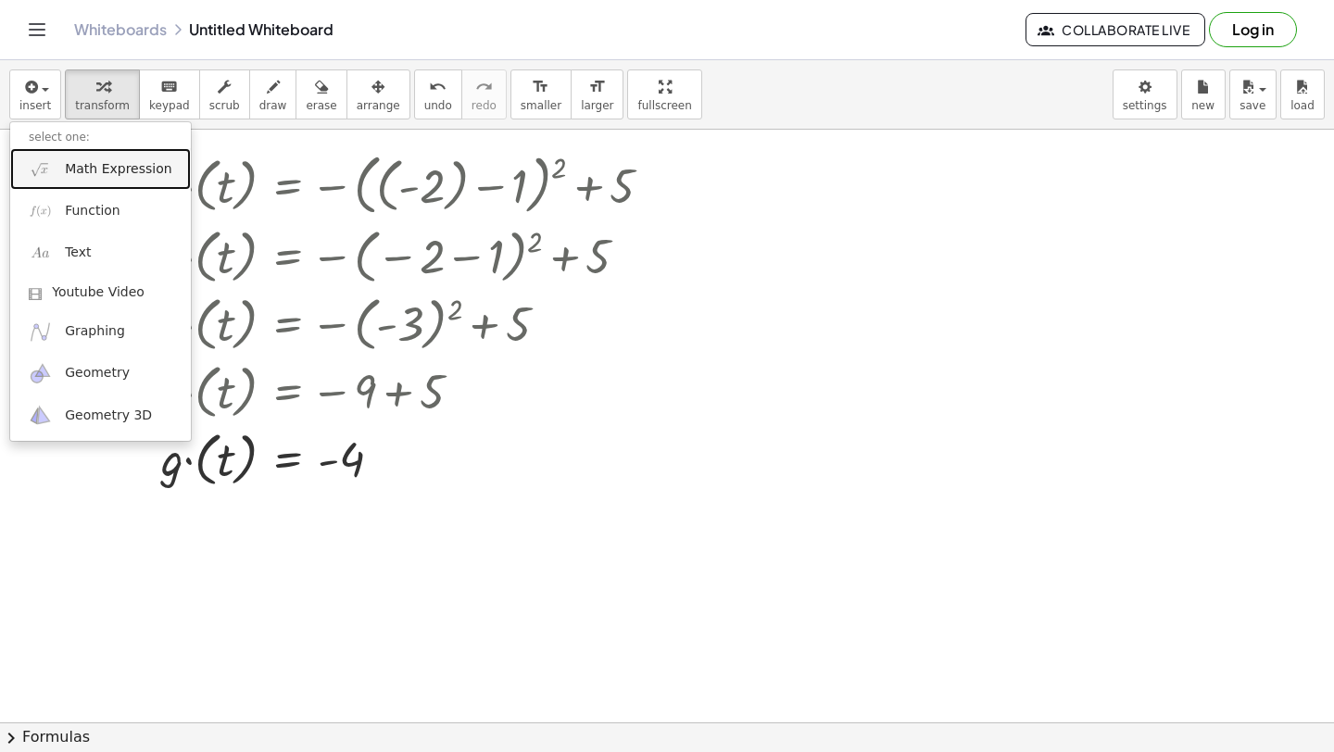
click at [63, 164] on link "Math Expression" at bounding box center [100, 169] width 181 height 42
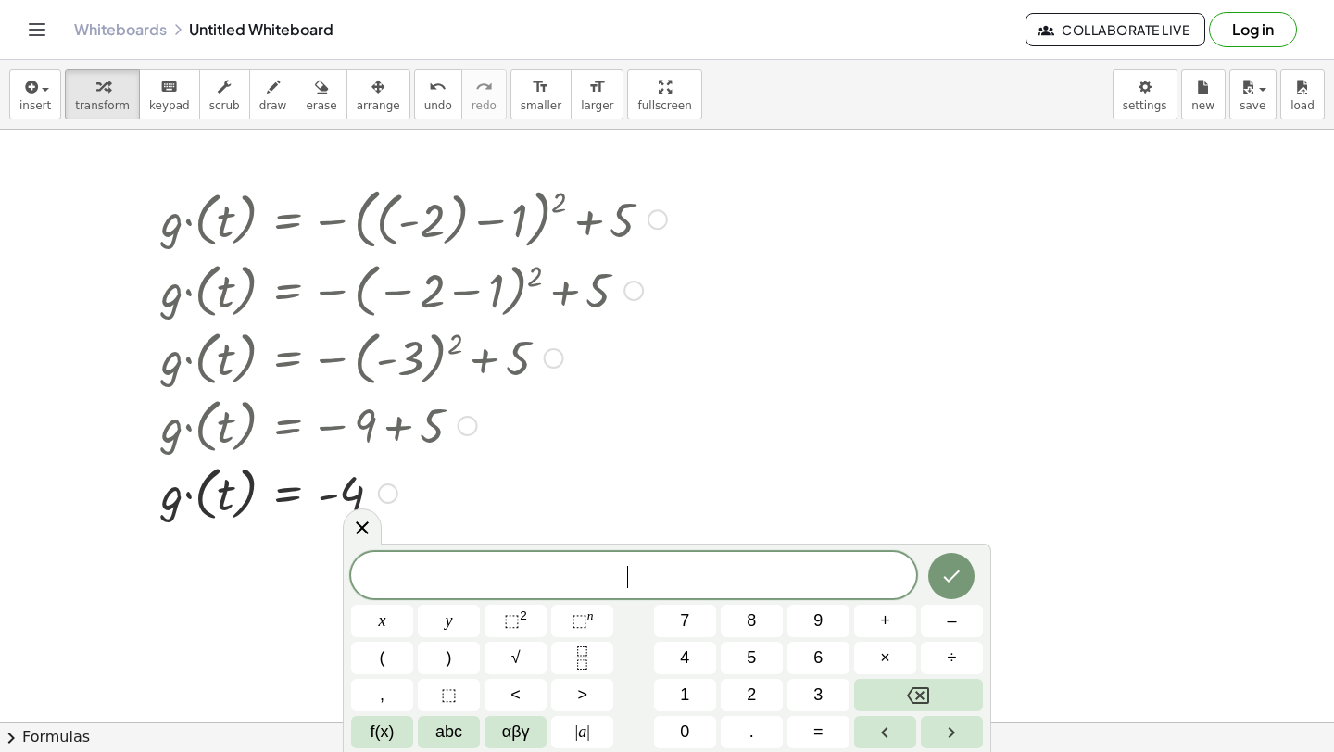
scroll to position [4885, 0]
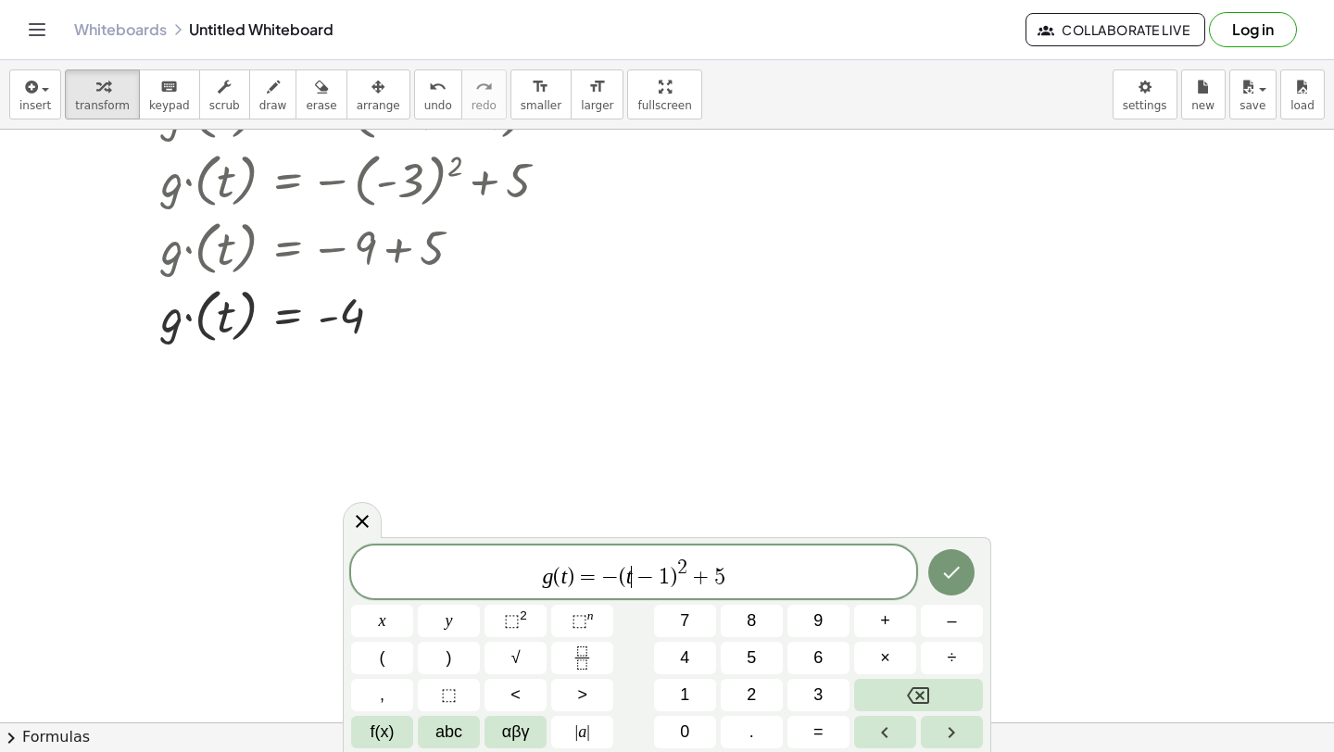
click at [636, 580] on span "−" at bounding box center [645, 577] width 27 height 22
click at [624, 576] on span "4" at bounding box center [629, 575] width 11 height 22
click at [941, 569] on icon "Done" at bounding box center [951, 572] width 22 height 22
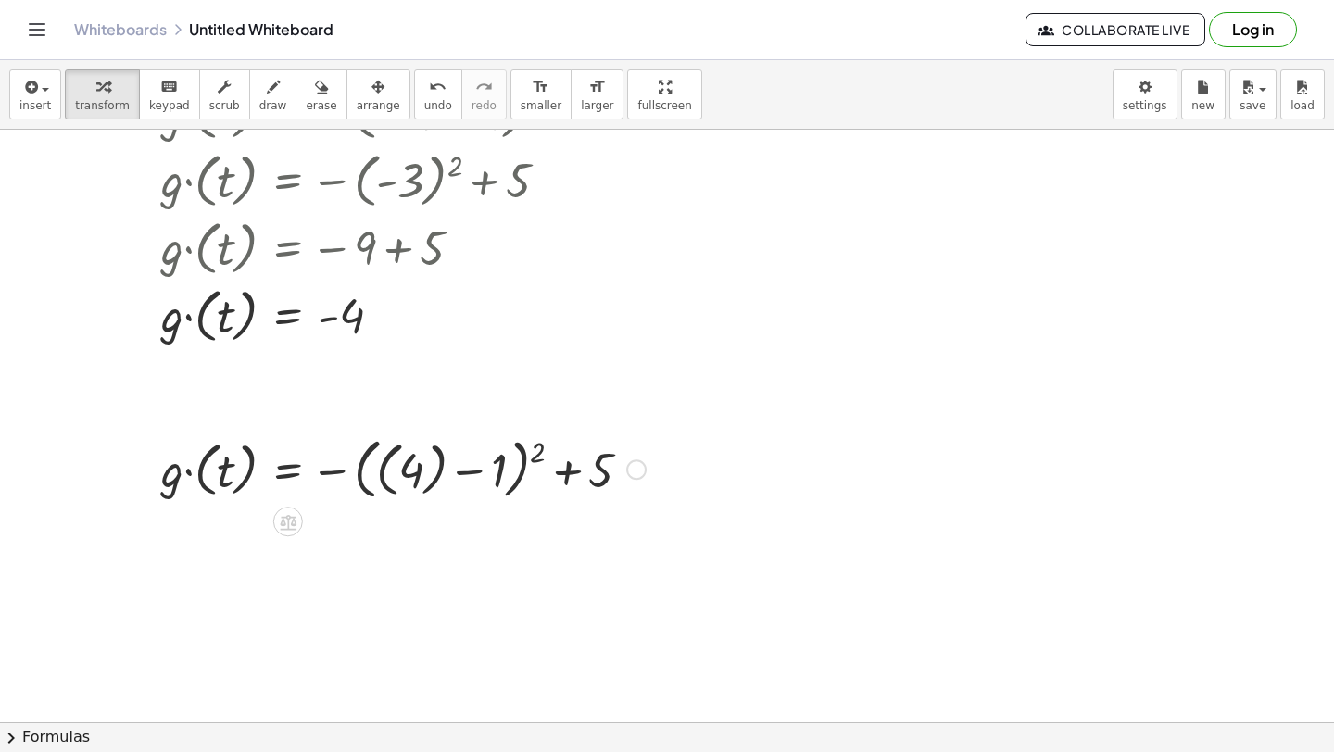
click at [440, 470] on div at bounding box center [403, 468] width 503 height 75
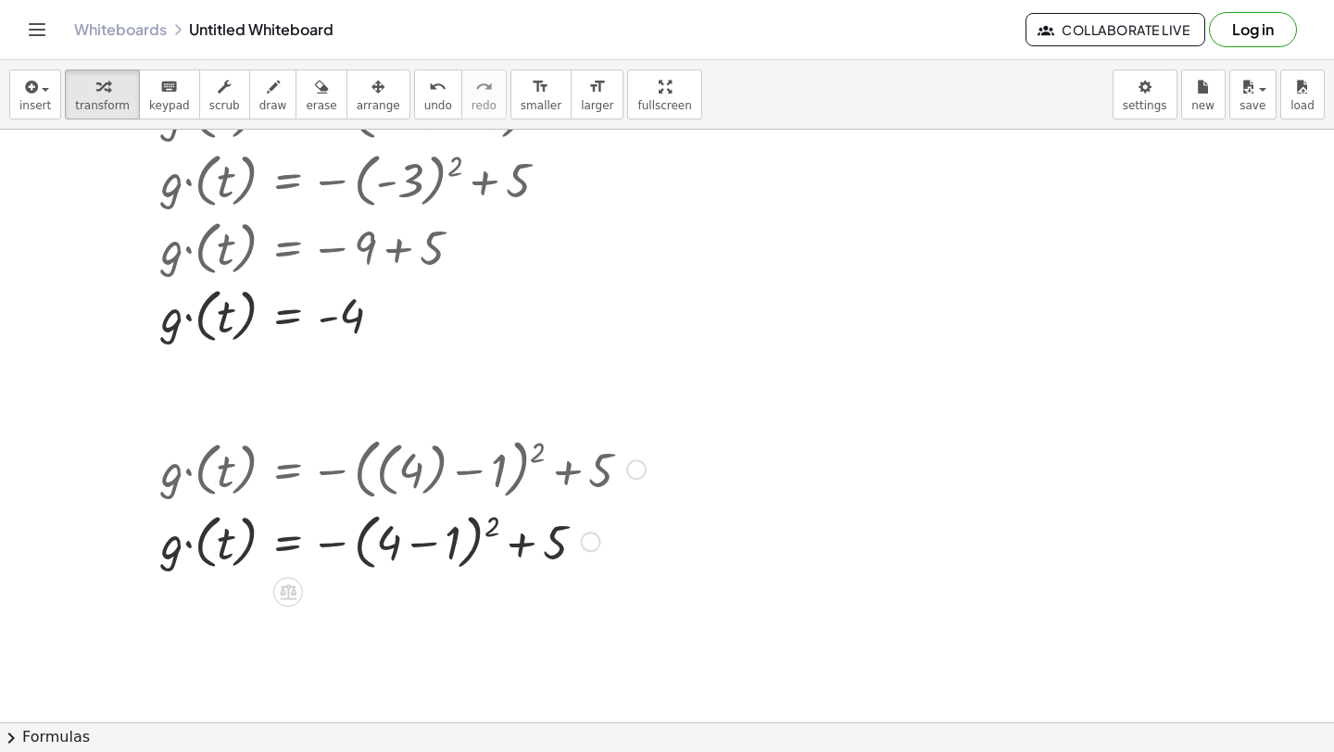
click at [428, 569] on div at bounding box center [403, 541] width 503 height 70
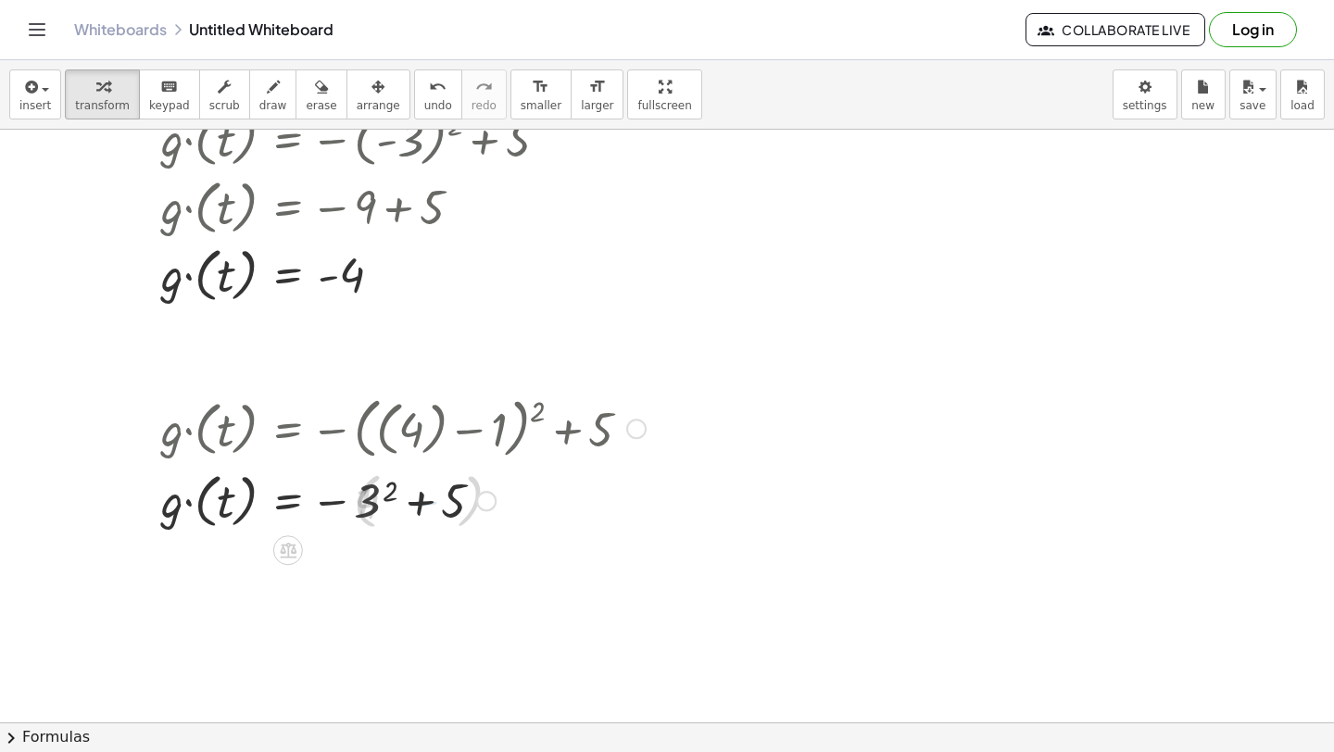
scroll to position [4958, 0]
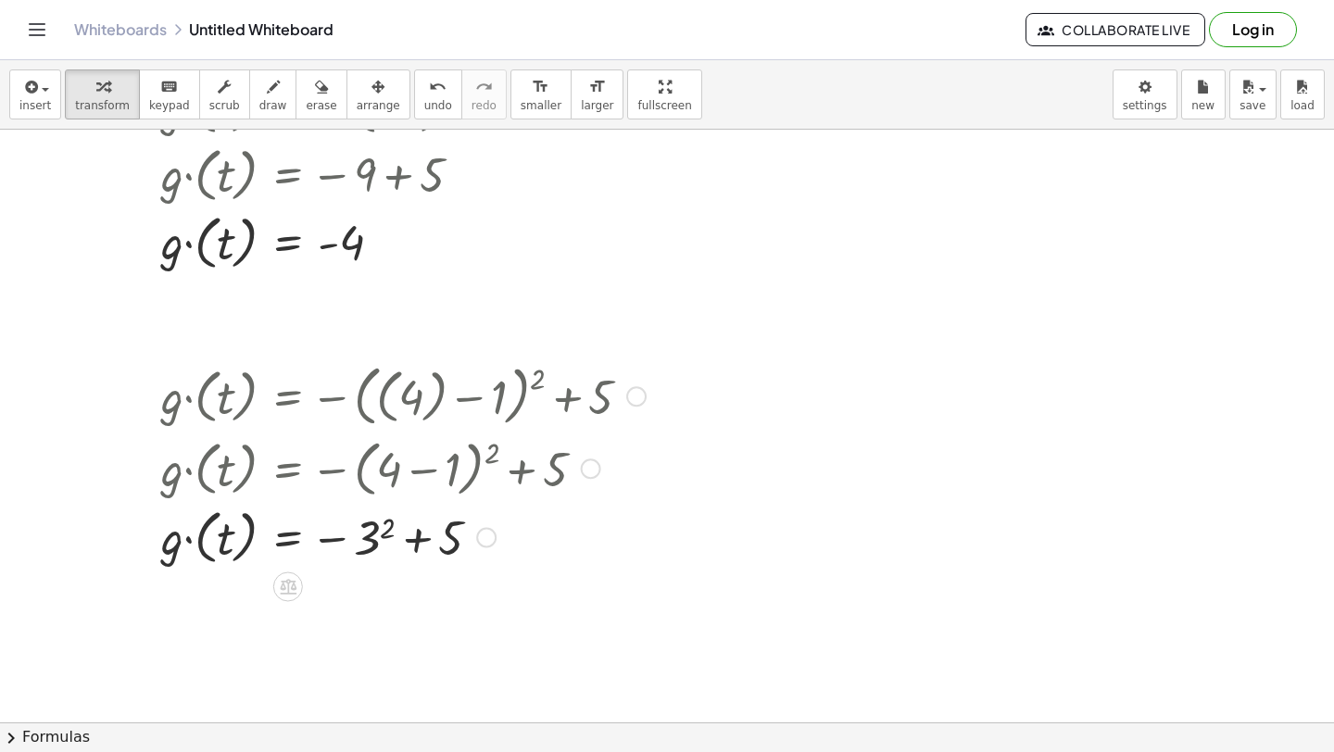
click at [397, 535] on div at bounding box center [403, 536] width 503 height 68
click at [388, 535] on div at bounding box center [403, 536] width 503 height 68
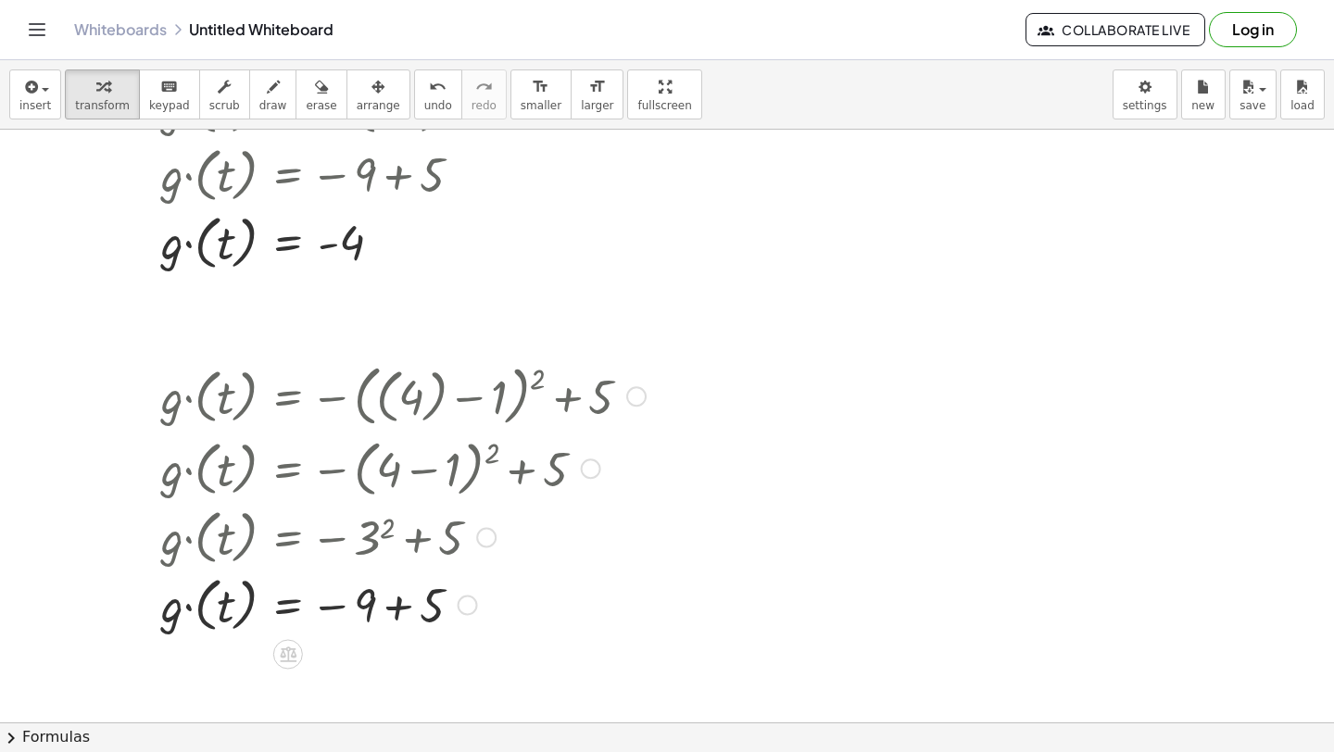
click at [396, 602] on div at bounding box center [403, 604] width 503 height 68
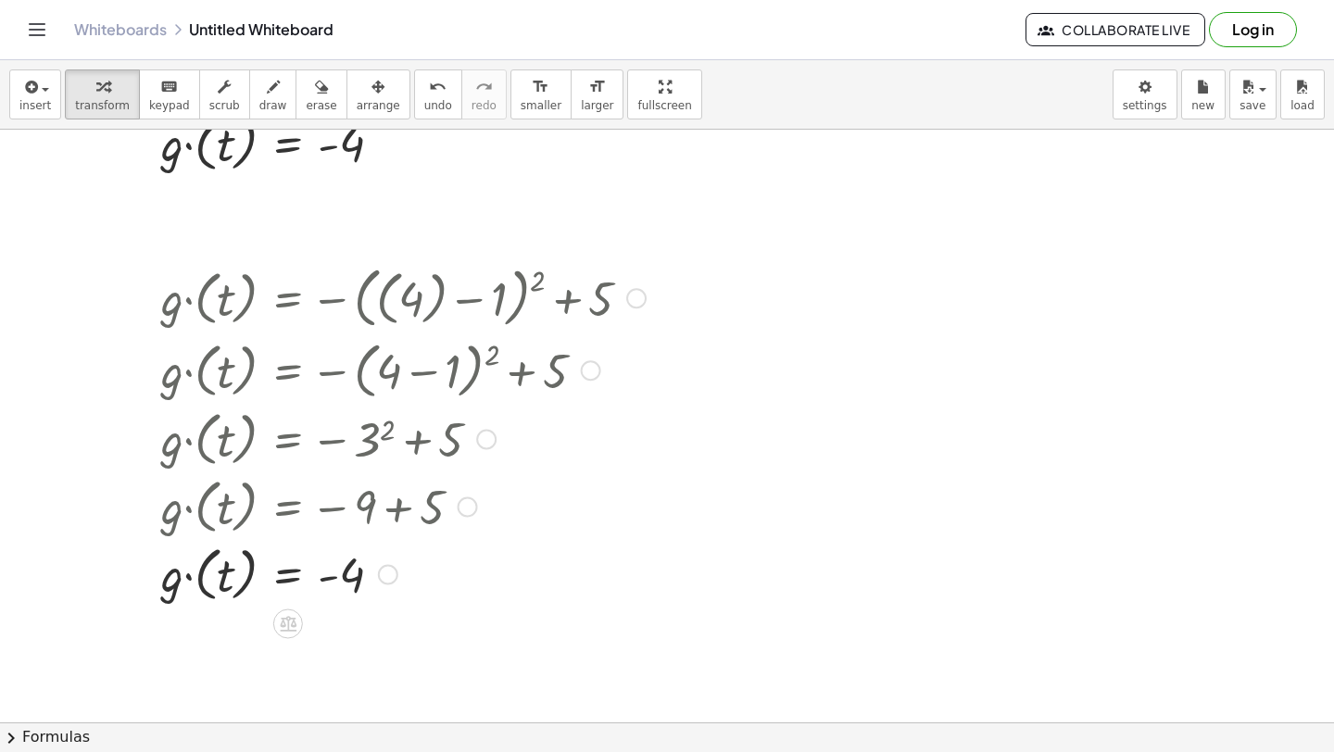
scroll to position [5059, 0]
click at [22, 105] on span "insert" at bounding box center [34, 105] width 31 height 13
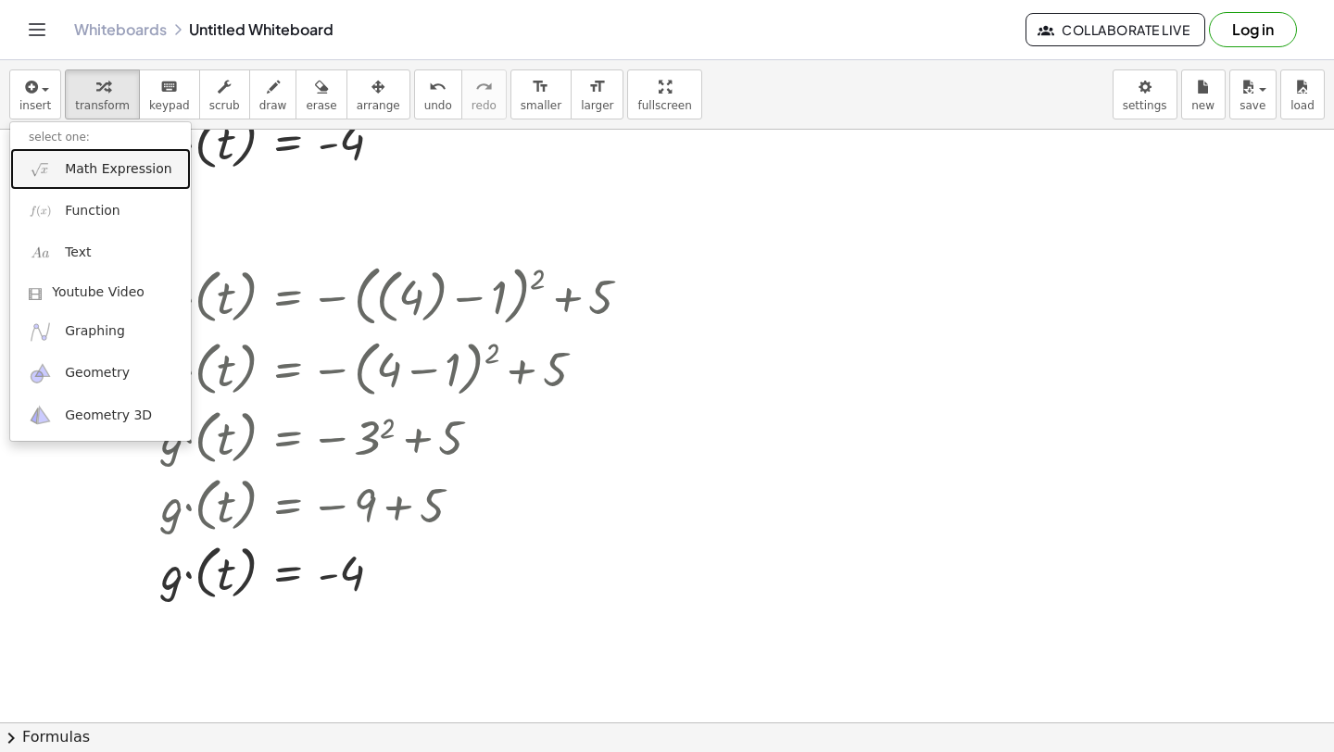
click at [54, 167] on link "Math Expression" at bounding box center [100, 169] width 181 height 42
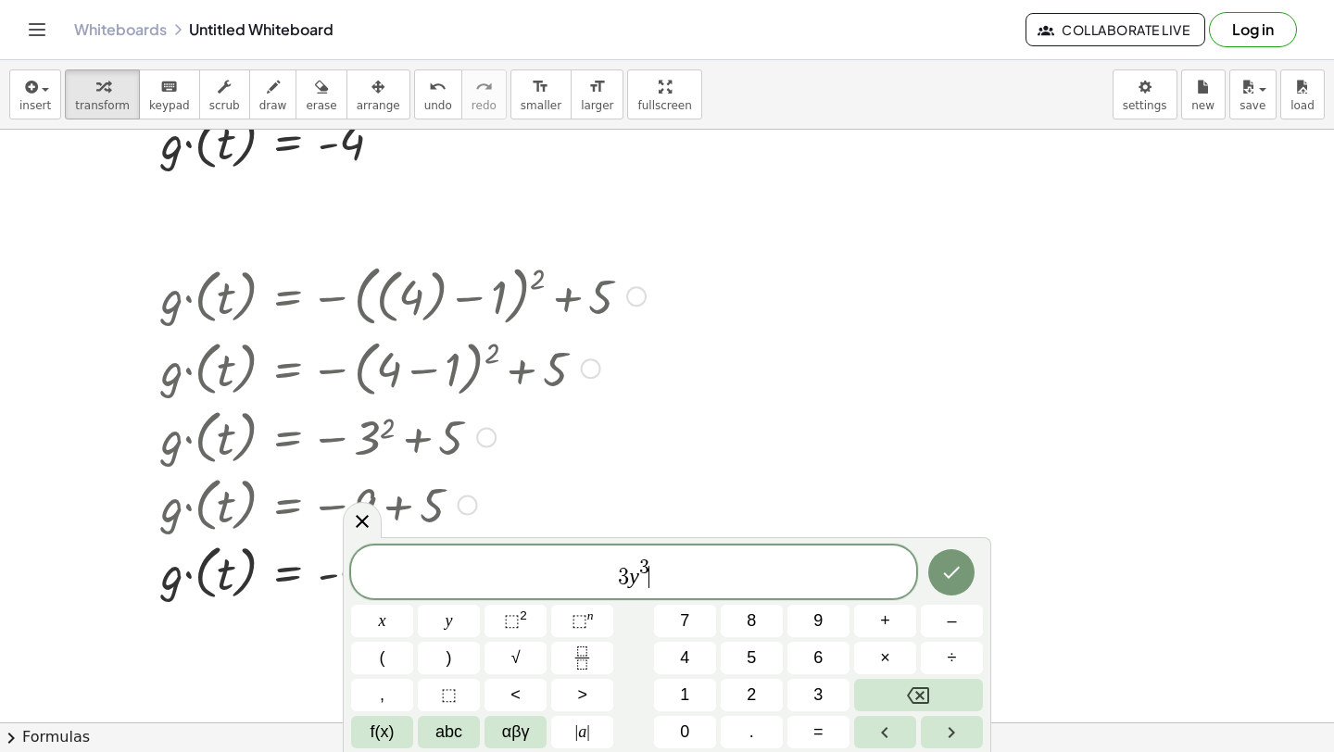
drag, startPoint x: 536, startPoint y: 349, endPoint x: 535, endPoint y: 258, distance: 91.7
click at [288, 296] on div "· g · ( t ) = − ( + ( 4 ) − 1 ) 2 + 5 · g · ( t ) = − ( + 4 − 1 ) 2 + 5 · g · (…" at bounding box center [288, 296] width 0 height 0
click at [670, 586] on span "3 y 3" at bounding box center [633, 573] width 565 height 33
click at [21, 81] on icon "button" at bounding box center [29, 87] width 17 height 22
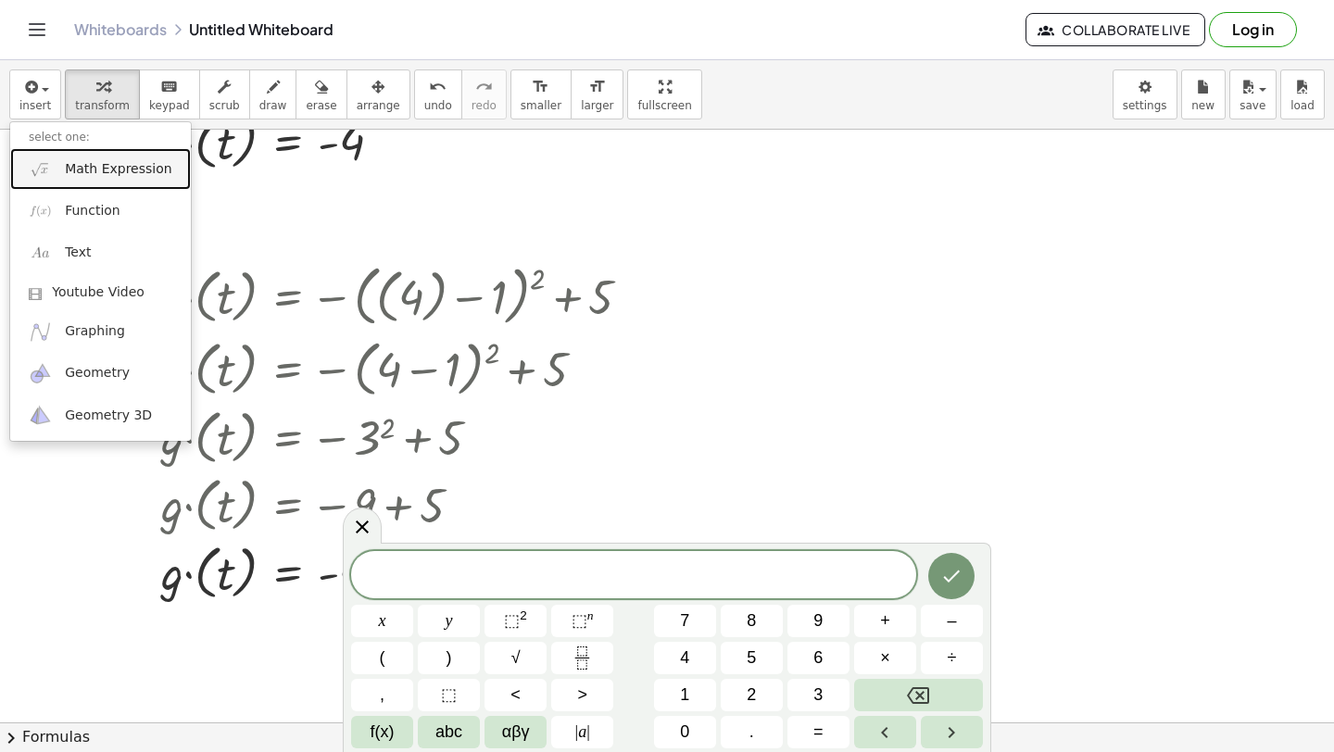
click at [53, 176] on link "Math Expression" at bounding box center [100, 169] width 181 height 42
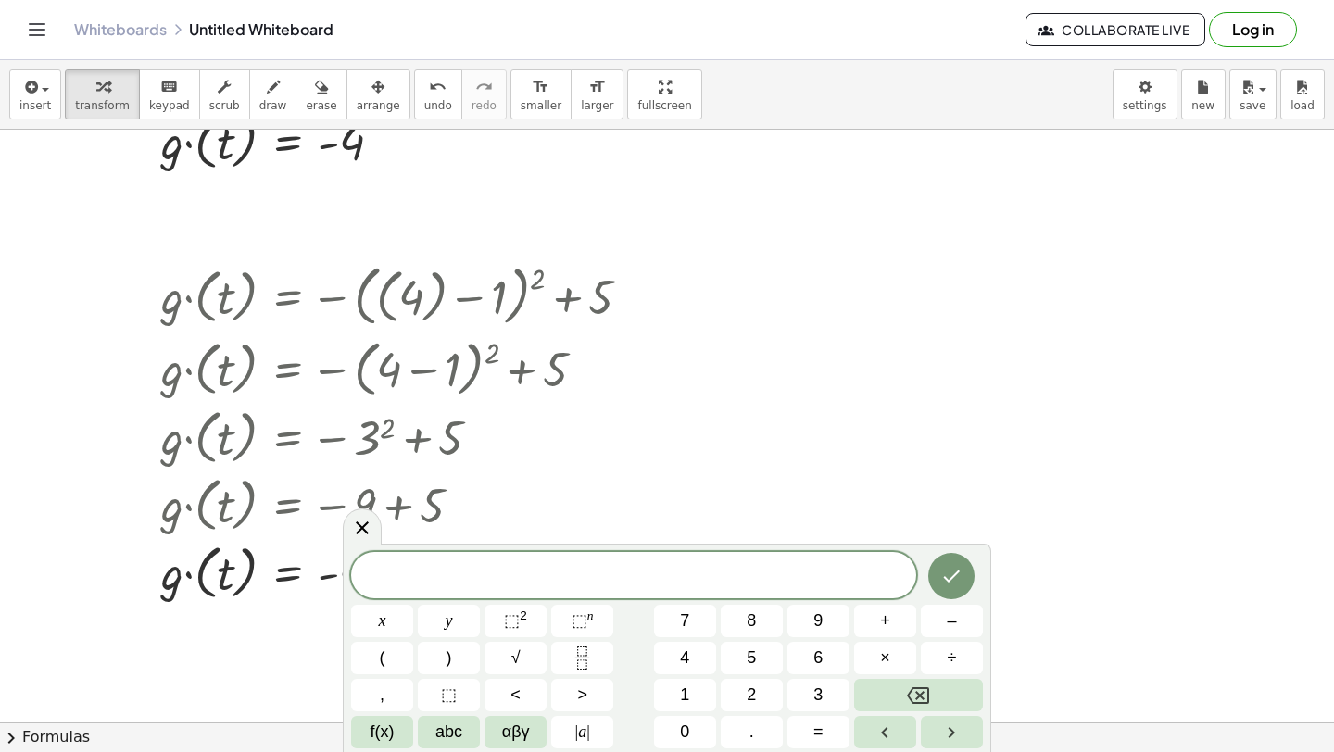
click at [556, 577] on span "​" at bounding box center [633, 577] width 565 height 26
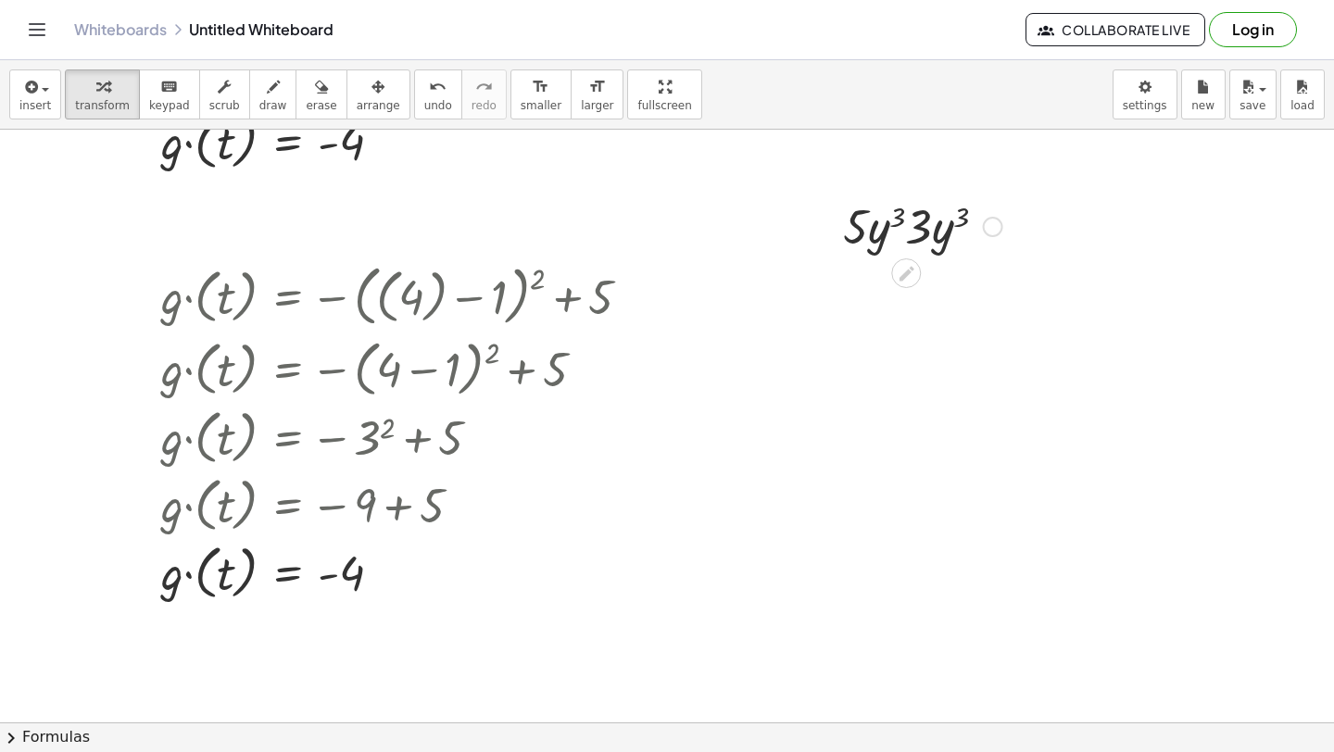
click at [936, 232] on div at bounding box center [923, 225] width 178 height 63
drag, startPoint x: 910, startPoint y: 234, endPoint x: 838, endPoint y: 233, distance: 72.3
click at [838, 233] on div "· 3 · 5 · y 3 · 3 · y 3" at bounding box center [915, 225] width 201 height 72
drag, startPoint x: 956, startPoint y: 280, endPoint x: 927, endPoint y: 280, distance: 28.7
click at [920, 280] on div at bounding box center [923, 288] width 178 height 63
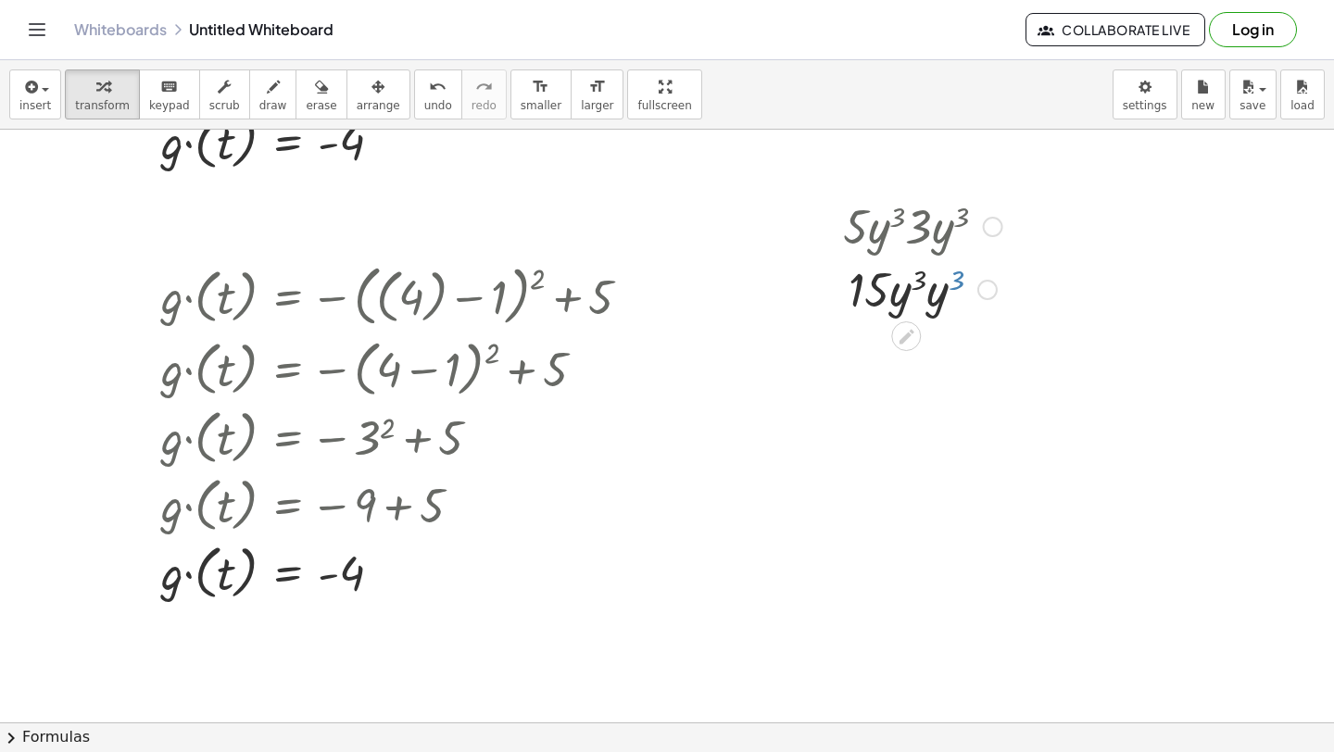
click at [927, 280] on div at bounding box center [923, 288] width 178 height 63
click at [937, 341] on div at bounding box center [923, 351] width 178 height 63
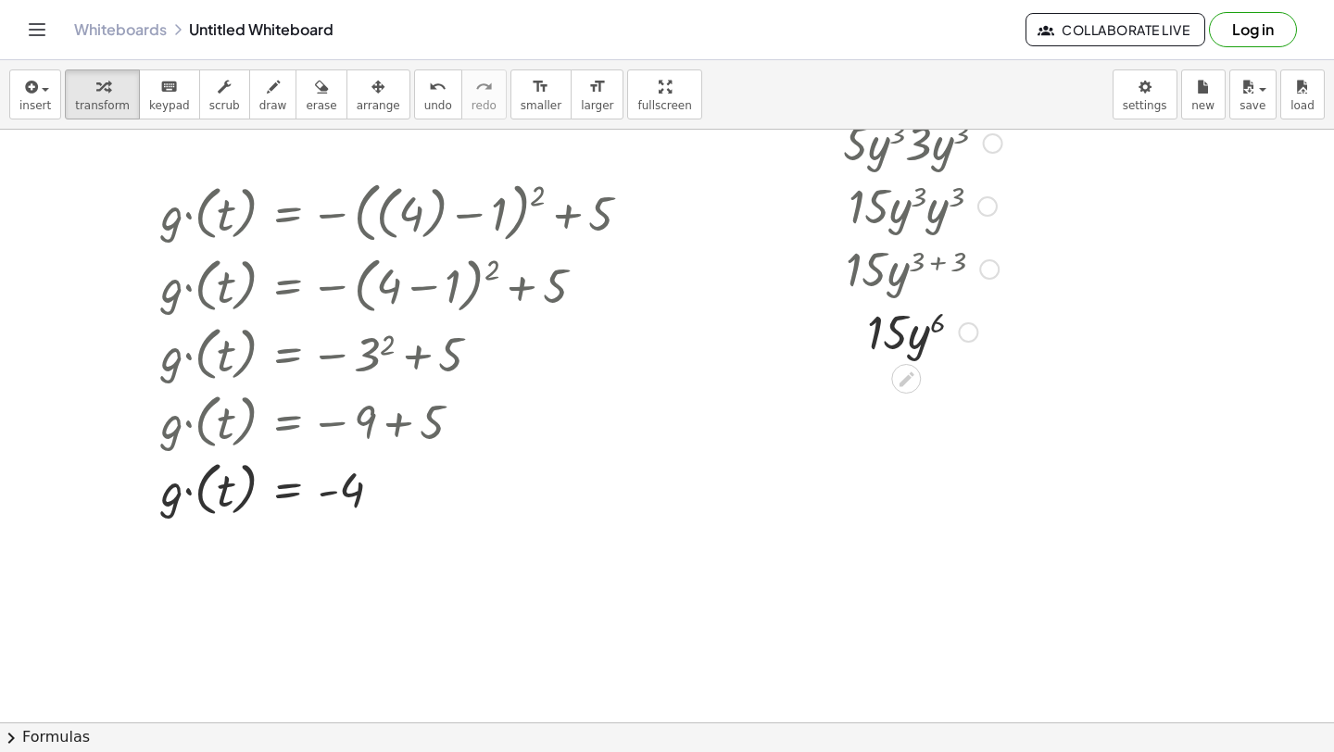
scroll to position [5147, 0]
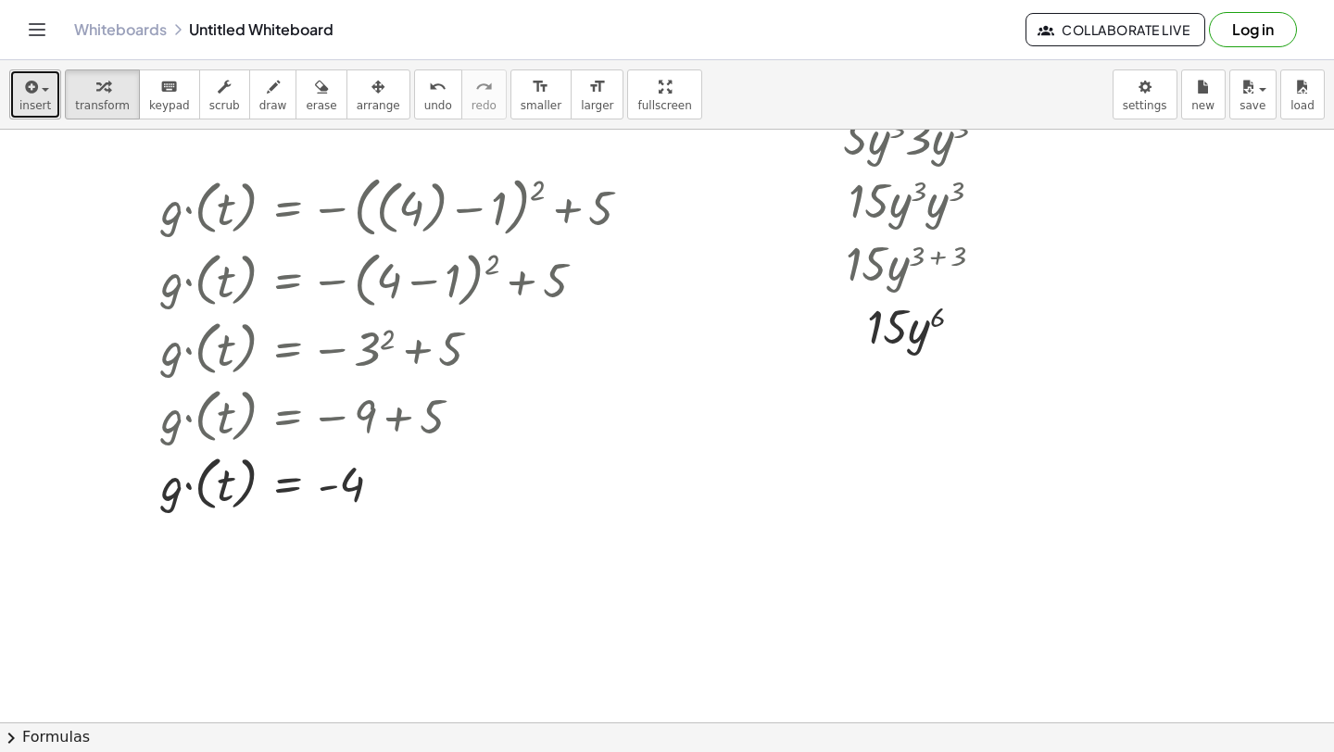
click at [11, 74] on button "insert" at bounding box center [35, 94] width 52 height 50
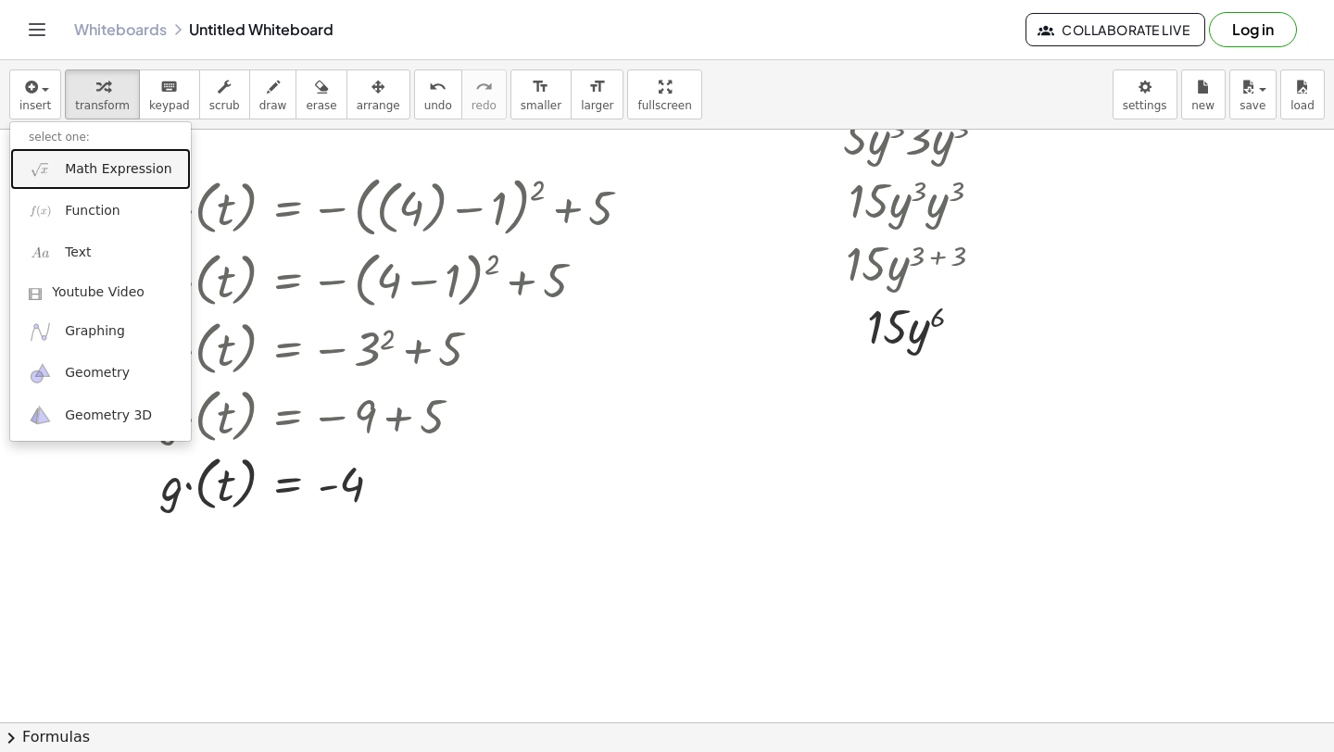
click at [62, 165] on link "Math Expression" at bounding box center [100, 169] width 181 height 42
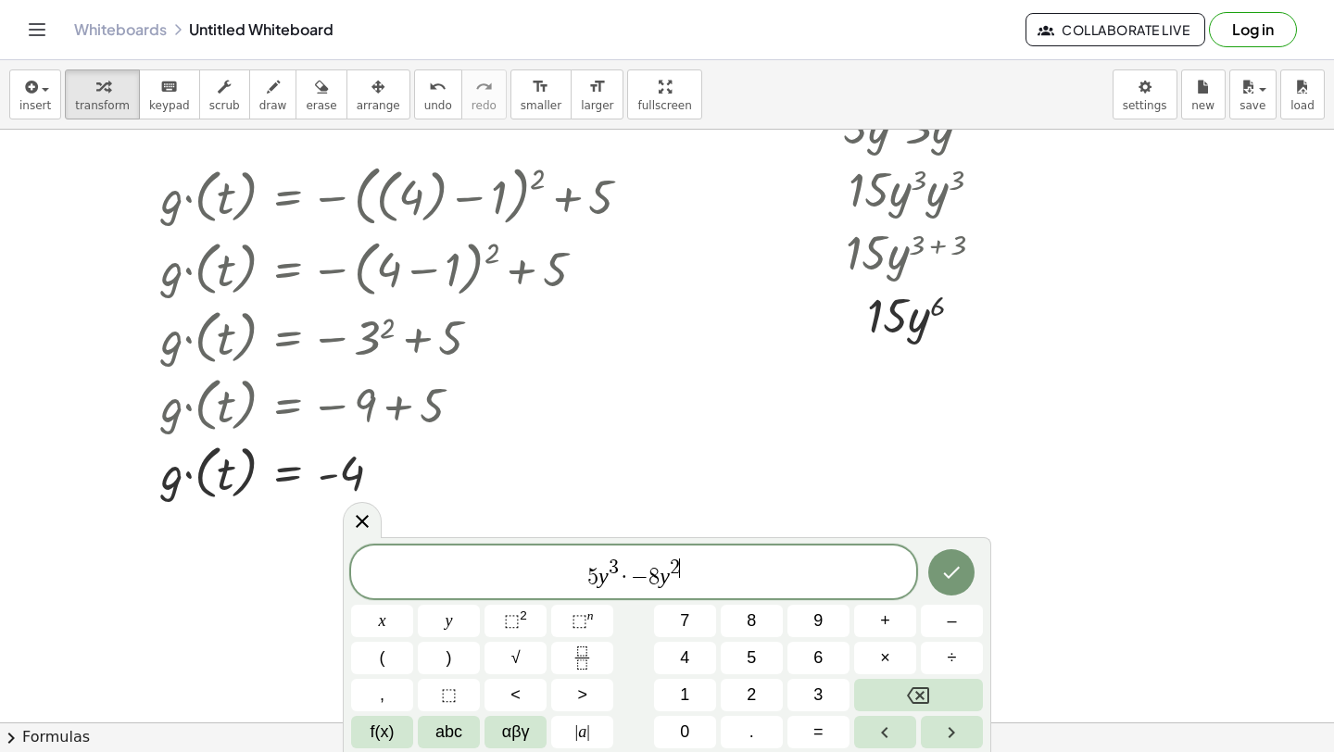
scroll to position [5161, 0]
click at [940, 560] on button "Done" at bounding box center [951, 572] width 46 height 46
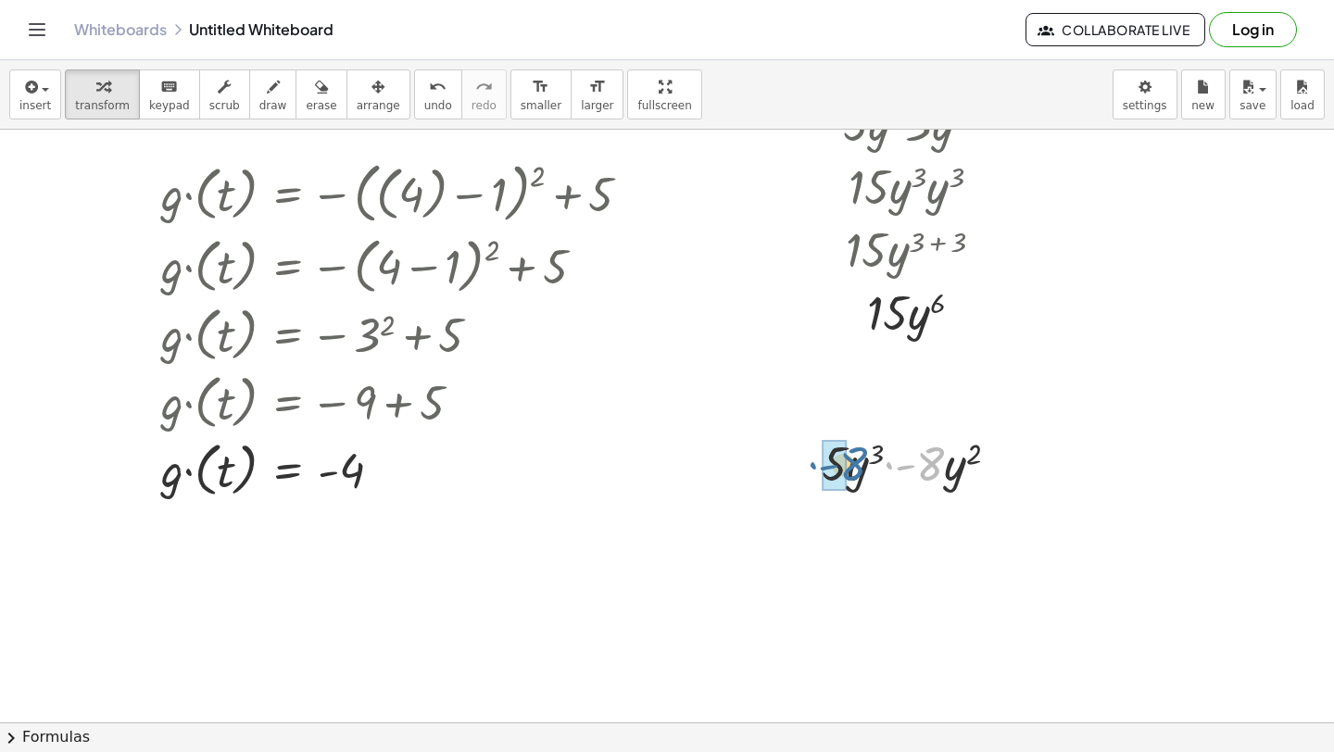
drag, startPoint x: 933, startPoint y: 459, endPoint x: 849, endPoint y: 459, distance: 84.3
click at [848, 459] on div at bounding box center [918, 462] width 210 height 63
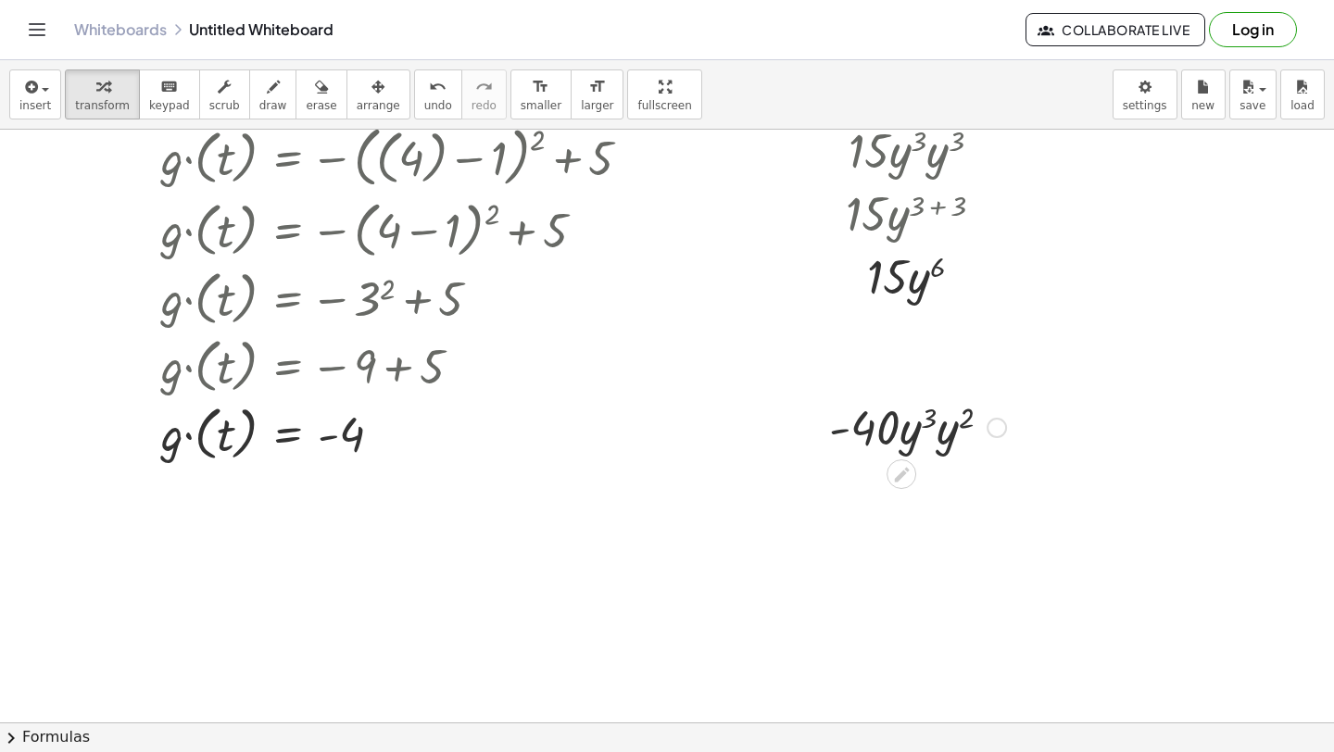
scroll to position [5200, 0]
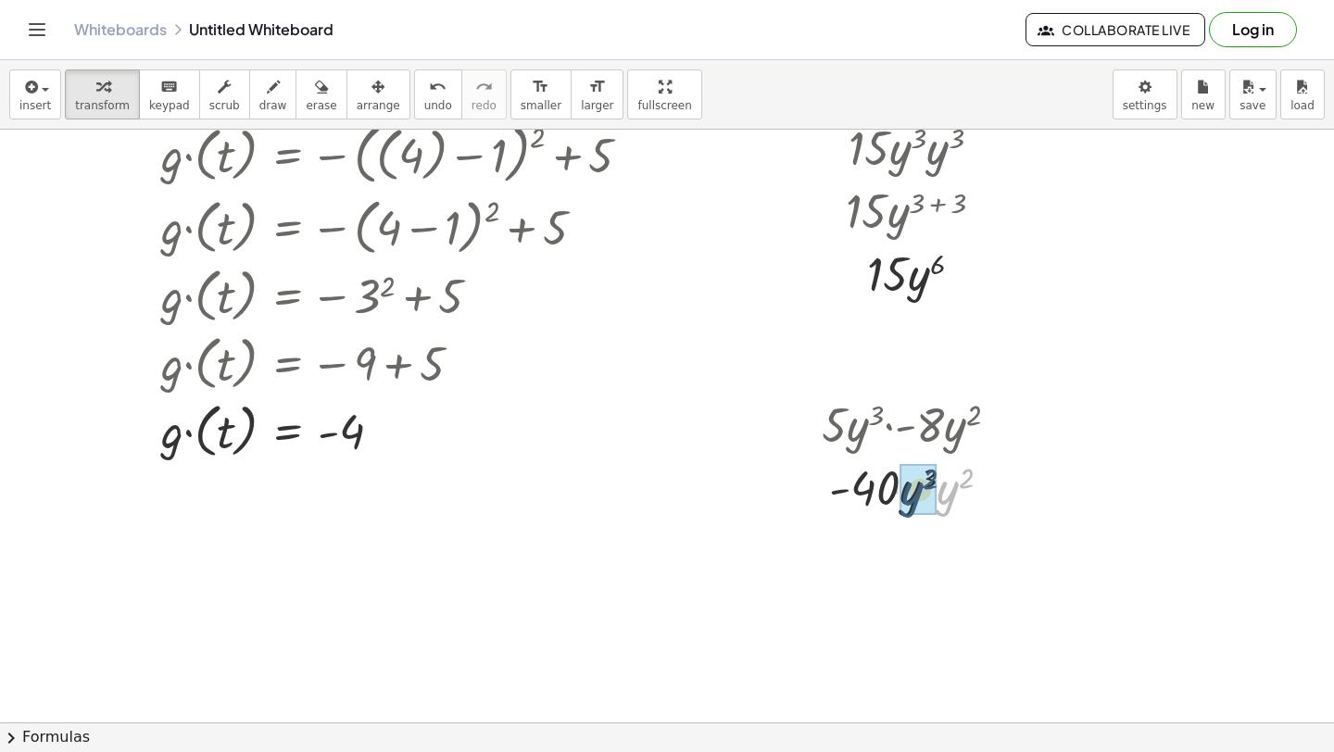
drag, startPoint x: 951, startPoint y: 489, endPoint x: 914, endPoint y: 490, distance: 36.1
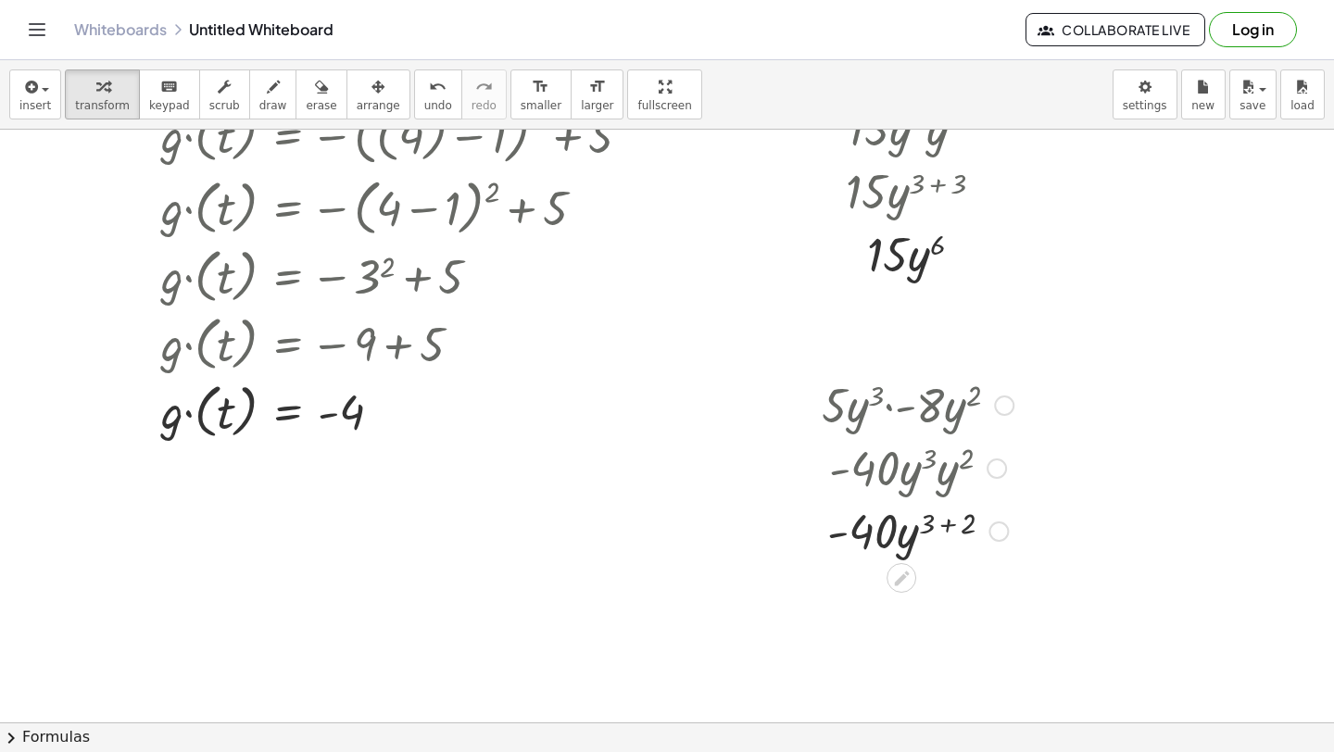
click at [954, 518] on div at bounding box center [918, 529] width 210 height 63
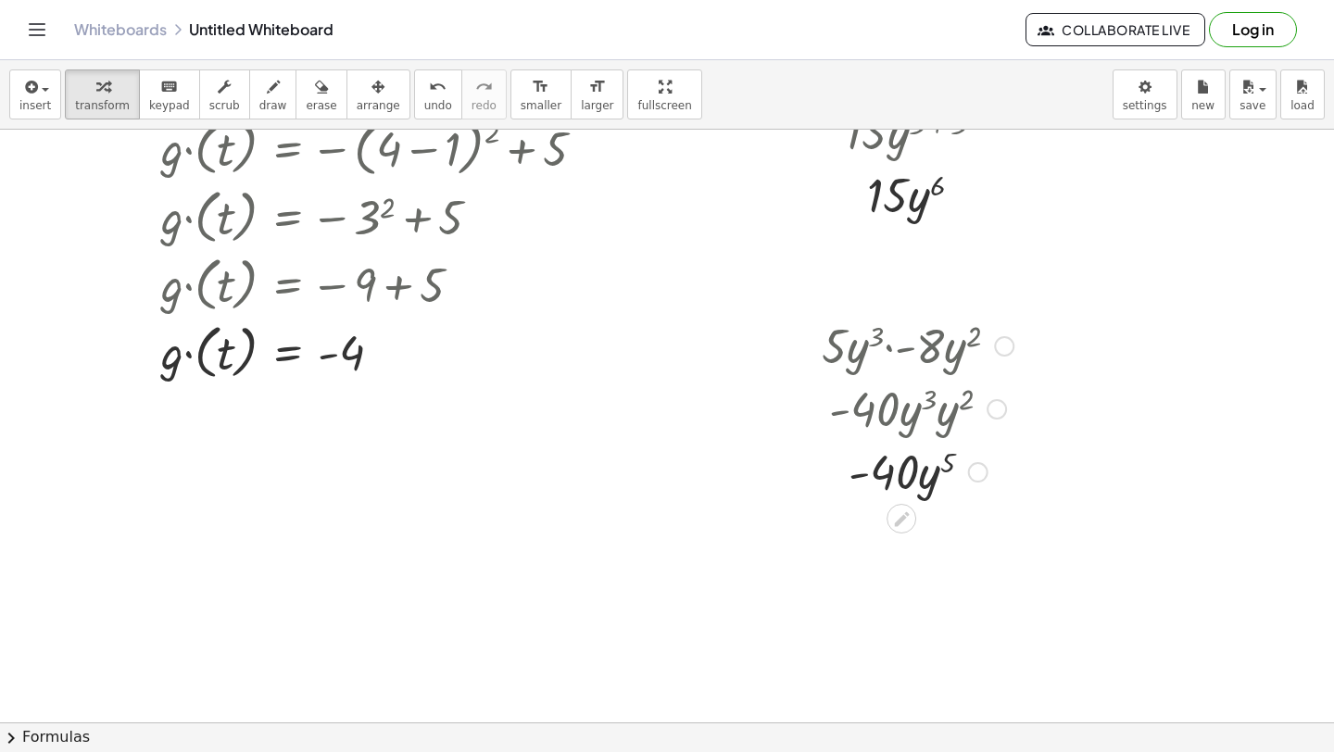
click at [954, 518] on div "· 5 · y 3 · - 8 · y 2 · - 40 · y 3 · y 2 · - 40 · y ( + 3 + 2 ) · · y - 40 5" at bounding box center [910, 439] width 233 height 261
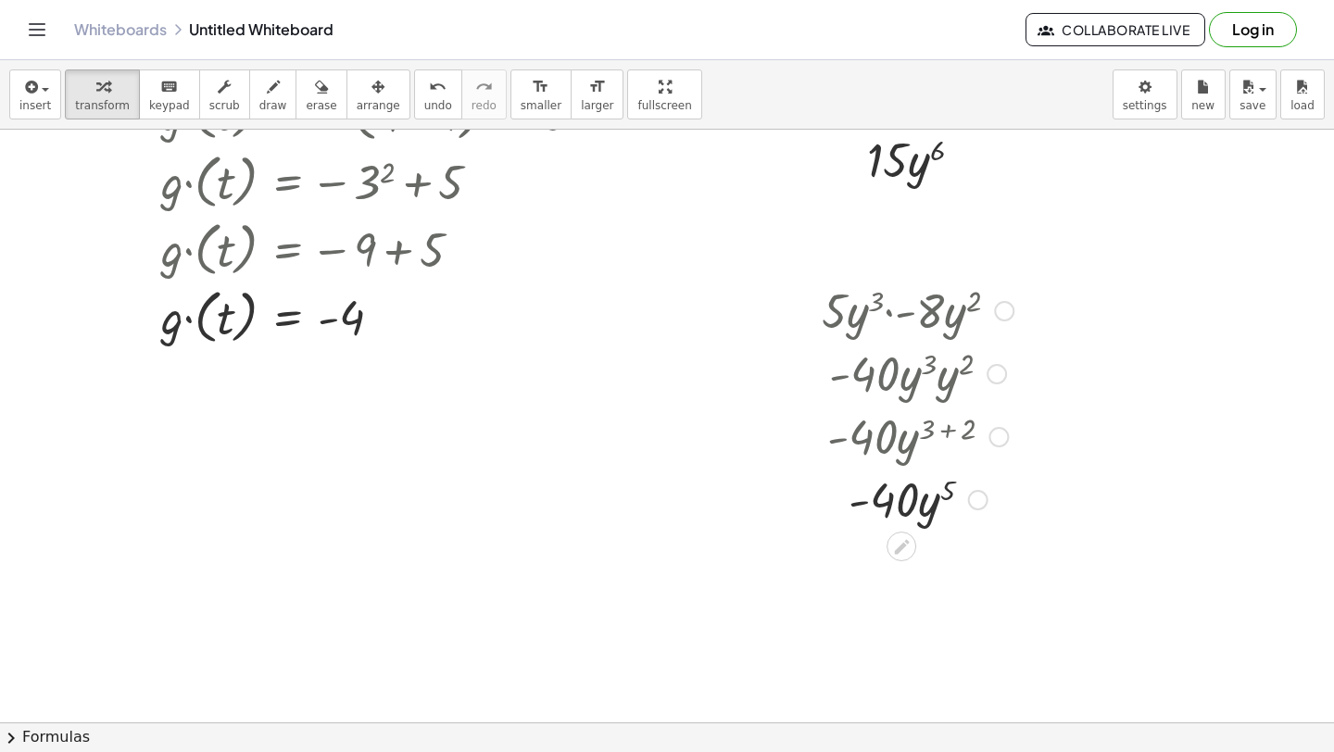
scroll to position [5319, 0]
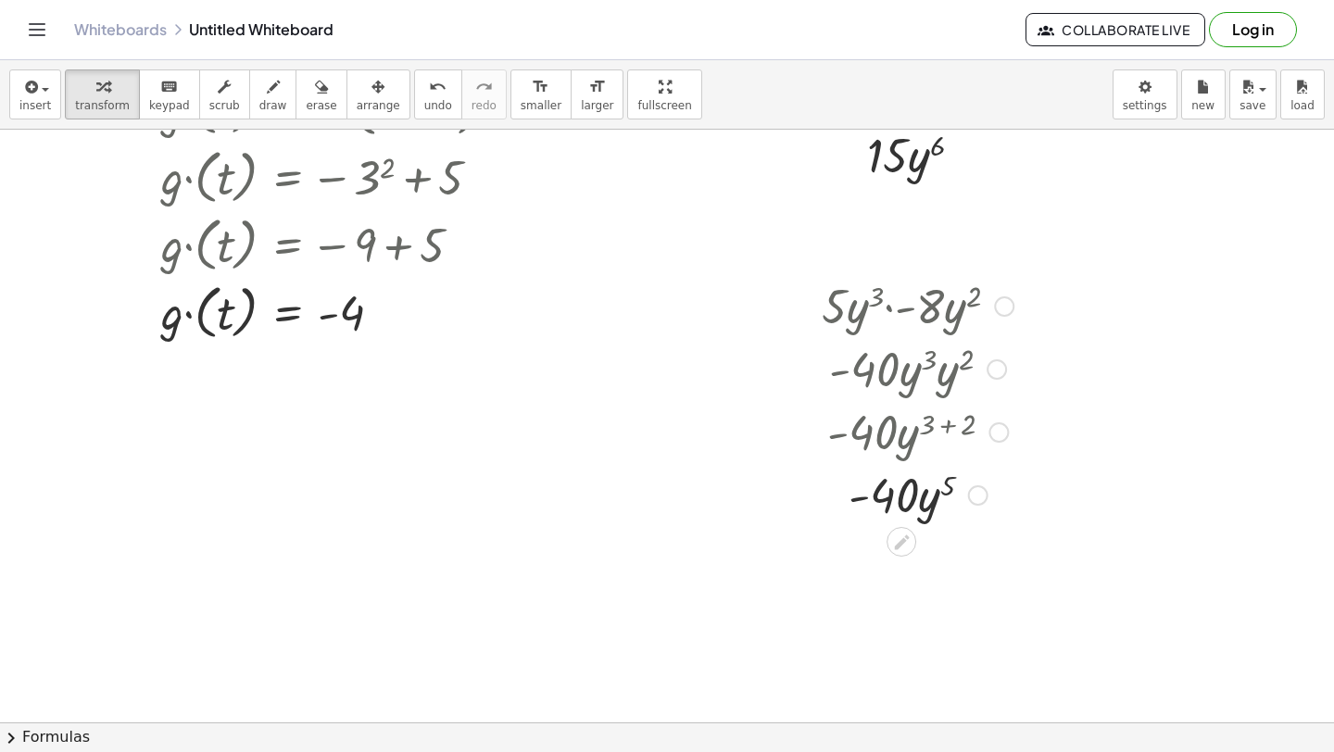
click at [854, 499] on div at bounding box center [918, 493] width 210 height 63
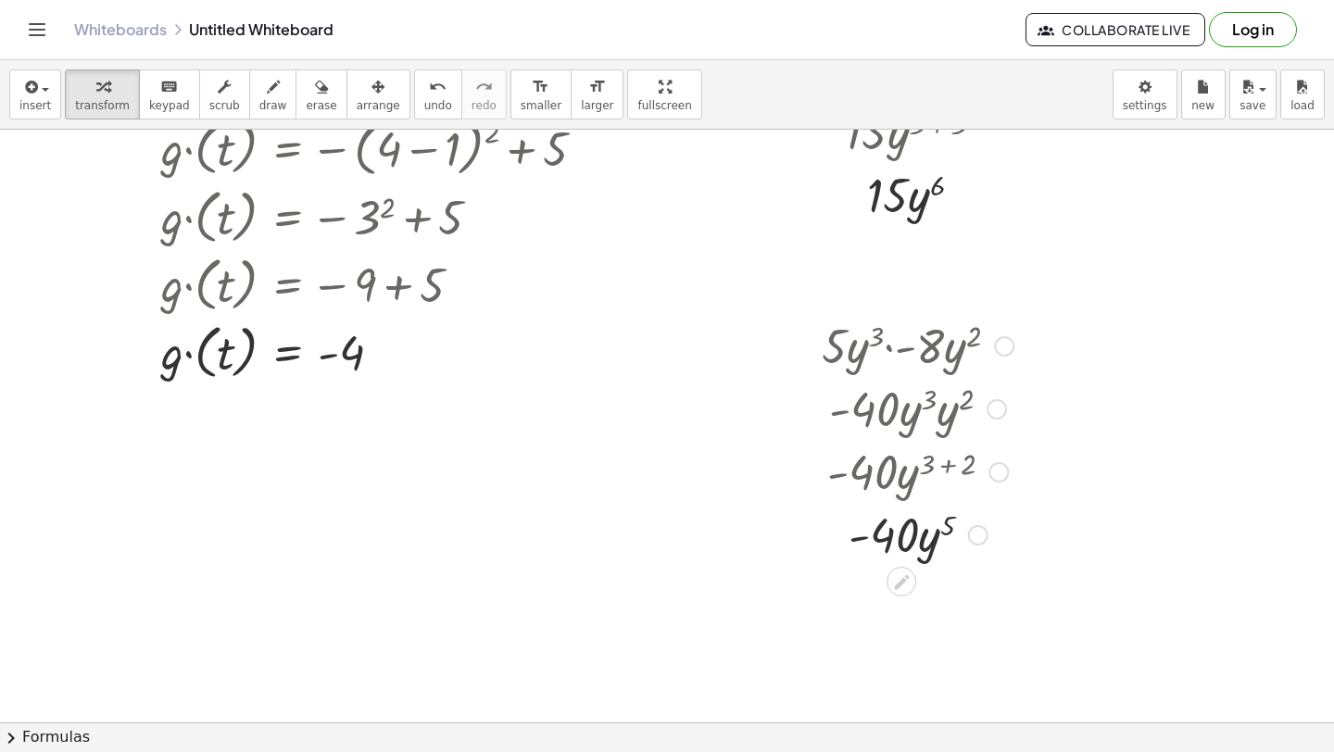
scroll to position [5256, 0]
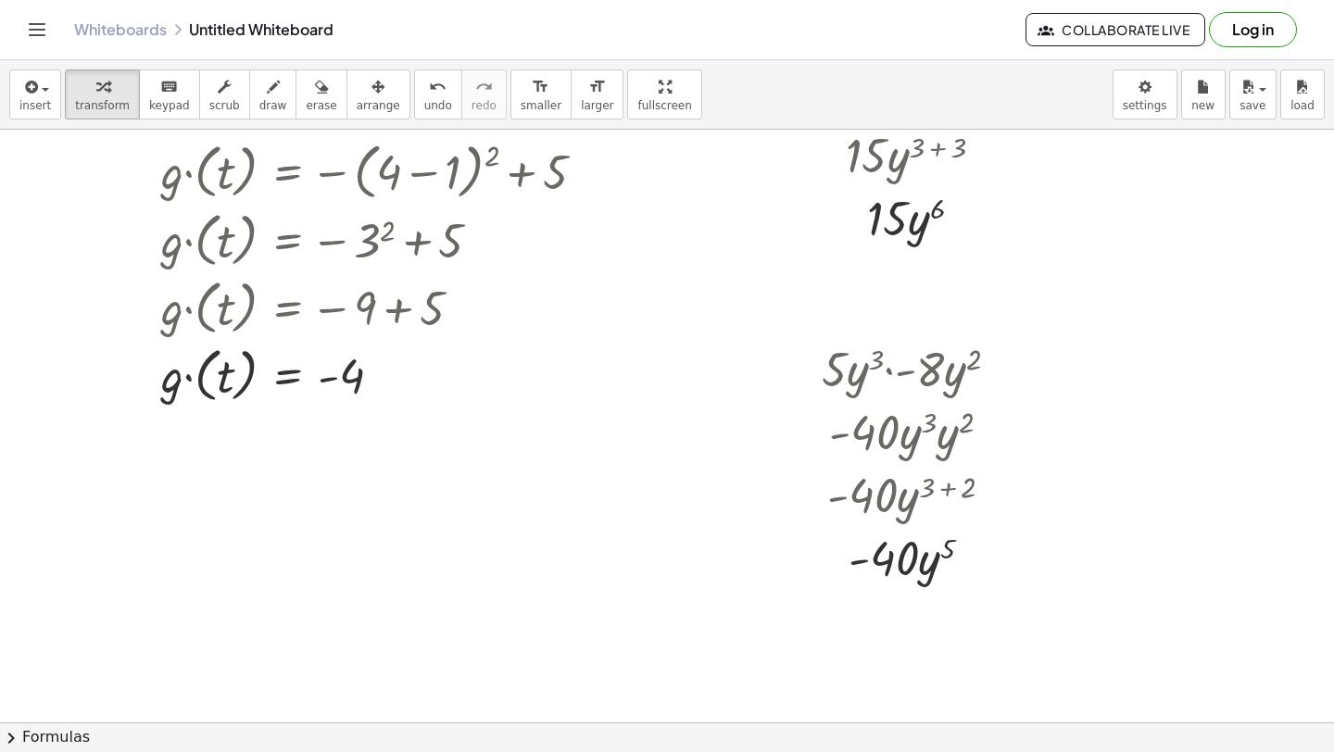
click at [2, 78] on div "insert select one: Math Expression Function Text Youtube Video Graphing Geometr…" at bounding box center [667, 94] width 1334 height 69
click at [34, 96] on icon "button" at bounding box center [29, 87] width 17 height 22
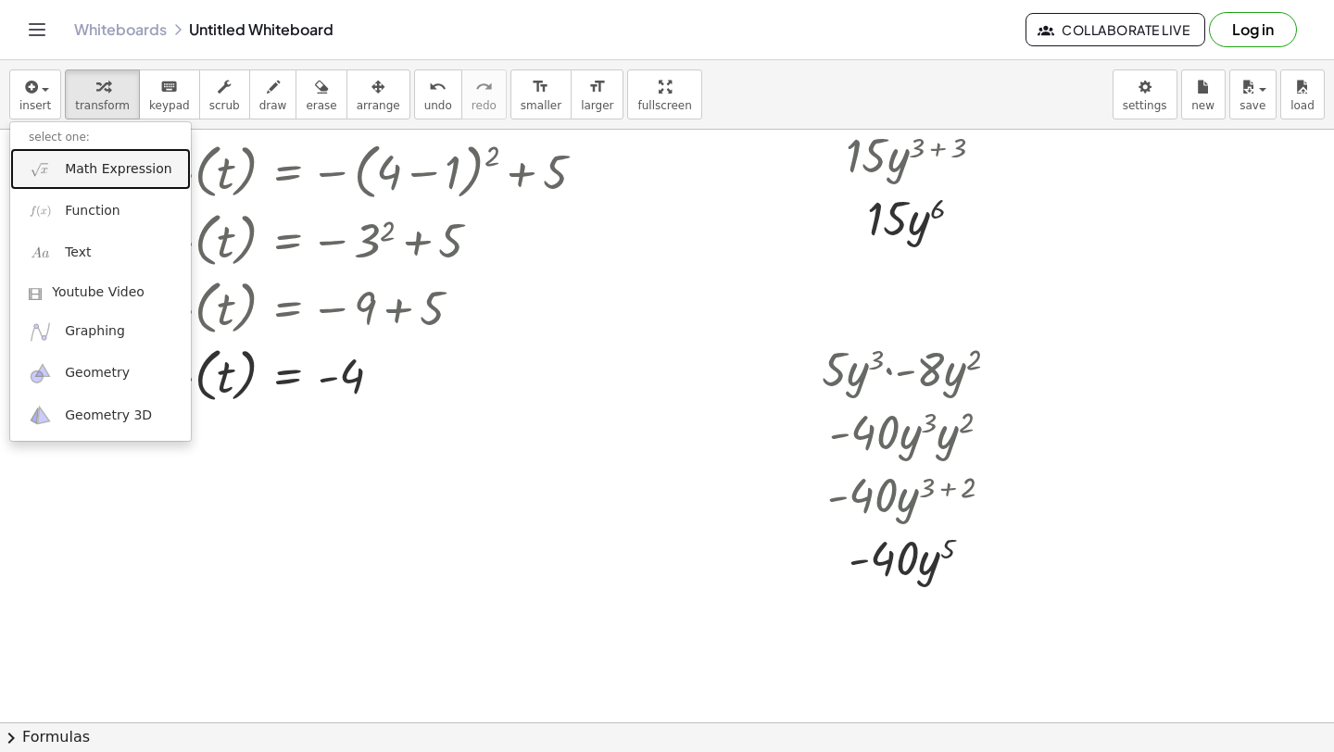
click at [67, 167] on span "Math Expression" at bounding box center [118, 169] width 107 height 19
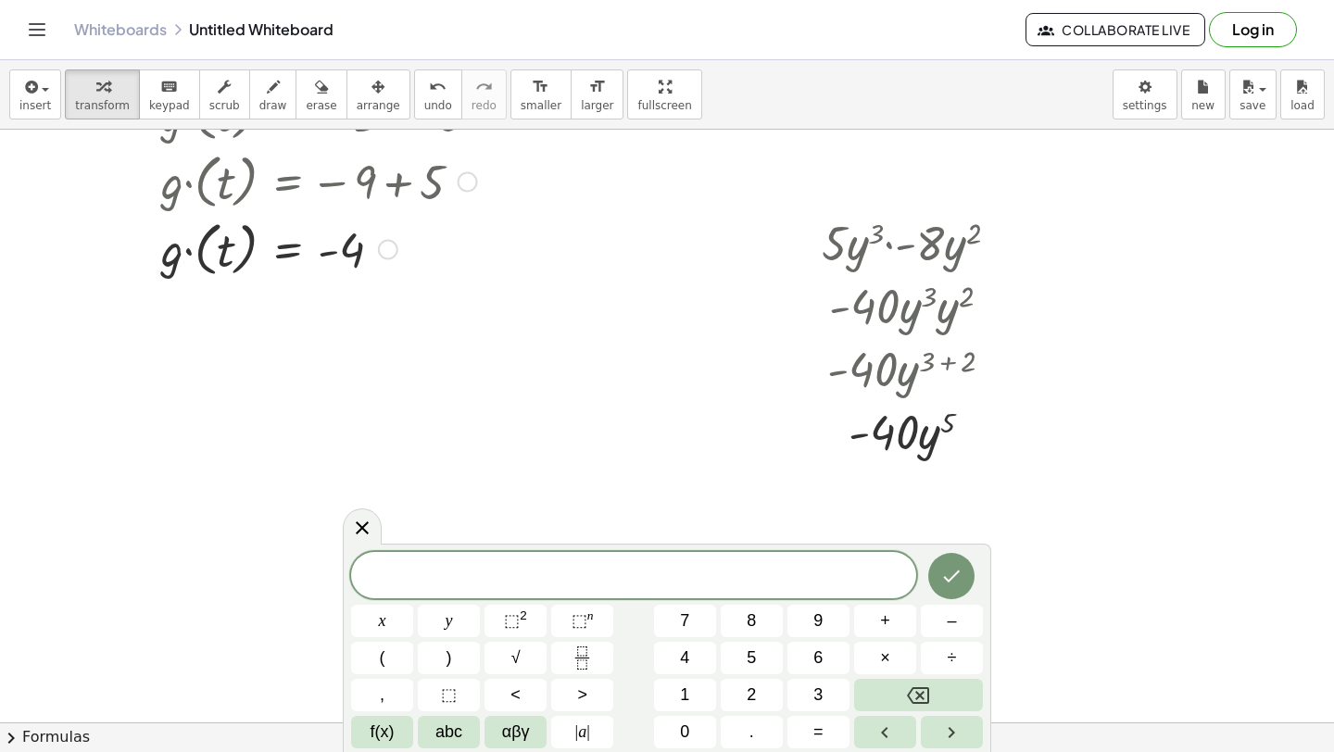
scroll to position [5375, 0]
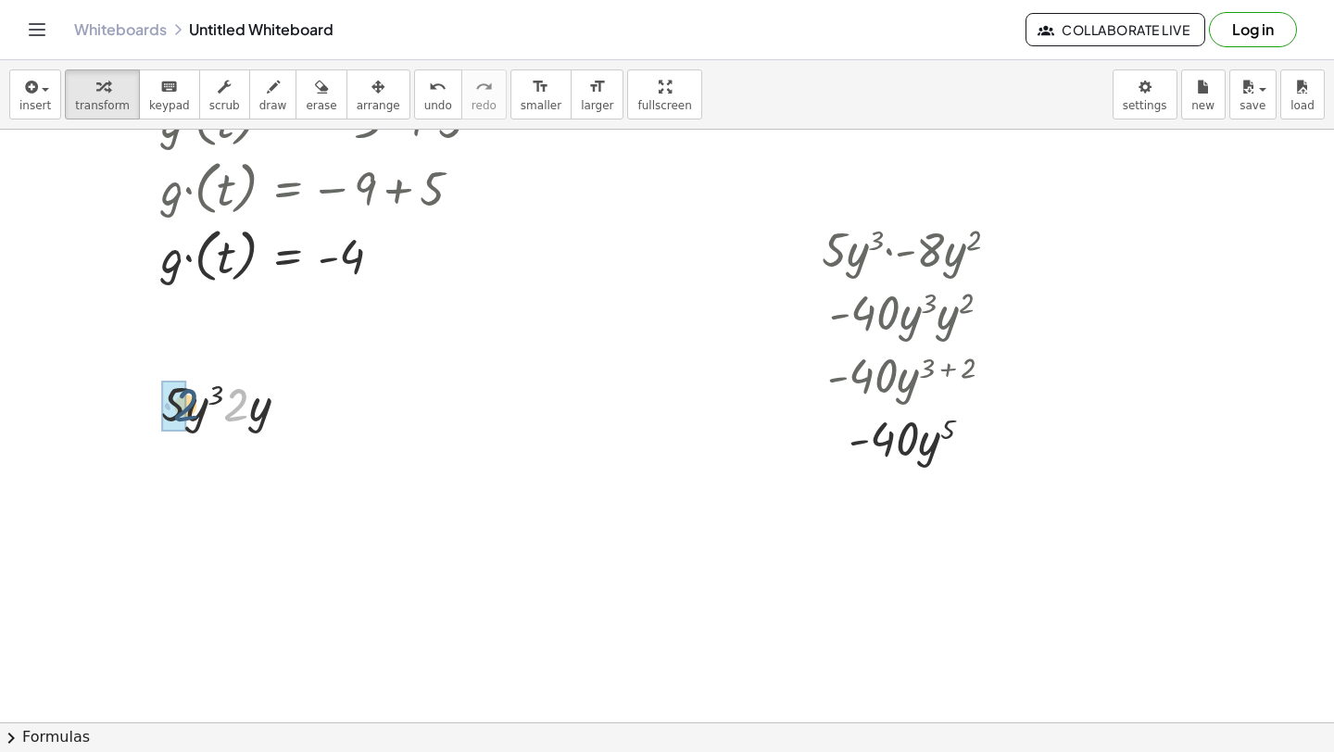
drag, startPoint x: 230, startPoint y: 398, endPoint x: 173, endPoint y: 398, distance: 56.5
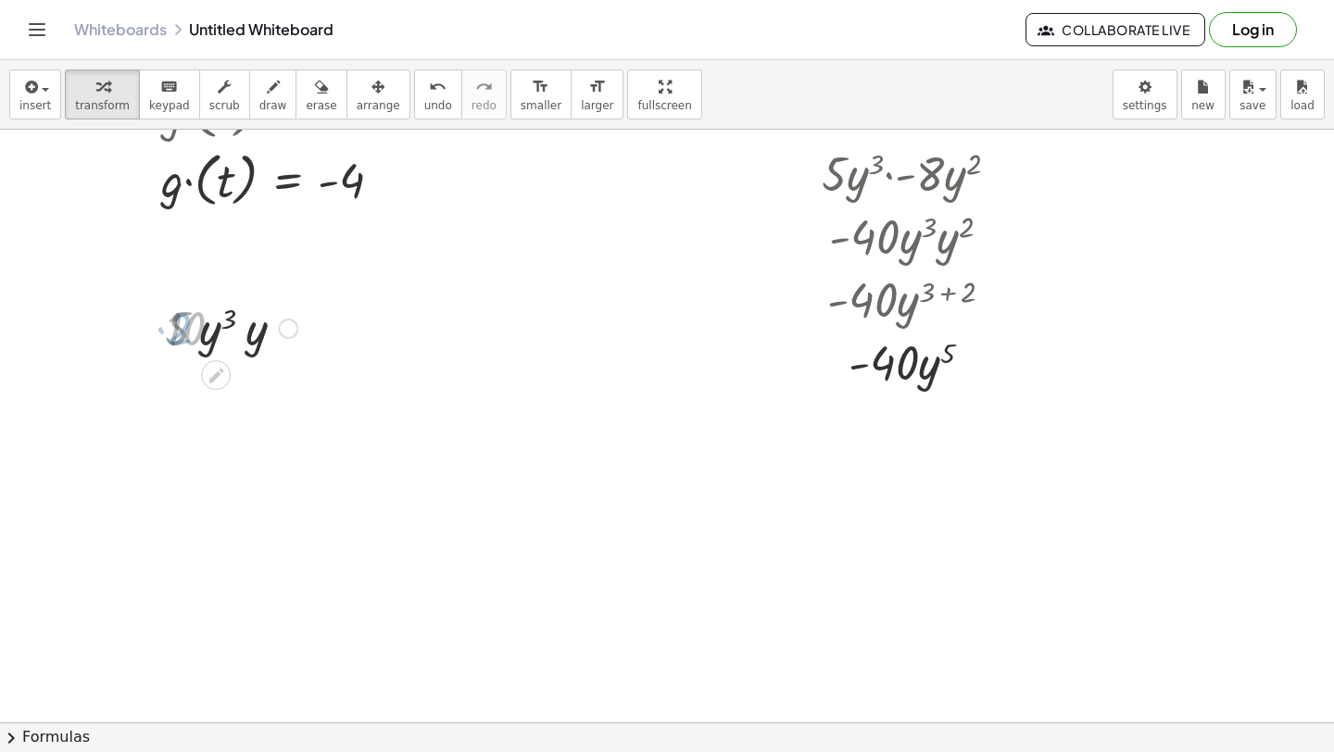
scroll to position [5454, 0]
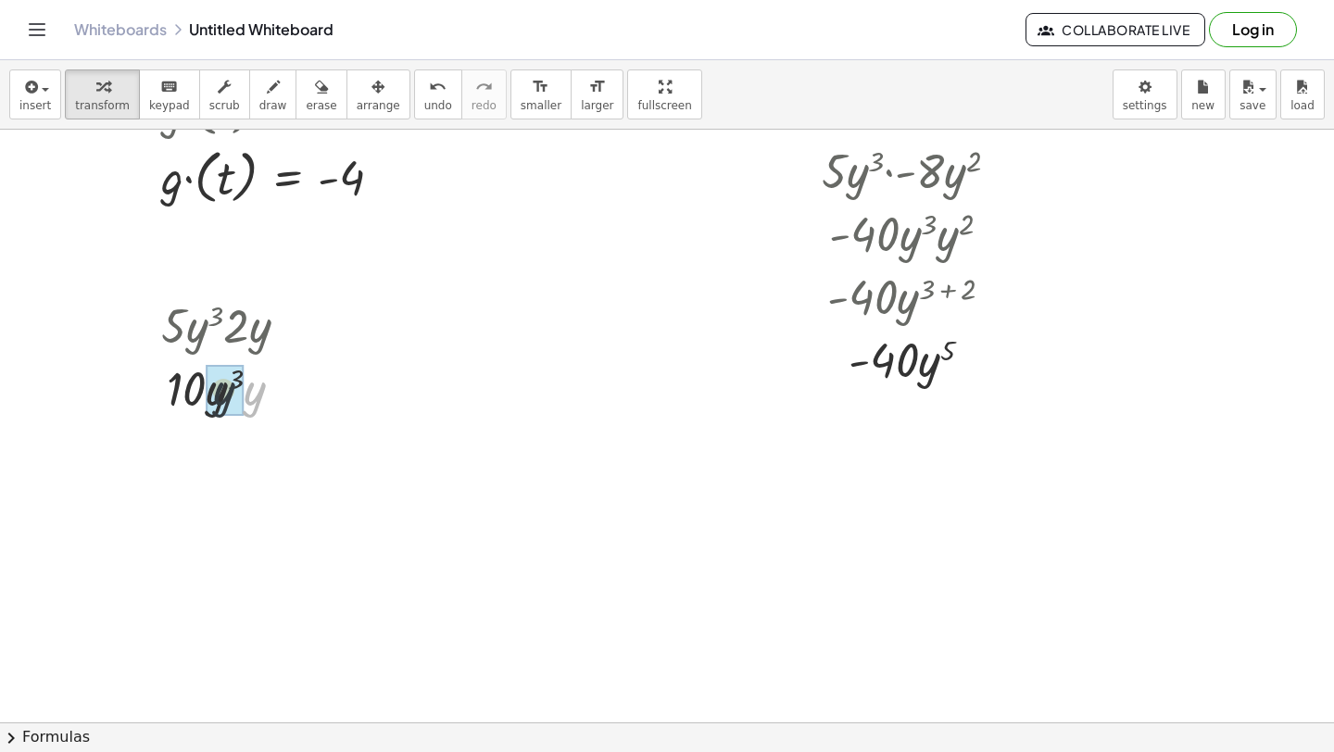
drag, startPoint x: 259, startPoint y: 397, endPoint x: 226, endPoint y: 397, distance: 33.4
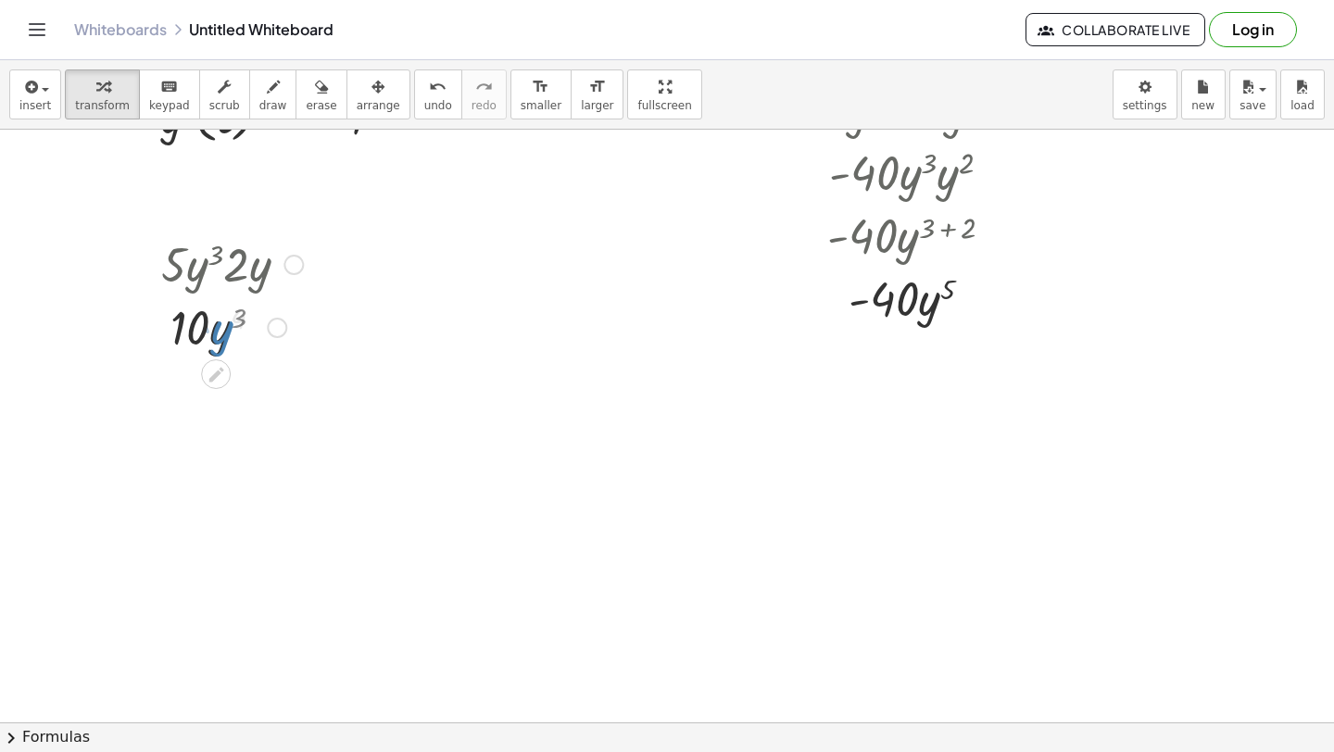
scroll to position [5516, 0]
click at [36, 107] on span "insert" at bounding box center [34, 105] width 31 height 13
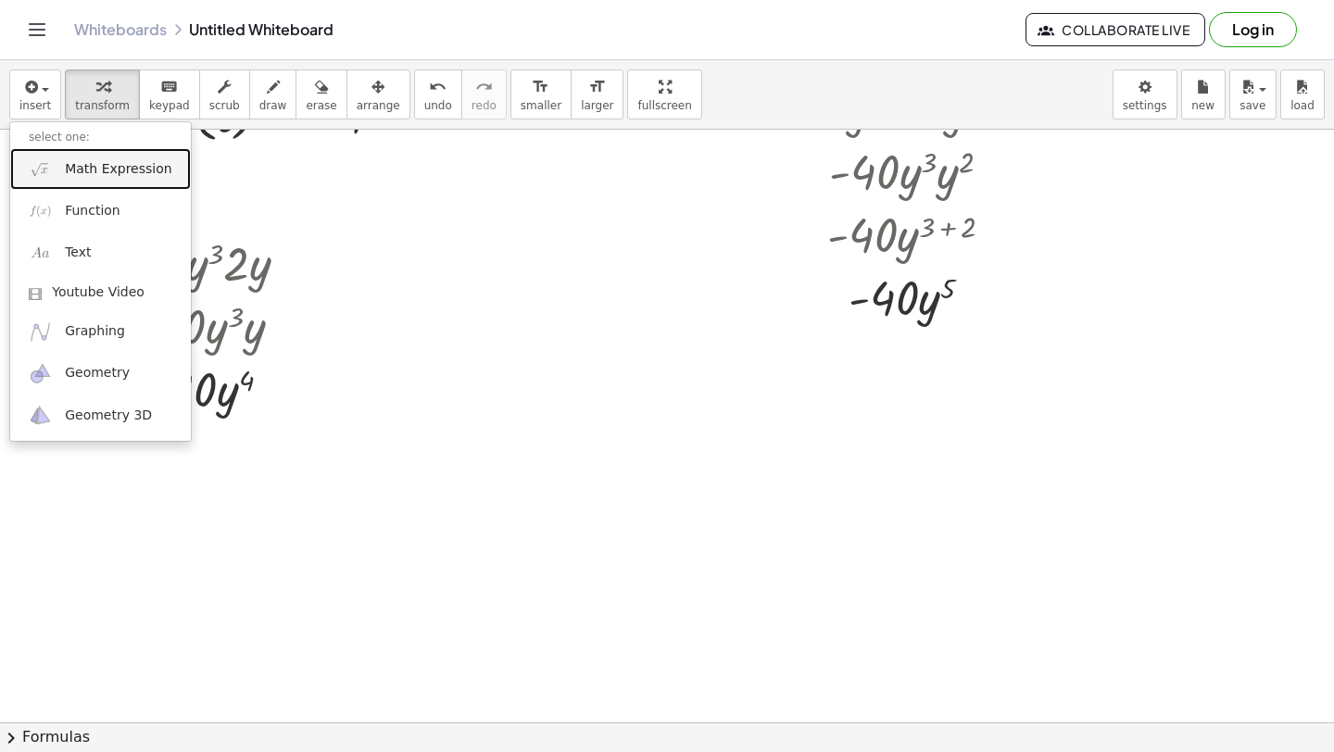
click at [68, 160] on span "Math Expression" at bounding box center [118, 169] width 107 height 19
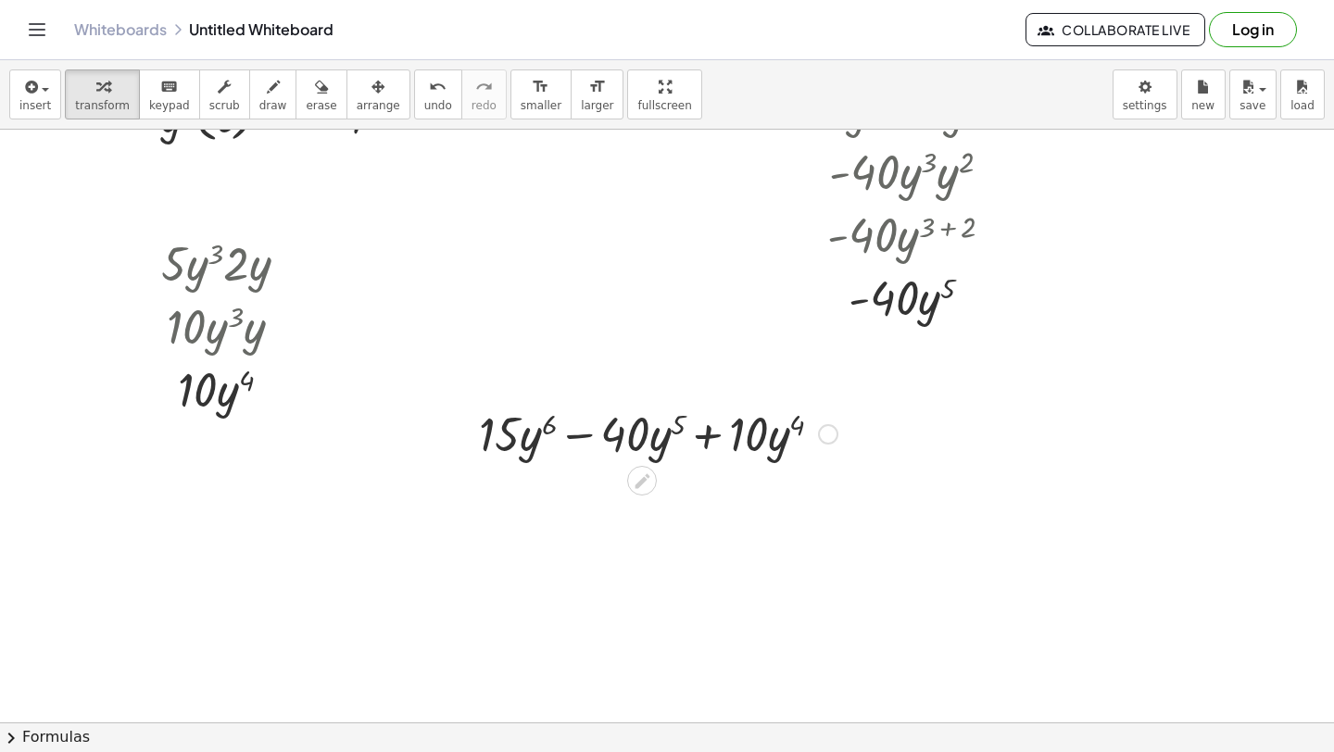
click at [712, 439] on div at bounding box center [658, 432] width 377 height 63
drag, startPoint x: 748, startPoint y: 437, endPoint x: 607, endPoint y: 438, distance: 140.8
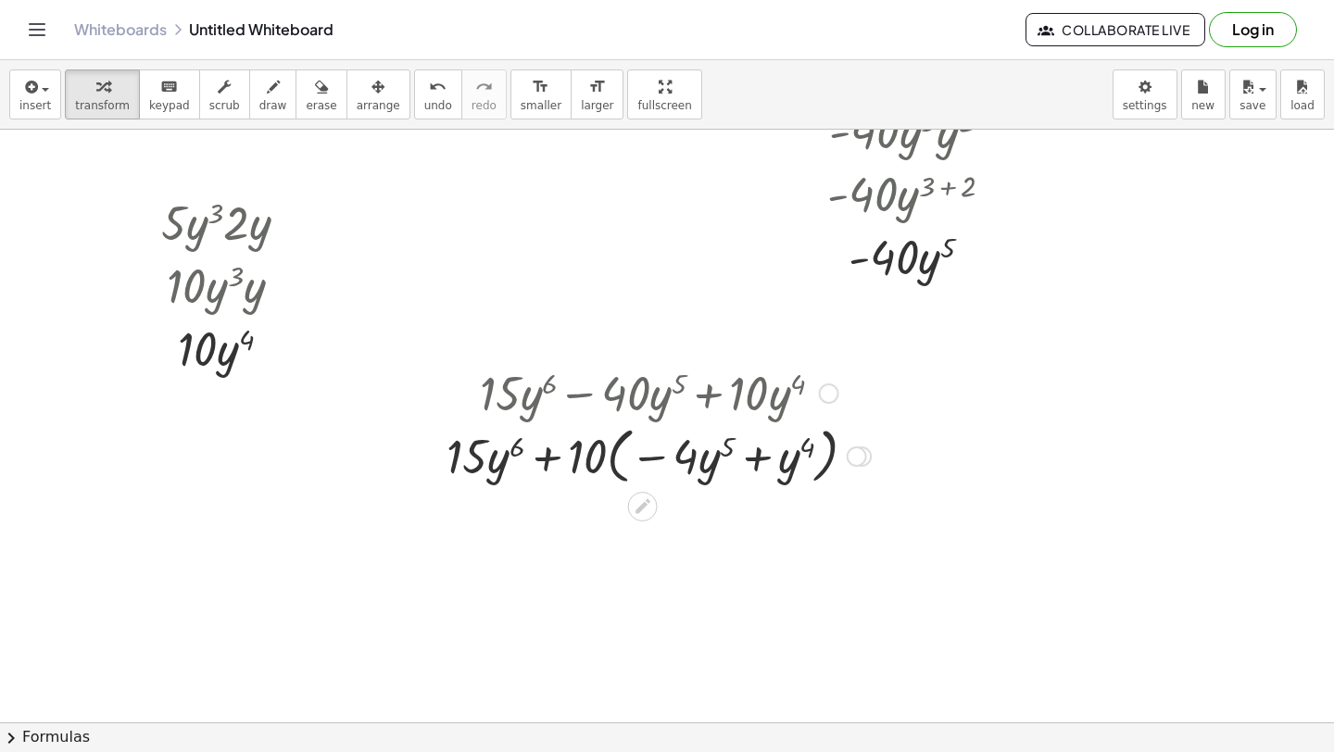
scroll to position [5579, 0]
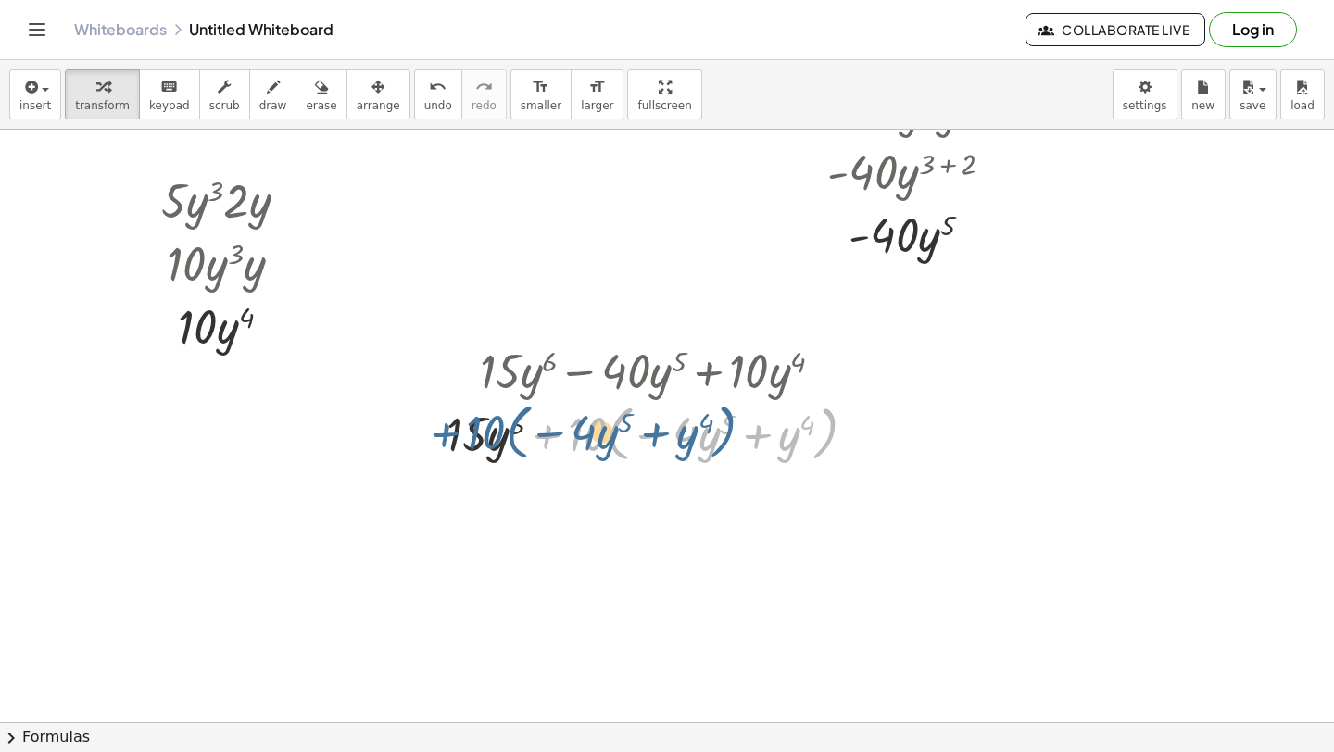
drag, startPoint x: 554, startPoint y: 437, endPoint x: 453, endPoint y: 435, distance: 101.0
click at [453, 435] on div at bounding box center [658, 432] width 443 height 70
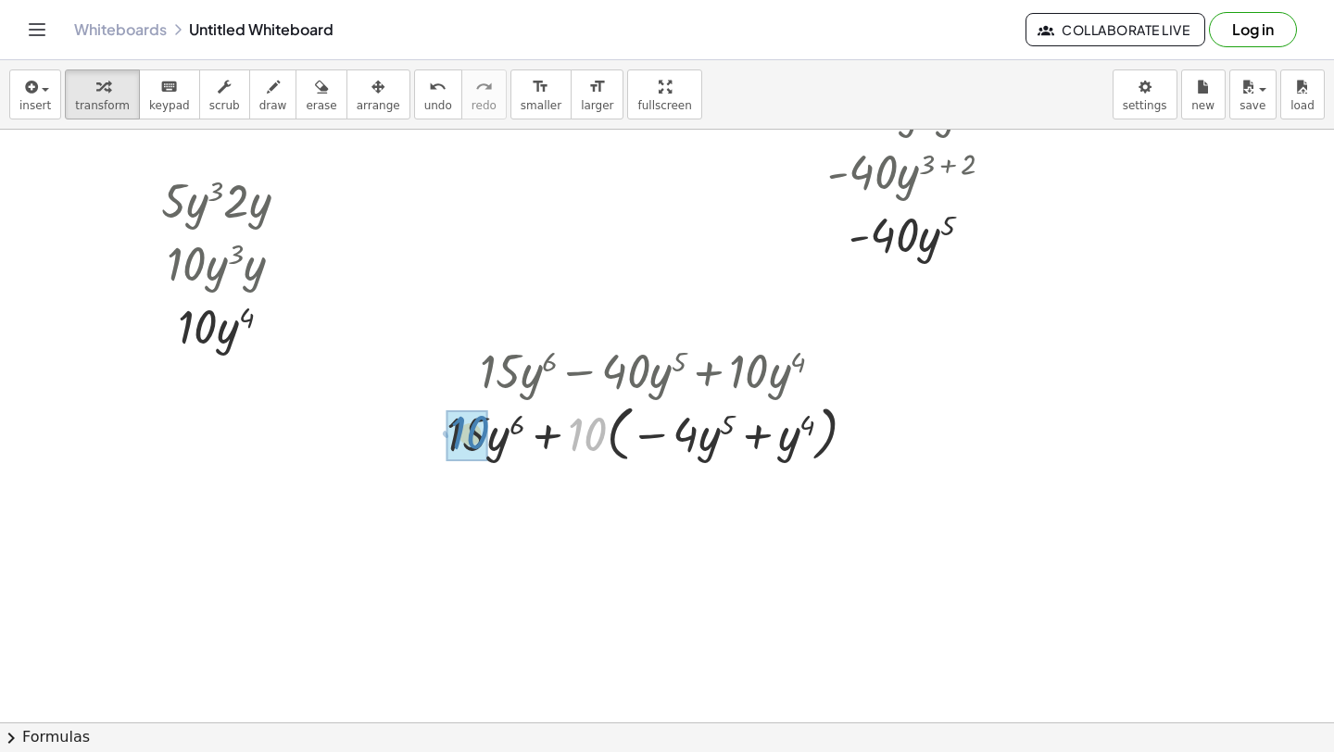
drag, startPoint x: 577, startPoint y: 439, endPoint x: 457, endPoint y: 437, distance: 120.5
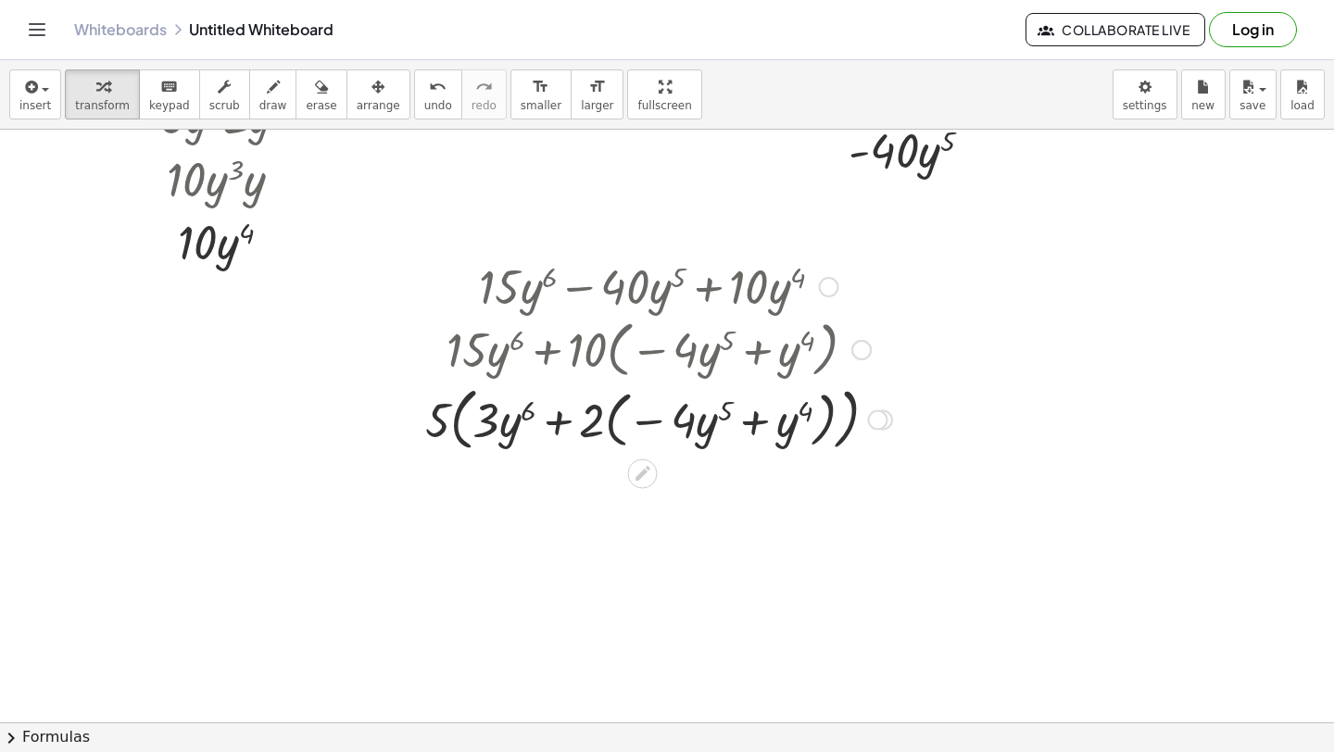
scroll to position [5676, 0]
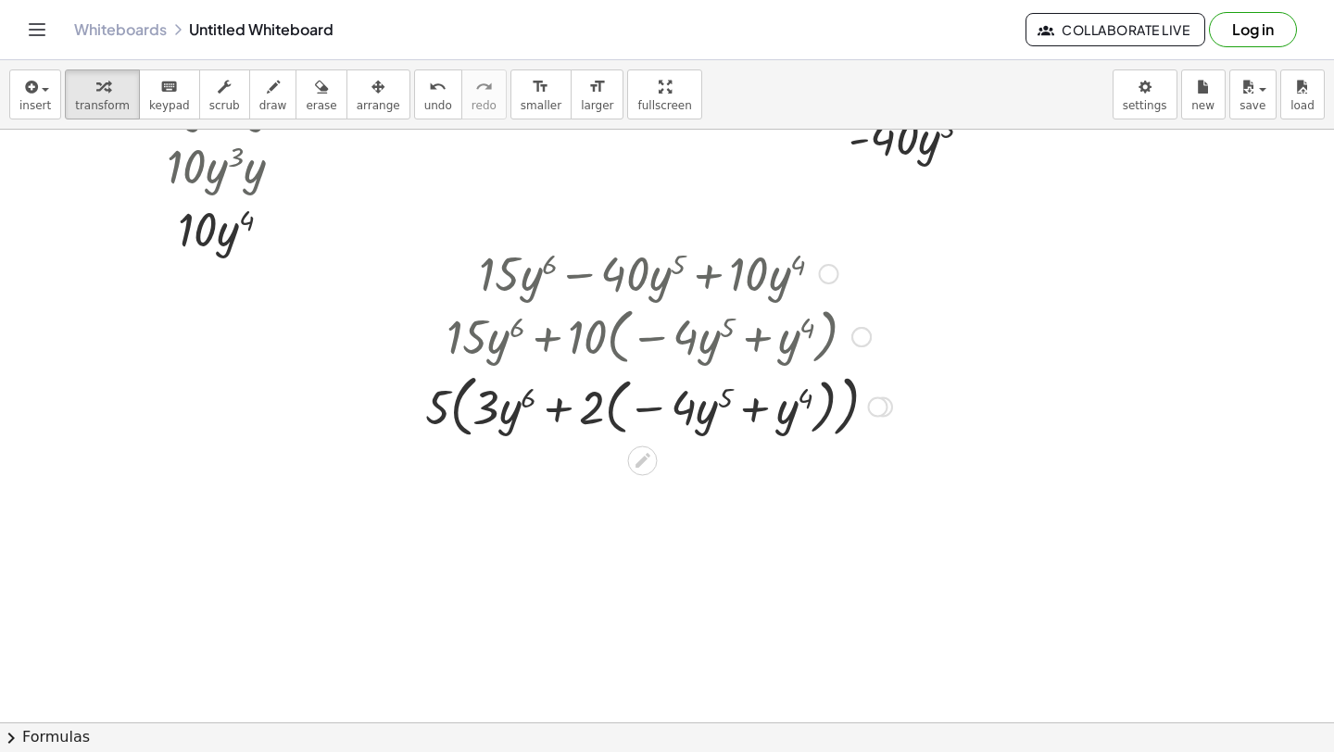
click at [611, 405] on div at bounding box center [658, 405] width 485 height 77
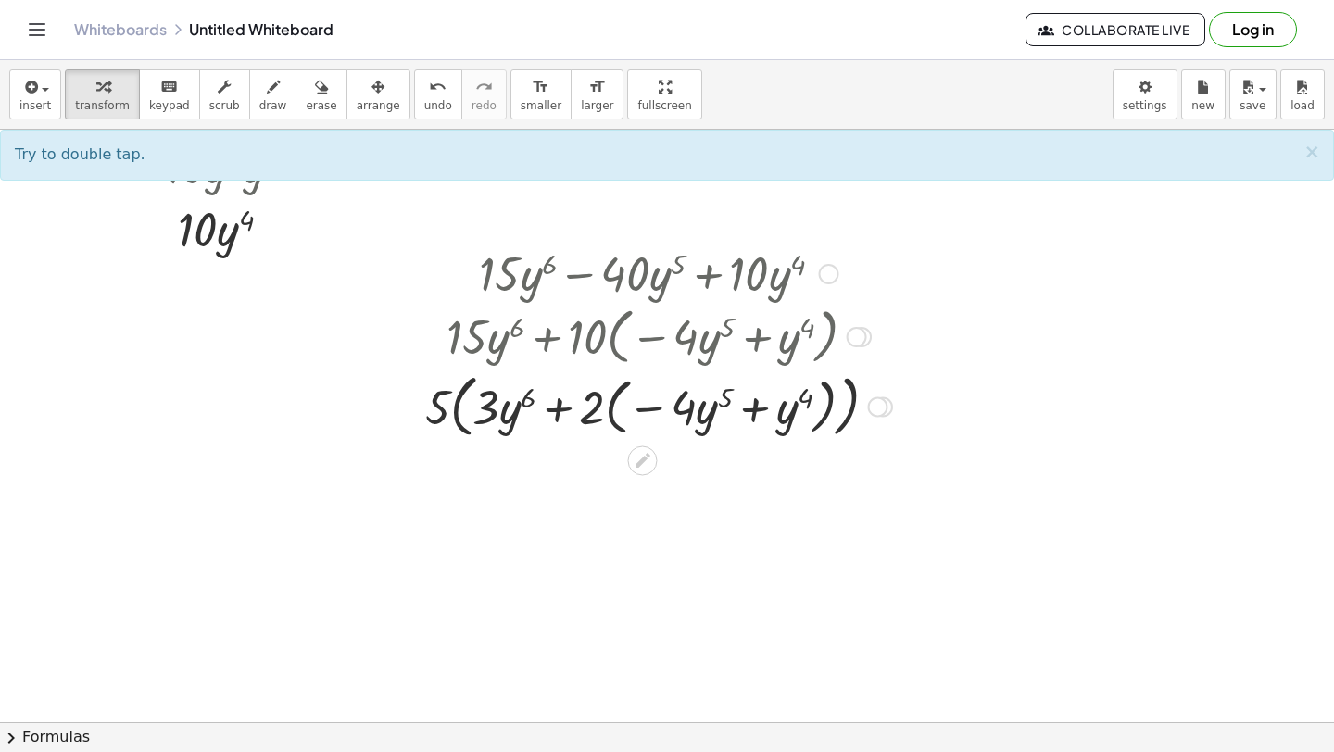
click at [611, 405] on div at bounding box center [658, 405] width 485 height 77
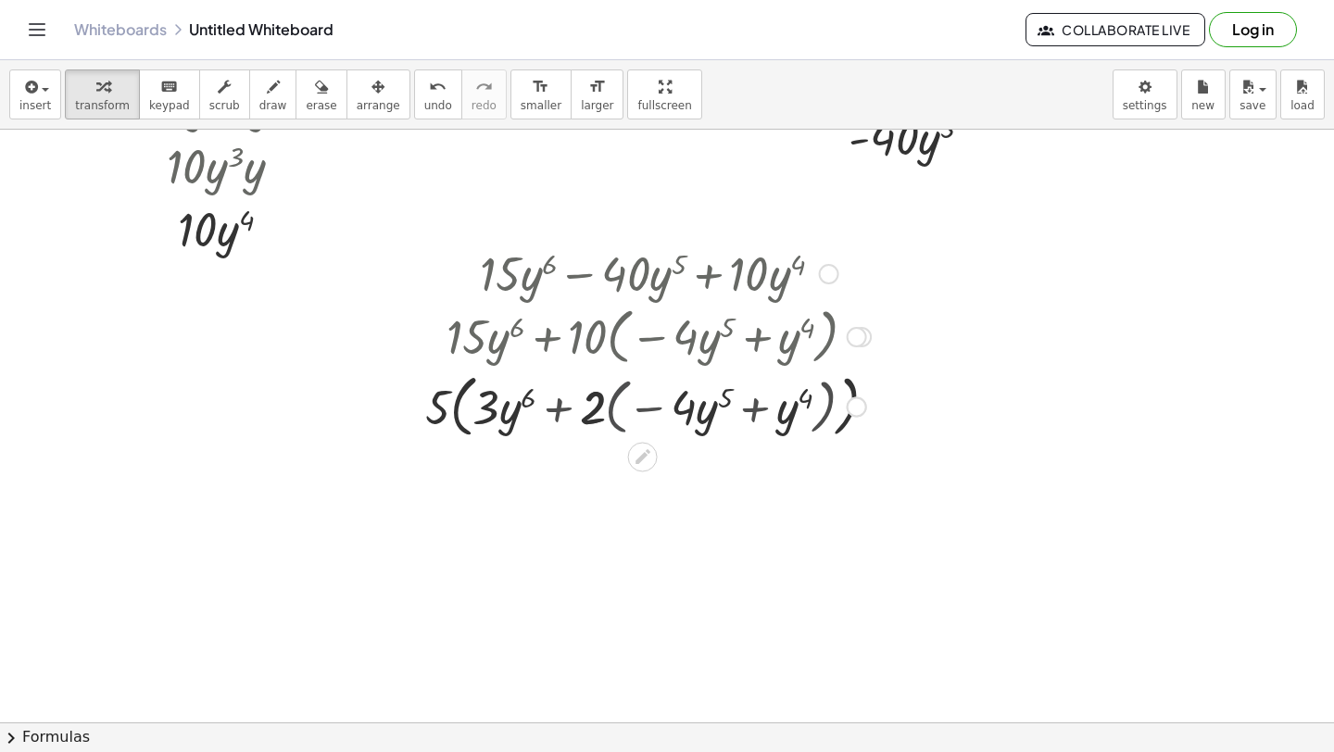
click at [611, 407] on div at bounding box center [658, 406] width 443 height 70
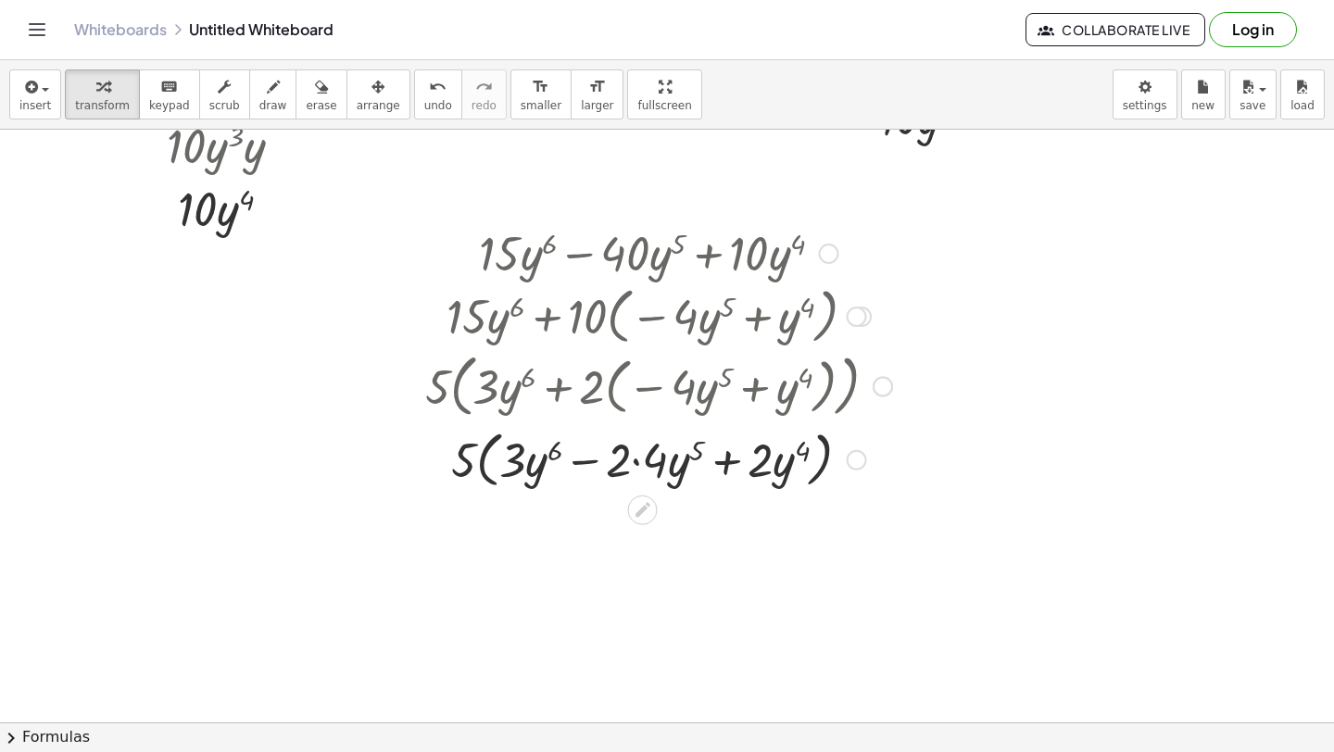
scroll to position [5738, 0]
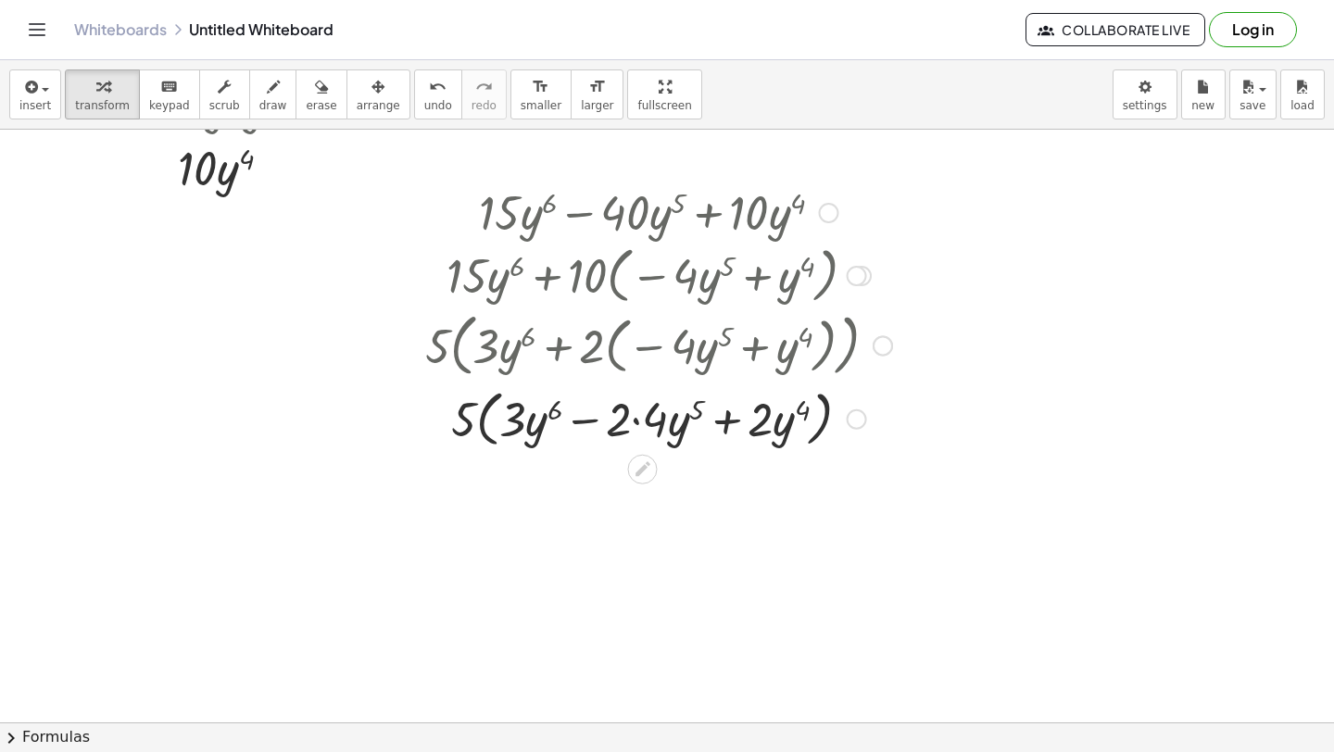
click at [640, 424] on div at bounding box center [658, 418] width 485 height 70
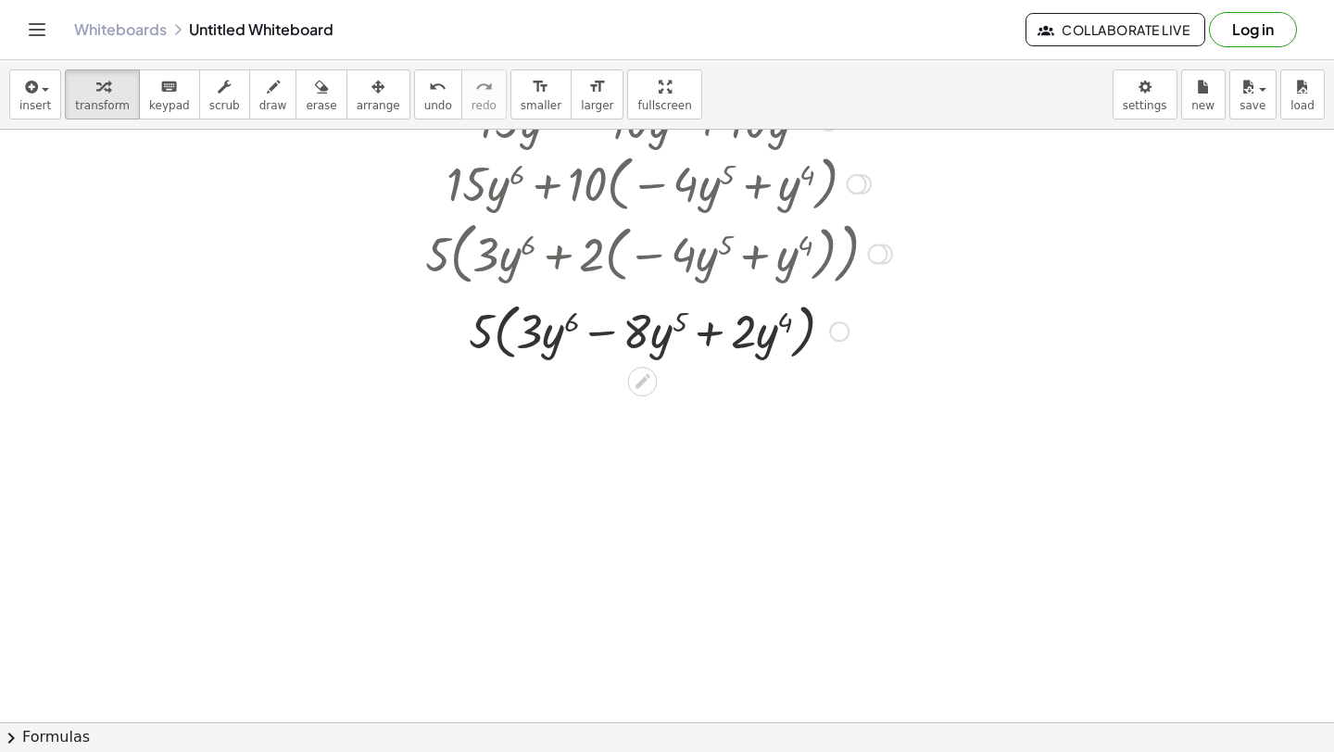
scroll to position [5835, 0]
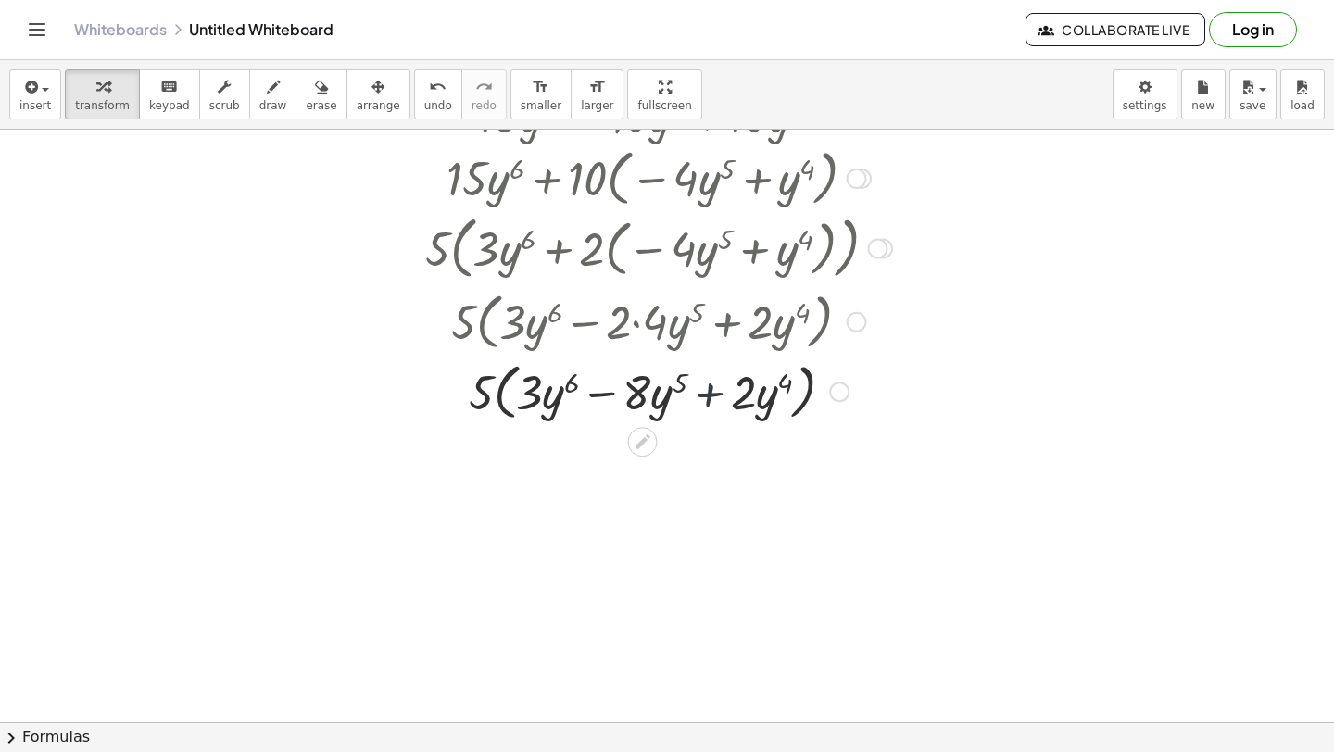
click at [721, 384] on div at bounding box center [658, 391] width 485 height 70
drag, startPoint x: 775, startPoint y: 404, endPoint x: 661, endPoint y: 400, distance: 114.0
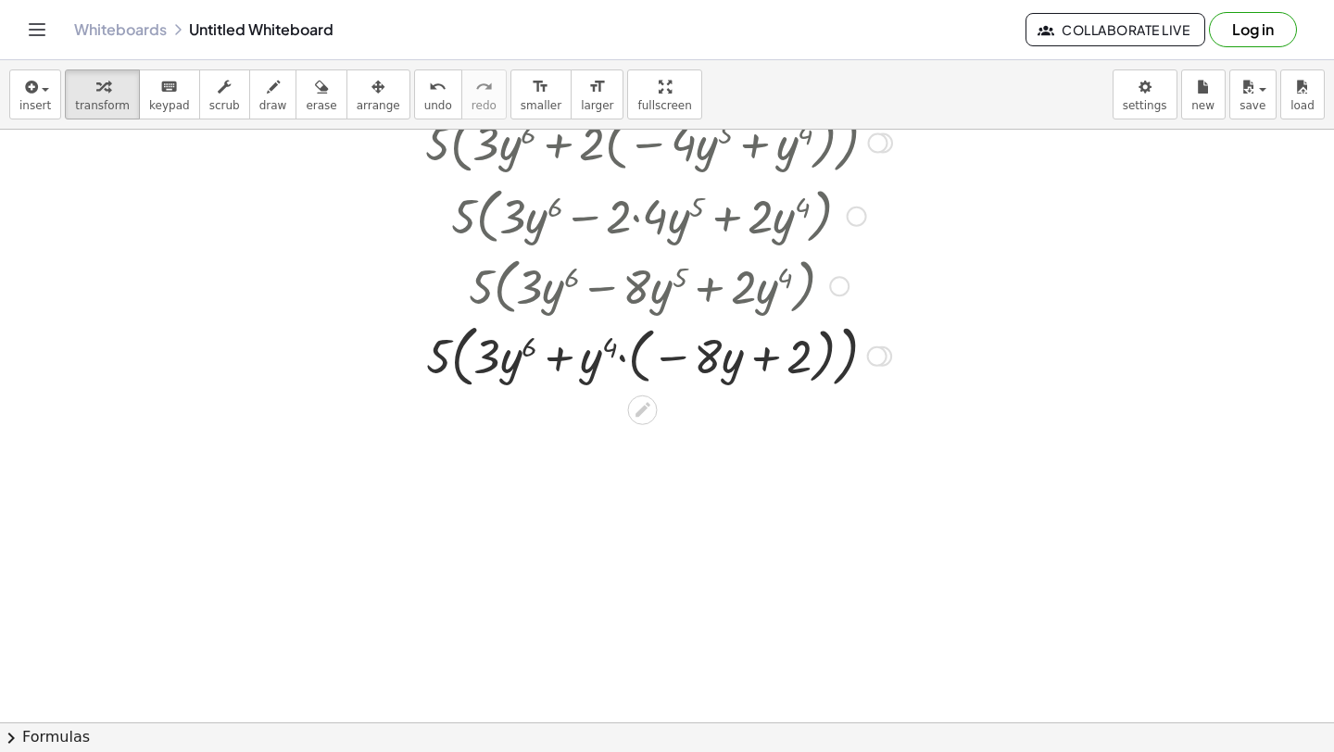
scroll to position [5945, 0]
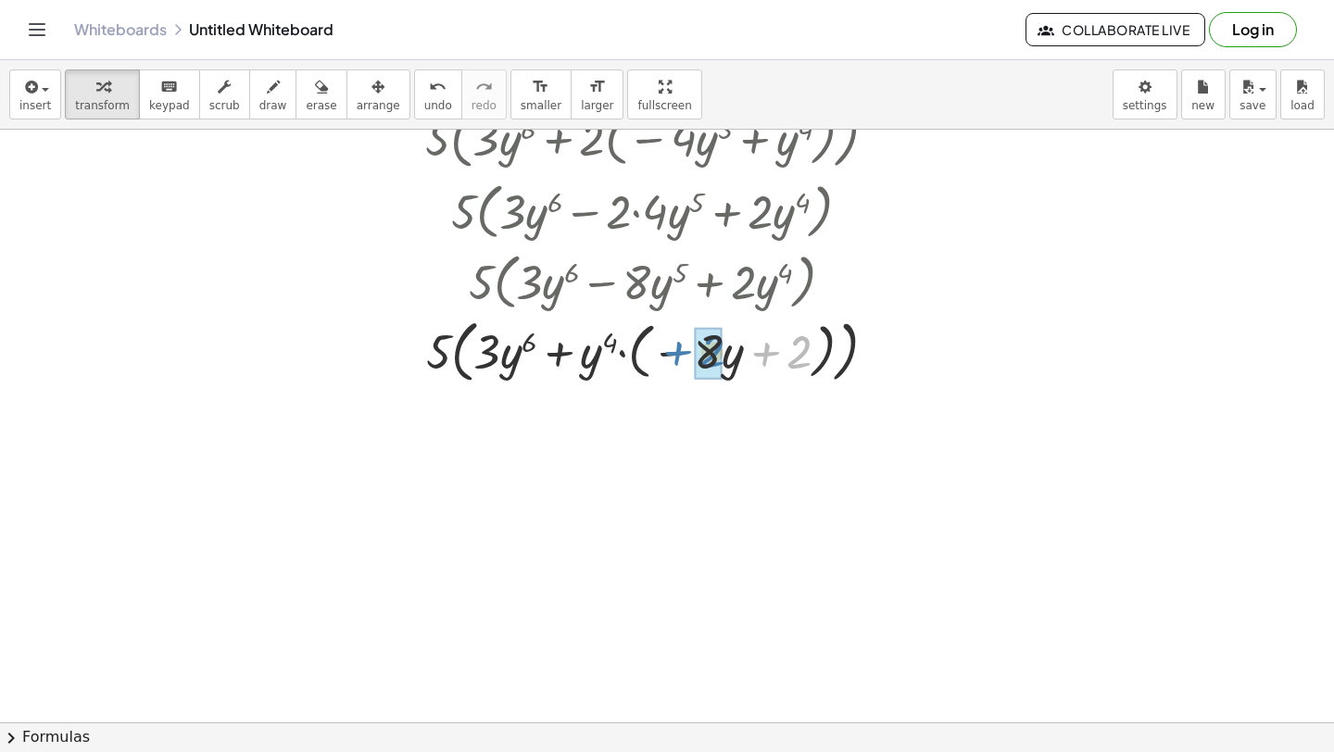
drag, startPoint x: 761, startPoint y: 360, endPoint x: 664, endPoint y: 359, distance: 96.4
click at [663, 359] on div at bounding box center [658, 349] width 485 height 77
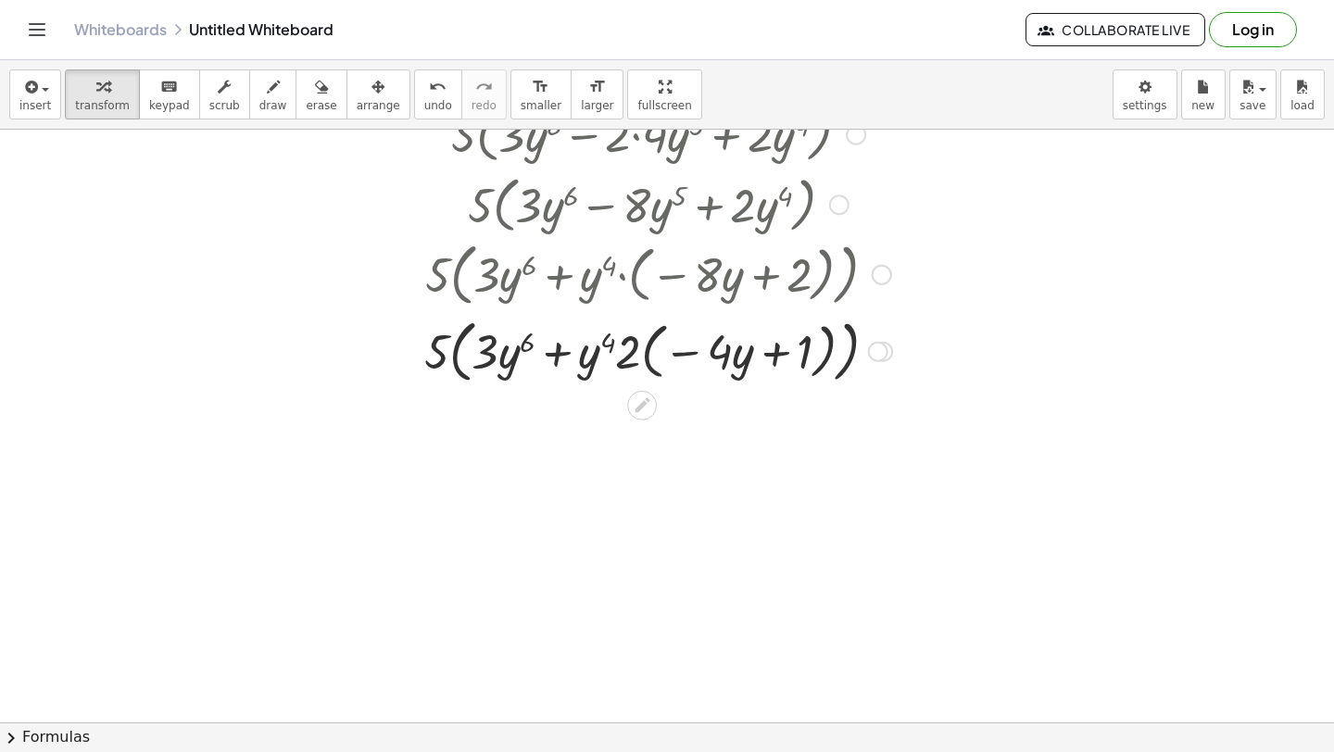
scroll to position [6027, 0]
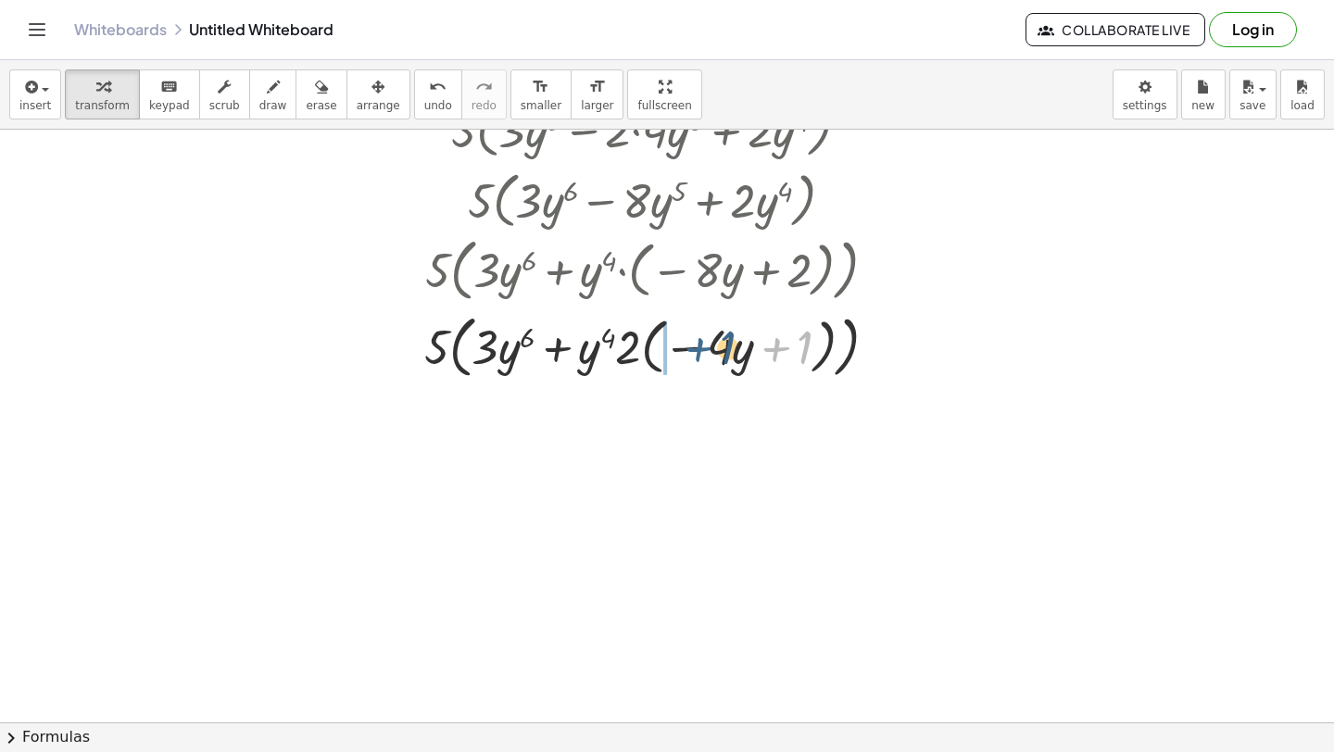
drag, startPoint x: 778, startPoint y: 346, endPoint x: 684, endPoint y: 346, distance: 94.5
click at [684, 346] on div at bounding box center [658, 345] width 486 height 77
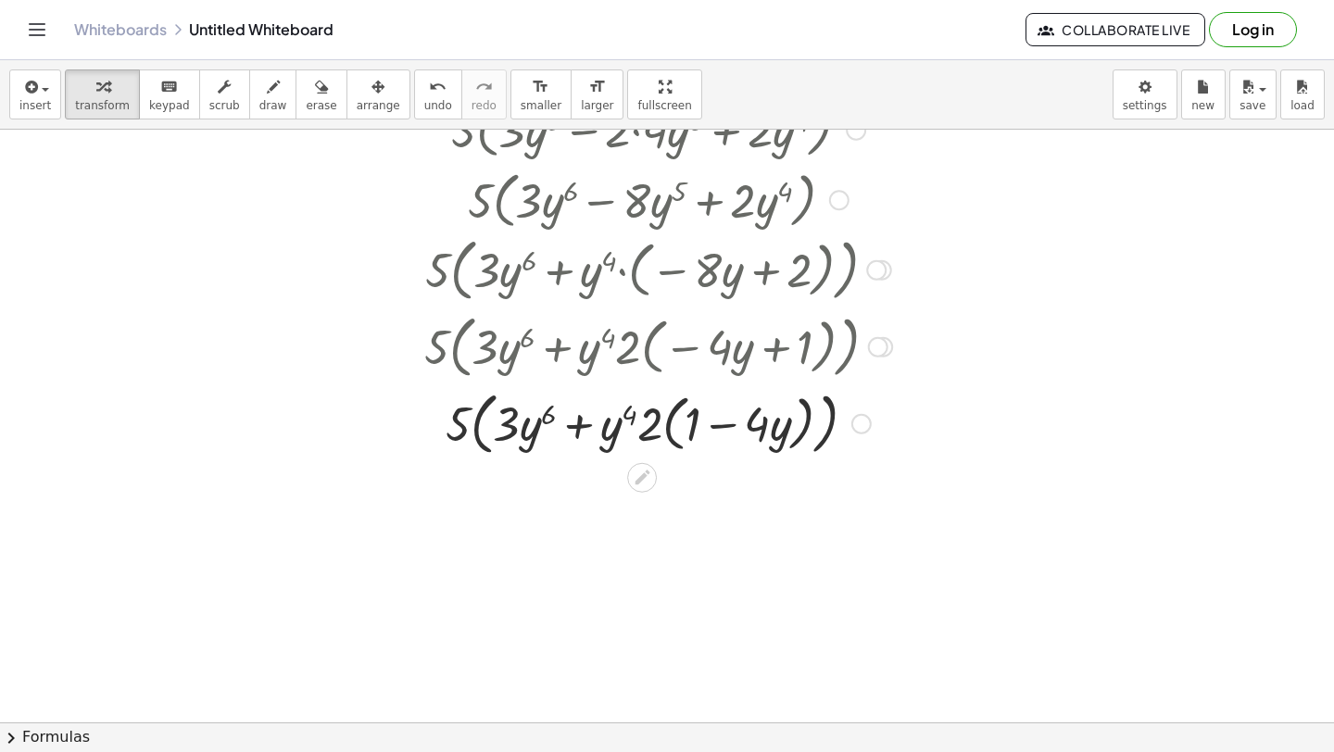
click at [730, 432] on div at bounding box center [658, 422] width 486 height 77
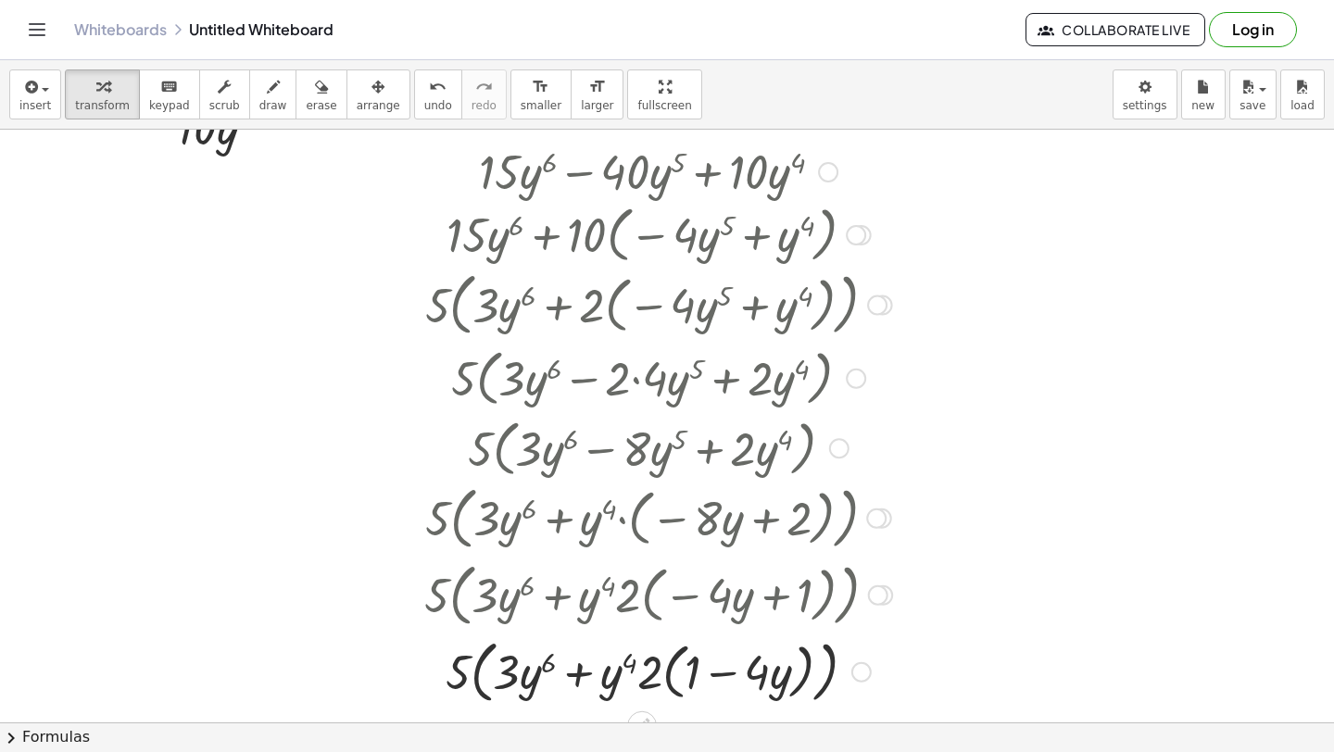
scroll to position [5773, 0]
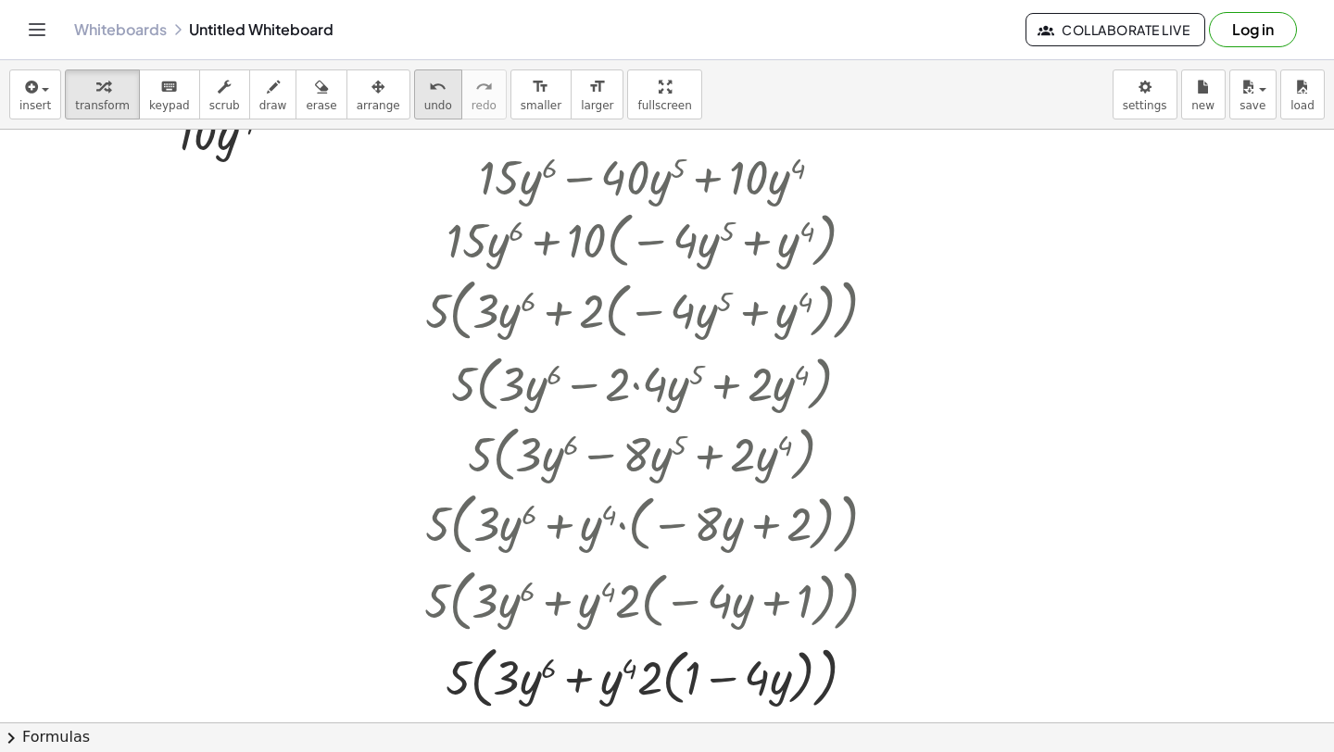
click at [396, 89] on div "insert select one: Math Expression Function Text Youtube Video Graphing Geometr…" at bounding box center [667, 94] width 1334 height 69
click at [429, 89] on icon "undo" at bounding box center [438, 87] width 18 height 22
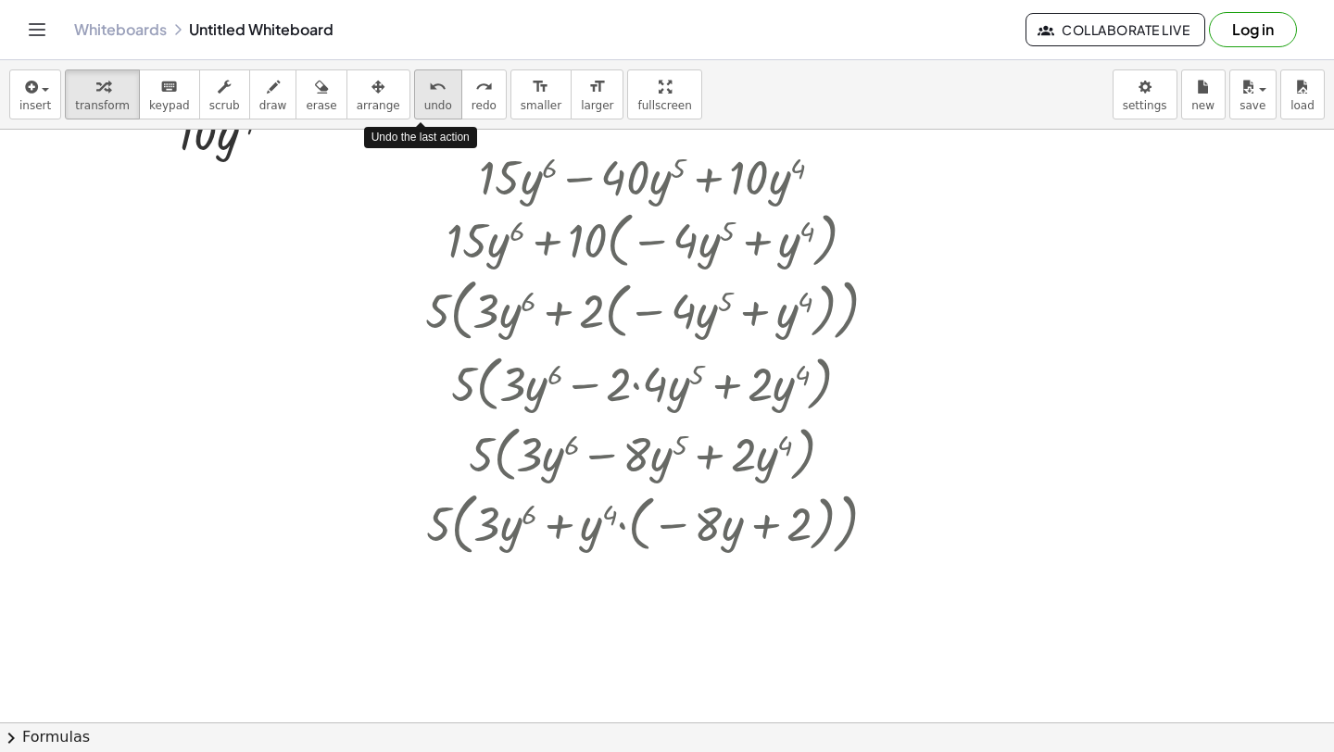
click at [429, 90] on icon "undo" at bounding box center [438, 87] width 18 height 22
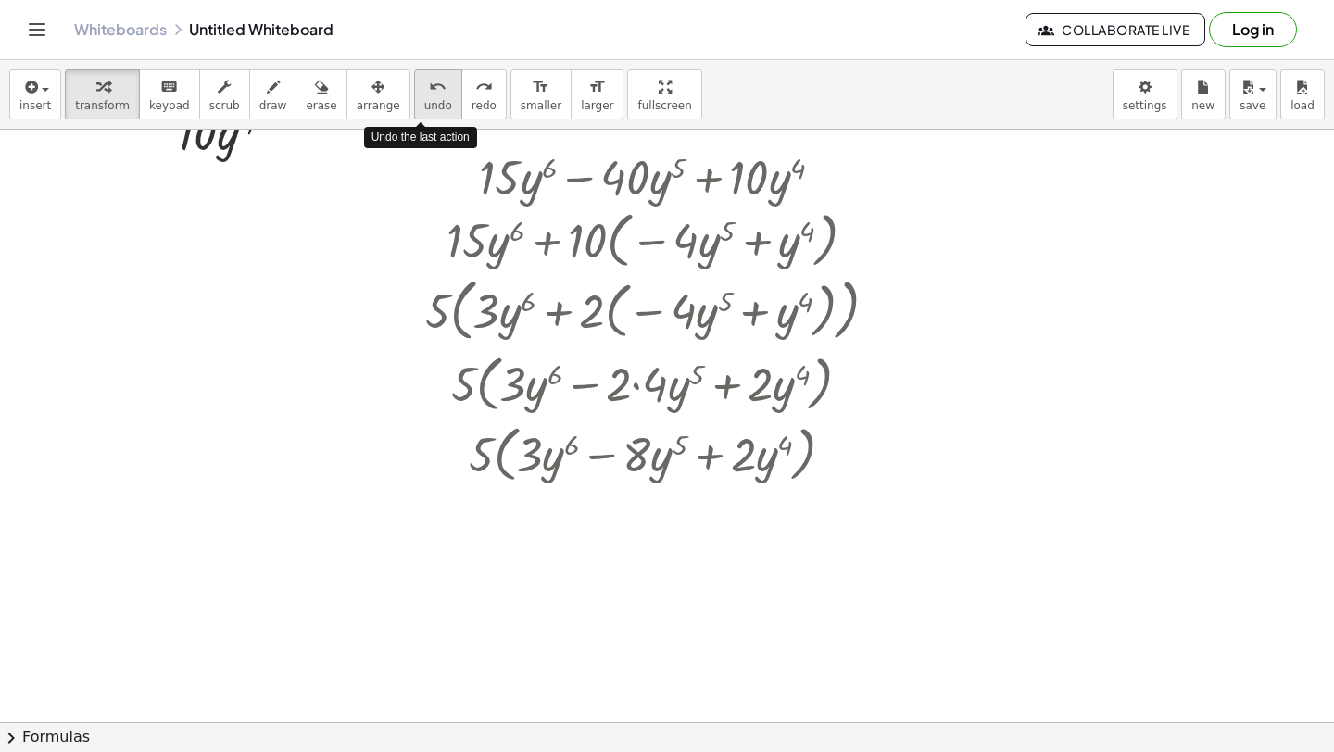
click at [429, 90] on icon "undo" at bounding box center [438, 87] width 18 height 22
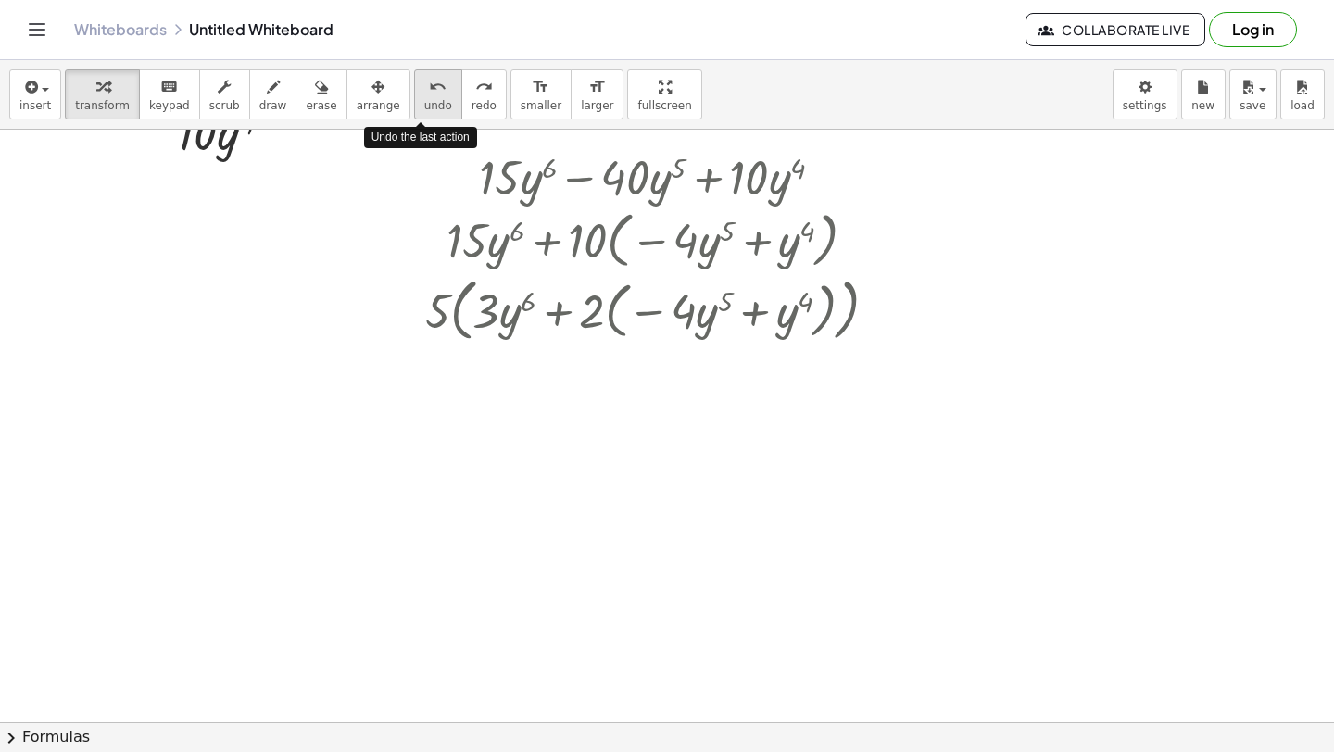
click at [429, 90] on icon "undo" at bounding box center [438, 87] width 18 height 22
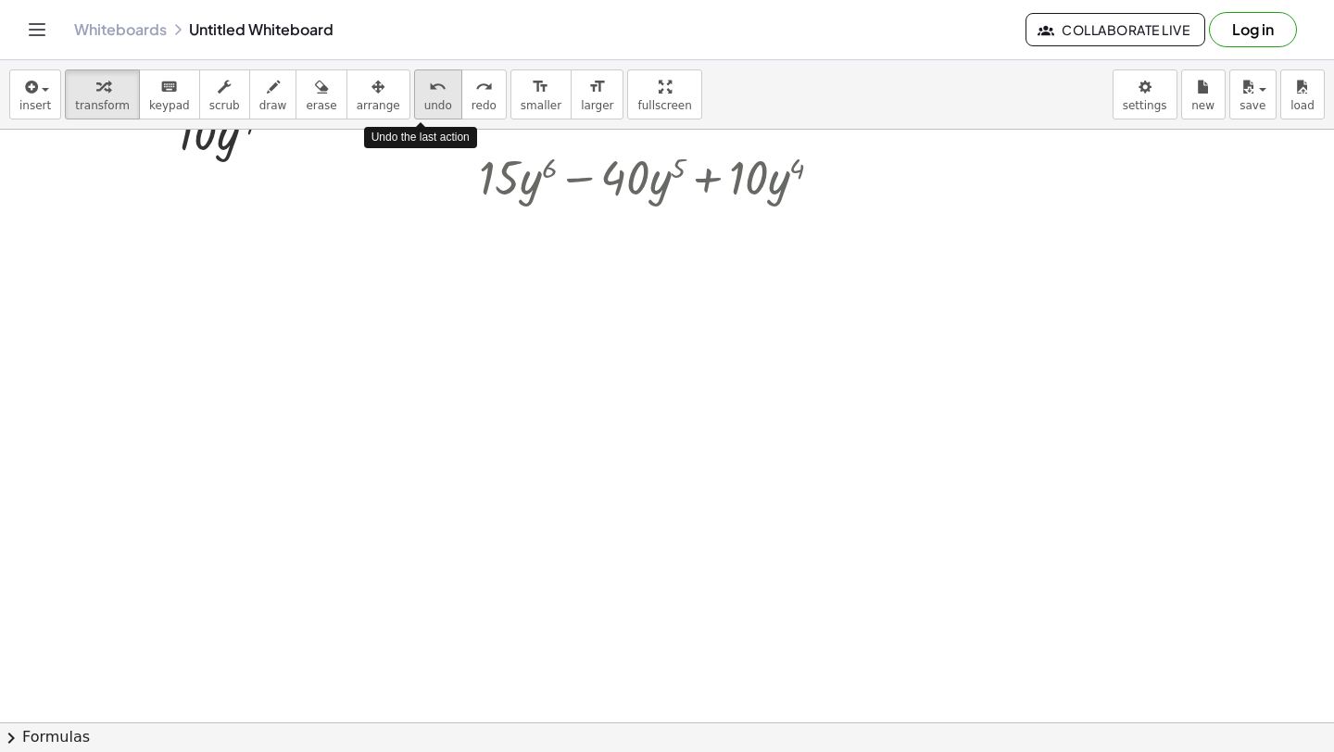
click at [429, 91] on icon "undo" at bounding box center [438, 87] width 18 height 22
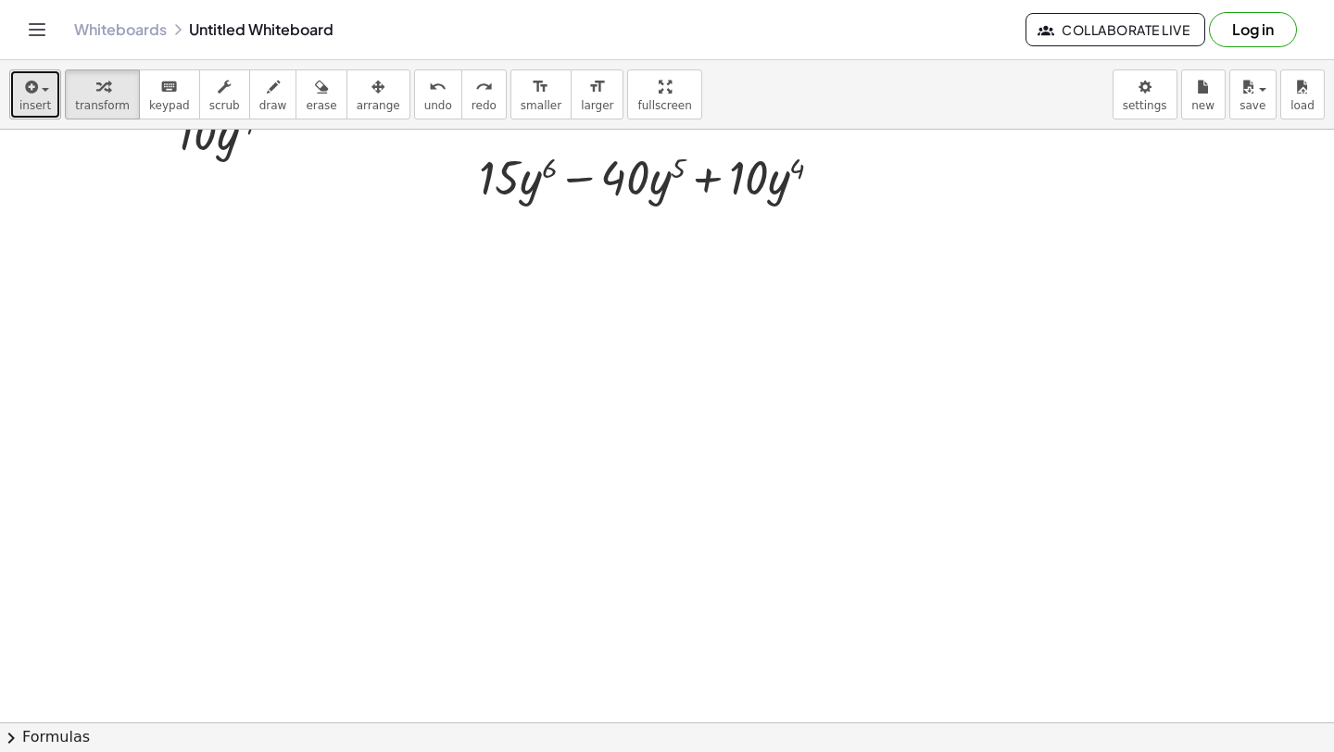
click at [14, 116] on button "insert" at bounding box center [35, 94] width 52 height 50
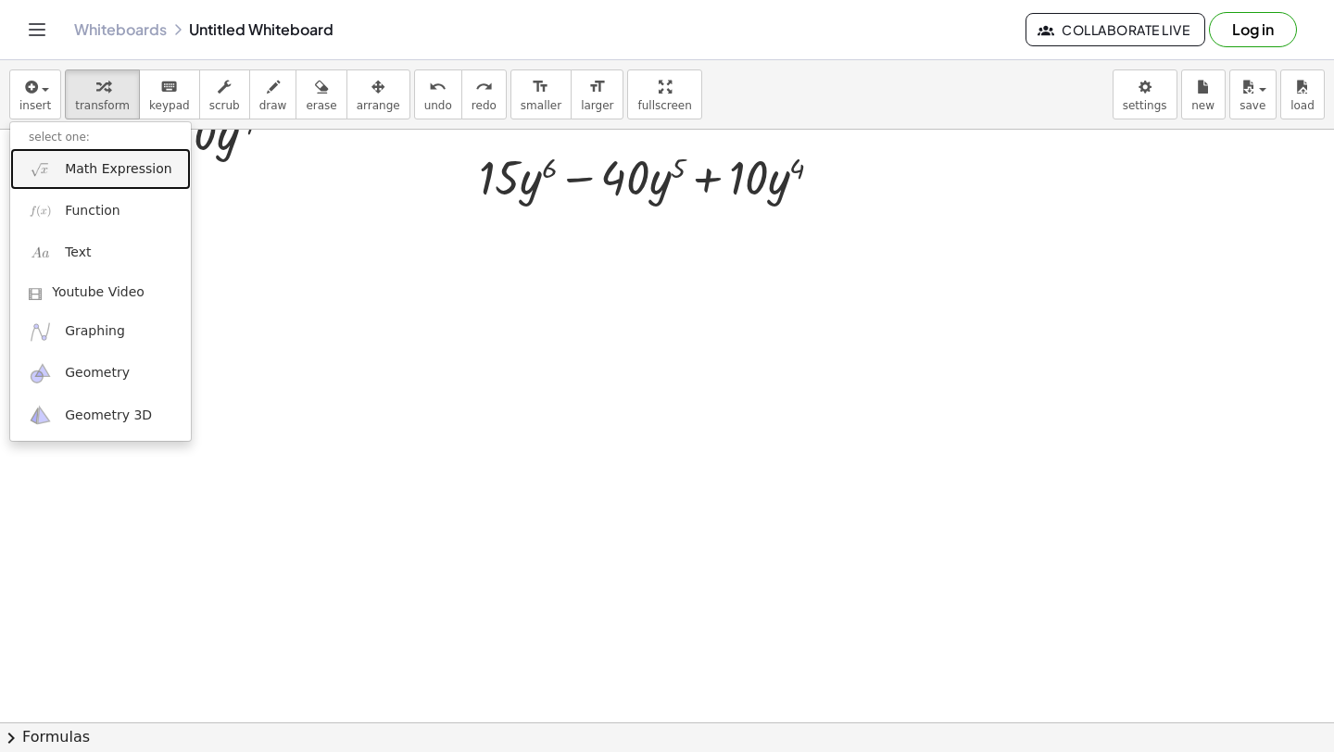
click at [120, 163] on span "Math Expression" at bounding box center [118, 169] width 107 height 19
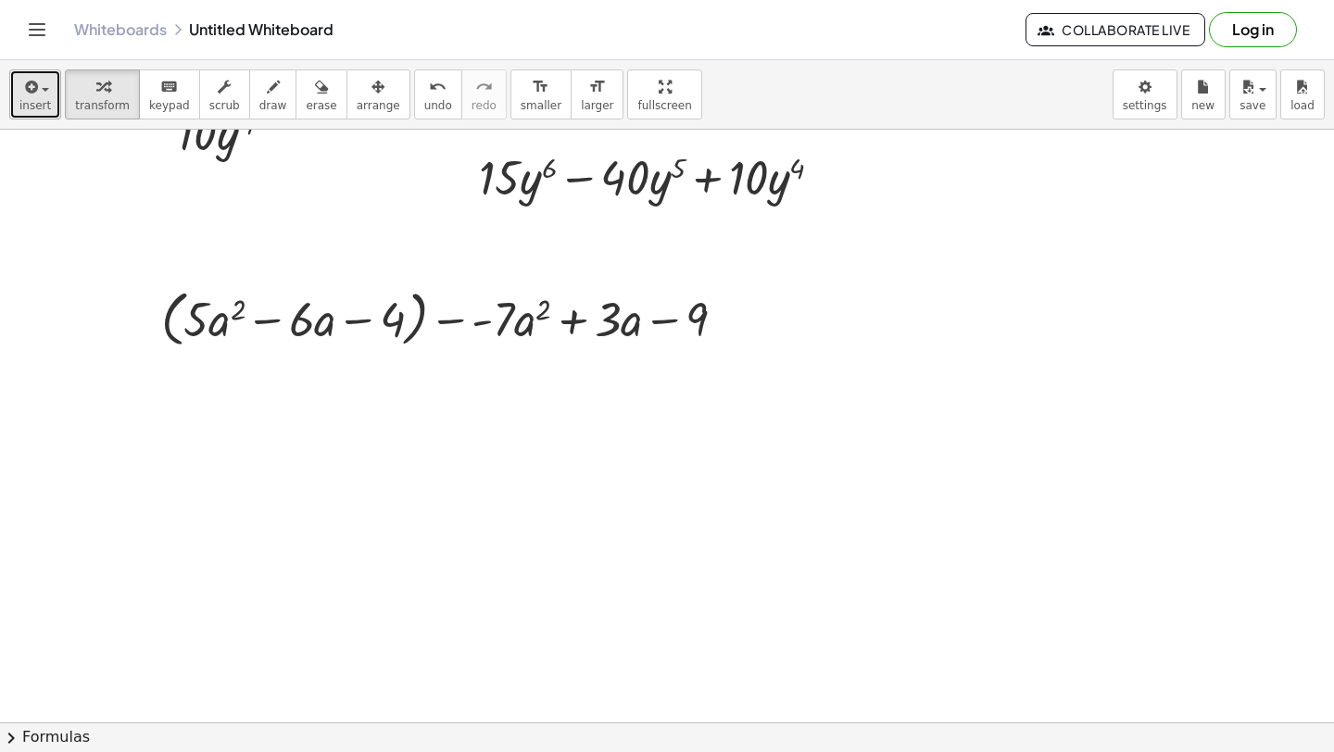
click at [18, 95] on button "insert" at bounding box center [35, 94] width 52 height 50
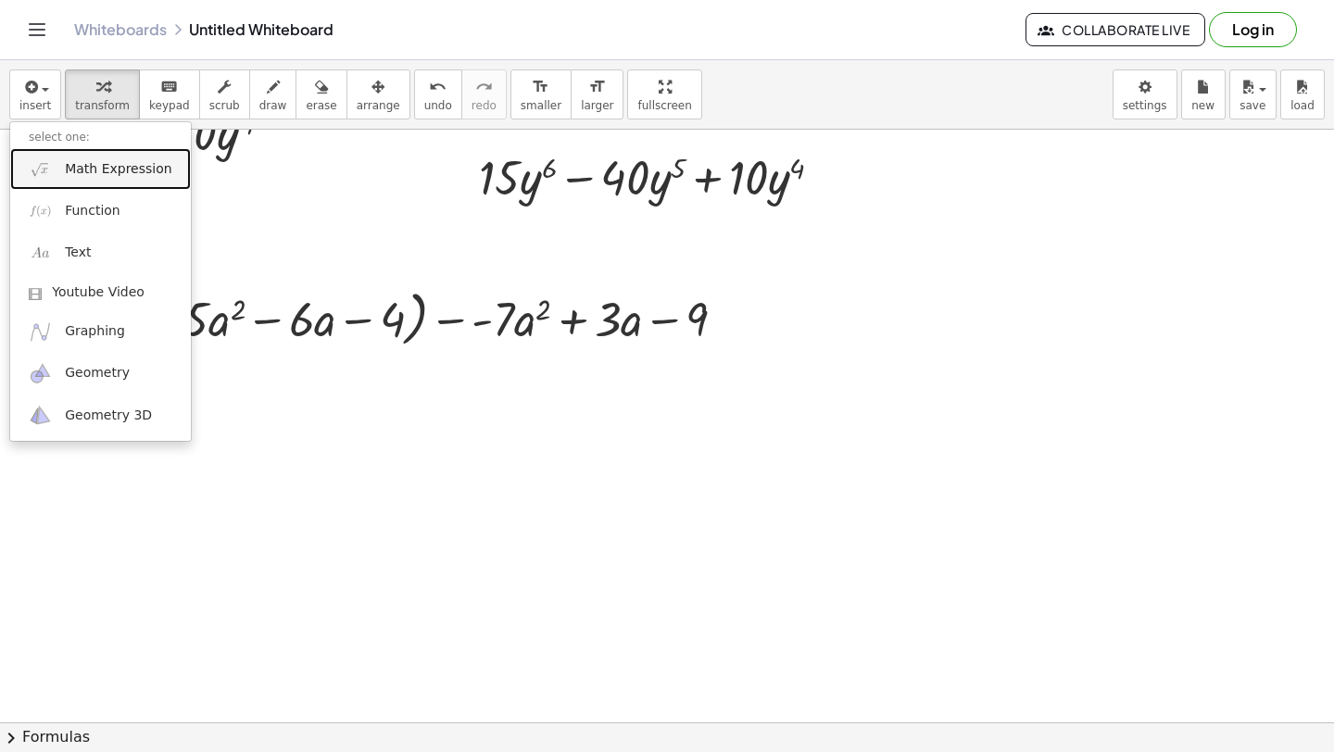
click at [85, 167] on span "Math Expression" at bounding box center [118, 169] width 107 height 19
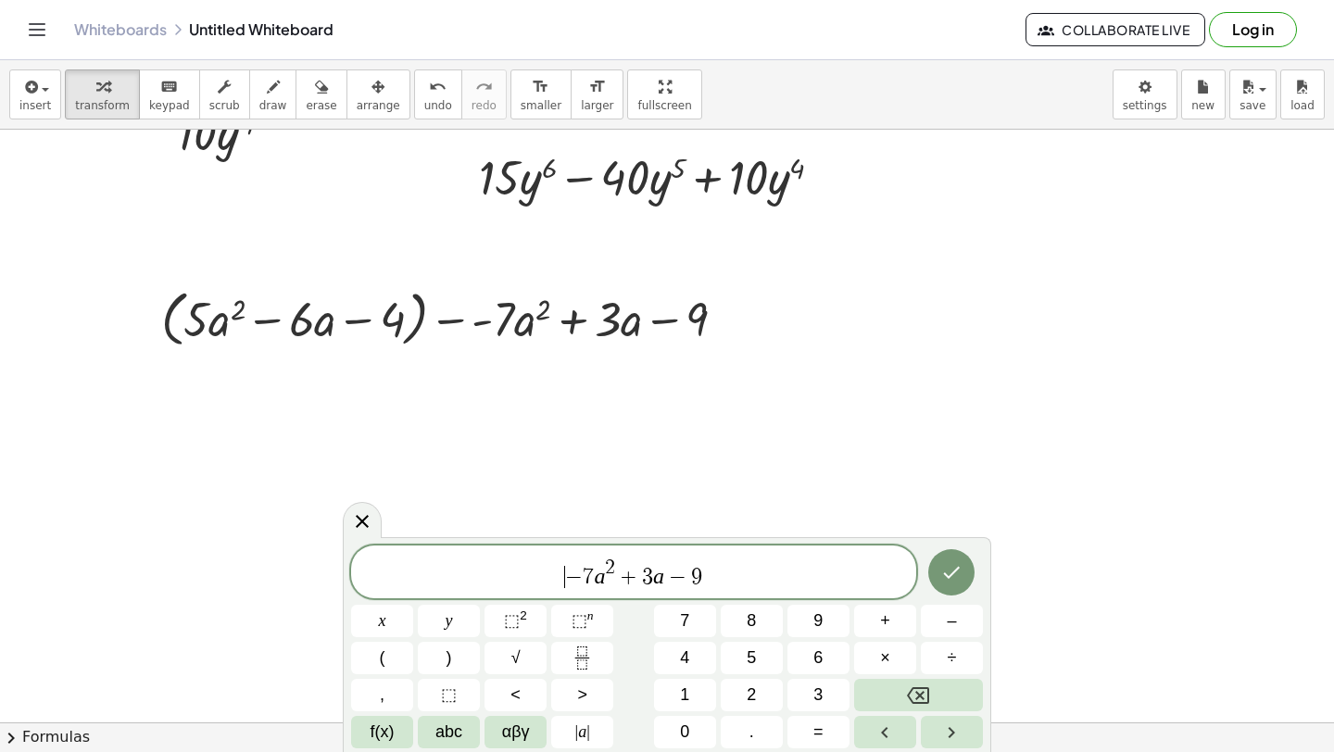
click at [562, 568] on span "​ − 7 a 2 + 3 a − 9" at bounding box center [633, 573] width 565 height 33
click at [539, 571] on span "​" at bounding box center [540, 575] width 10 height 22
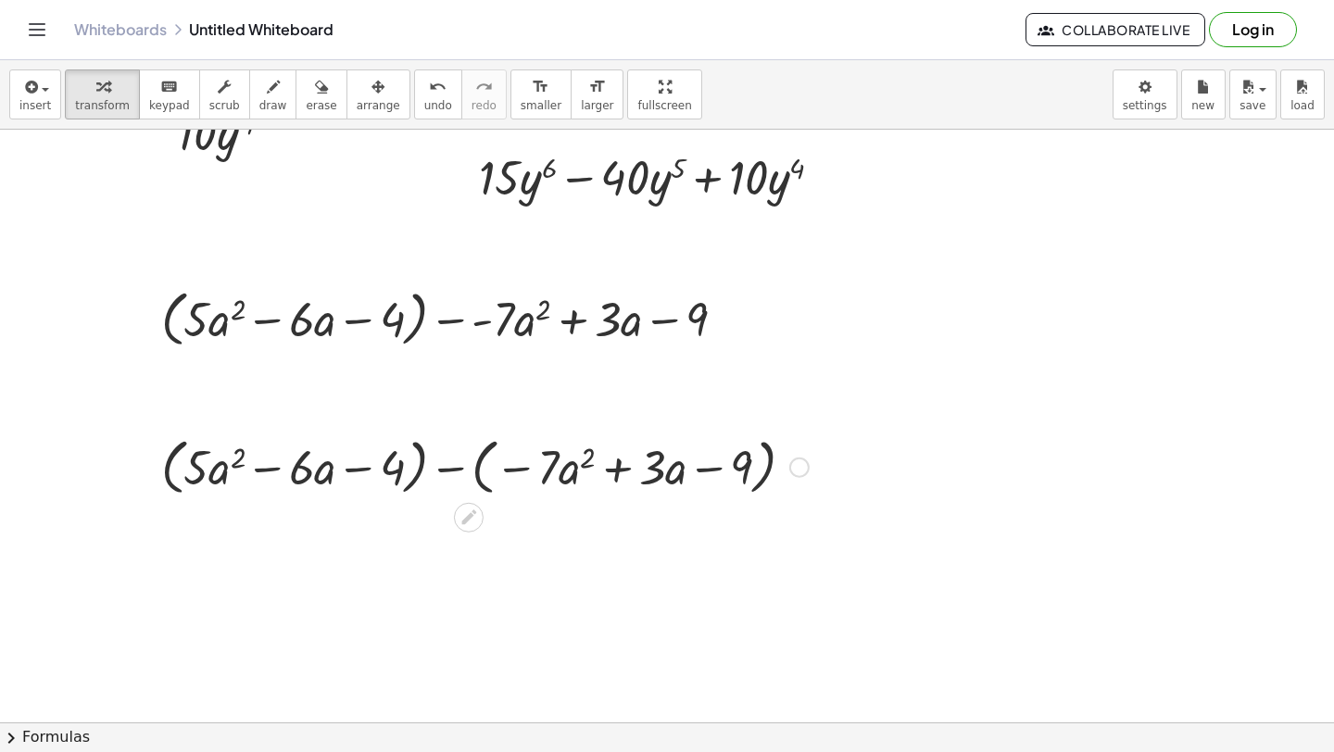
click at [476, 458] on div at bounding box center [485, 466] width 666 height 70
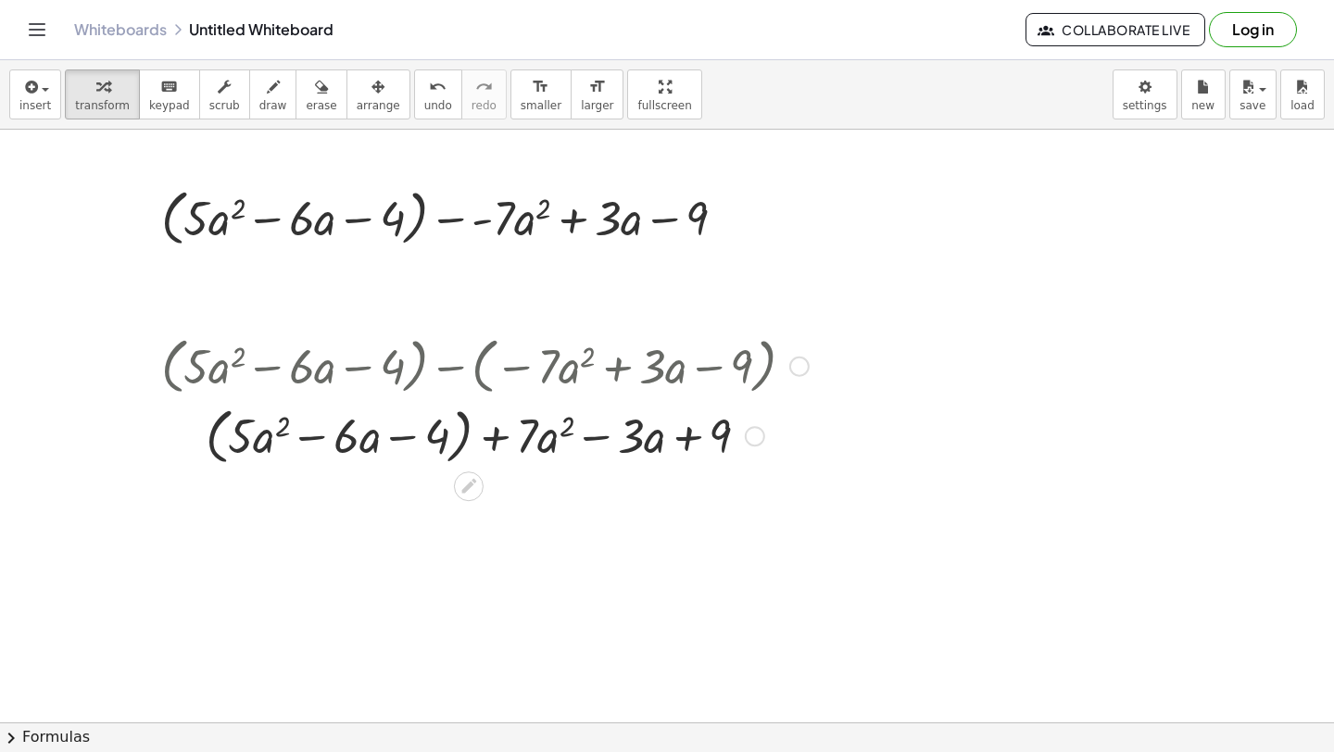
scroll to position [5876, 0]
click at [455, 422] on div at bounding box center [485, 433] width 666 height 70
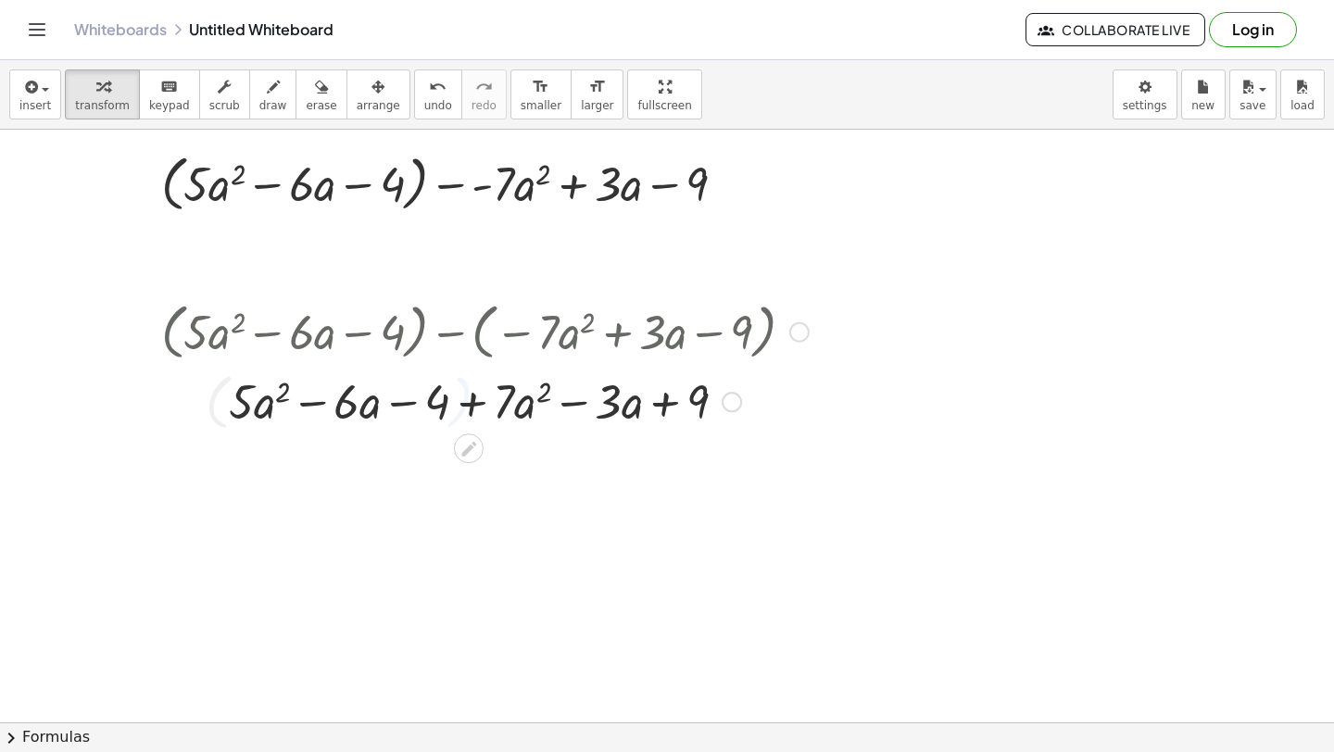
scroll to position [5910, 0]
drag, startPoint x: 480, startPoint y: 412, endPoint x: 218, endPoint y: 411, distance: 262.2
click at [216, 411] on div at bounding box center [485, 398] width 666 height 63
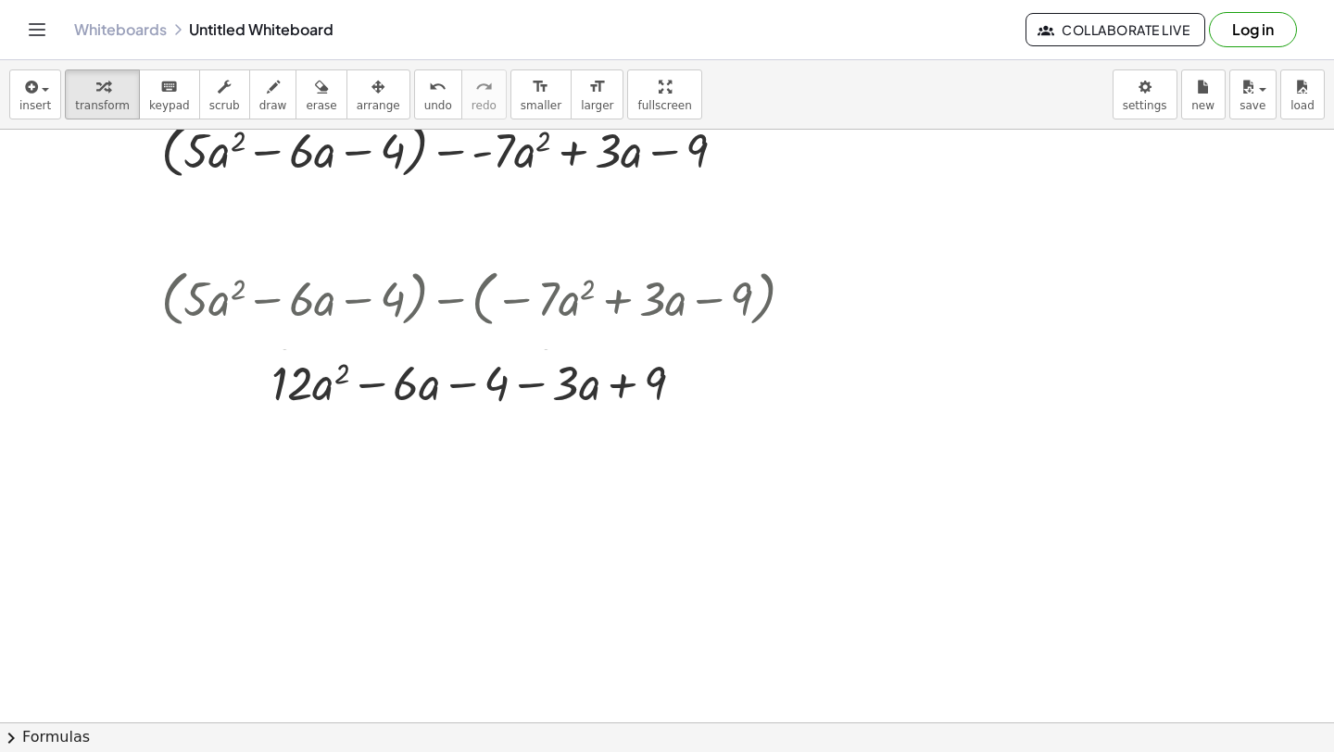
scroll to position [5957, 0]
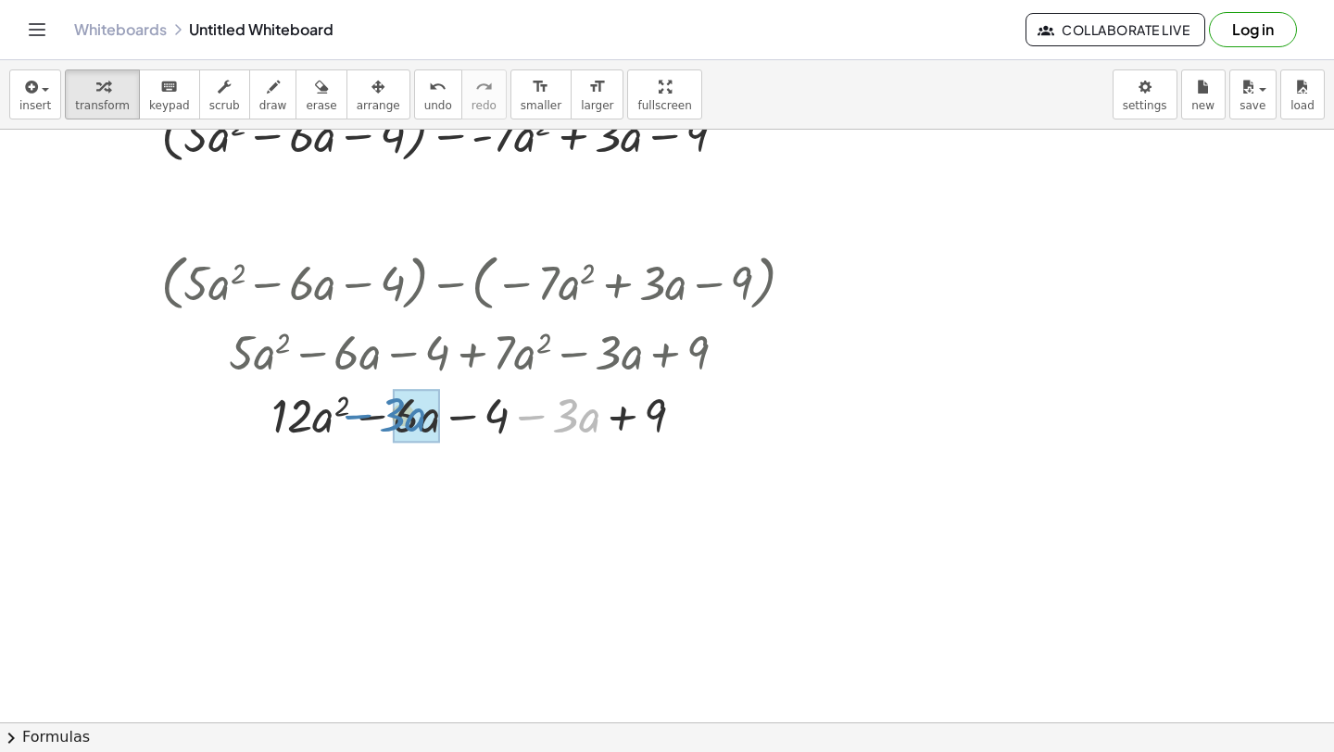
drag, startPoint x: 536, startPoint y: 416, endPoint x: 365, endPoint y: 415, distance: 171.4
click at [365, 415] on div at bounding box center [485, 414] width 666 height 63
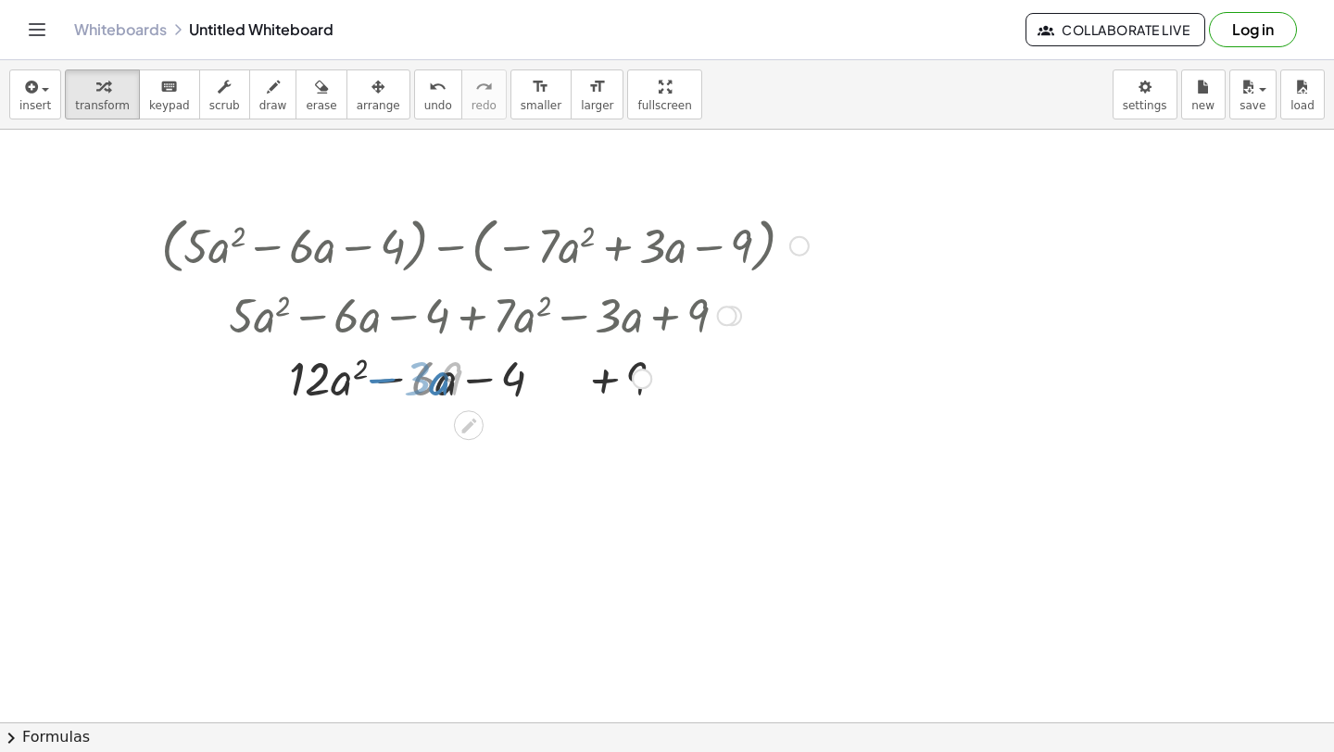
scroll to position [6023, 0]
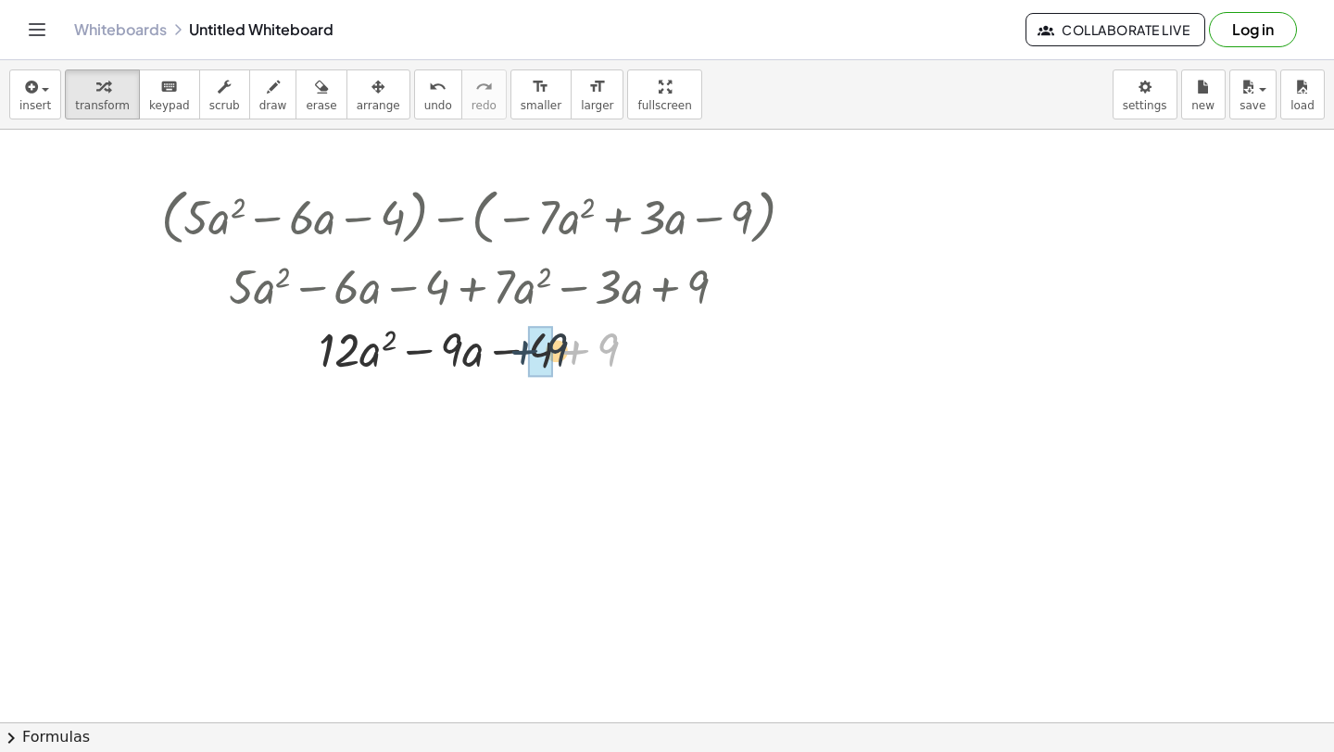
drag, startPoint x: 577, startPoint y: 360, endPoint x: 525, endPoint y: 359, distance: 51.9
click at [525, 359] on div at bounding box center [485, 348] width 666 height 63
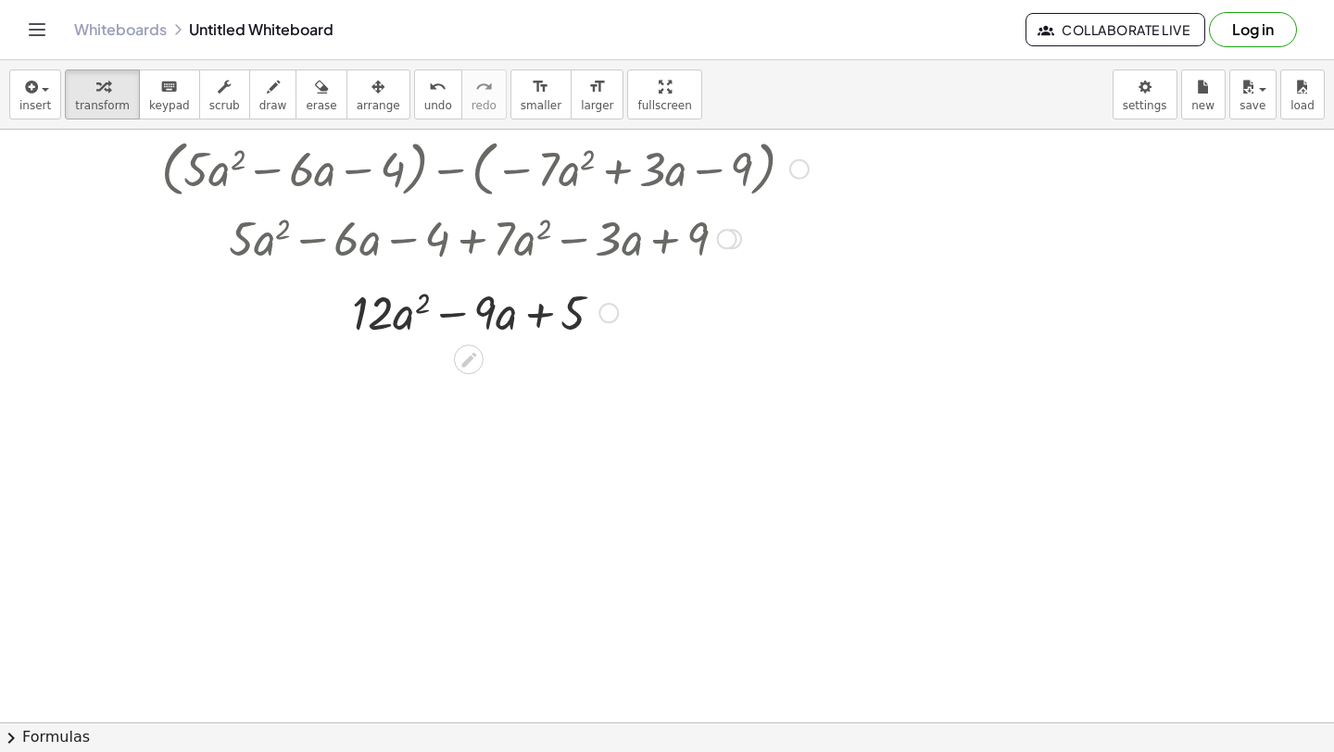
scroll to position [6082, 0]
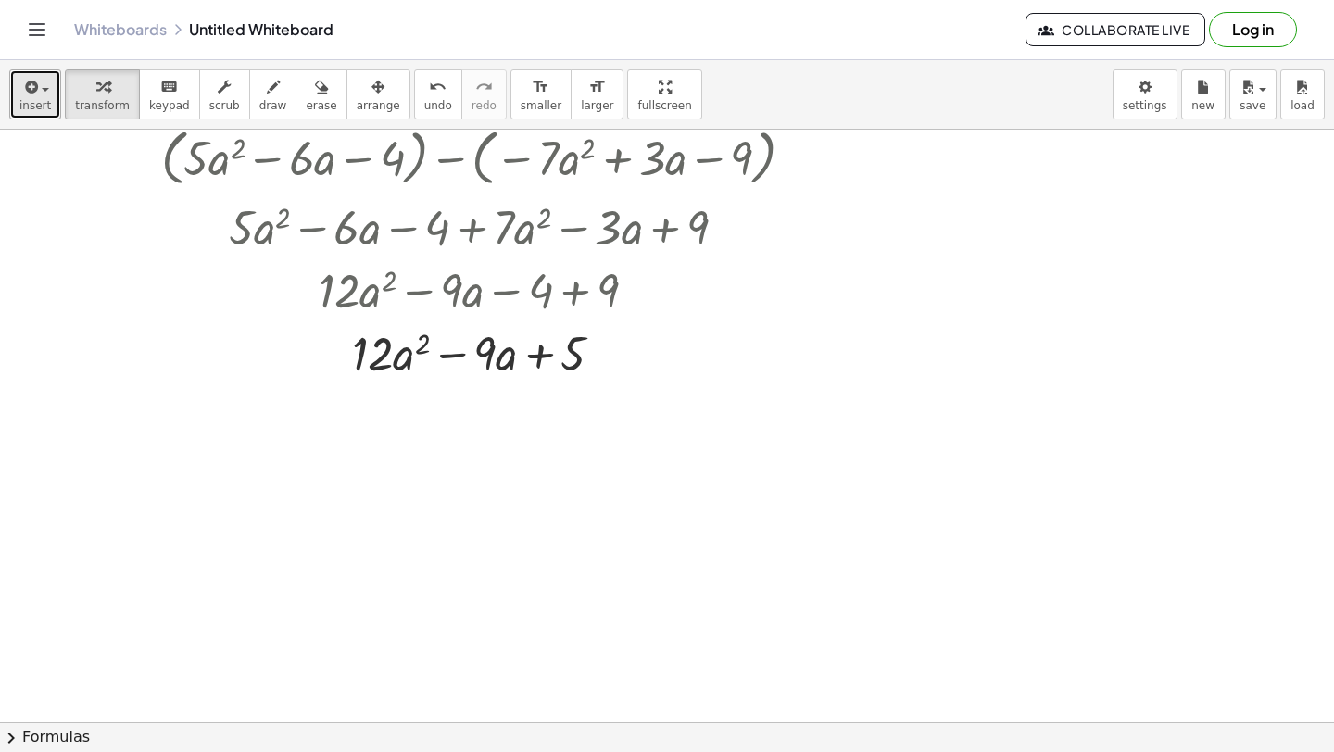
click at [26, 103] on span "insert" at bounding box center [34, 105] width 31 height 13
click at [44, 97] on button "insert" at bounding box center [35, 94] width 52 height 50
click at [40, 115] on button "insert" at bounding box center [35, 94] width 52 height 50
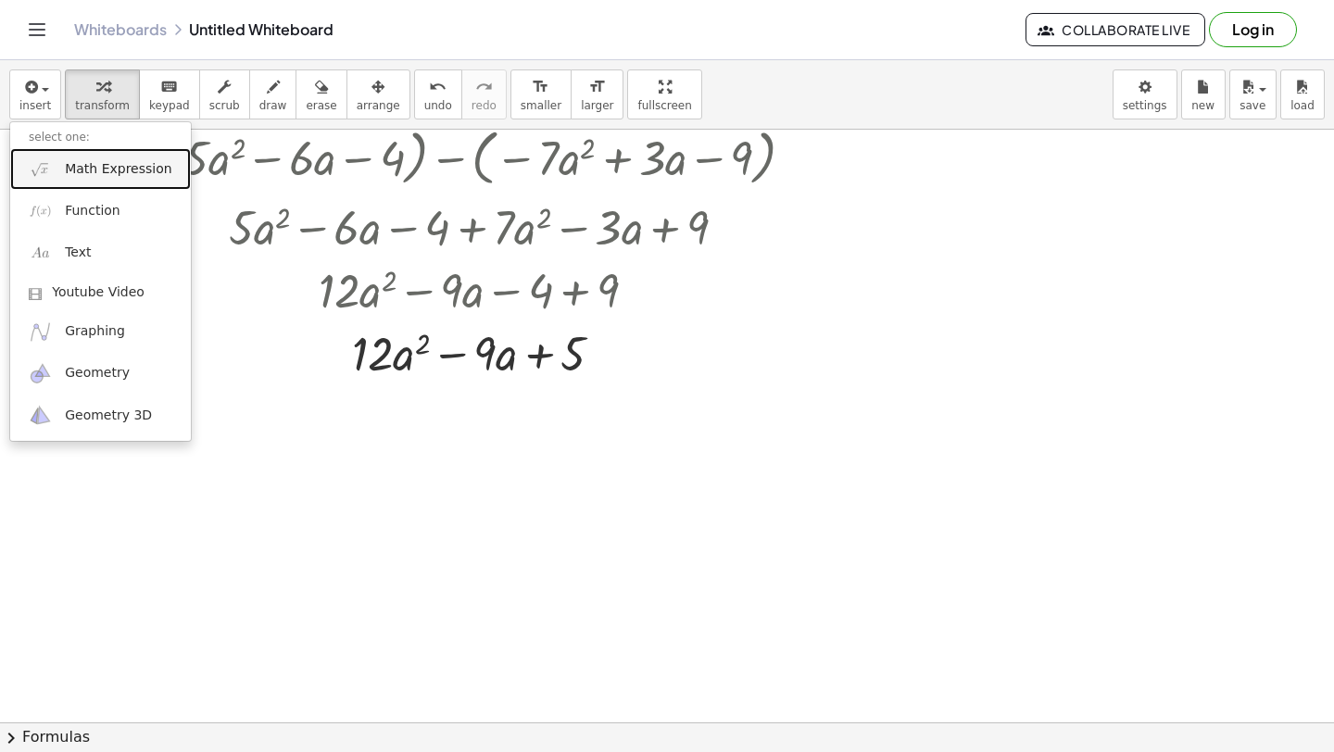
click at [40, 163] on img at bounding box center [40, 168] width 23 height 23
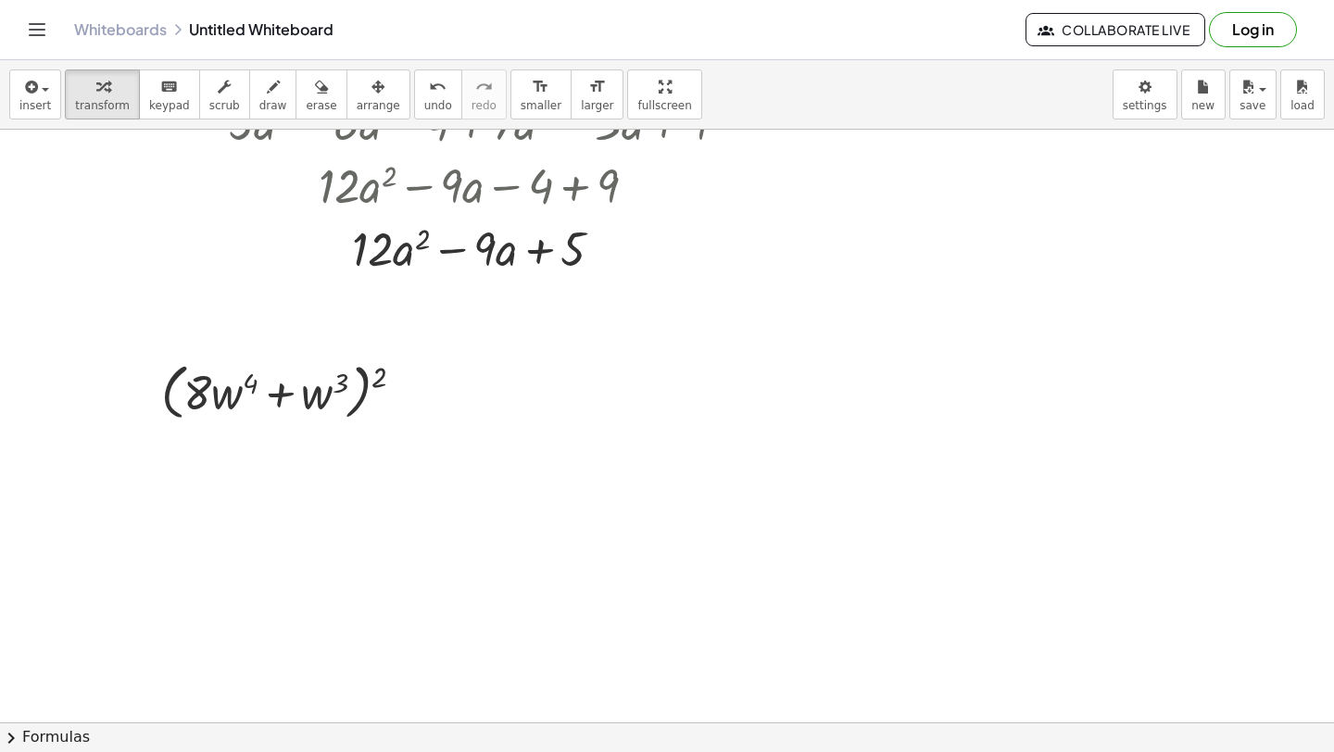
scroll to position [6203, 0]
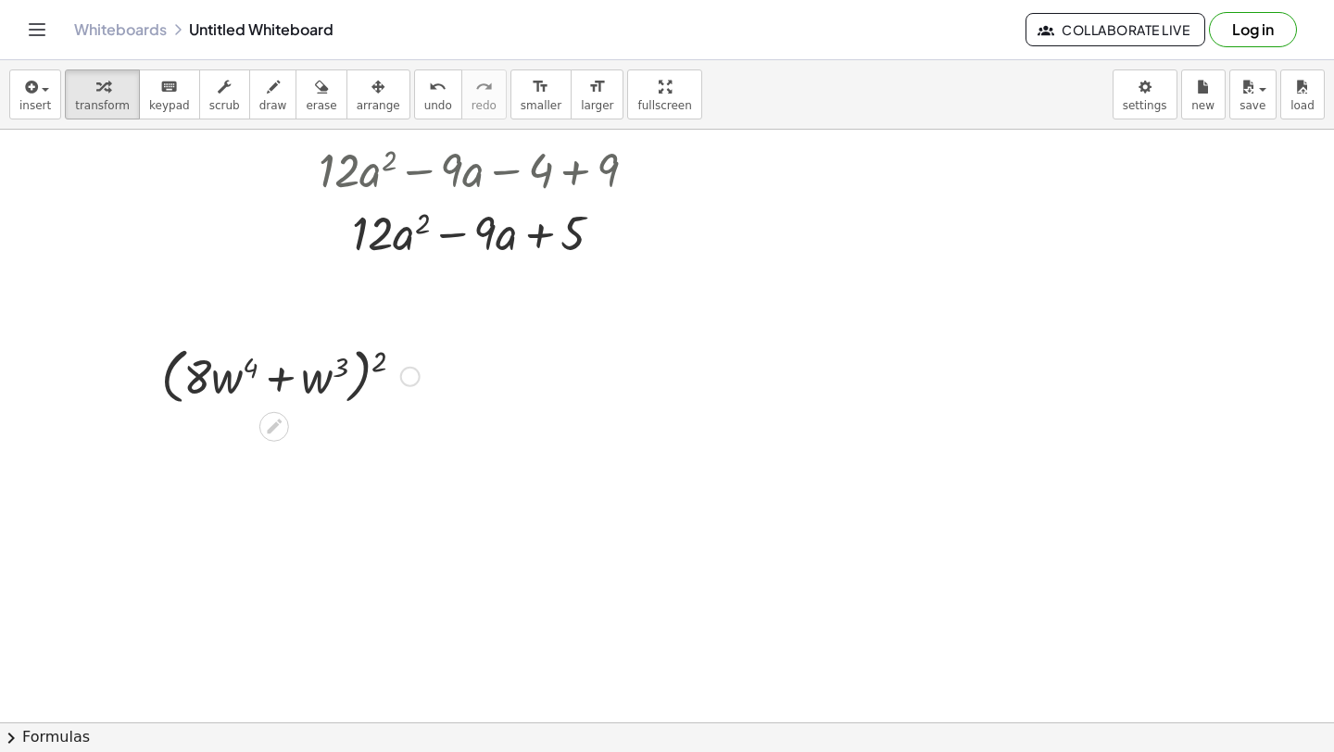
click at [374, 365] on div at bounding box center [290, 375] width 277 height 70
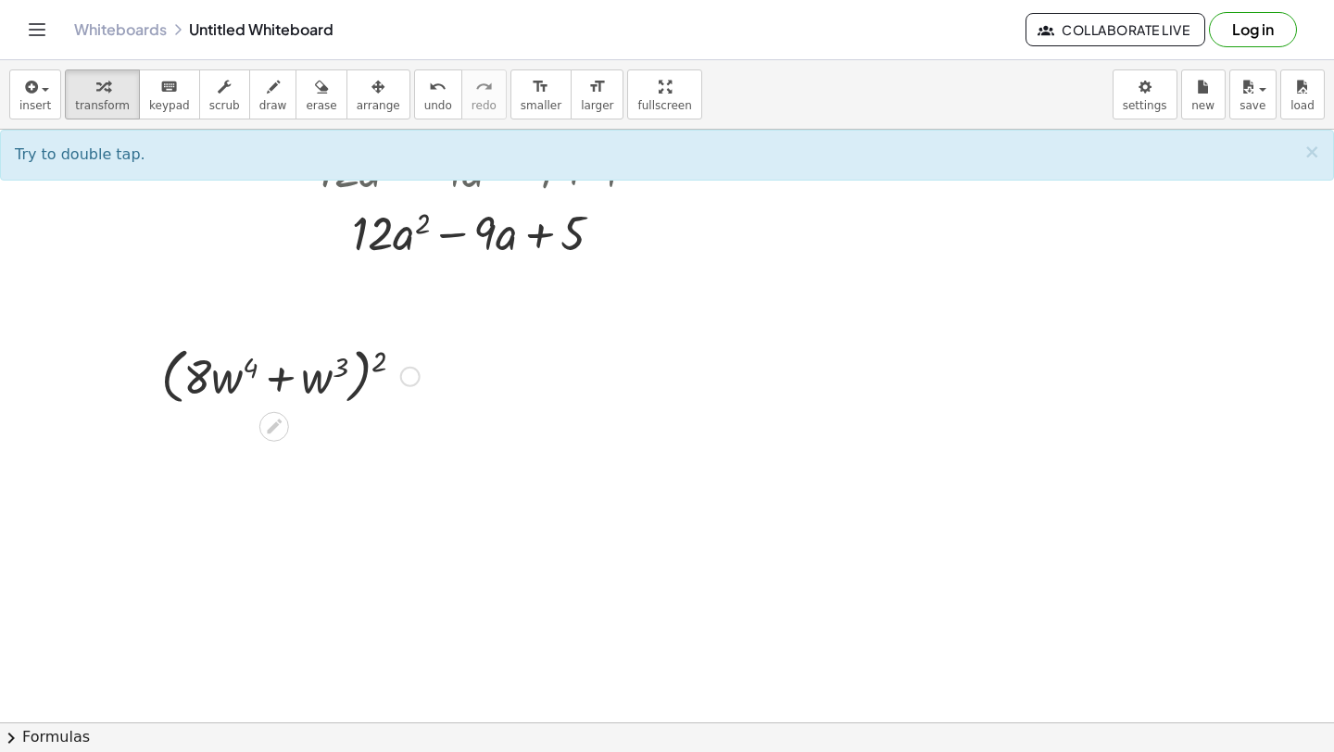
click at [375, 365] on div at bounding box center [290, 375] width 277 height 70
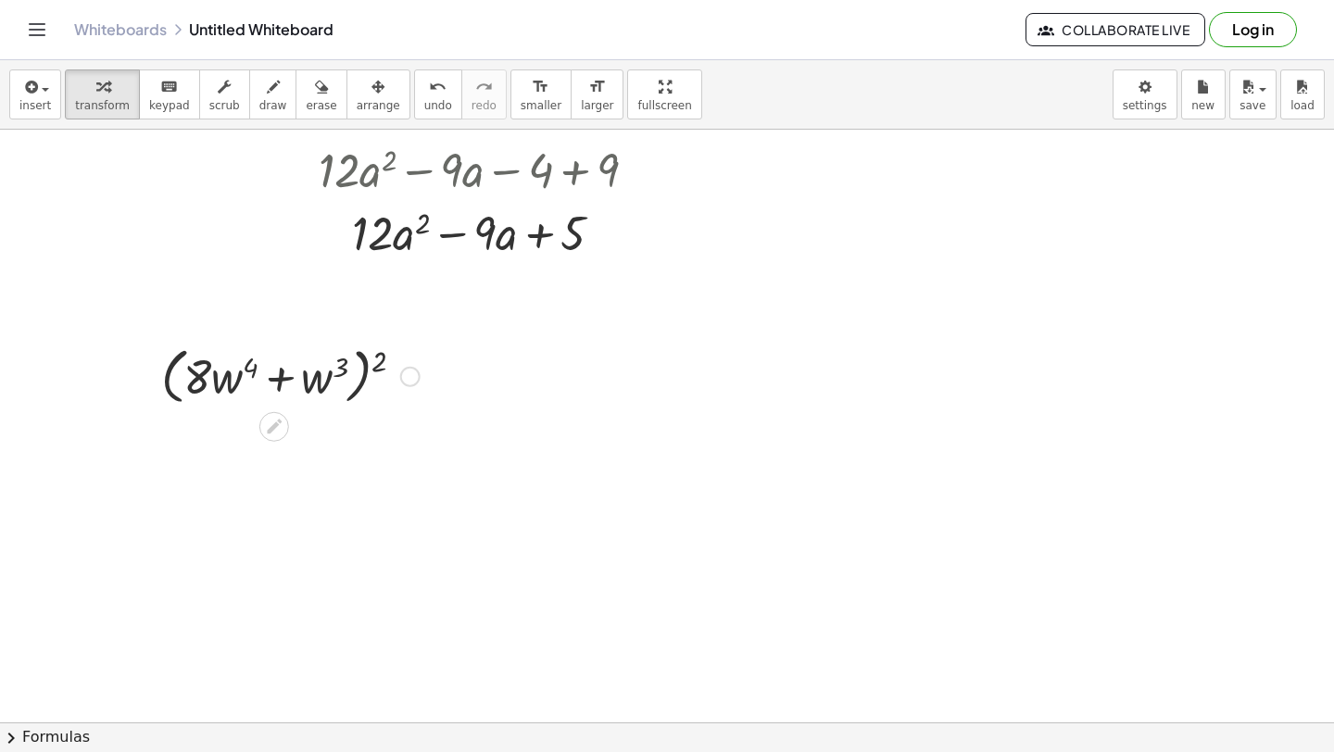
click at [375, 365] on div at bounding box center [290, 375] width 277 height 70
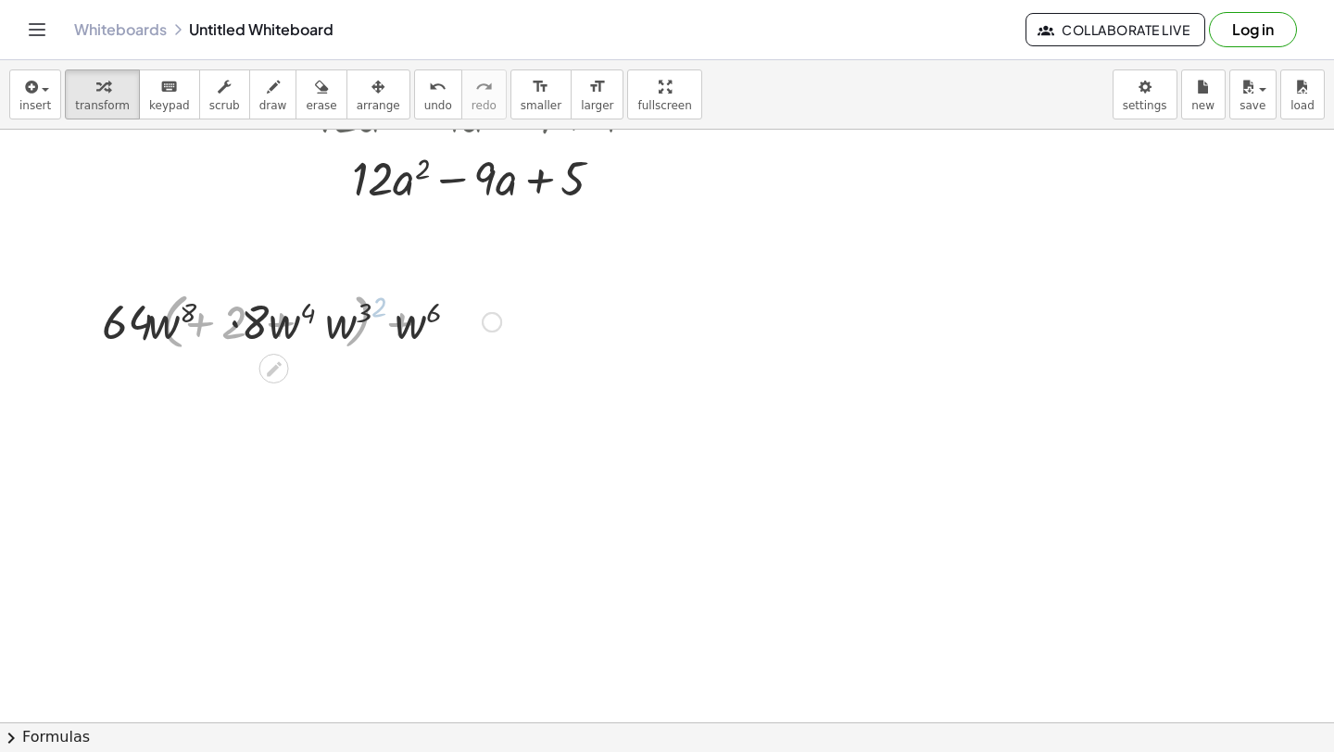
scroll to position [6259, 0]
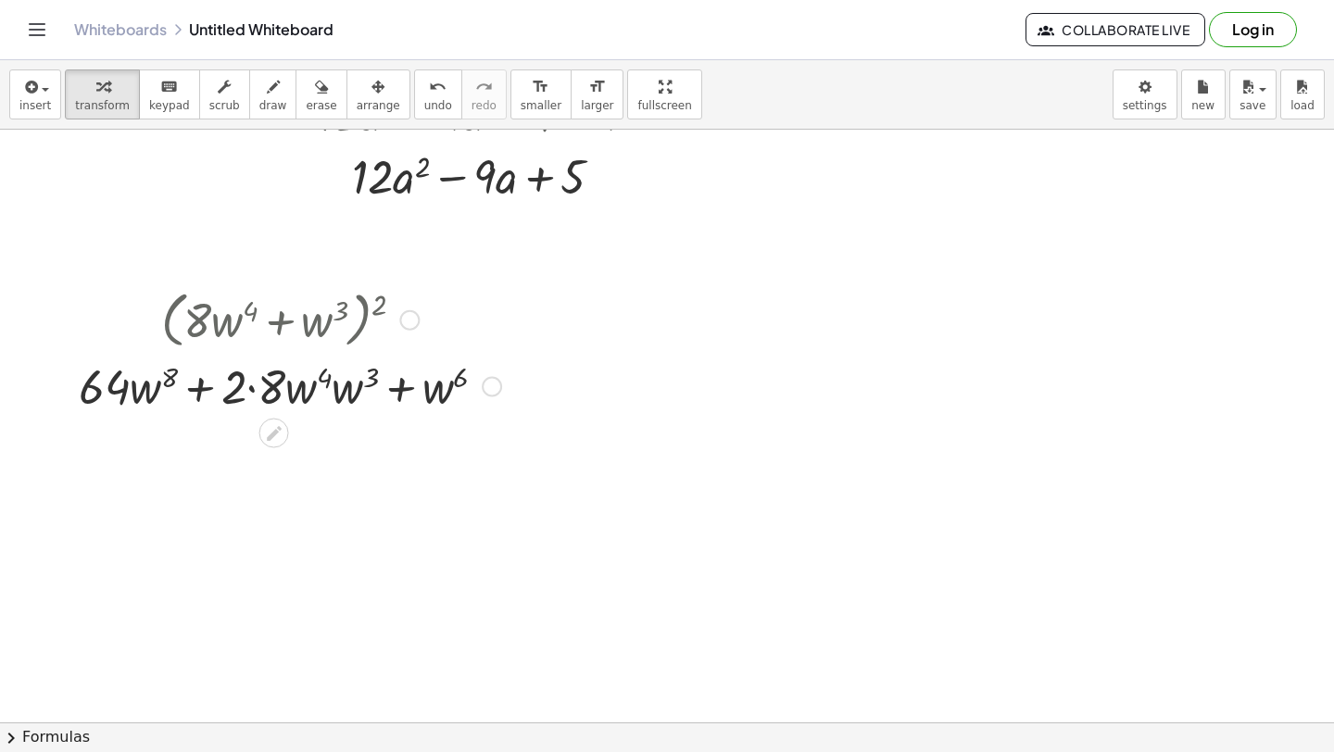
click at [405, 392] on div at bounding box center [289, 385] width 441 height 63
drag, startPoint x: 434, startPoint y: 393, endPoint x: 345, endPoint y: 393, distance: 88.9
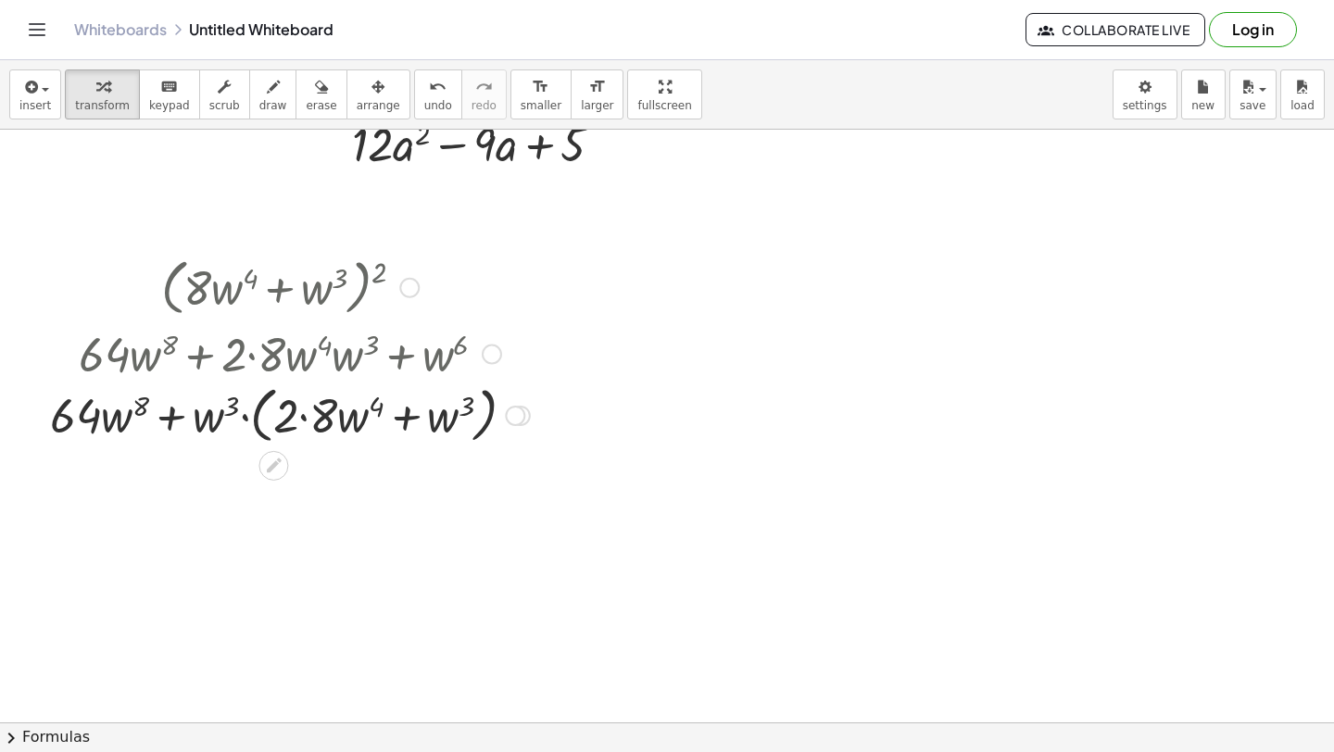
scroll to position [6302, 0]
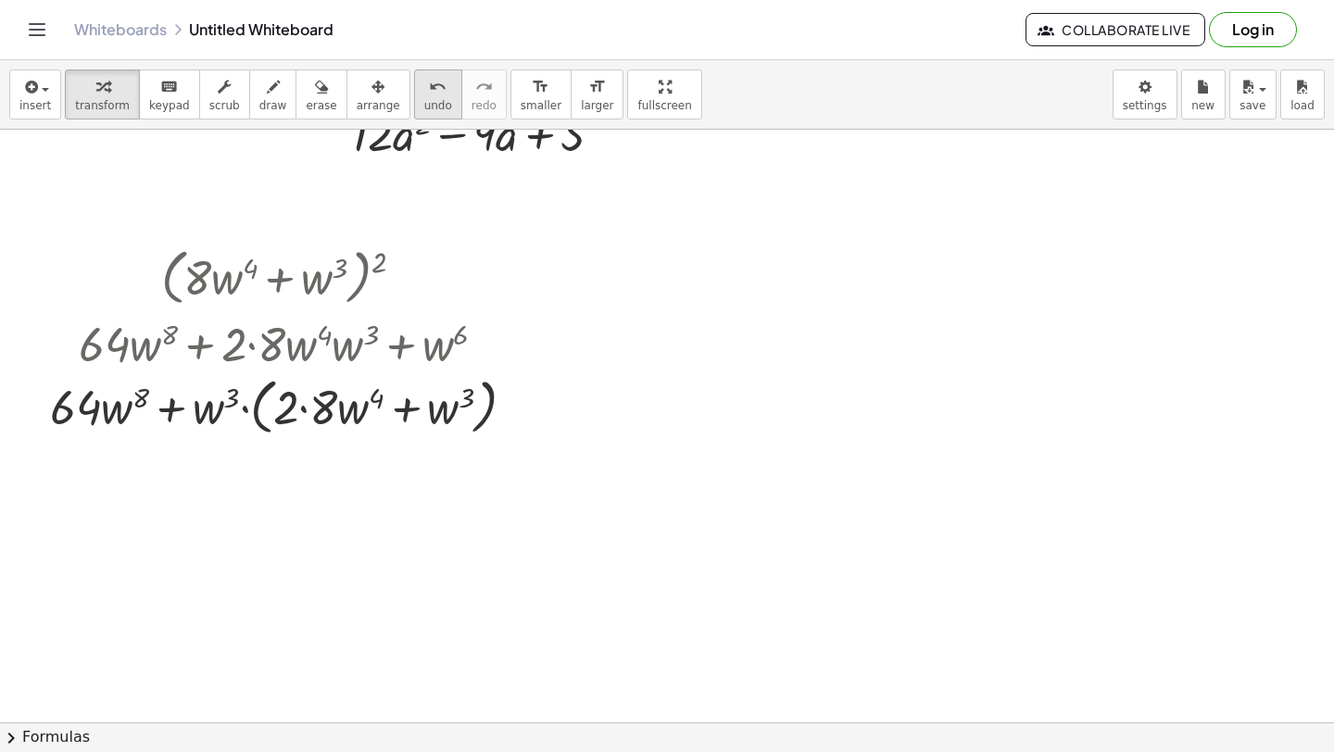
click at [424, 105] on span "undo" at bounding box center [438, 105] width 28 height 13
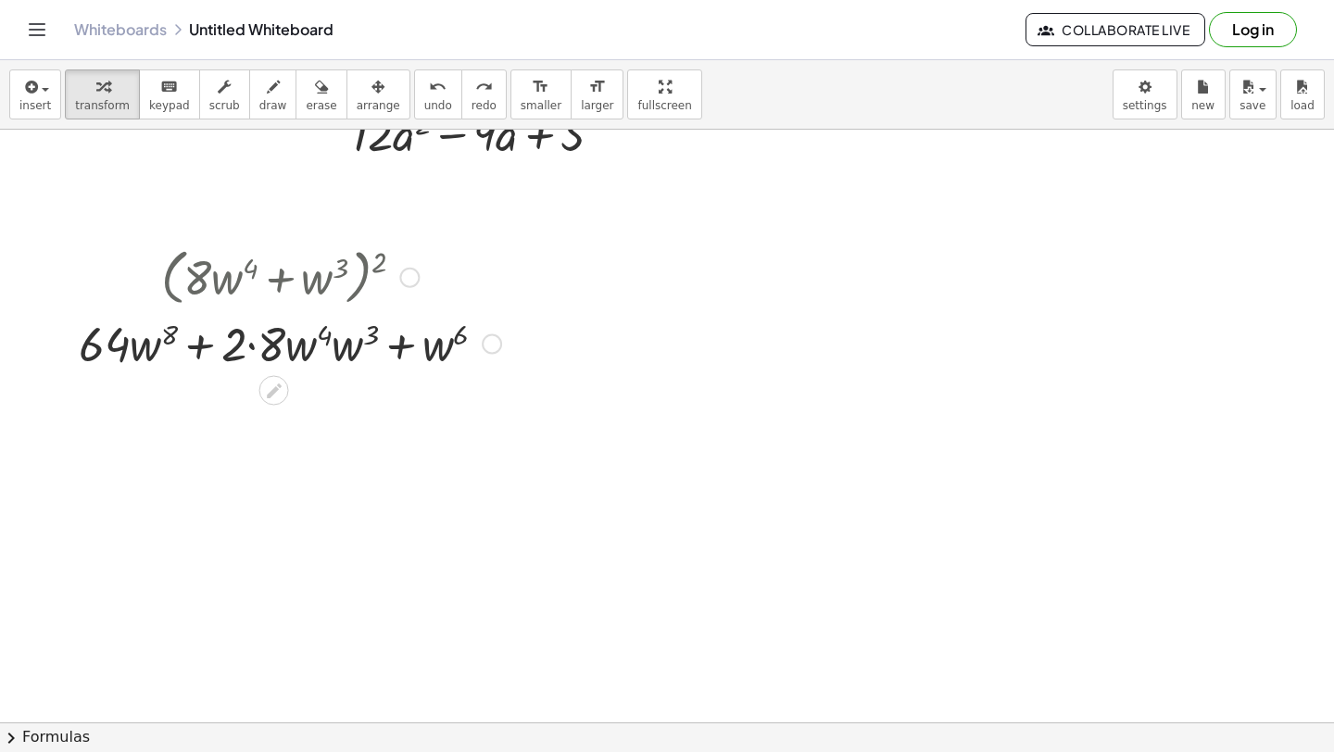
click at [249, 349] on div at bounding box center [289, 342] width 441 height 63
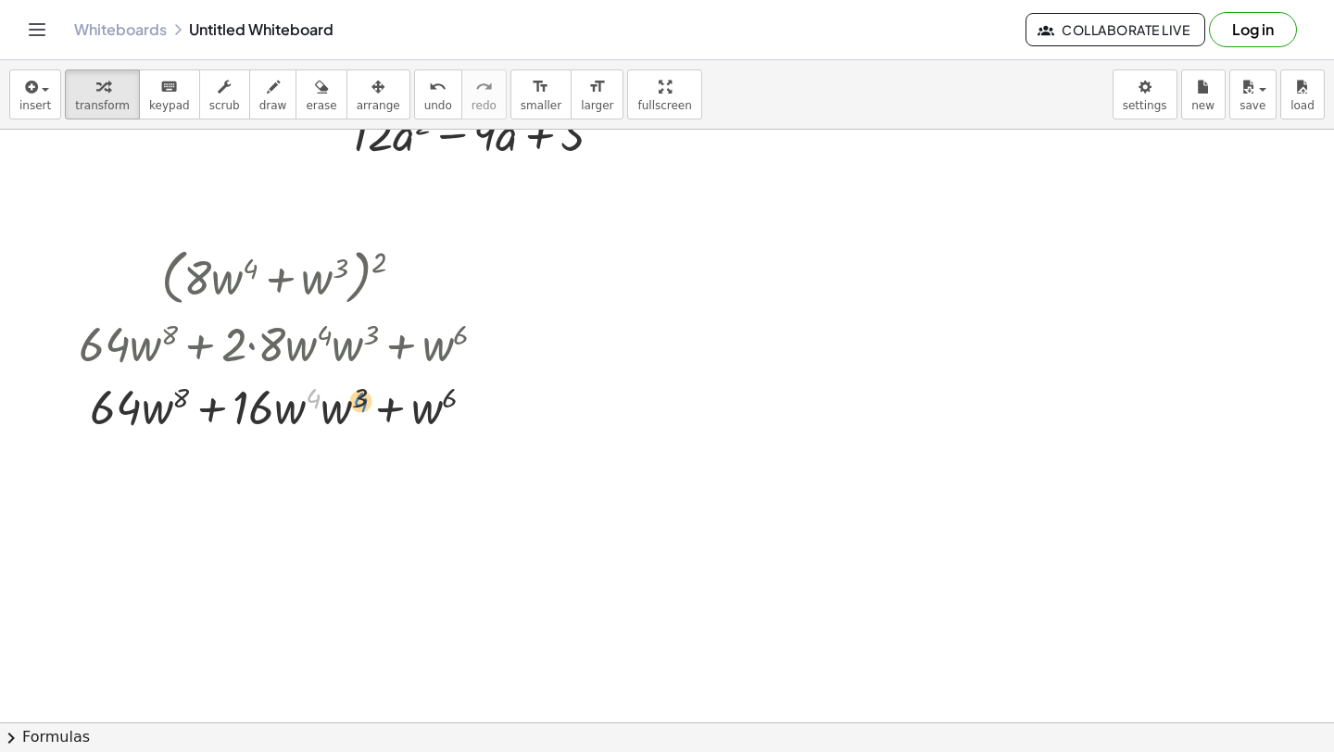
drag, startPoint x: 310, startPoint y: 395, endPoint x: 362, endPoint y: 397, distance: 51.9
click at [363, 398] on div at bounding box center [289, 405] width 441 height 63
drag, startPoint x: 430, startPoint y: 409, endPoint x: 352, endPoint y: 408, distance: 77.8
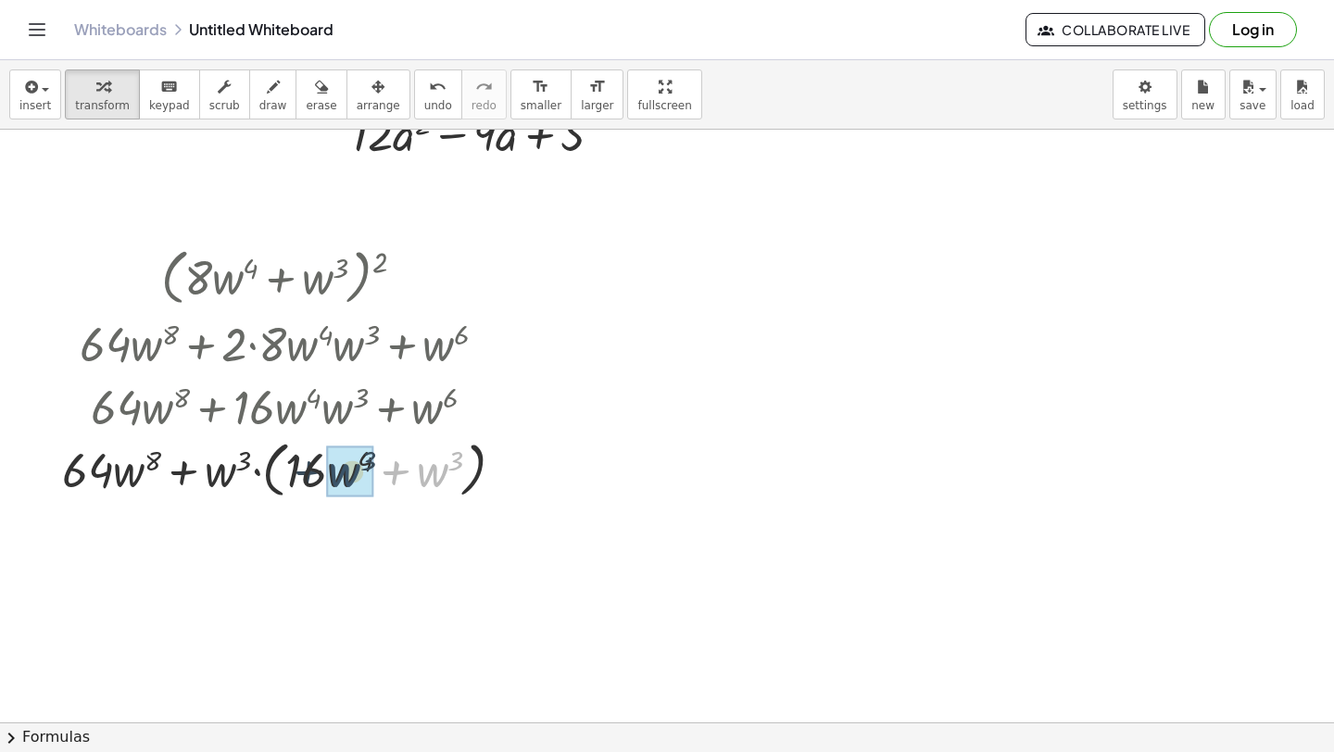
drag, startPoint x: 434, startPoint y: 479, endPoint x: 346, endPoint y: 476, distance: 88.1
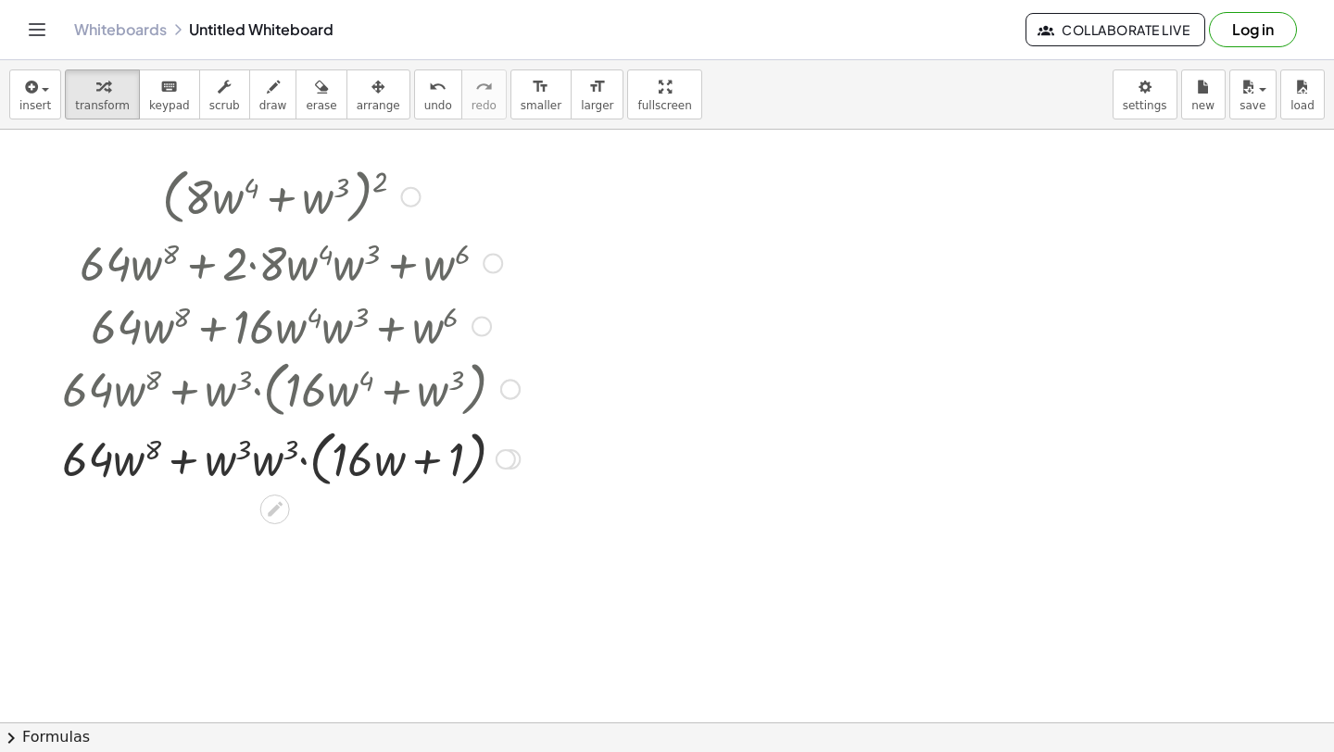
scroll to position [6383, 0]
drag, startPoint x: 271, startPoint y: 459, endPoint x: 224, endPoint y: 458, distance: 47.3
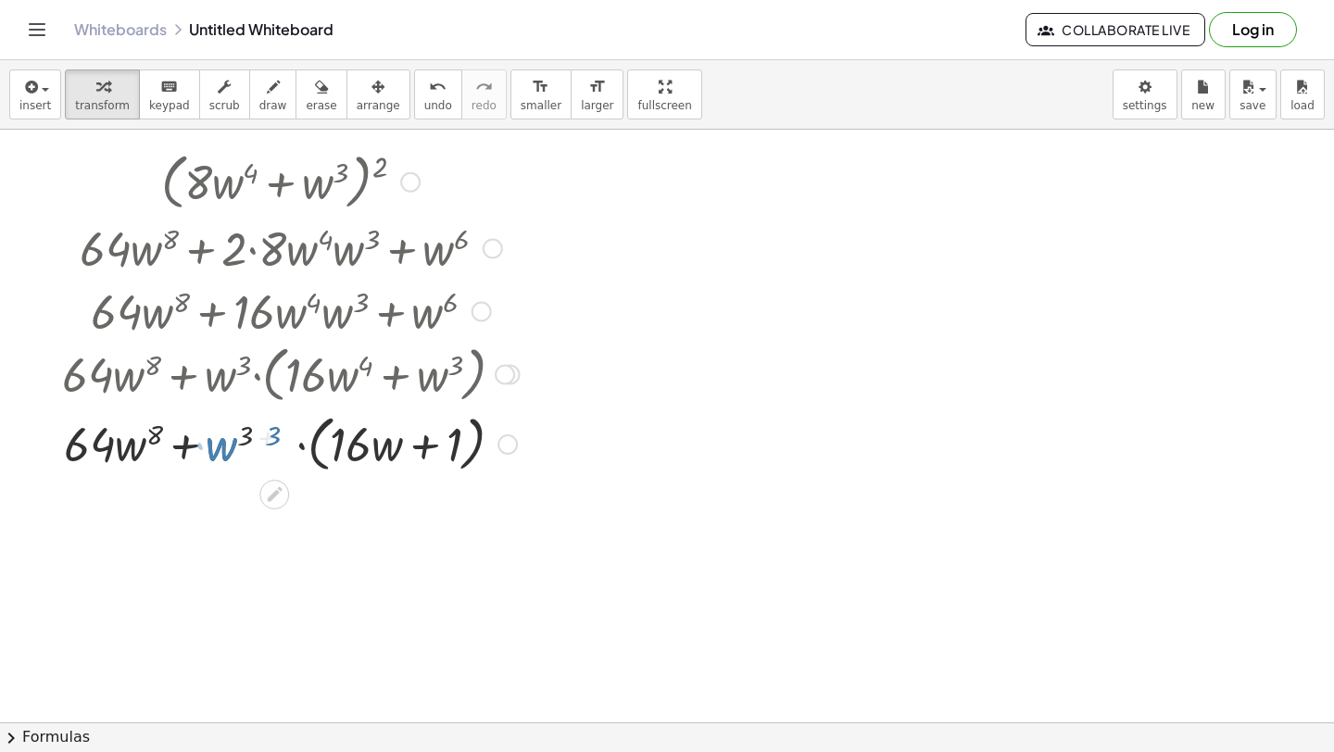
scroll to position [6405, 0]
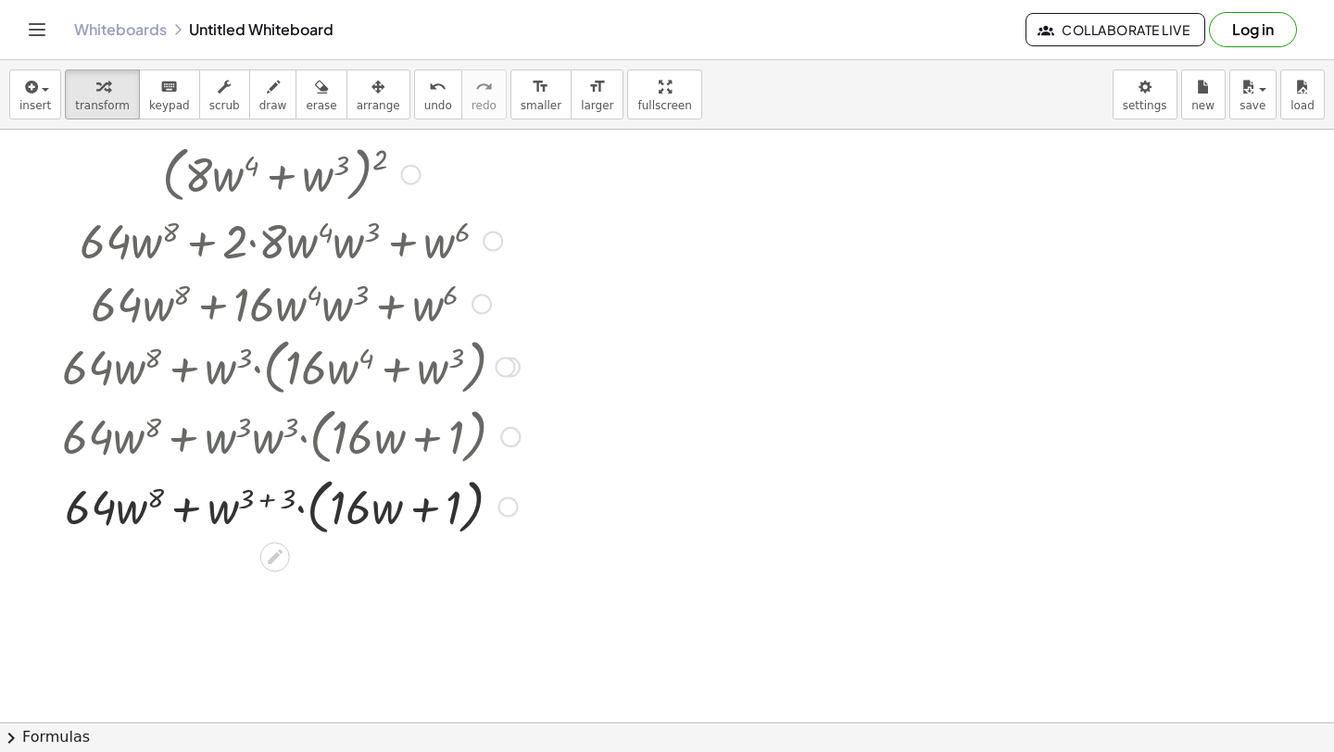
click at [272, 499] on div at bounding box center [291, 506] width 476 height 70
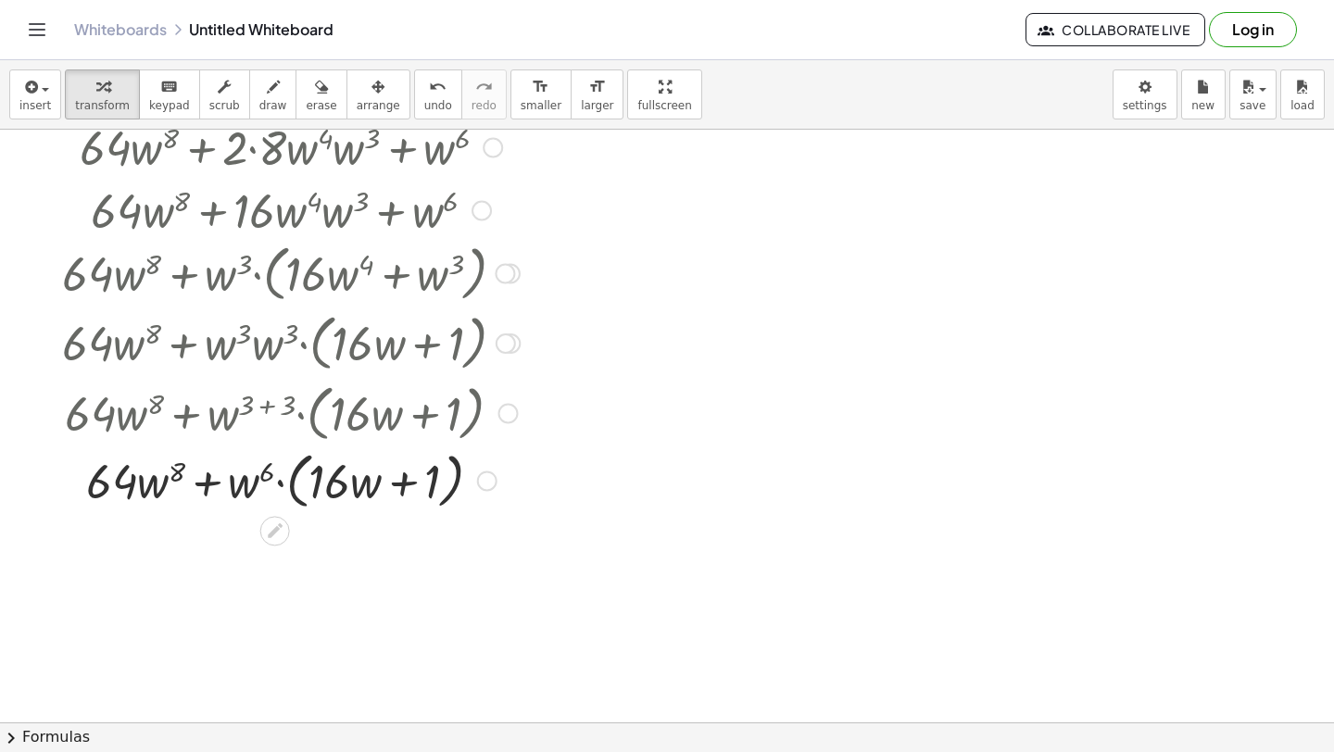
scroll to position [6506, 0]
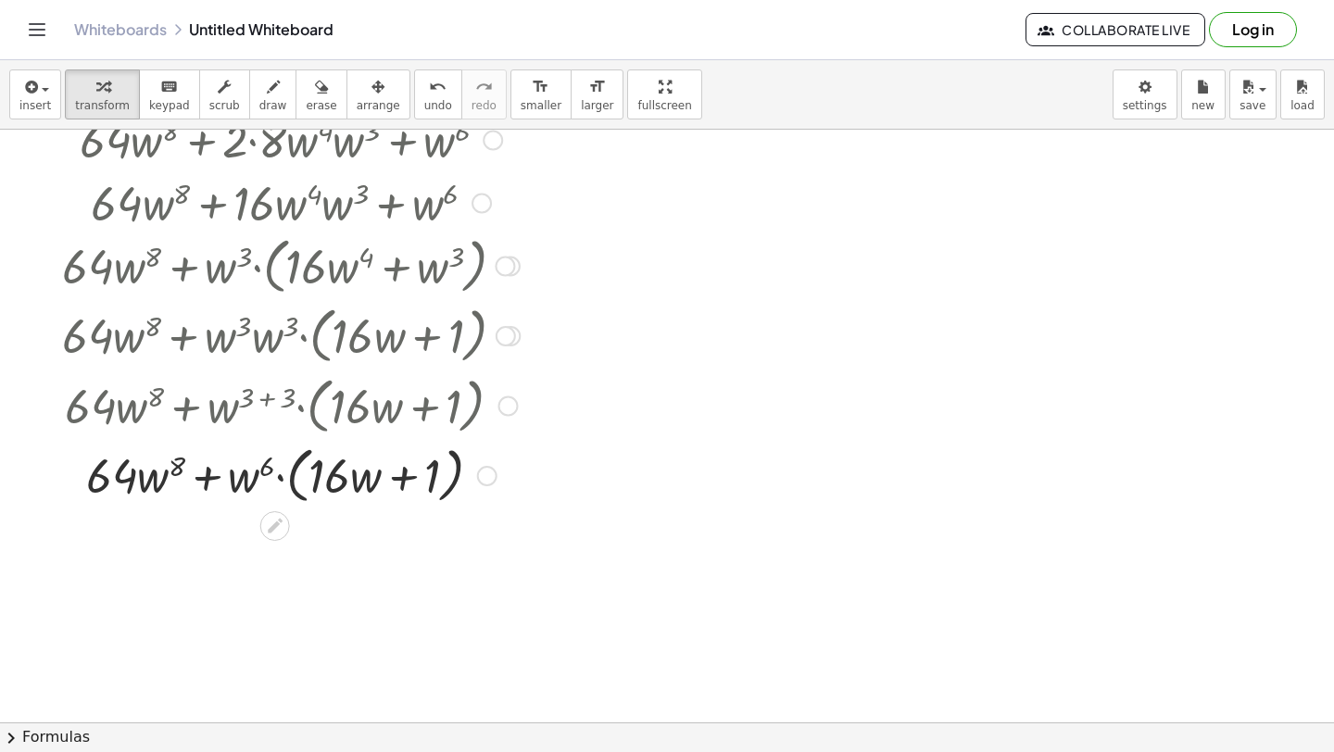
click at [279, 473] on div at bounding box center [291, 474] width 476 height 70
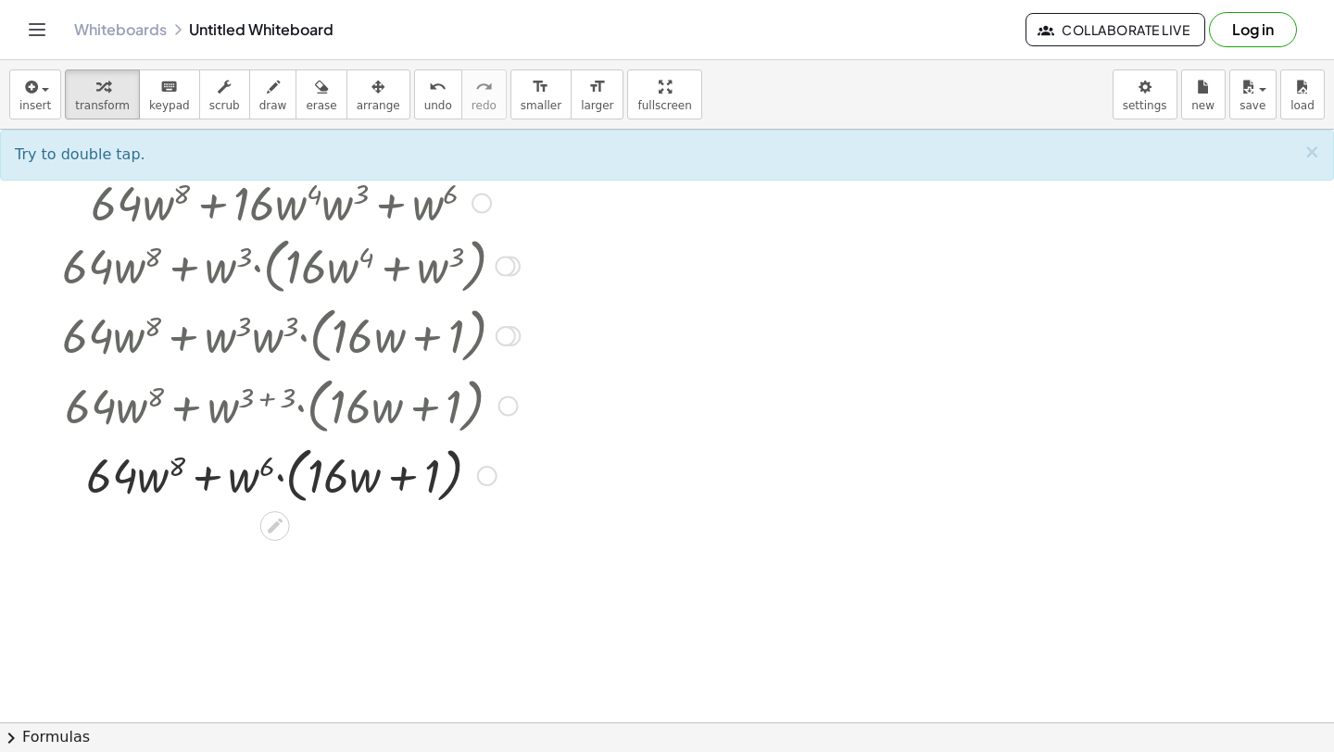
click at [281, 481] on div at bounding box center [291, 474] width 476 height 70
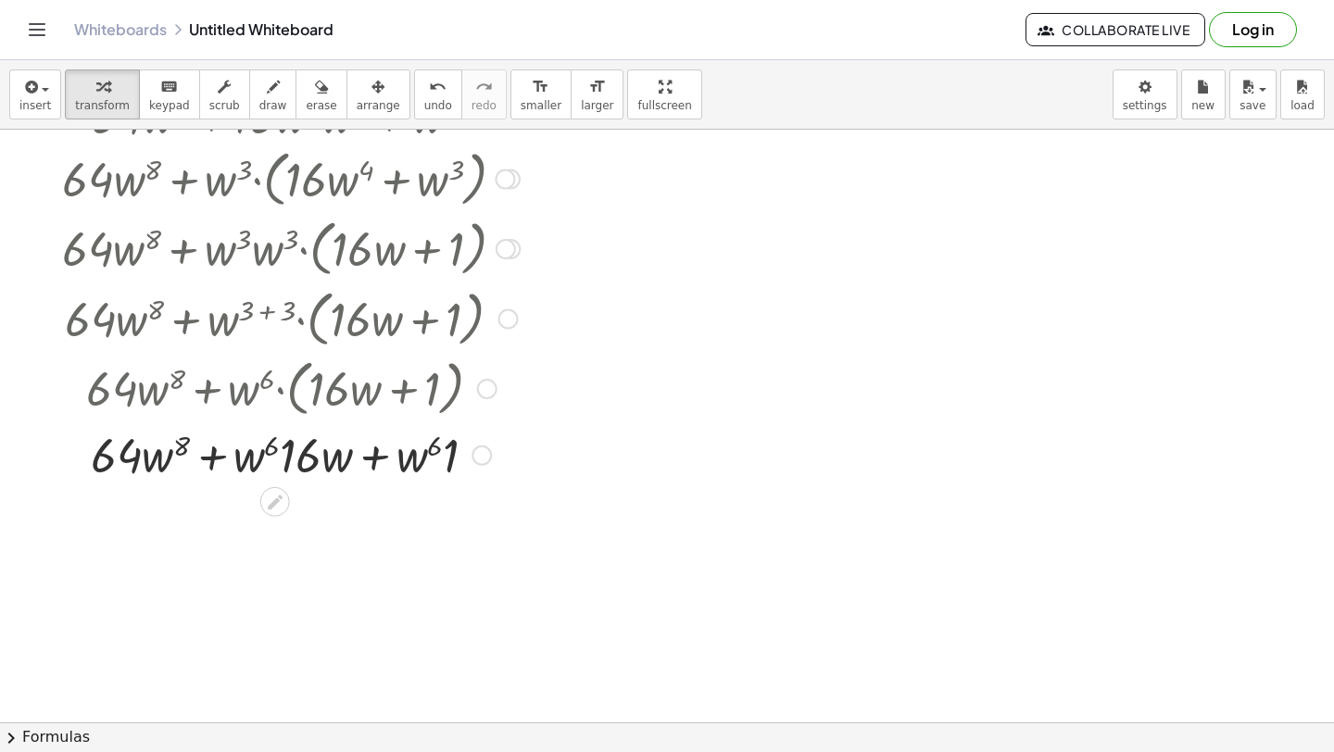
scroll to position [6611, 0]
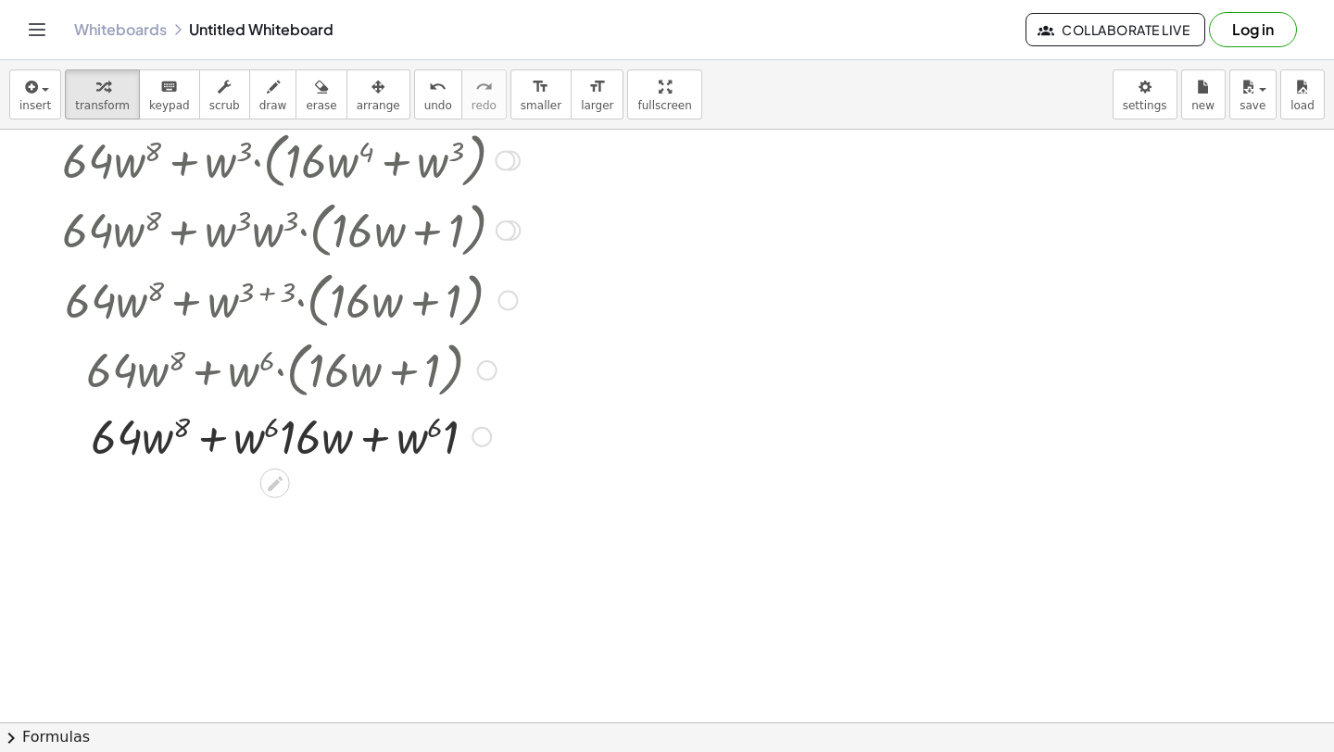
click at [451, 441] on div at bounding box center [291, 435] width 476 height 63
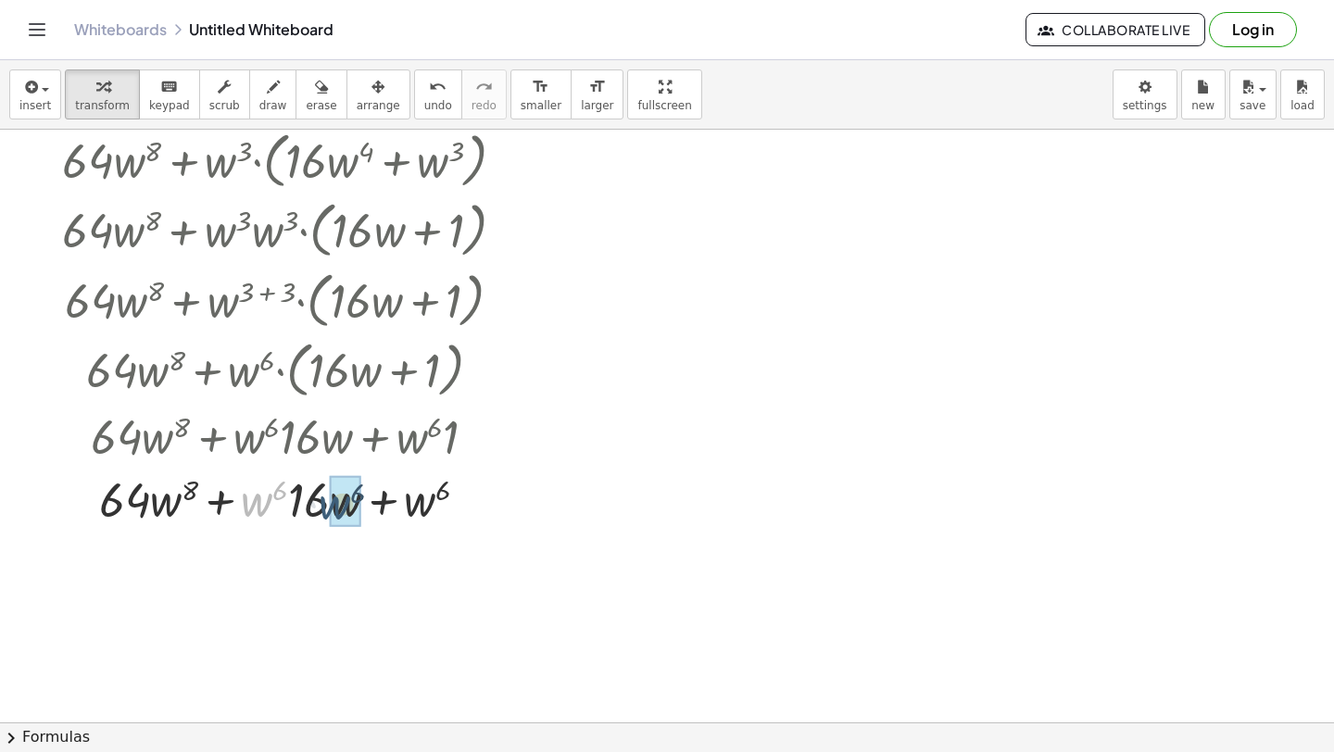
drag, startPoint x: 260, startPoint y: 498, endPoint x: 339, endPoint y: 499, distance: 78.8
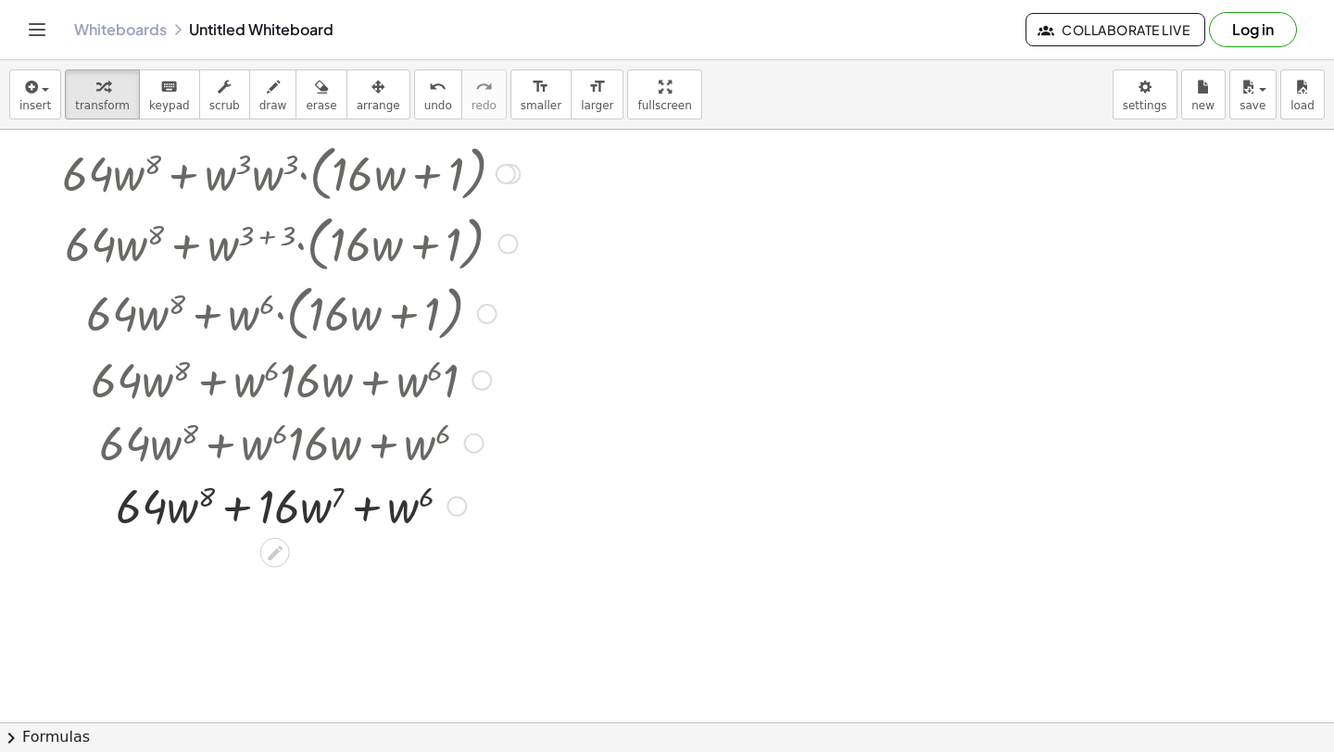
scroll to position [6673, 0]
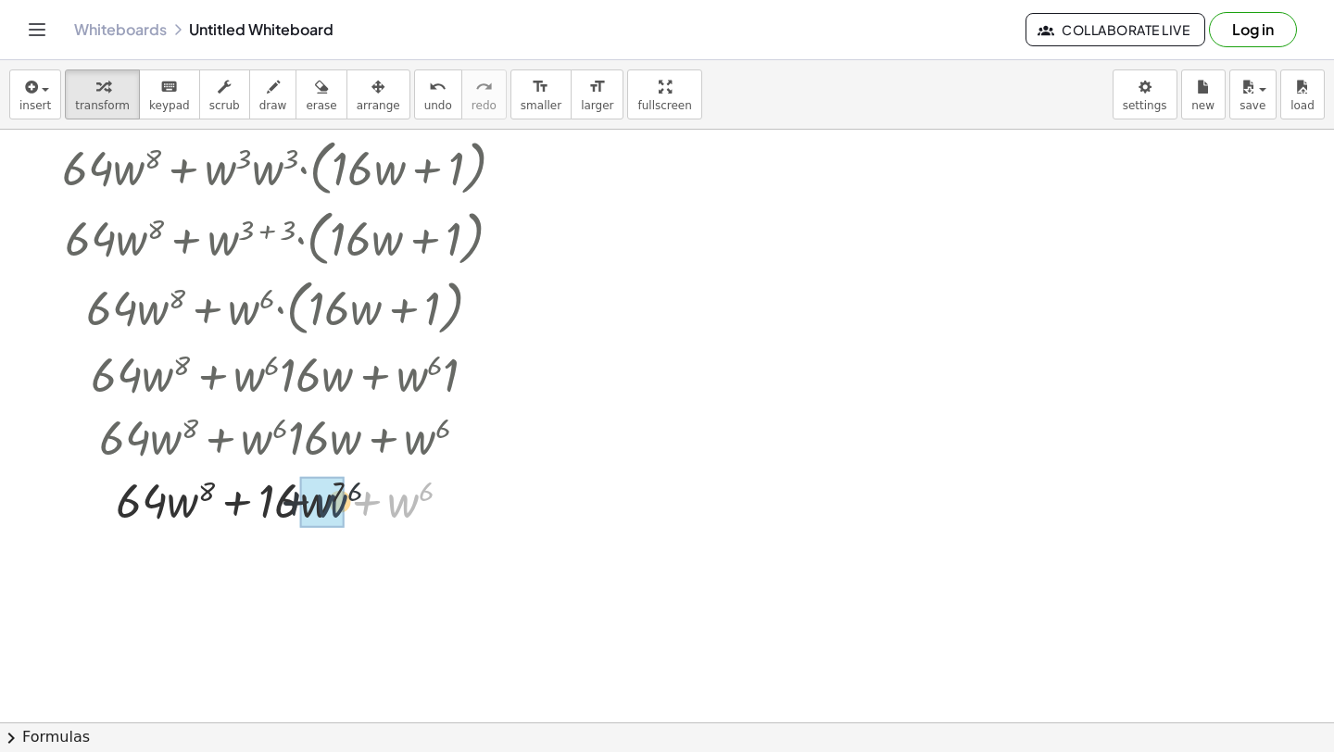
drag, startPoint x: 400, startPoint y: 503, endPoint x: 324, endPoint y: 503, distance: 76.0
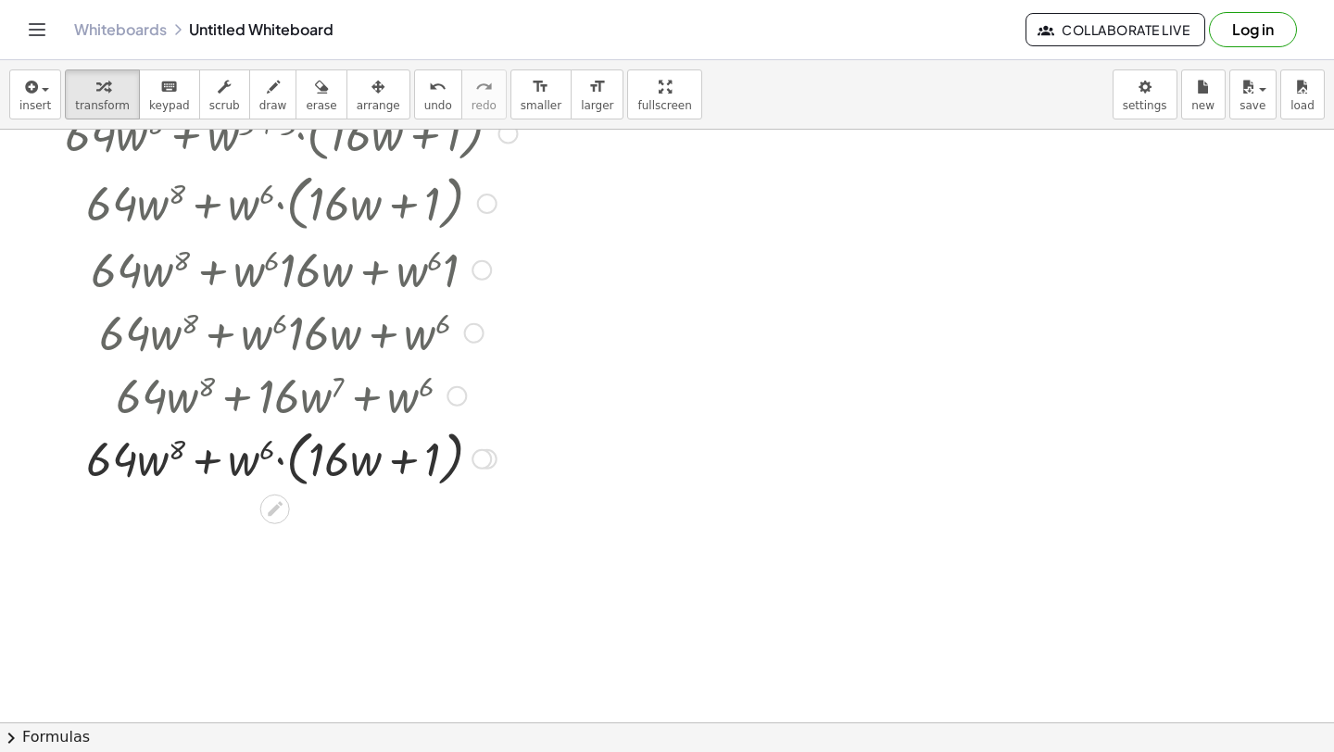
scroll to position [6785, 0]
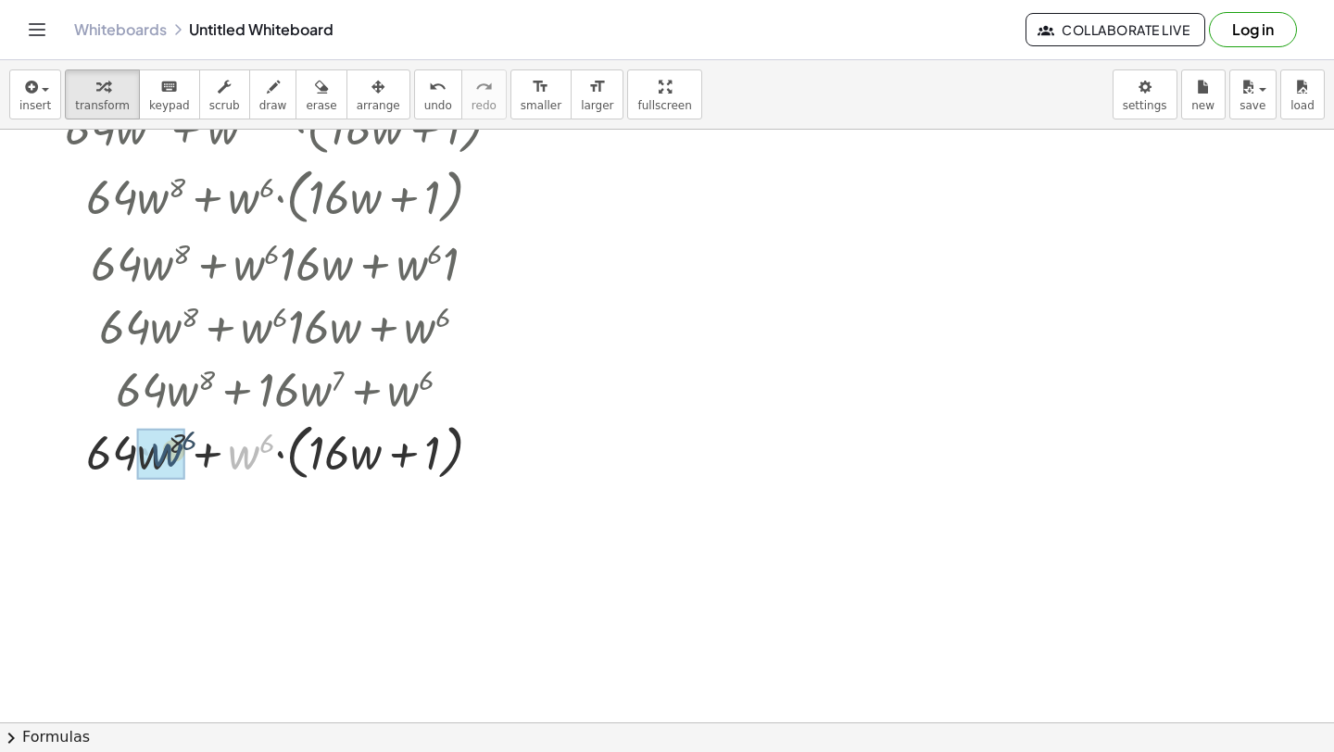
drag, startPoint x: 233, startPoint y: 456, endPoint x: 156, endPoint y: 449, distance: 78.1
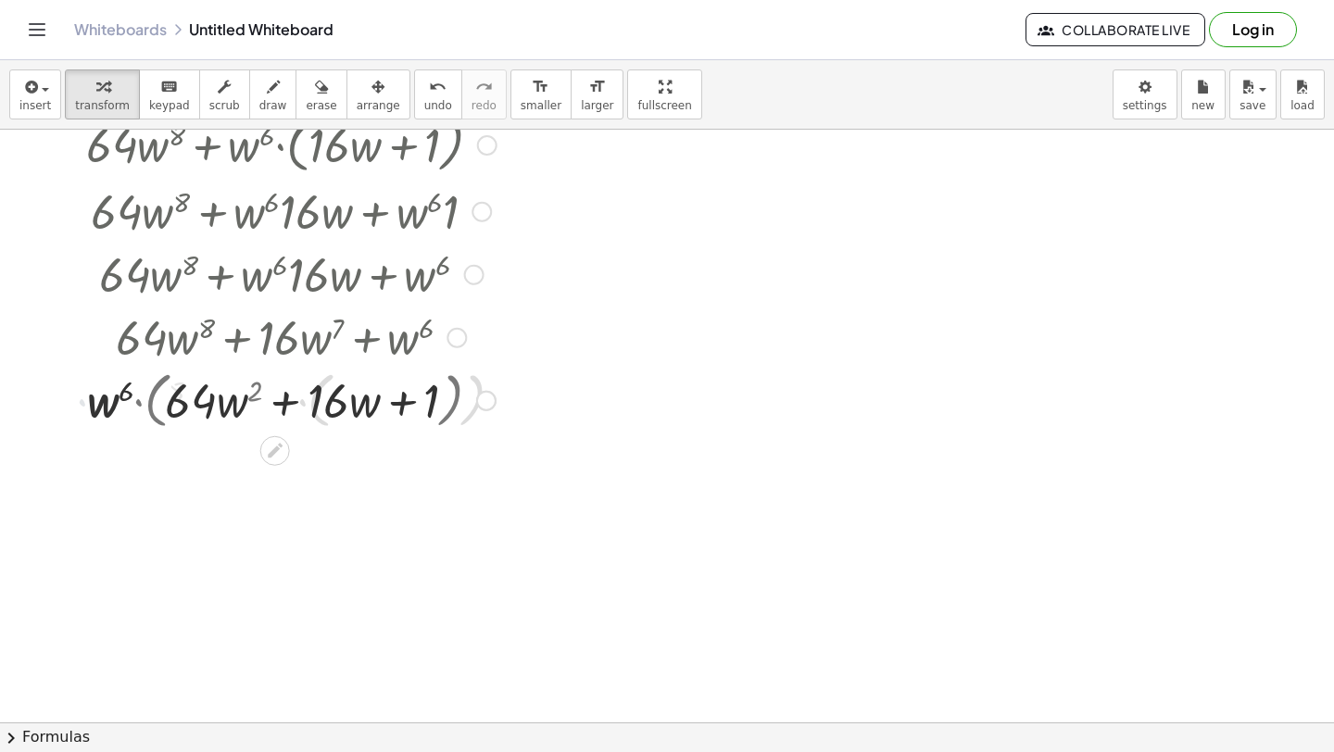
scroll to position [6837, 0]
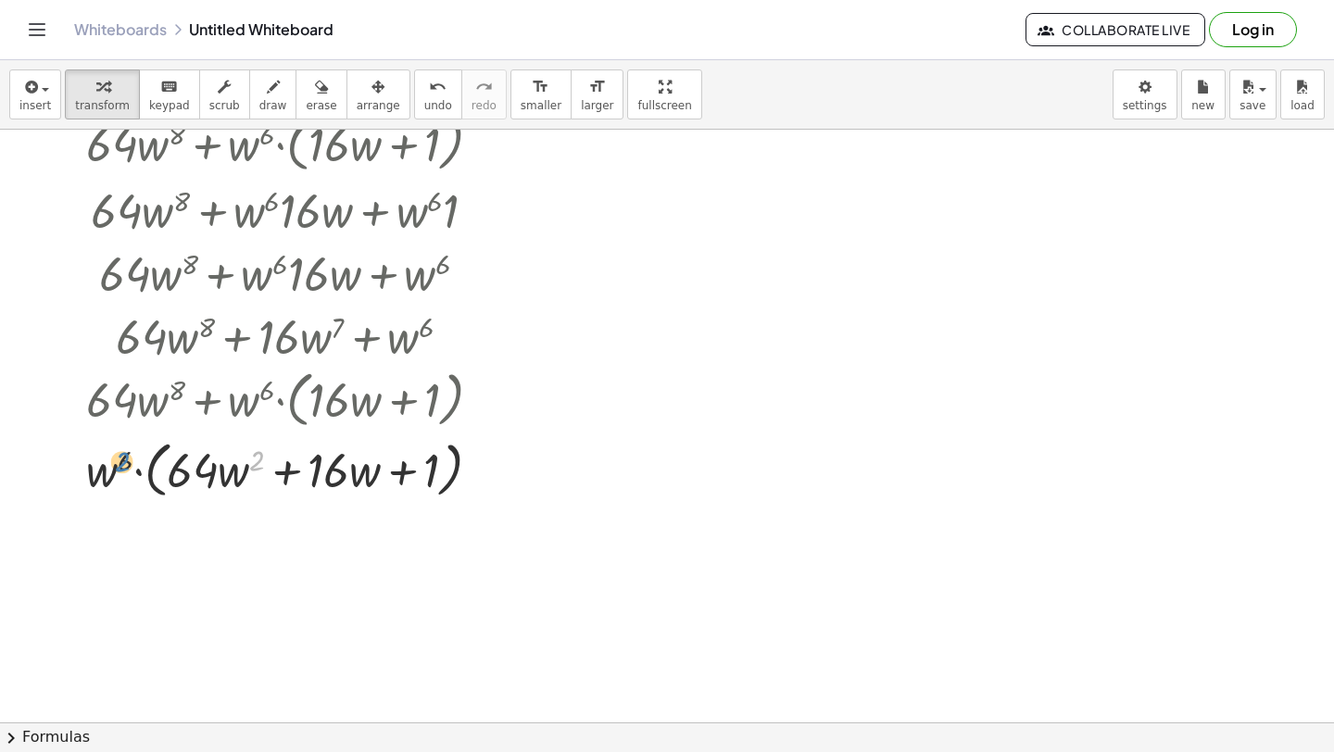
drag, startPoint x: 251, startPoint y: 468, endPoint x: 117, endPoint y: 470, distance: 134.4
click at [117, 470] on div at bounding box center [291, 469] width 476 height 70
drag, startPoint x: 371, startPoint y: 467, endPoint x: 245, endPoint y: 467, distance: 126.0
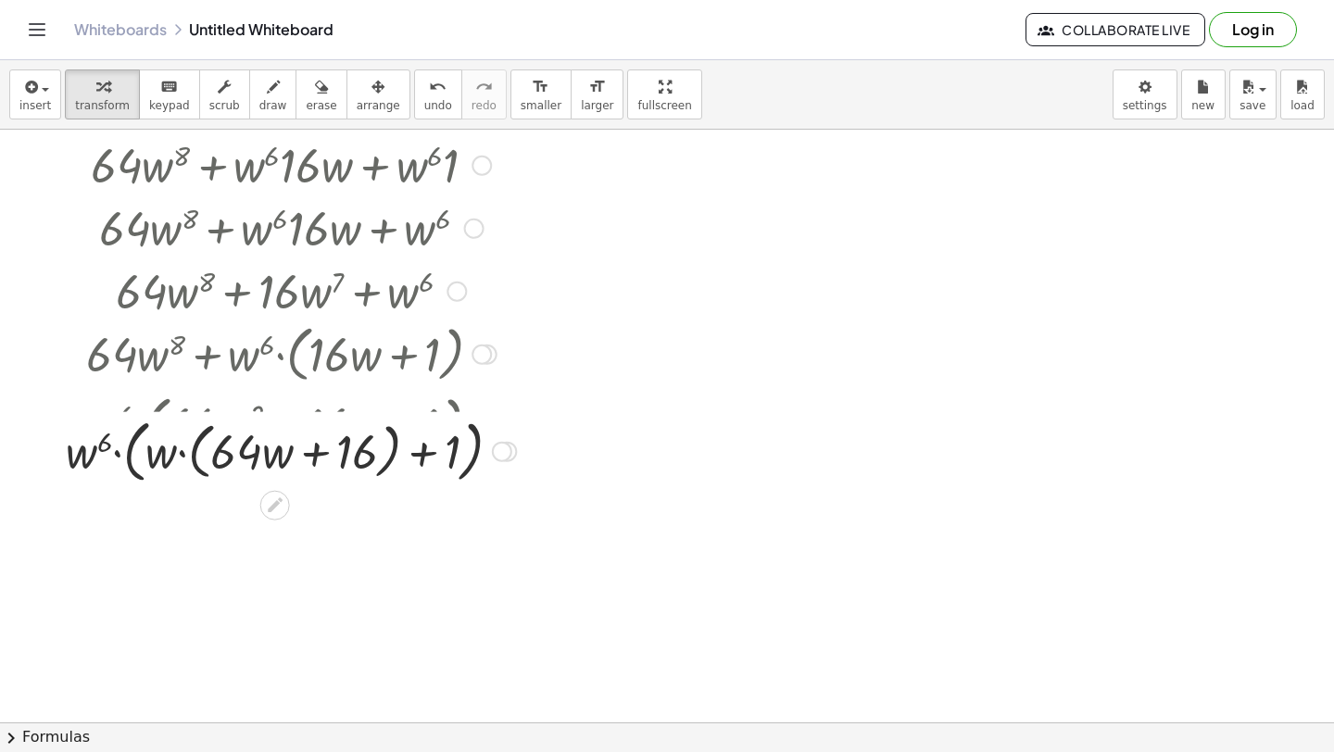
scroll to position [6900, 0]
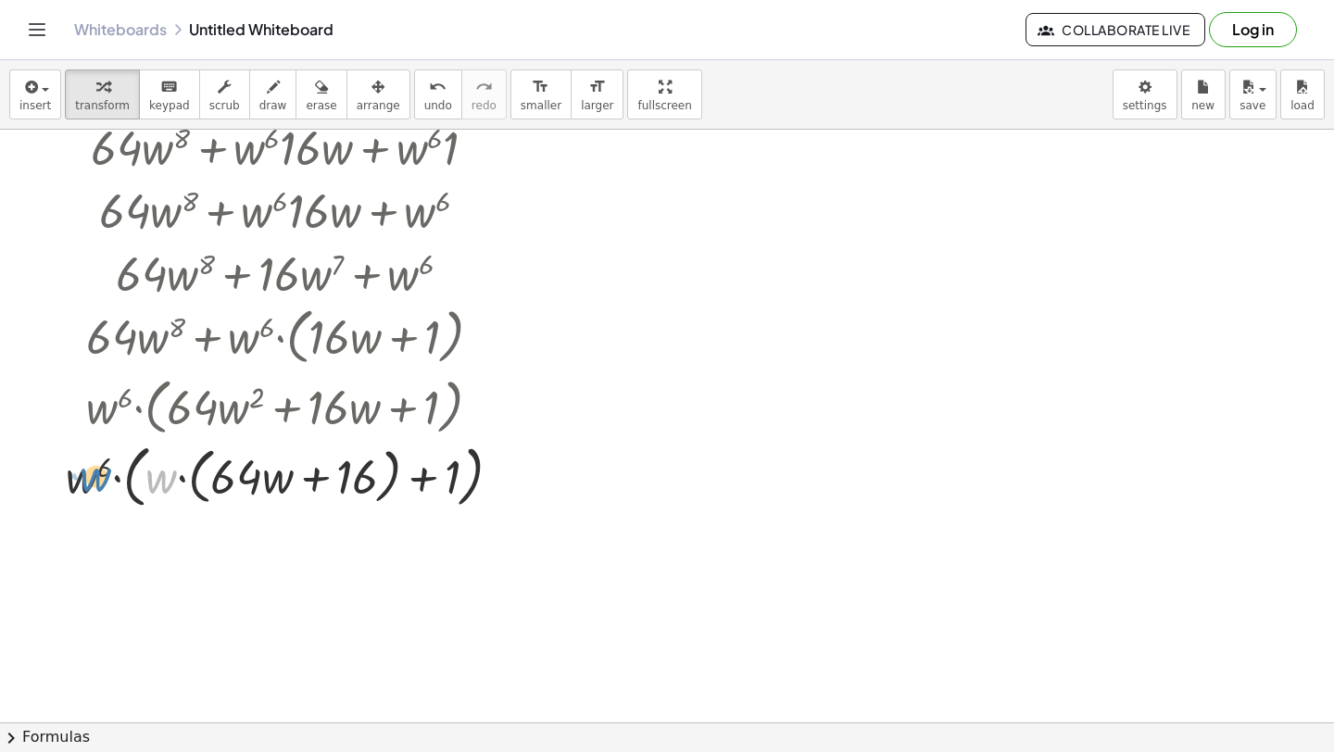
drag, startPoint x: 166, startPoint y: 472, endPoint x: 93, endPoint y: 467, distance: 73.4
click at [92, 468] on div at bounding box center [291, 474] width 476 height 77
drag, startPoint x: 274, startPoint y: 480, endPoint x: 156, endPoint y: 481, distance: 118.6
click at [157, 481] on div at bounding box center [291, 474] width 476 height 77
drag, startPoint x: 325, startPoint y: 481, endPoint x: 220, endPoint y: 479, distance: 104.7
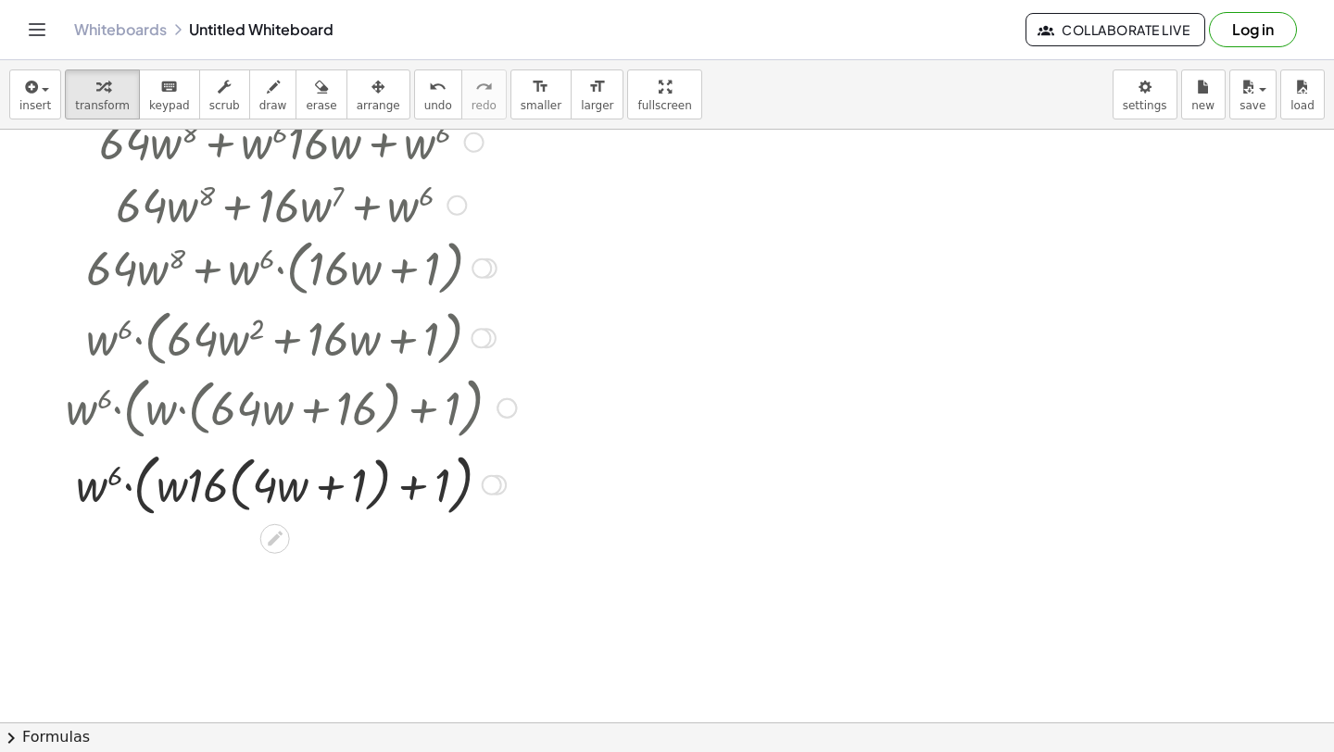
scroll to position [6971, 0]
drag, startPoint x: 206, startPoint y: 490, endPoint x: 158, endPoint y: 490, distance: 47.2
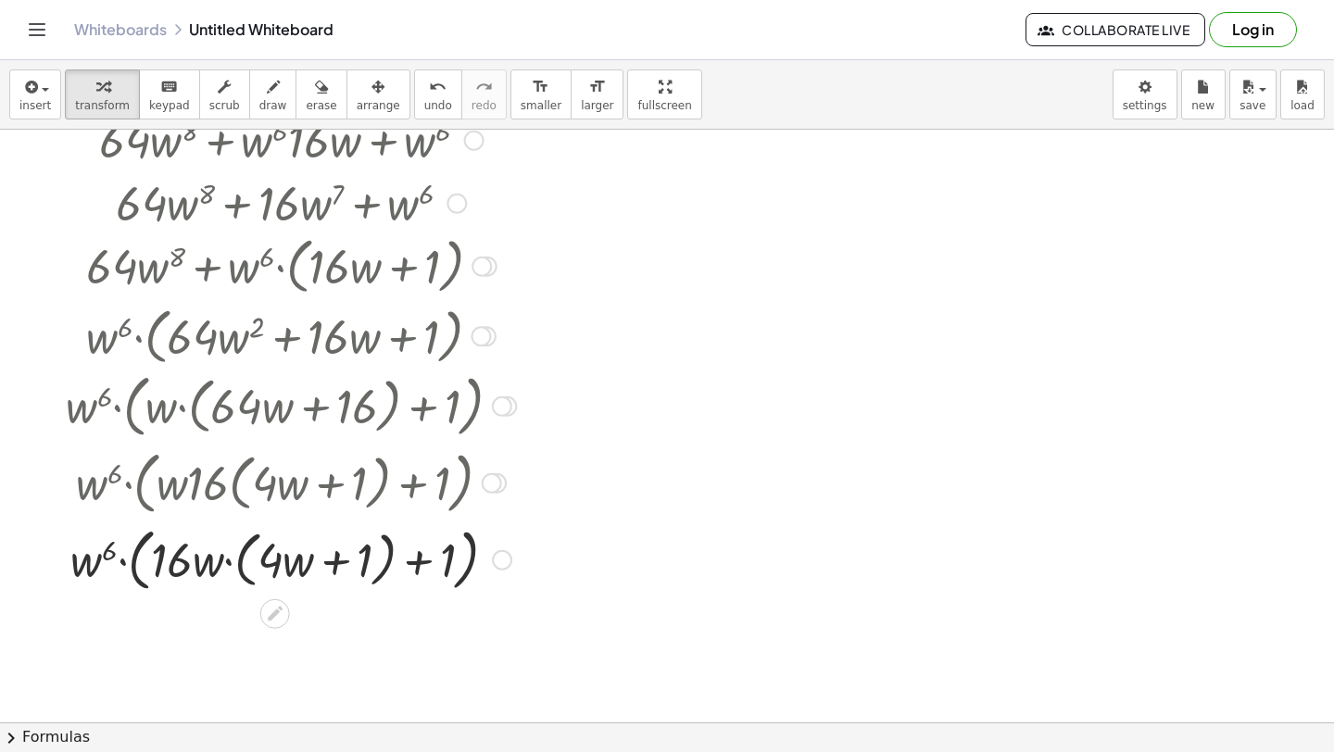
click at [416, 560] on div at bounding box center [291, 558] width 476 height 77
click at [416, 561] on div at bounding box center [291, 558] width 476 height 77
drag, startPoint x: 422, startPoint y: 565, endPoint x: 170, endPoint y: 556, distance: 252.2
click at [170, 556] on div at bounding box center [291, 558] width 476 height 77
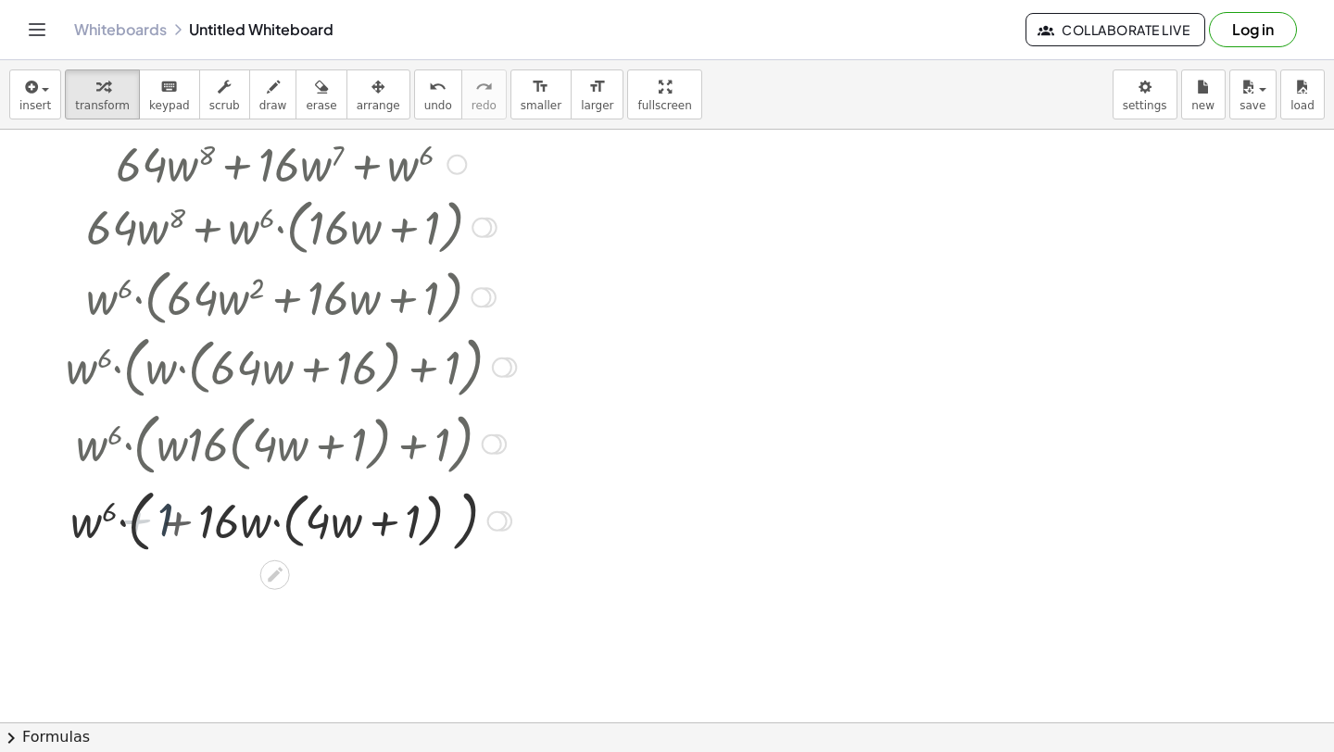
scroll to position [7024, 0]
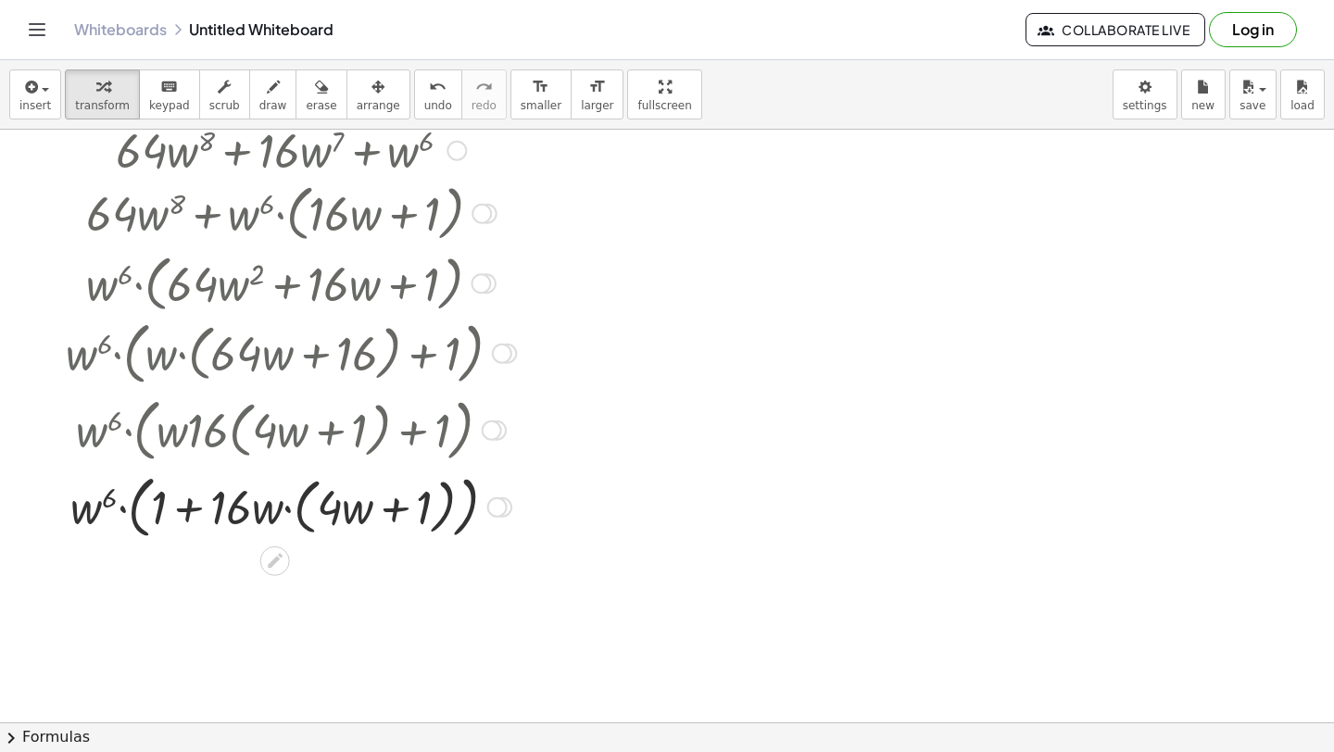
click at [184, 535] on div at bounding box center [291, 505] width 476 height 77
click at [187, 518] on div at bounding box center [291, 505] width 476 height 77
click at [429, 95] on icon "undo" at bounding box center [438, 87] width 18 height 22
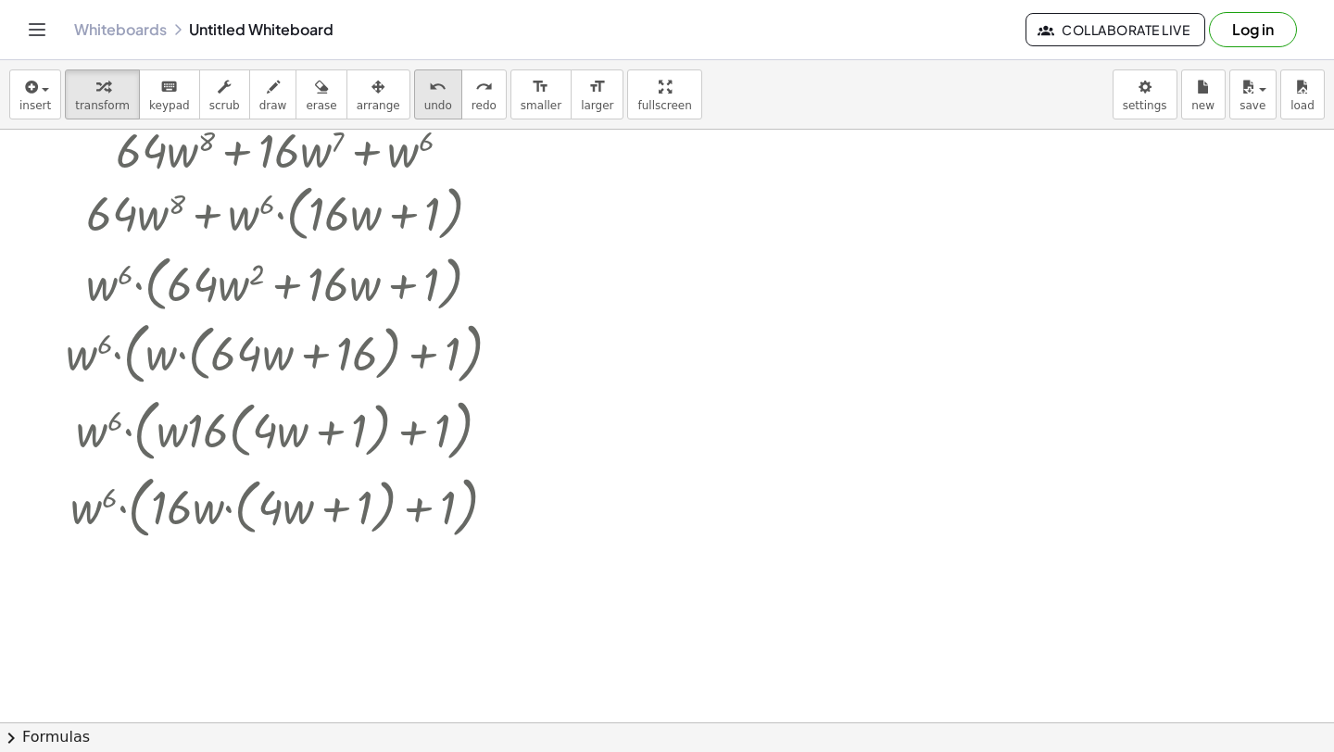
click at [429, 95] on icon "undo" at bounding box center [438, 87] width 18 height 22
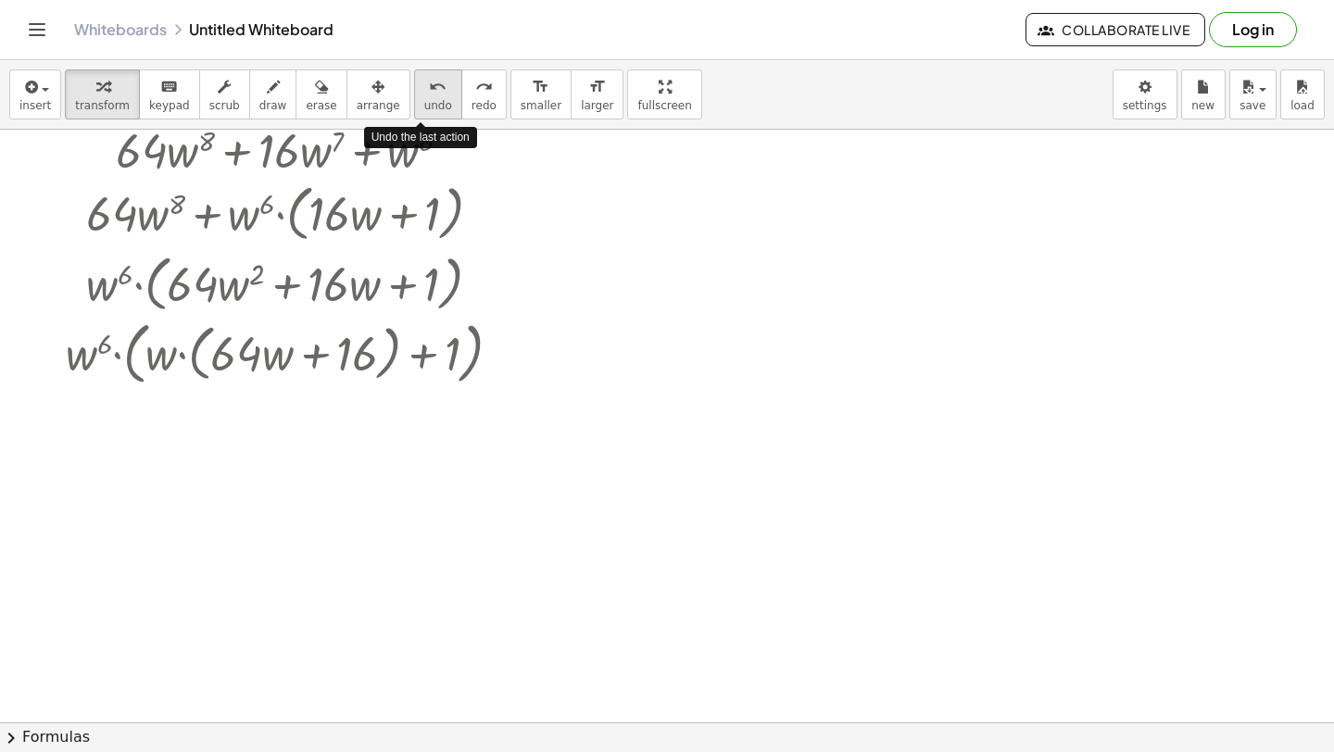
click at [429, 95] on icon "undo" at bounding box center [438, 87] width 18 height 22
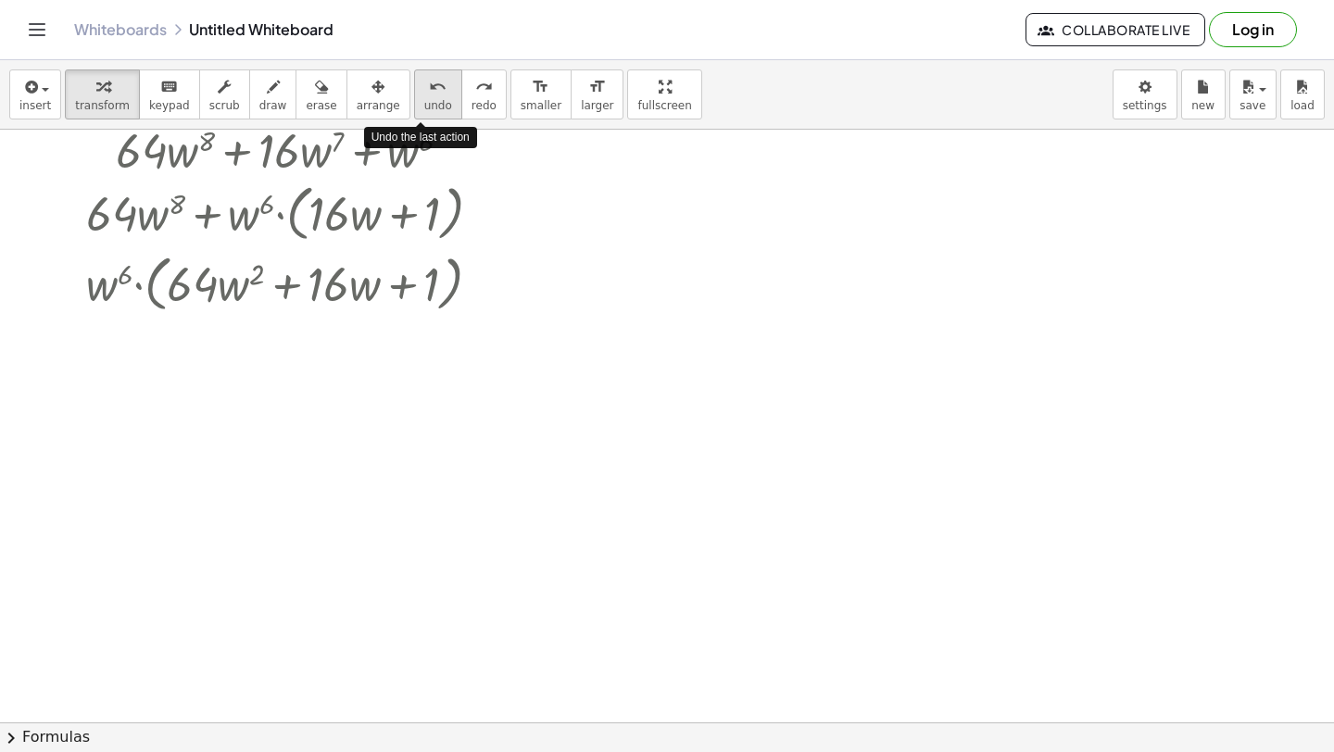
click at [429, 95] on icon "undo" at bounding box center [438, 87] width 18 height 22
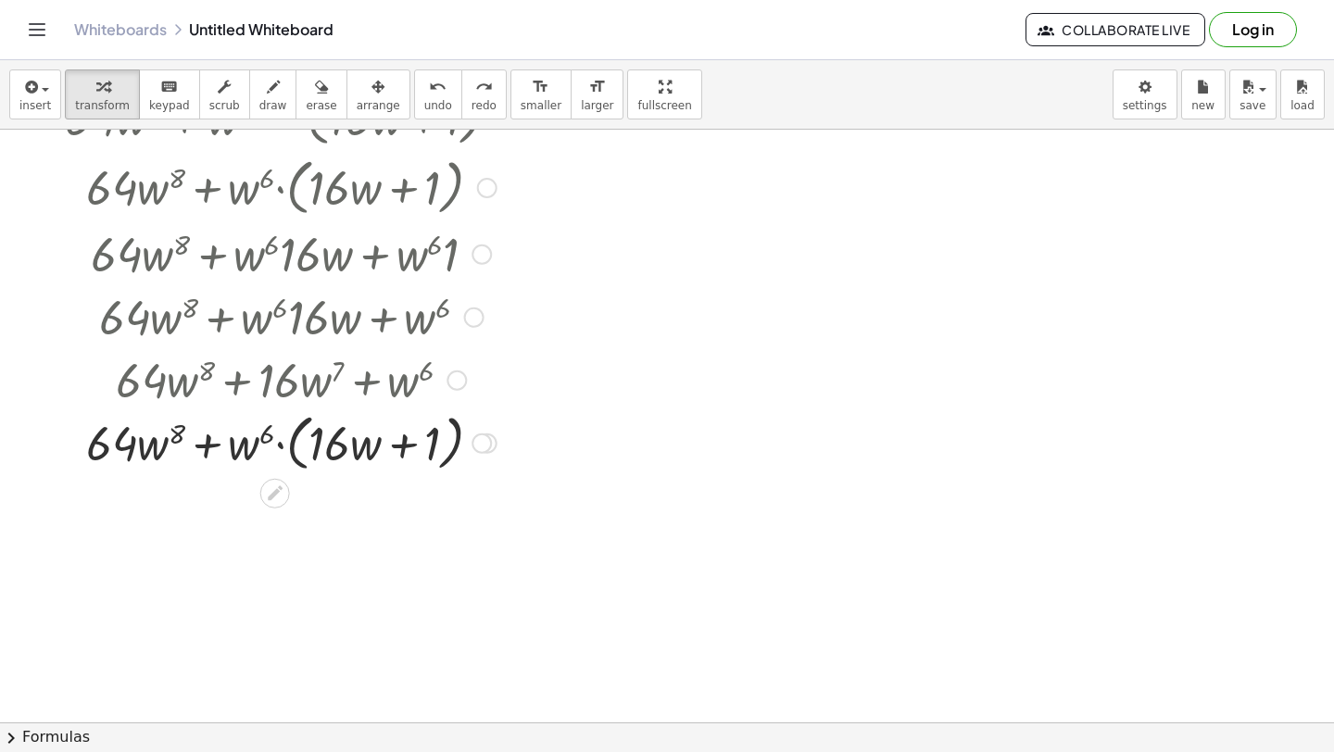
scroll to position [6791, 0]
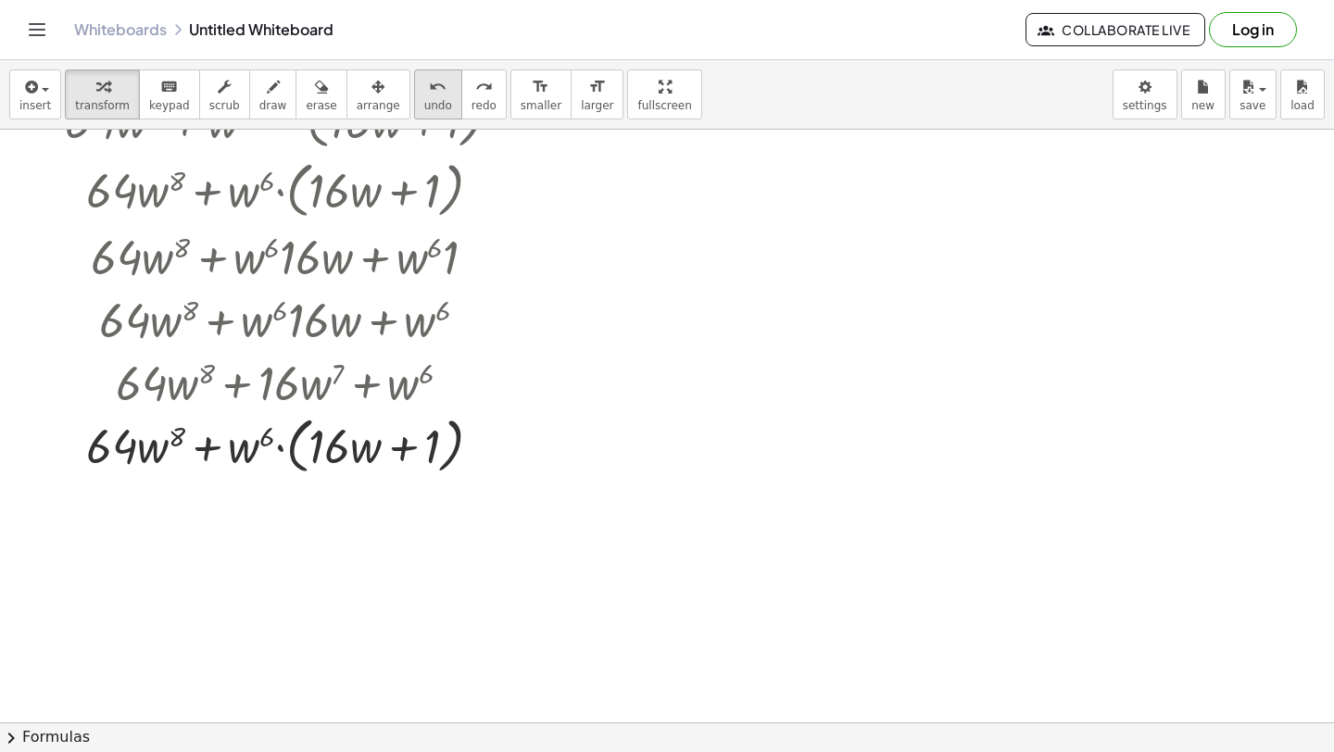
click at [424, 106] on span "undo" at bounding box center [438, 105] width 28 height 13
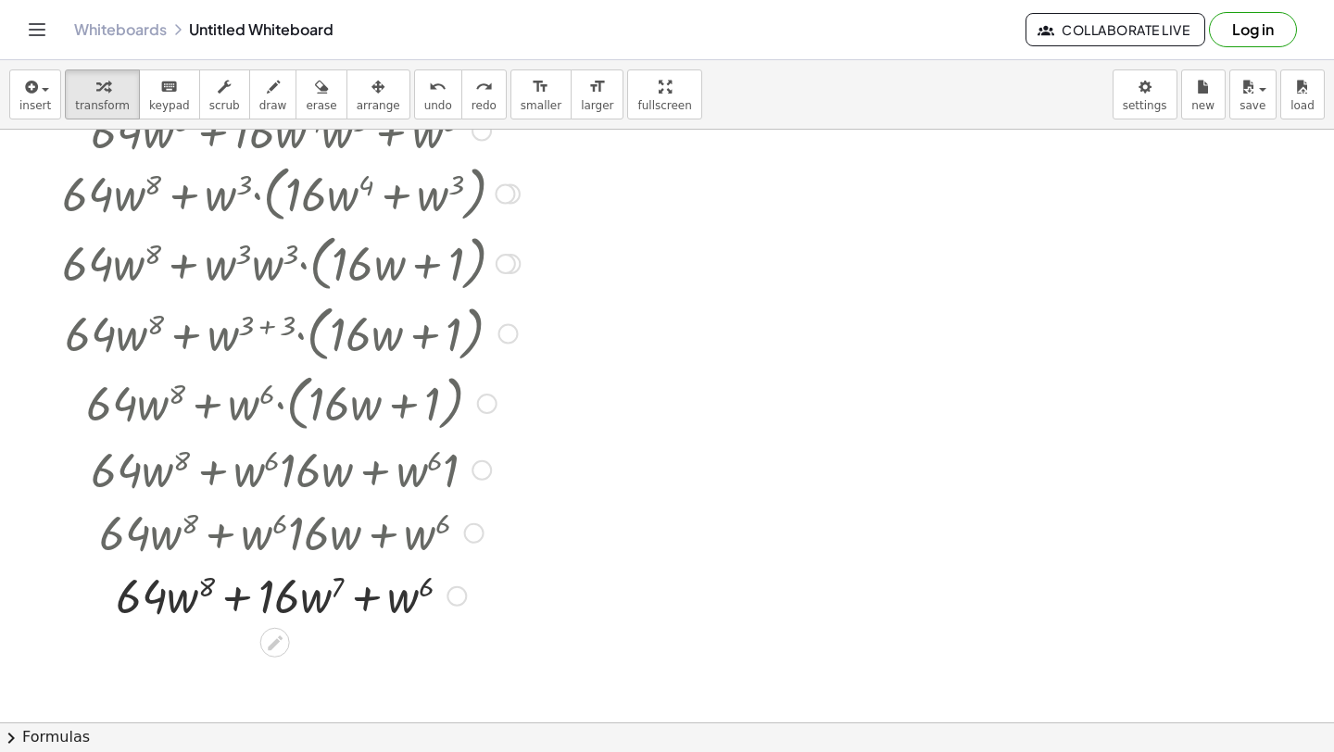
scroll to position [6575, 0]
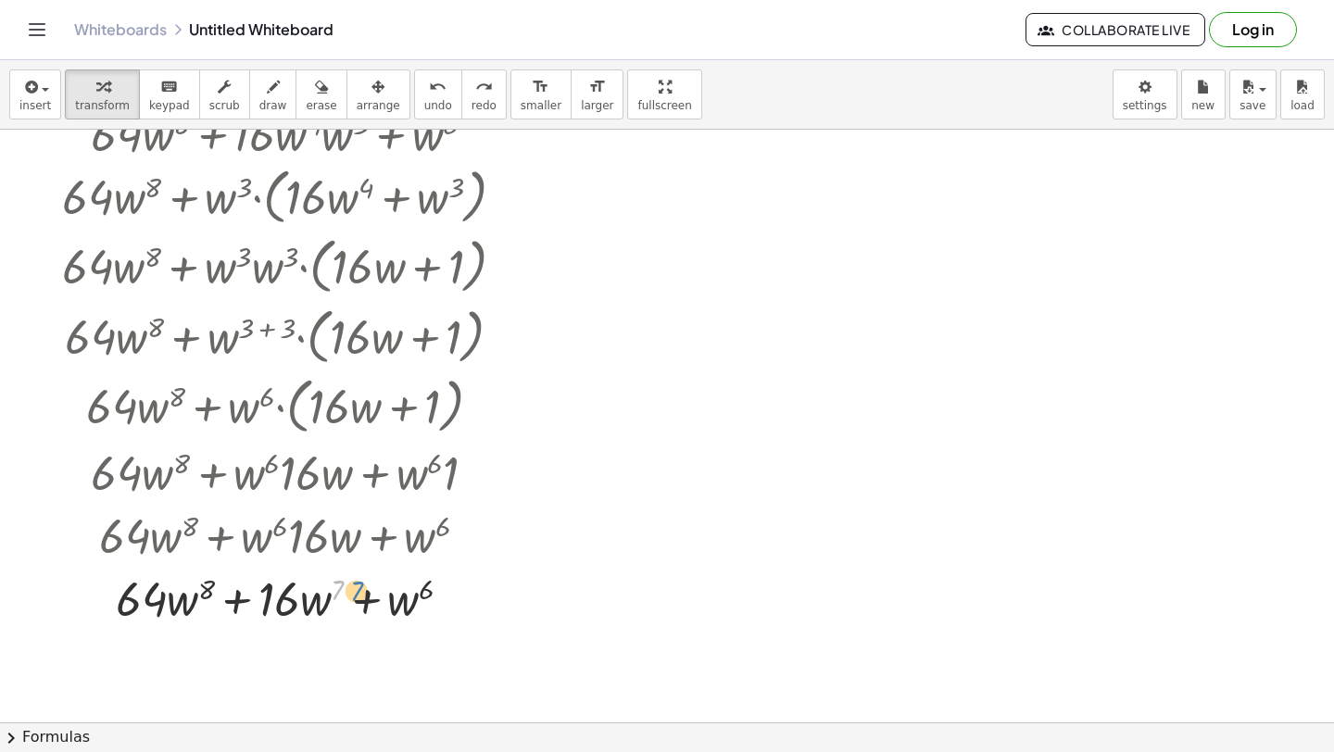
click at [334, 588] on div at bounding box center [291, 597] width 476 height 63
click at [13, 91] on button "insert" at bounding box center [35, 94] width 52 height 50
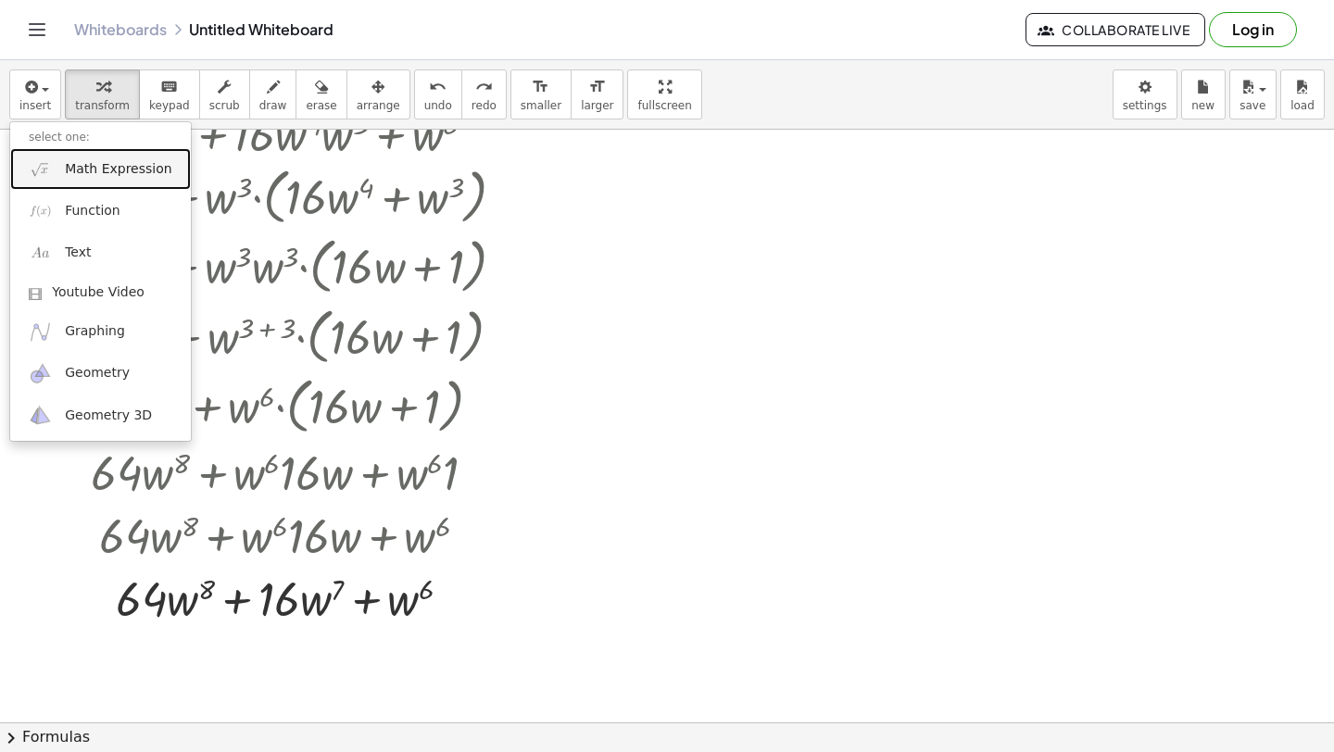
click at [68, 167] on span "Math Expression" at bounding box center [118, 169] width 107 height 19
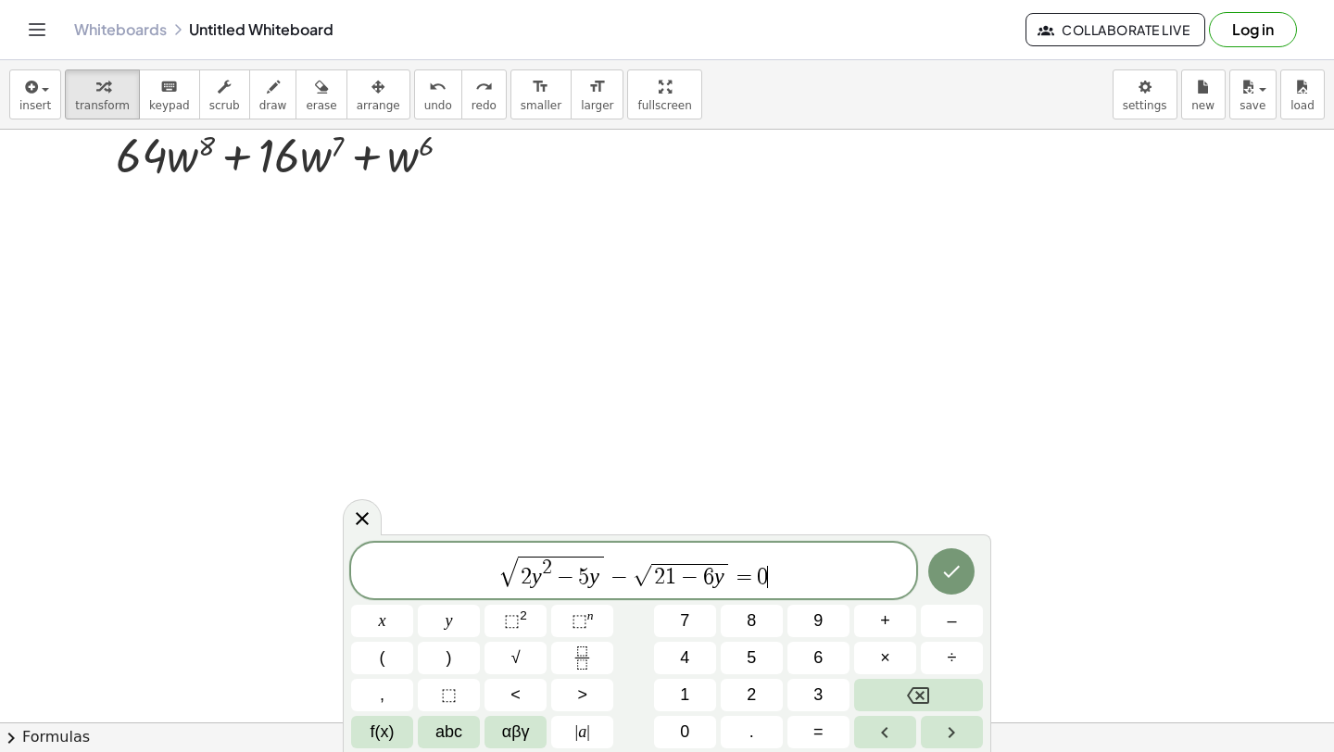
scroll to position [7022, 0]
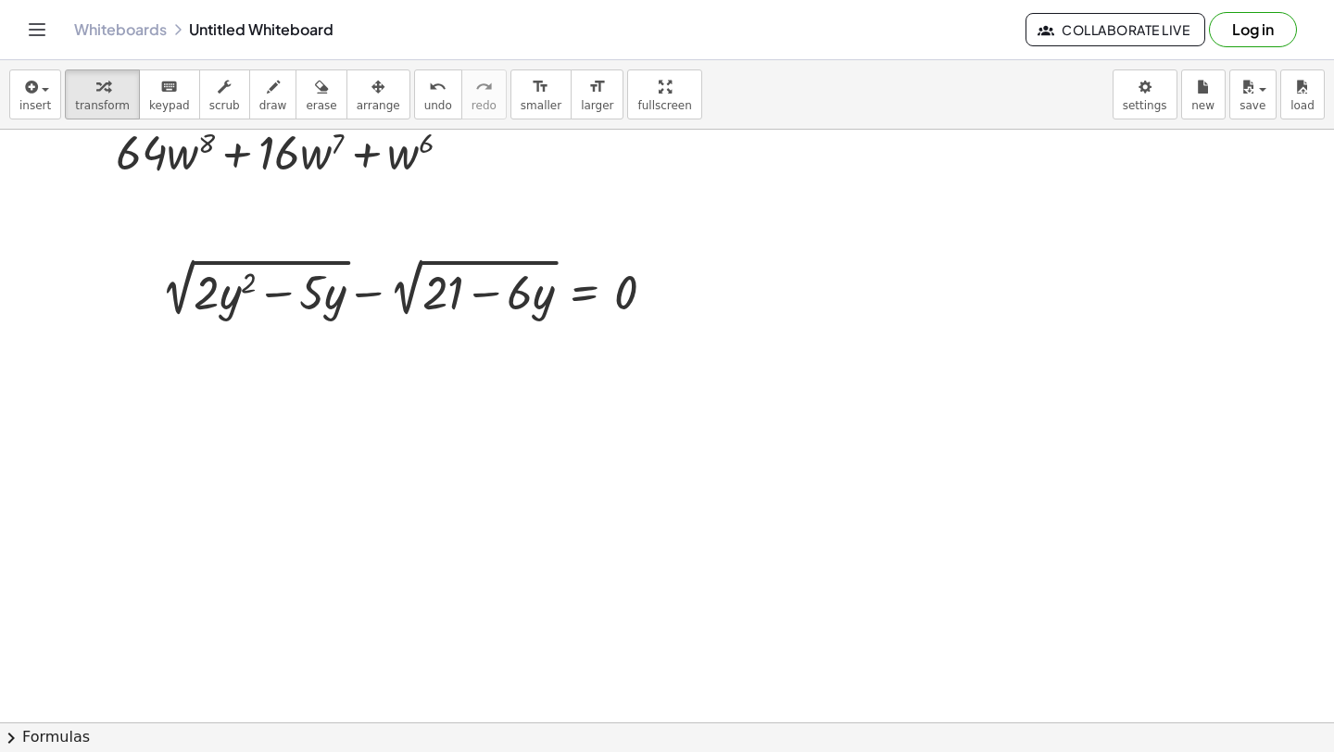
click at [411, 293] on div at bounding box center [415, 287] width 527 height 69
click at [444, 294] on div at bounding box center [415, 287] width 527 height 69
click at [501, 296] on div at bounding box center [415, 287] width 527 height 69
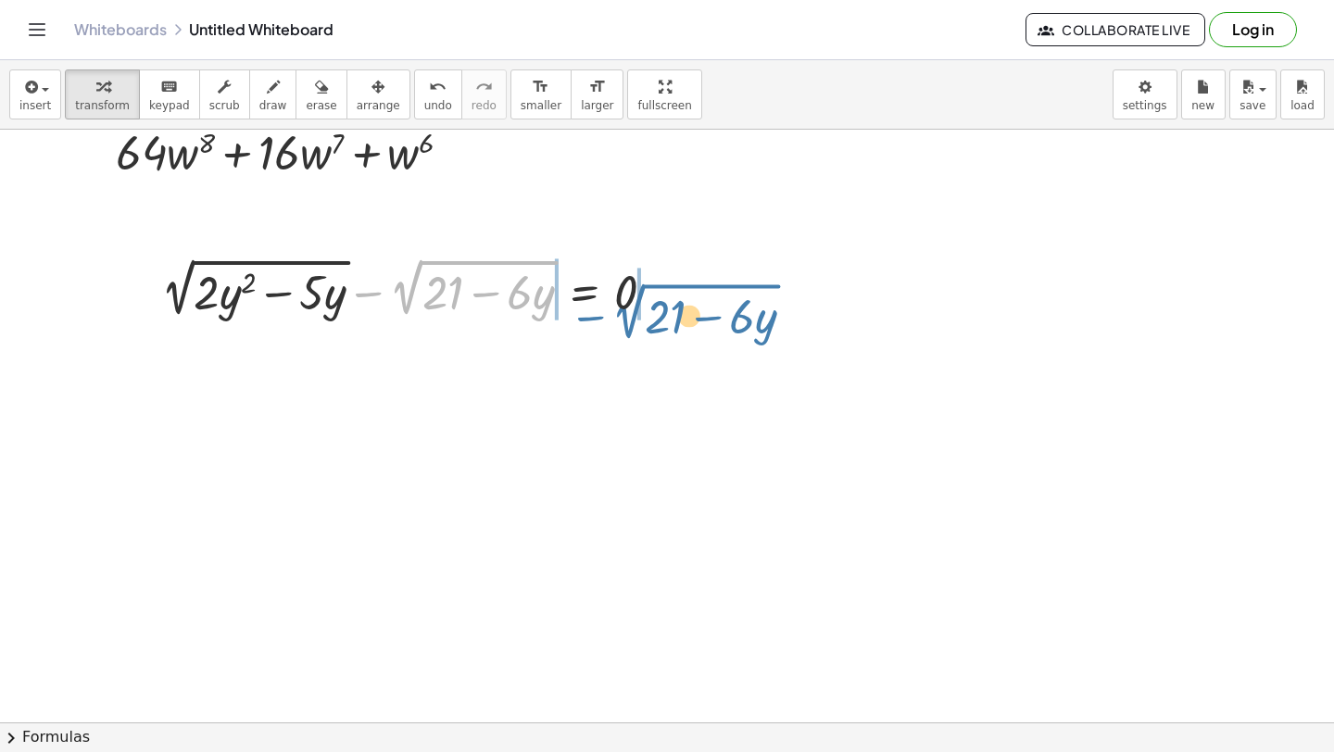
drag, startPoint x: 405, startPoint y: 284, endPoint x: 624, endPoint y: 305, distance: 220.5
click at [625, 306] on div at bounding box center [415, 287] width 527 height 69
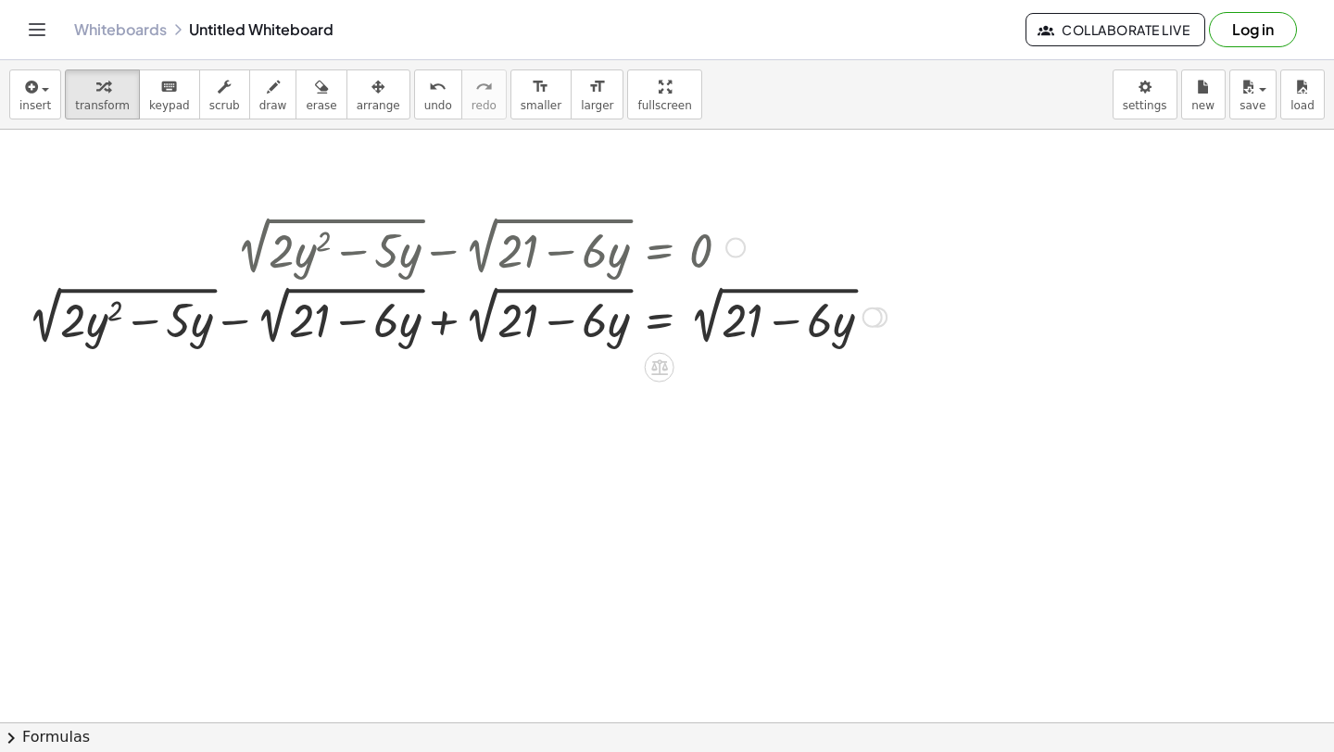
scroll to position [7050, 0]
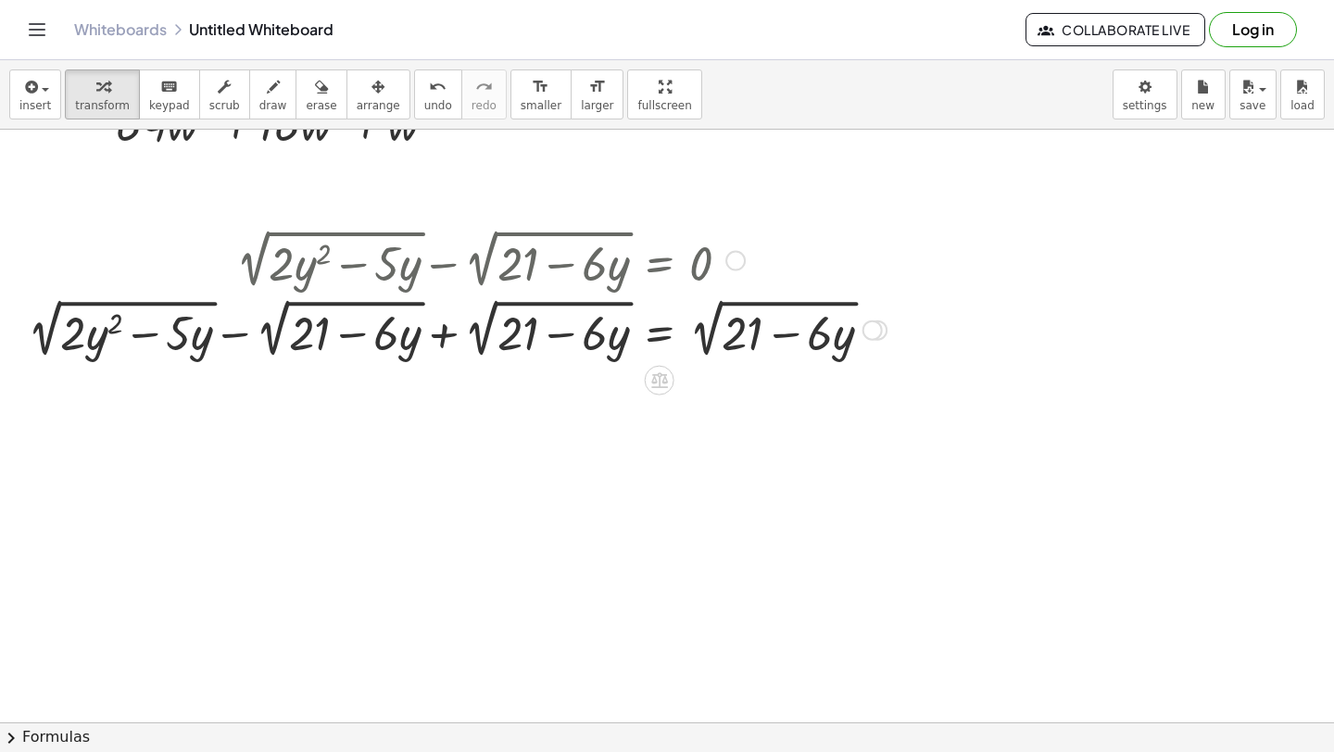
click at [454, 330] on div at bounding box center [457, 328] width 877 height 69
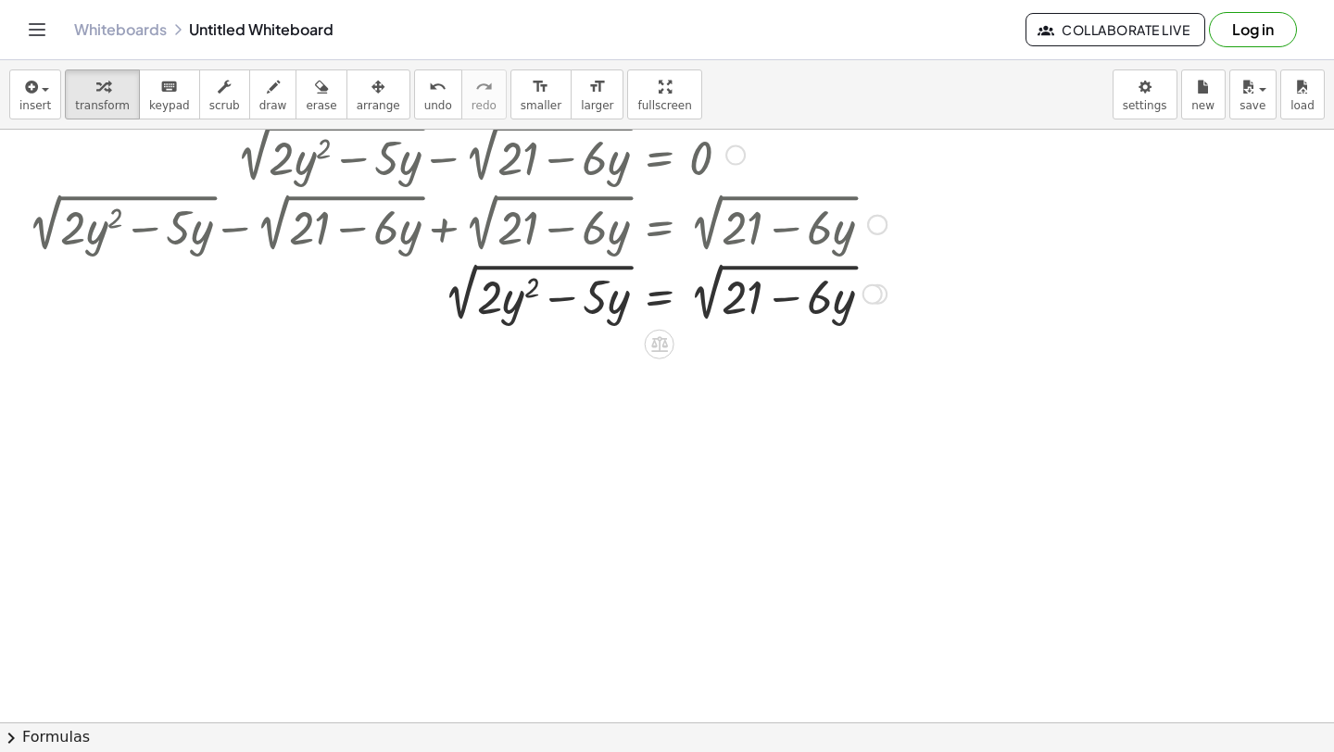
scroll to position [7160, 0]
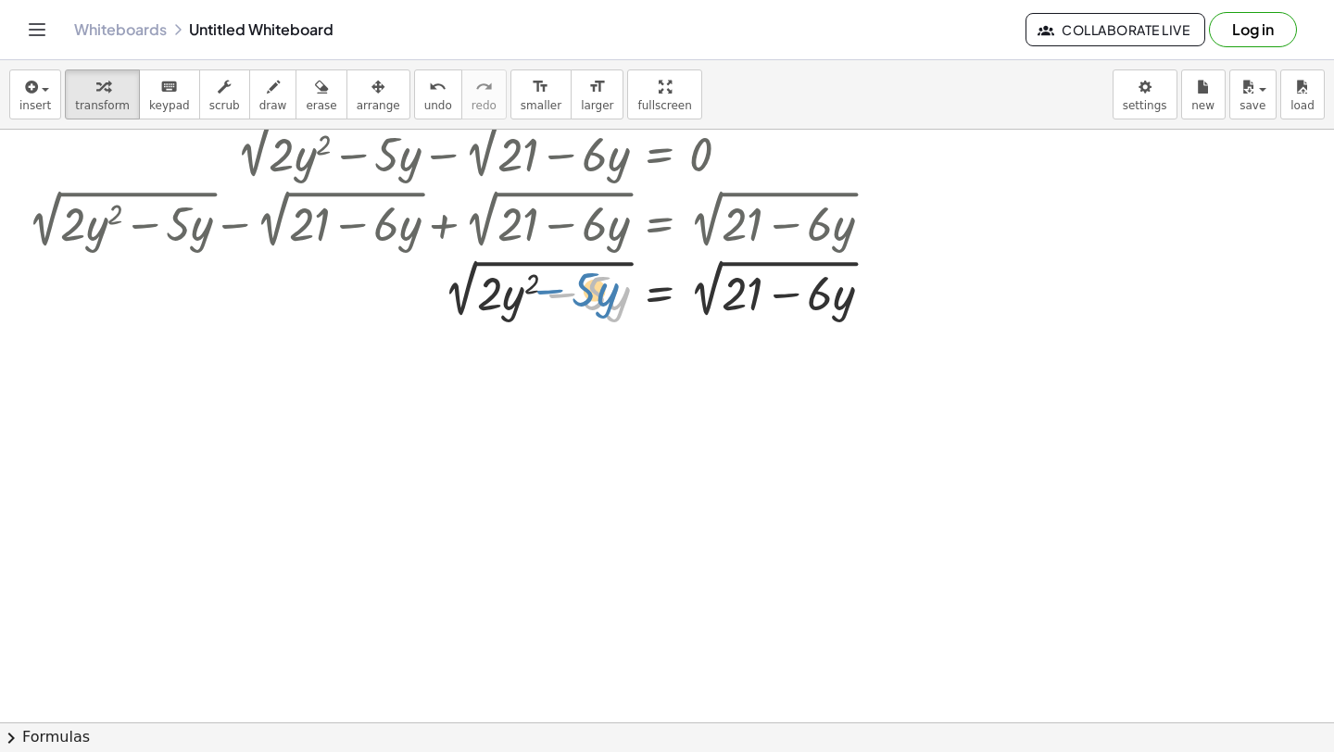
drag, startPoint x: 553, startPoint y: 297, endPoint x: 539, endPoint y: 294, distance: 14.4
click at [539, 294] on div at bounding box center [457, 288] width 877 height 69
click at [462, 289] on div at bounding box center [457, 288] width 877 height 69
click at [652, 296] on div at bounding box center [457, 288] width 877 height 69
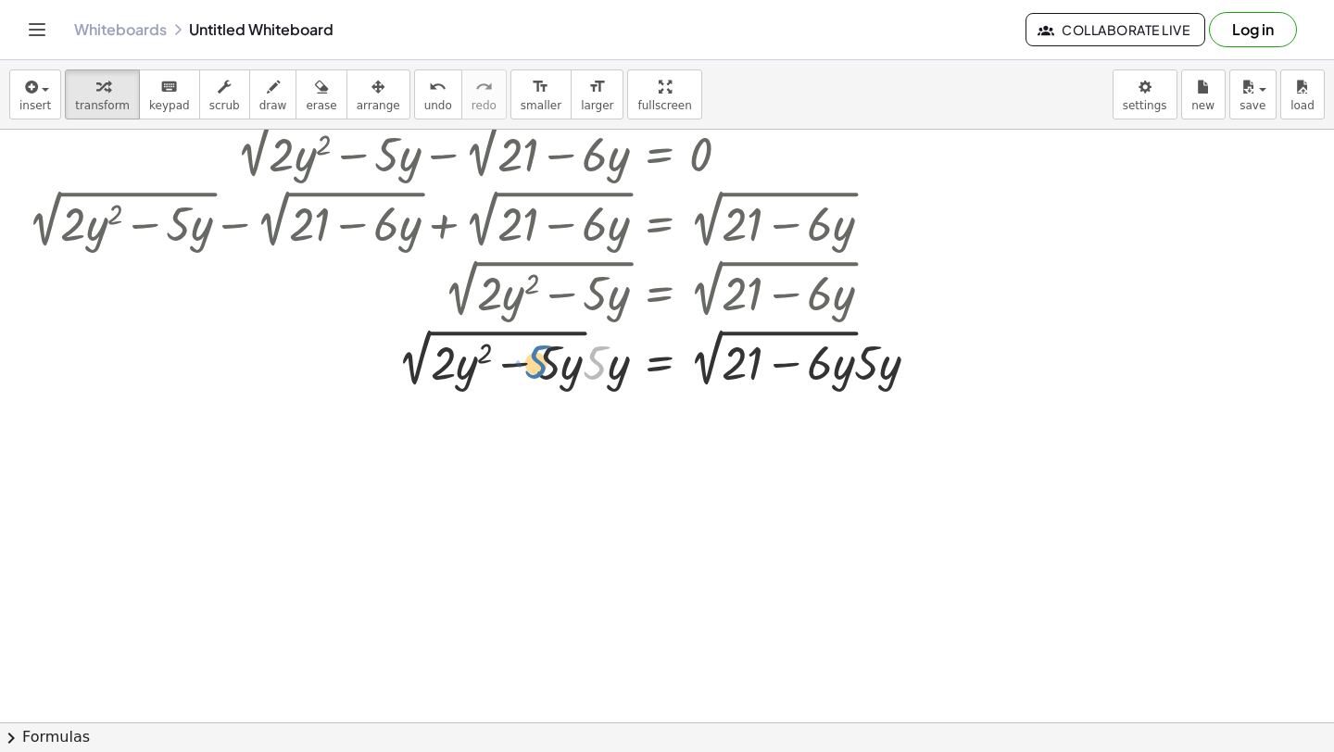
drag, startPoint x: 587, startPoint y: 380, endPoint x: 532, endPoint y: 378, distance: 55.6
click at [532, 378] on div at bounding box center [481, 357] width 924 height 69
click at [627, 364] on div at bounding box center [481, 357] width 924 height 69
click at [521, 329] on div at bounding box center [481, 357] width 924 height 69
click at [533, 334] on div at bounding box center [481, 357] width 924 height 69
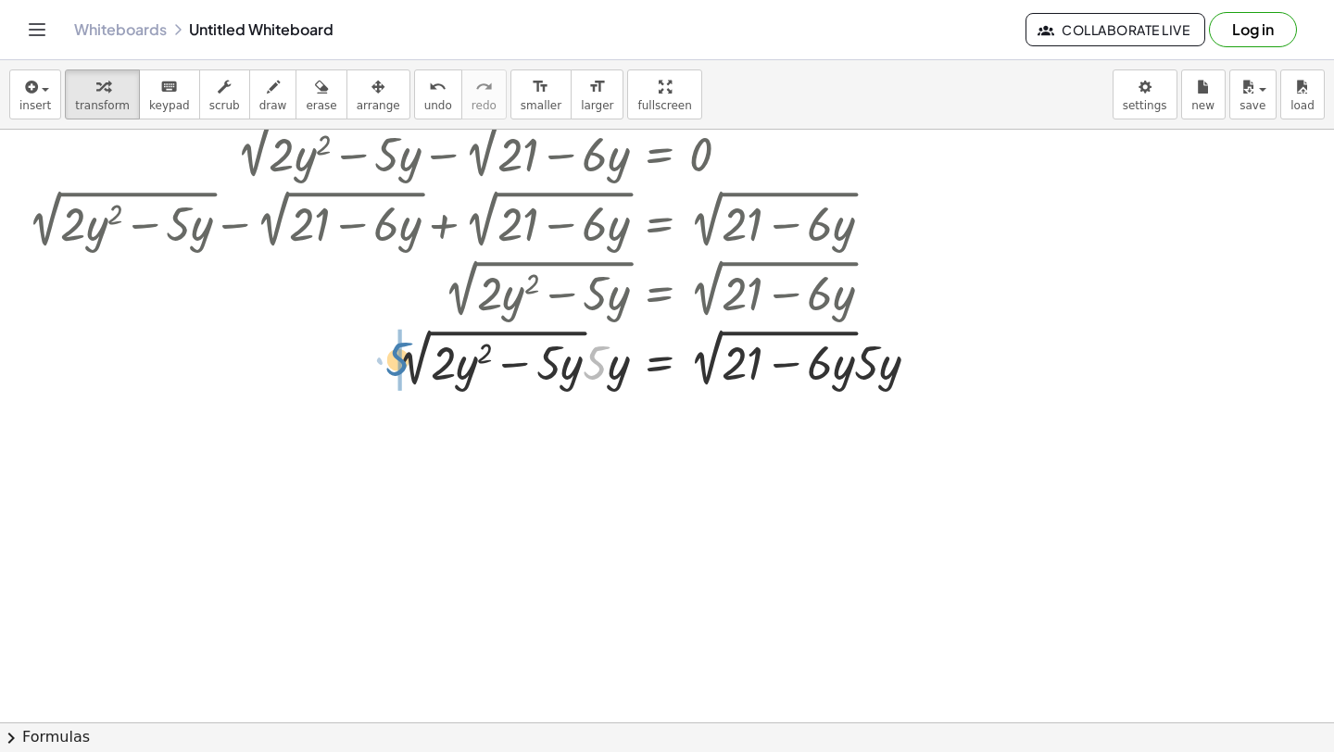
drag, startPoint x: 592, startPoint y: 360, endPoint x: 391, endPoint y: 345, distance: 201.7
click at [391, 344] on div at bounding box center [481, 357] width 924 height 69
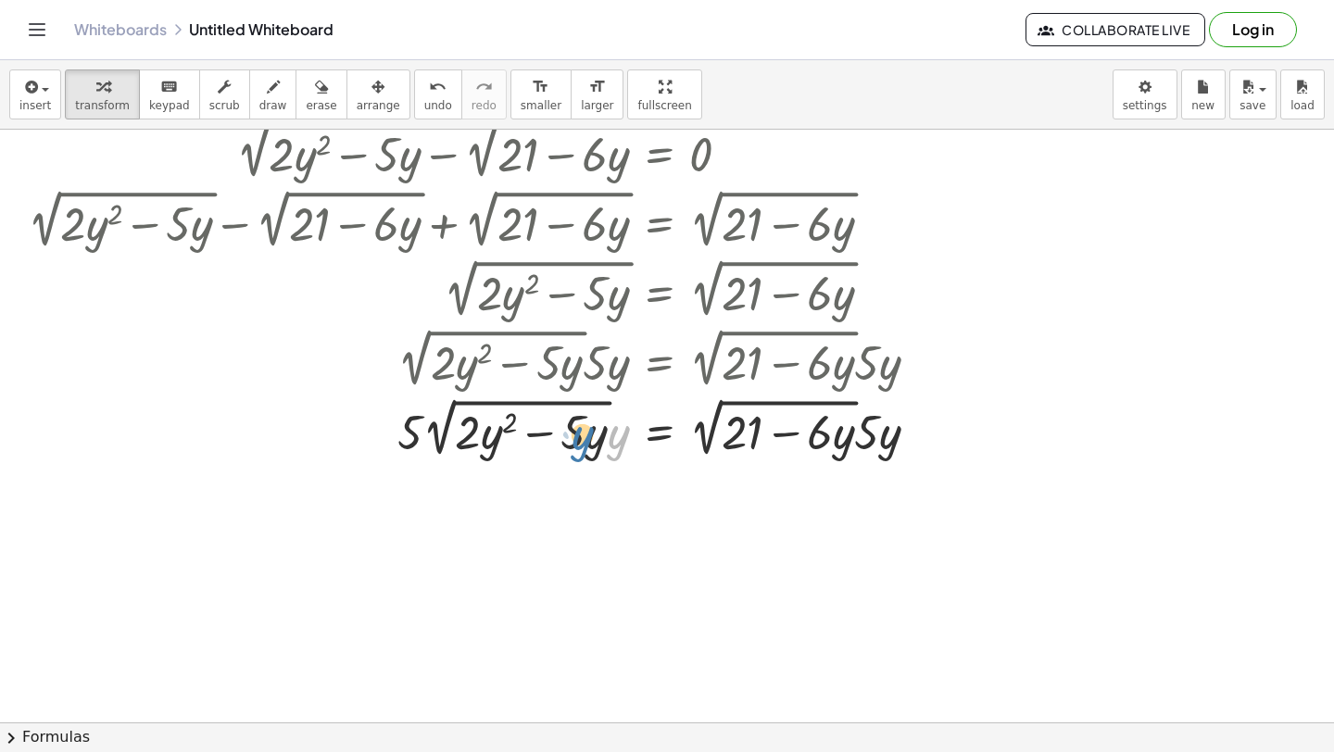
drag, startPoint x: 622, startPoint y: 442, endPoint x: 586, endPoint y: 443, distance: 35.2
click at [586, 443] on div at bounding box center [481, 427] width 924 height 69
click at [414, 97] on button "undo undo" at bounding box center [438, 94] width 48 height 50
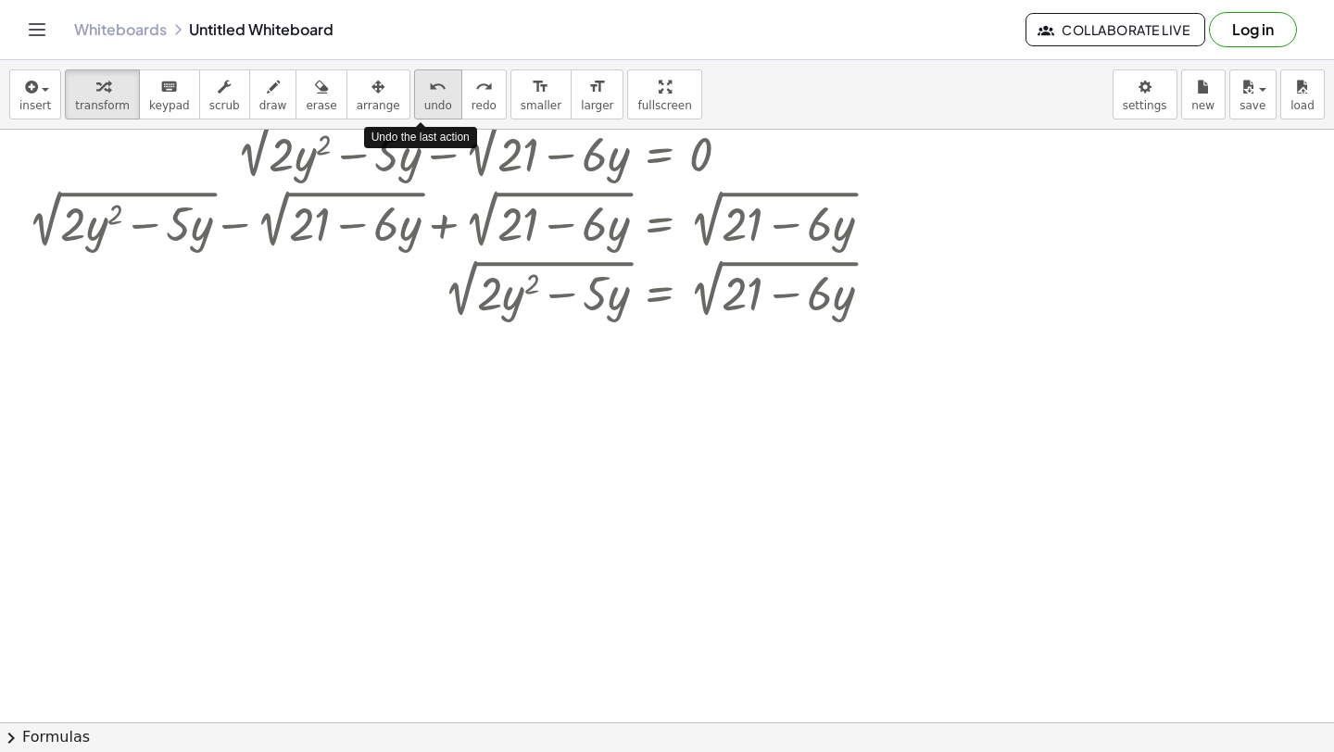
click at [414, 96] on button "undo undo" at bounding box center [438, 94] width 48 height 50
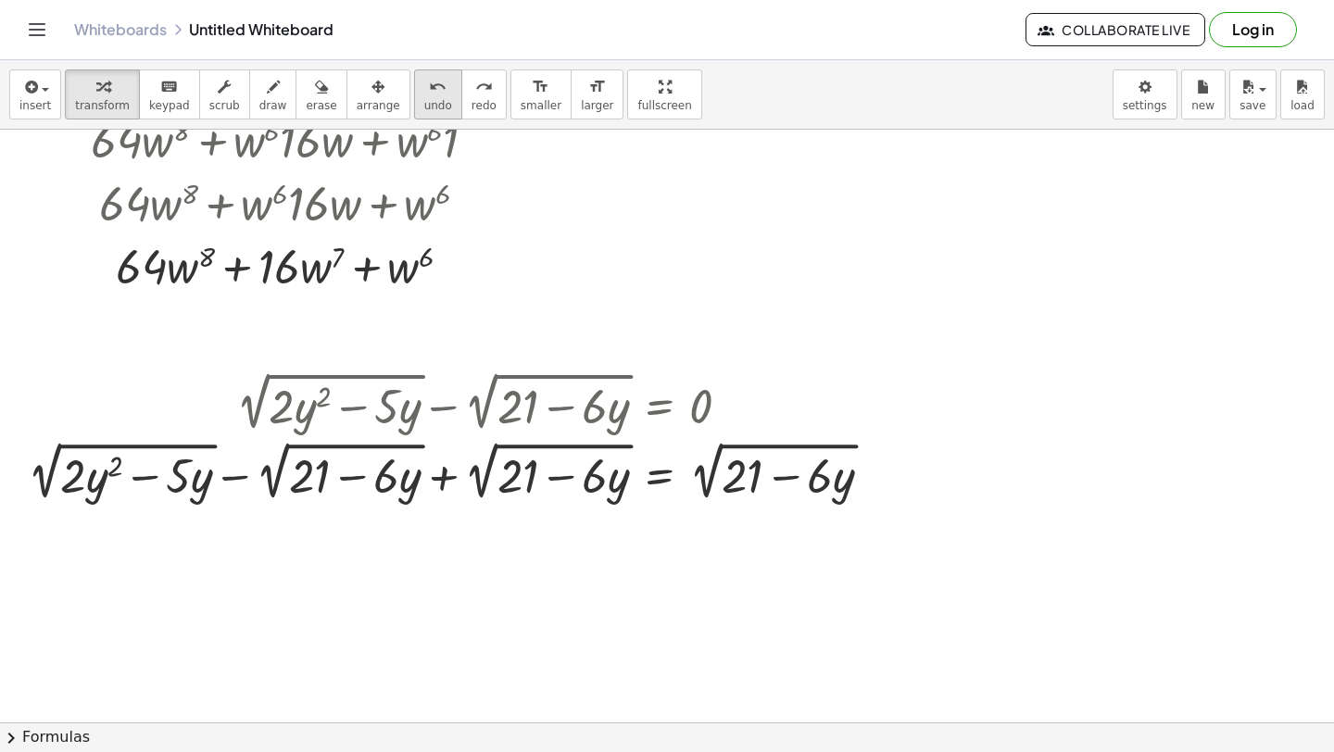
scroll to position [6907, 0]
click at [414, 79] on button "undo undo" at bounding box center [438, 94] width 48 height 50
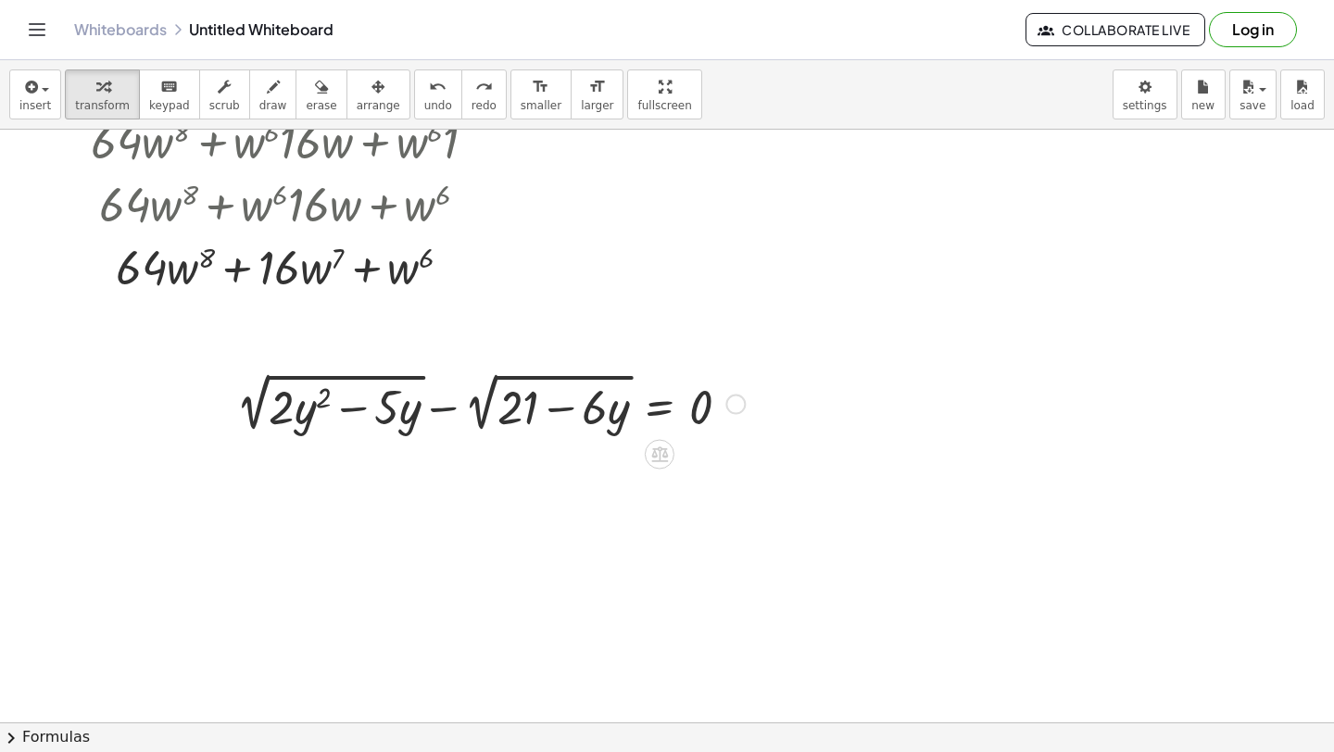
click at [447, 418] on div at bounding box center [490, 402] width 527 height 69
click at [445, 406] on div at bounding box center [490, 402] width 527 height 69
click at [444, 406] on div at bounding box center [490, 402] width 527 height 69
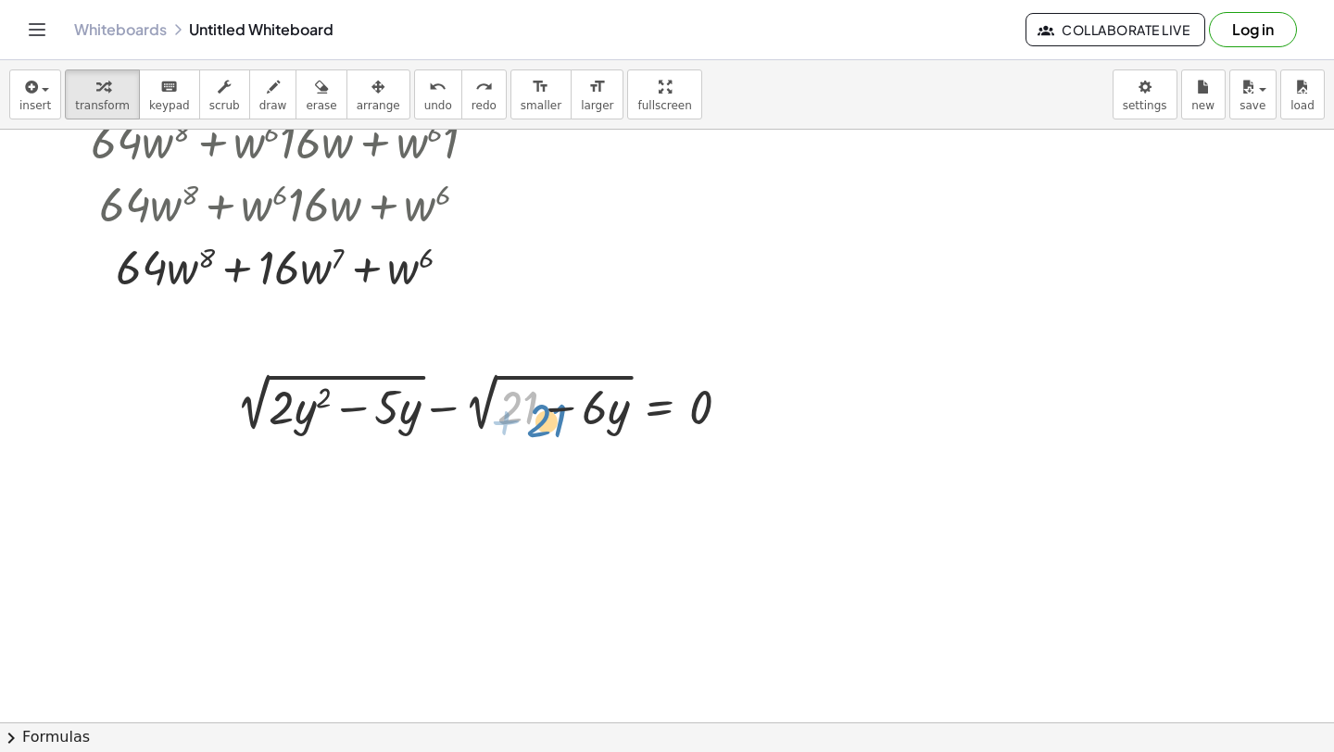
drag, startPoint x: 508, startPoint y: 406, endPoint x: 534, endPoint y: 414, distance: 27.2
click at [534, 416] on div at bounding box center [490, 402] width 527 height 69
click at [29, 105] on span "insert" at bounding box center [34, 105] width 31 height 13
click at [29, 60] on div "insert select one: Math Expression Function Text Youtube Video Graphing Geometr…" at bounding box center [667, 94] width 1334 height 69
click at [29, 88] on icon "button" at bounding box center [29, 87] width 17 height 22
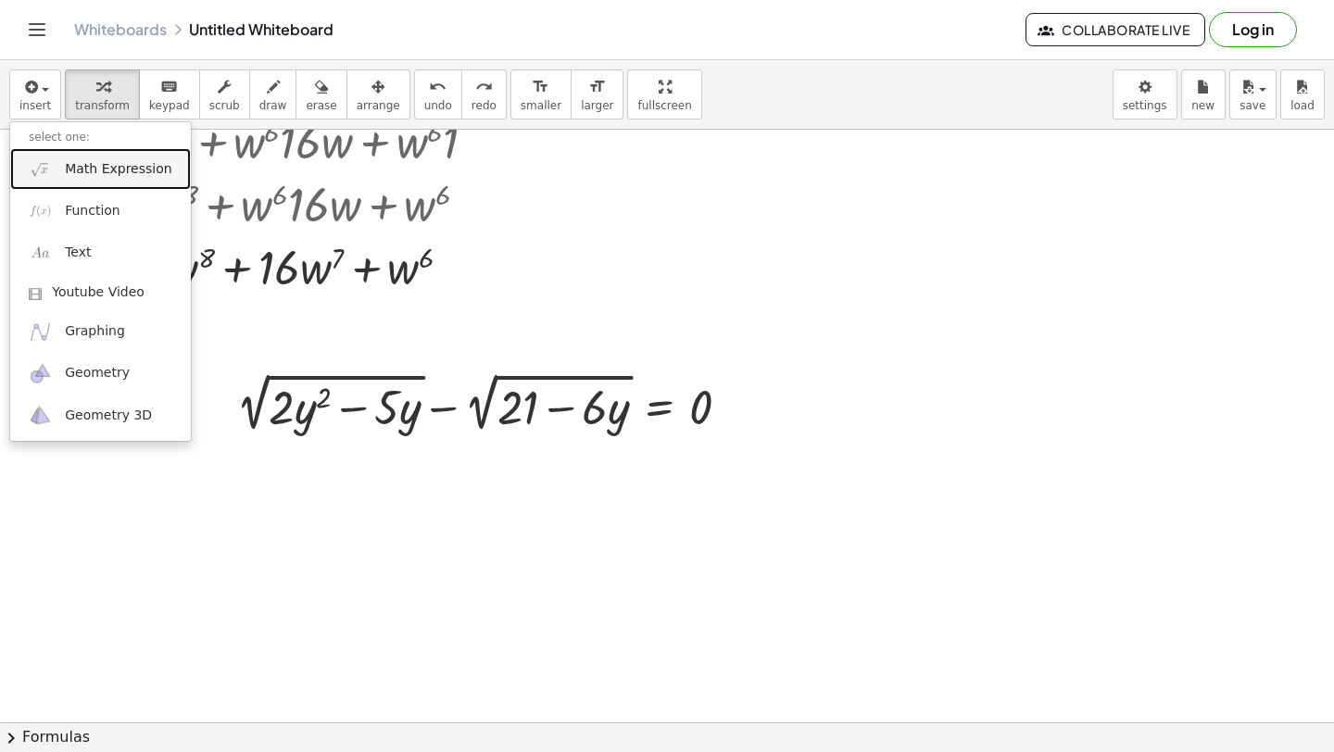
click at [50, 178] on img at bounding box center [40, 168] width 23 height 23
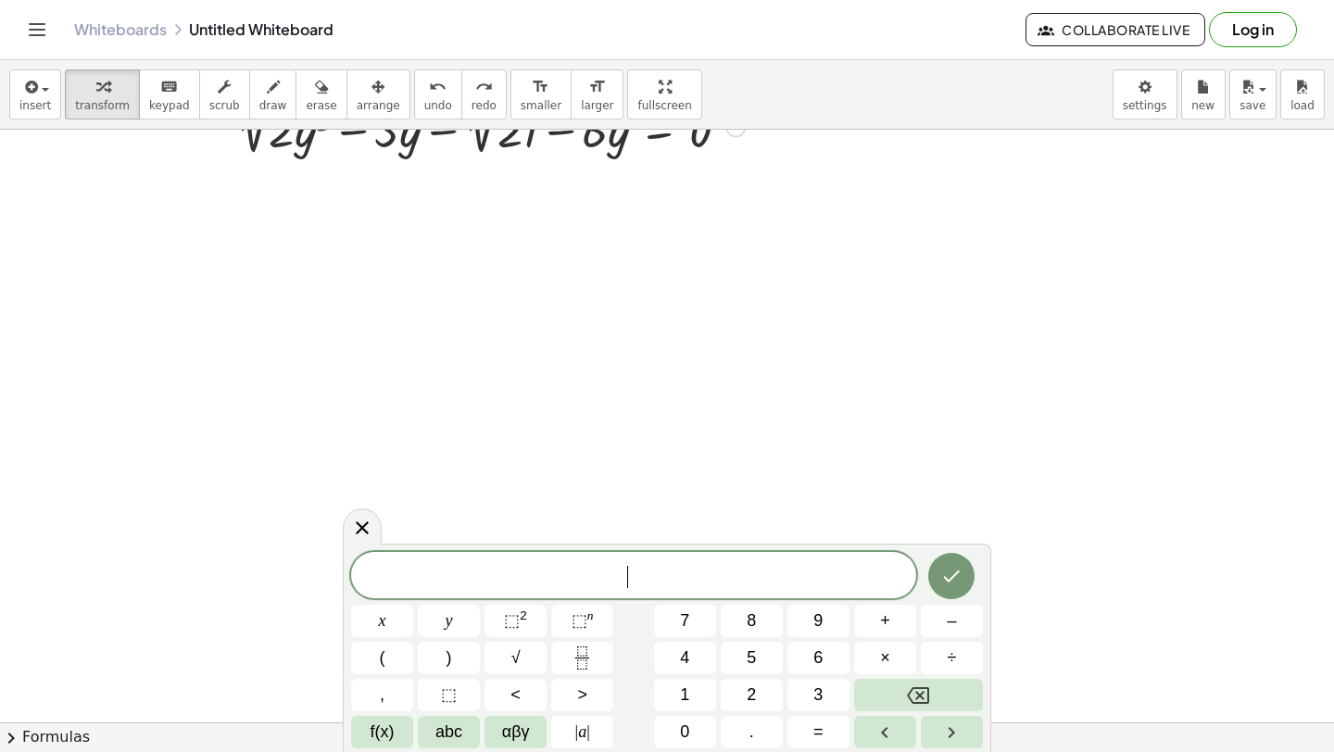
scroll to position [7213, 0]
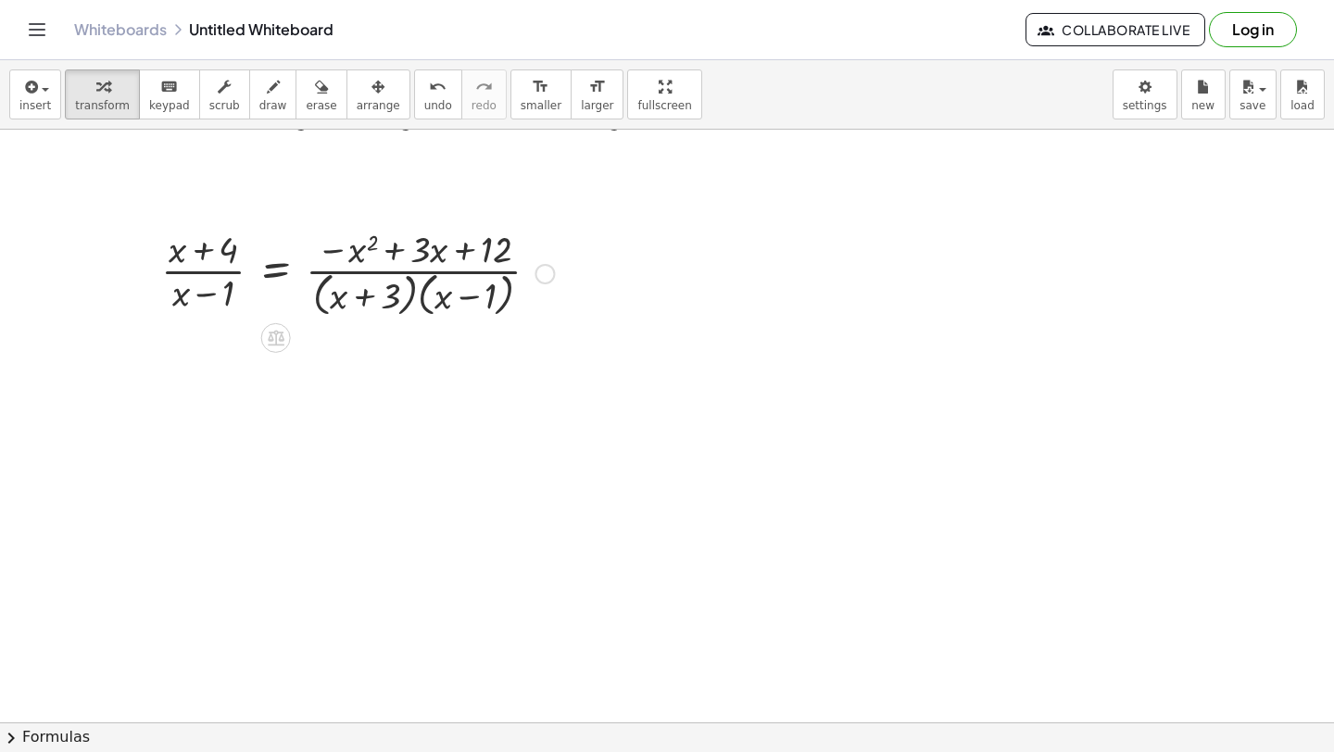
click at [409, 291] on div at bounding box center [357, 272] width 411 height 98
click at [417, 296] on div at bounding box center [357, 272] width 411 height 98
click at [422, 296] on div at bounding box center [357, 272] width 411 height 98
click at [424, 302] on div at bounding box center [377, 272] width 451 height 93
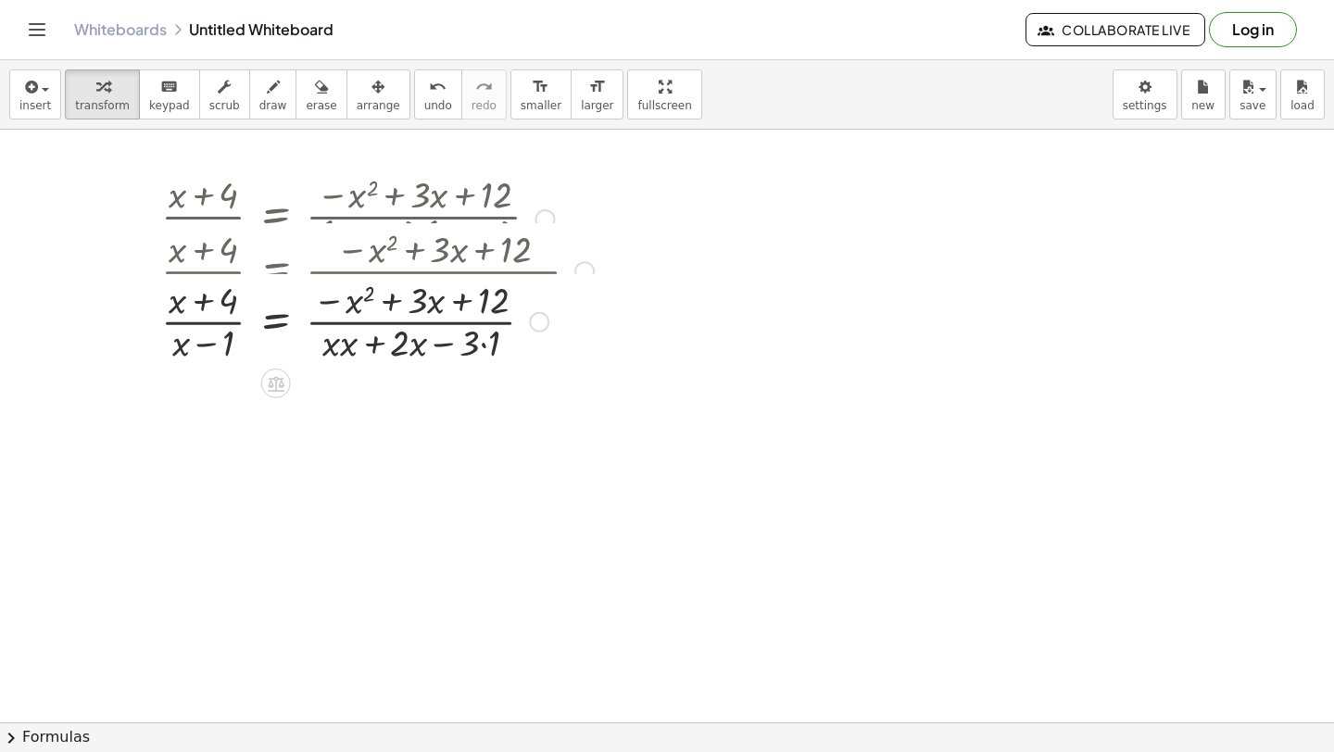
scroll to position [7269, 0]
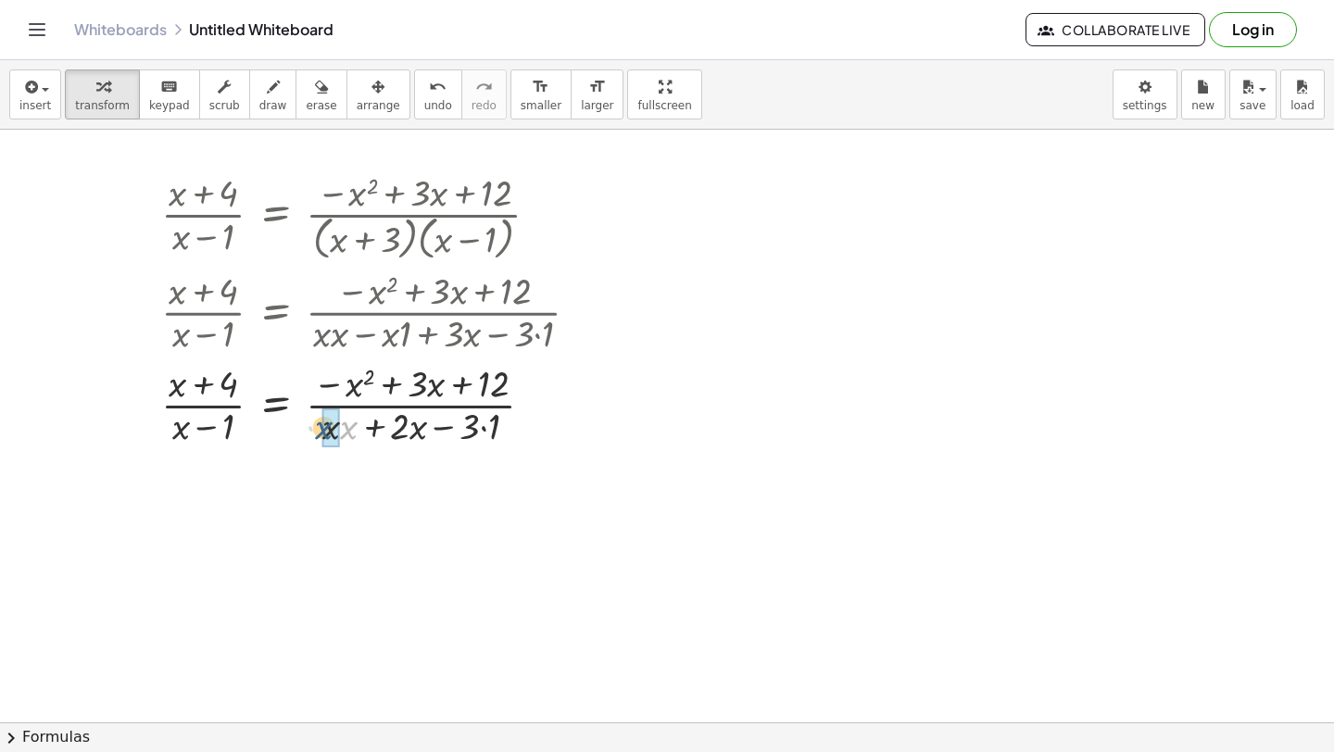
drag, startPoint x: 353, startPoint y: 430, endPoint x: 328, endPoint y: 430, distance: 25.0
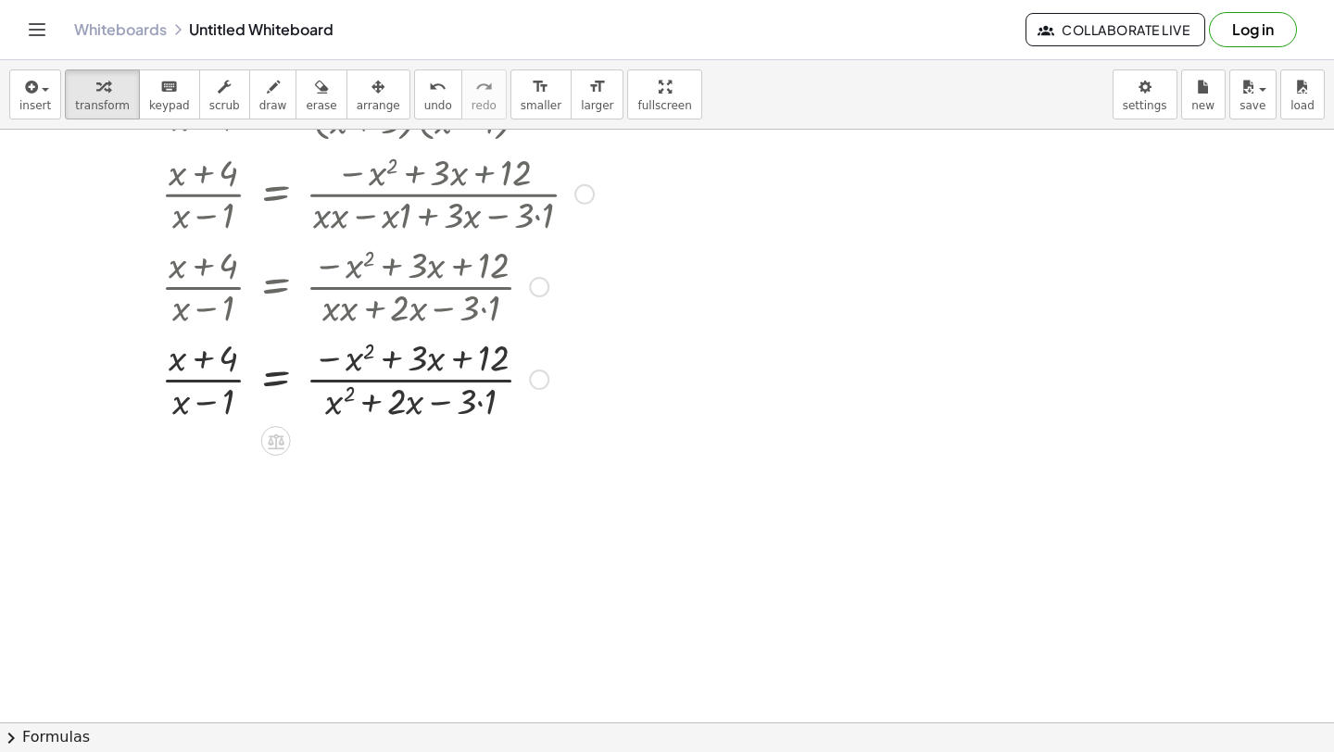
click at [482, 403] on div at bounding box center [377, 378] width 451 height 93
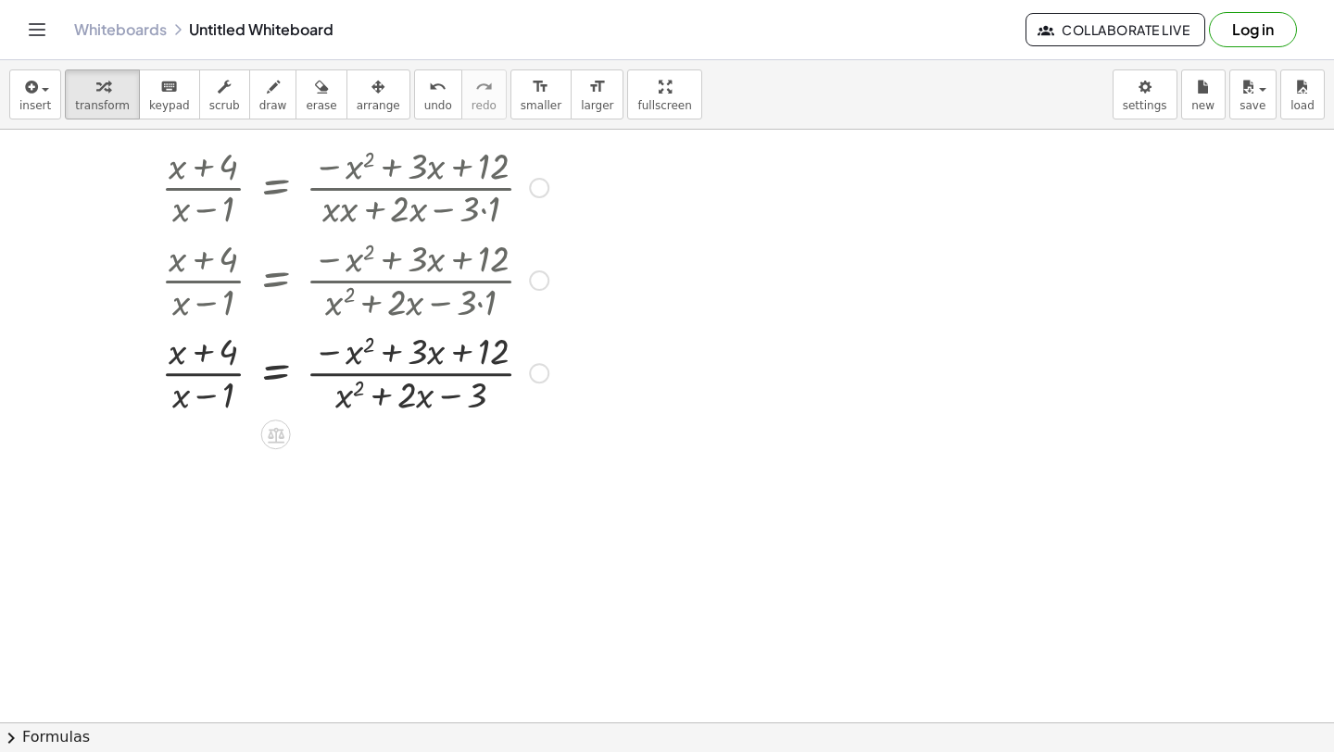
scroll to position [7491, 0]
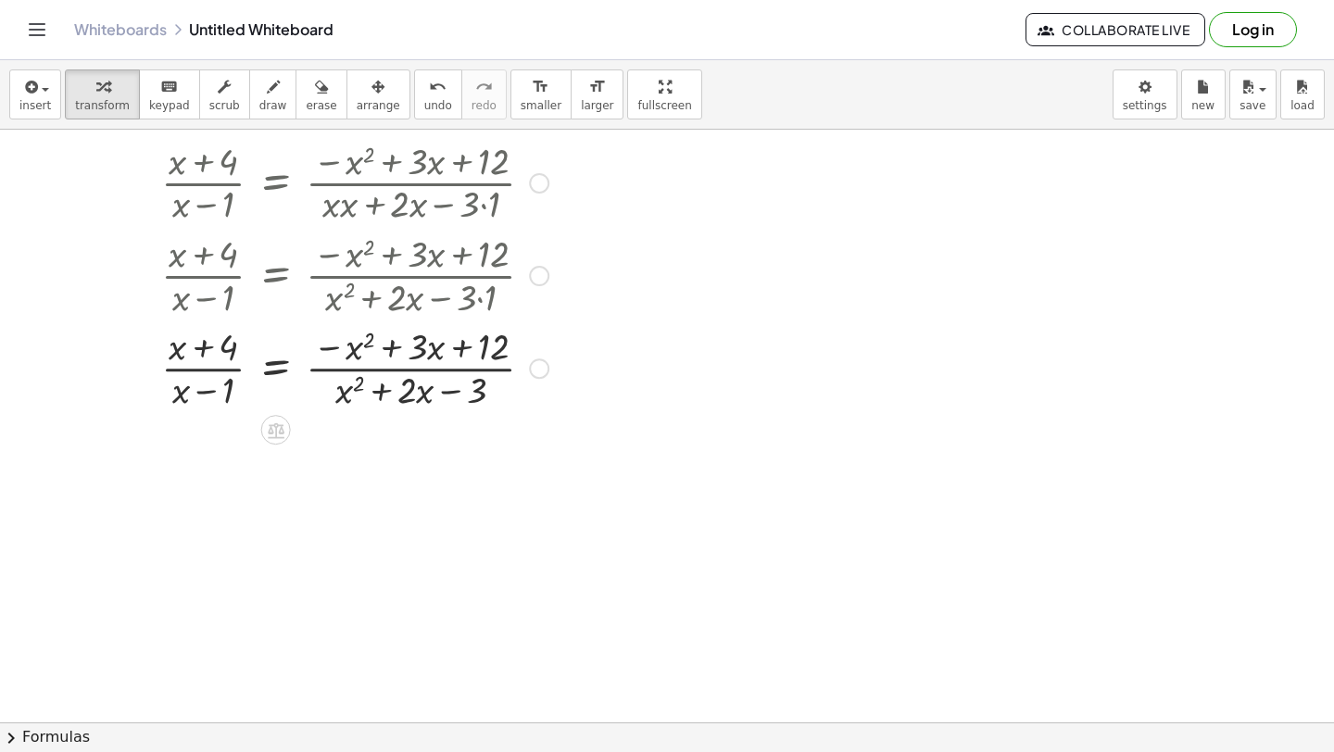
click at [471, 377] on div at bounding box center [377, 367] width 451 height 93
drag, startPoint x: 478, startPoint y: 390, endPoint x: 461, endPoint y: 453, distance: 65.2
click at [341, 399] on div at bounding box center [377, 367] width 451 height 93
drag, startPoint x: 341, startPoint y: 399, endPoint x: 422, endPoint y: 413, distance: 82.7
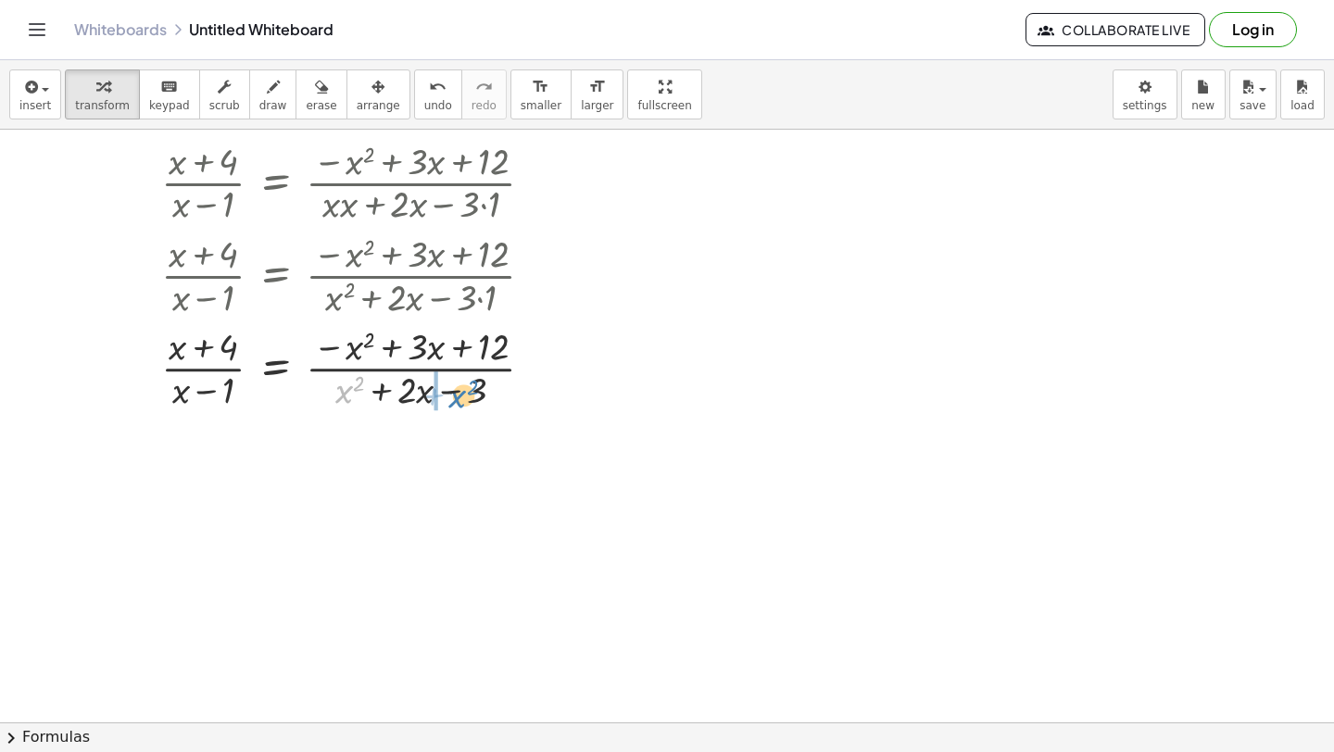
click at [443, 417] on div "· ( + x + 4 ) · ( + x − 1 ) = · ( − x 2 + · 3 · x + 12 ) · ( + x + 3 ) · ( + x …" at bounding box center [370, 179] width 474 height 478
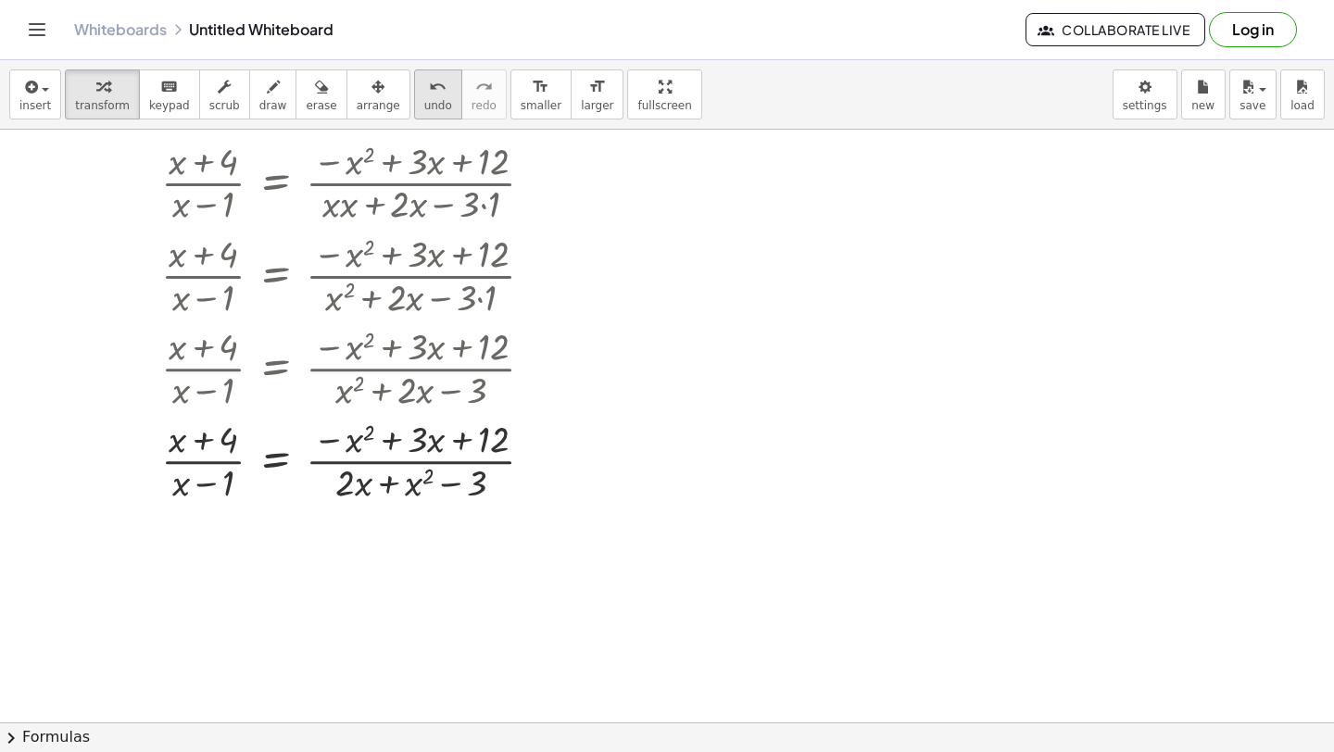
click at [424, 89] on div "undo" at bounding box center [438, 86] width 28 height 22
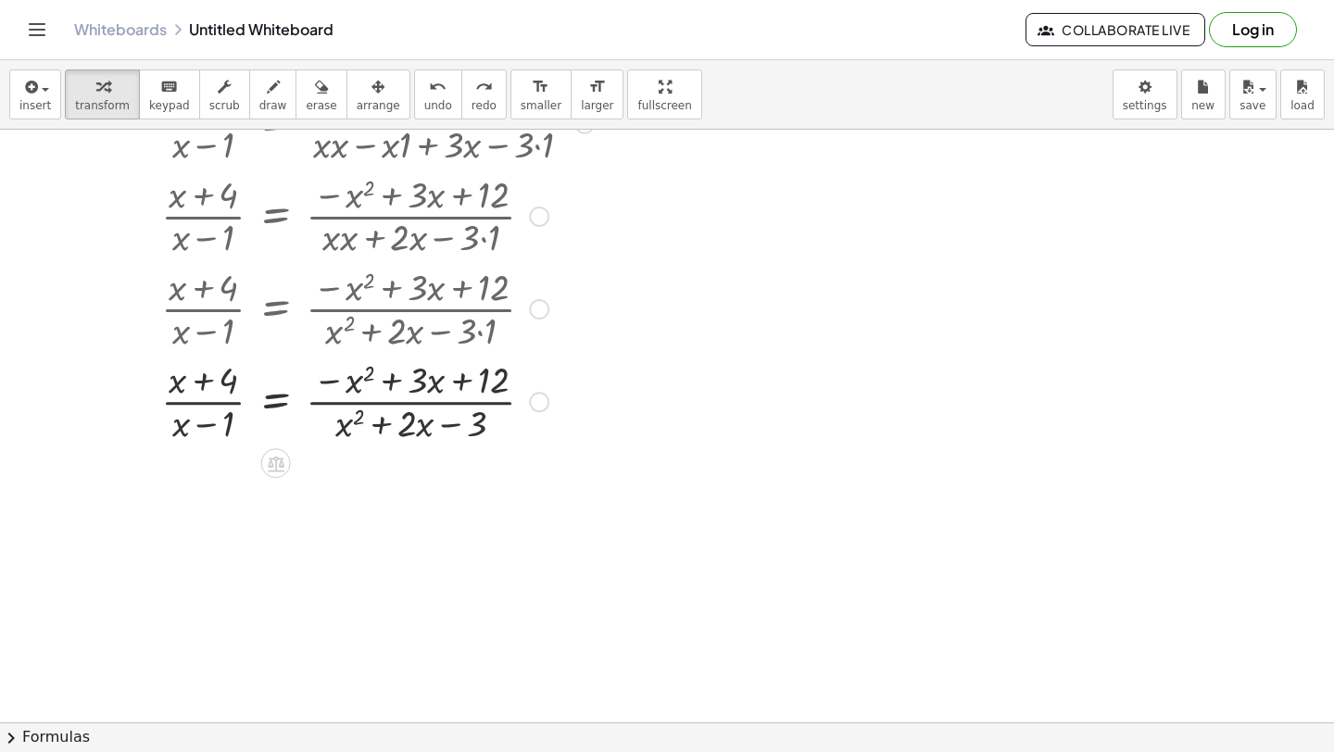
scroll to position [7454, 0]
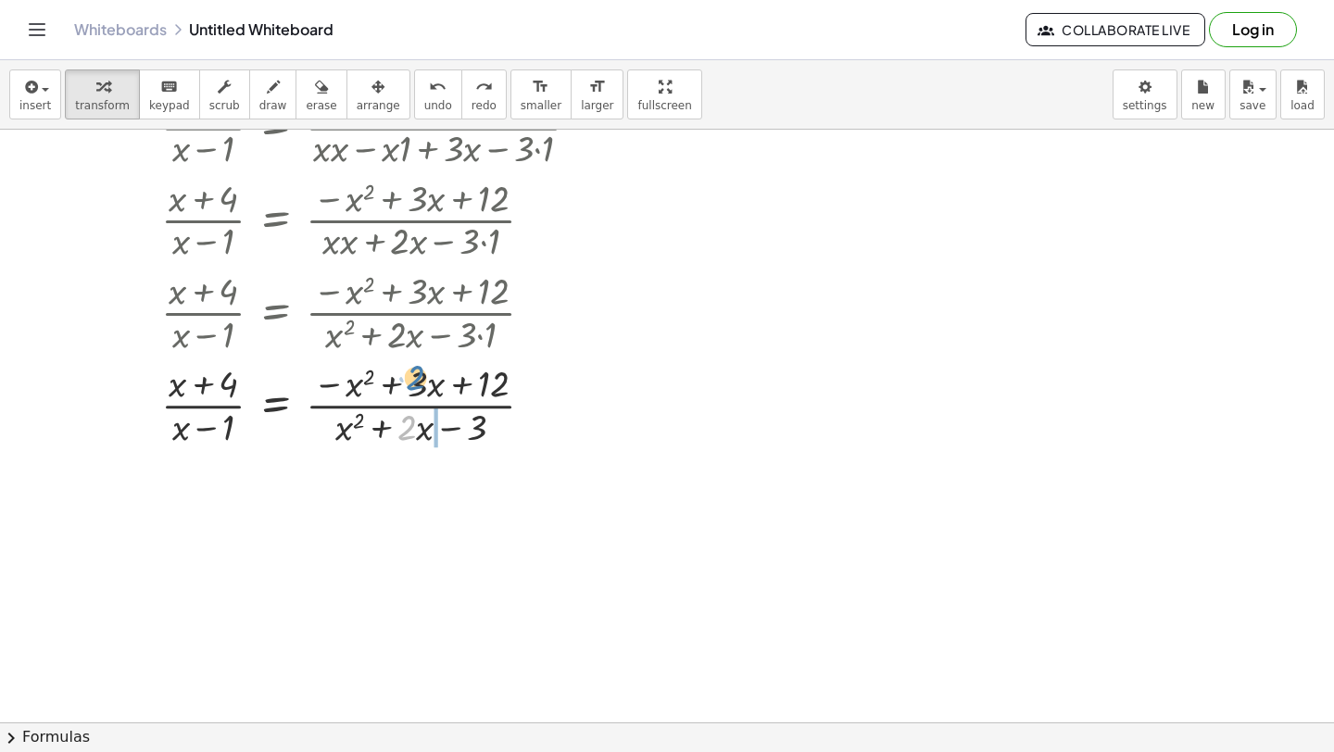
drag, startPoint x: 409, startPoint y: 432, endPoint x: 403, endPoint y: 424, distance: 9.8
click at [430, 409] on div at bounding box center [377, 404] width 451 height 93
click at [401, 425] on div at bounding box center [377, 404] width 451 height 93
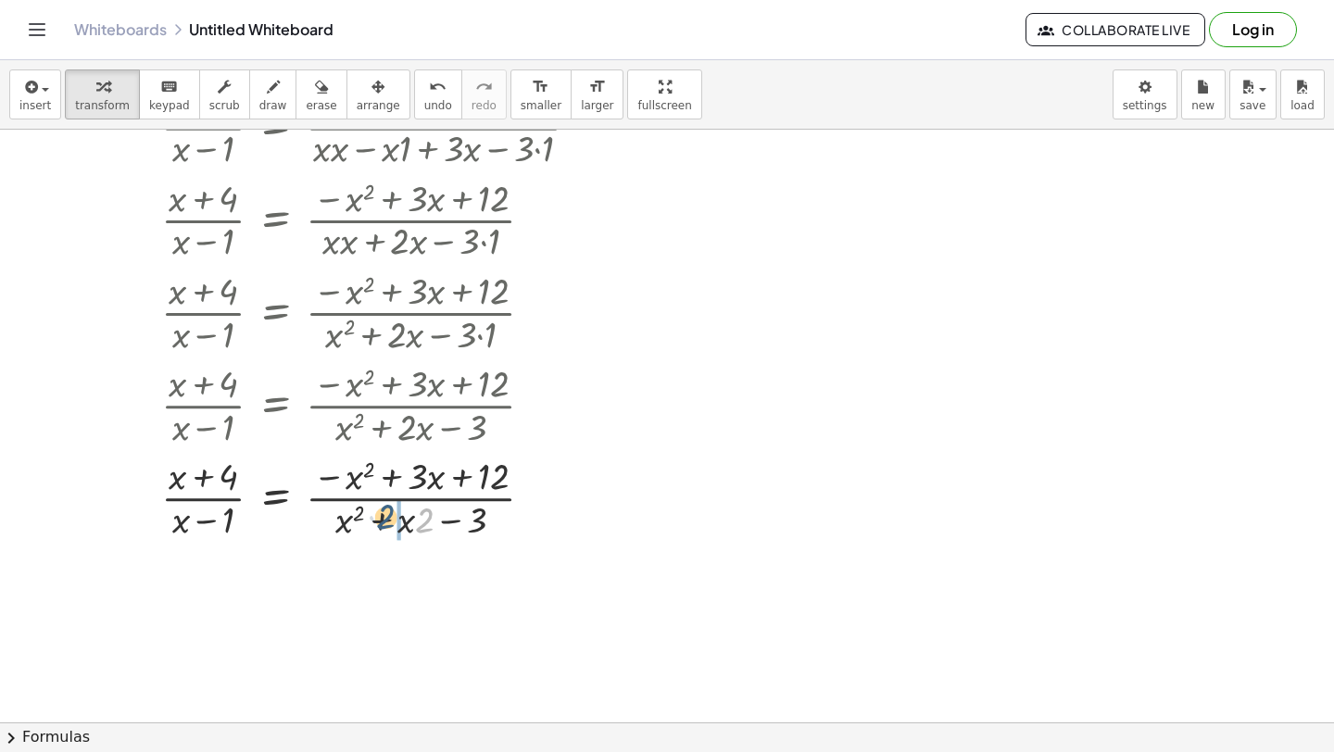
drag, startPoint x: 426, startPoint y: 527, endPoint x: 394, endPoint y: 498, distance: 43.9
click at [389, 524] on div at bounding box center [377, 496] width 451 height 93
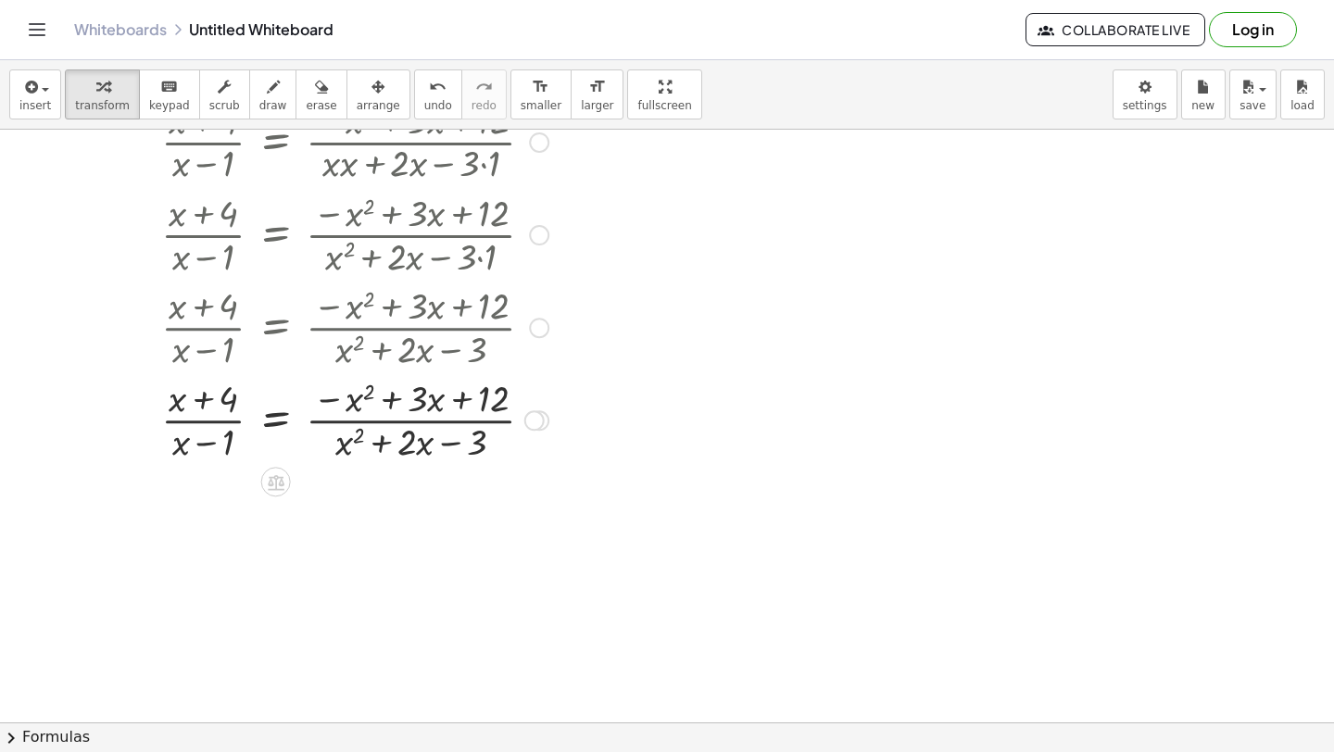
scroll to position [7536, 0]
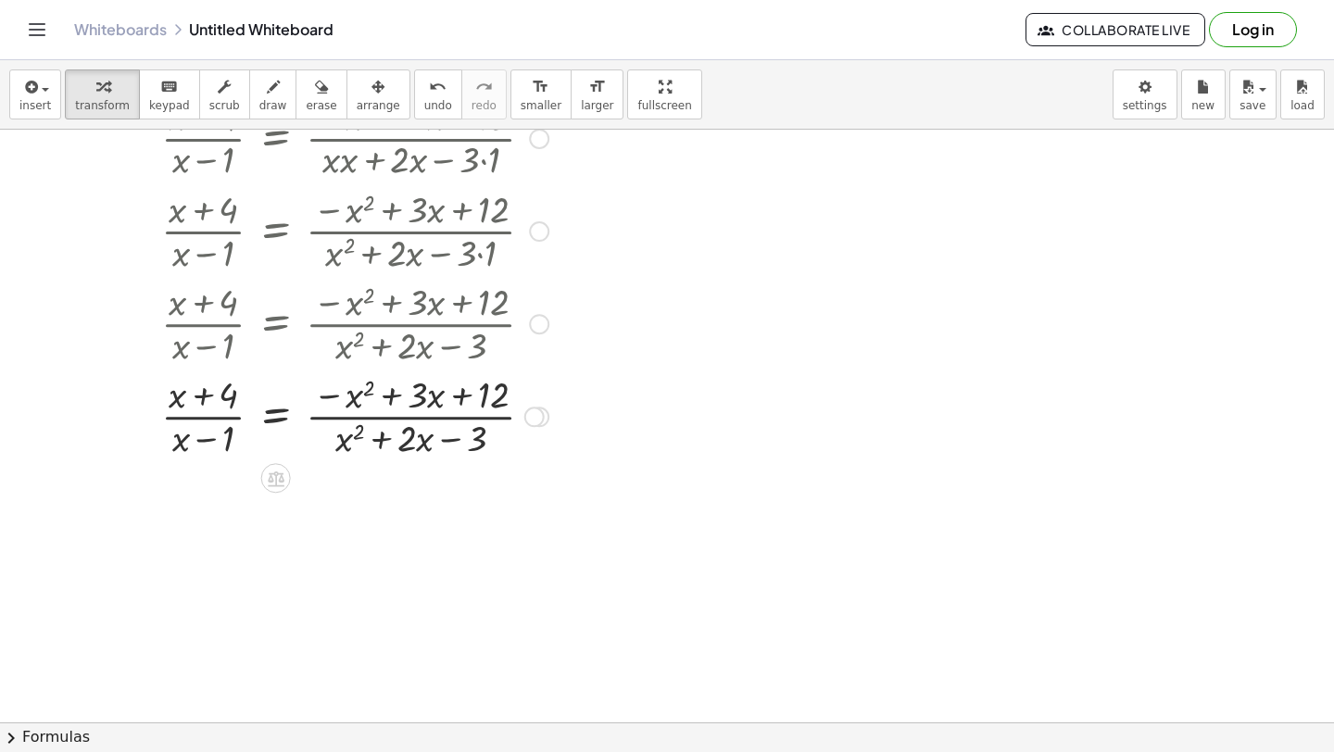
click at [378, 411] on div at bounding box center [377, 415] width 451 height 93
click at [185, 419] on div at bounding box center [377, 415] width 451 height 93
drag, startPoint x: 200, startPoint y: 397, endPoint x: 243, endPoint y: 410, distance: 44.5
click at [243, 417] on div at bounding box center [377, 415] width 451 height 93
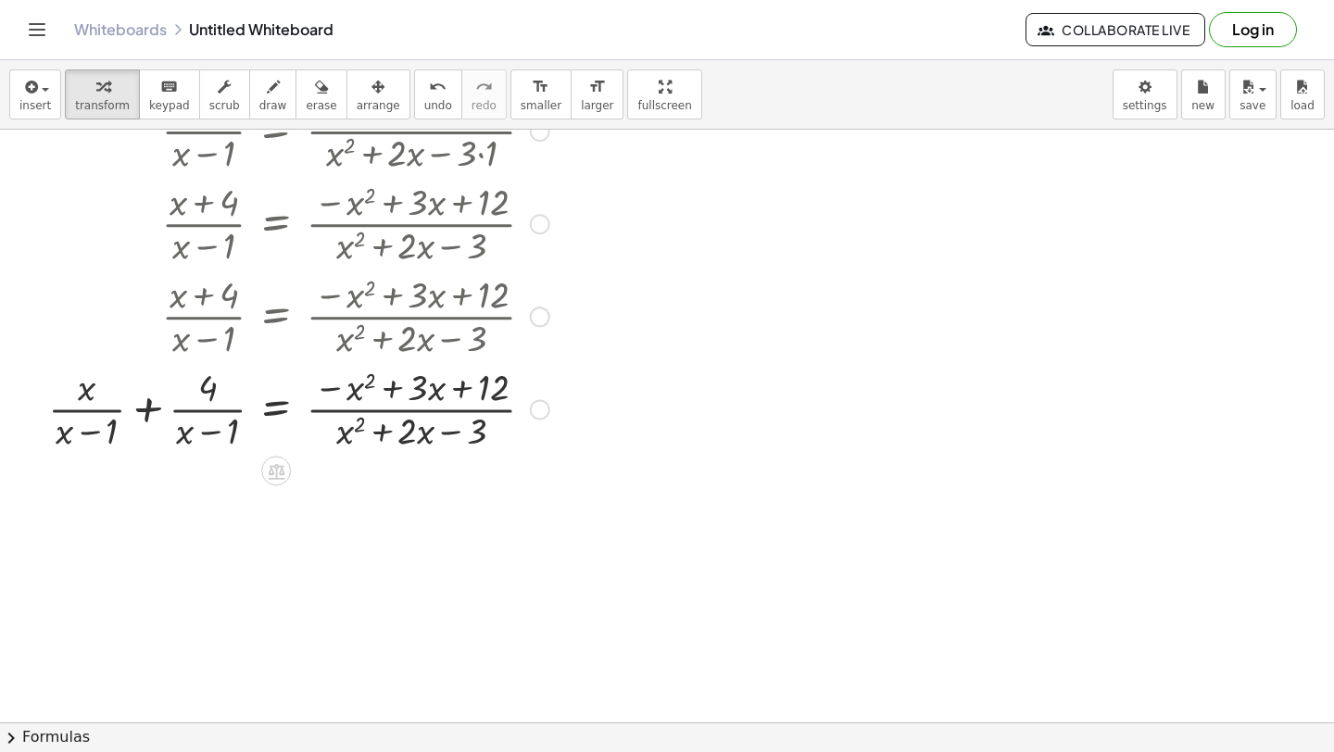
scroll to position [7641, 0]
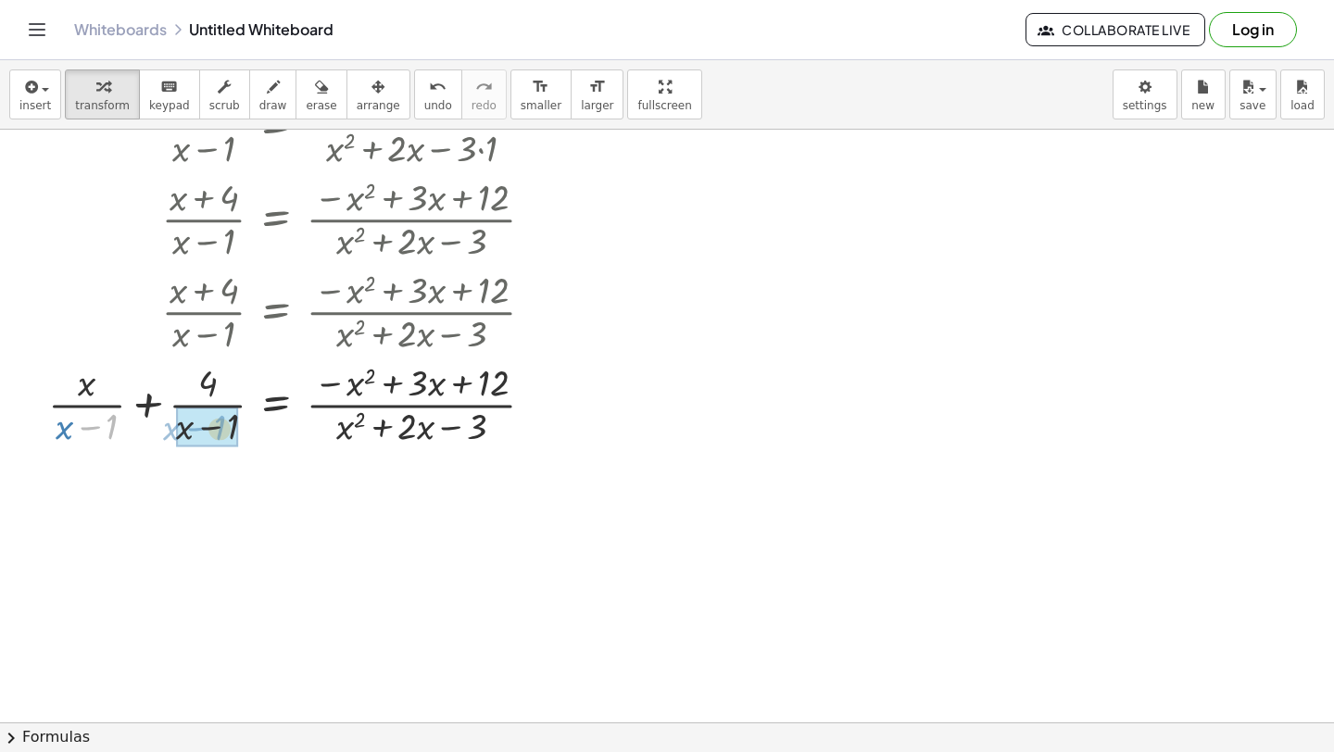
drag, startPoint x: 94, startPoint y: 422, endPoint x: 199, endPoint y: 422, distance: 104.7
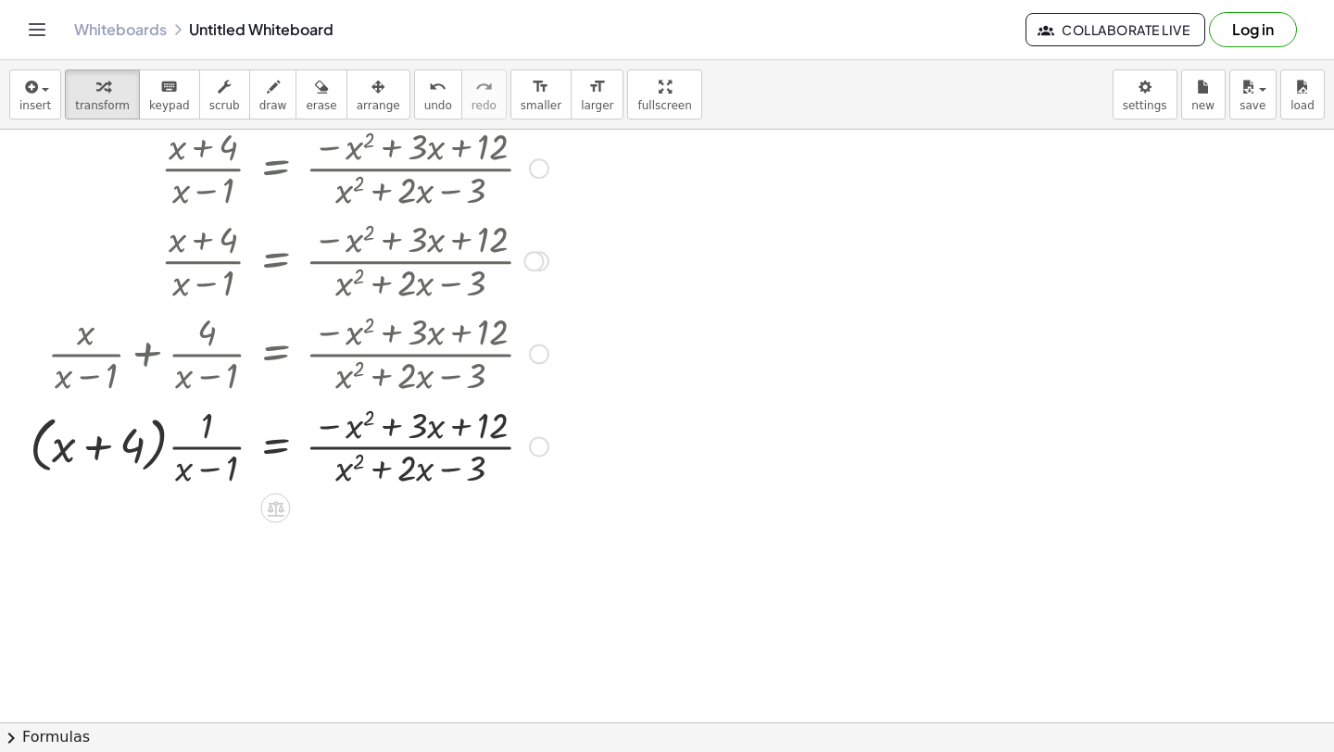
scroll to position [7705, 0]
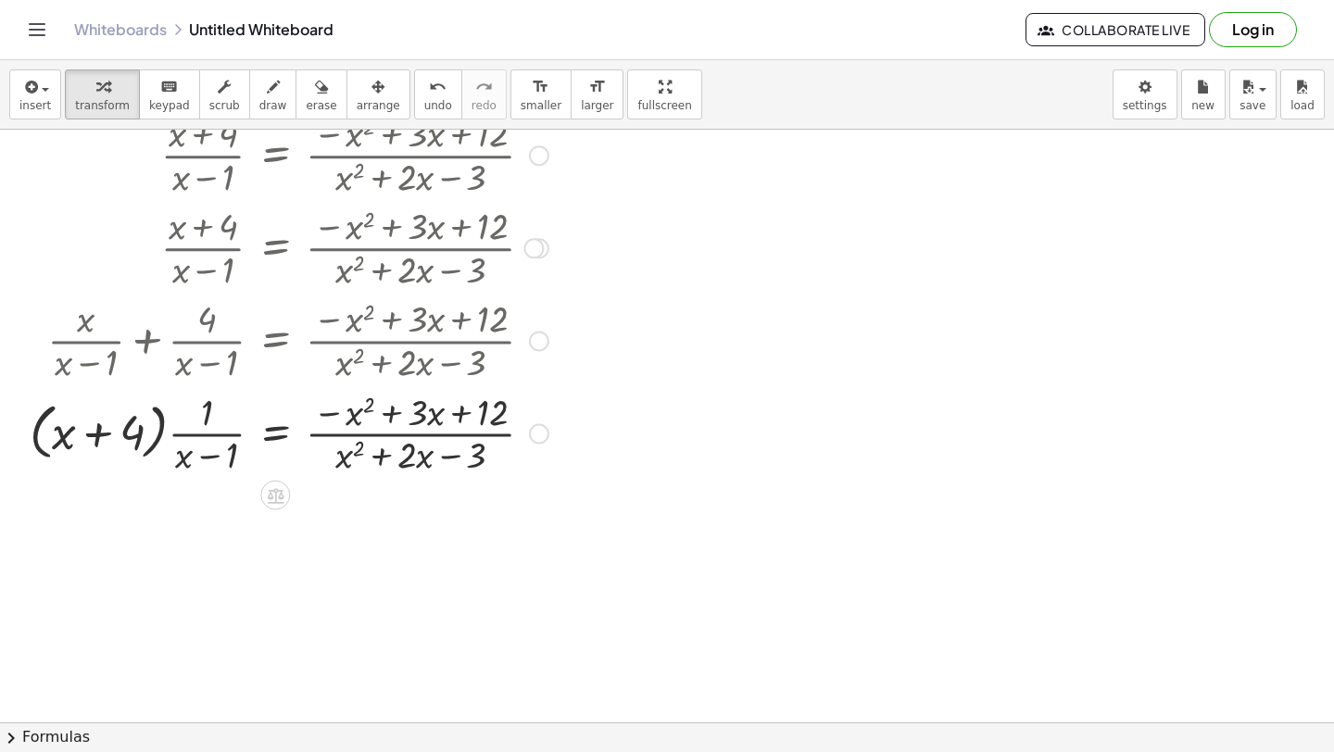
click at [199, 435] on div at bounding box center [311, 432] width 583 height 93
drag, startPoint x: 185, startPoint y: 471, endPoint x: 87, endPoint y: 442, distance: 102.3
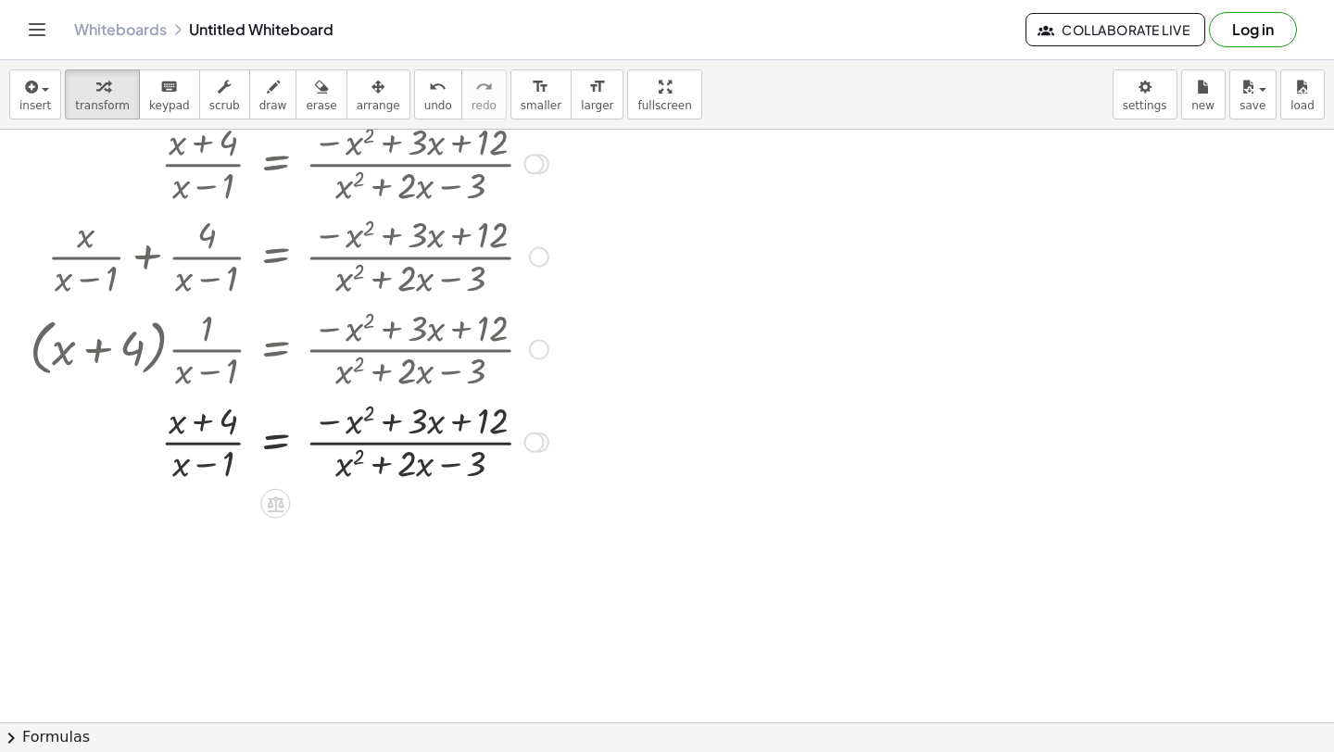
scroll to position [7793, 0]
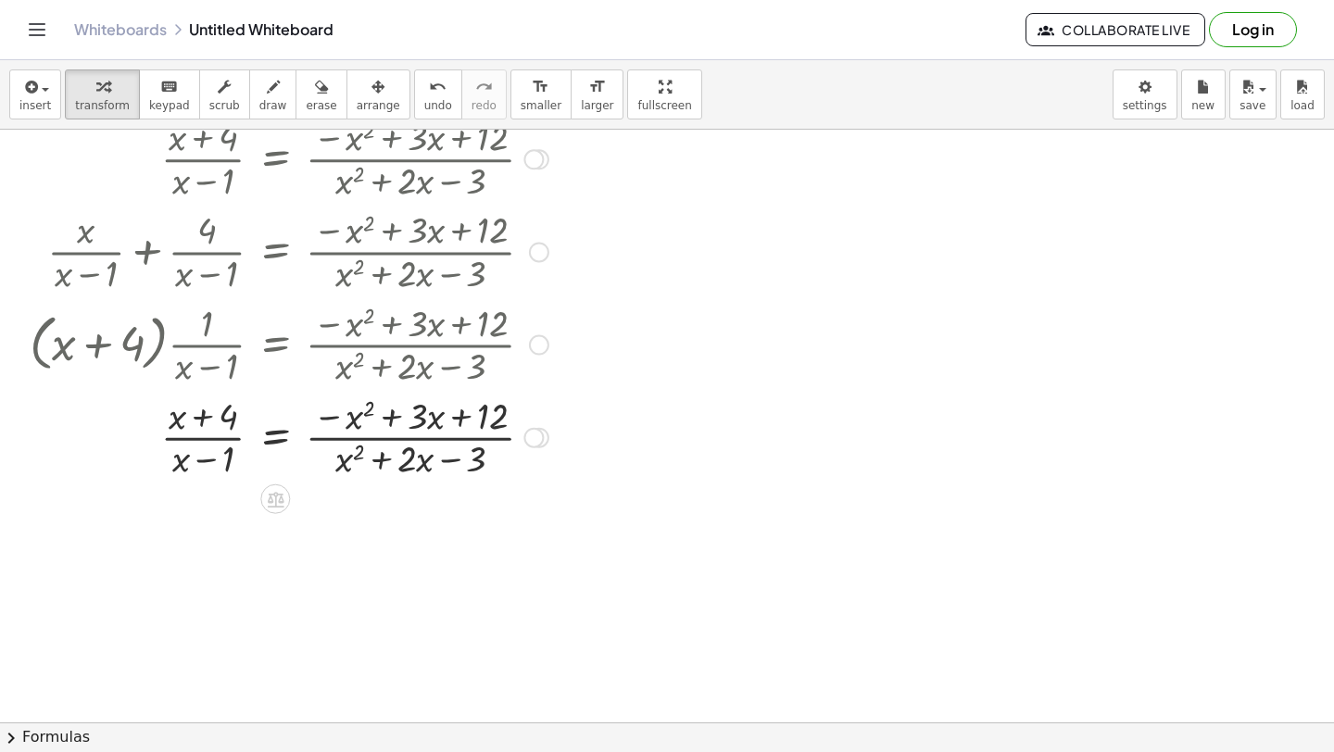
click at [212, 419] on div at bounding box center [311, 436] width 583 height 93
click at [201, 456] on div at bounding box center [311, 436] width 583 height 93
click at [207, 439] on div at bounding box center [311, 436] width 583 height 93
click at [206, 439] on div at bounding box center [311, 436] width 583 height 93
drag, startPoint x: 172, startPoint y: 421, endPoint x: 173, endPoint y: 468, distance: 47.3
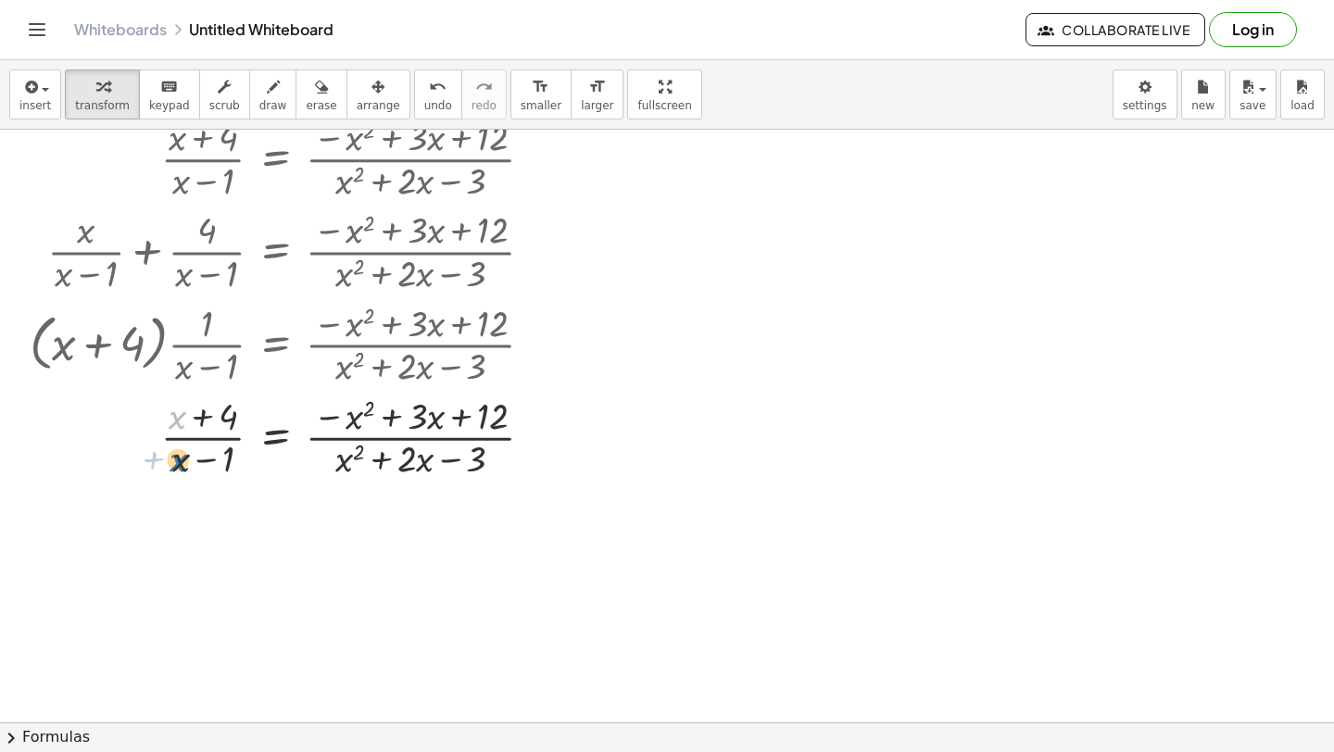
click at [173, 467] on div at bounding box center [311, 436] width 583 height 93
drag, startPoint x: 218, startPoint y: 418, endPoint x: 216, endPoint y: 475, distance: 57.5
click at [216, 476] on div at bounding box center [311, 436] width 583 height 93
drag, startPoint x: 220, startPoint y: 457, endPoint x: 197, endPoint y: 433, distance: 32.8
click at [146, 436] on div at bounding box center [311, 436] width 583 height 93
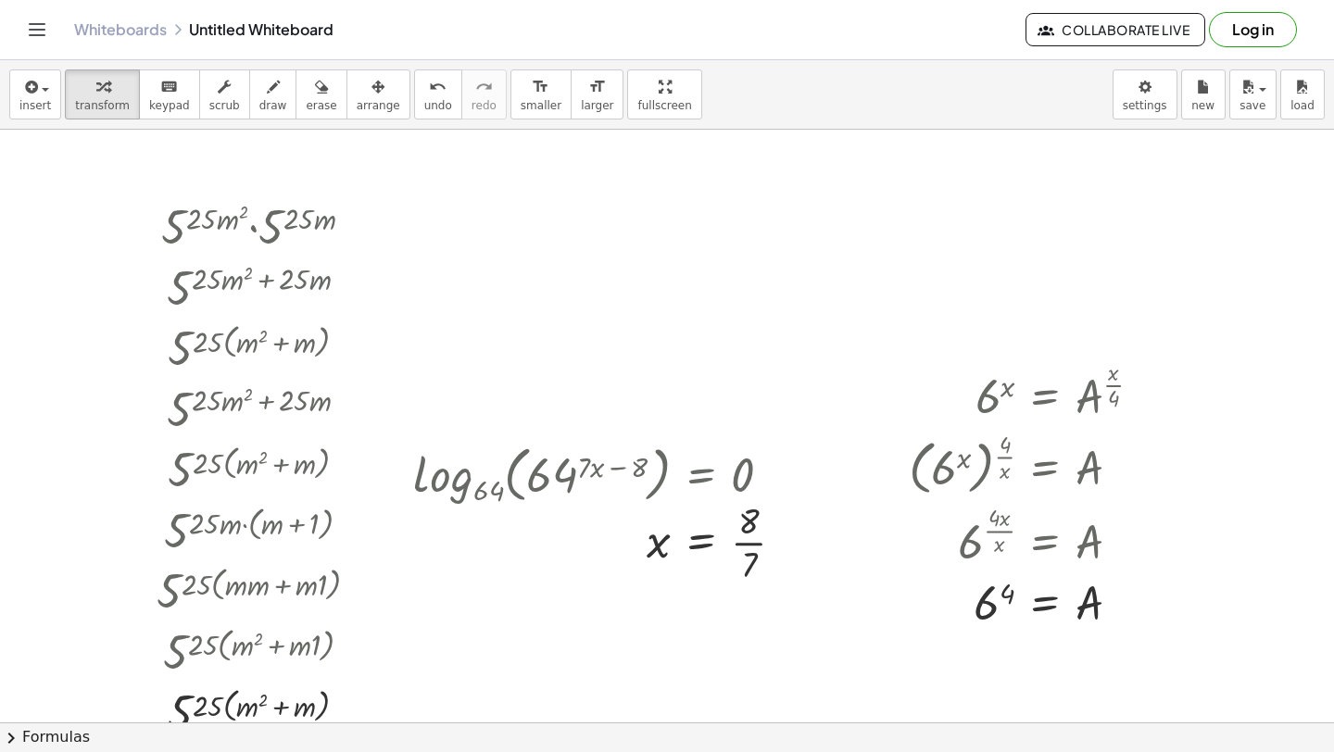
scroll to position [7793, 0]
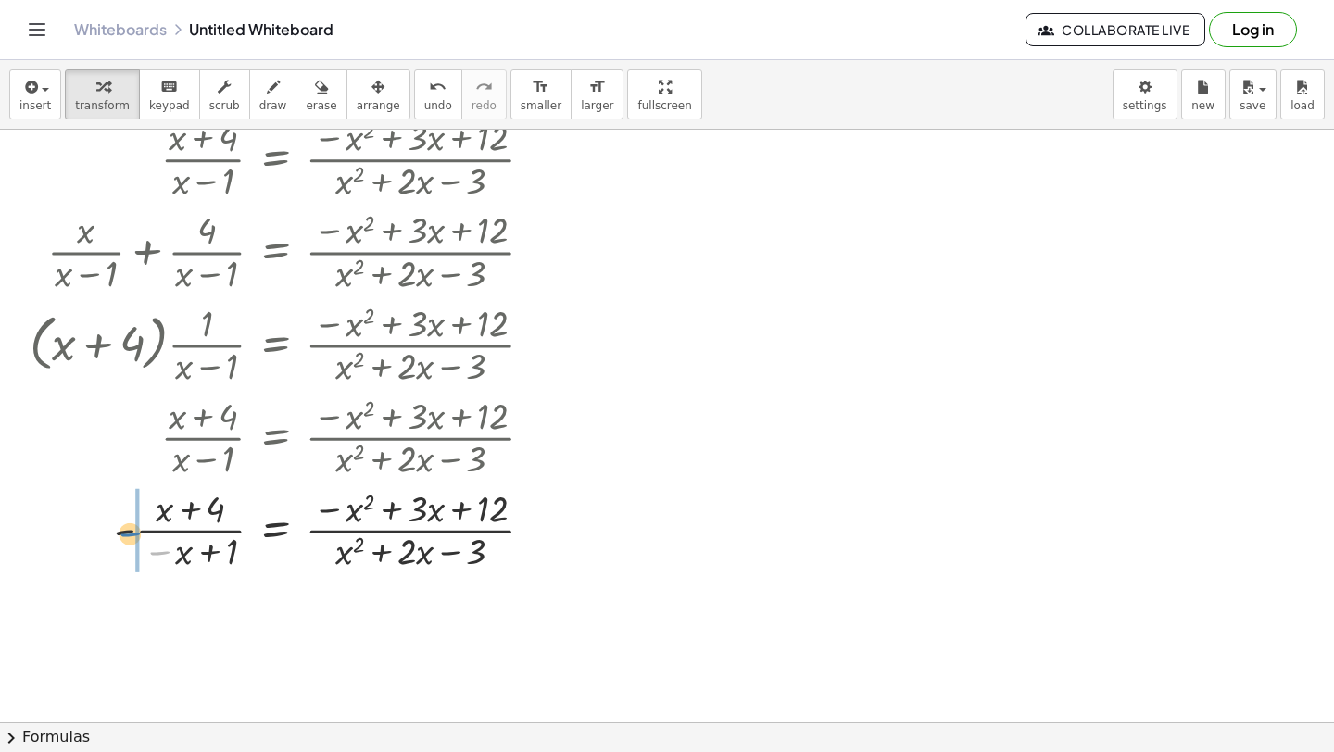
drag, startPoint x: 155, startPoint y: 554, endPoint x: 122, endPoint y: 534, distance: 38.3
click at [124, 534] on div at bounding box center [311, 529] width 583 height 93
click at [154, 528] on div at bounding box center [311, 529] width 583 height 93
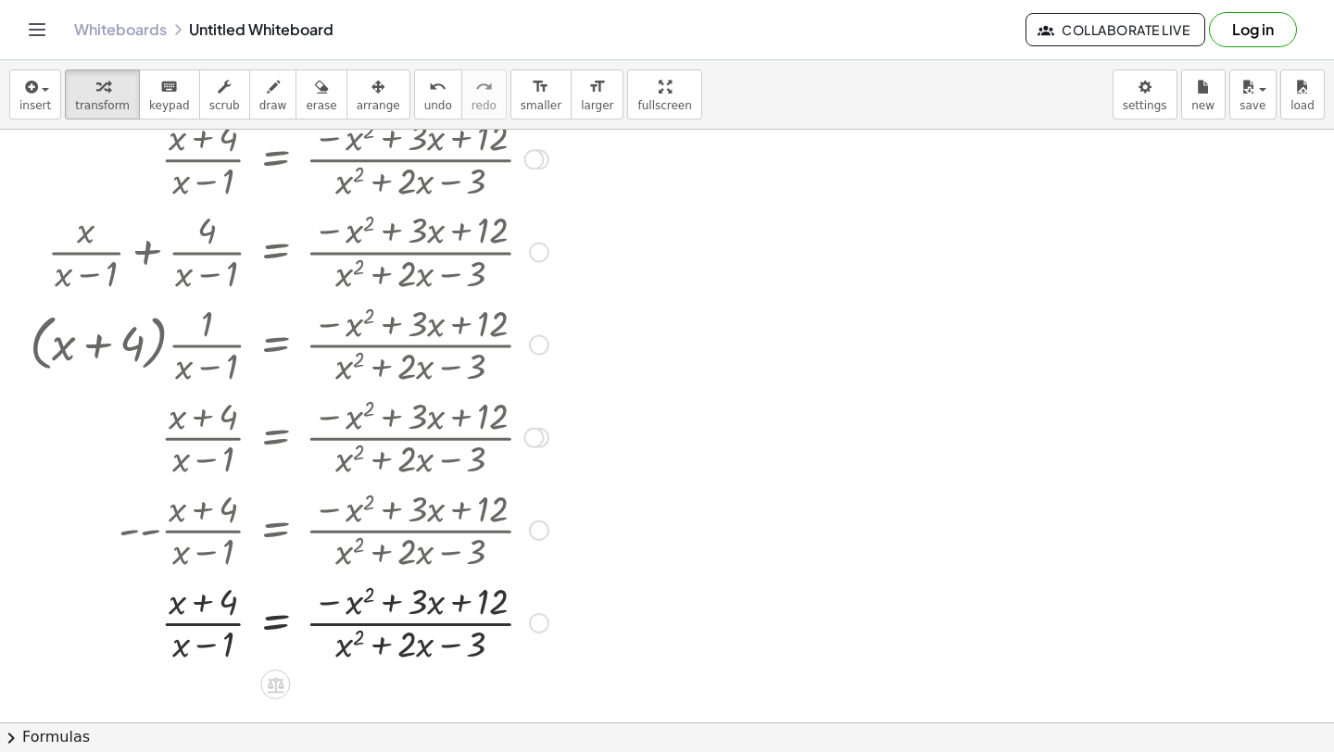
scroll to position [7894, 0]
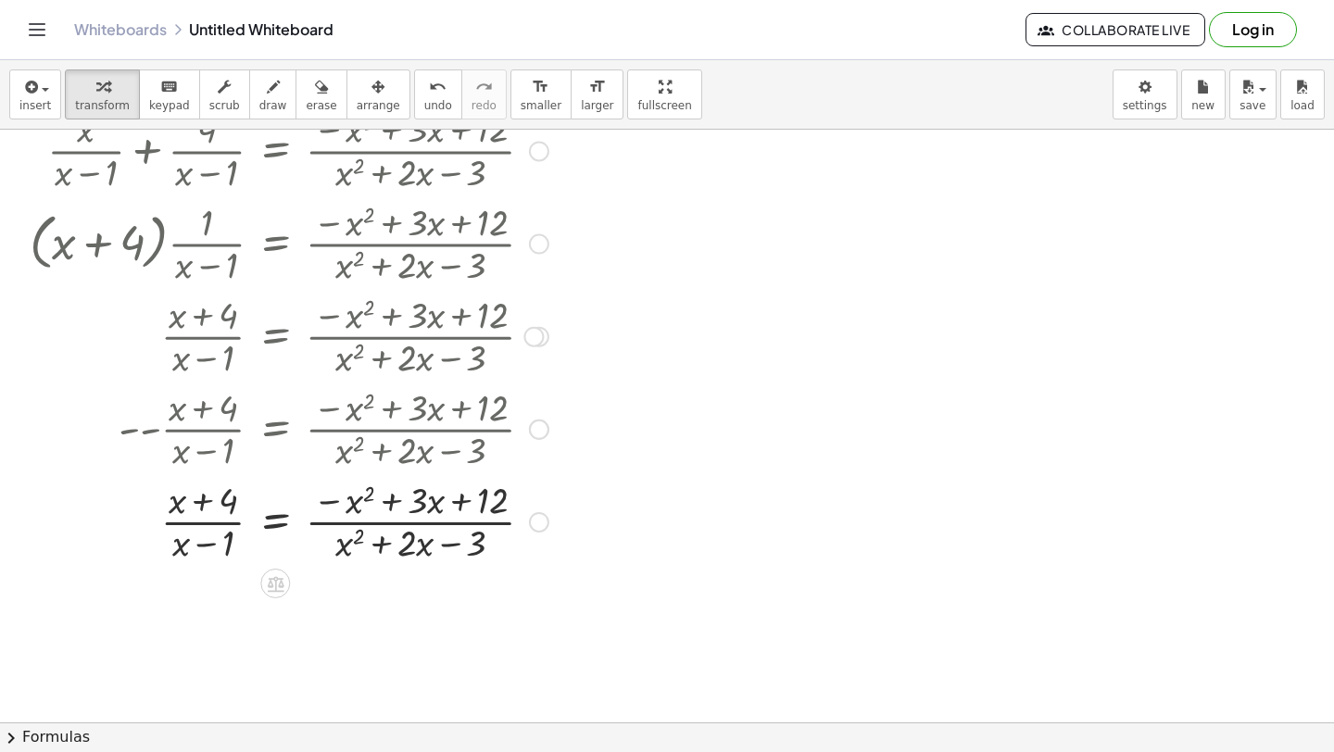
drag, startPoint x: 200, startPoint y: 506, endPoint x: 166, endPoint y: 535, distance: 44.7
